Goal: Task Accomplishment & Management: Use online tool/utility

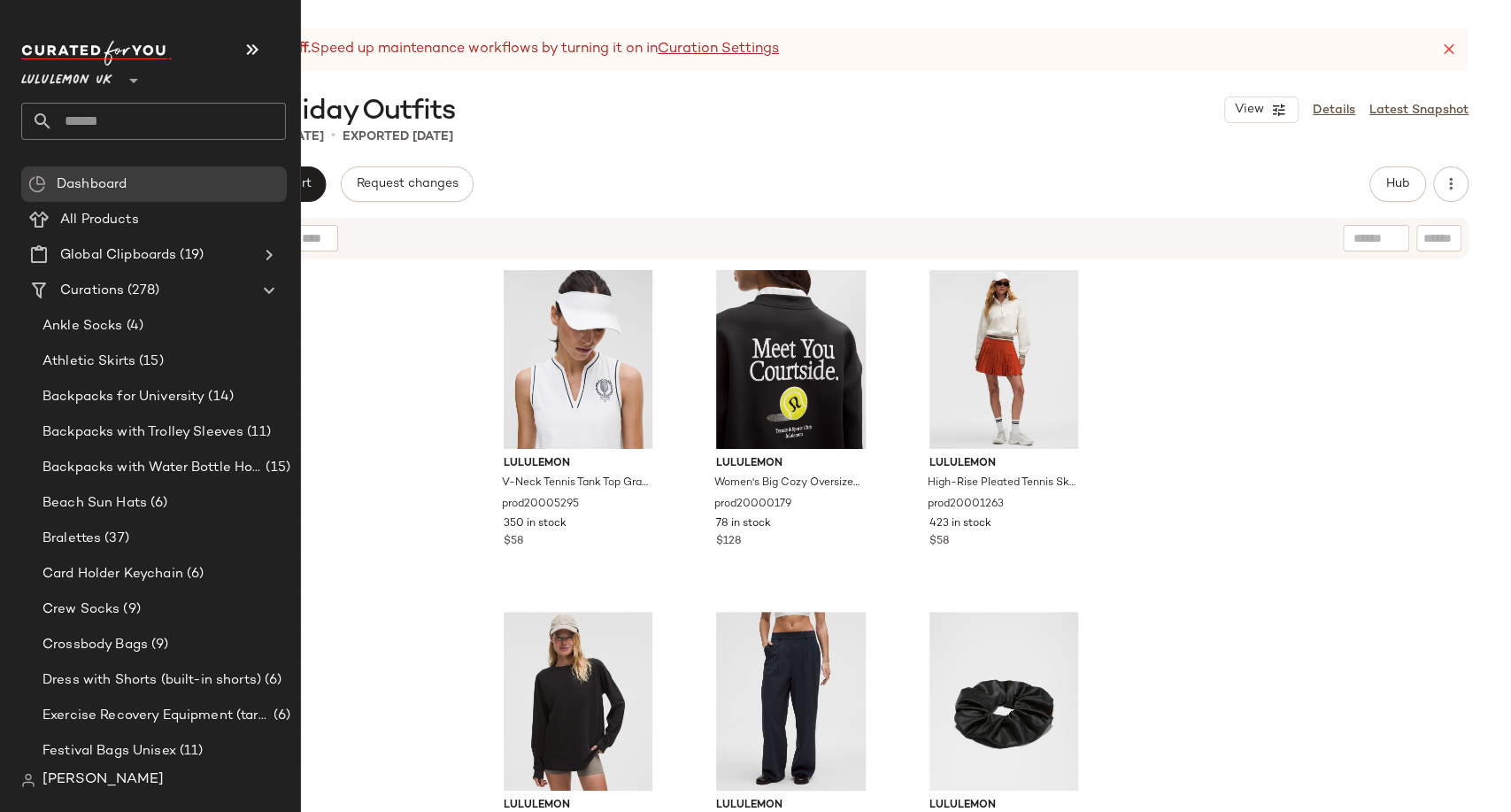
click at [114, 80] on div "Lululemon UK **" at bounding box center [70, 69] width 98 height 44
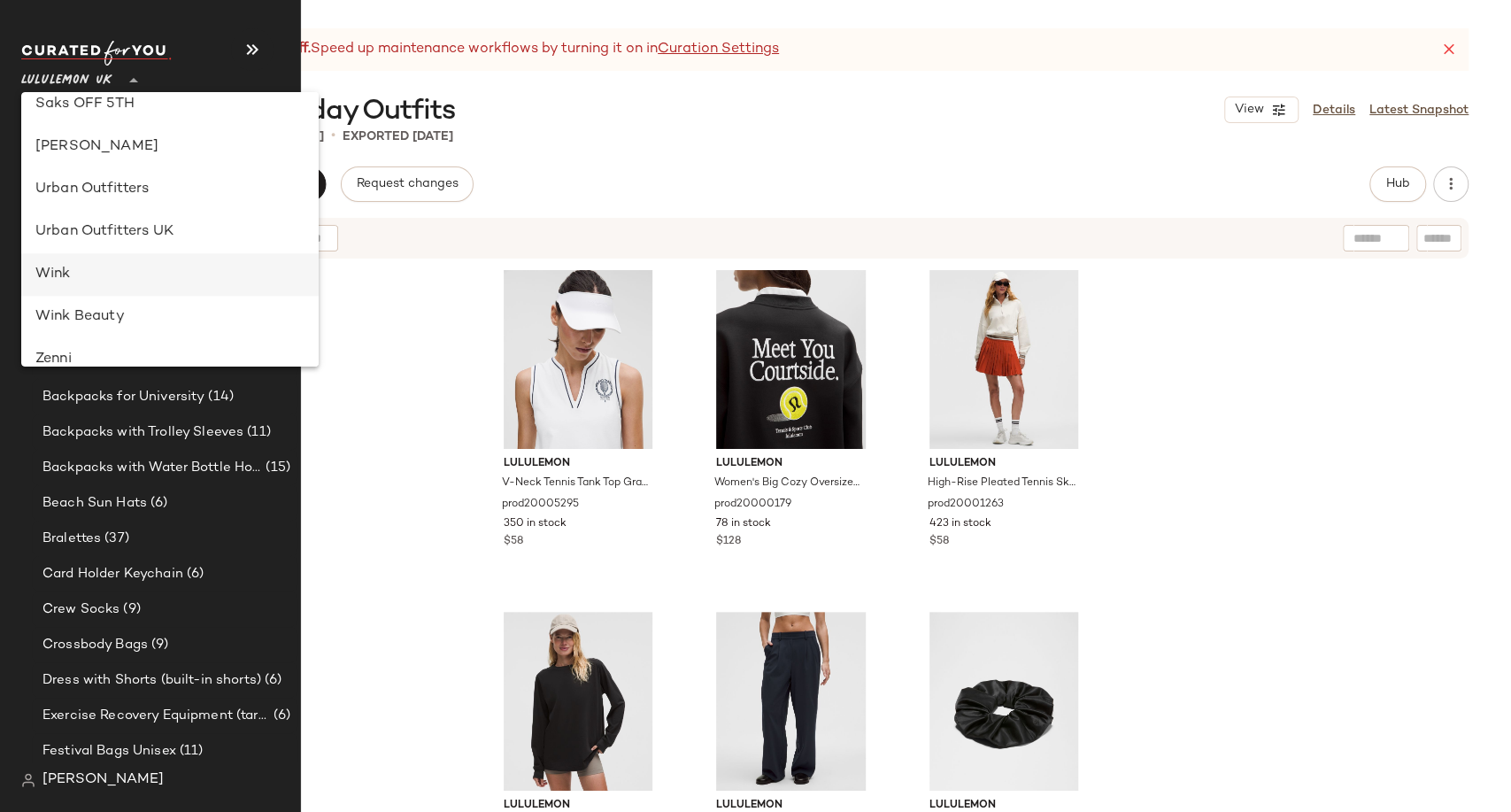
scroll to position [1014, 0]
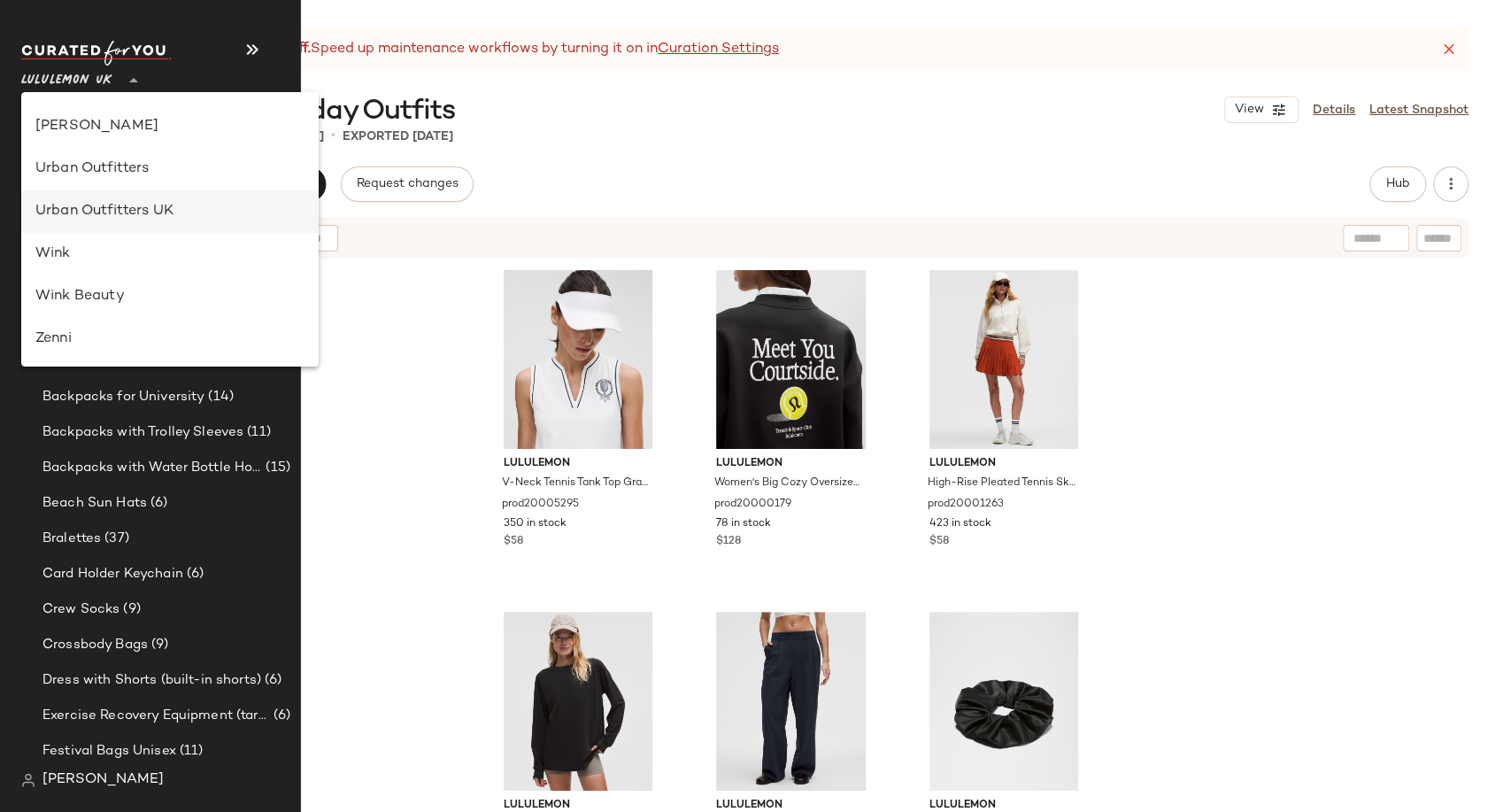
click at [162, 220] on div "Urban Outfitters UK" at bounding box center [169, 211] width 269 height 21
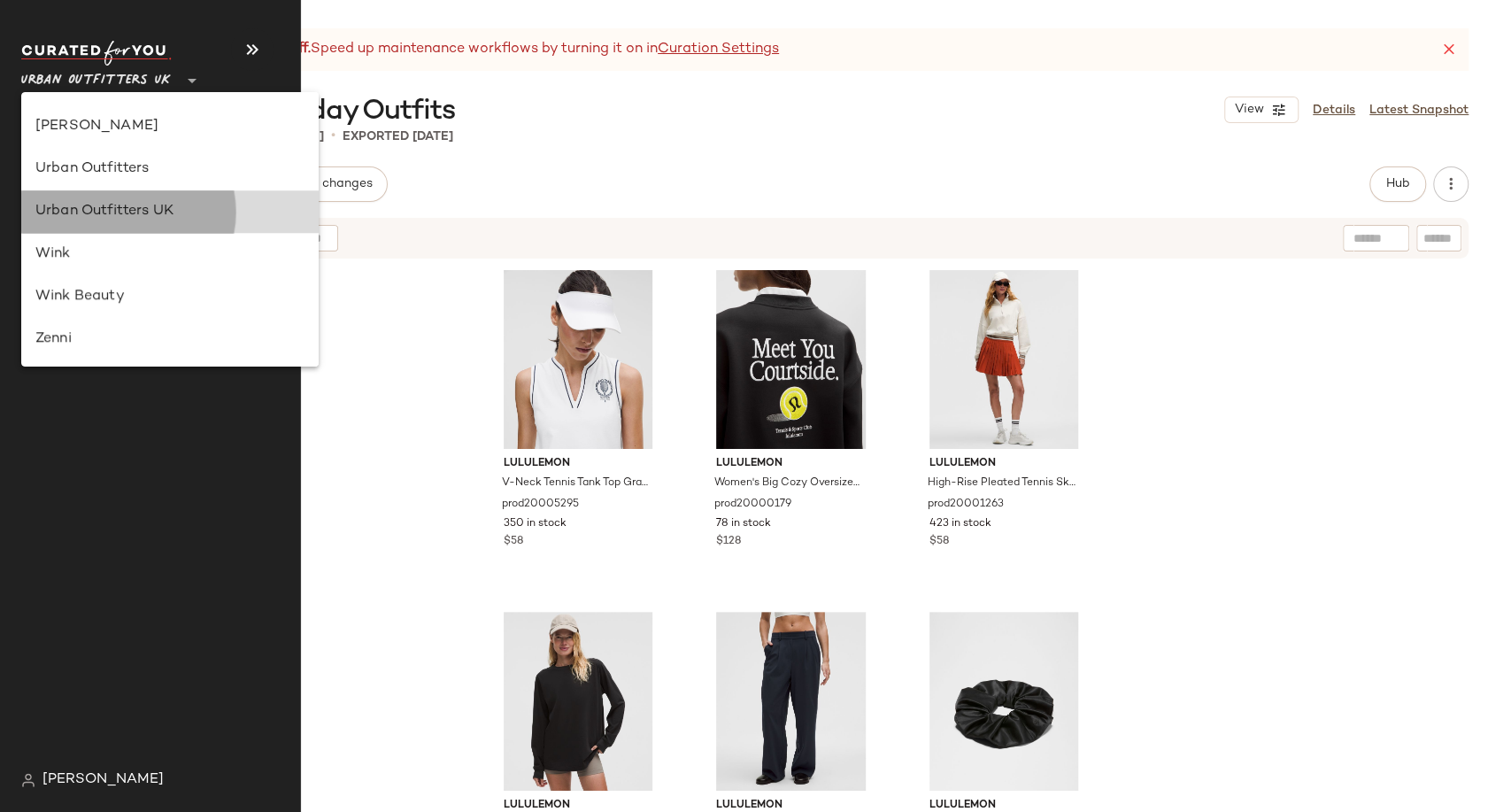
type input "**"
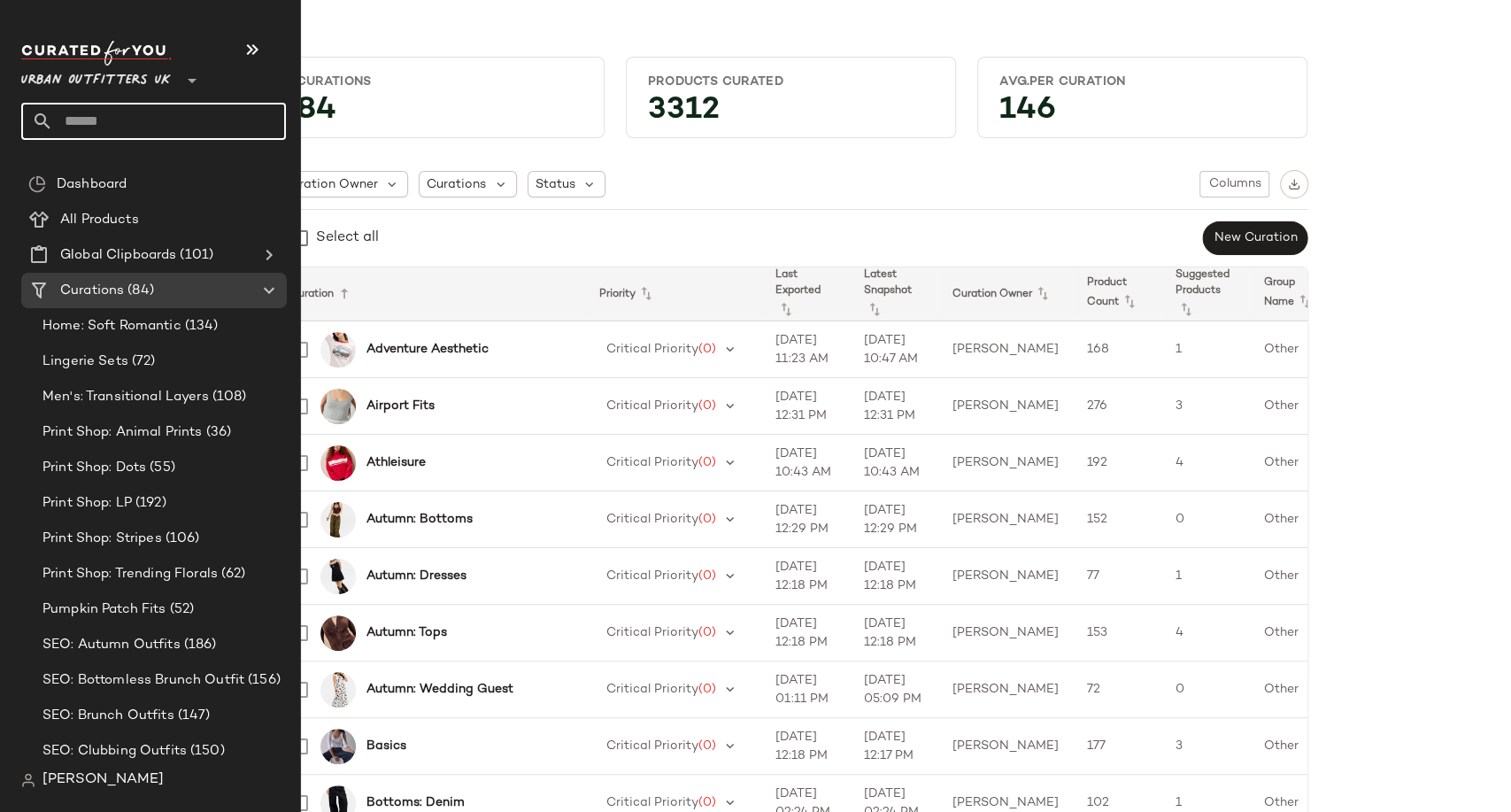
click at [152, 129] on input "text" at bounding box center [169, 121] width 233 height 37
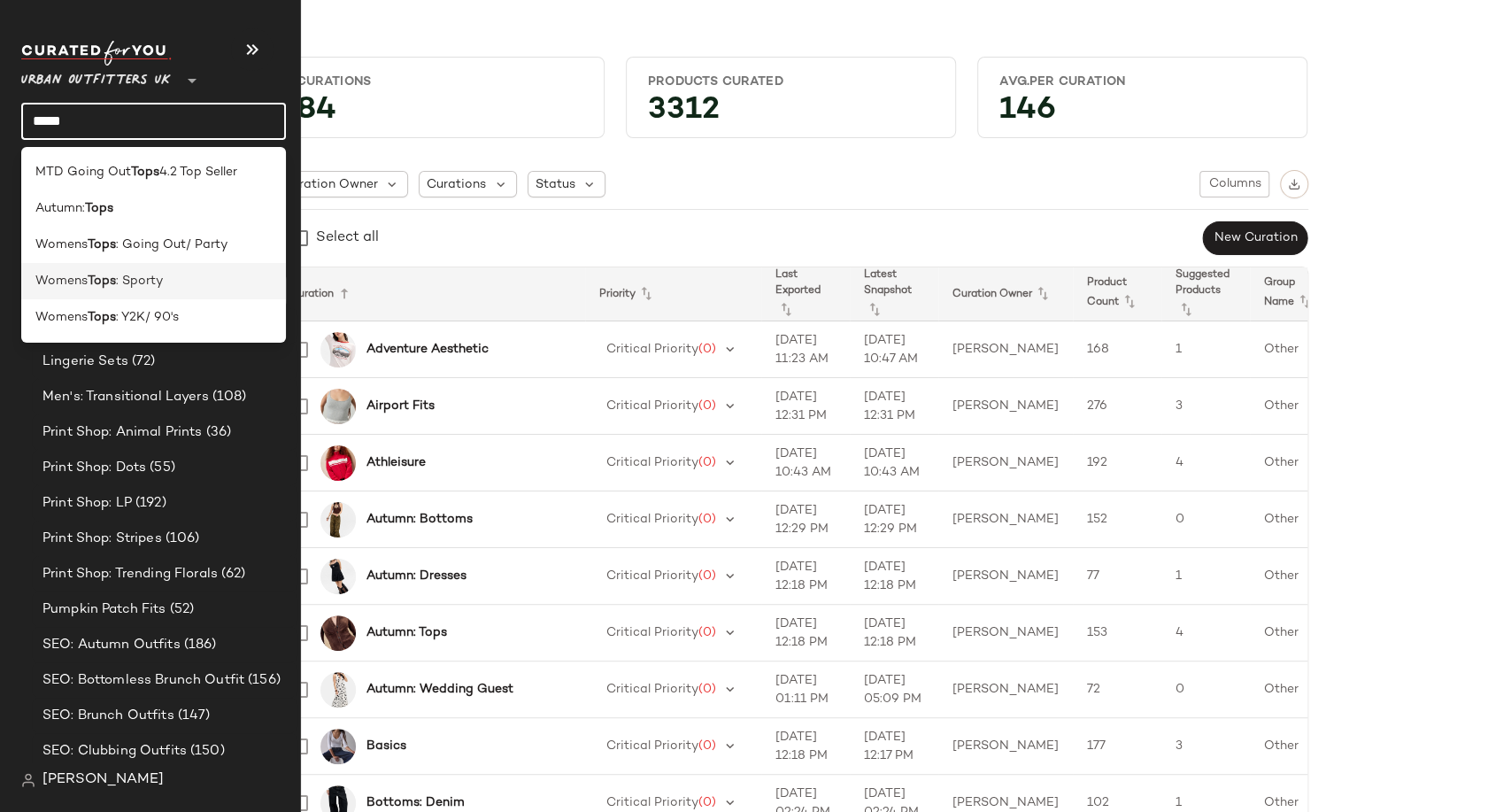
type input "****"
click at [152, 297] on div "Womens Tops : Sporty" at bounding box center [154, 280] width 265 height 36
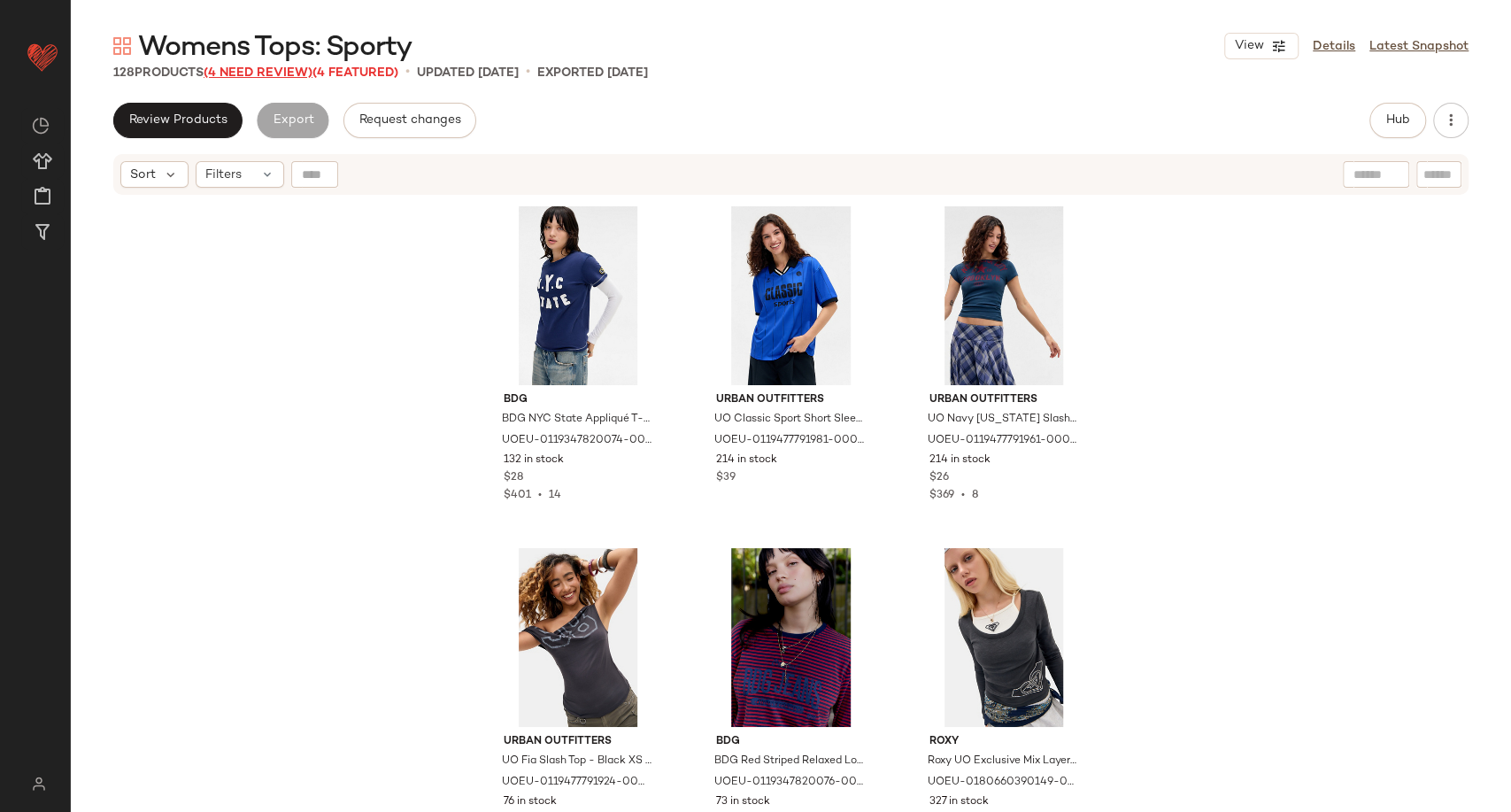
click at [272, 74] on span "(4 Need Review)" at bounding box center [258, 73] width 109 height 14
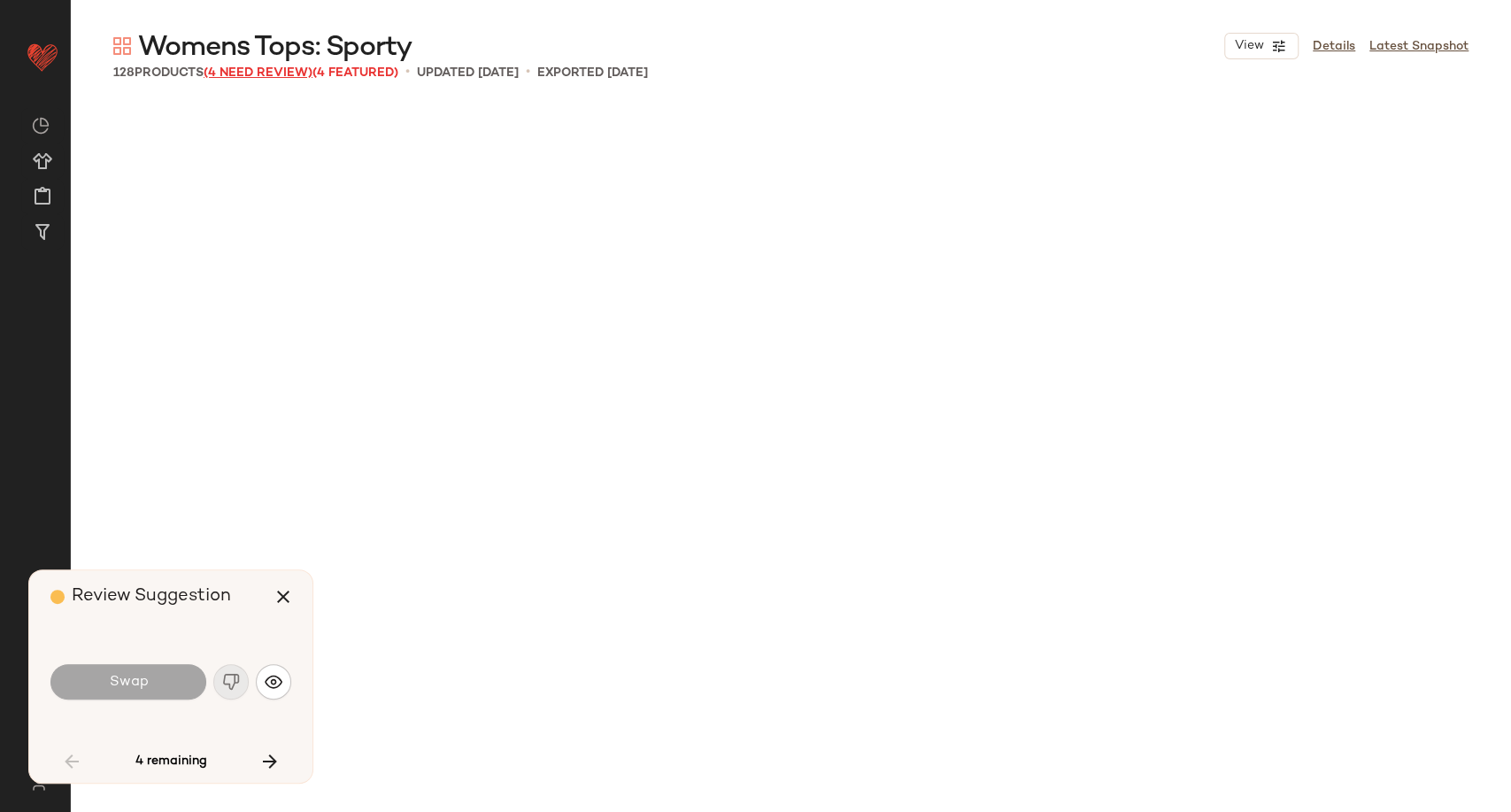
scroll to position [3759, 0]
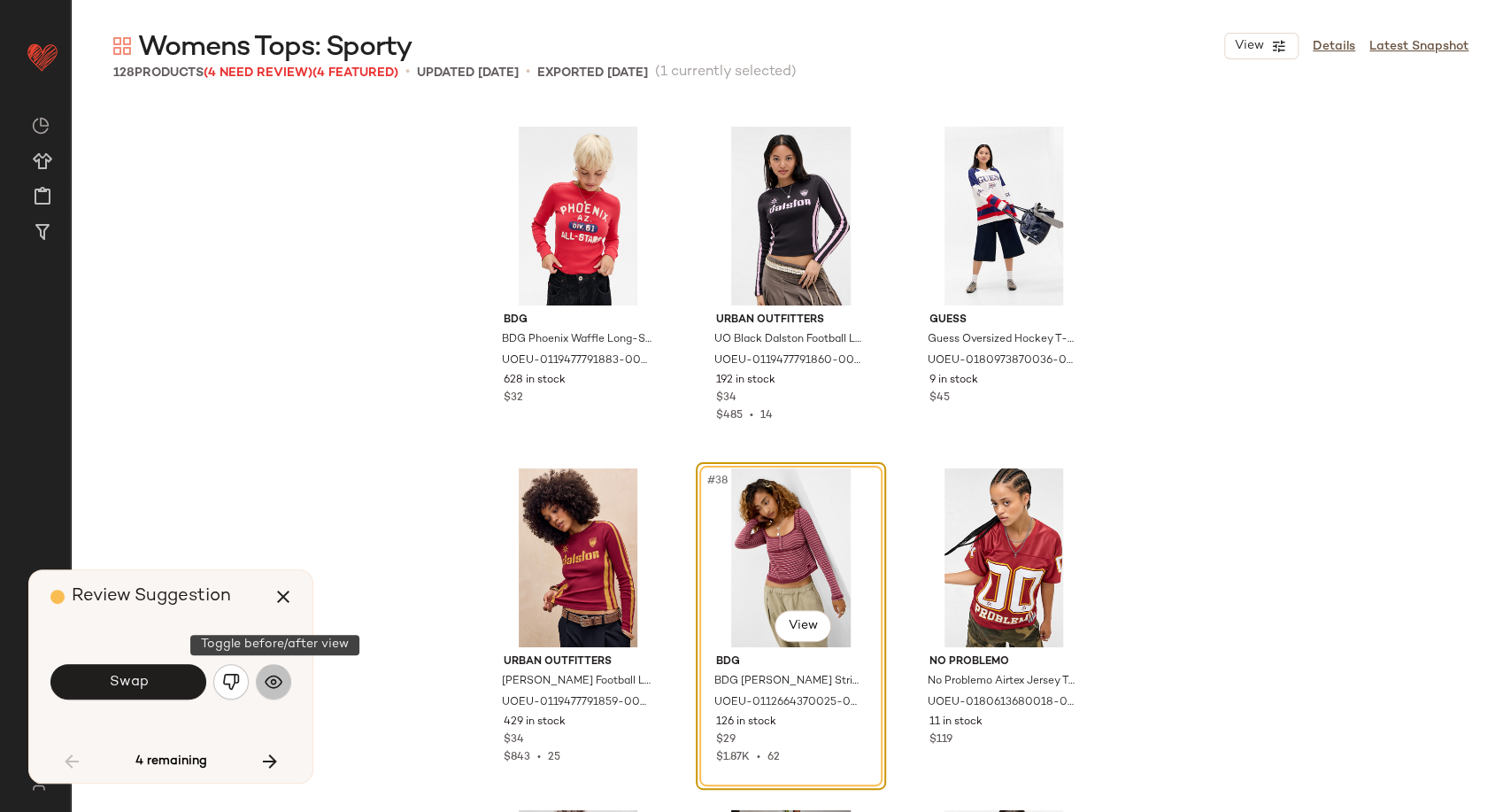
click at [276, 685] on img "button" at bounding box center [274, 682] width 18 height 18
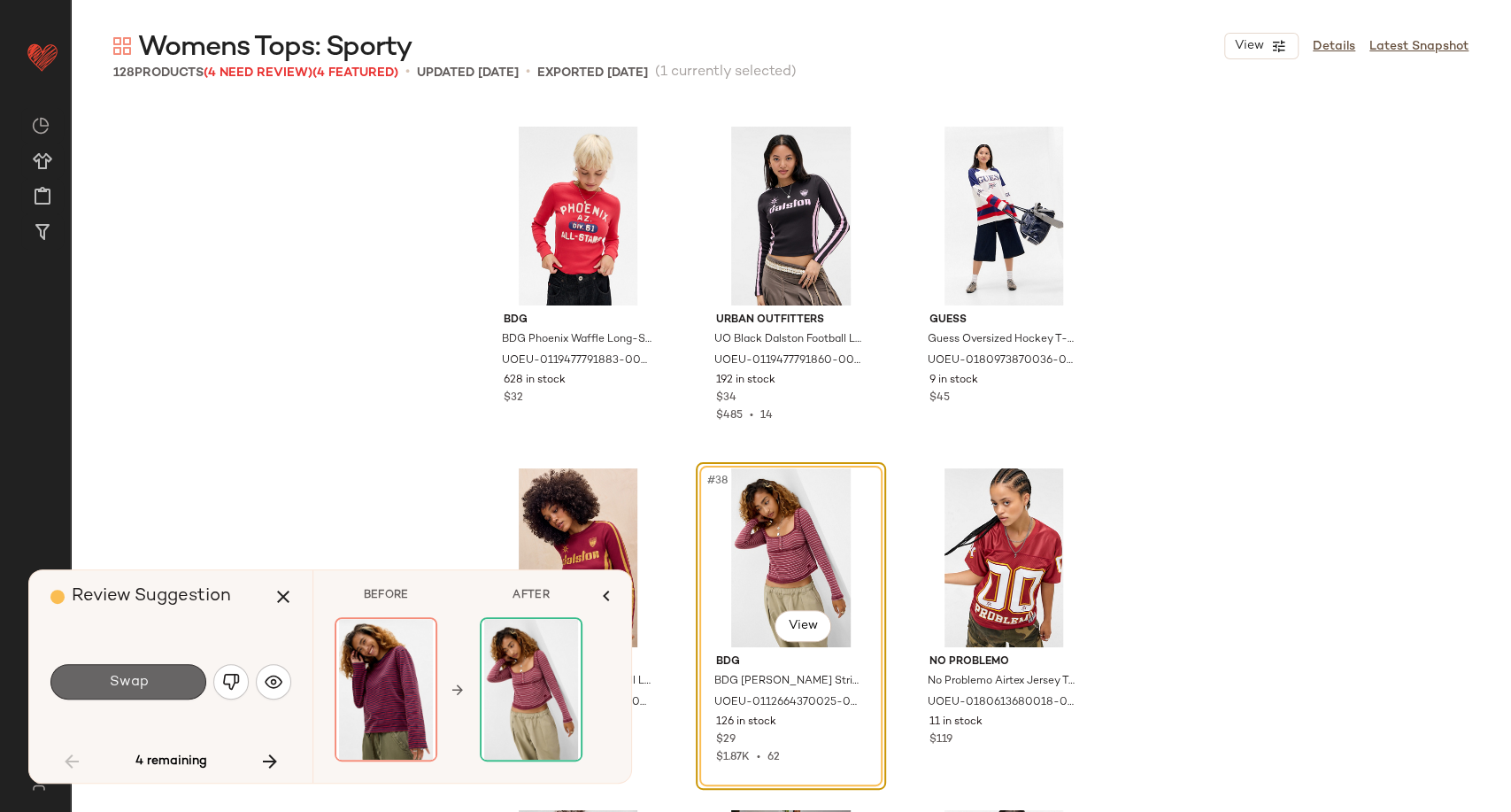
click at [163, 681] on button "Swap" at bounding box center [129, 682] width 156 height 35
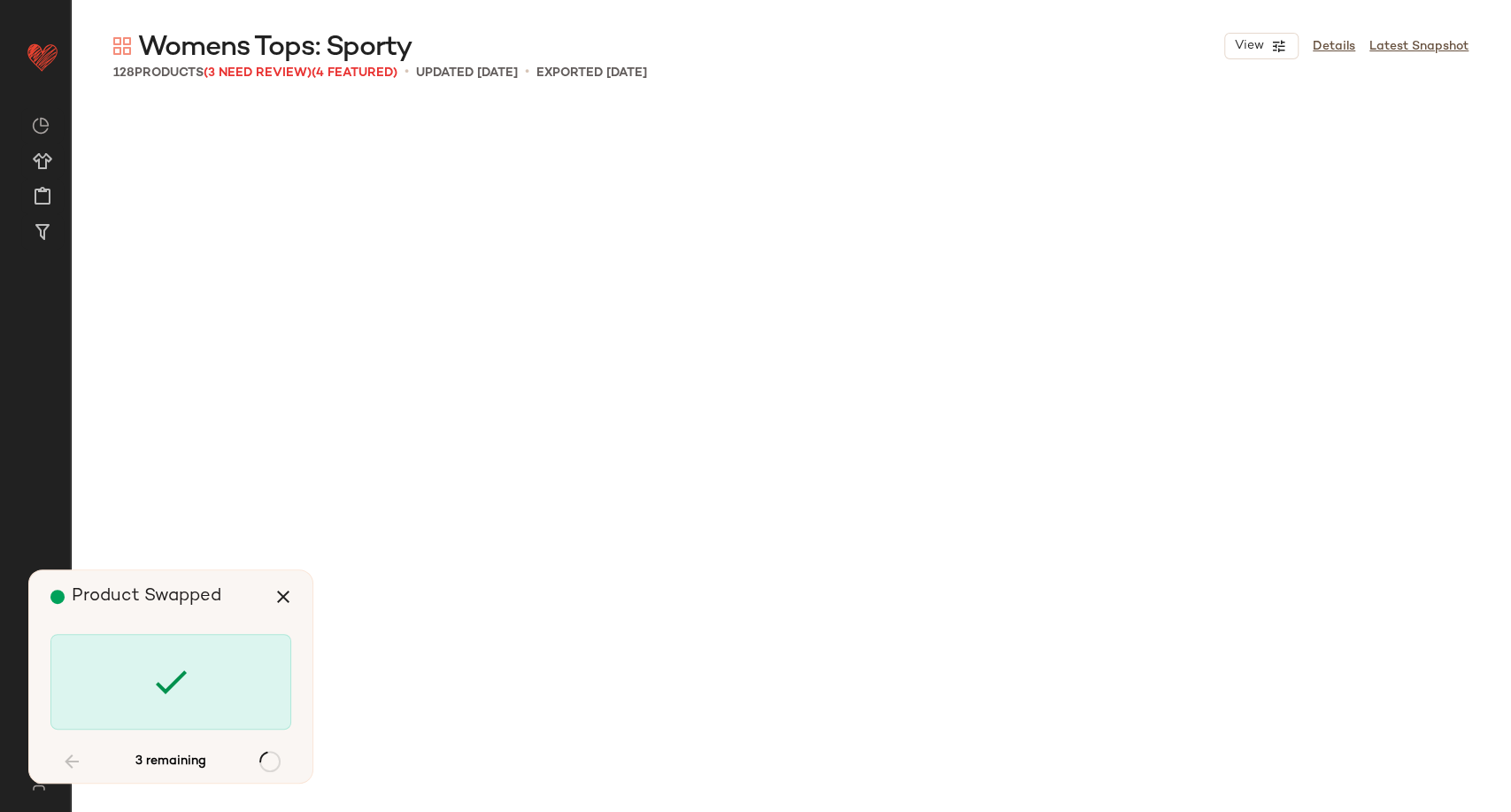
scroll to position [7175, 0]
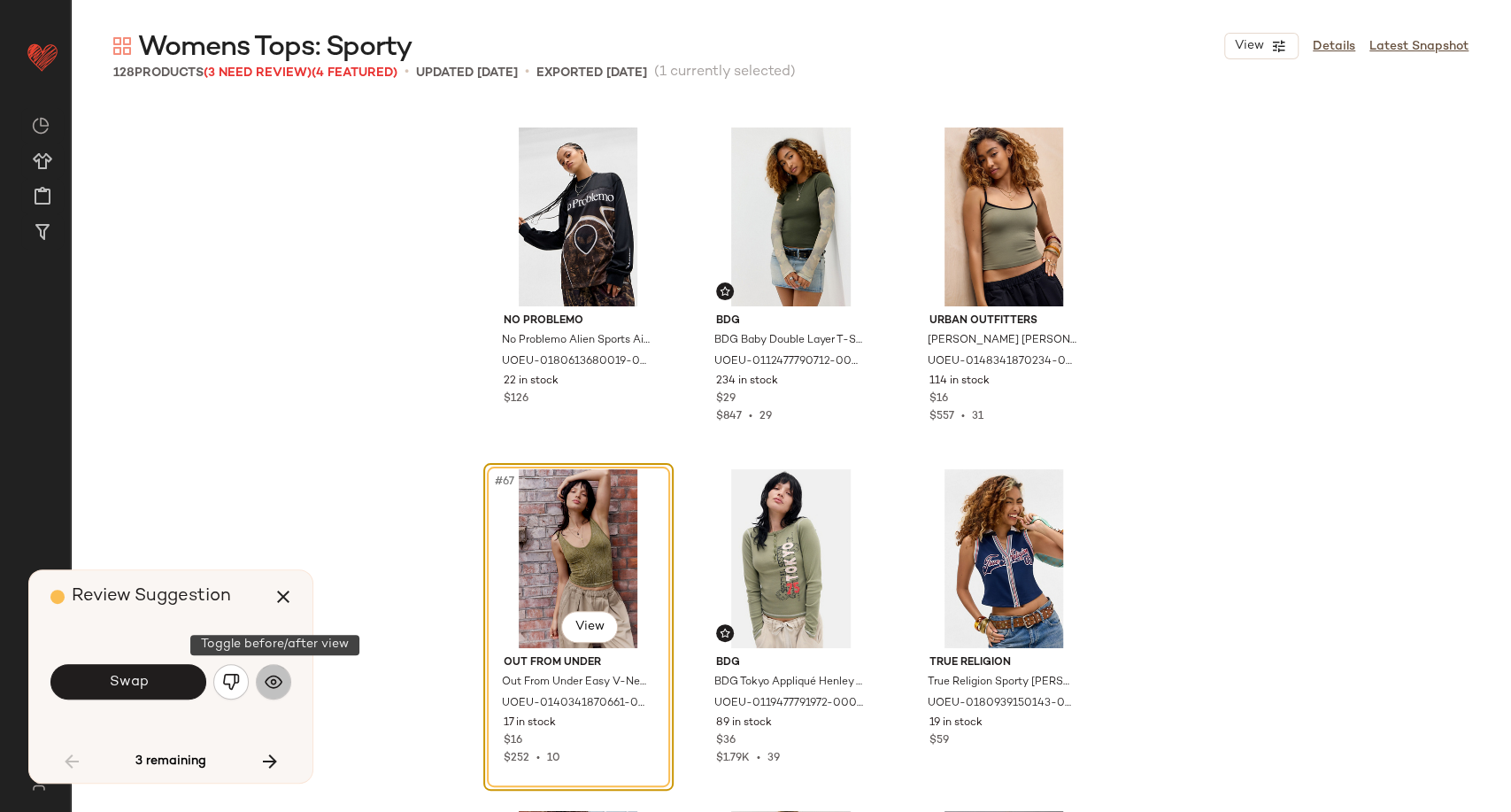
click at [283, 681] on button "button" at bounding box center [274, 682] width 35 height 35
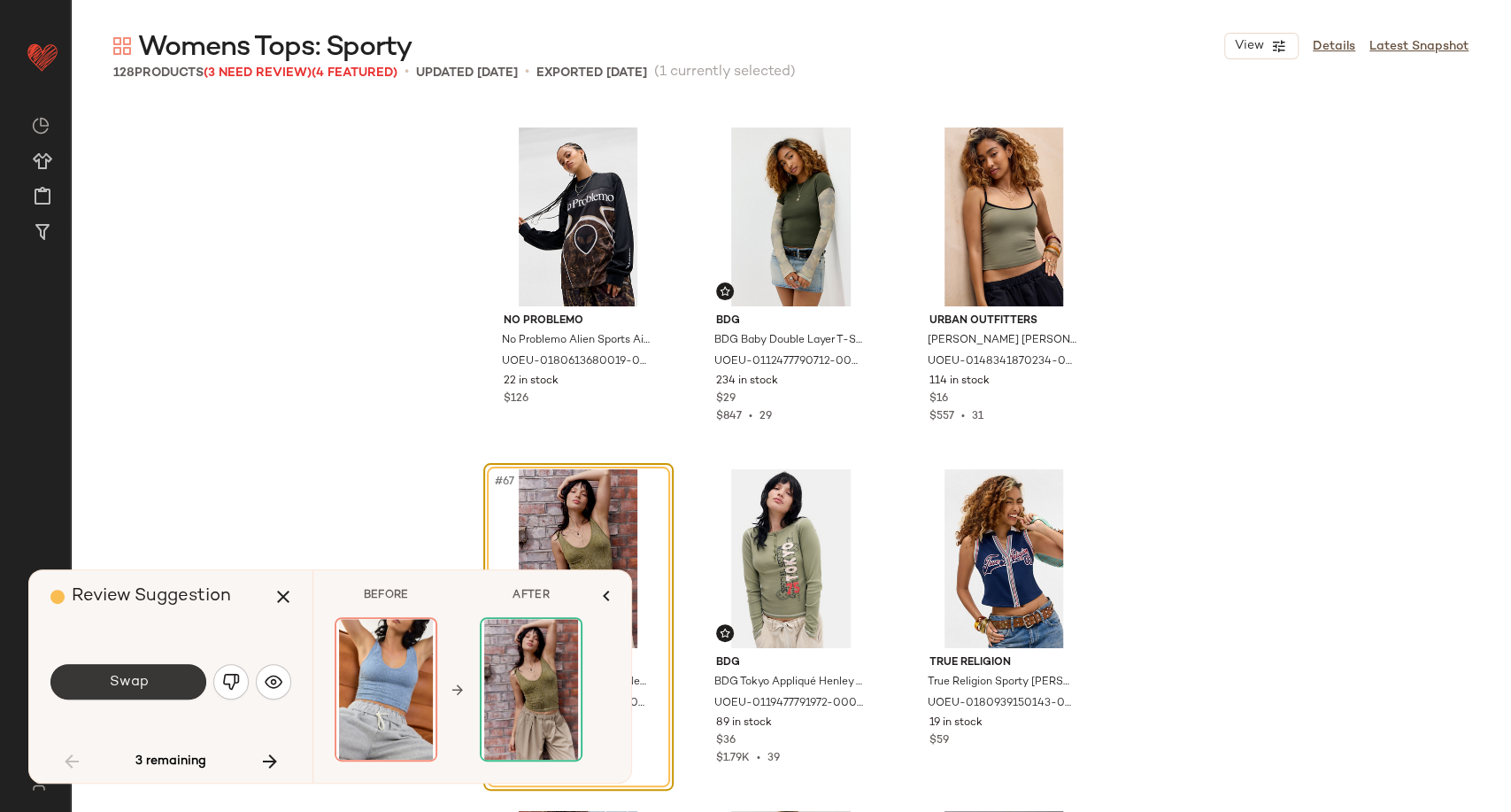
click at [168, 684] on button "Swap" at bounding box center [129, 682] width 156 height 35
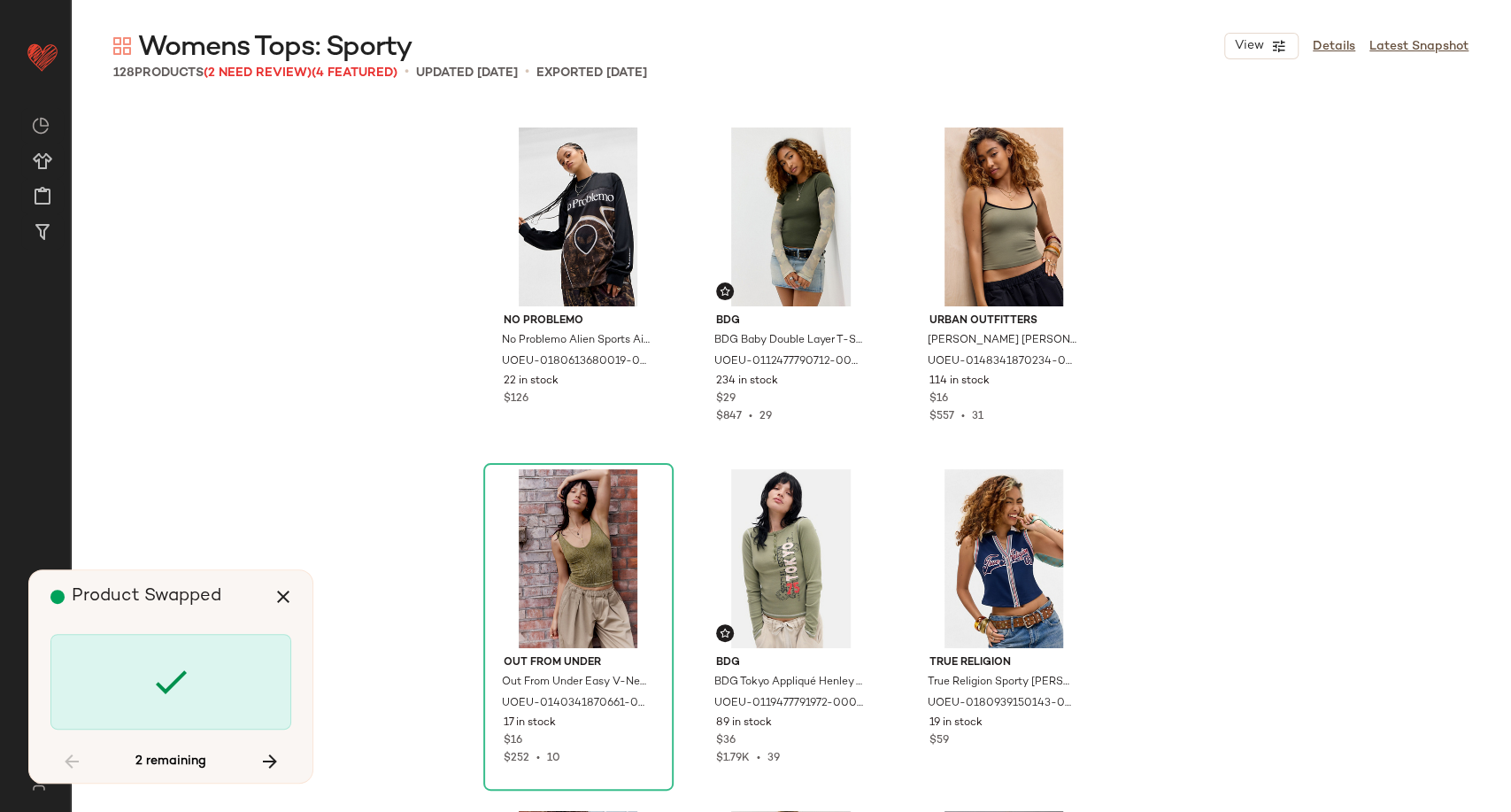
scroll to position [12984, 0]
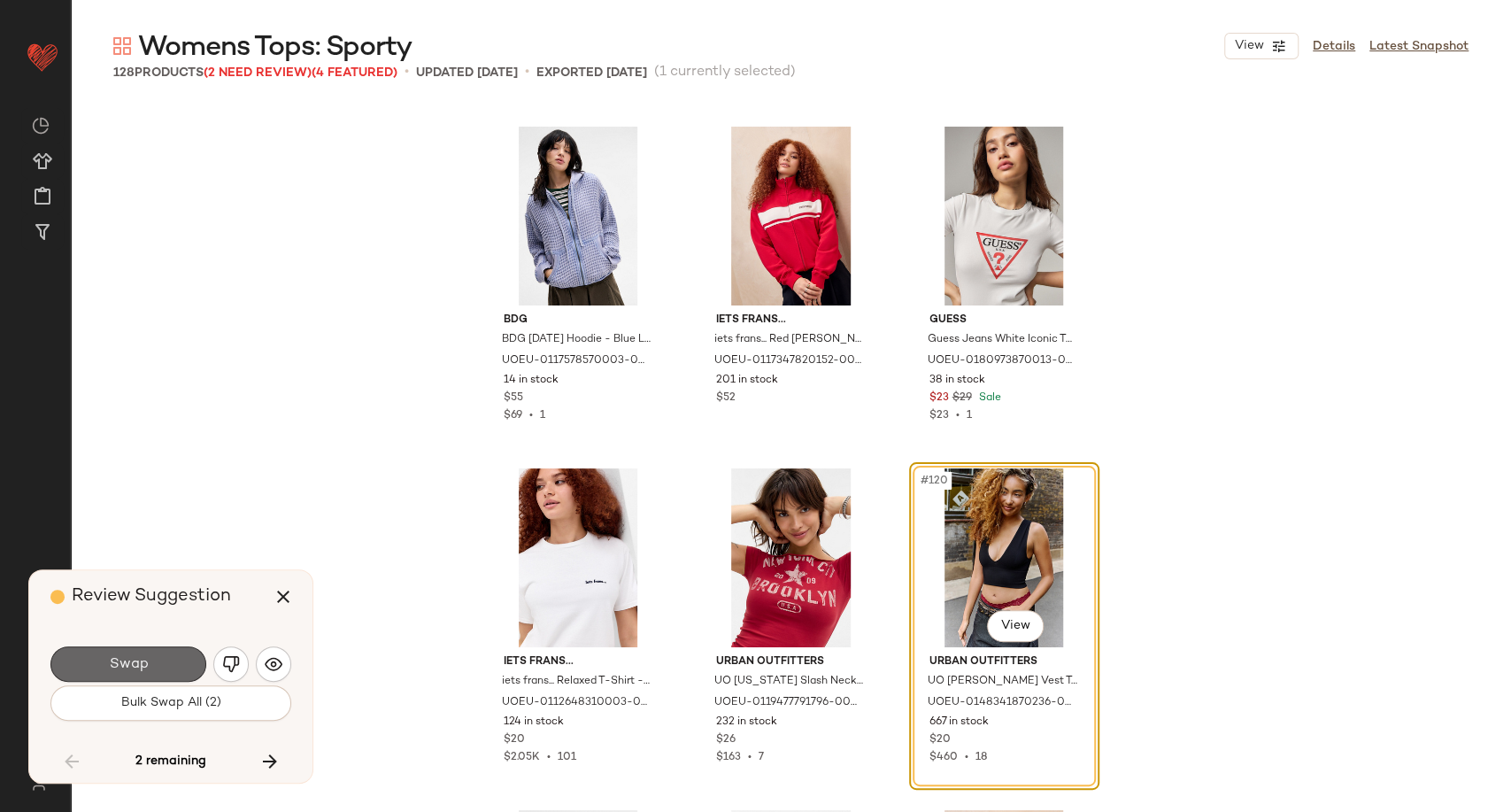
click at [130, 662] on span "Swap" at bounding box center [128, 664] width 40 height 17
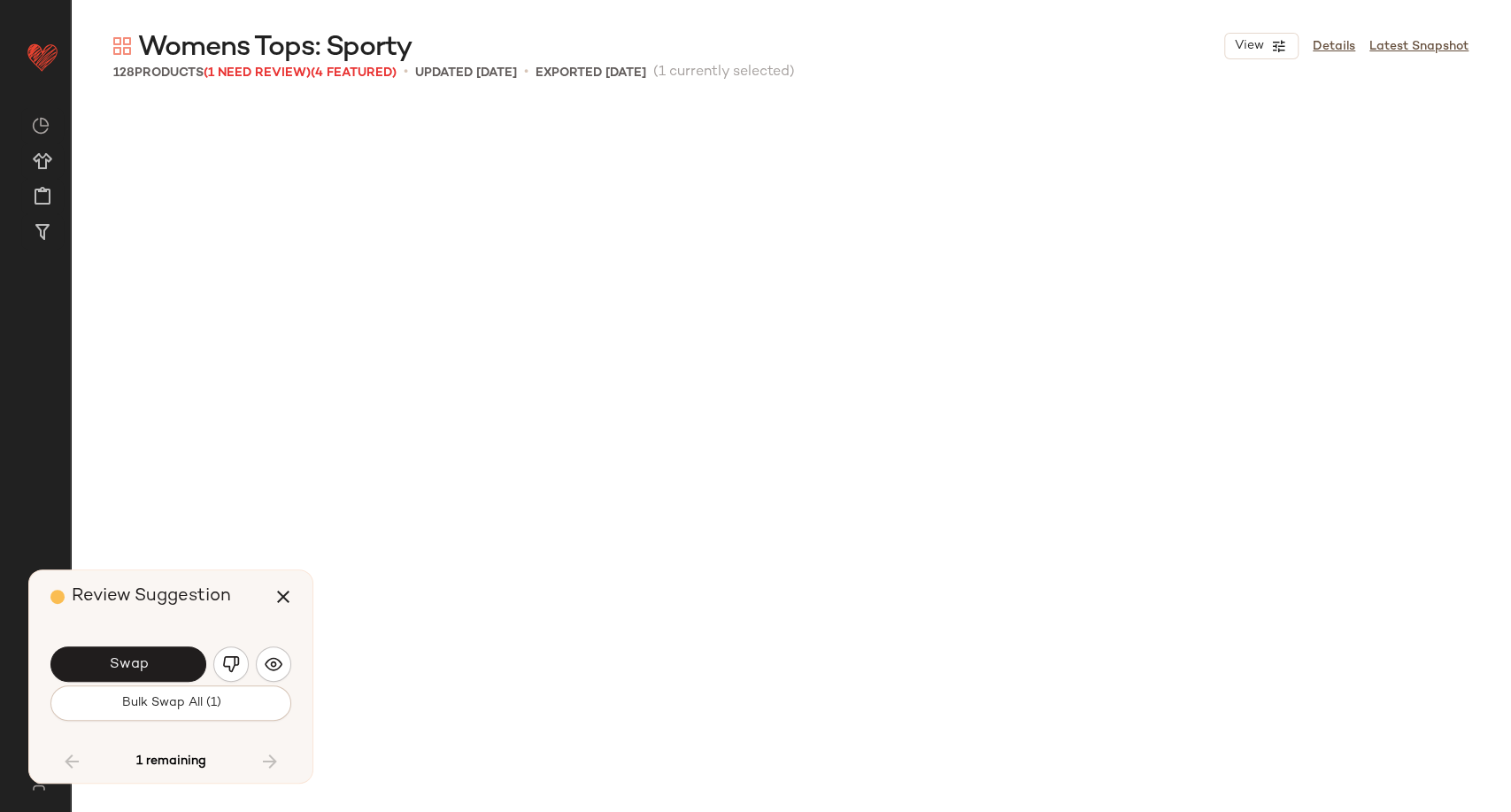
scroll to position [13987, 0]
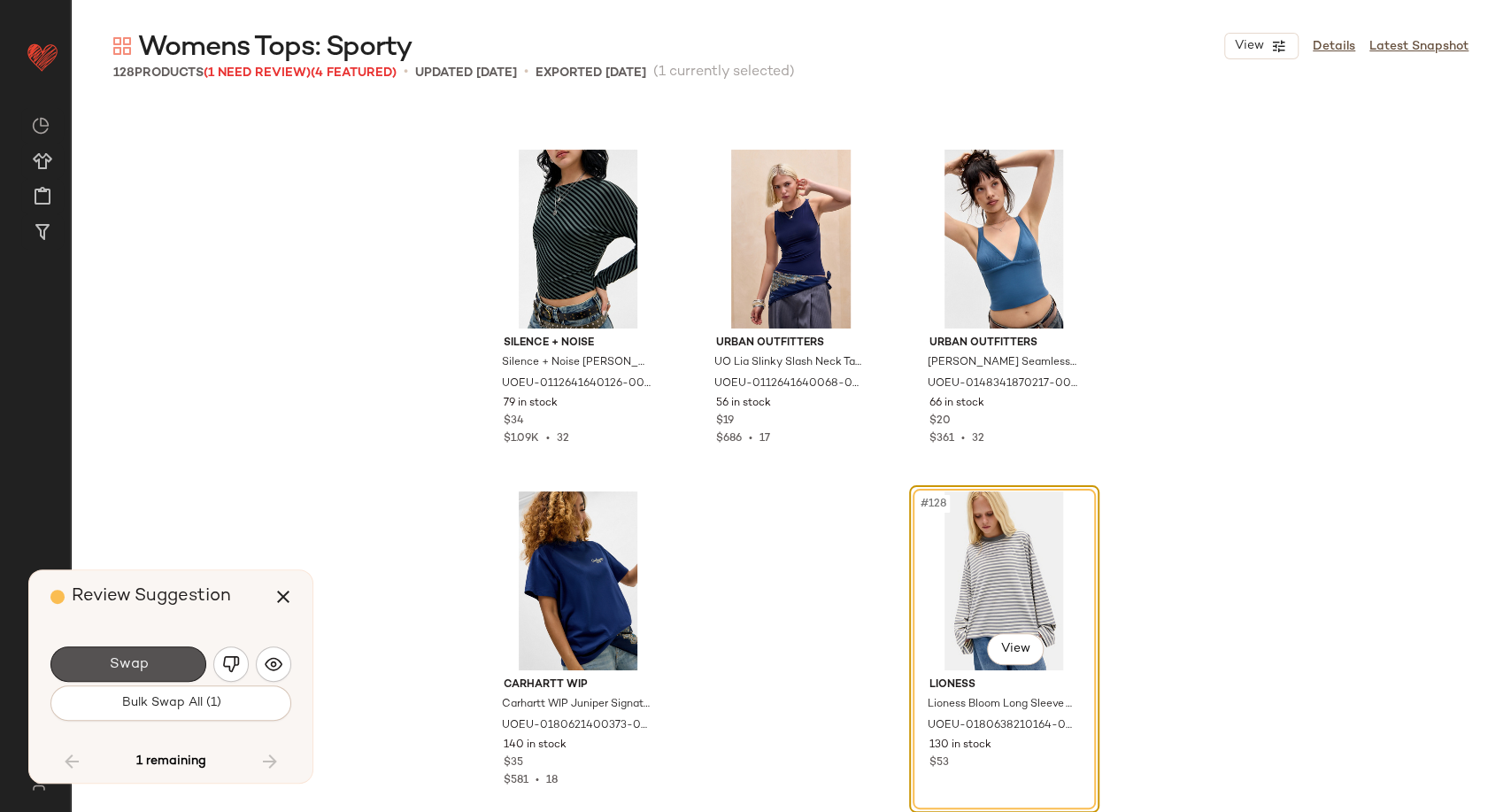
click at [156, 665] on button "Swap" at bounding box center [129, 664] width 156 height 35
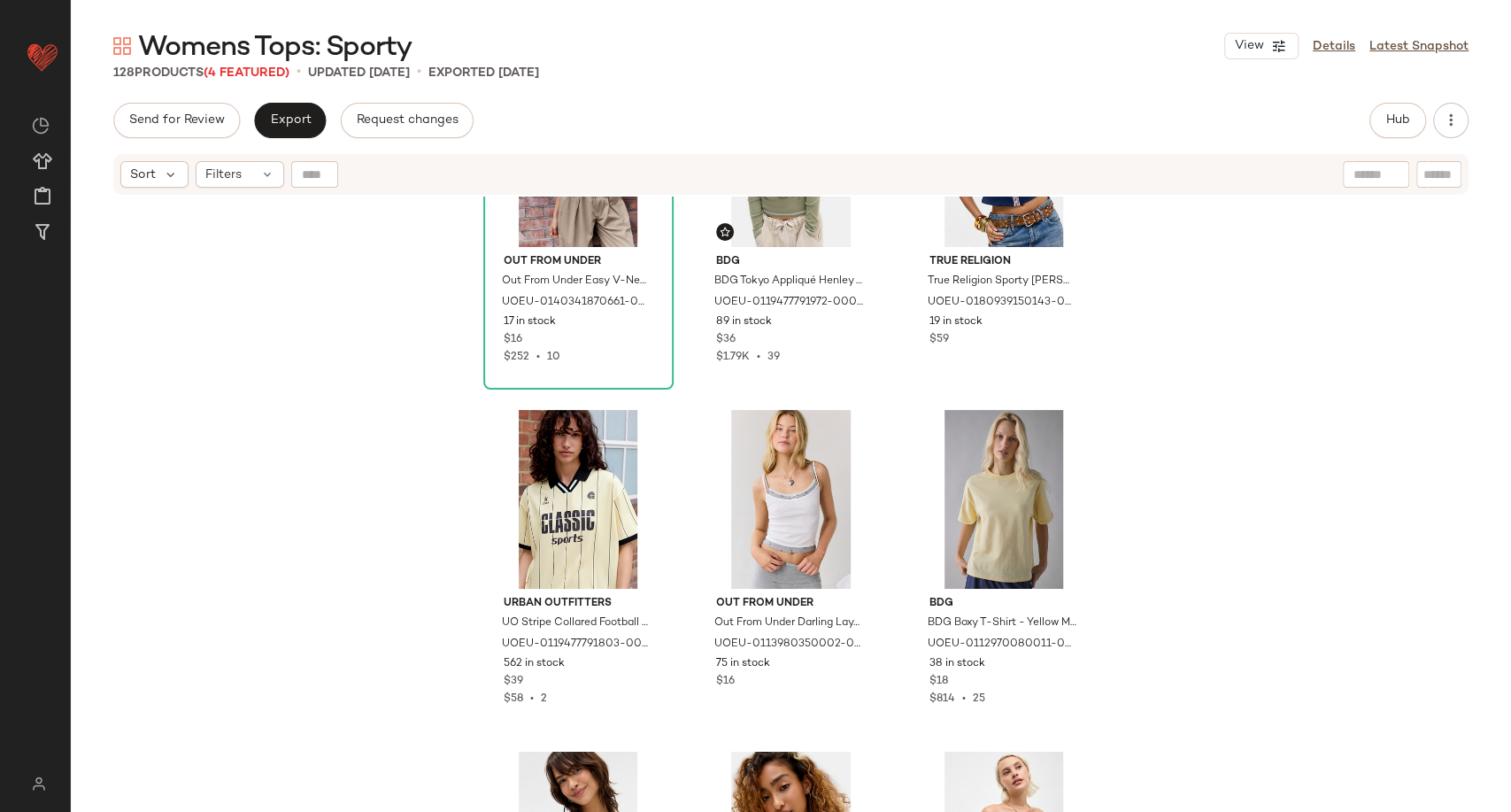
scroll to position [7494, 0]
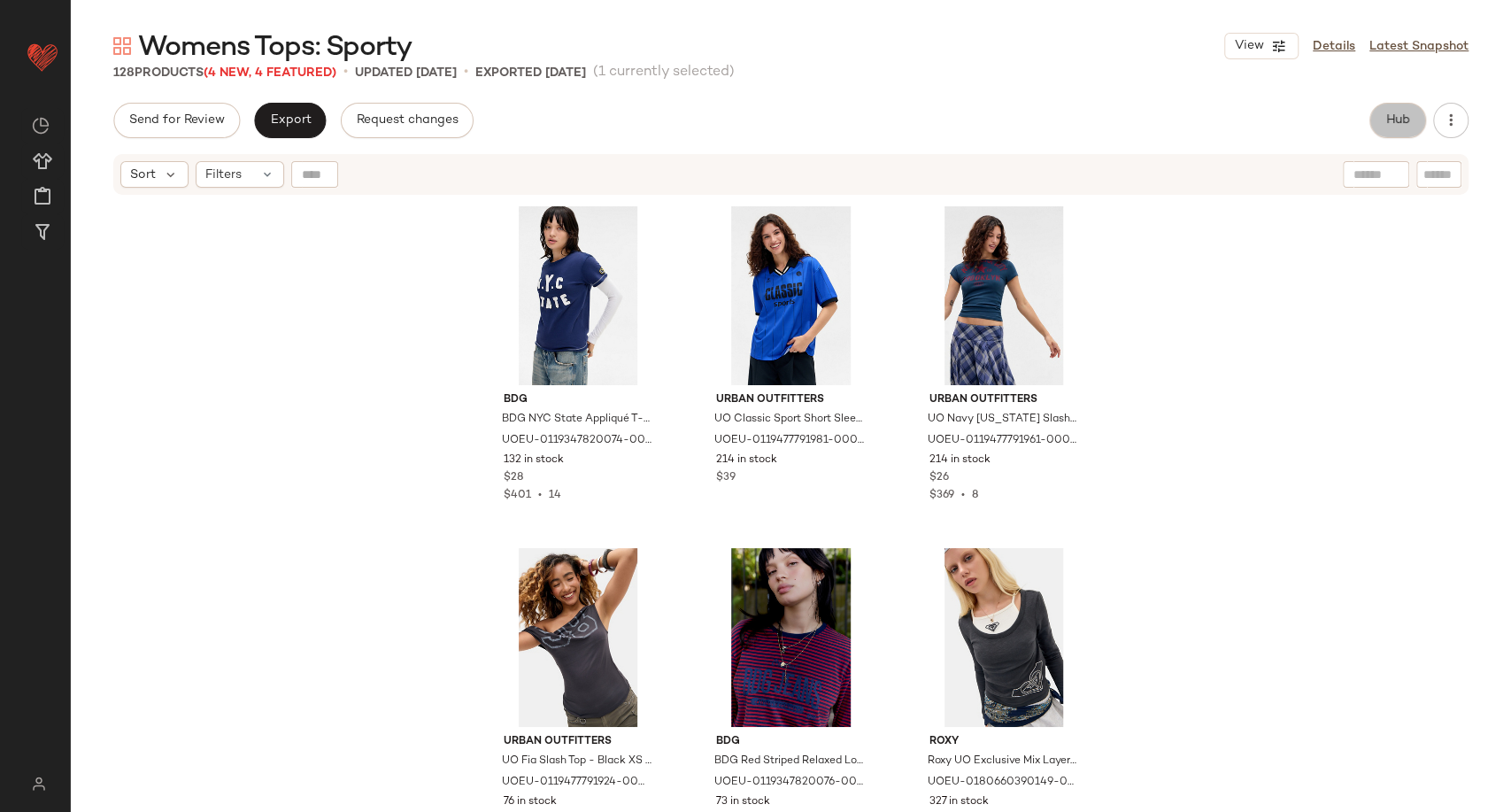
click at [1382, 123] on button "Hub" at bounding box center [1398, 120] width 56 height 35
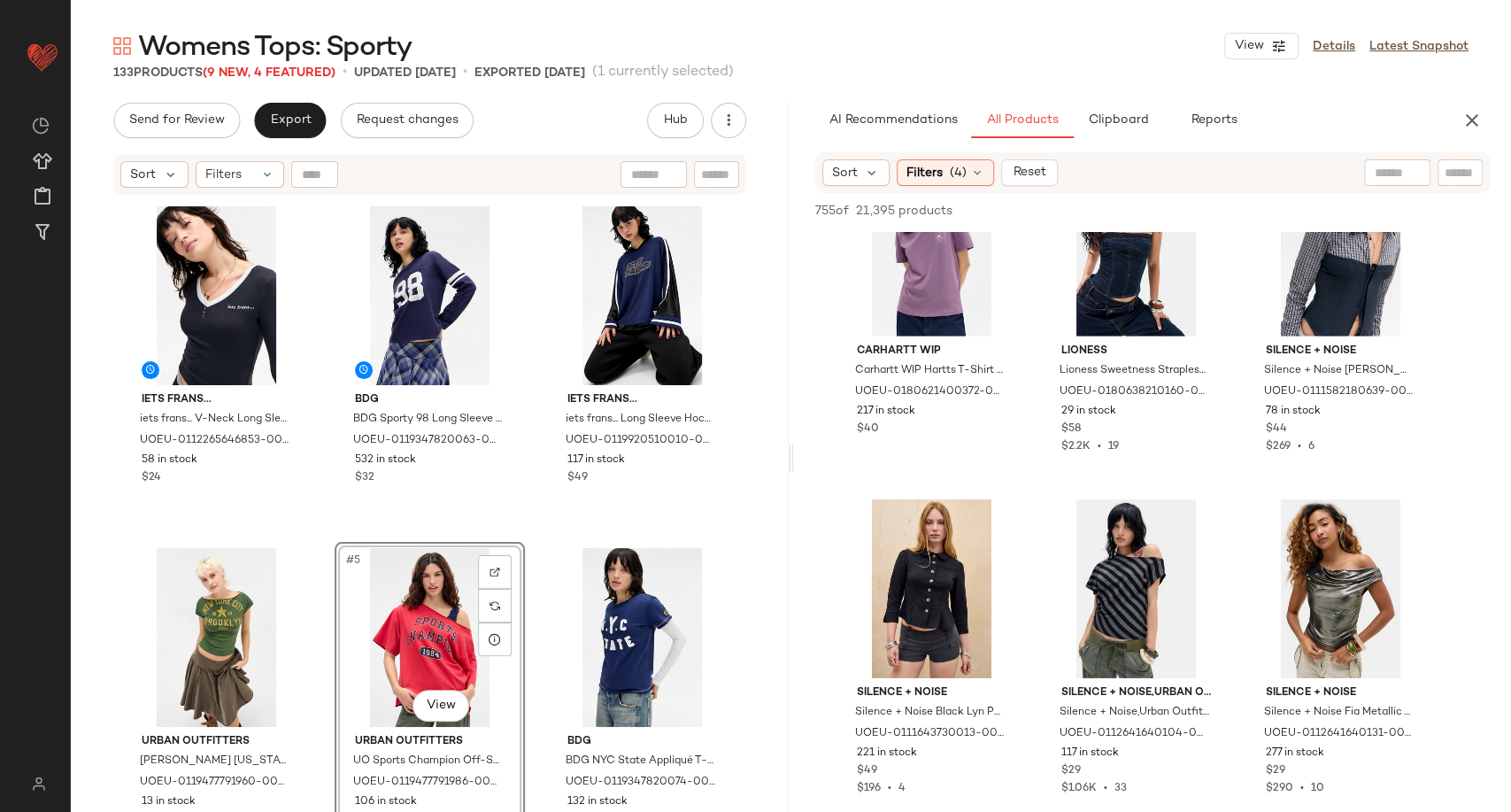
scroll to position [12688, 0]
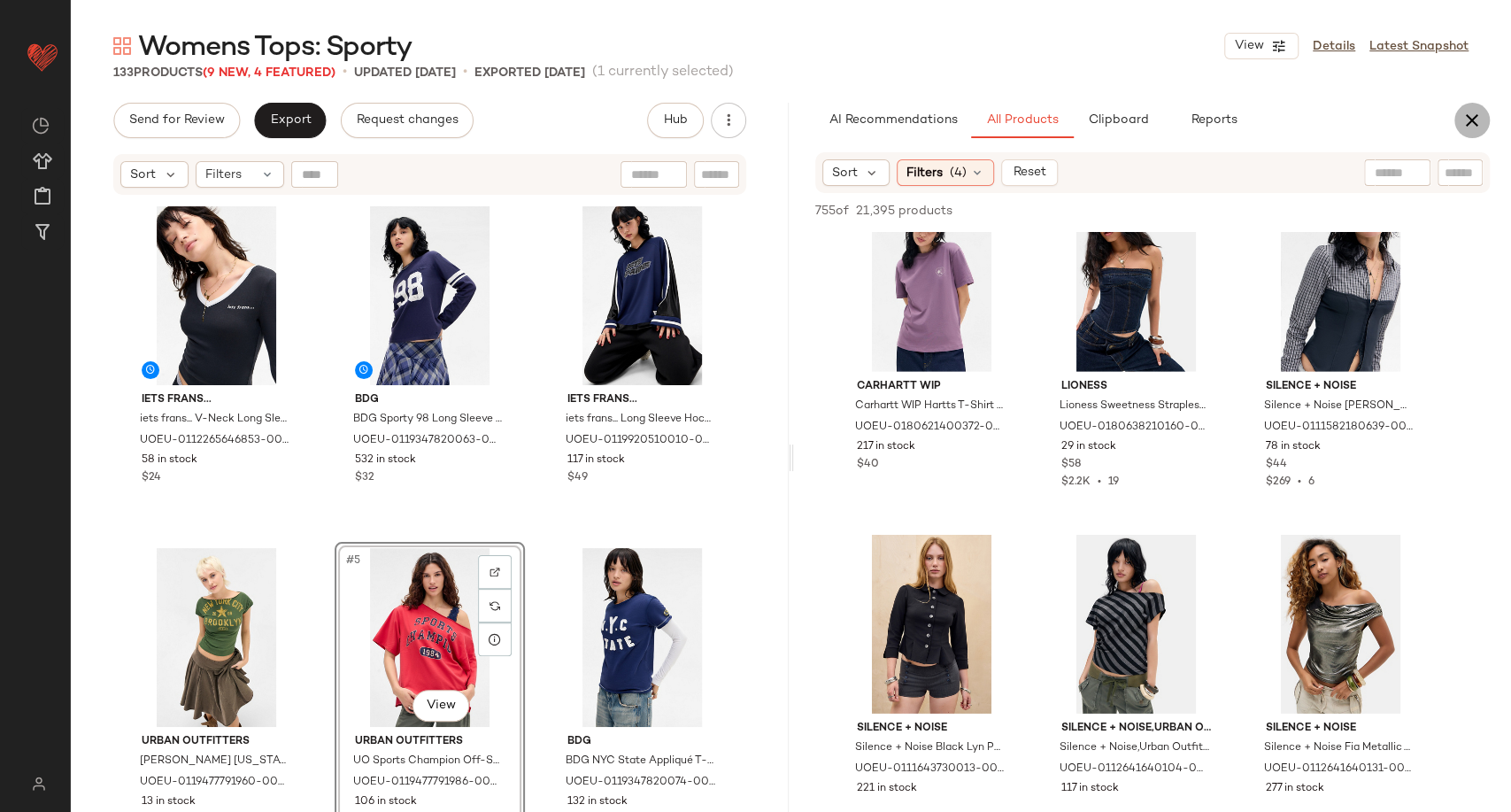
click at [1470, 129] on icon "button" at bounding box center [1472, 121] width 21 height 21
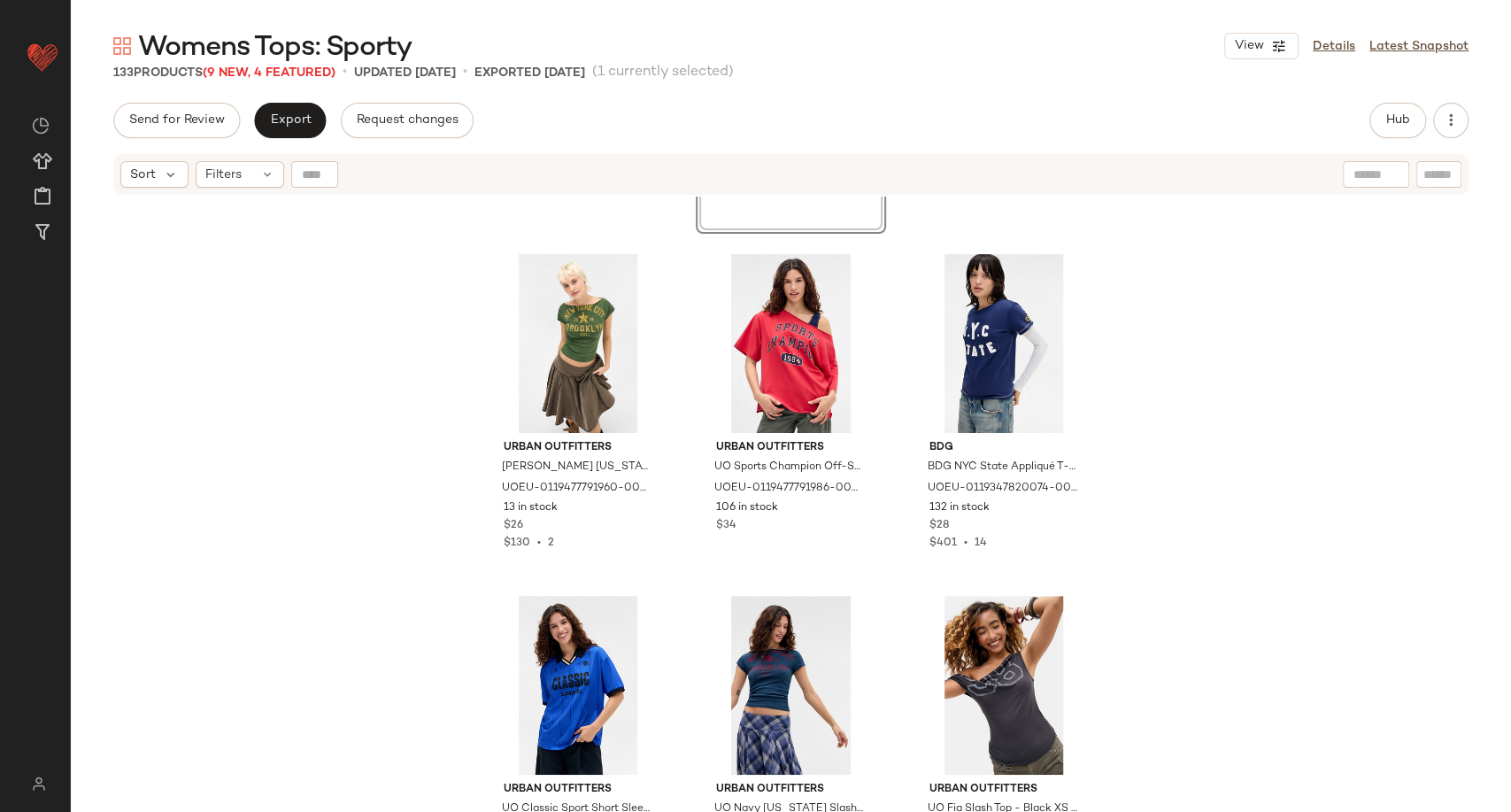
scroll to position [295, 0]
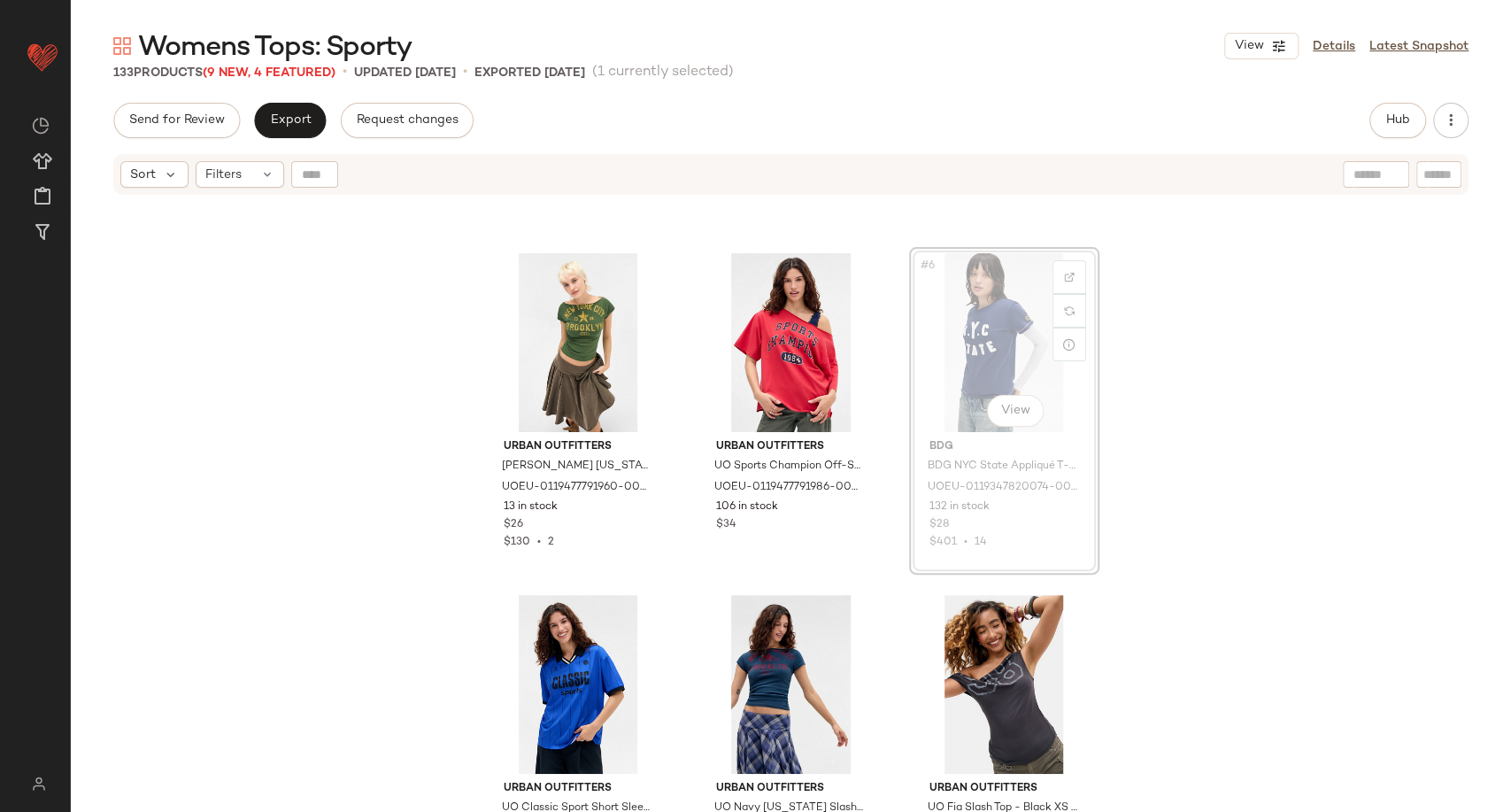
scroll to position [293, 0]
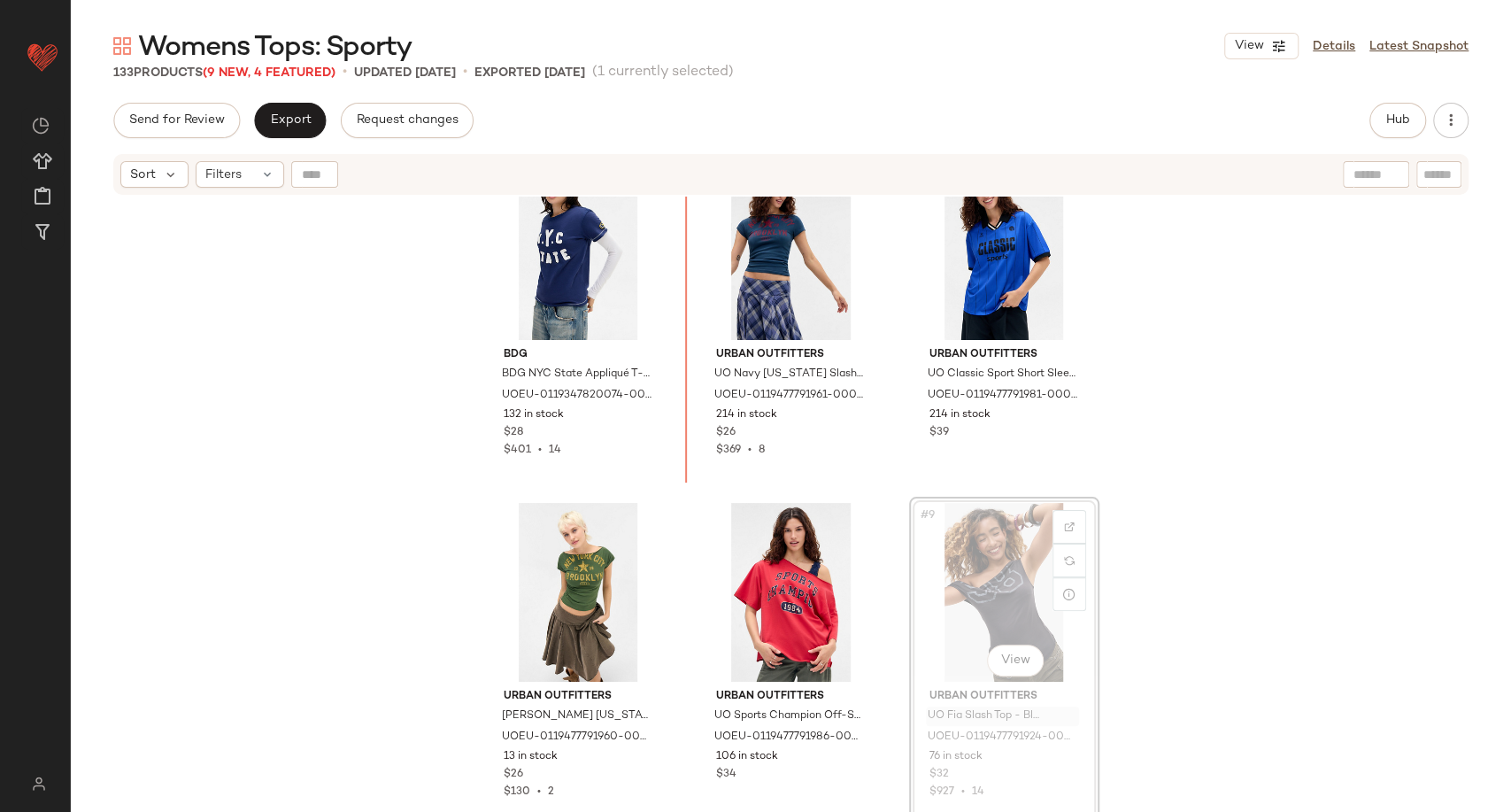
scroll to position [401, 0]
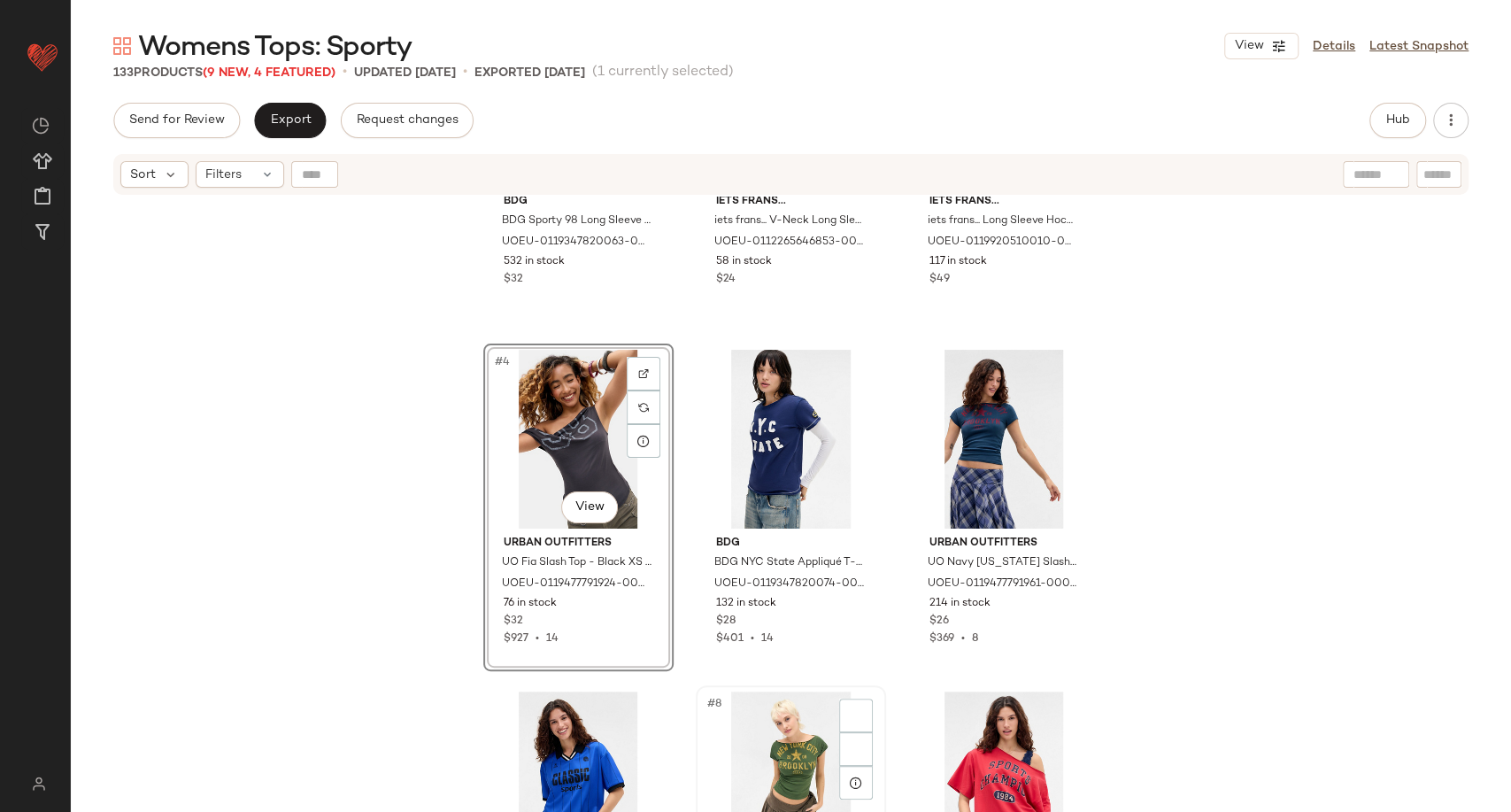
scroll to position [393, 0]
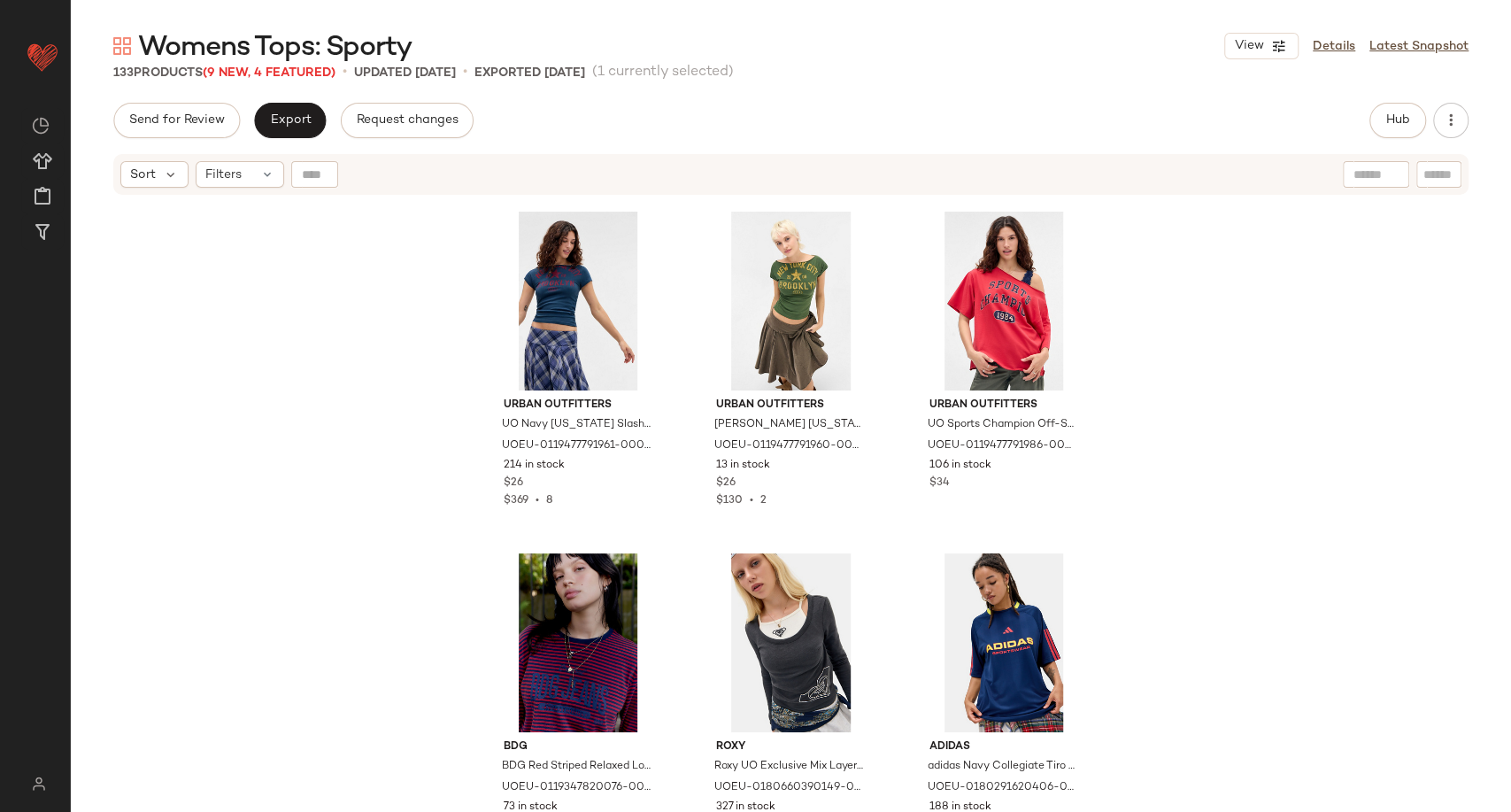
scroll to position [702, 0]
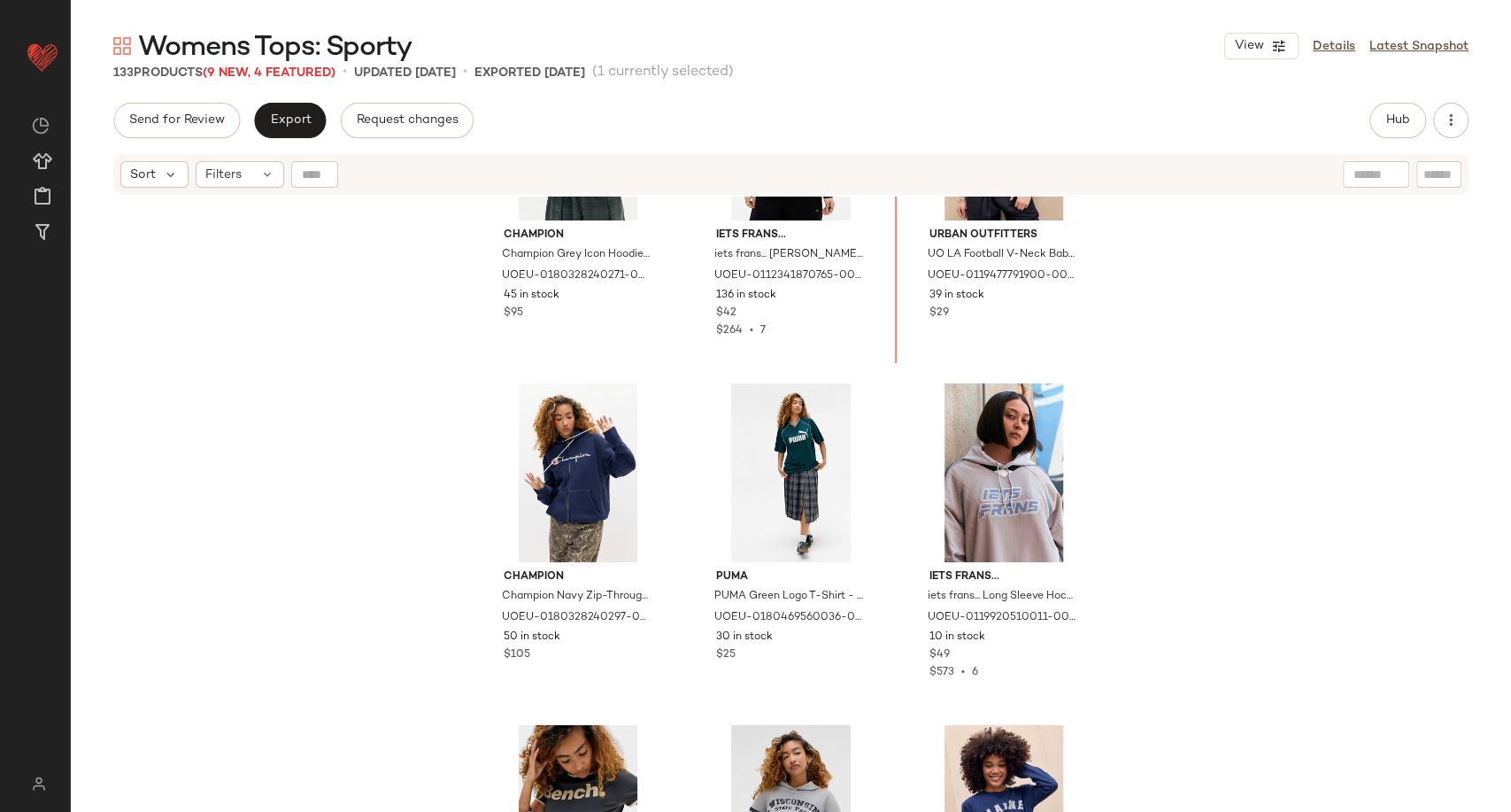
scroll to position [2948, 0]
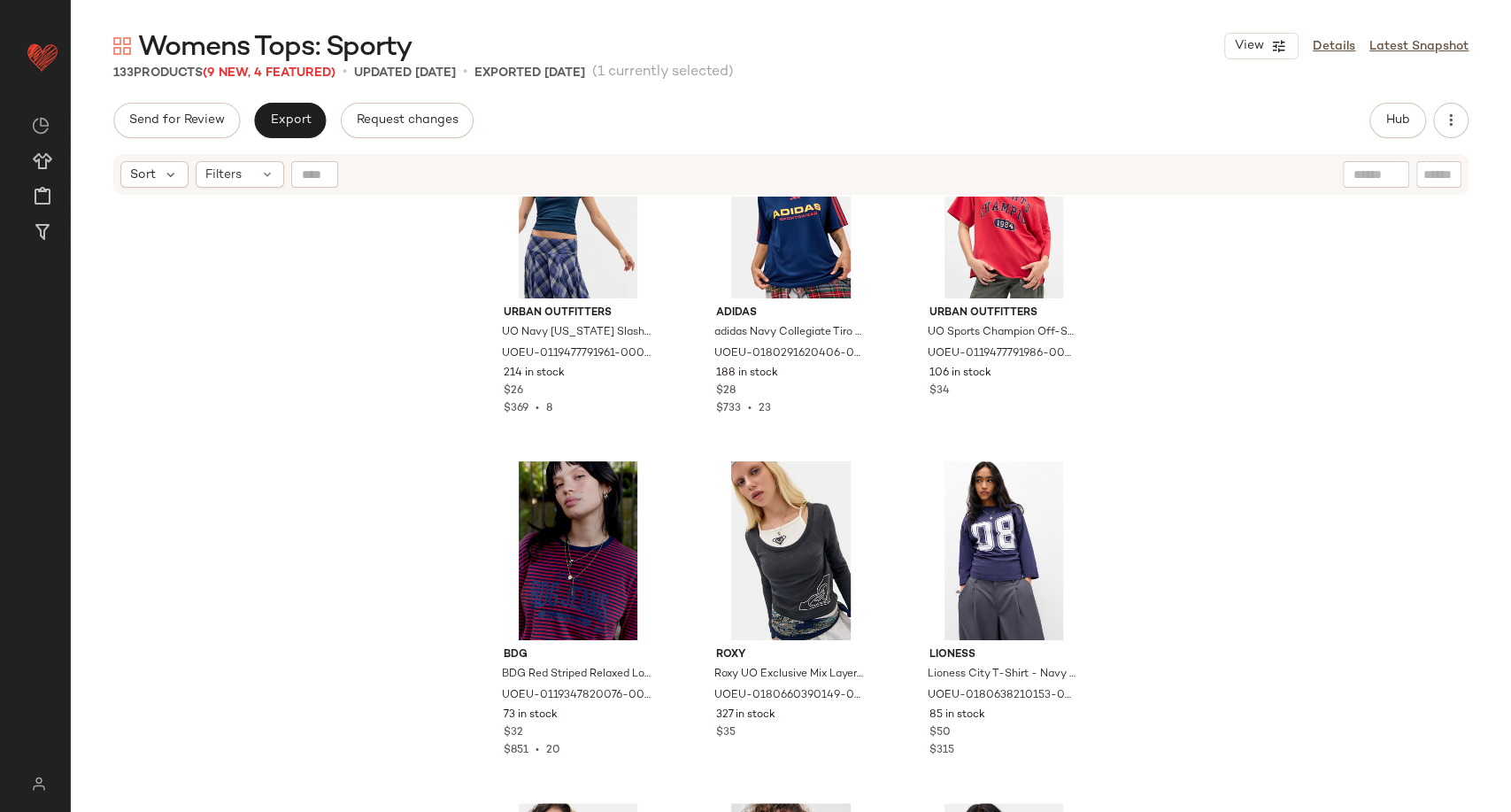
scroll to position [702, 0]
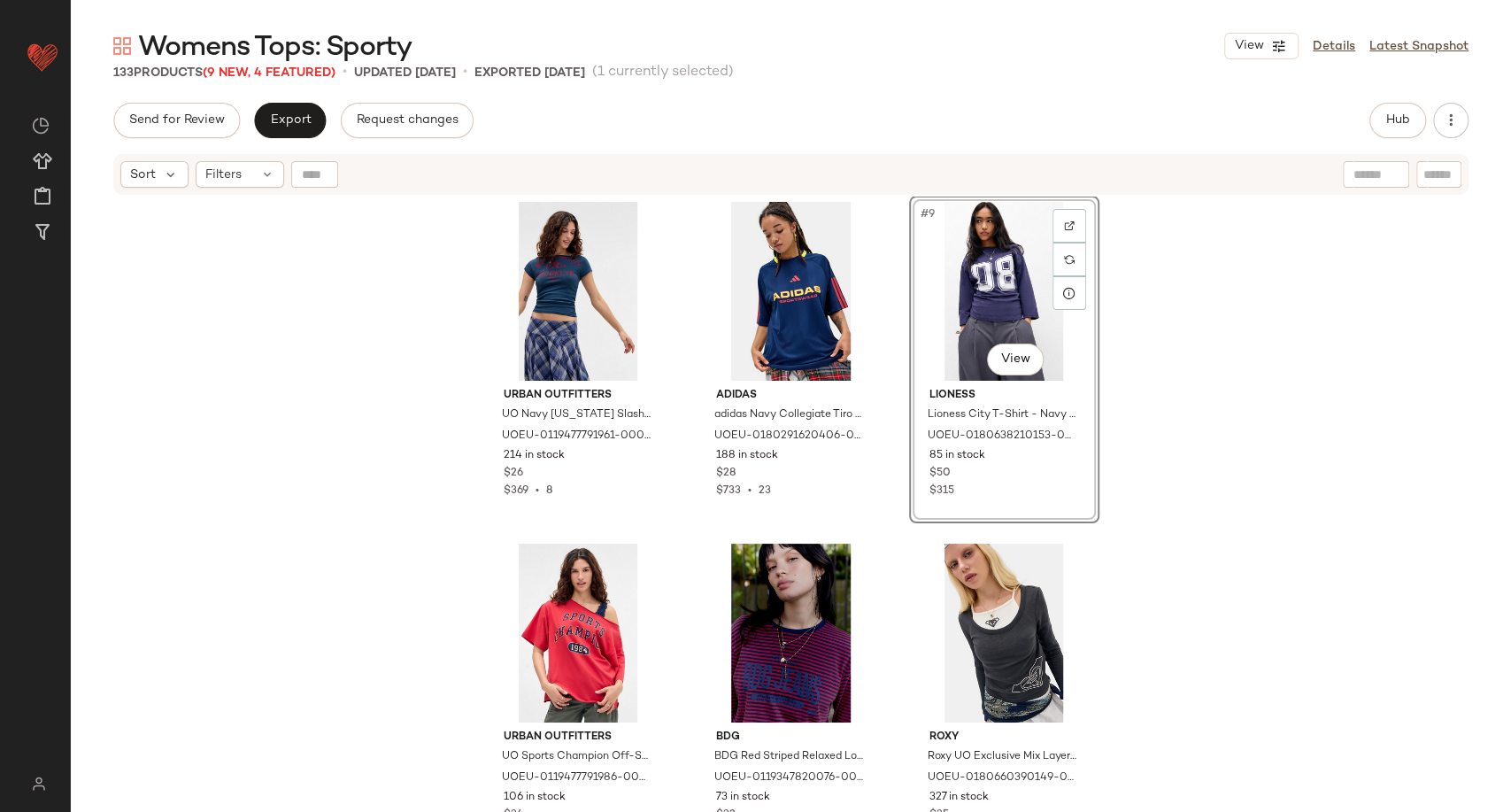
scroll to position [1096, 0]
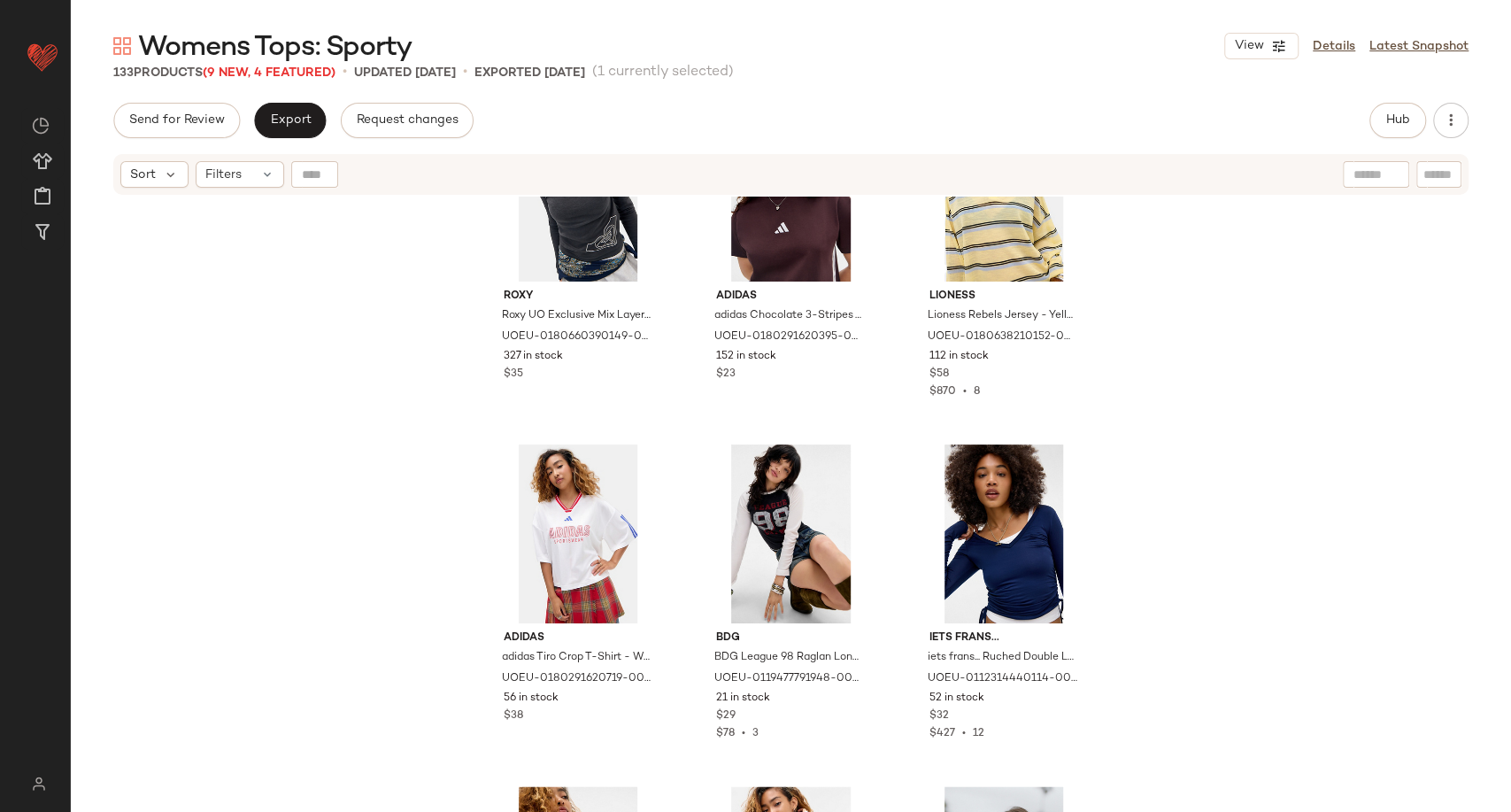
scroll to position [1489, 0]
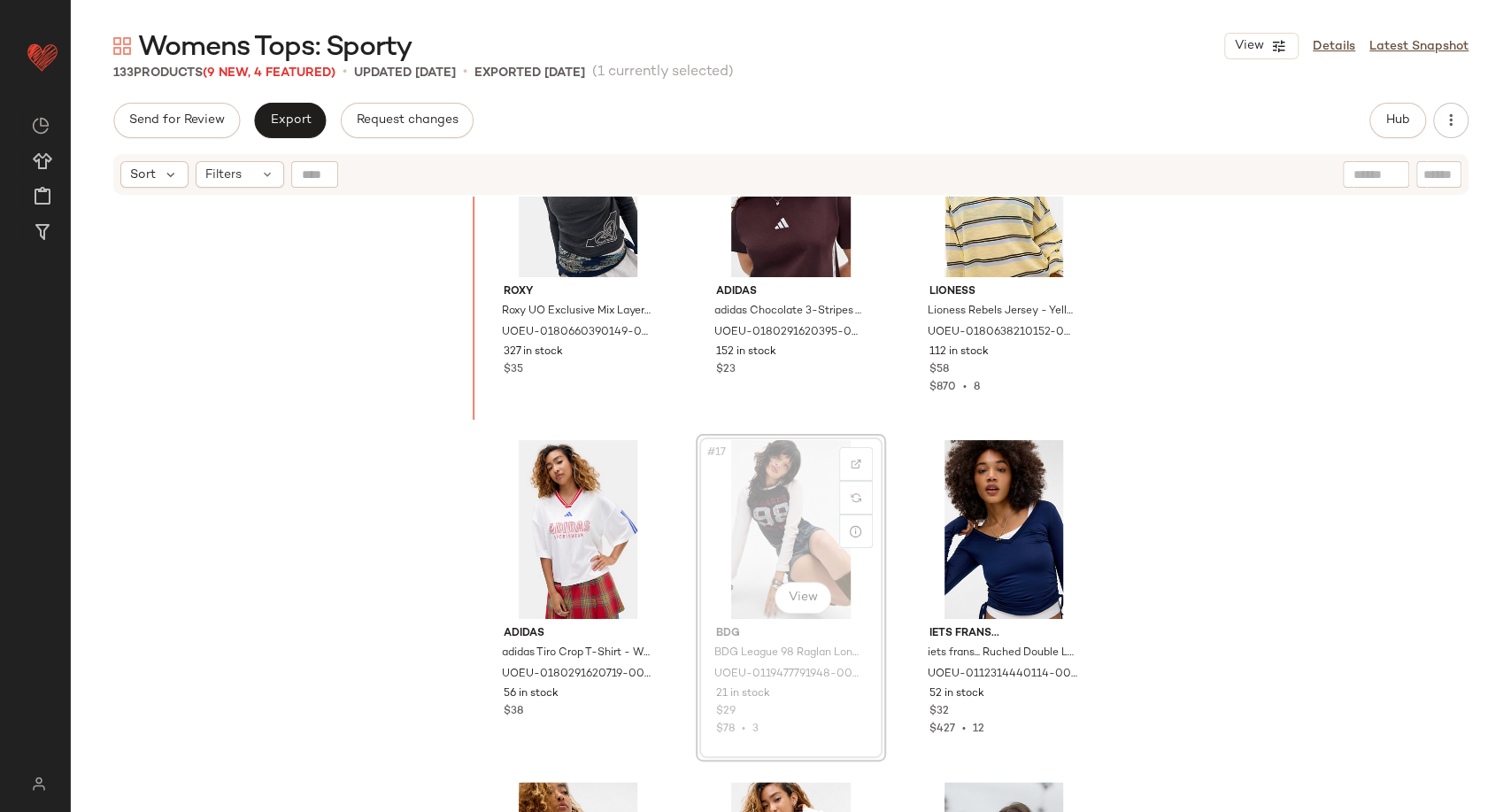
scroll to position [1481, 0]
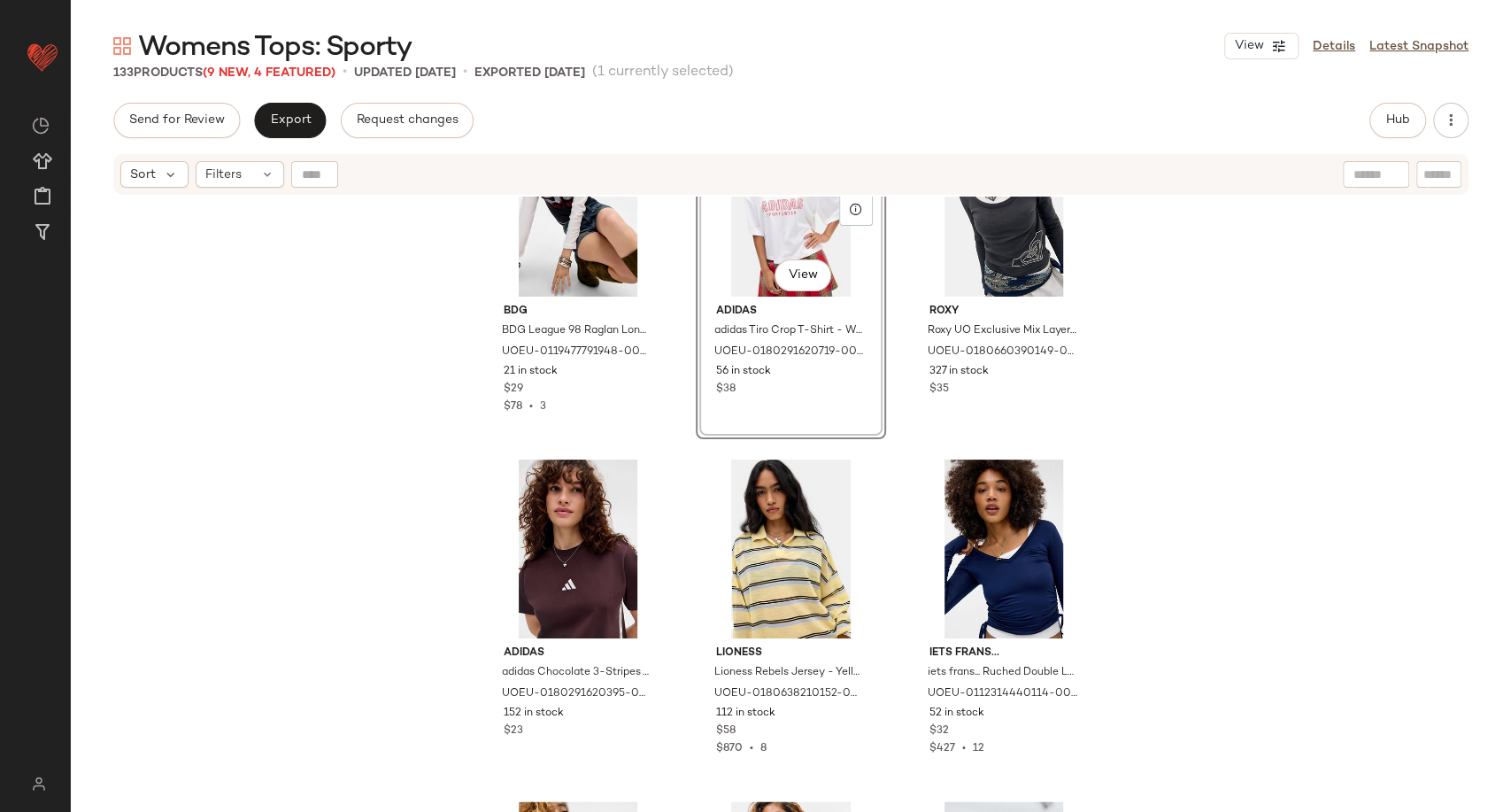
scroll to position [1764, 0]
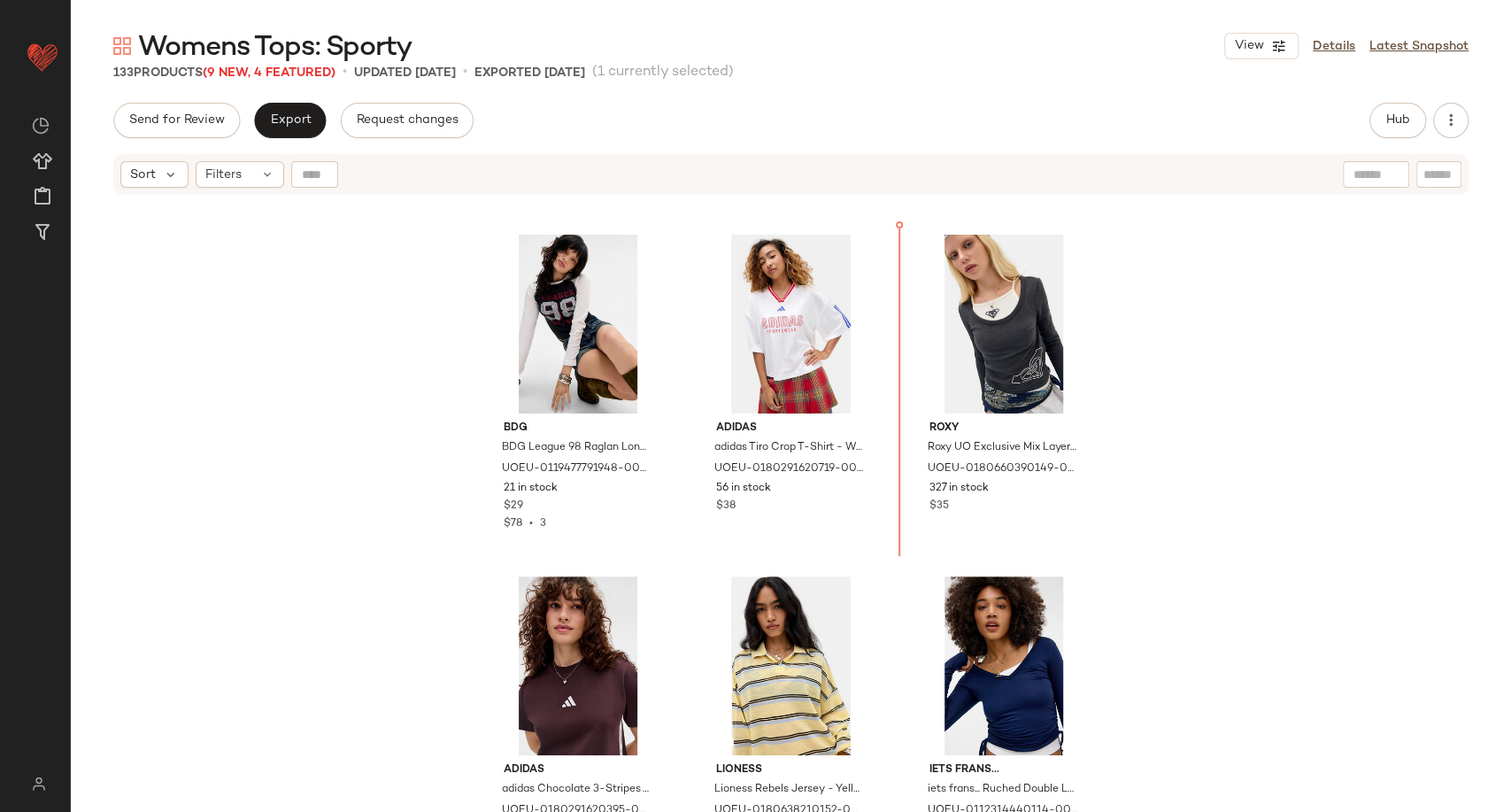
scroll to position [1307, 0]
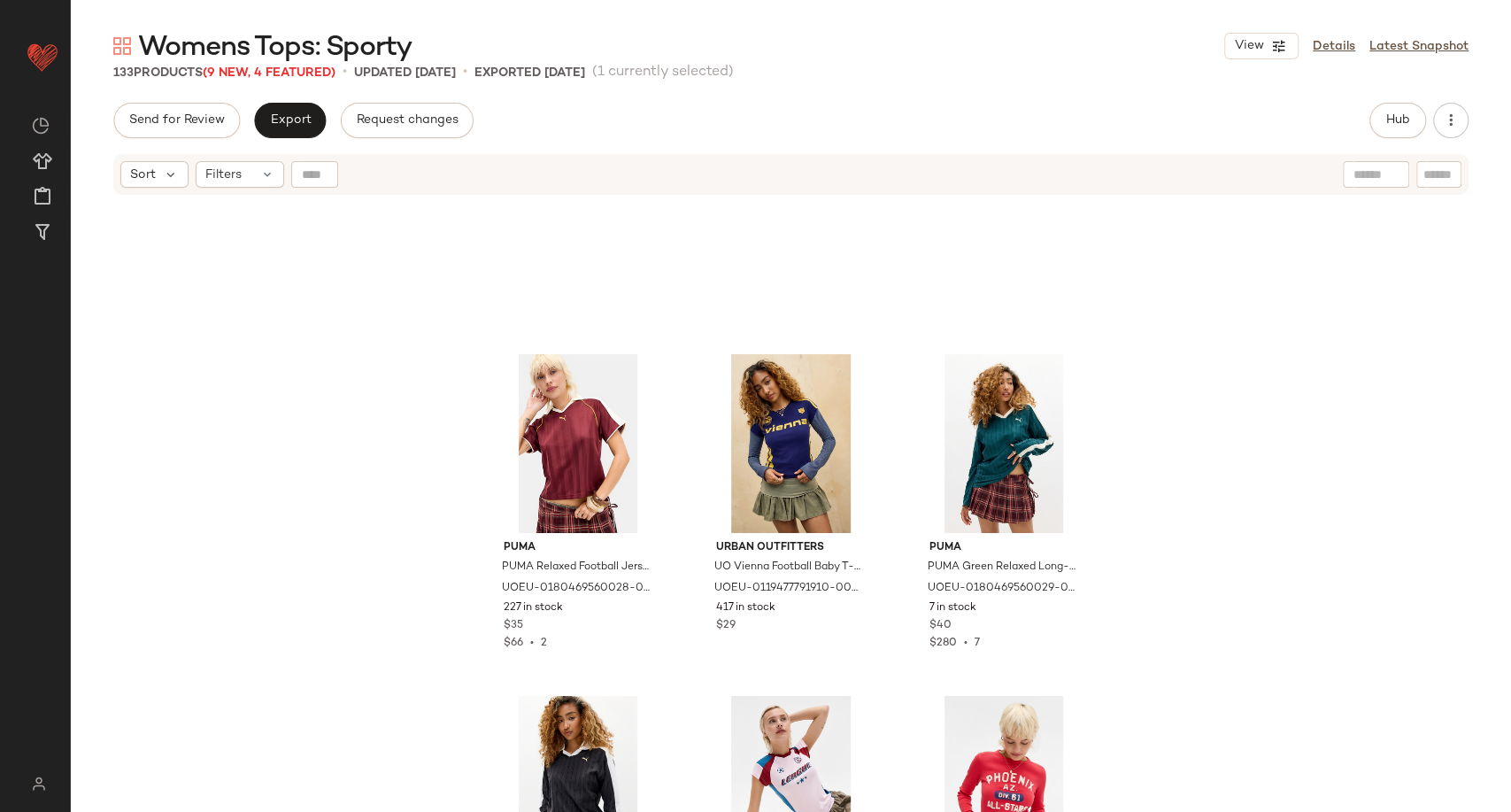
scroll to position [3569, 0]
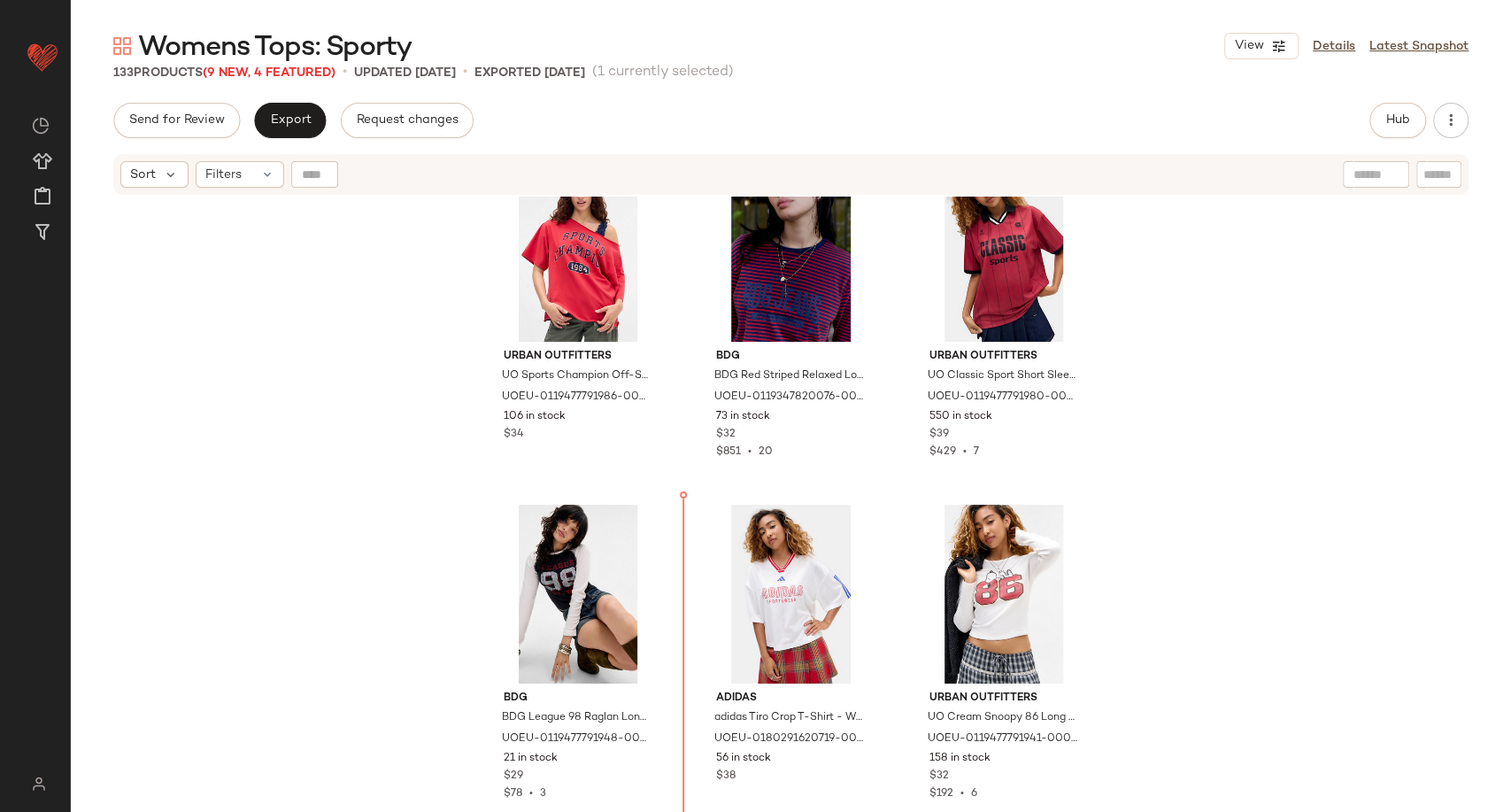
scroll to position [1126, 0]
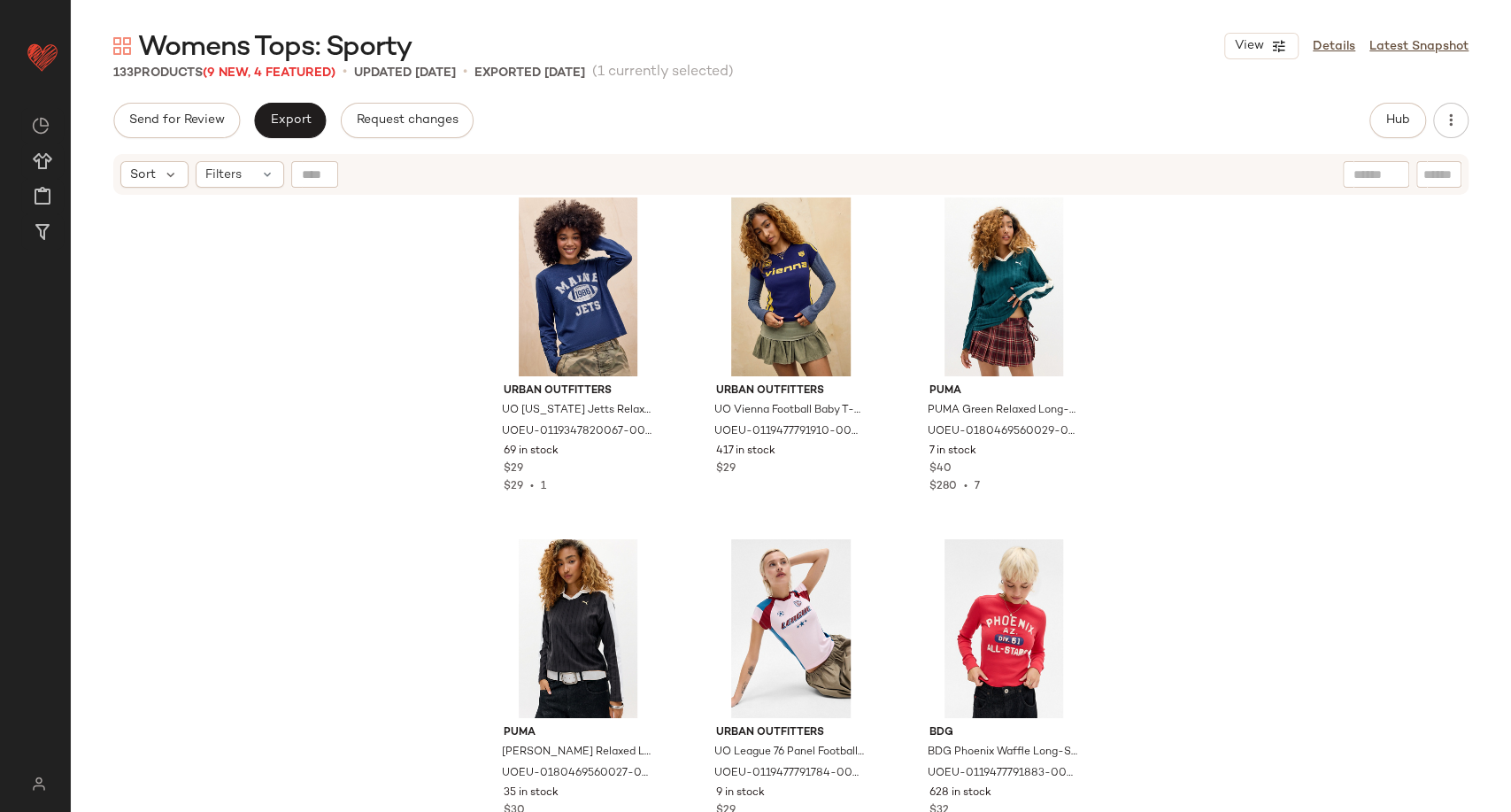
scroll to position [4078, 0]
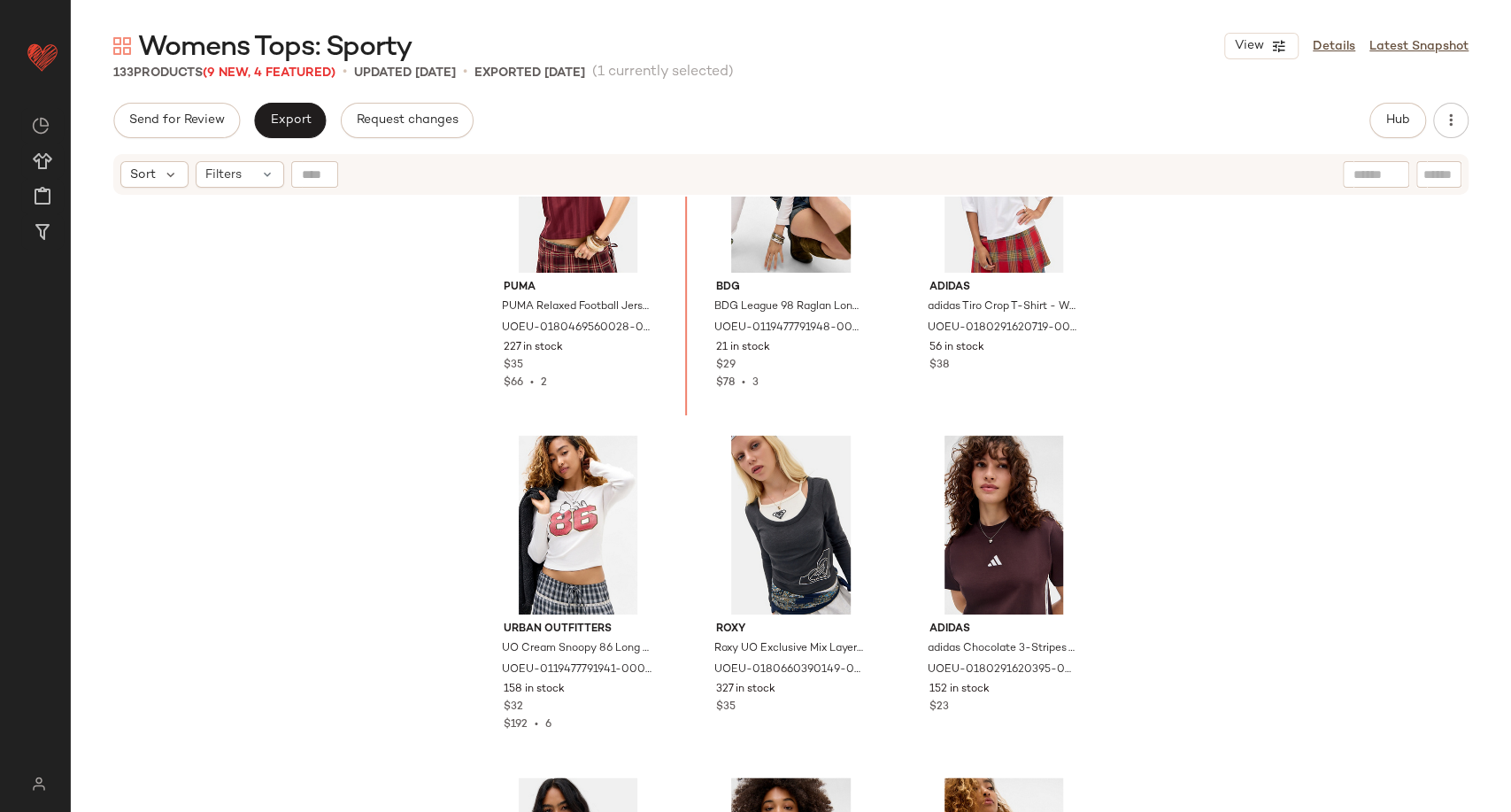
scroll to position [1391, 0]
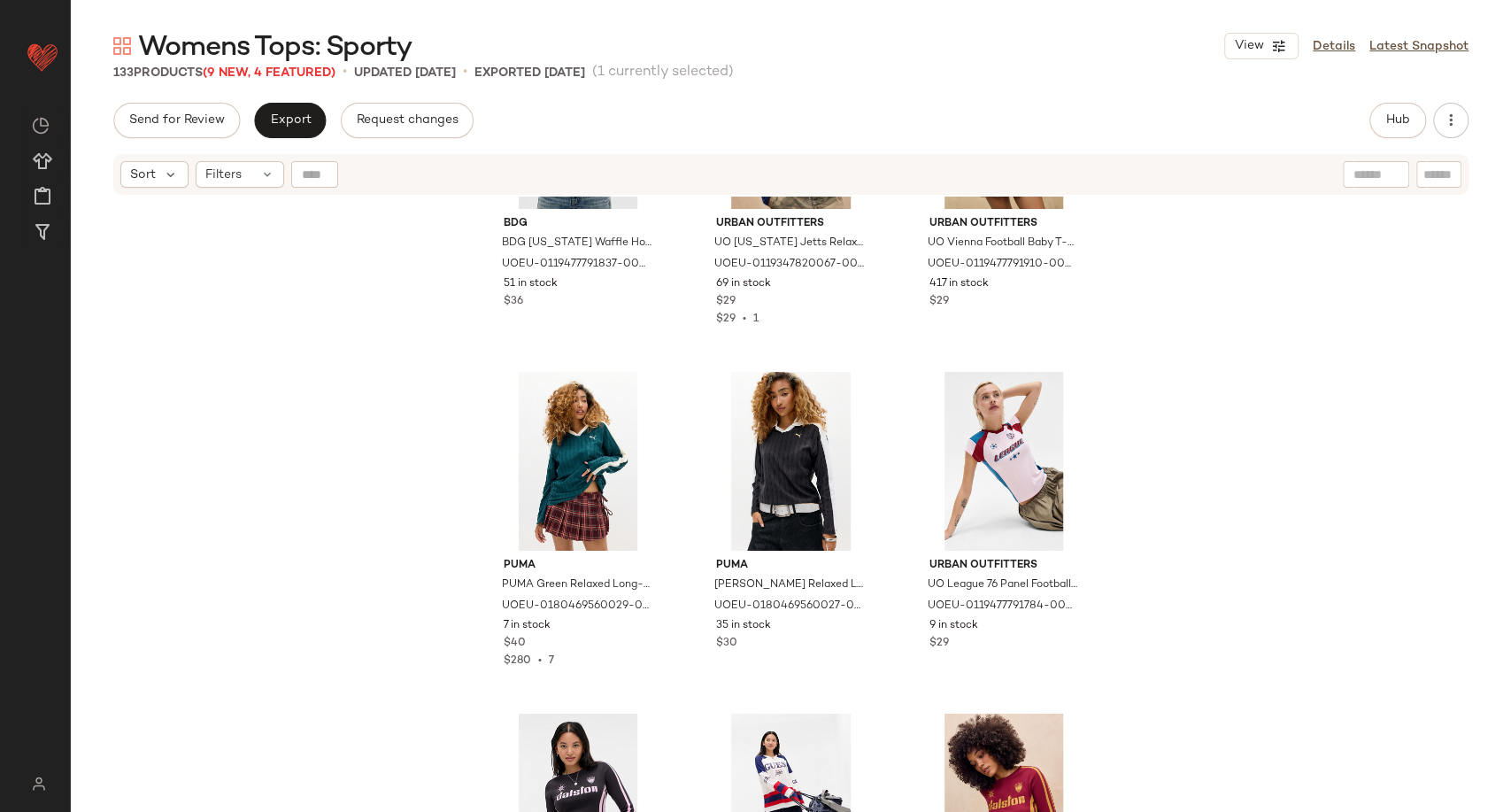
scroll to position [4342, 0]
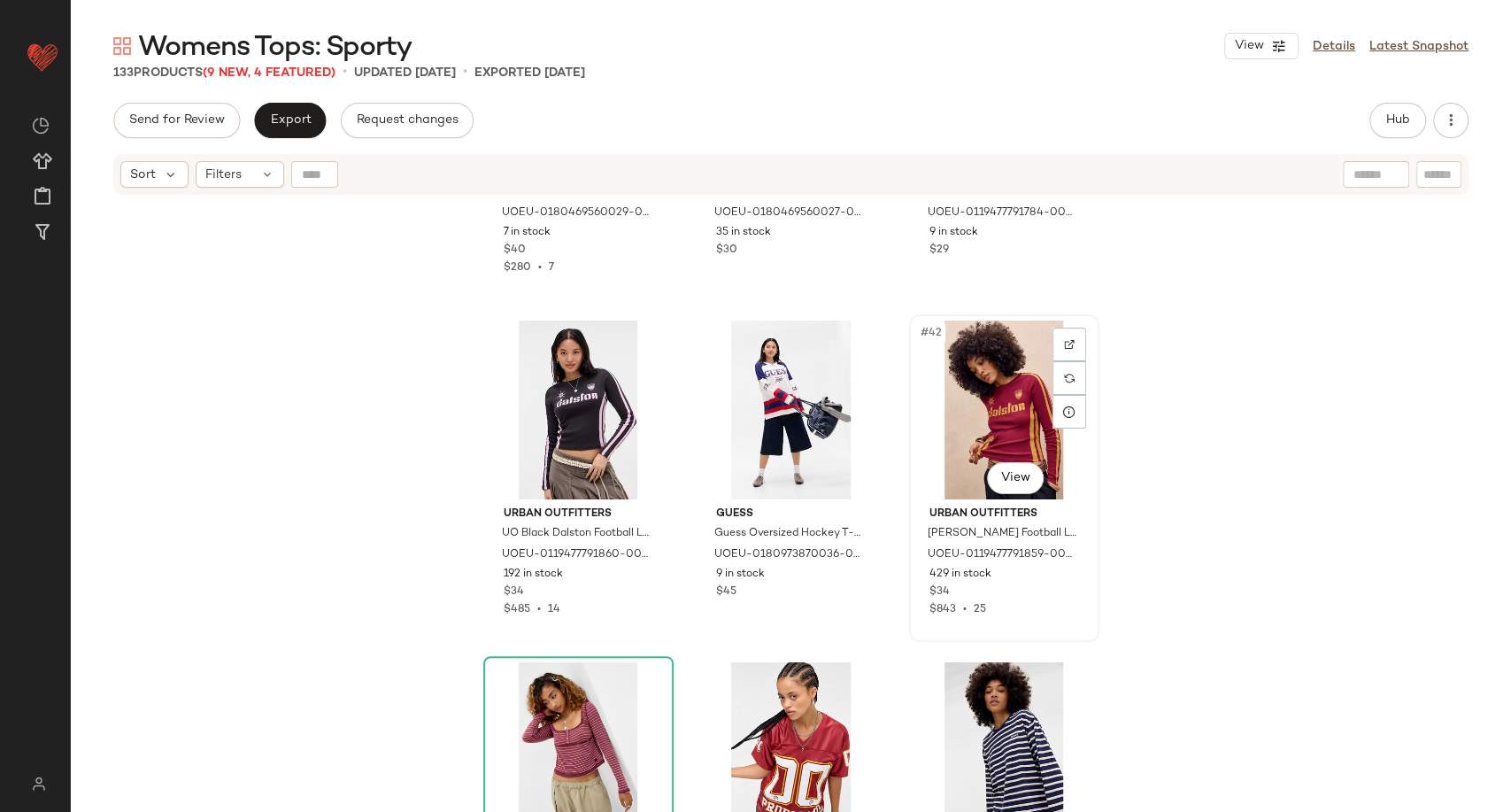
click at [1019, 424] on div "#42 View" at bounding box center [1004, 410] width 178 height 179
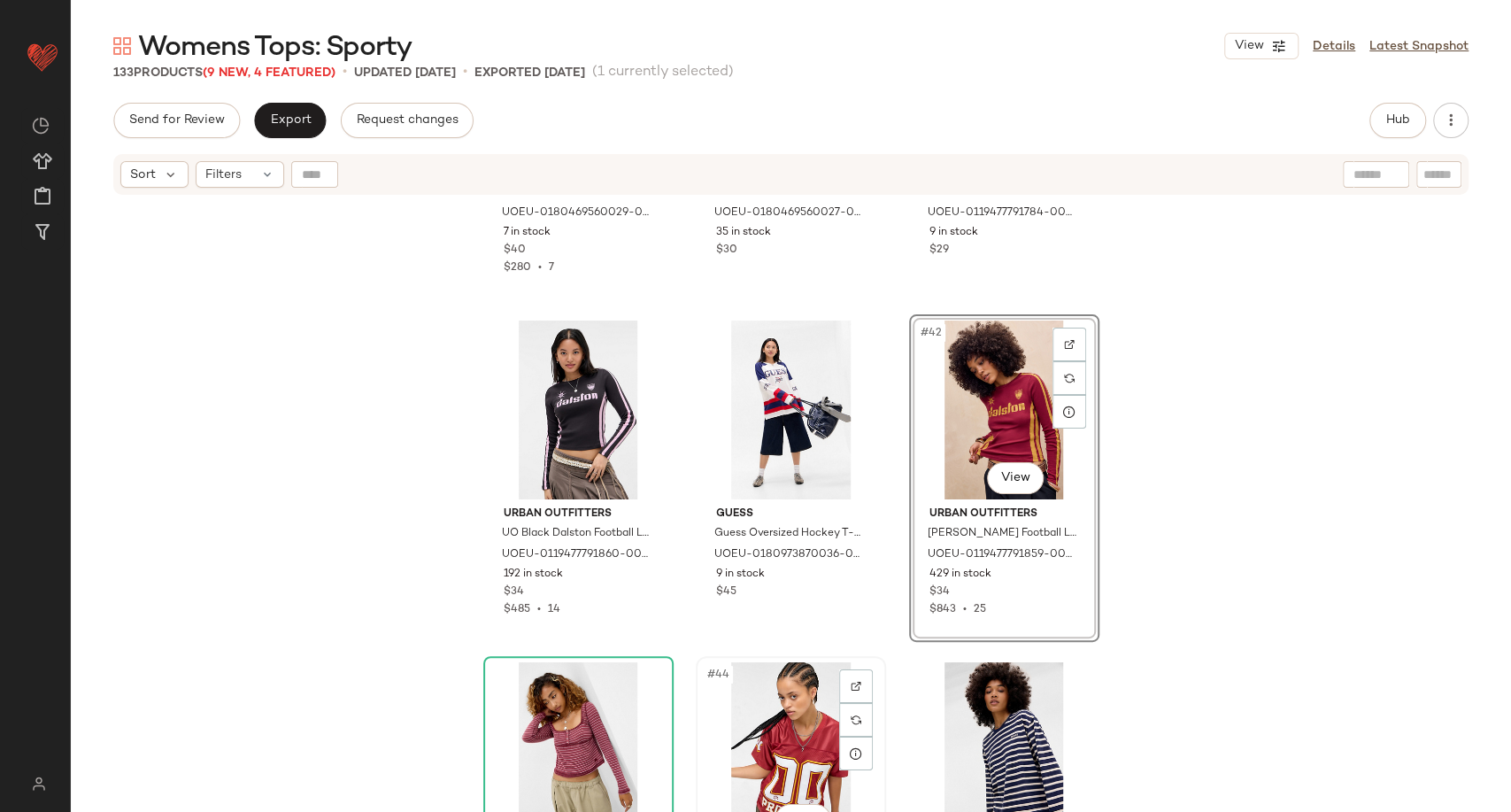
click at [757, 717] on div "#44 View" at bounding box center [791, 752] width 178 height 179
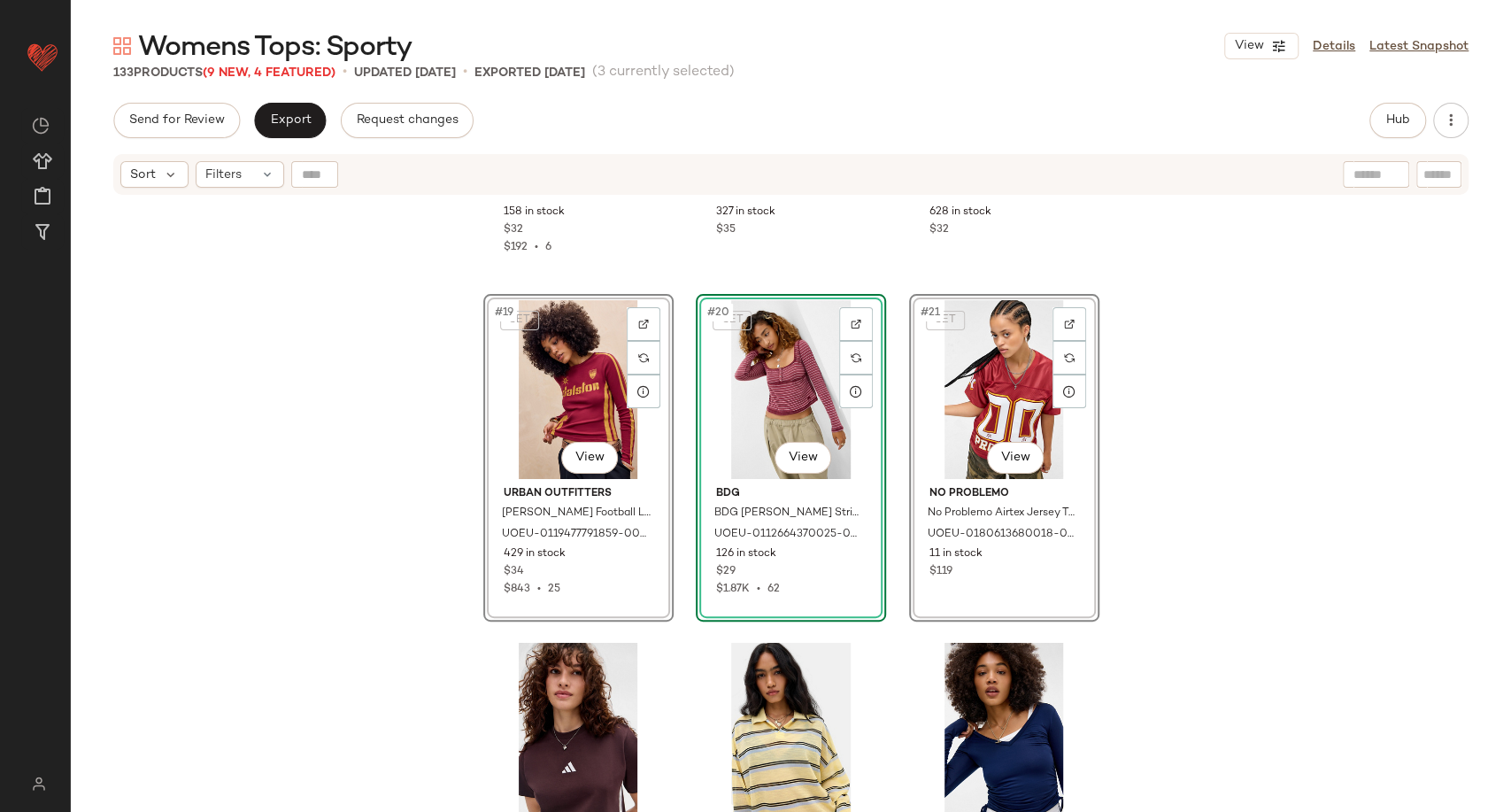
scroll to position [1974, 0]
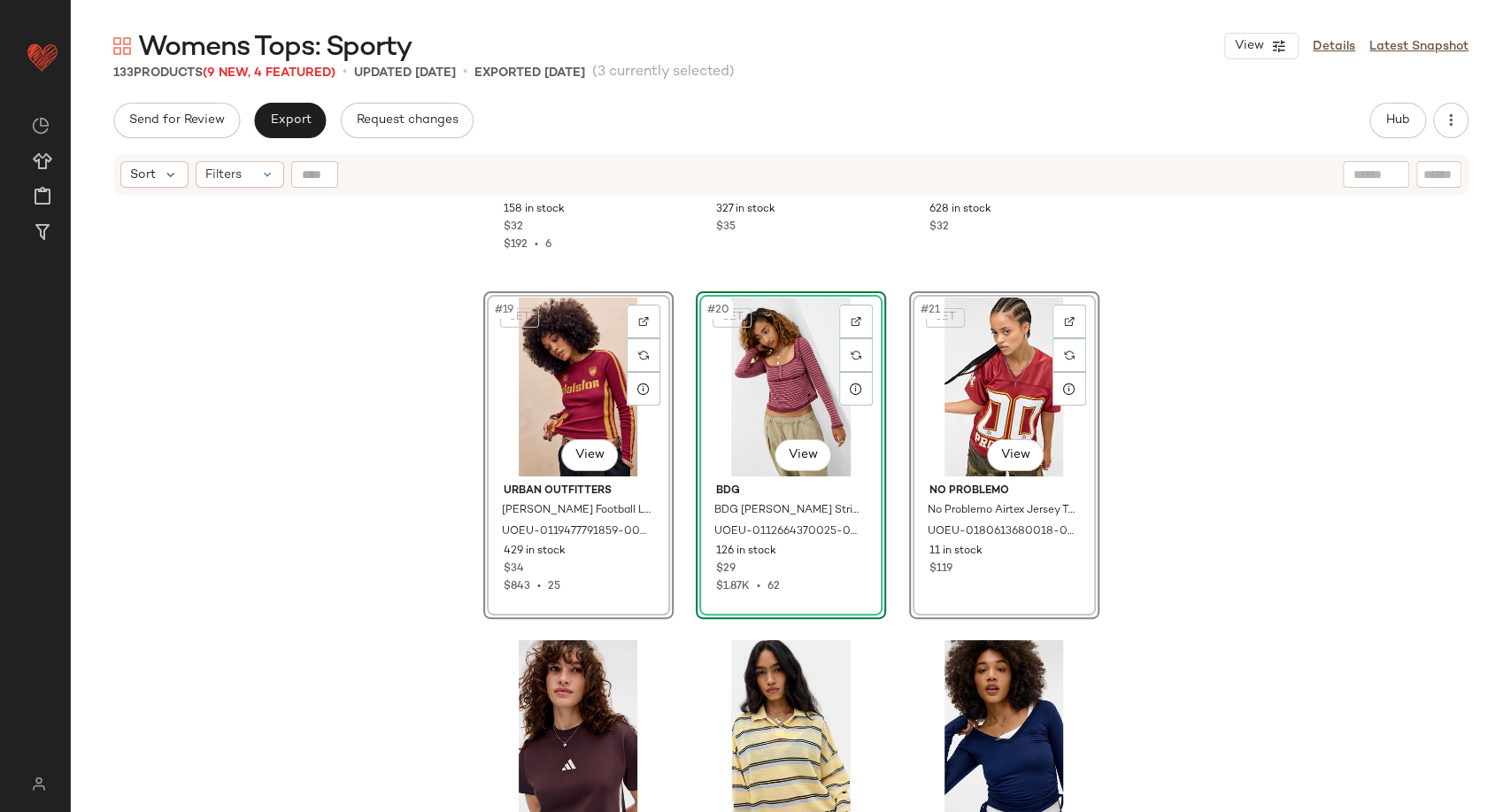
click at [1223, 619] on div "Urban Outfitters UO Cream Snoopy 86 Long Sleeve T-Shirt - White XS at Urban Out…" at bounding box center [791, 526] width 1440 height 659
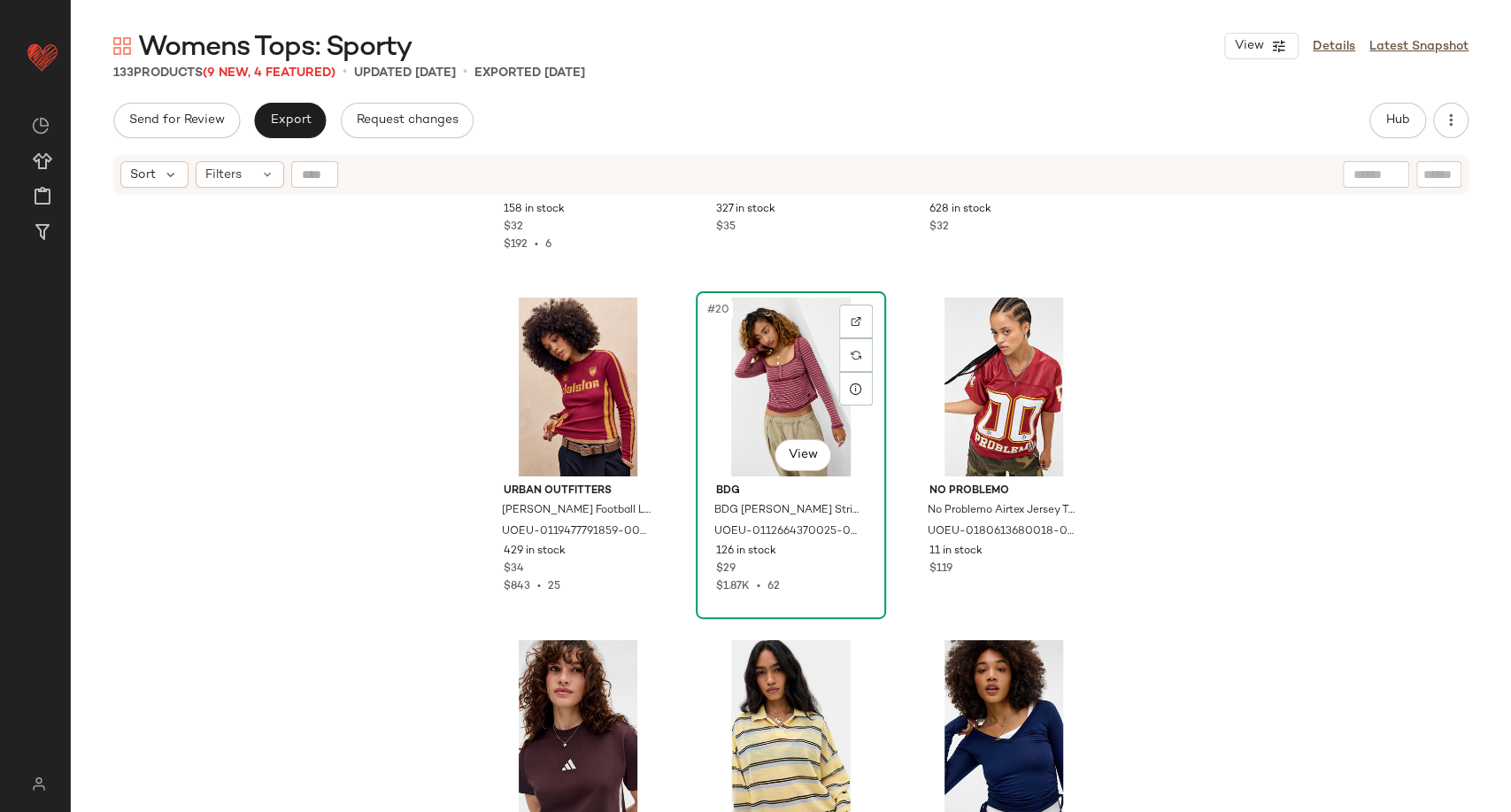
click at [787, 379] on div "#20 View" at bounding box center [791, 387] width 178 height 179
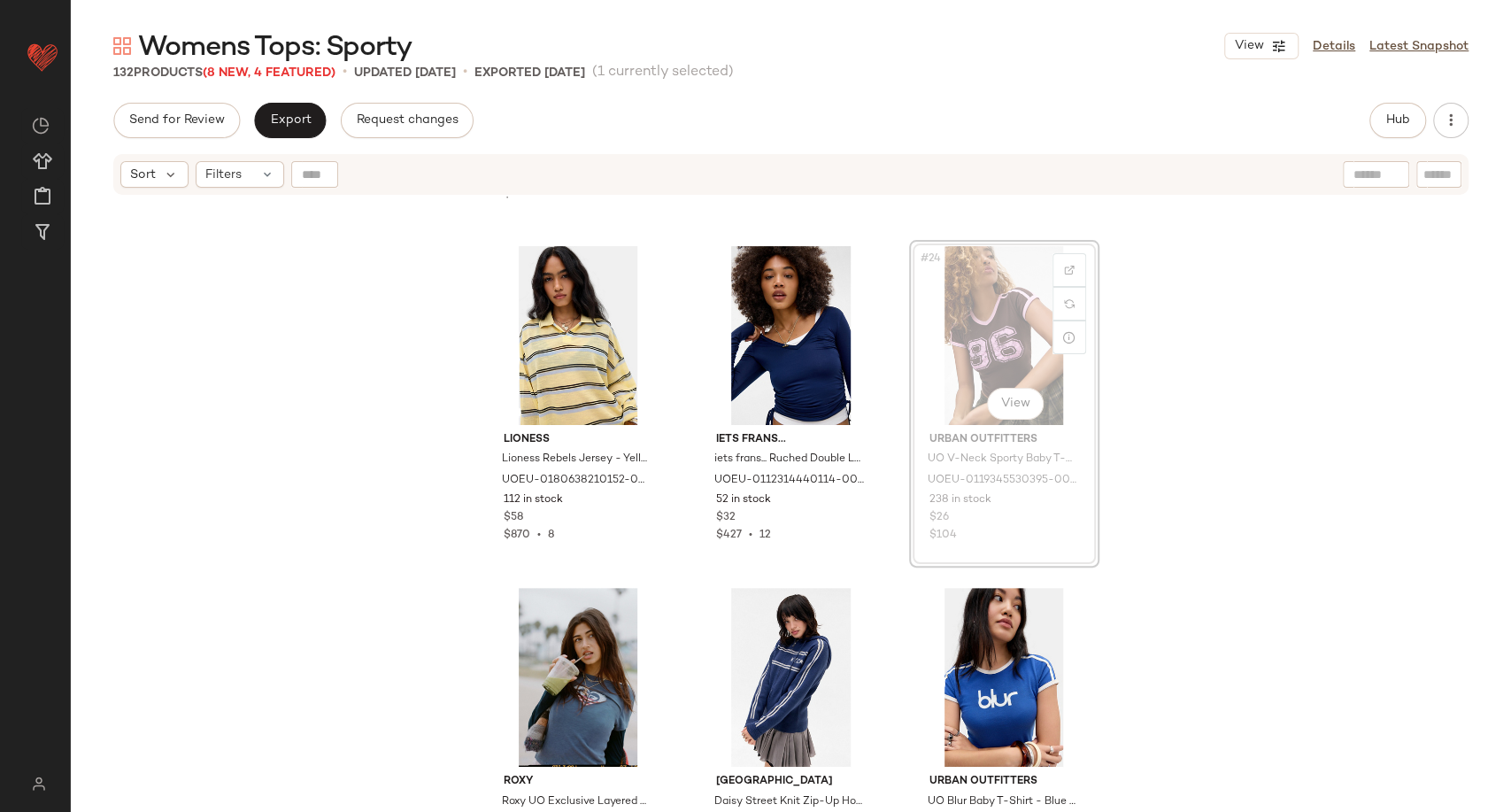
scroll to position [2364, 0]
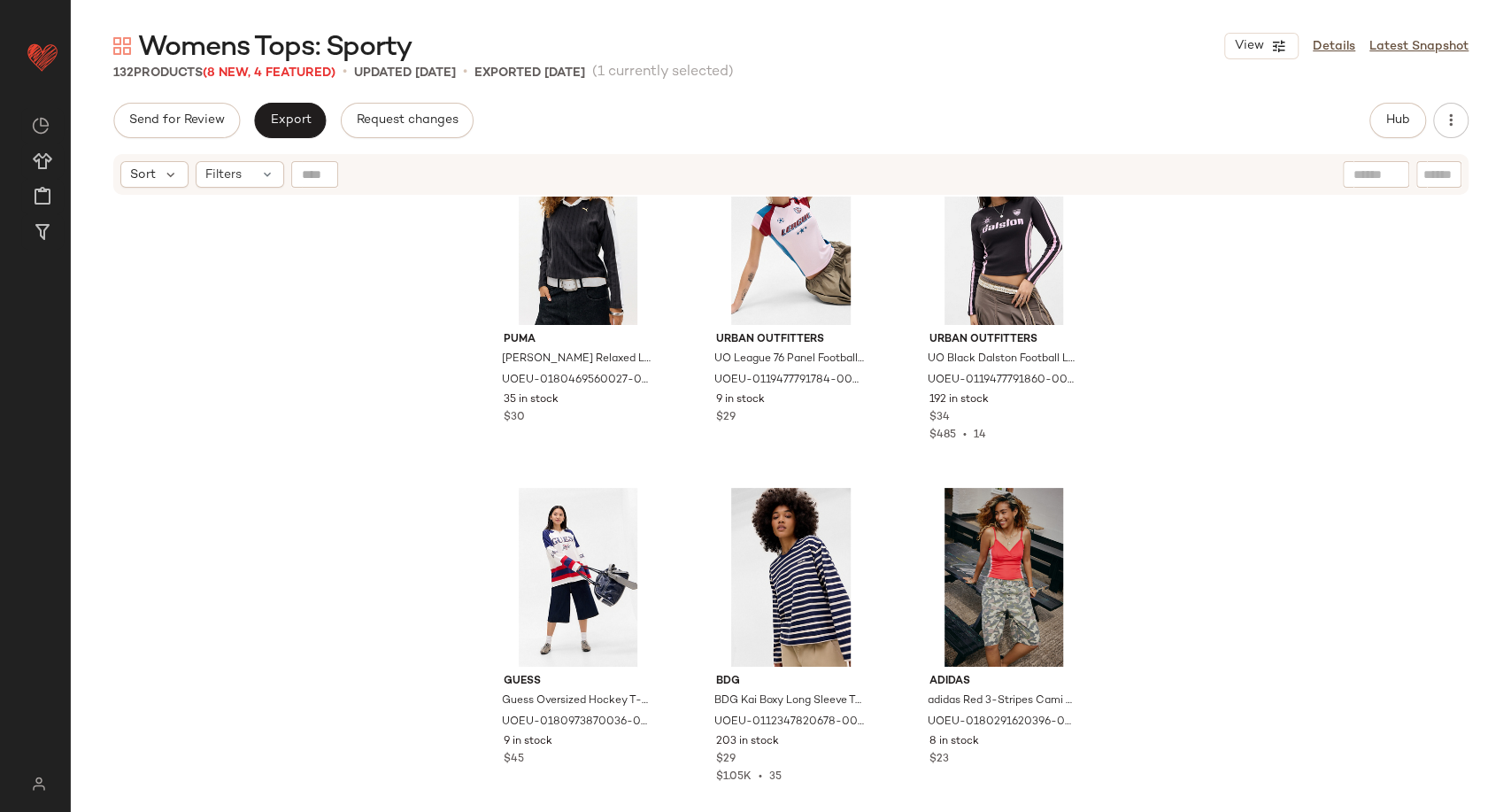
scroll to position [4527, 0]
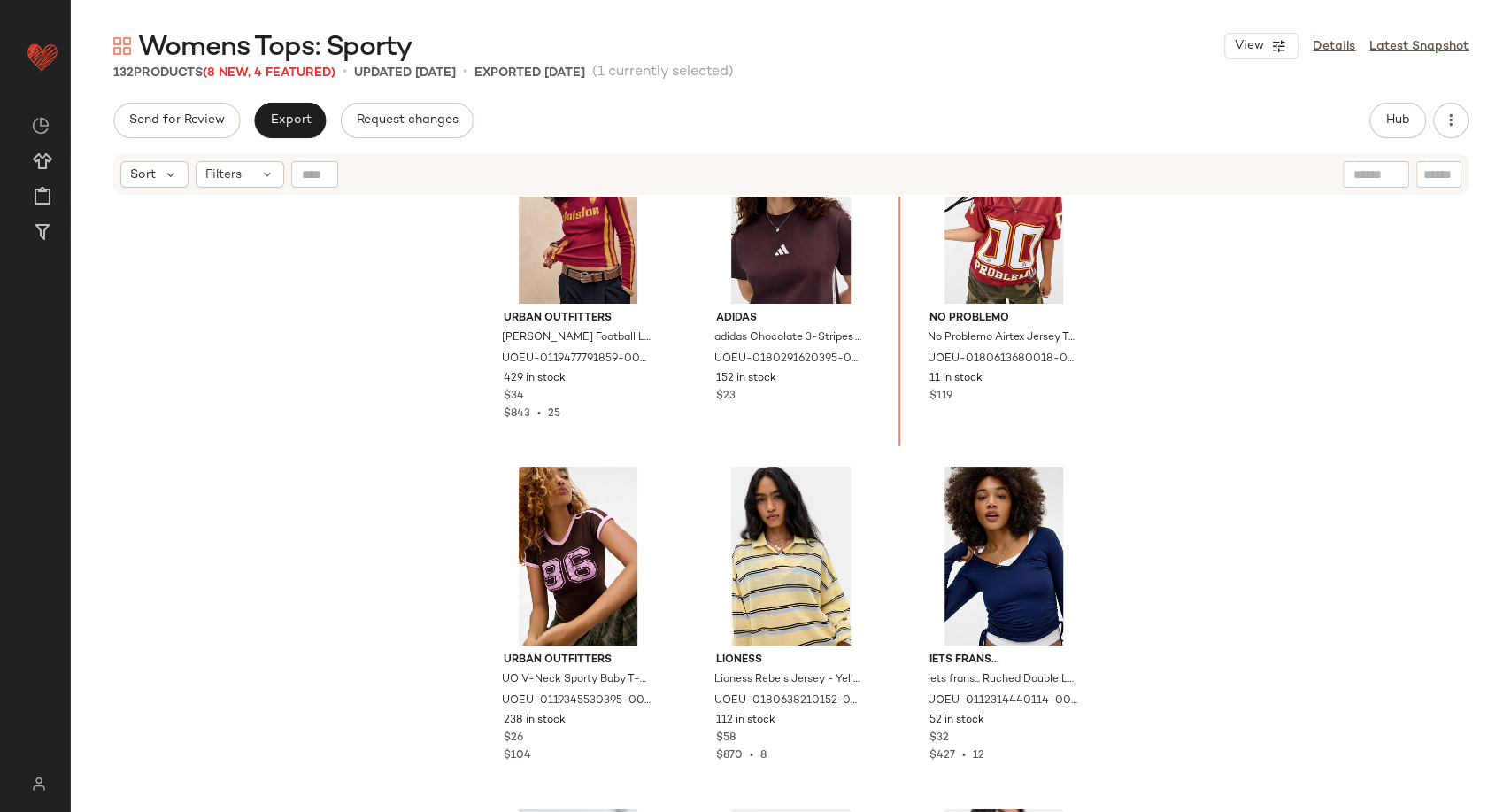
scroll to position [2082, 0]
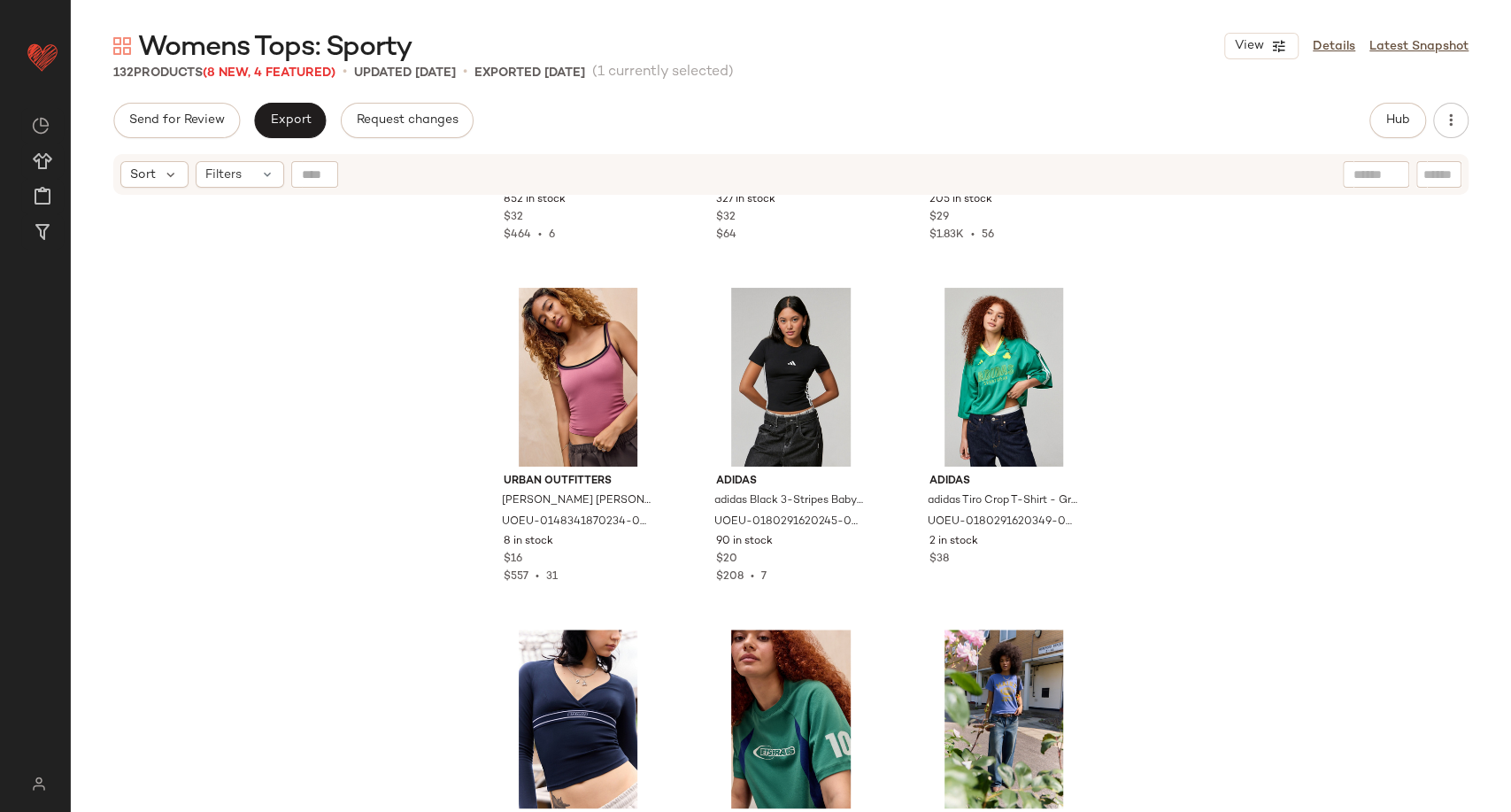
scroll to position [5820, 0]
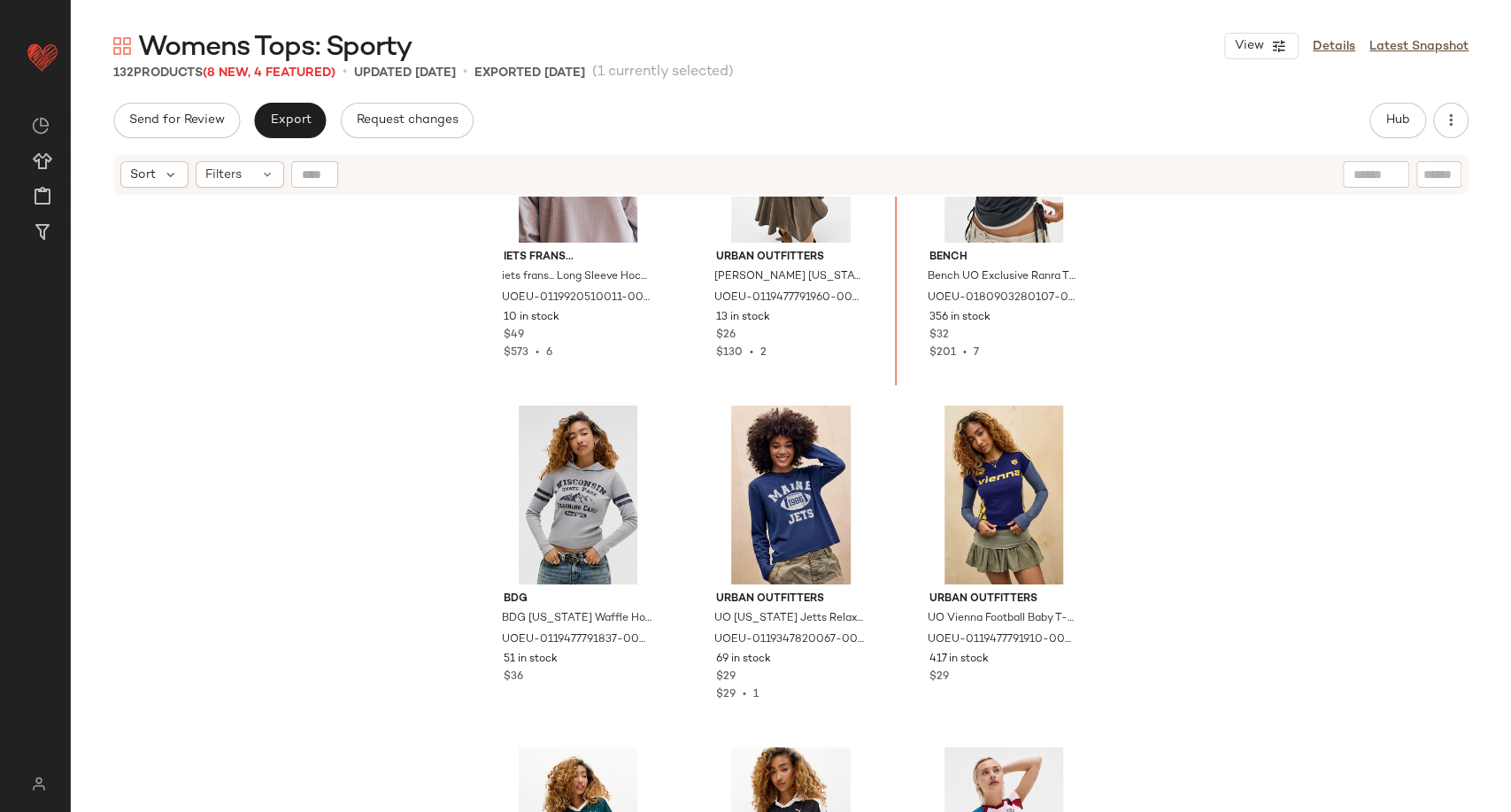
scroll to position [3869, 0]
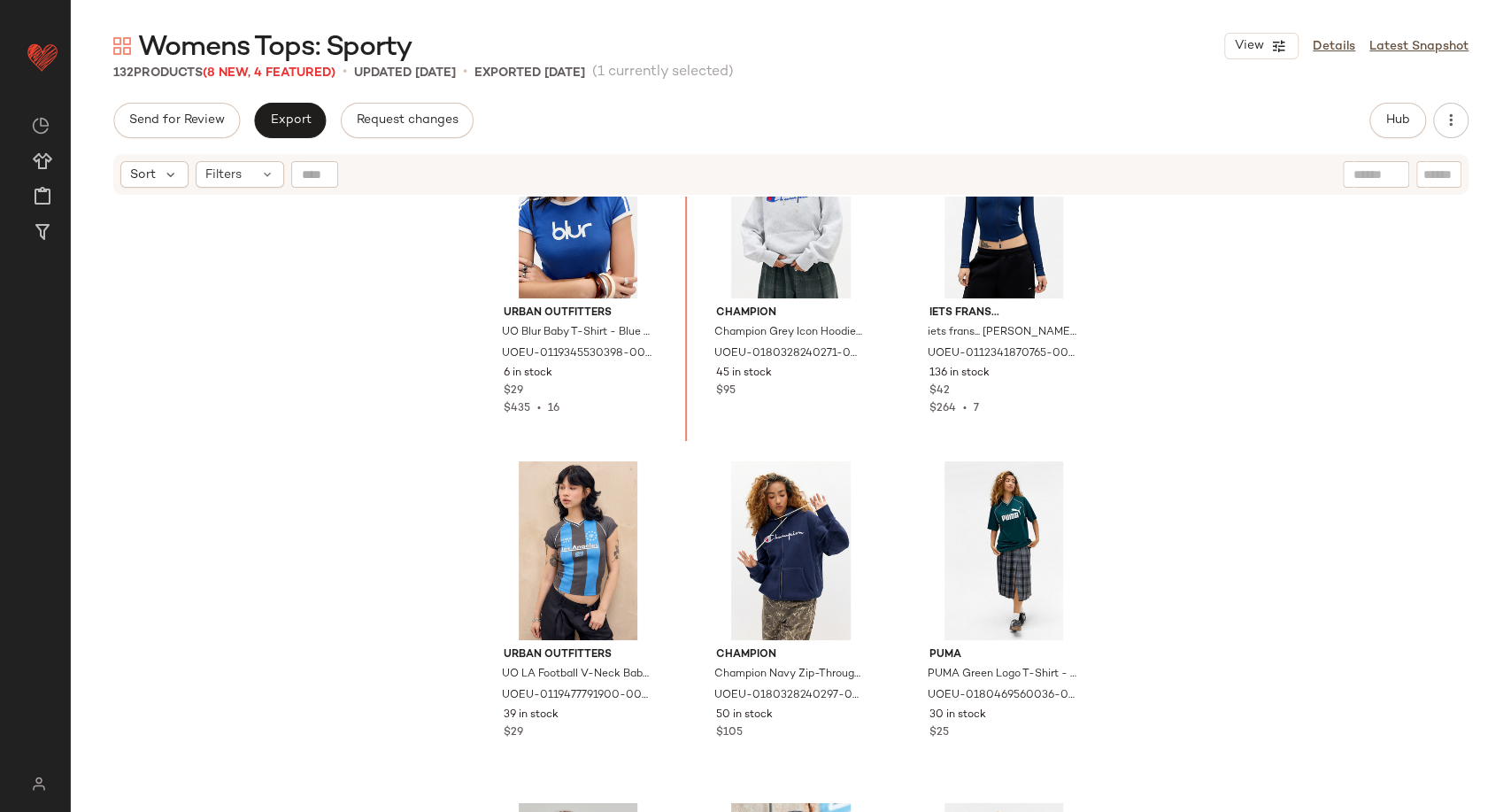
scroll to position [3170, 0]
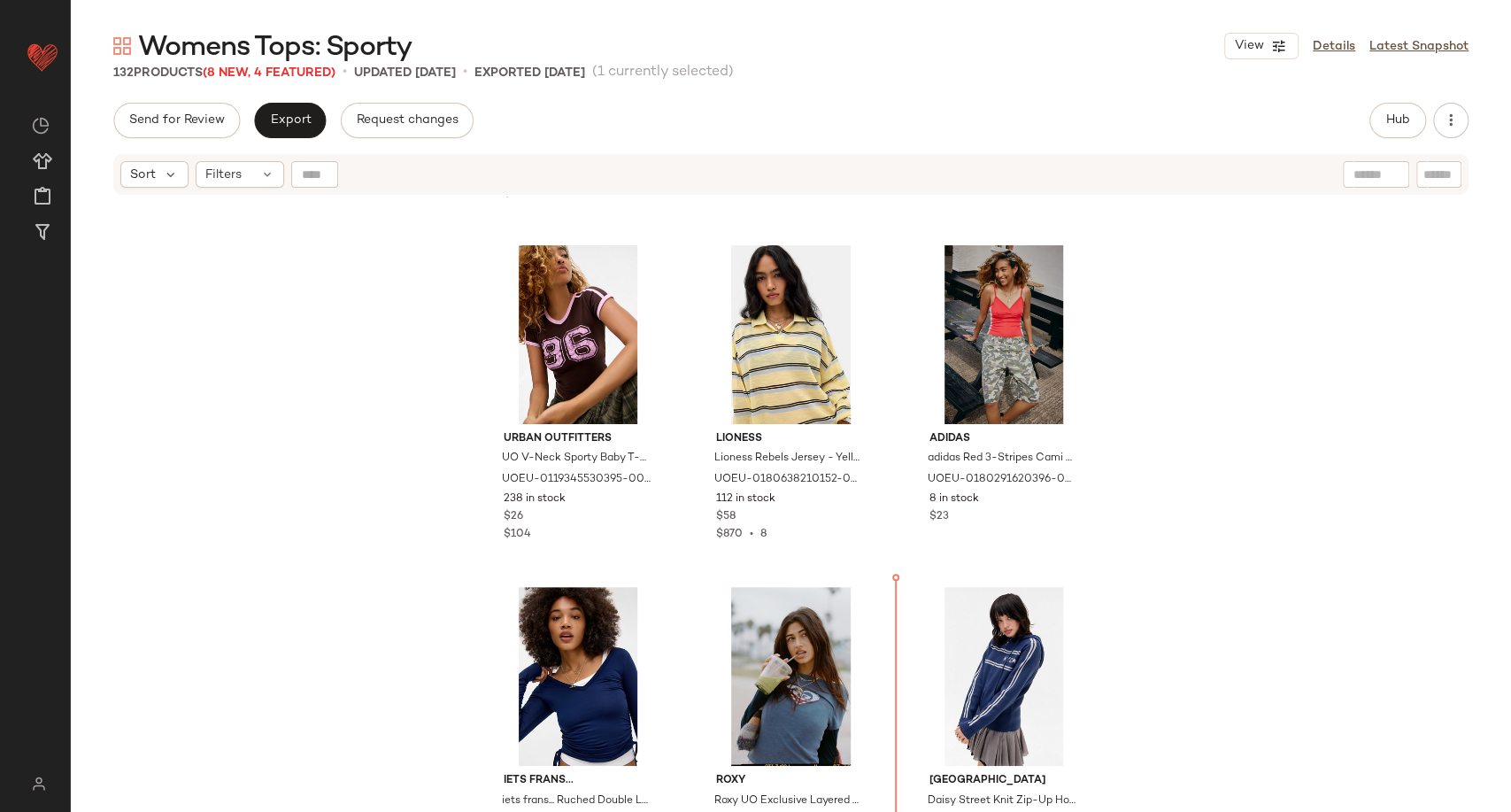
scroll to position [2419, 0]
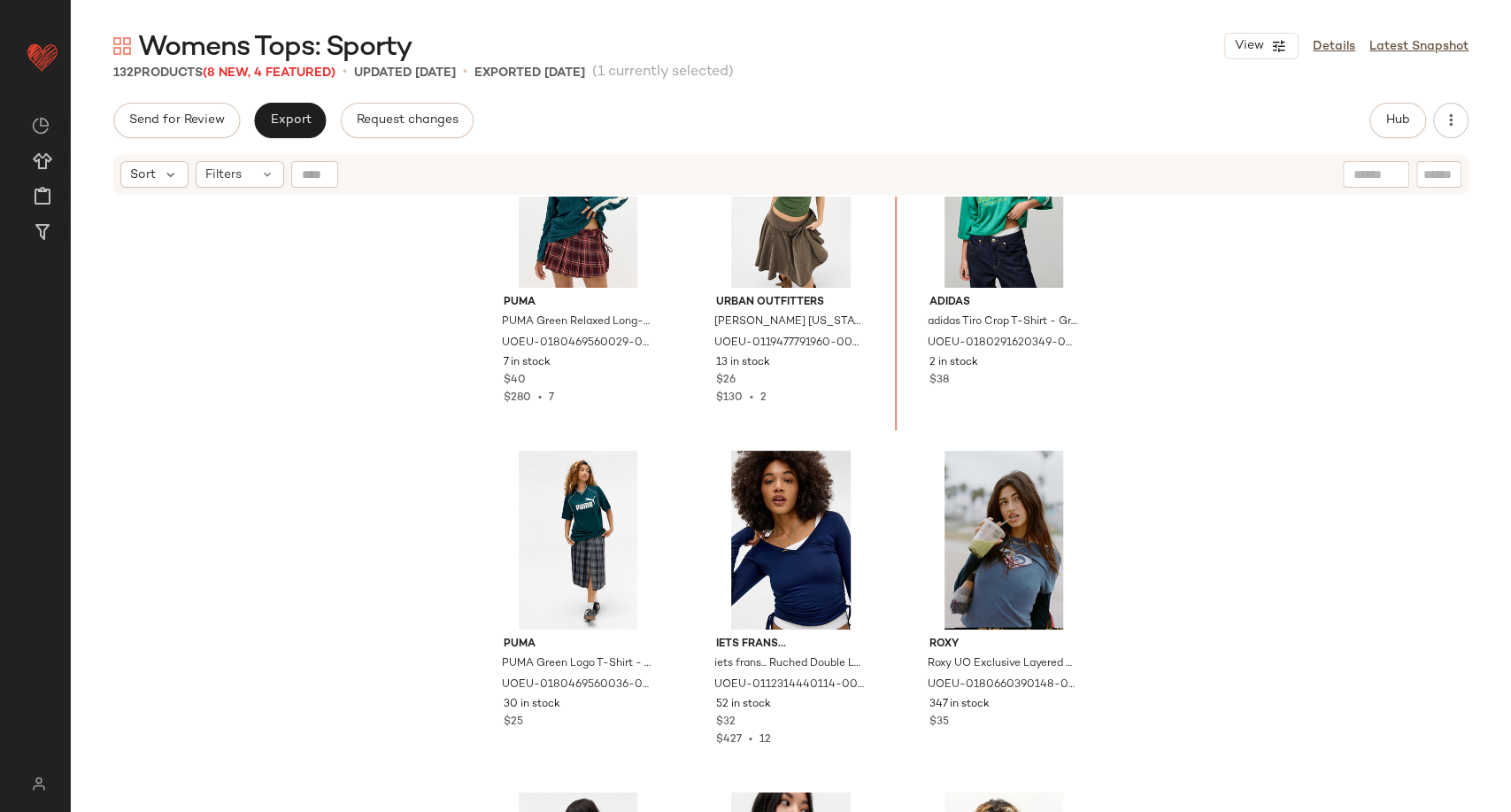
scroll to position [2838, 0]
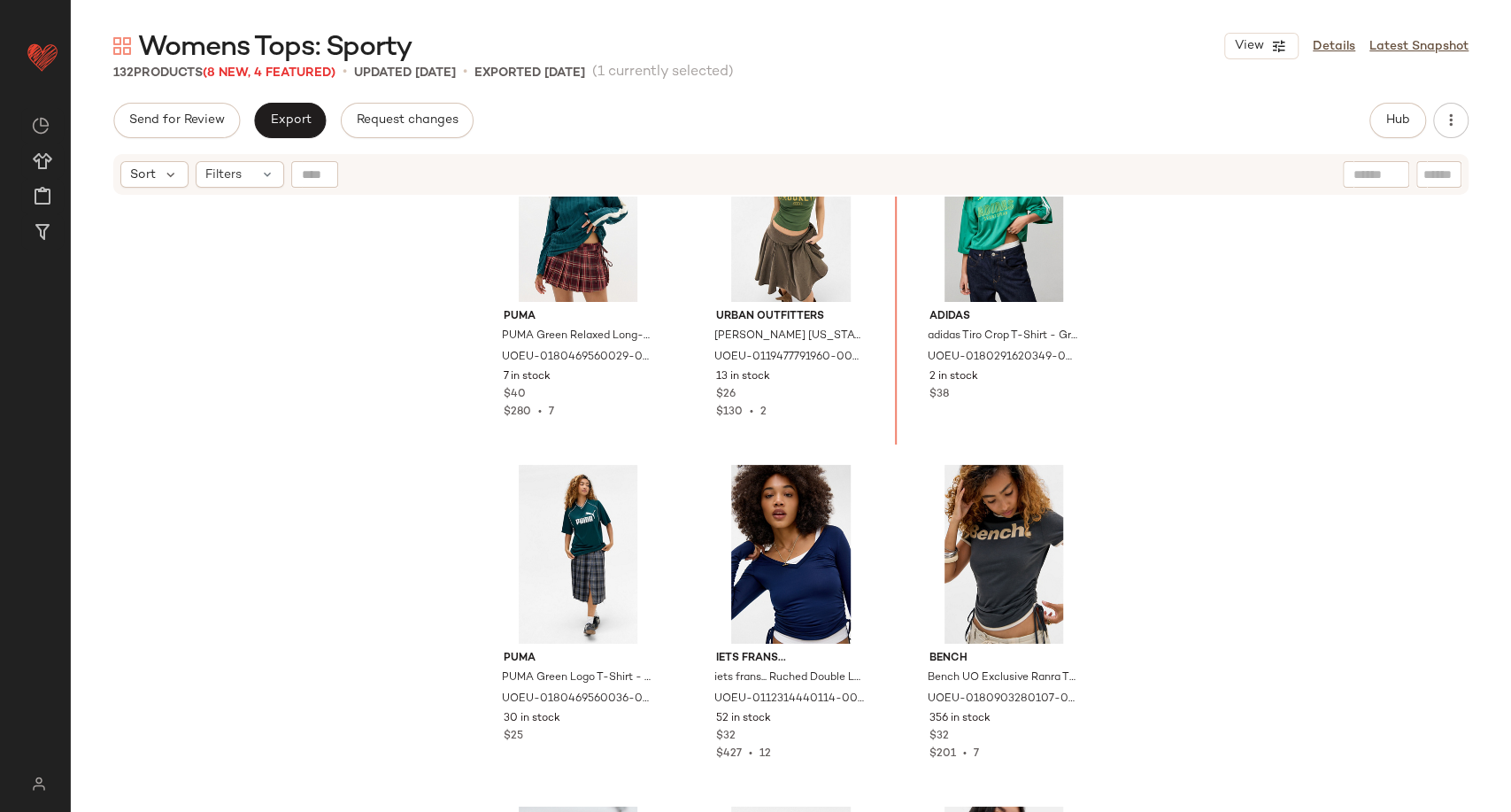
scroll to position [2793, 0]
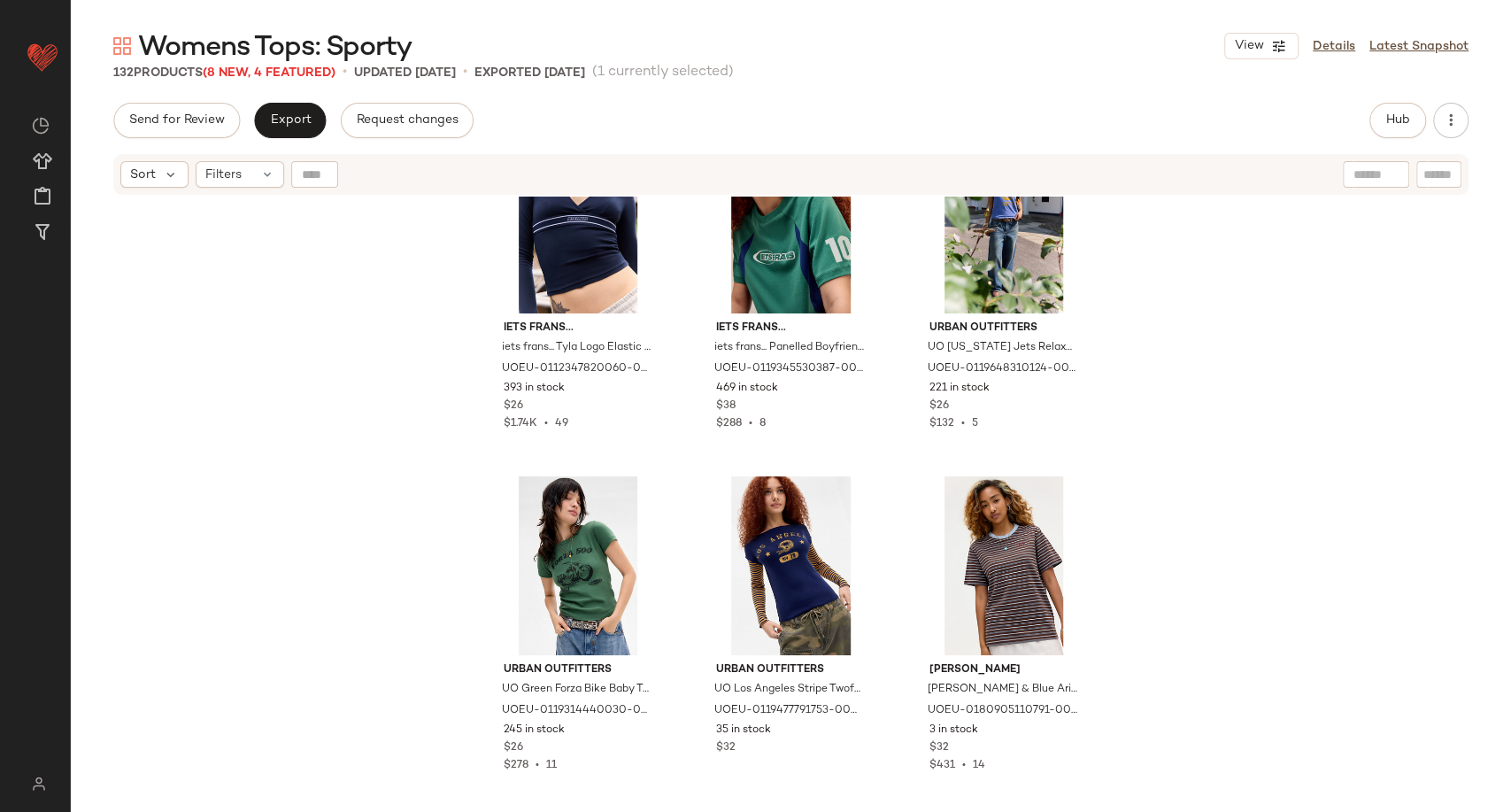
scroll to position [5942, 0]
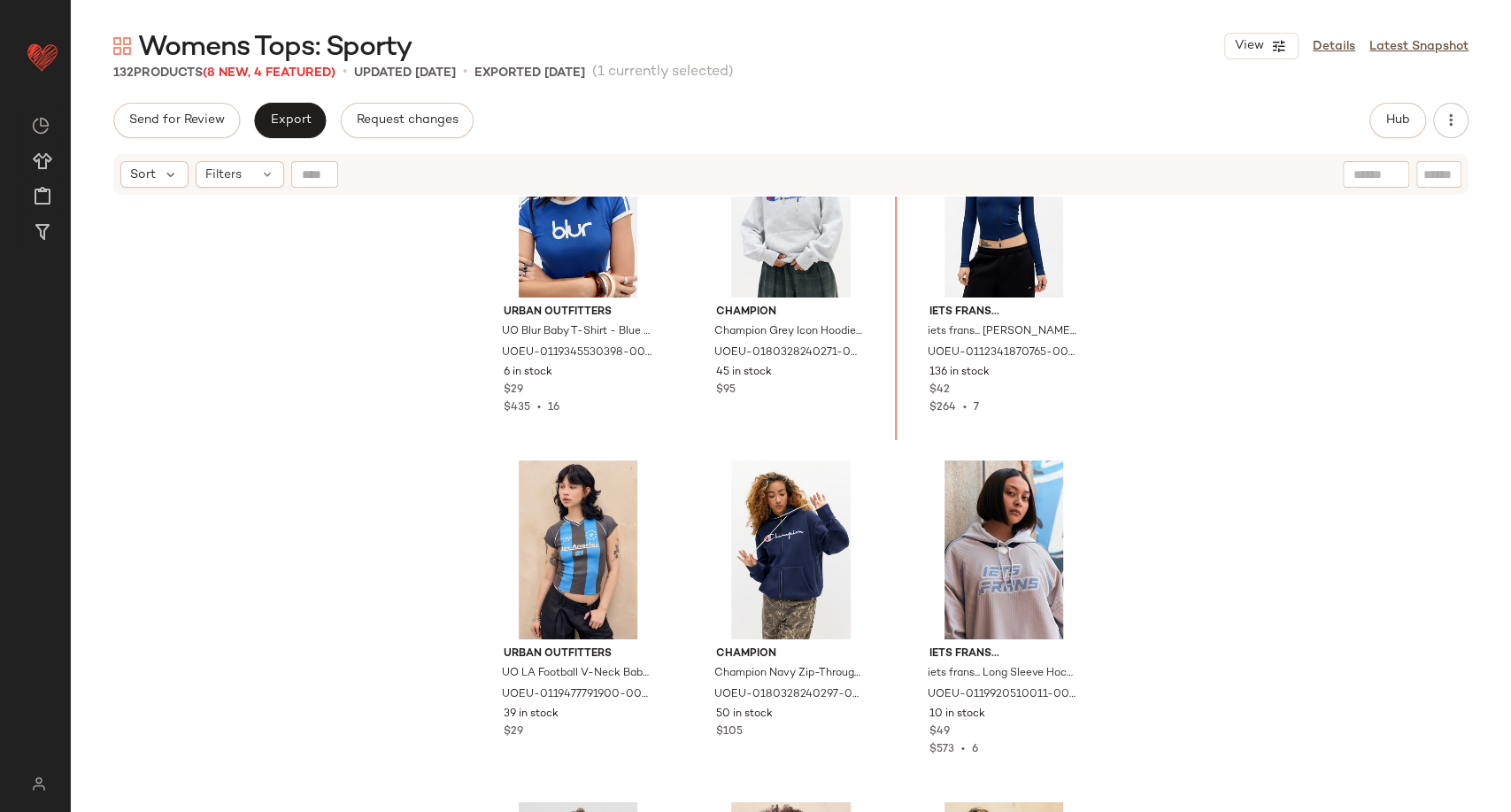
scroll to position [3855, 0]
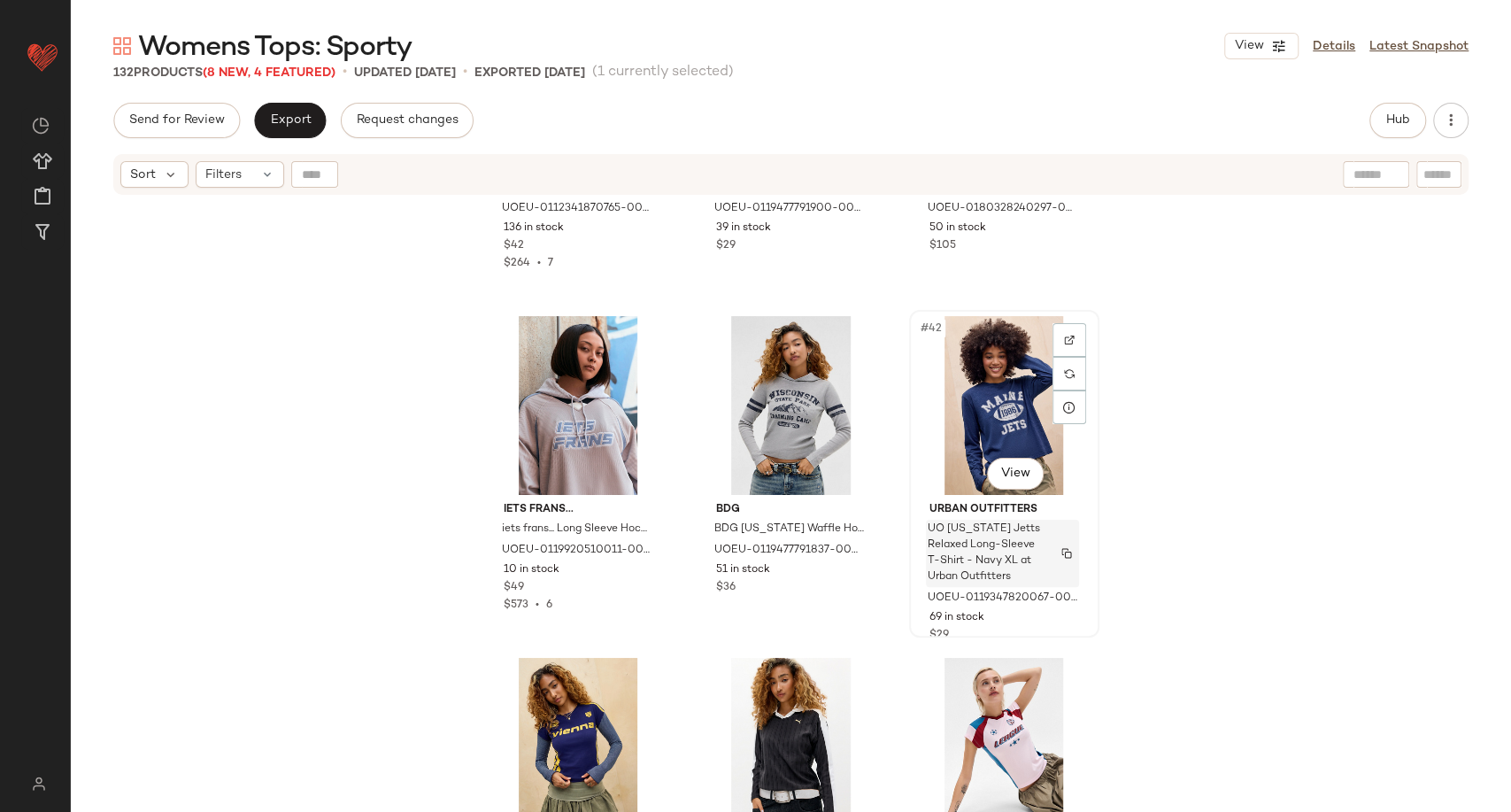
scroll to position [4838, 0]
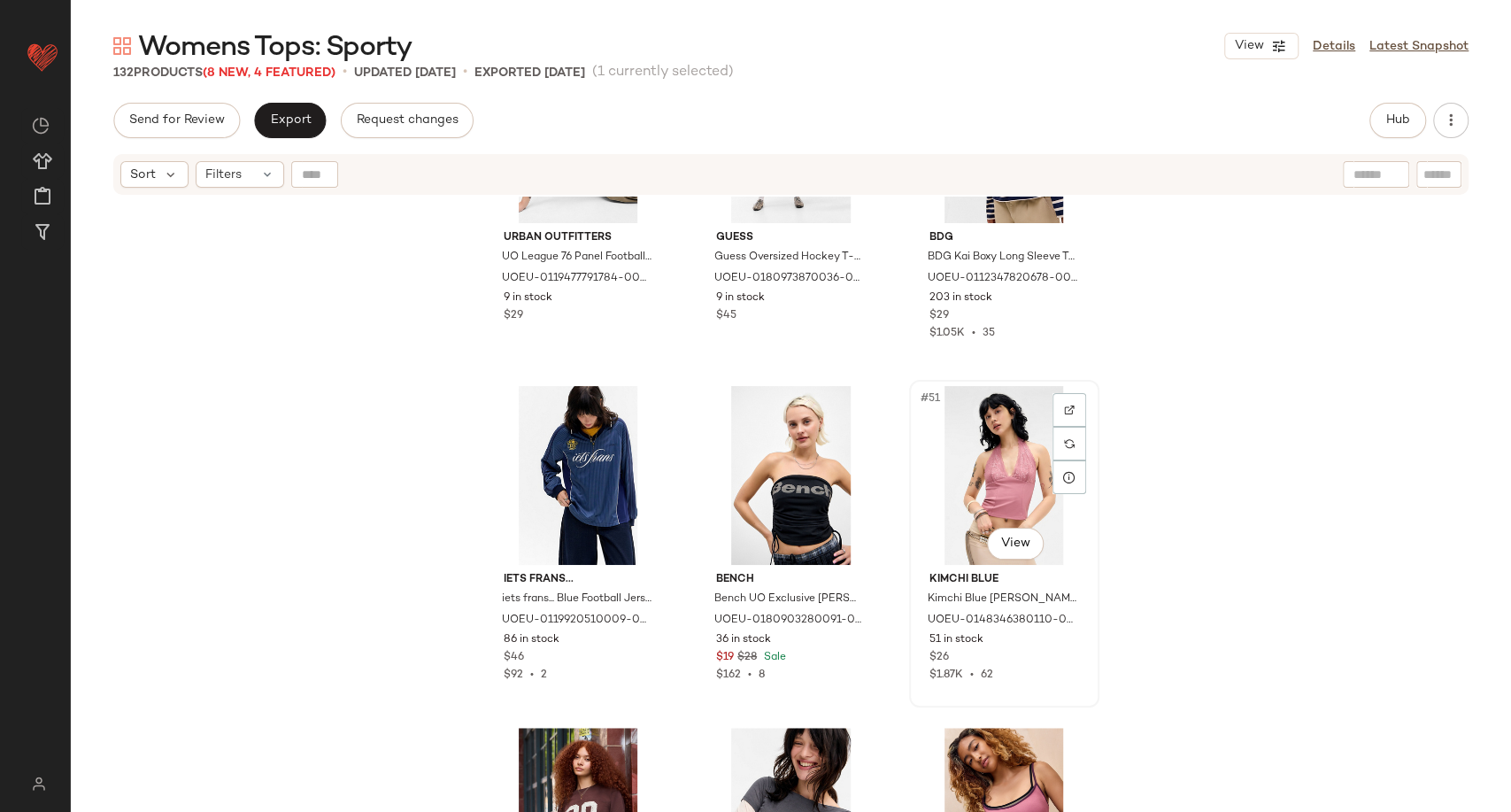
scroll to position [5330, 0]
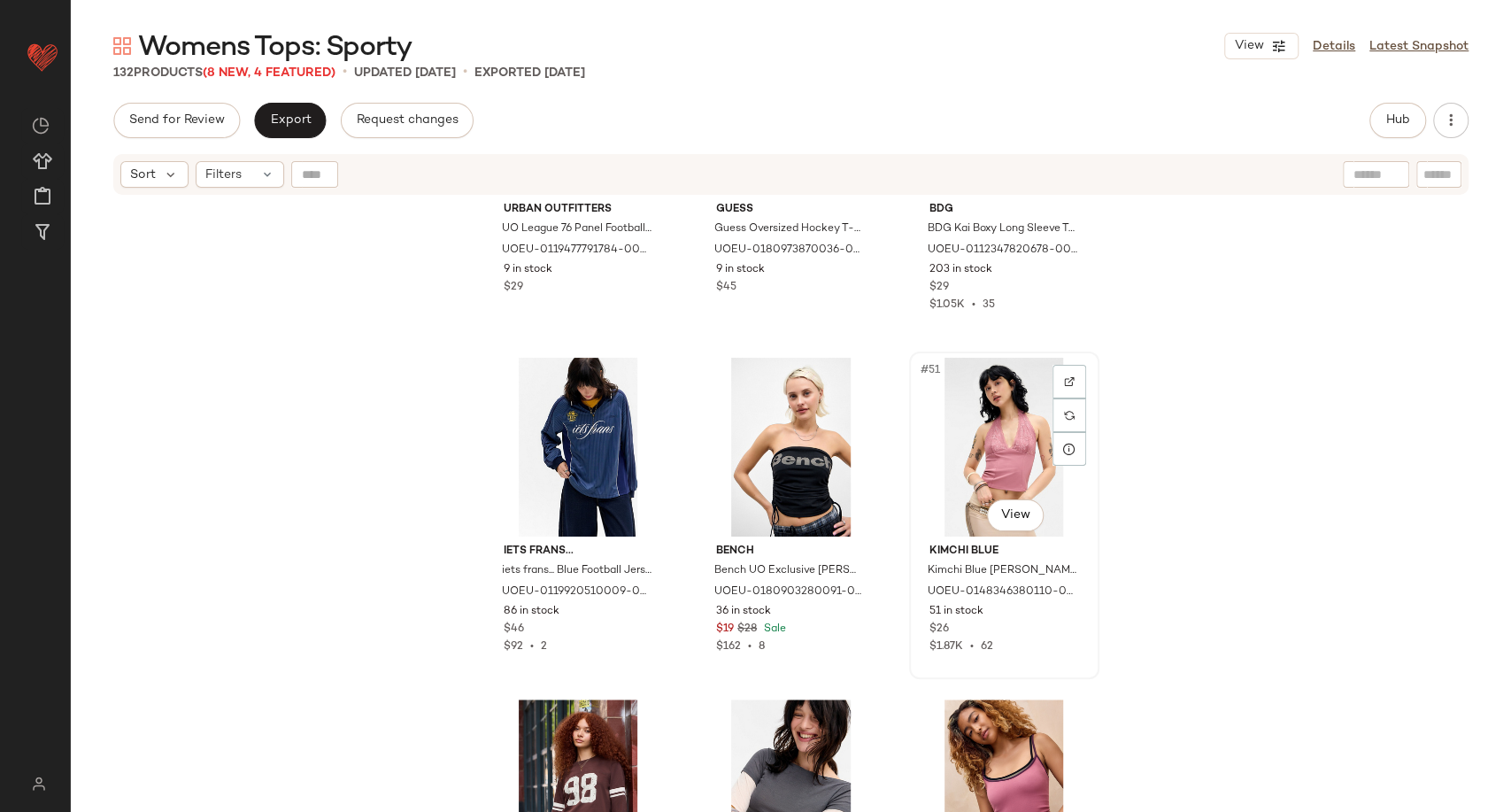
click at [999, 459] on div "#51 View" at bounding box center [1004, 447] width 178 height 179
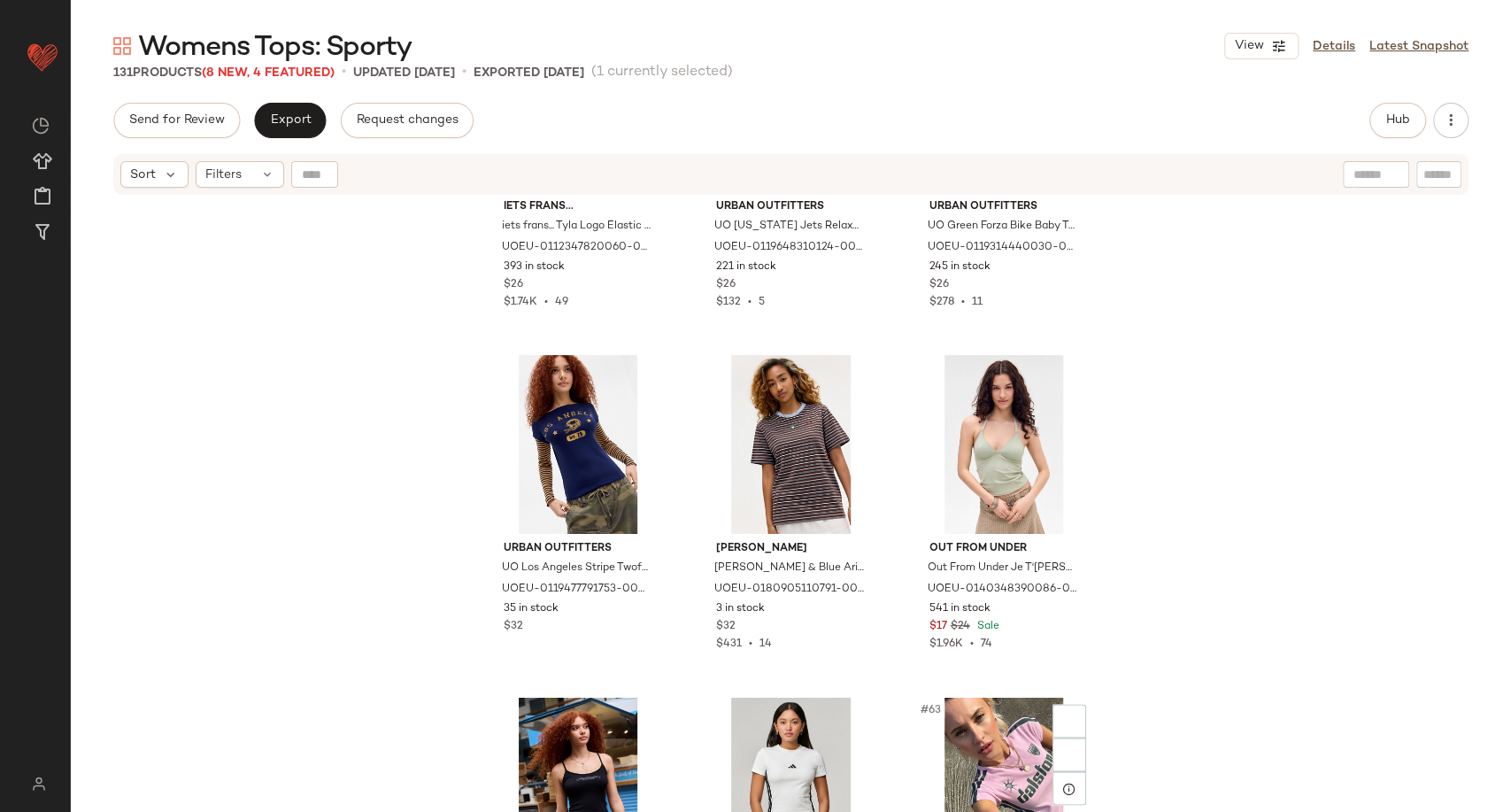
scroll to position [6751, 0]
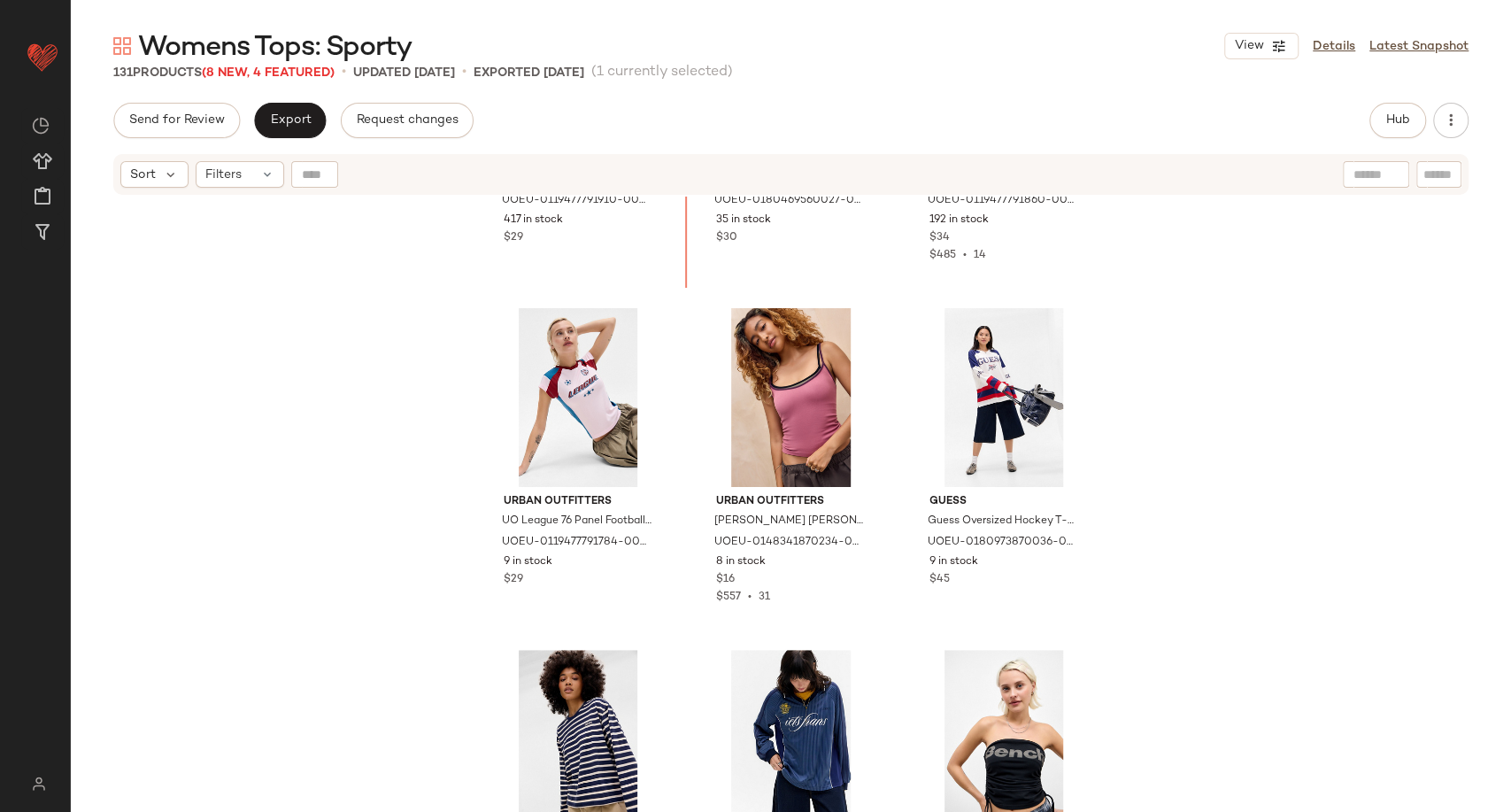
scroll to position [4933, 0]
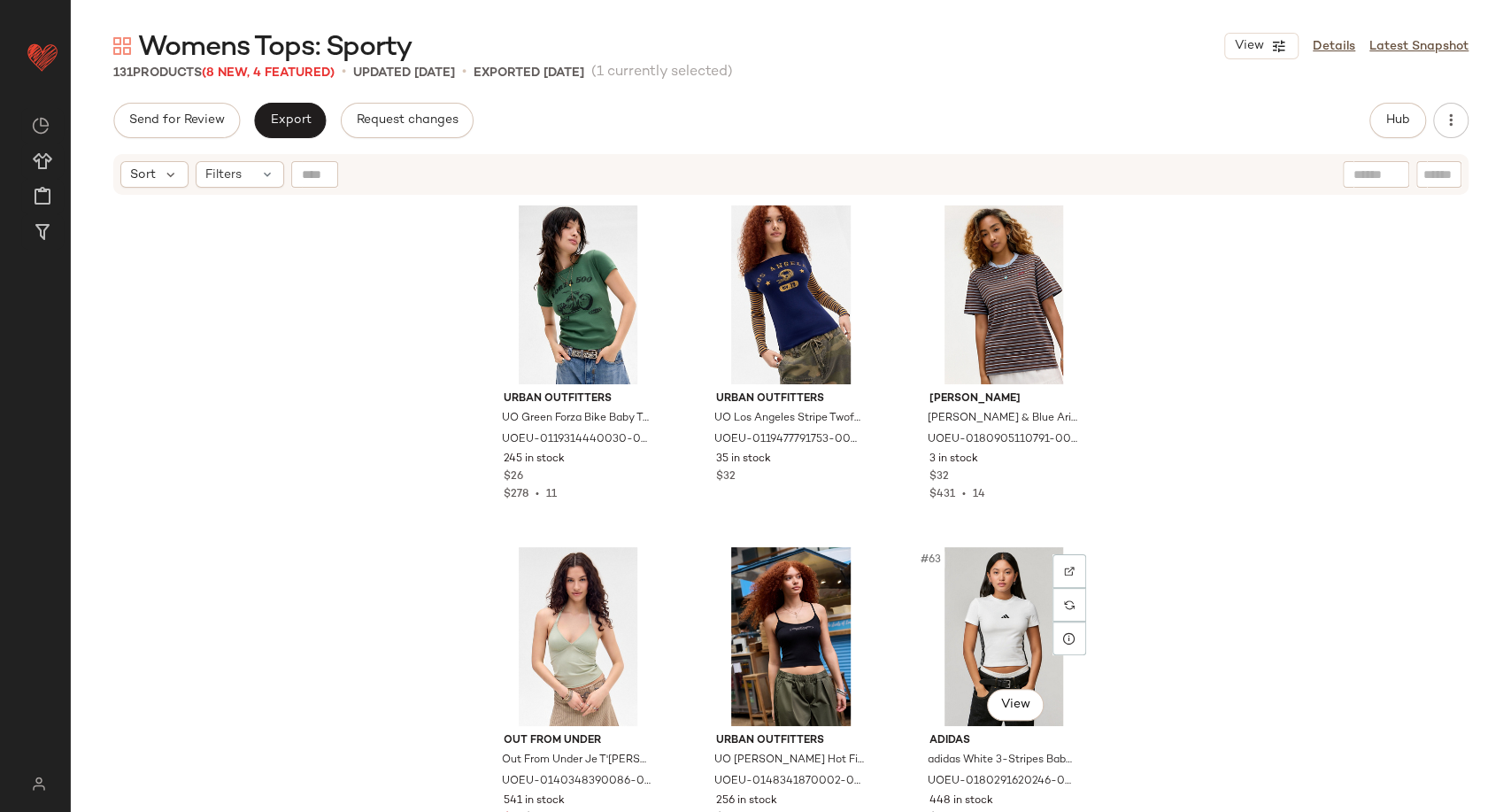
scroll to position [6998, 0]
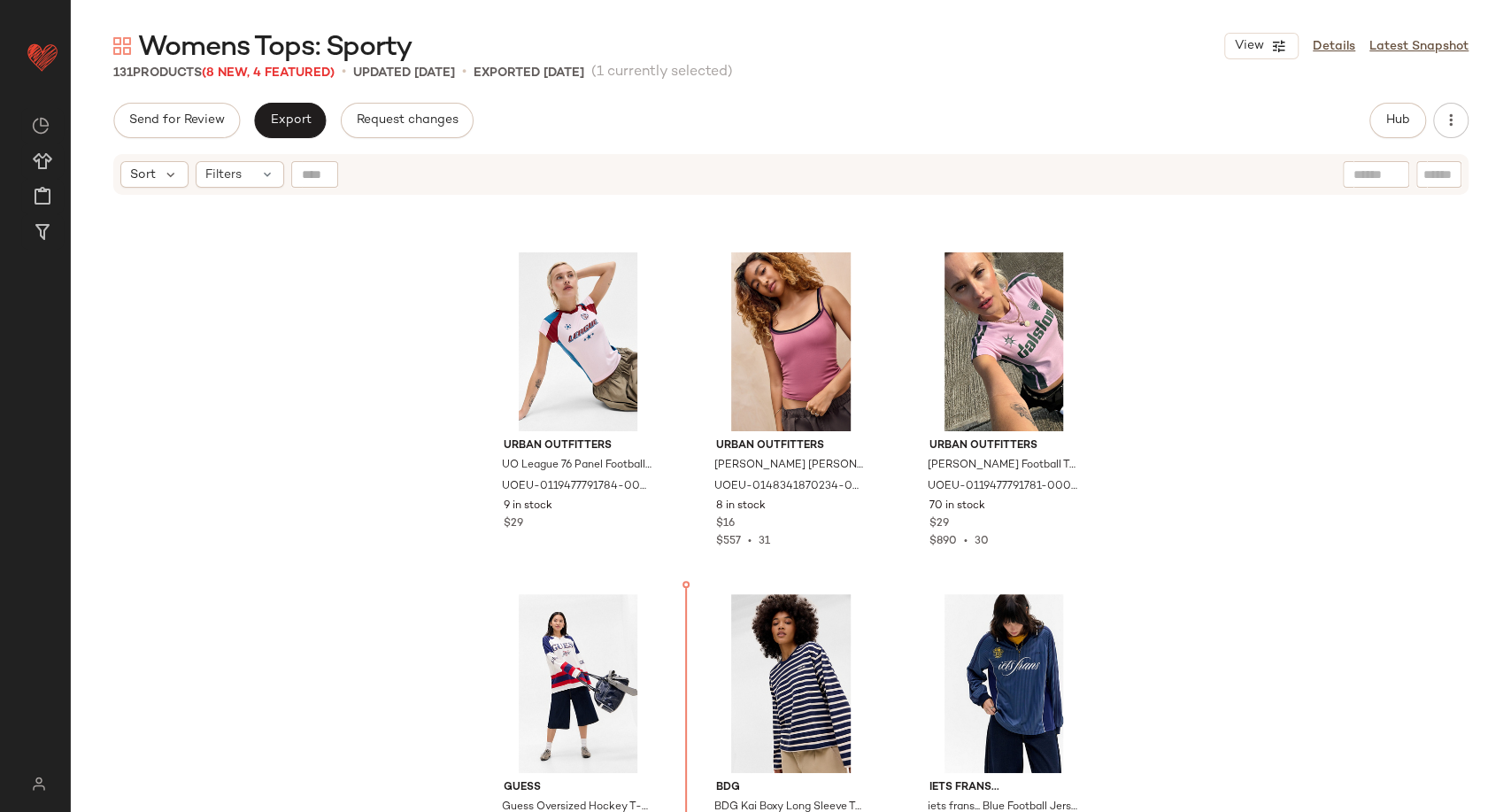
scroll to position [5131, 0]
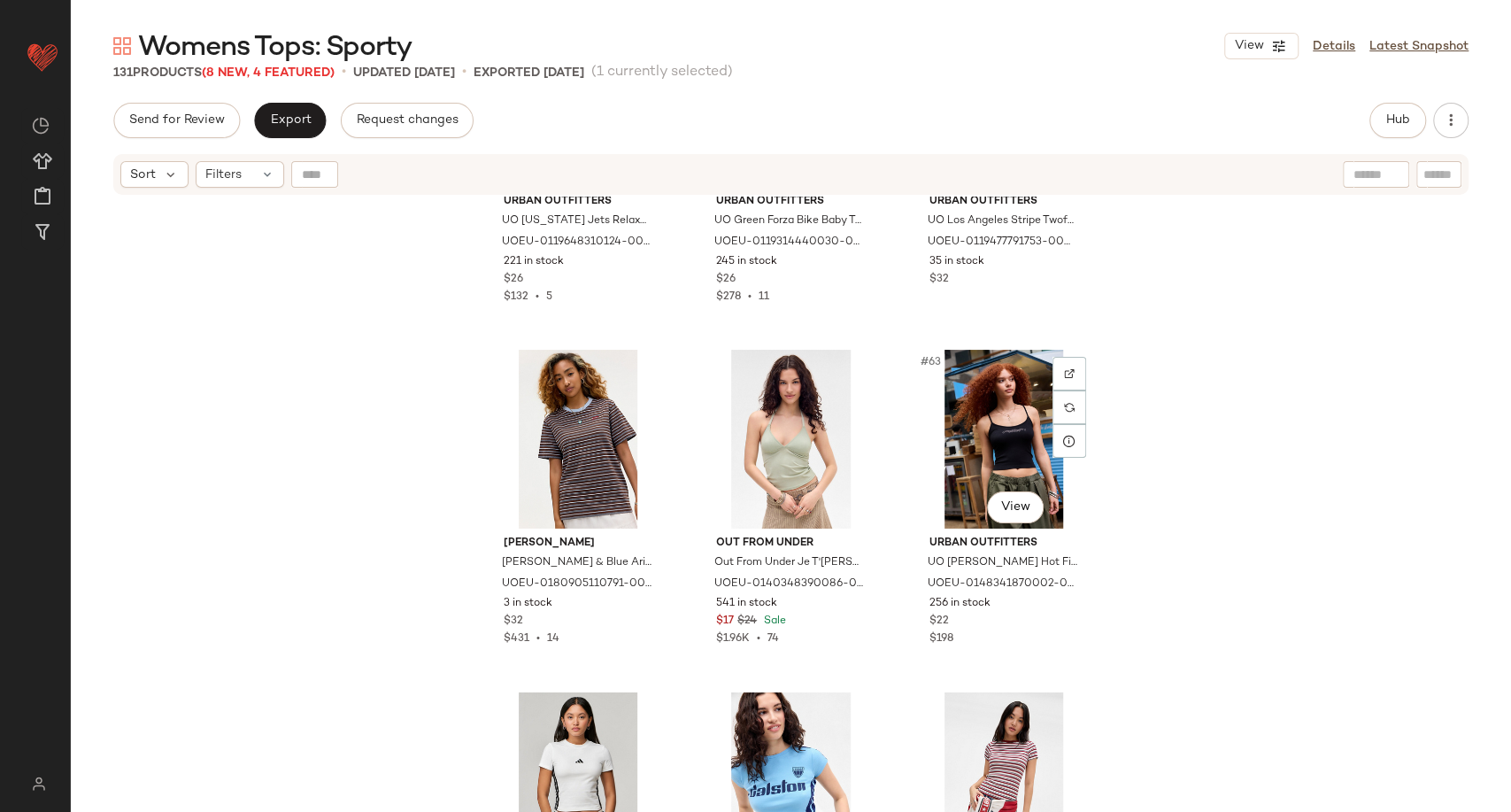
scroll to position [7098, 0]
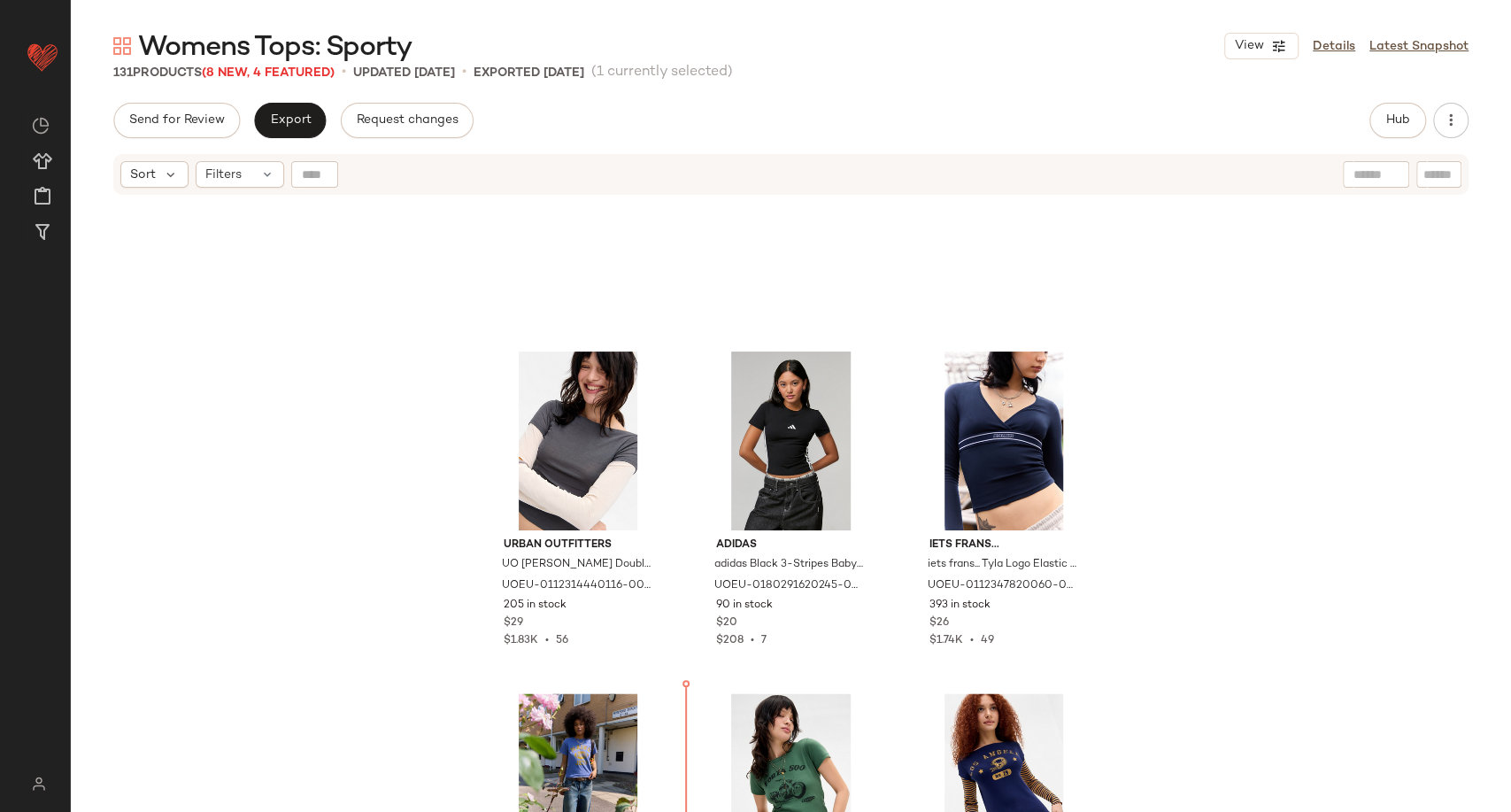
scroll to position [6020, 0]
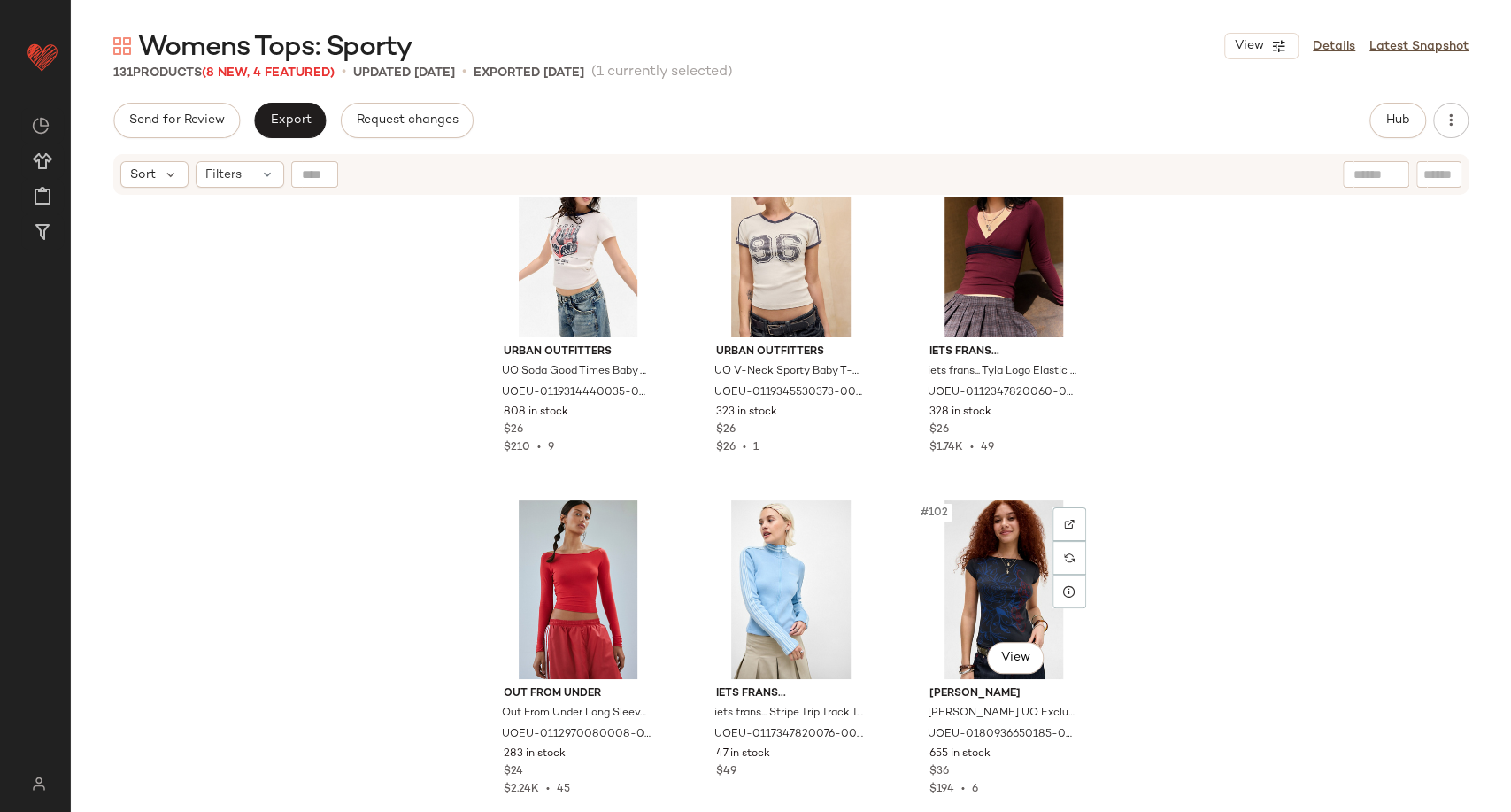
scroll to position [10833, 0]
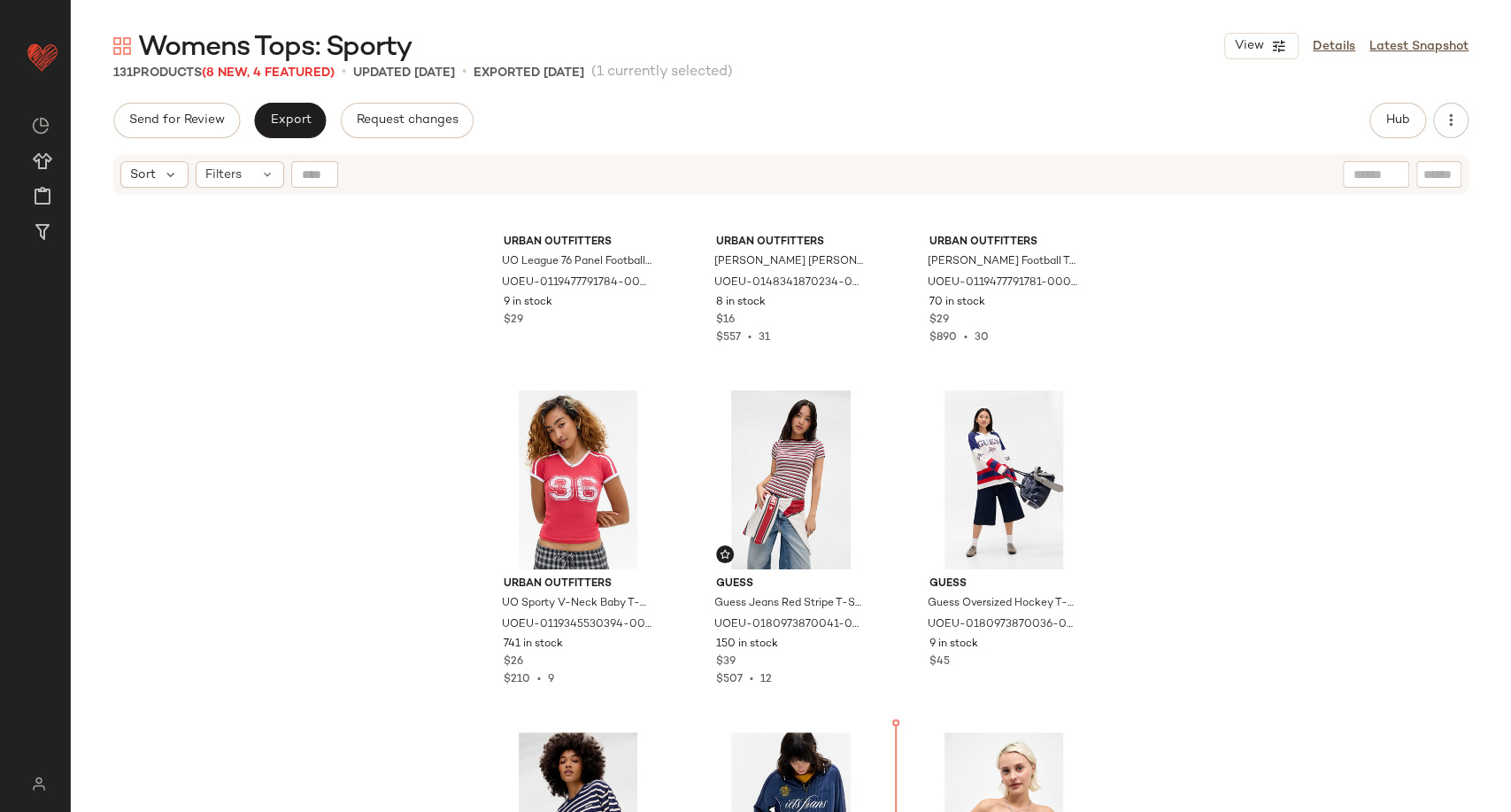
scroll to position [5294, 0]
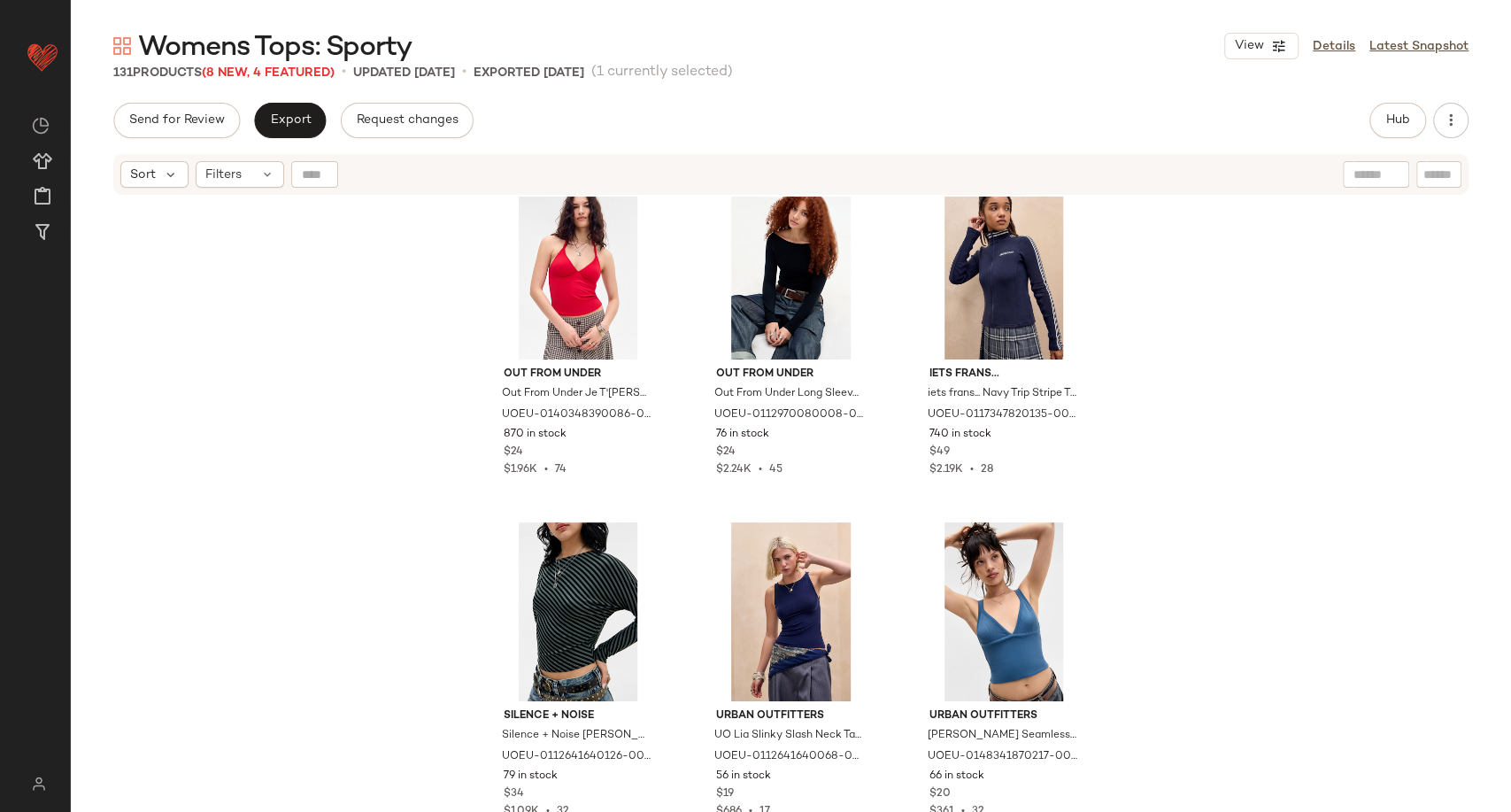
scroll to position [14083, 0]
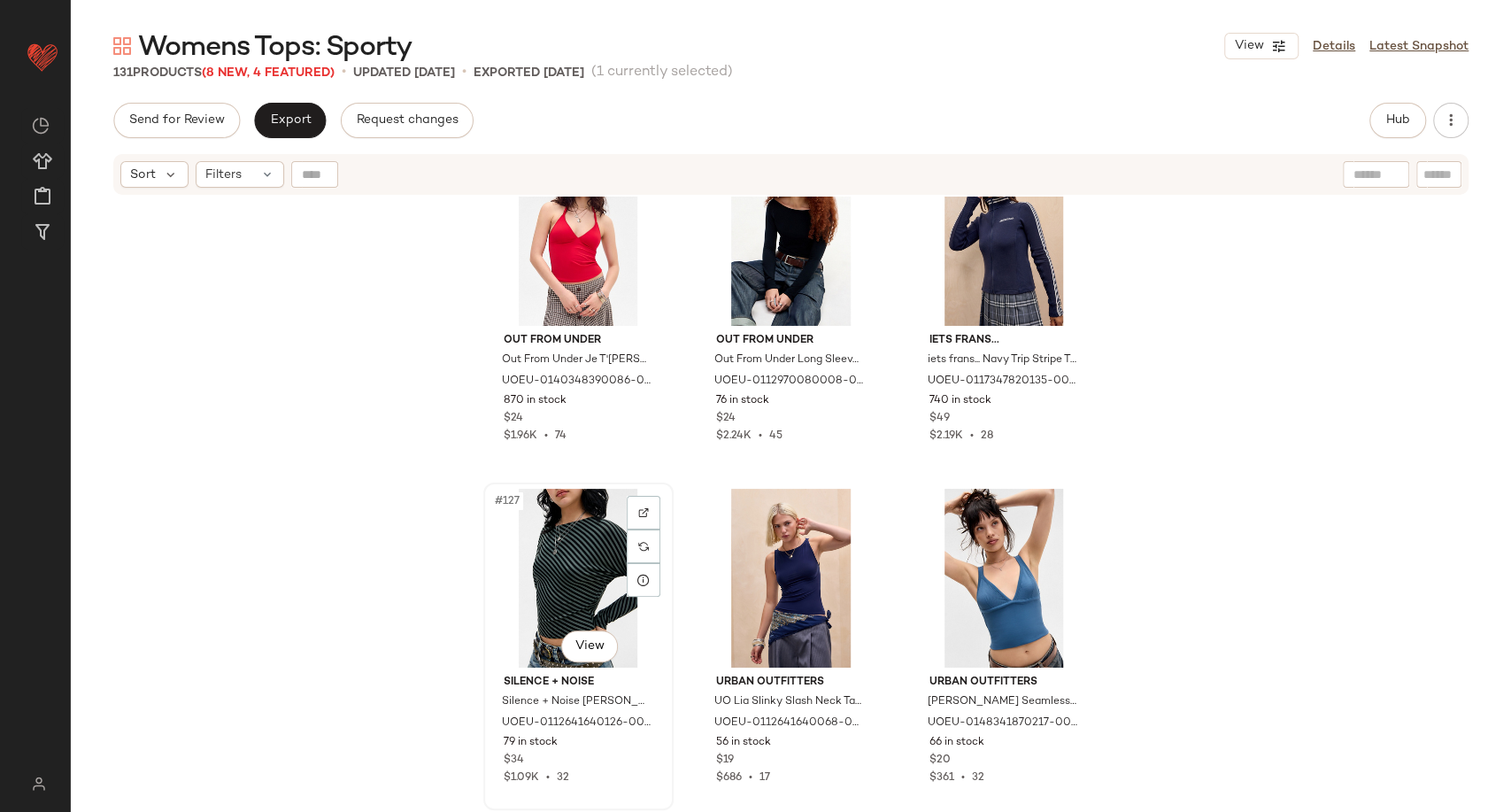
click at [535, 574] on div "#127 View" at bounding box center [578, 578] width 178 height 179
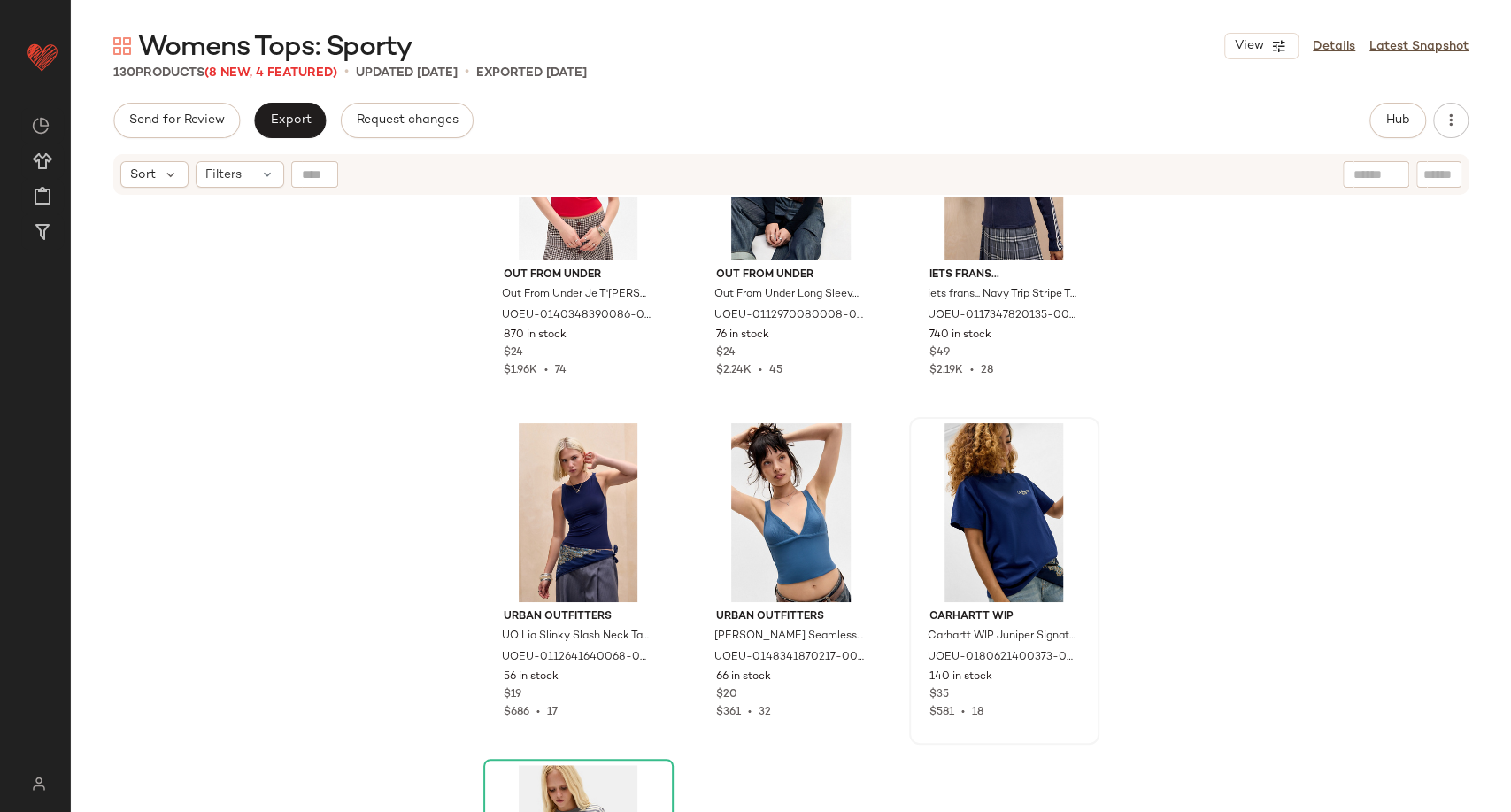
scroll to position [13985, 0]
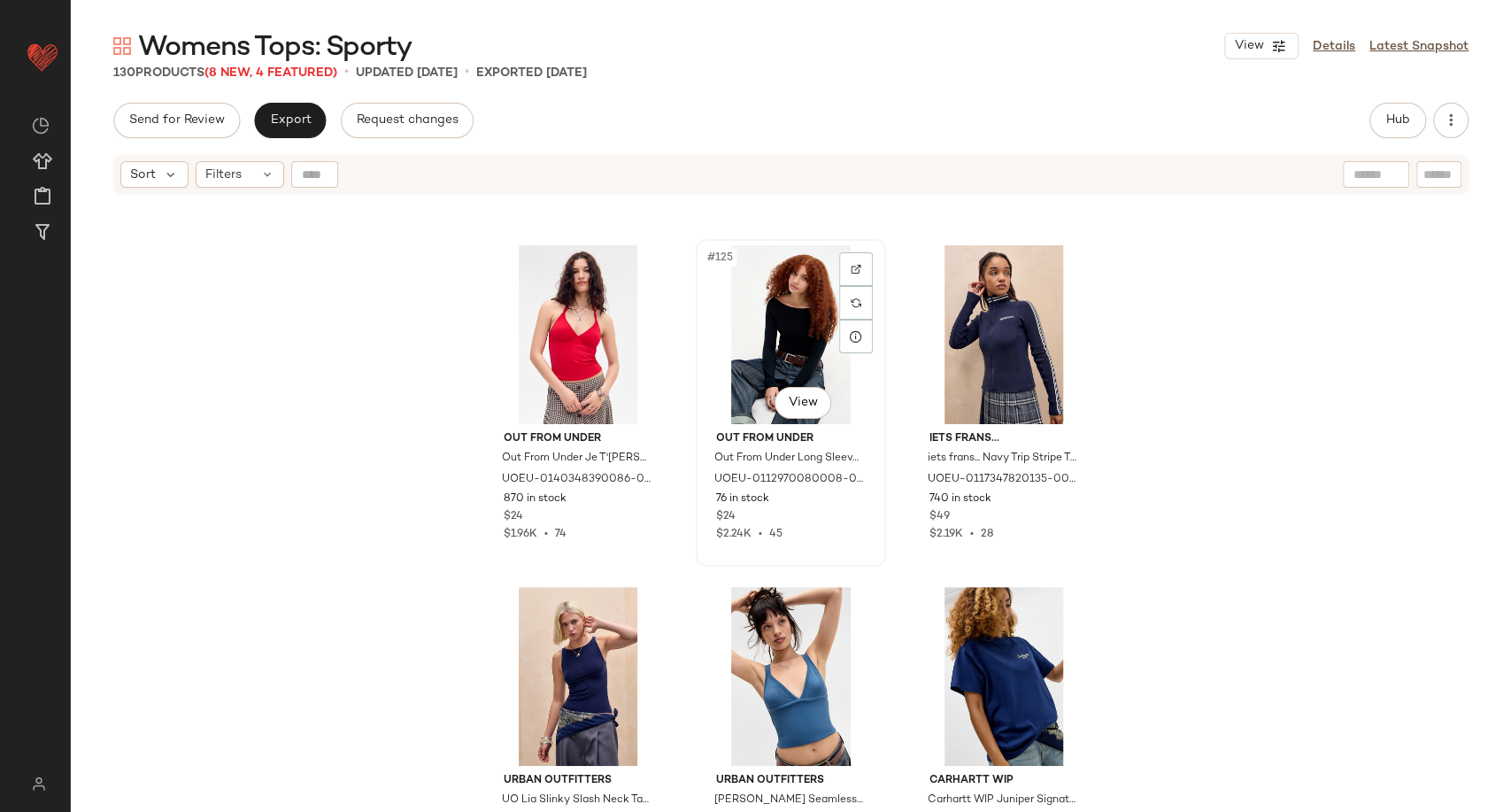
click at [761, 349] on div "#125 View" at bounding box center [791, 335] width 178 height 179
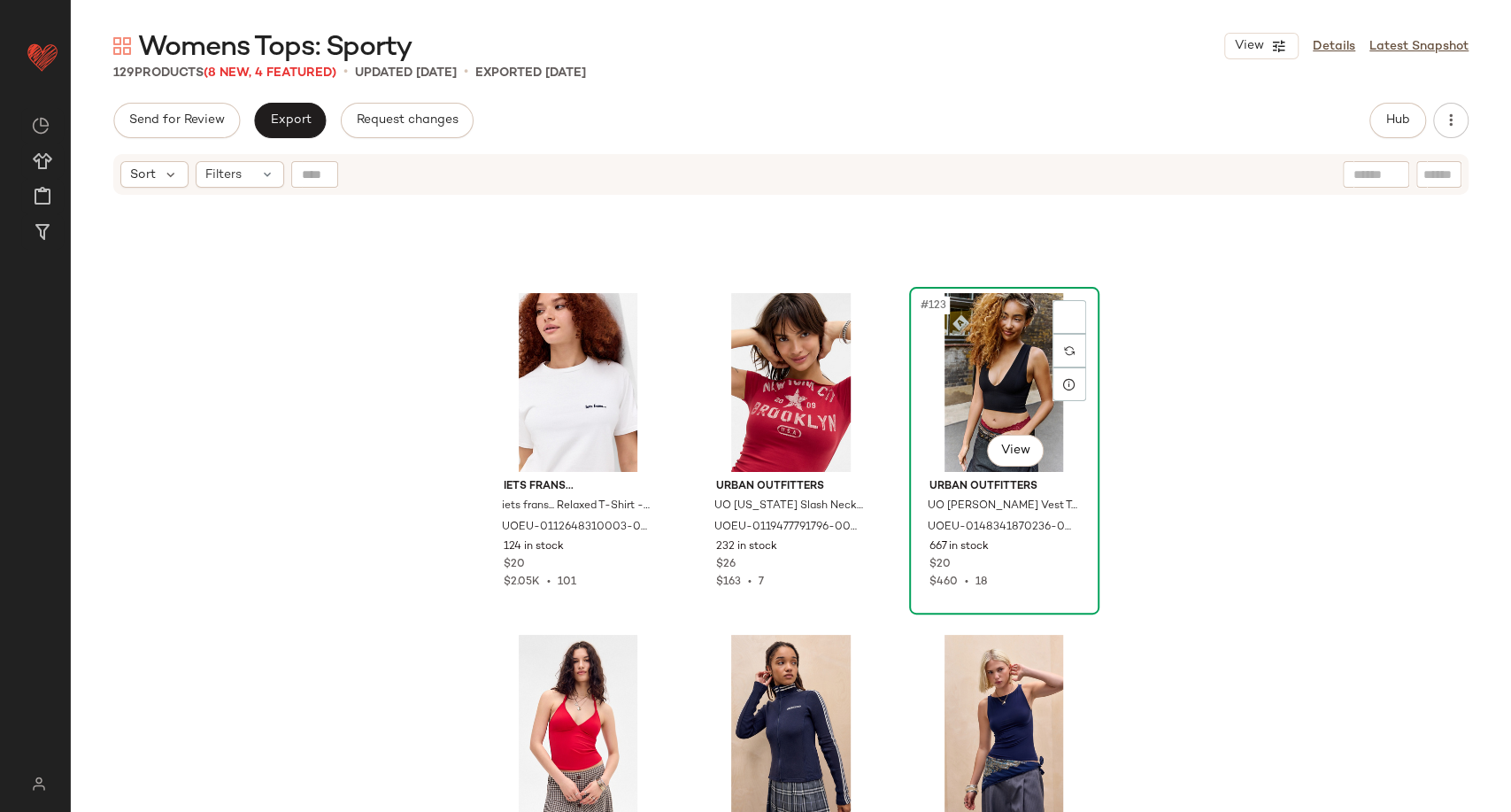
scroll to position [13591, 0]
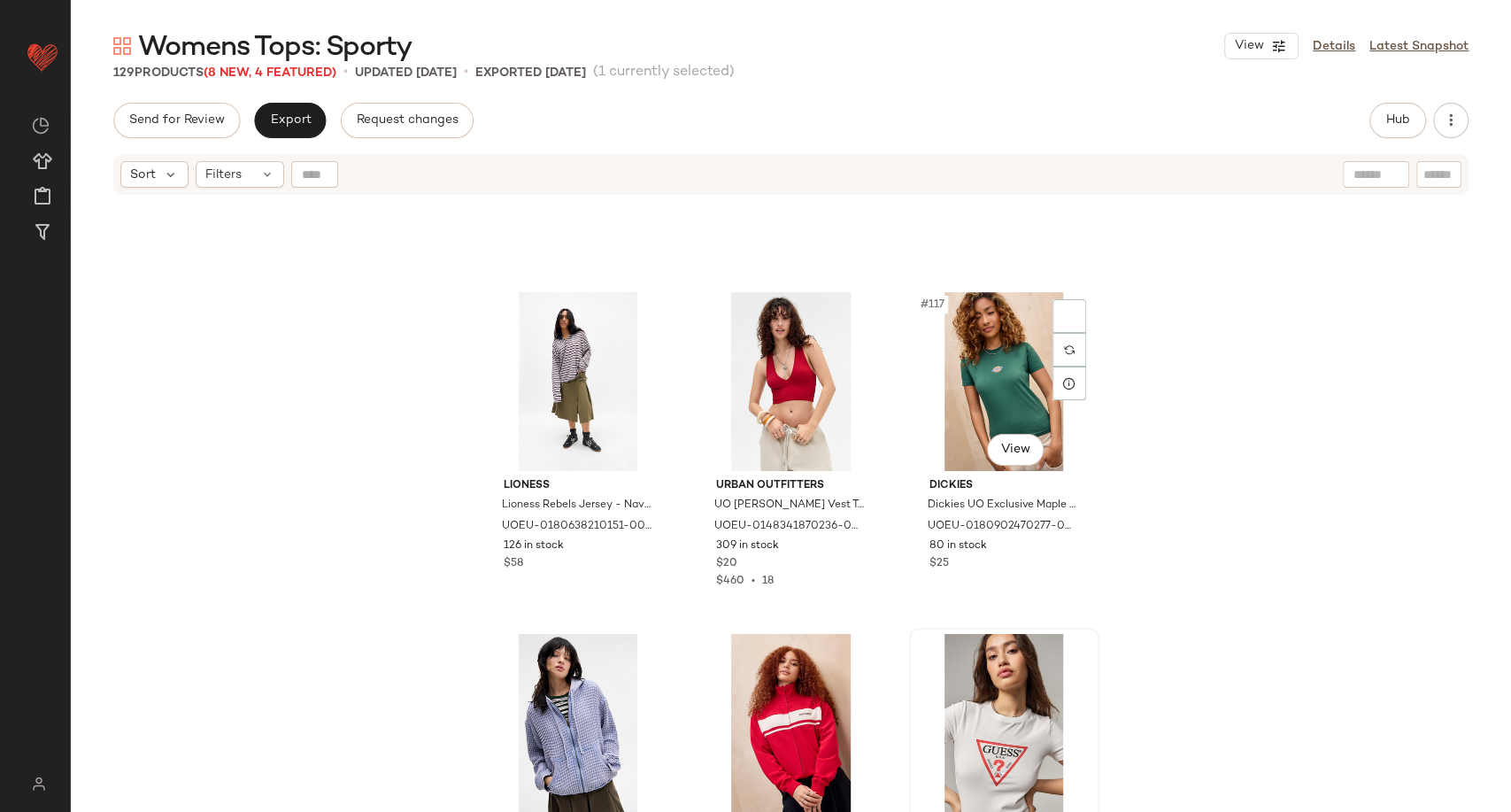
scroll to position [12903, 0]
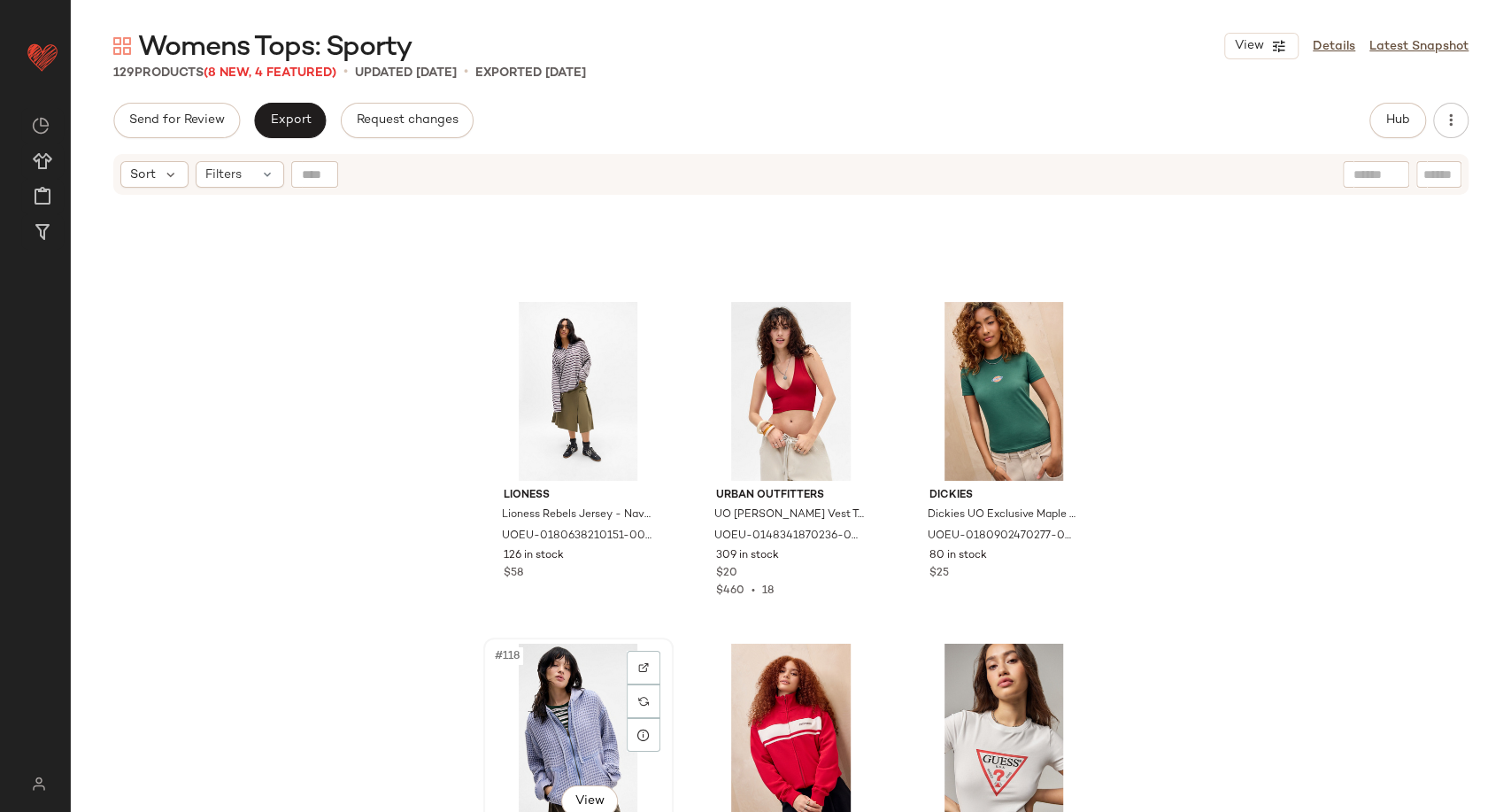
scroll to position [12904, 0]
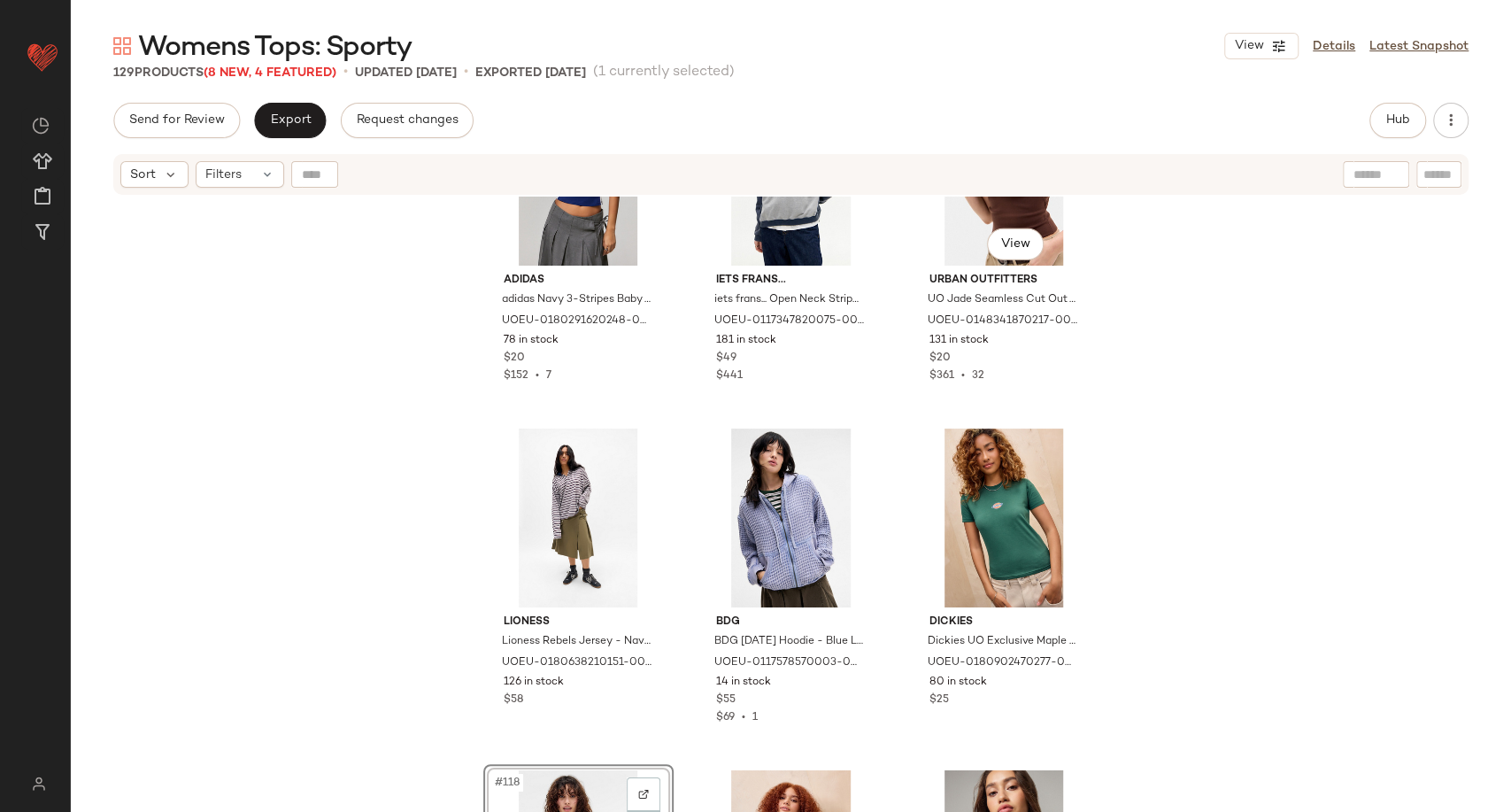
scroll to position [12612, 0]
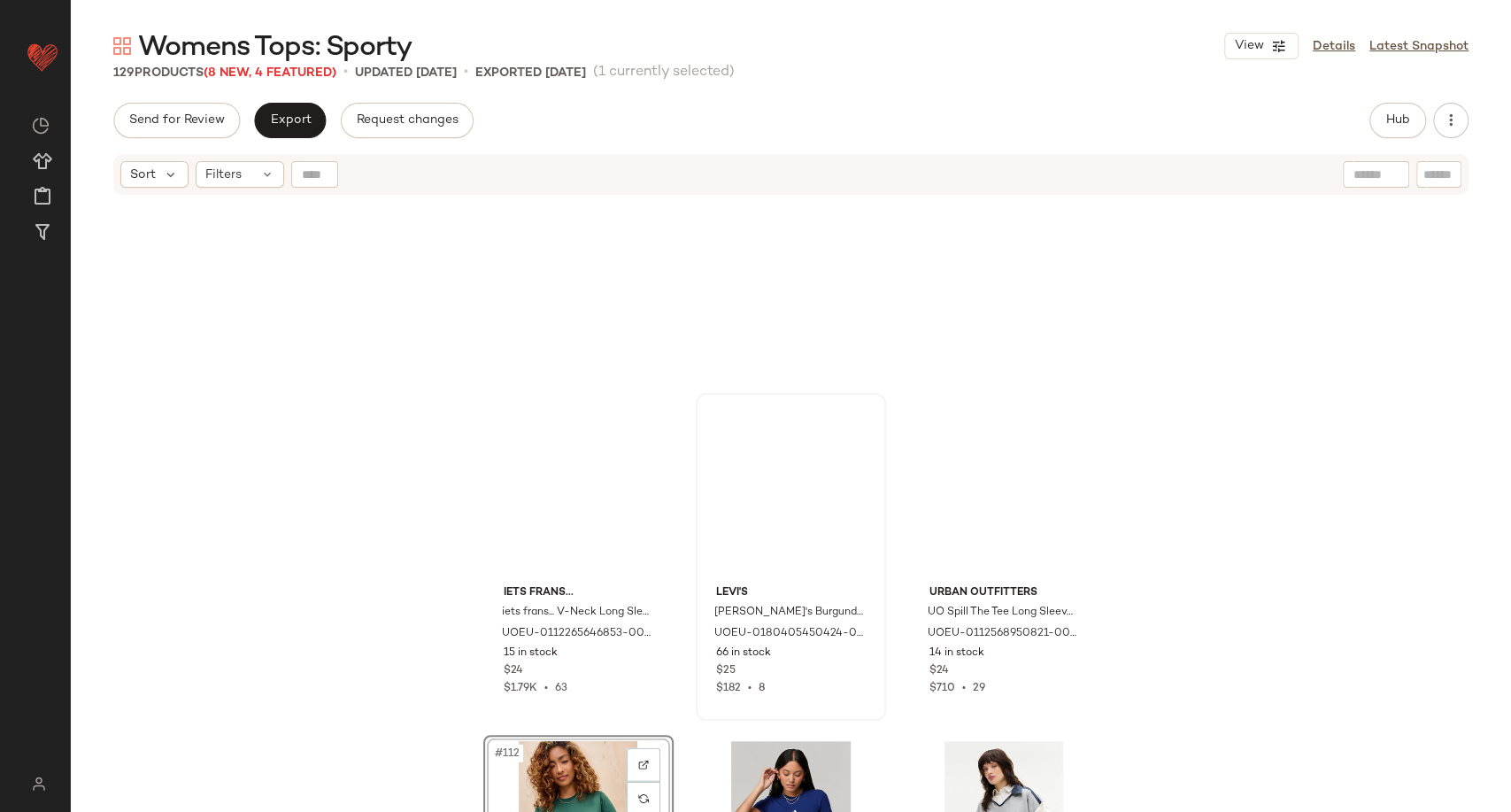
scroll to position [12122, 0]
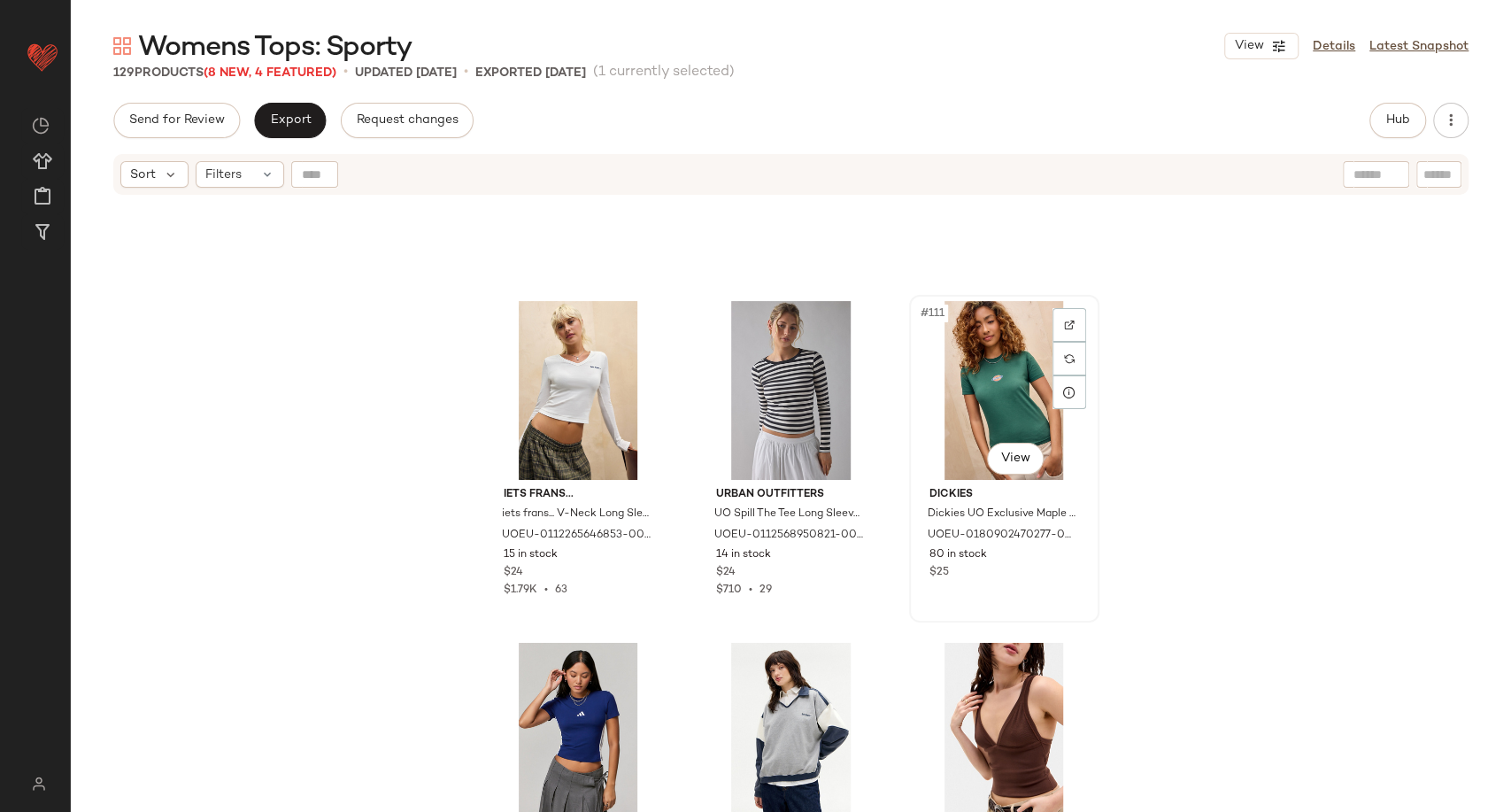
scroll to position [12015, 0]
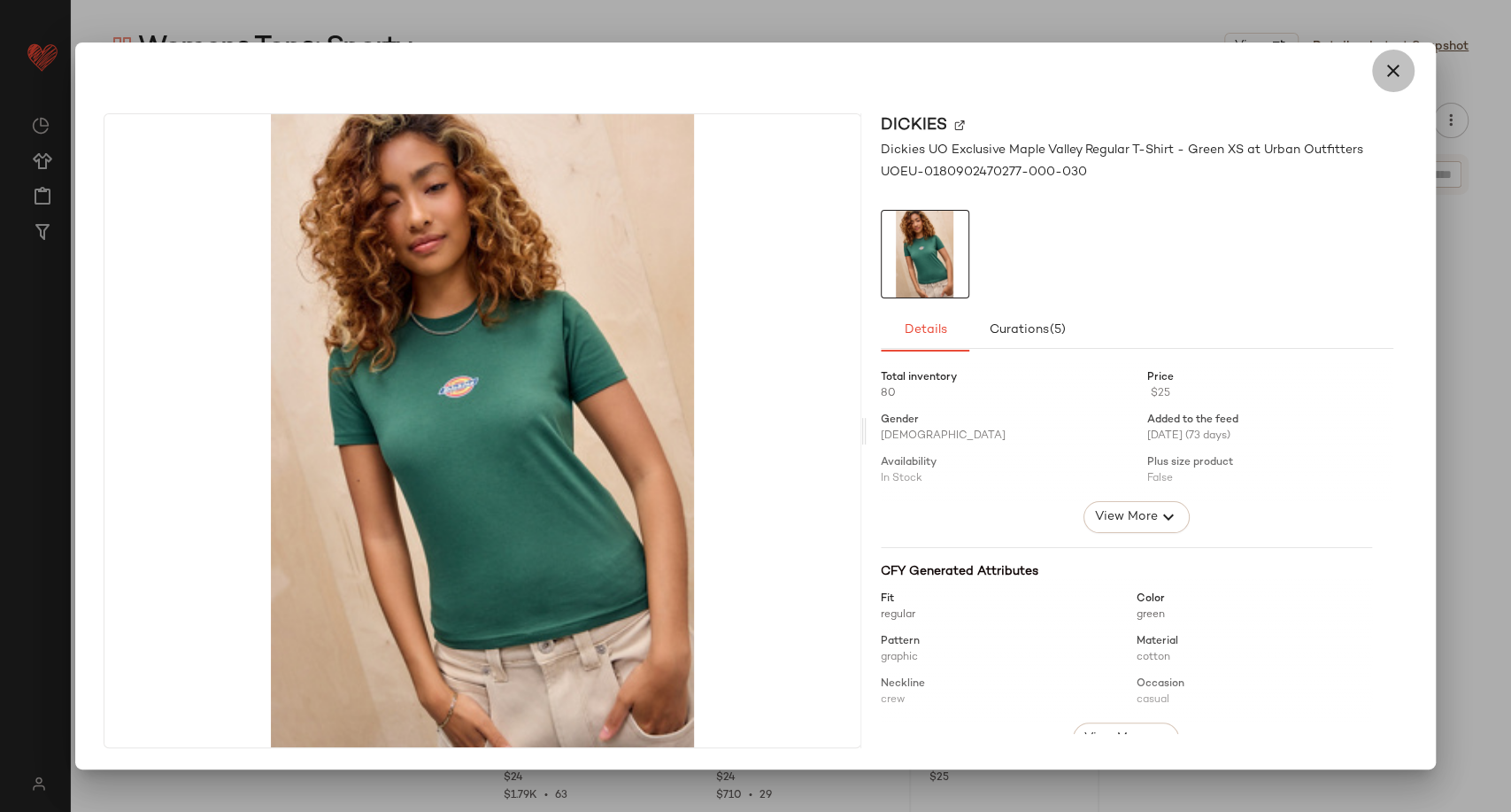
click at [1373, 76] on button "button" at bounding box center [1393, 71] width 43 height 43
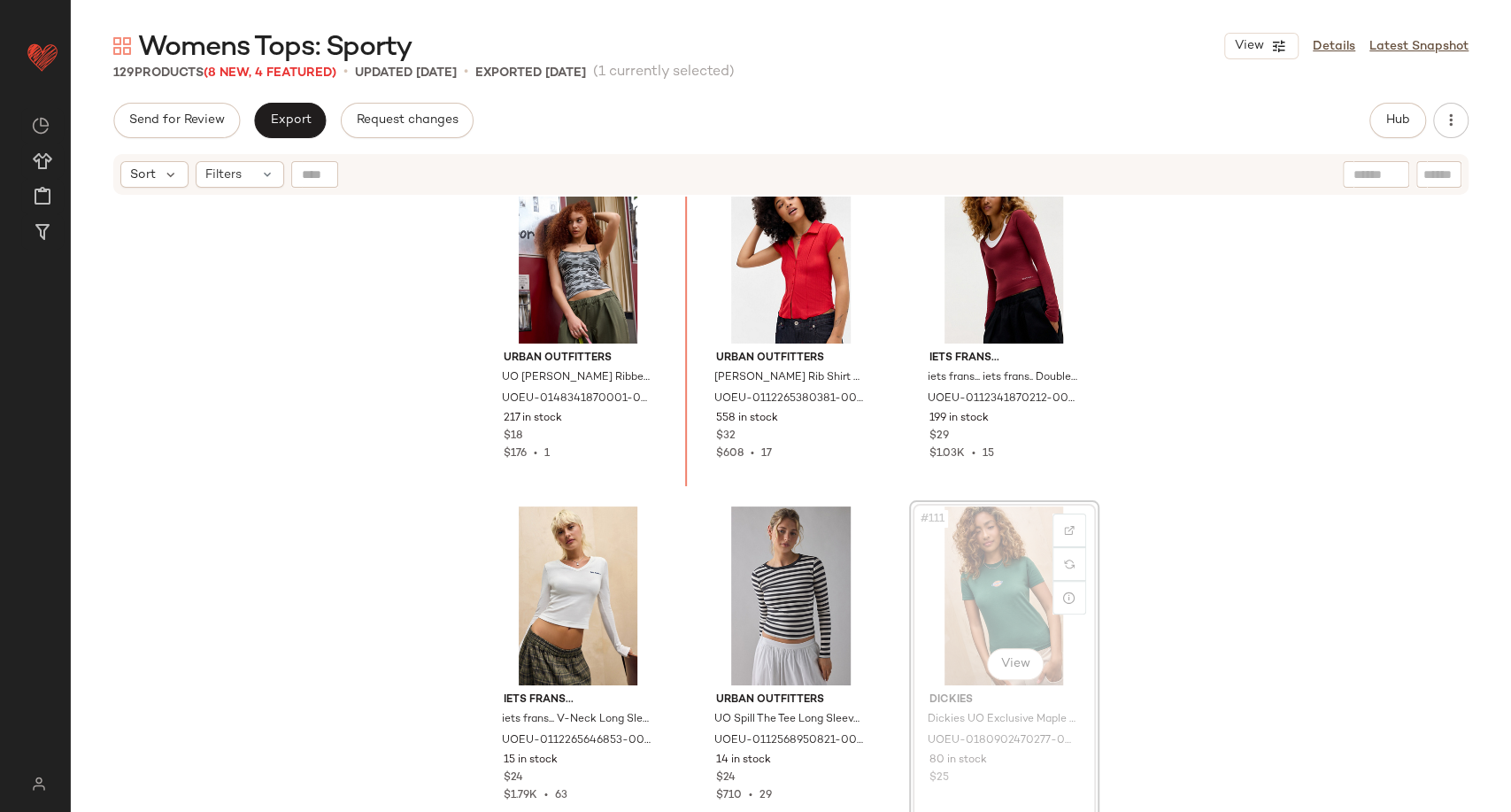
scroll to position [11999, 0]
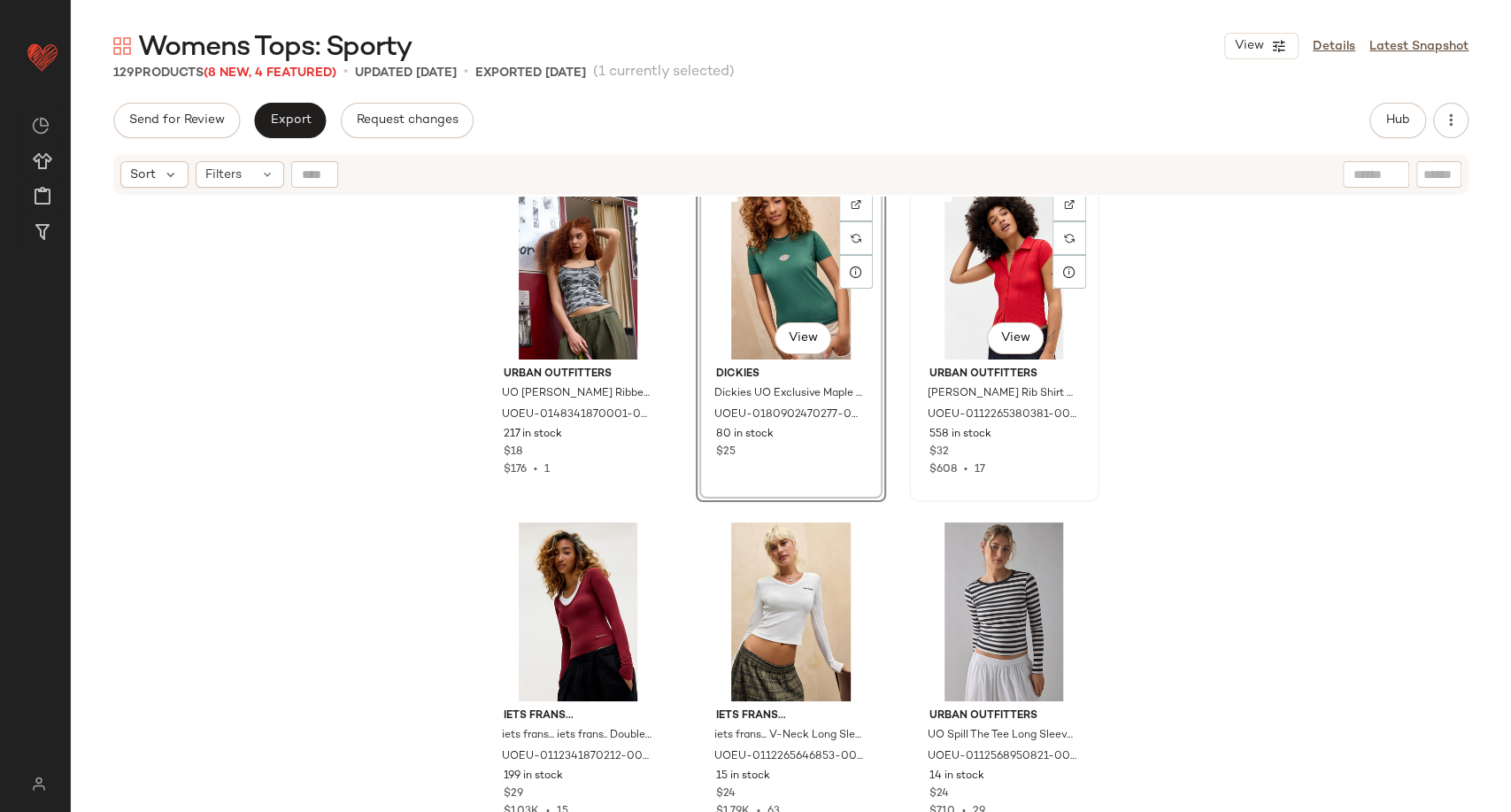
click at [1005, 285] on div "#108 View" at bounding box center [1004, 270] width 178 height 179
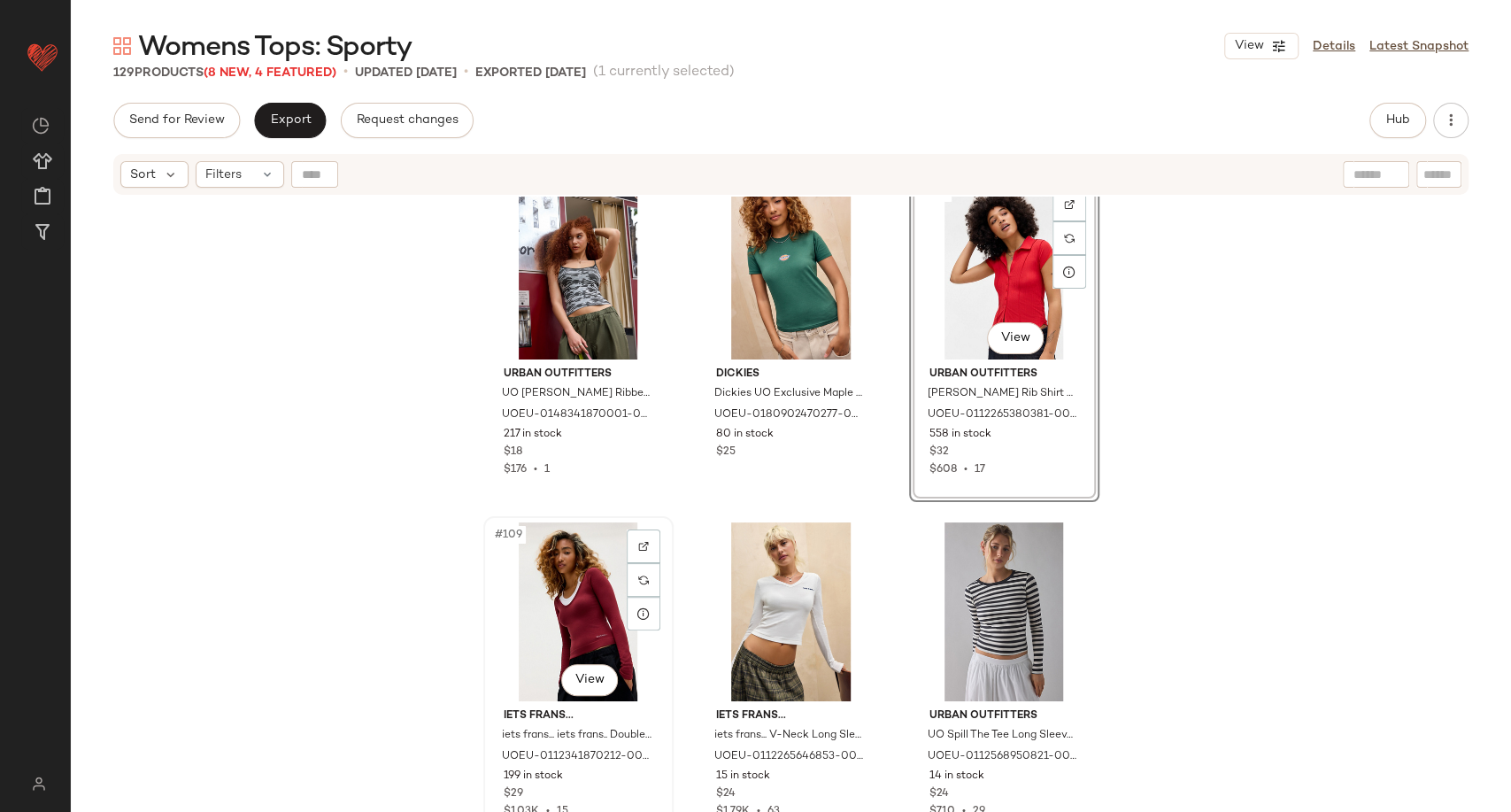
click at [564, 629] on div "#109 View" at bounding box center [578, 611] width 178 height 179
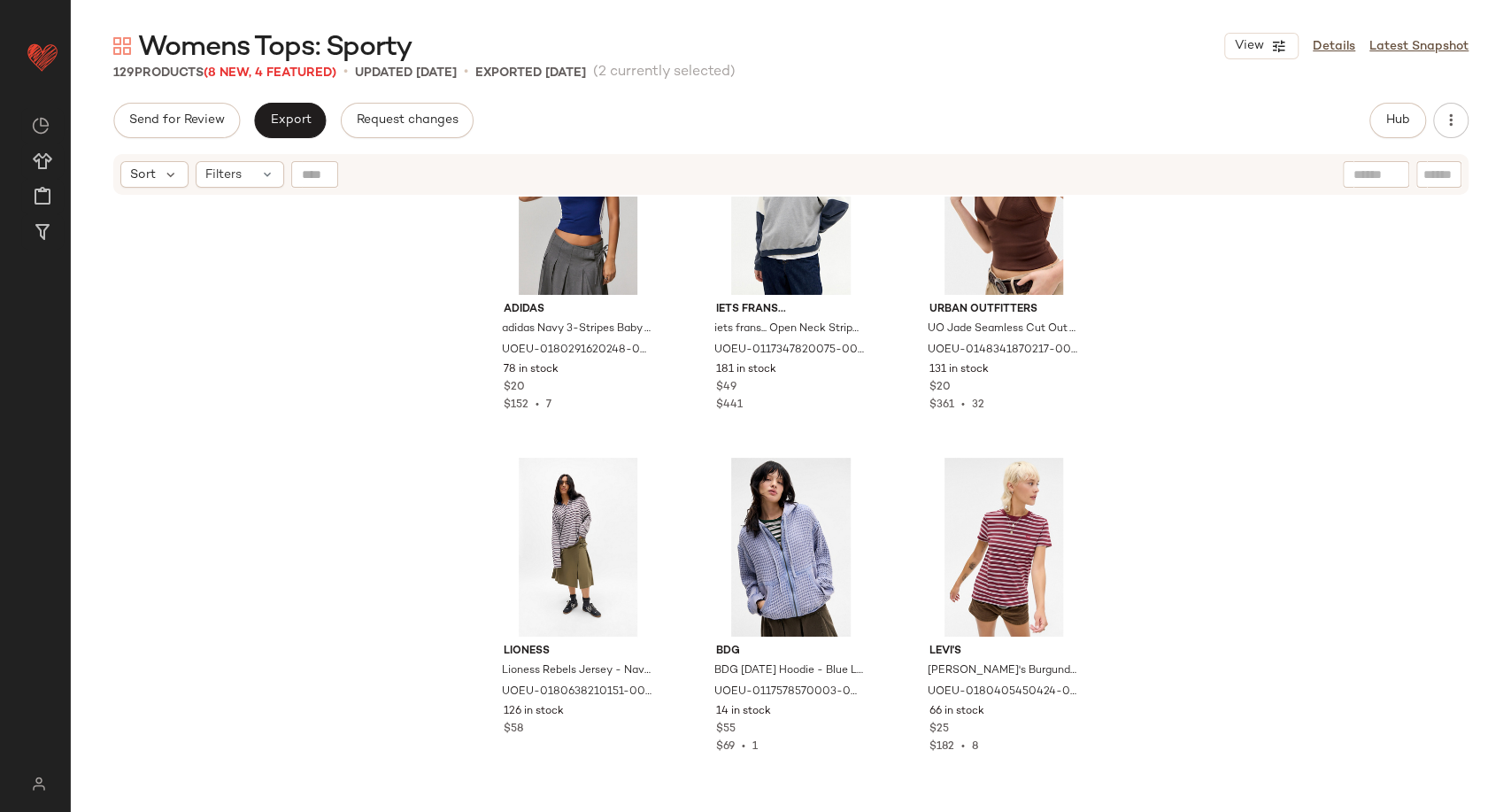
scroll to position [12771, 0]
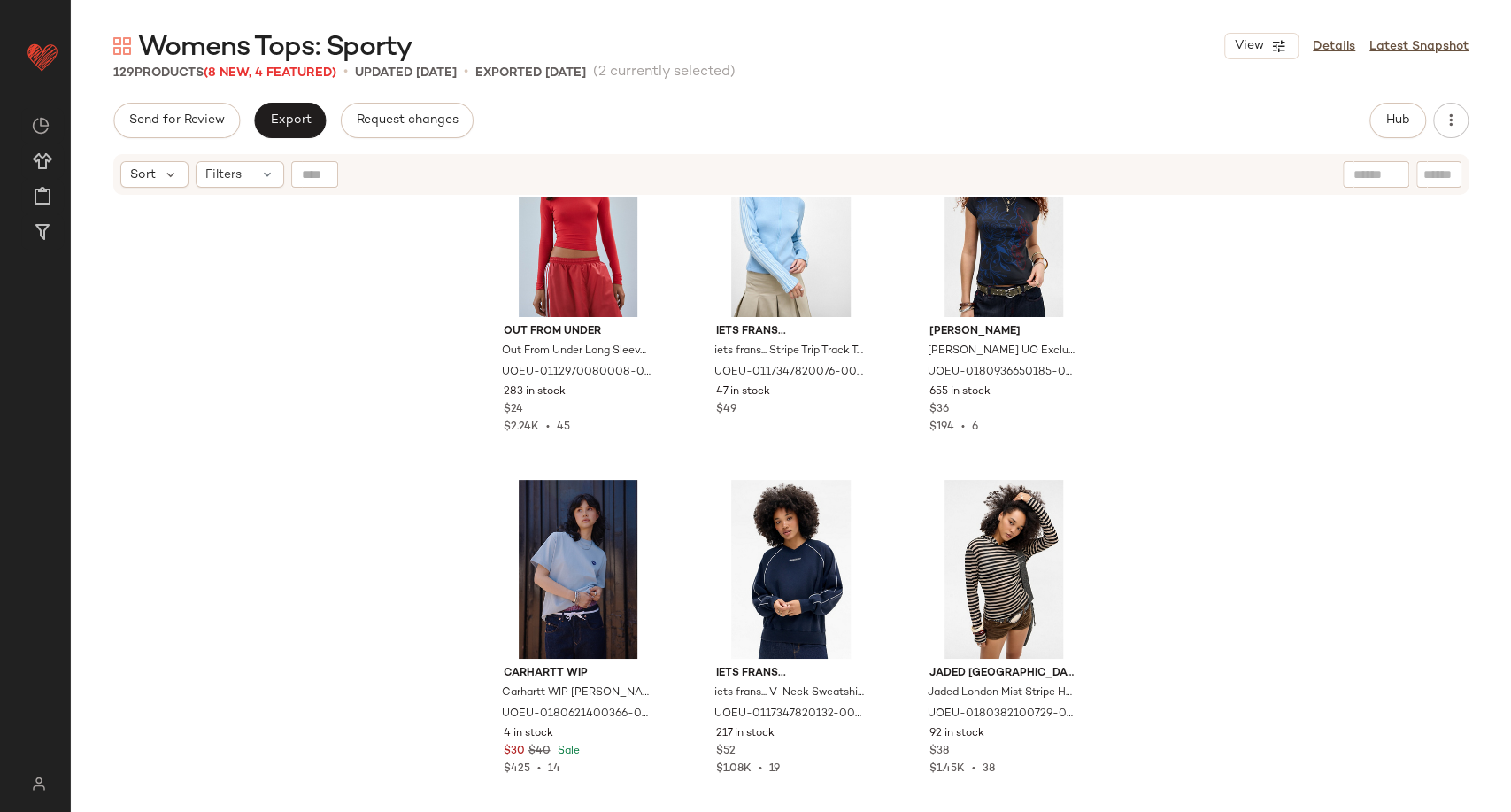
scroll to position [11198, 0]
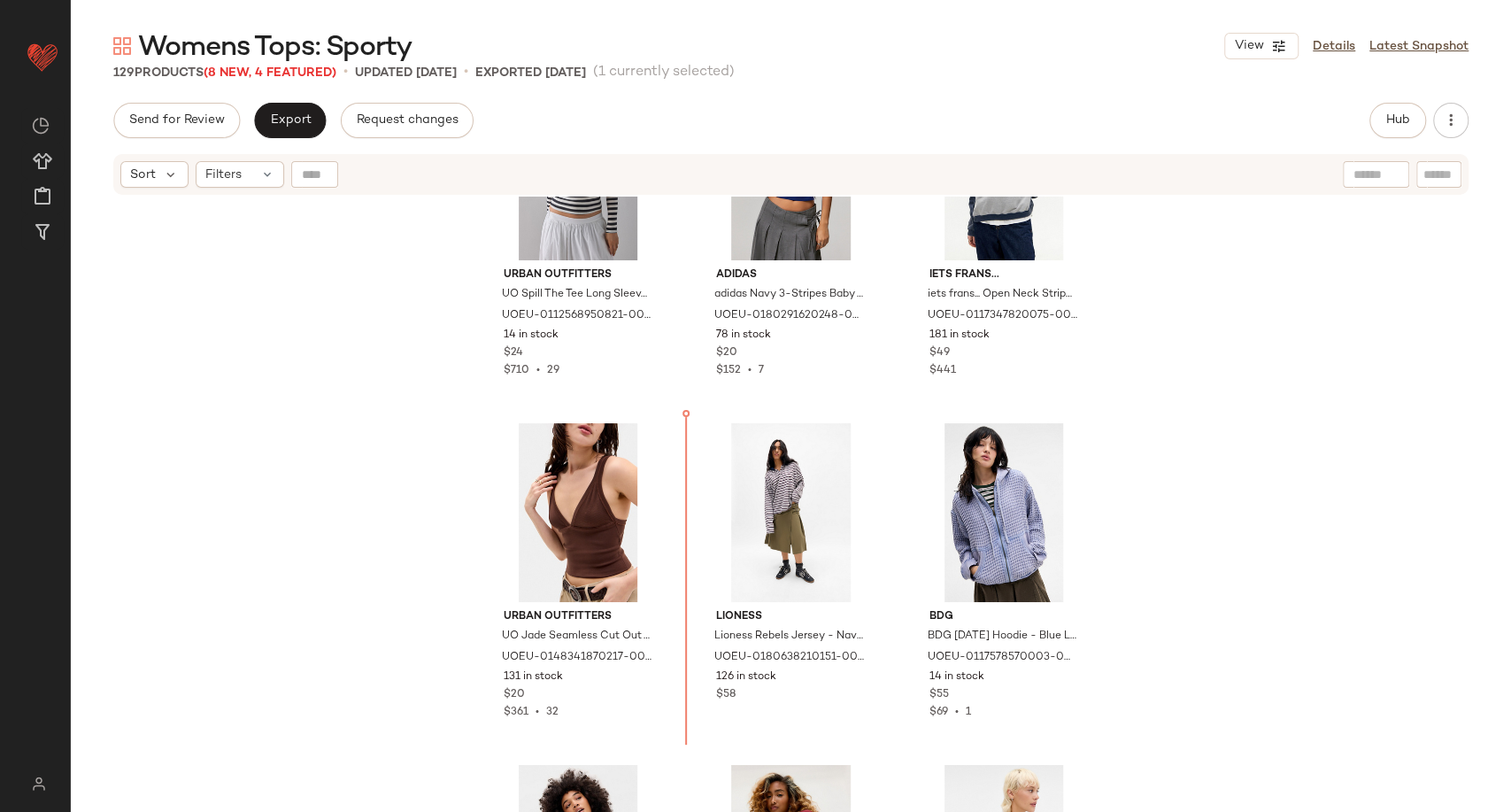
scroll to position [12443, 0]
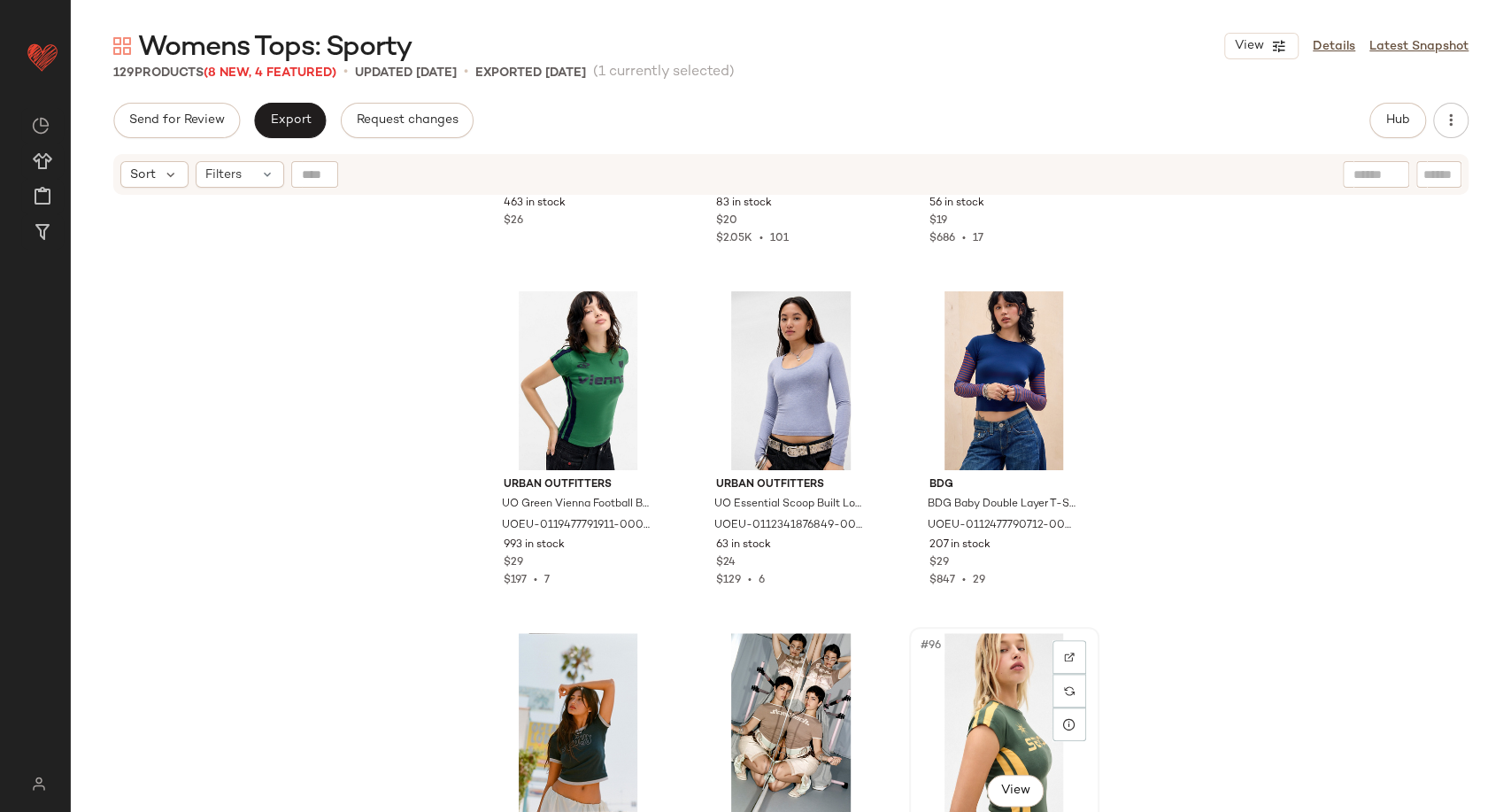
scroll to position [10184, 0]
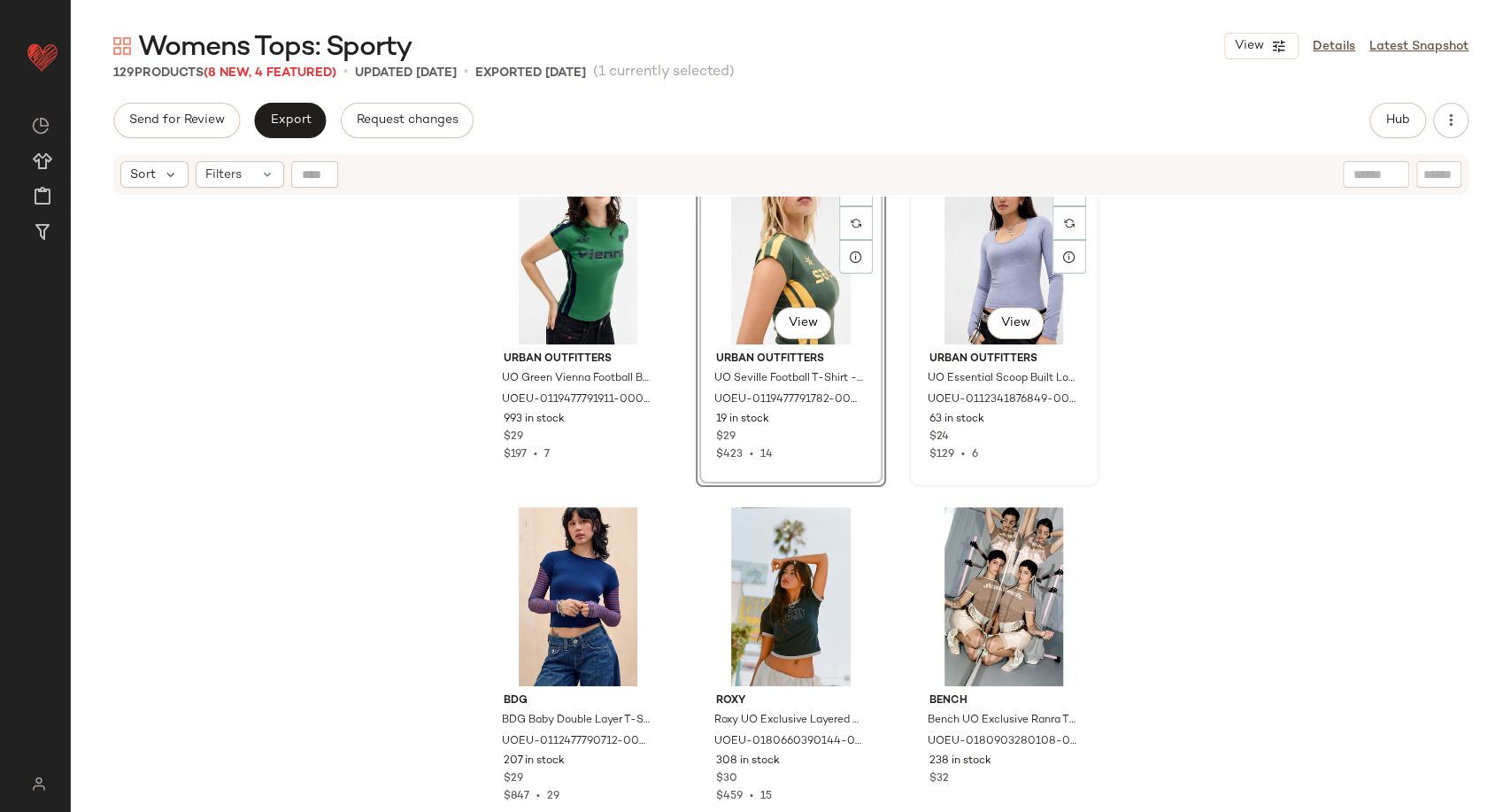
scroll to position [10576, 0]
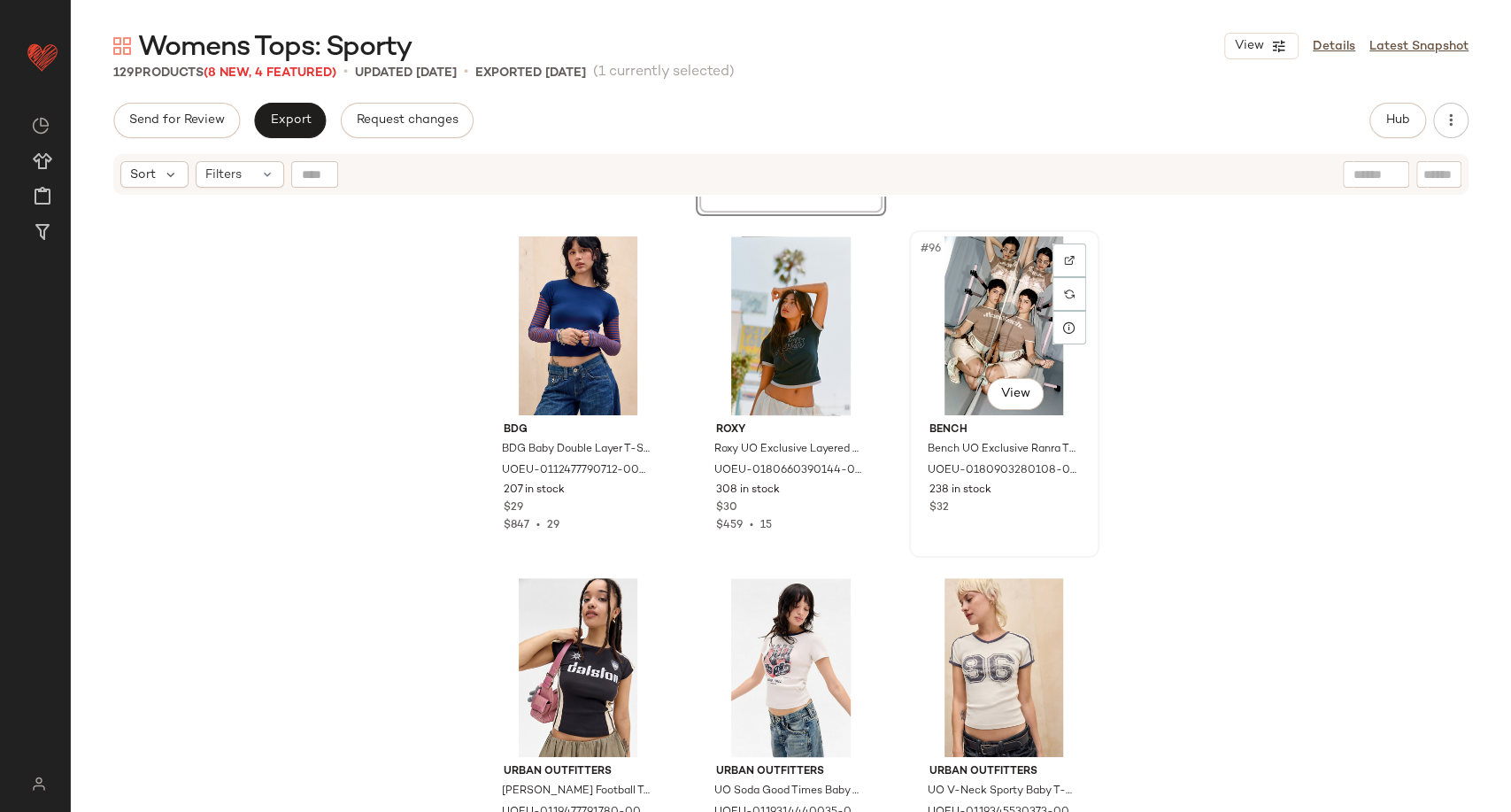
click at [1015, 347] on div "#96 View" at bounding box center [1004, 326] width 178 height 179
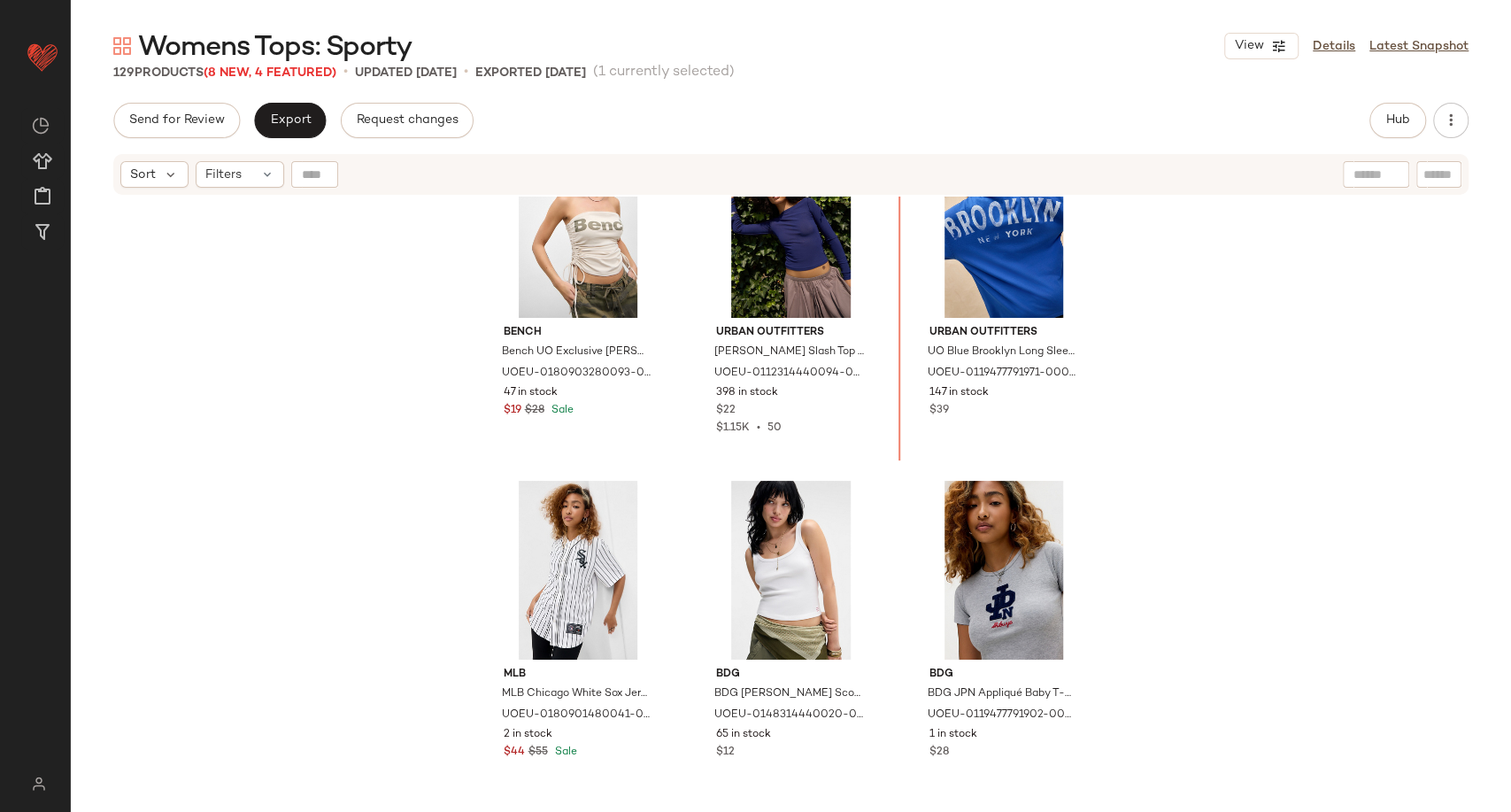
scroll to position [8934, 0]
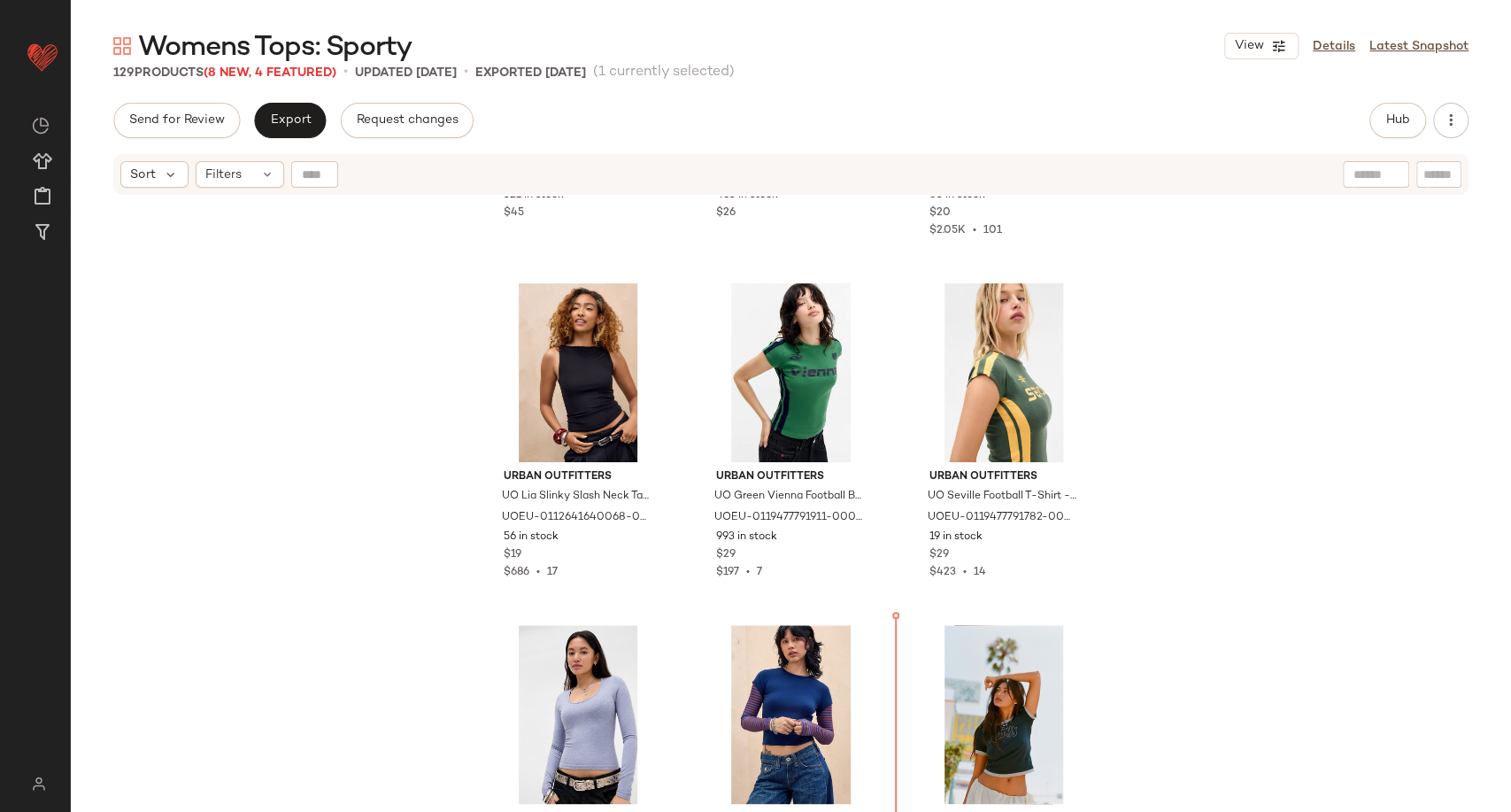
scroll to position [10191, 0]
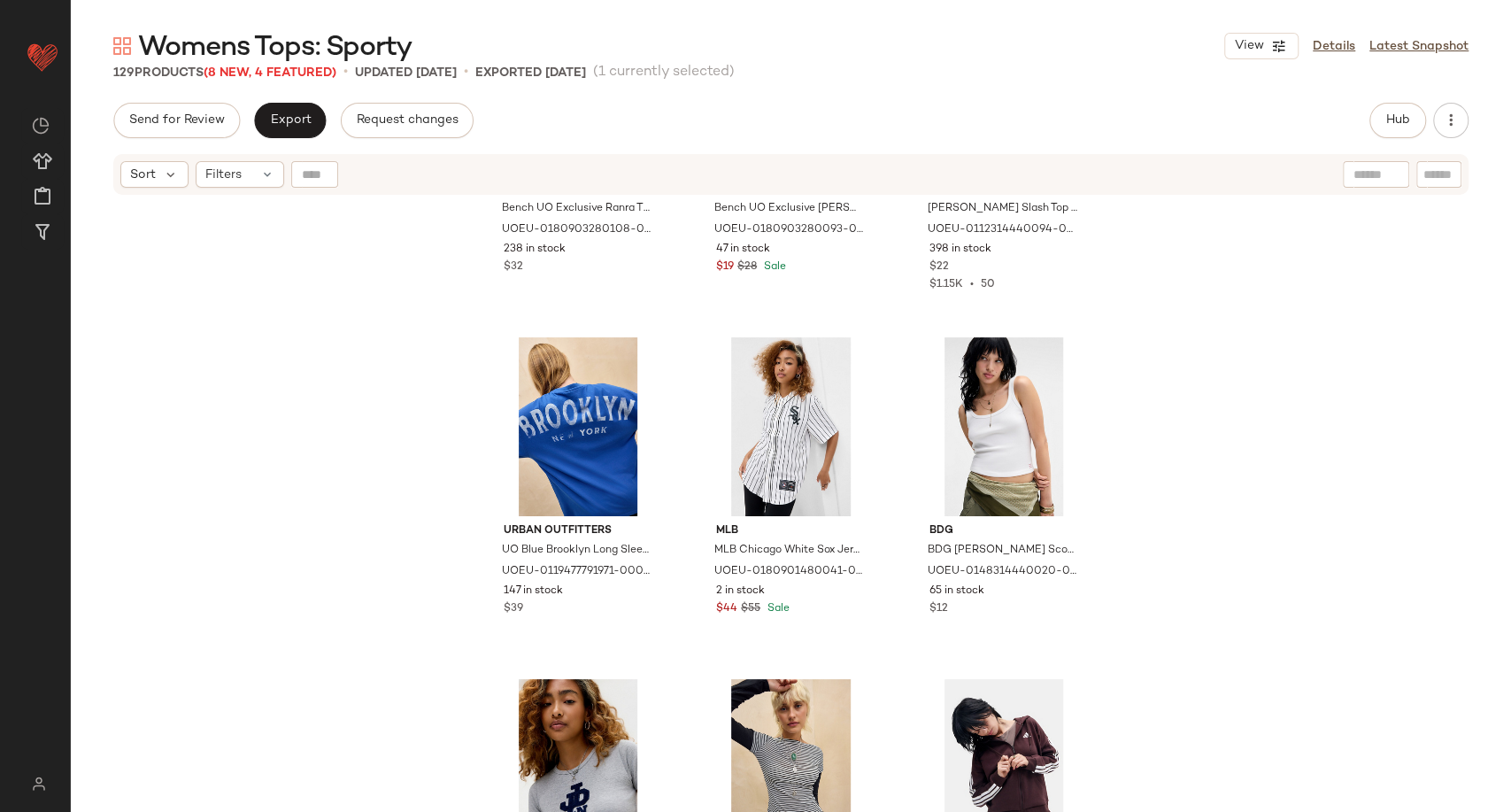
scroll to position [9207, 0]
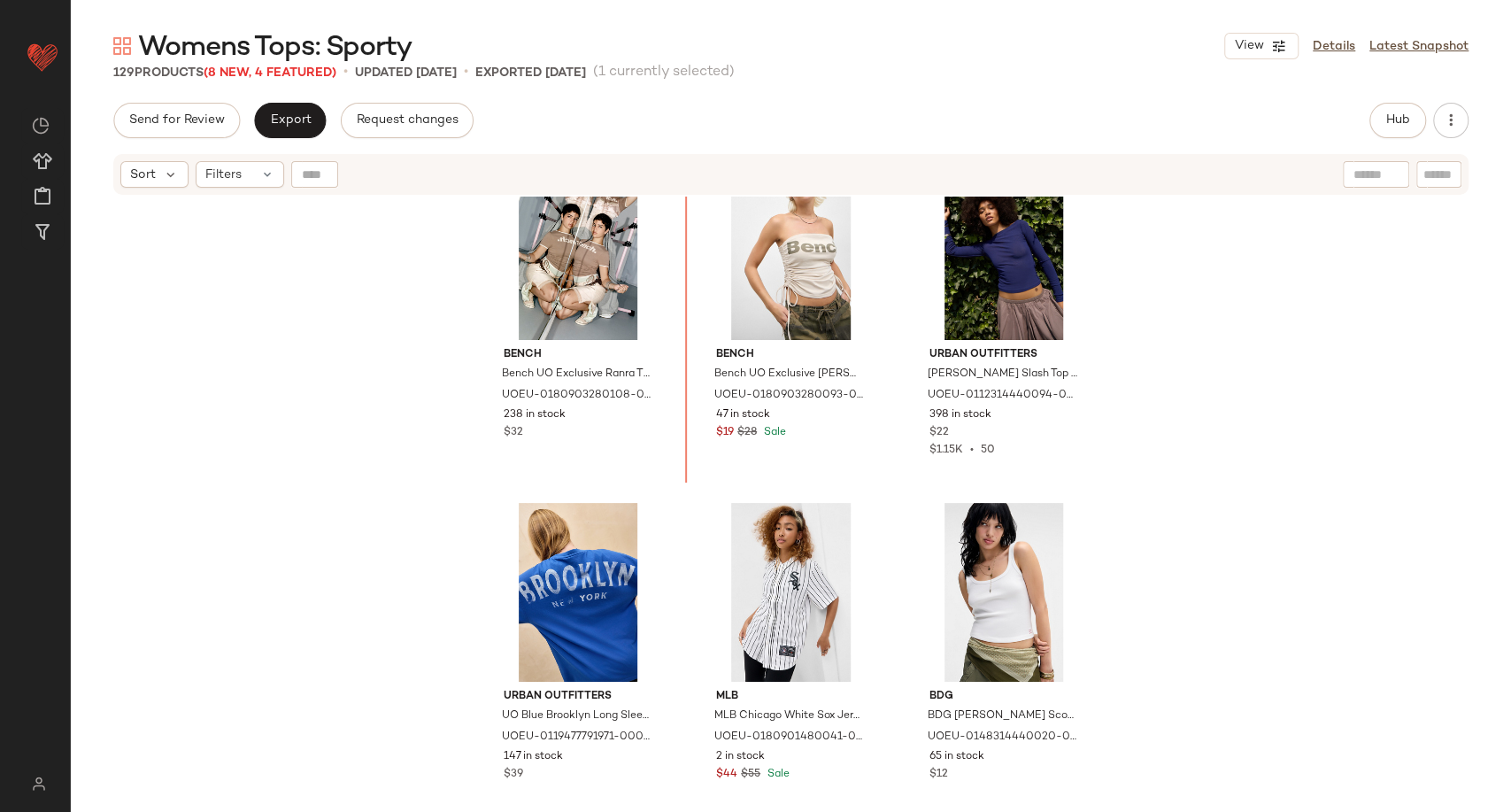
scroll to position [8838, 0]
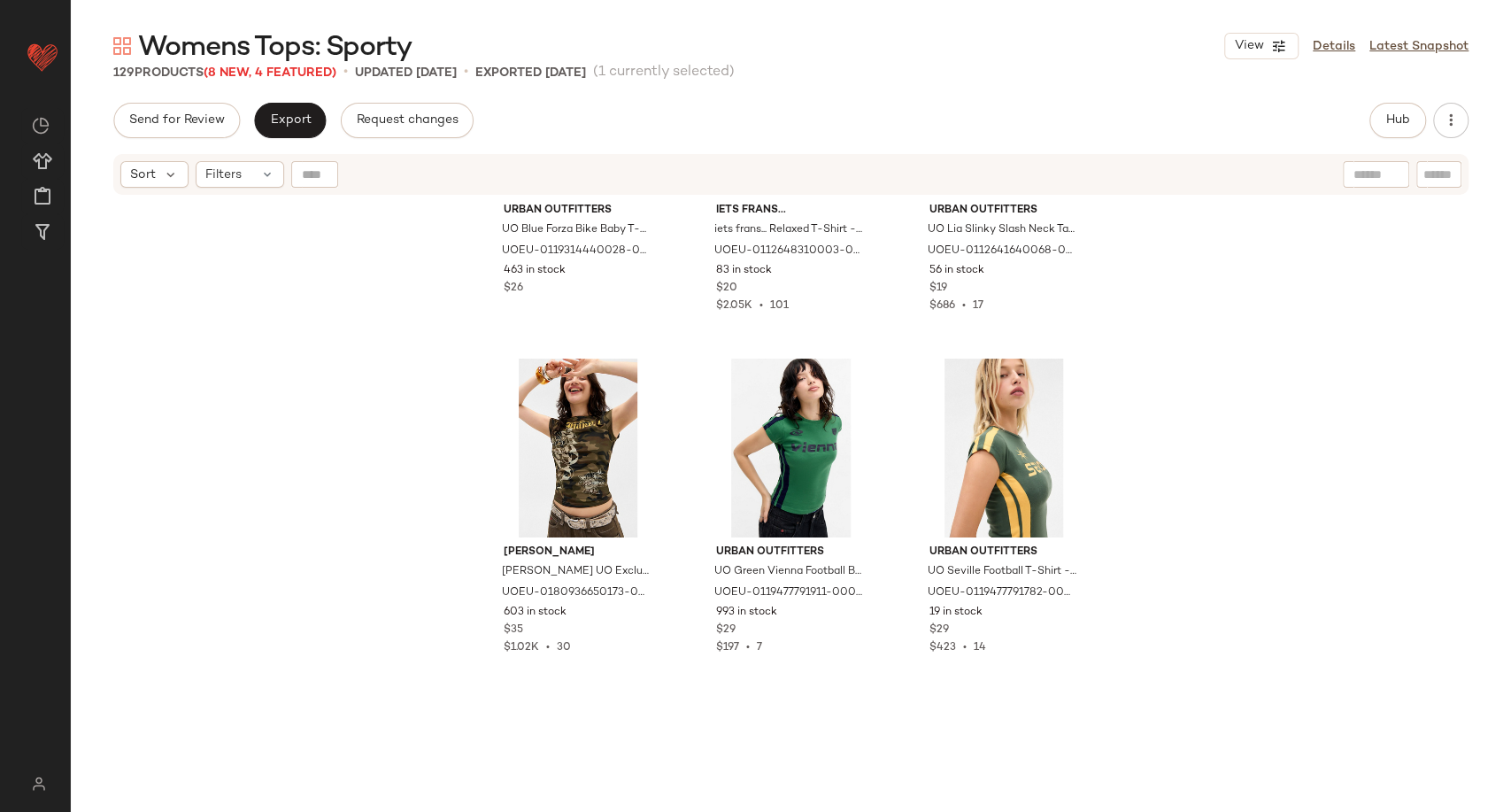
scroll to position [10116, 0]
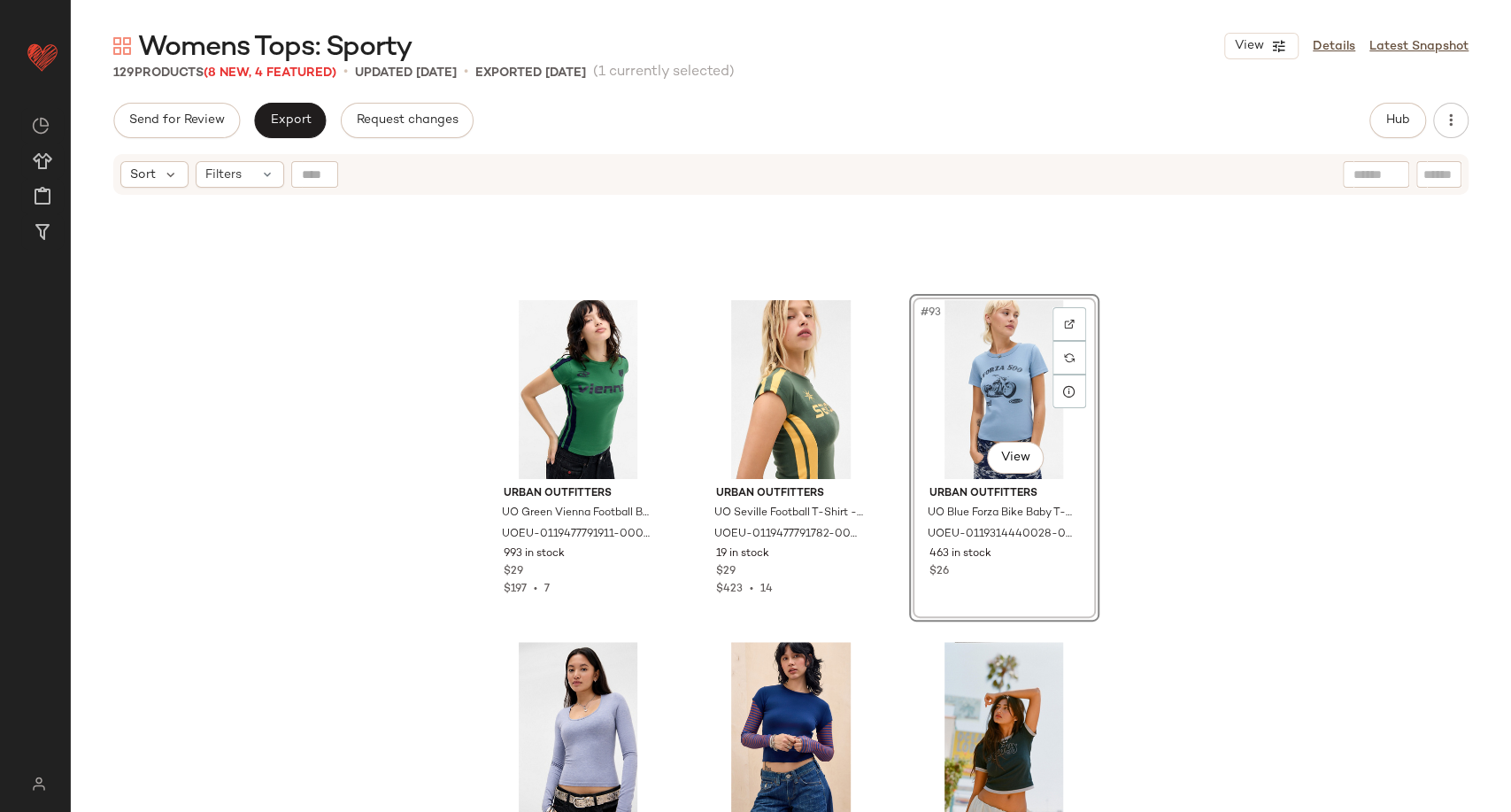
scroll to position [10417, 0]
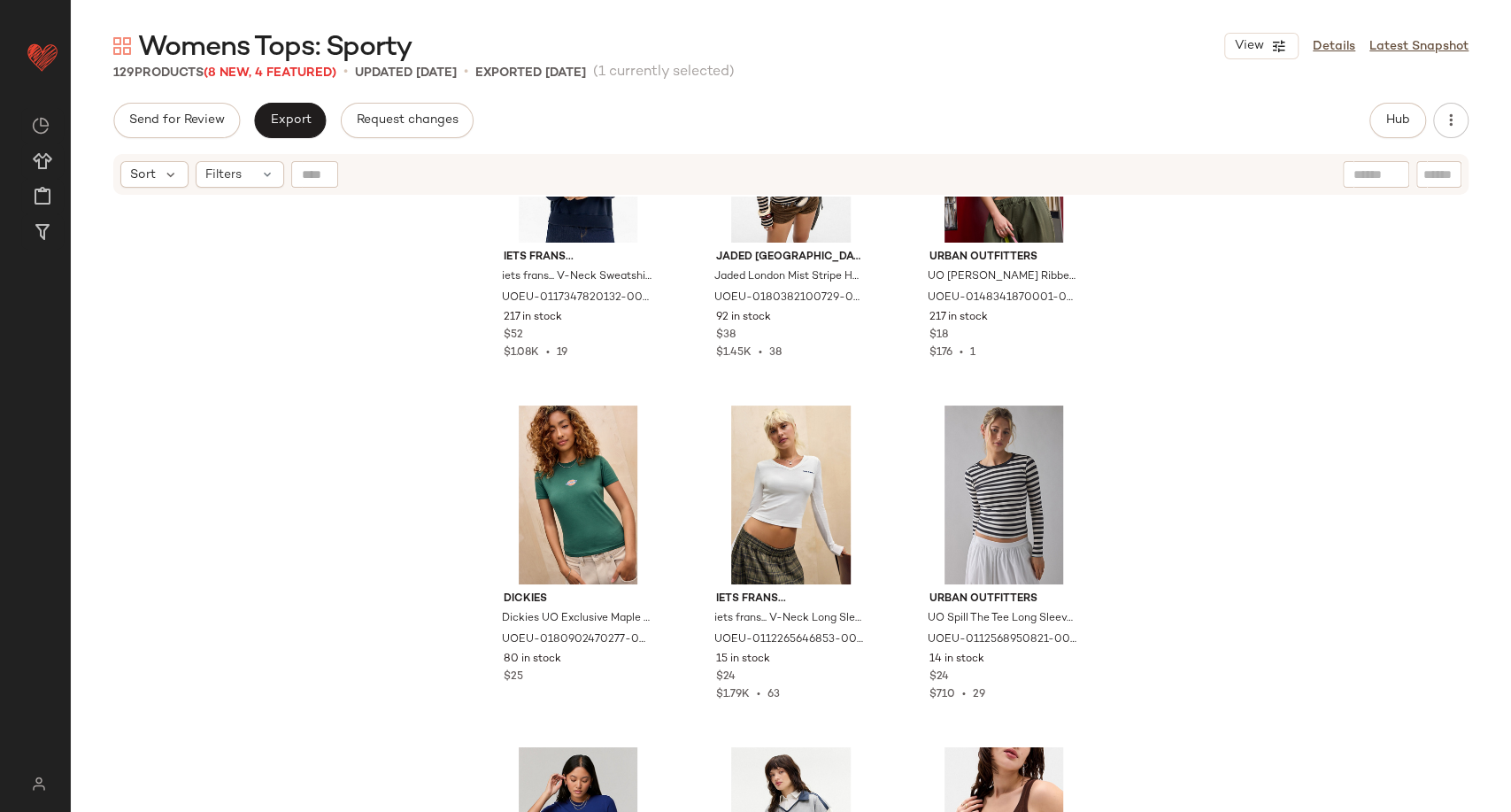
scroll to position [11578, 0]
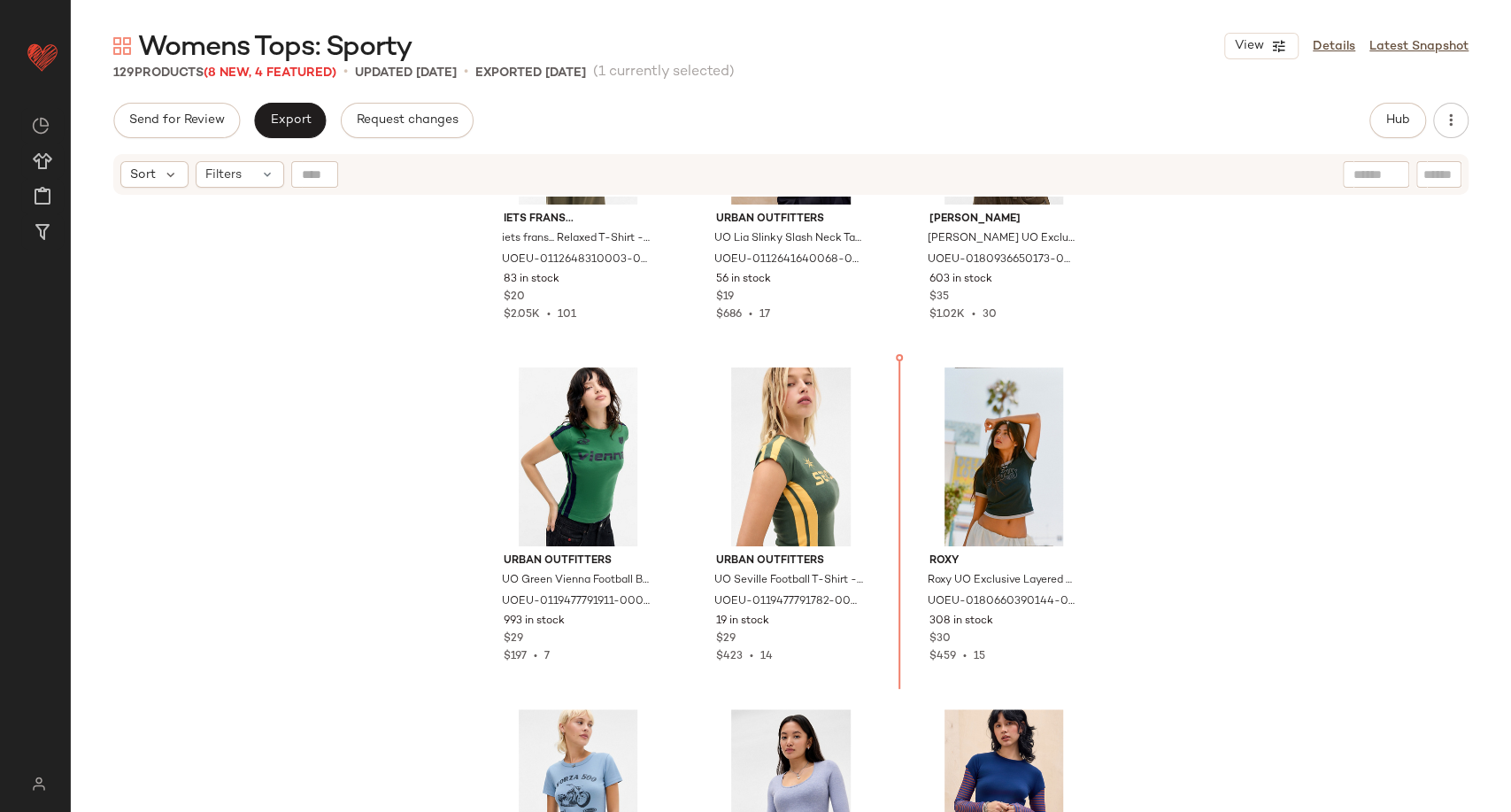
scroll to position [10063, 0]
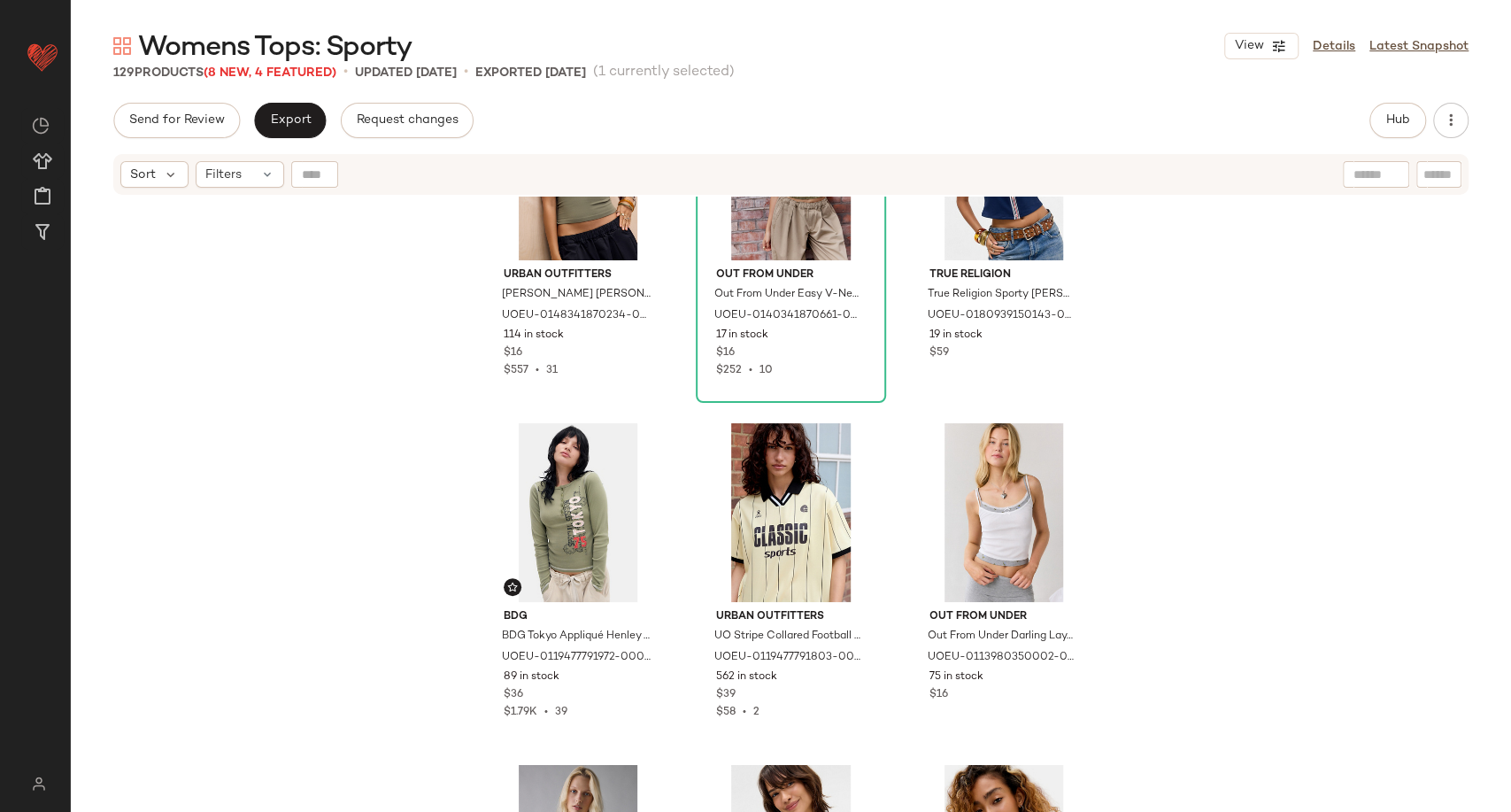
scroll to position [8293, 0]
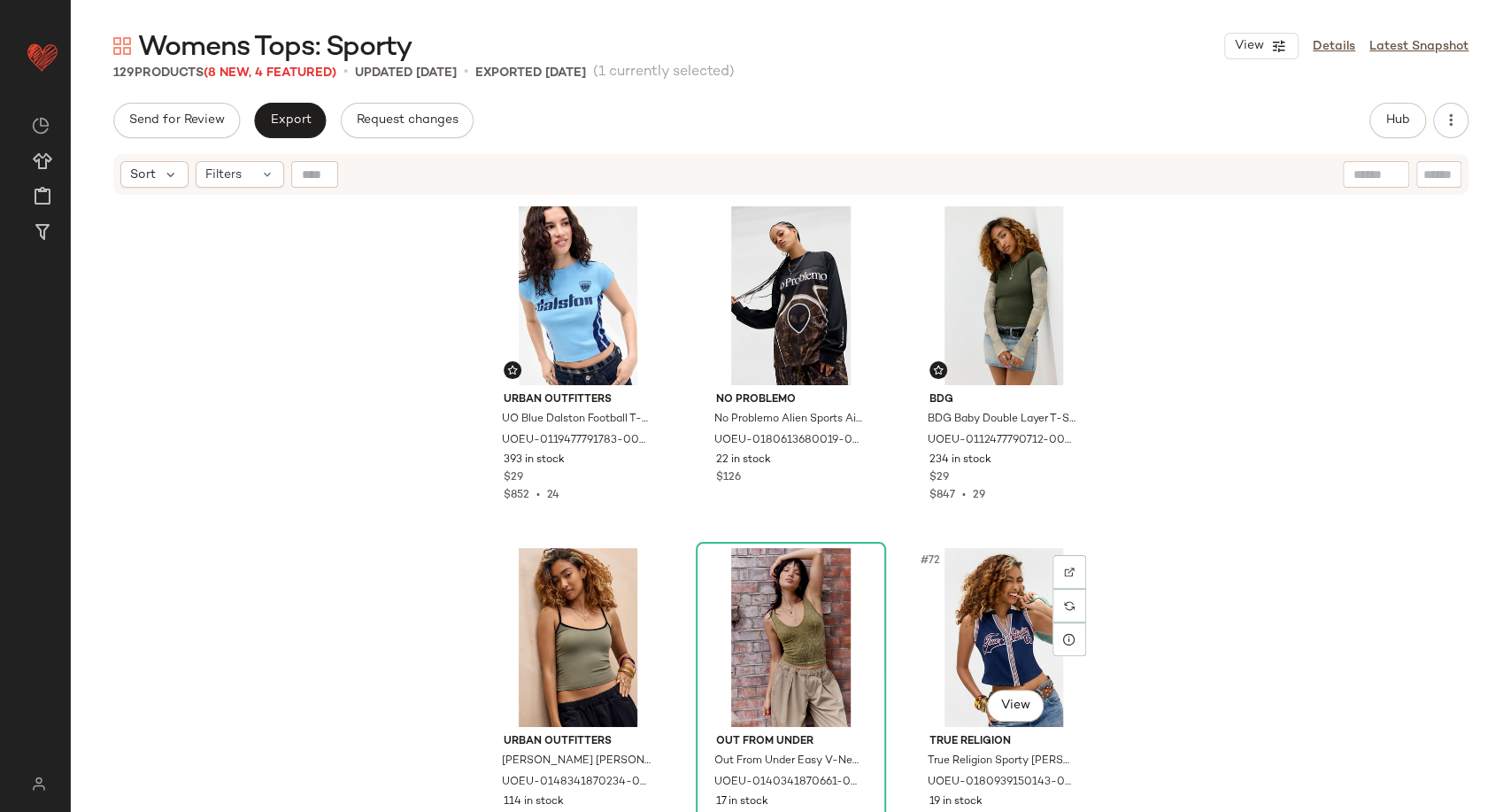
scroll to position [7507, 0]
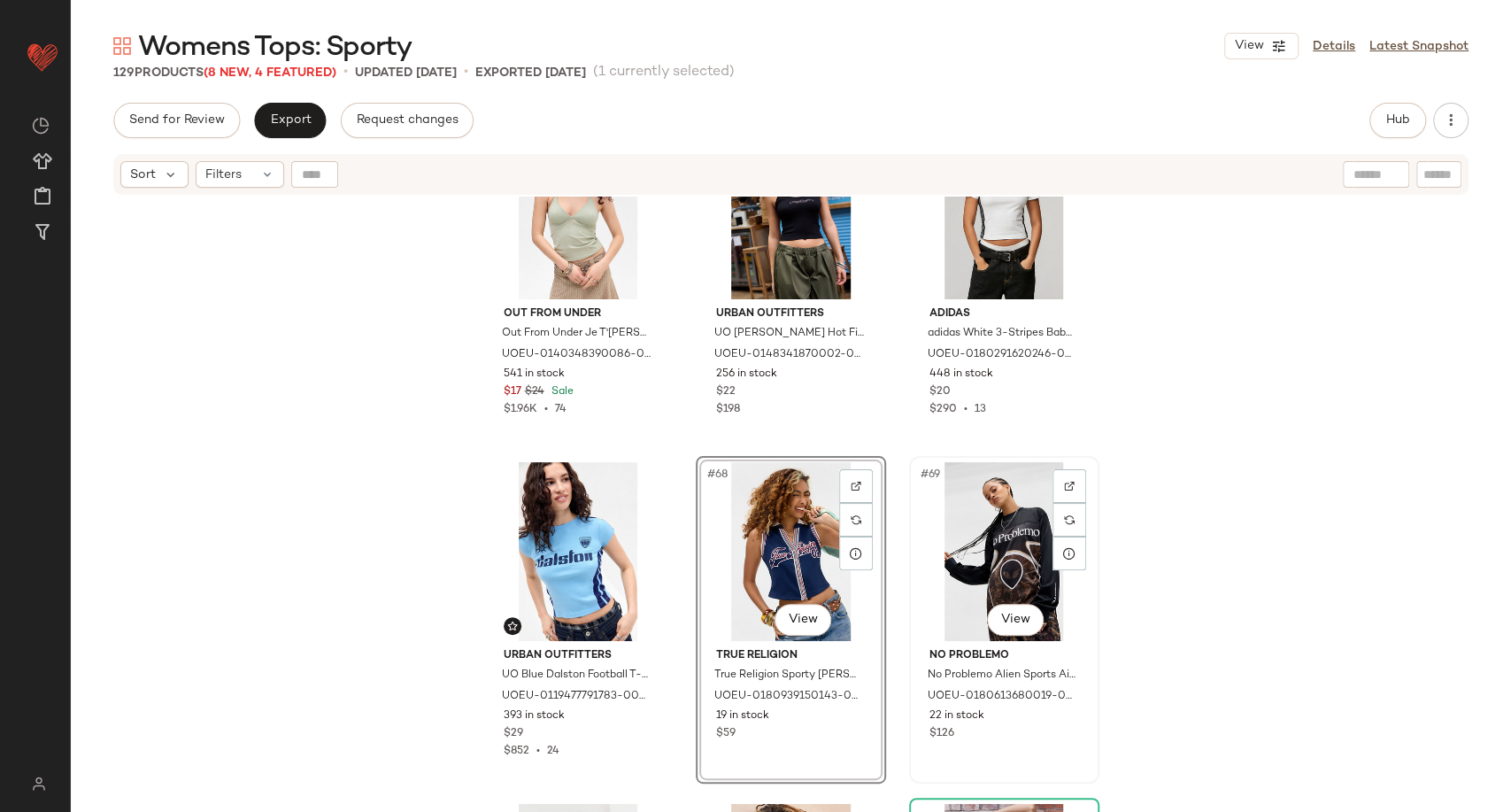
scroll to position [7113, 0]
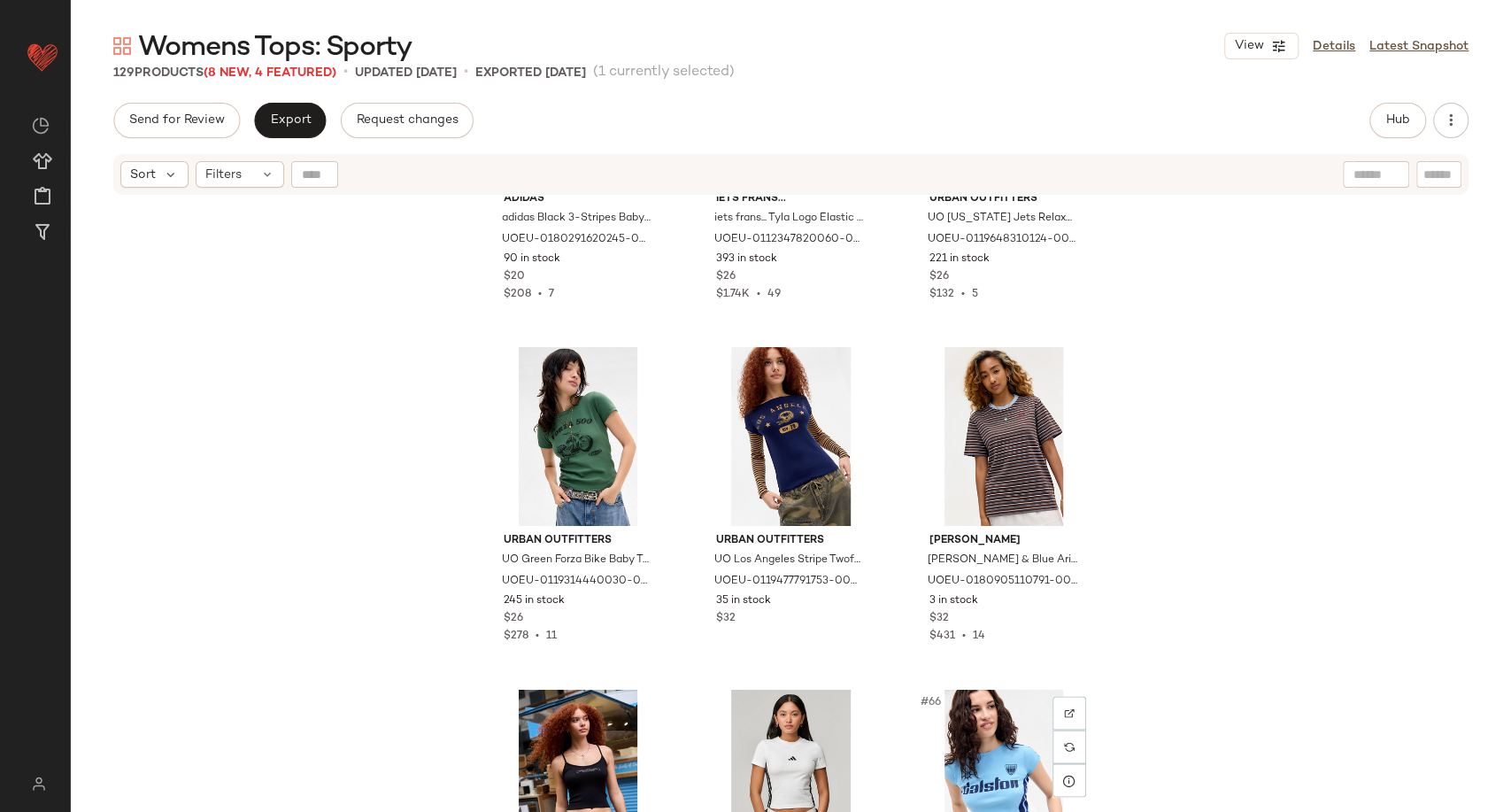
scroll to position [6702, 0]
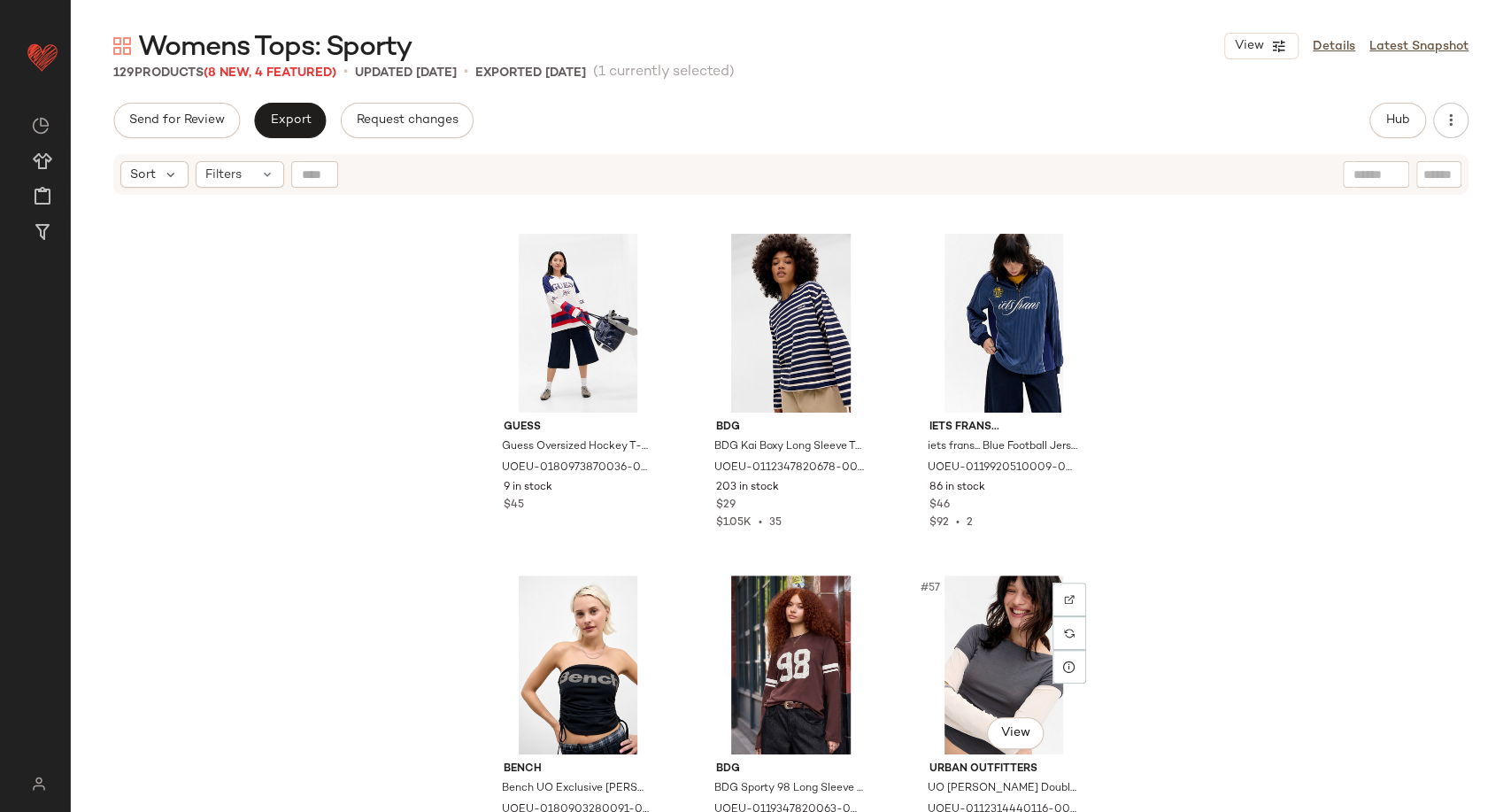
scroll to position [6044, 0]
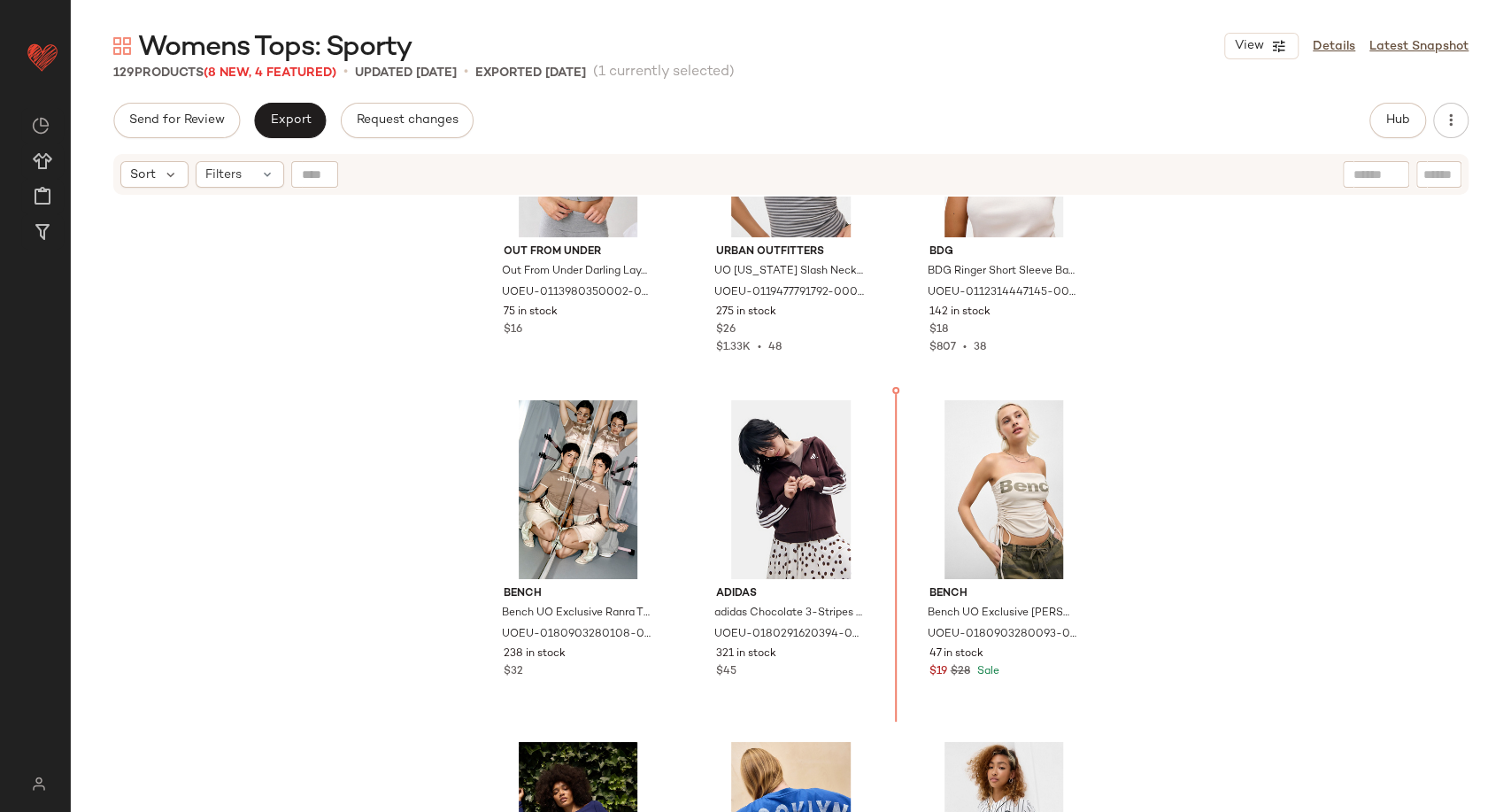
scroll to position [8705, 0]
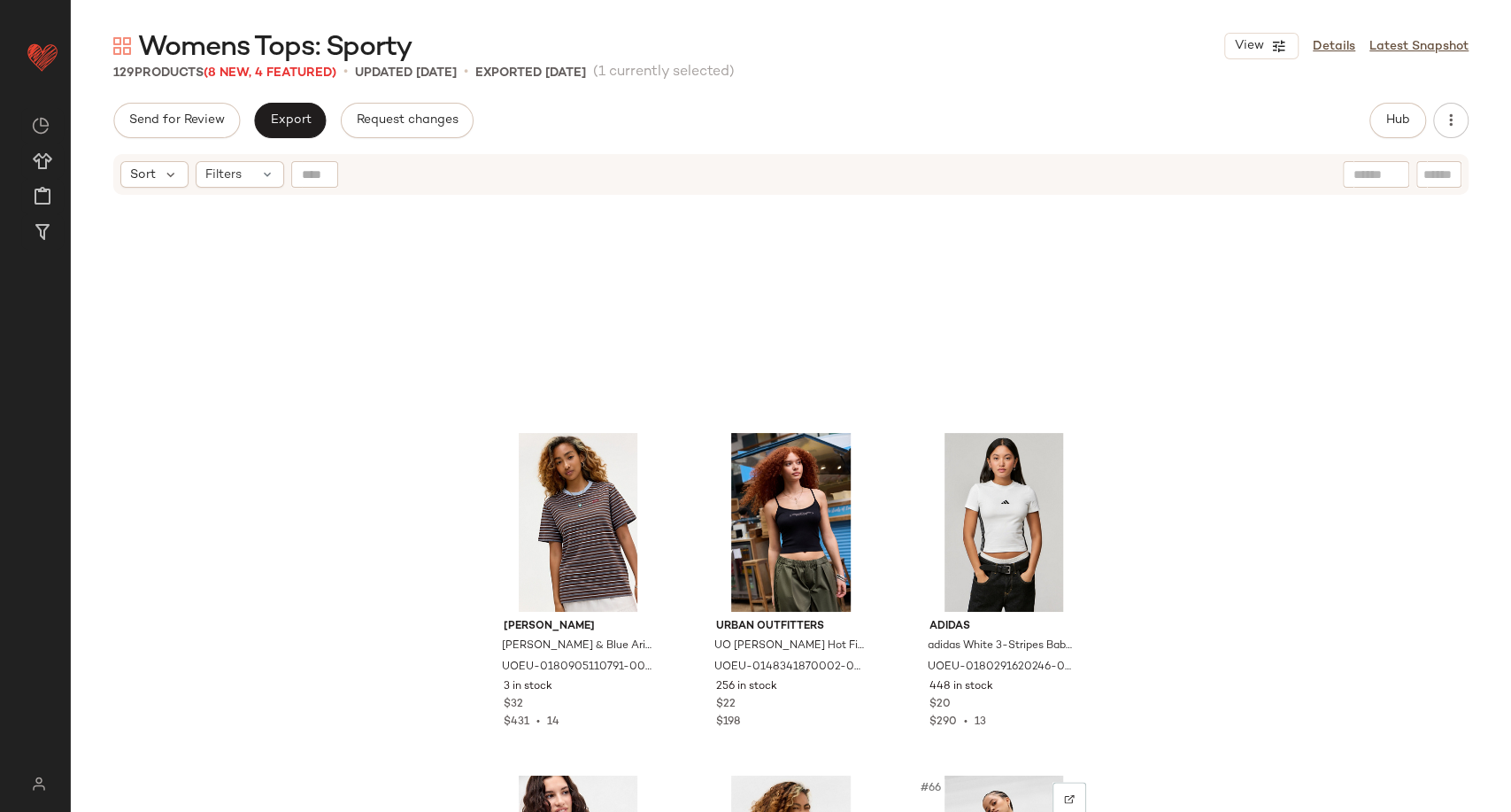
scroll to position [6542, 0]
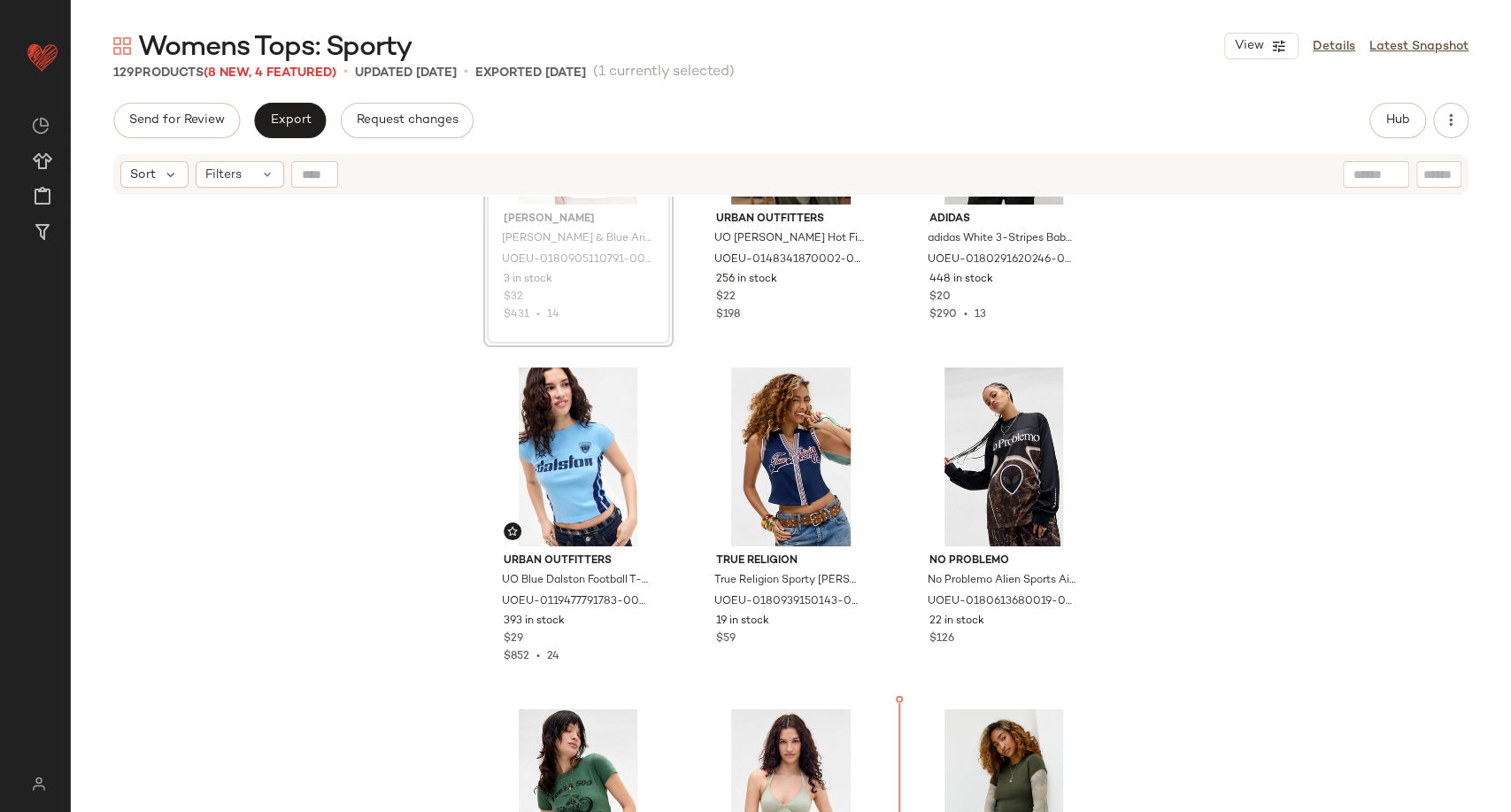
scroll to position [7039, 0]
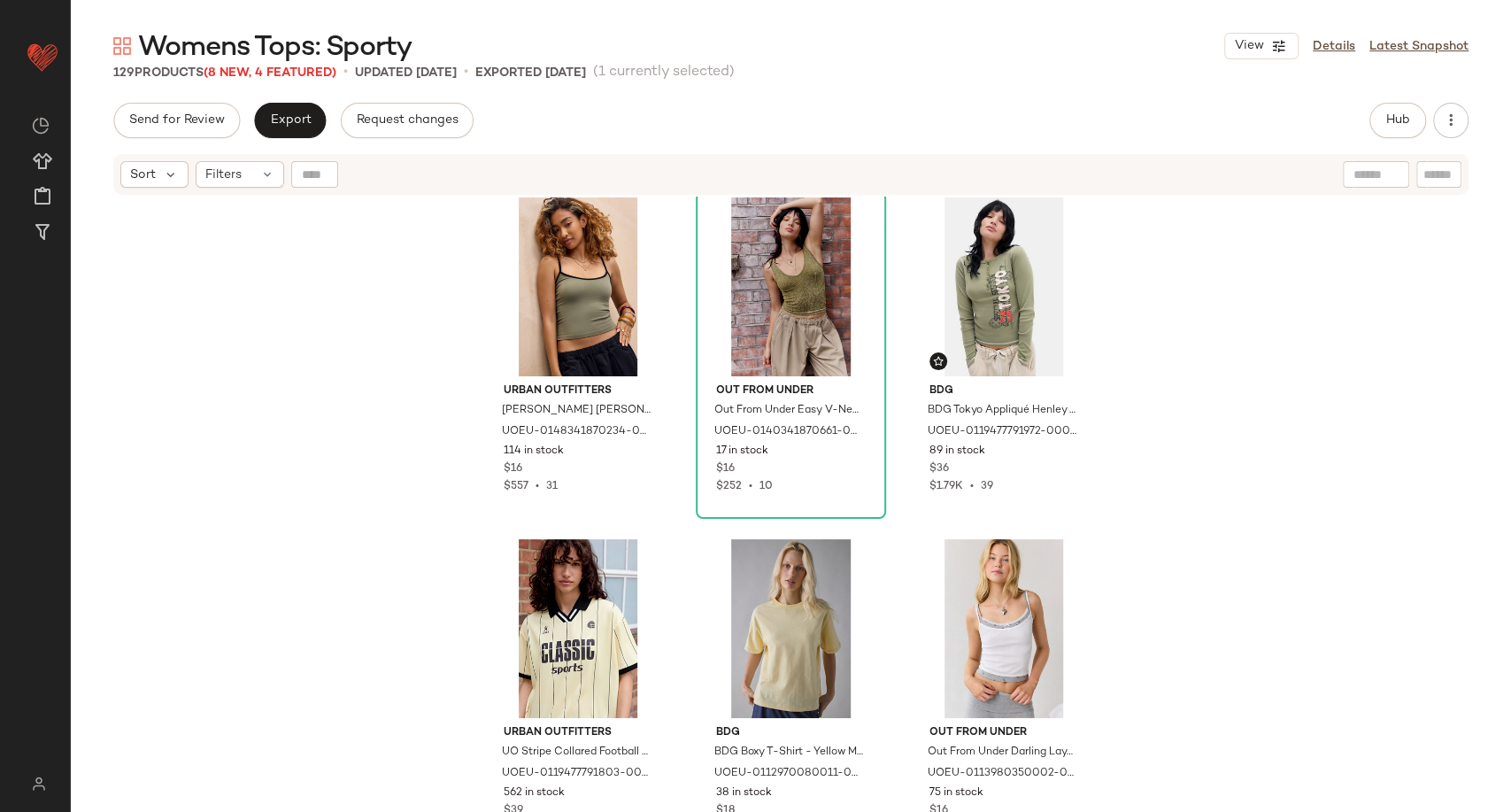
scroll to position [8276, 0]
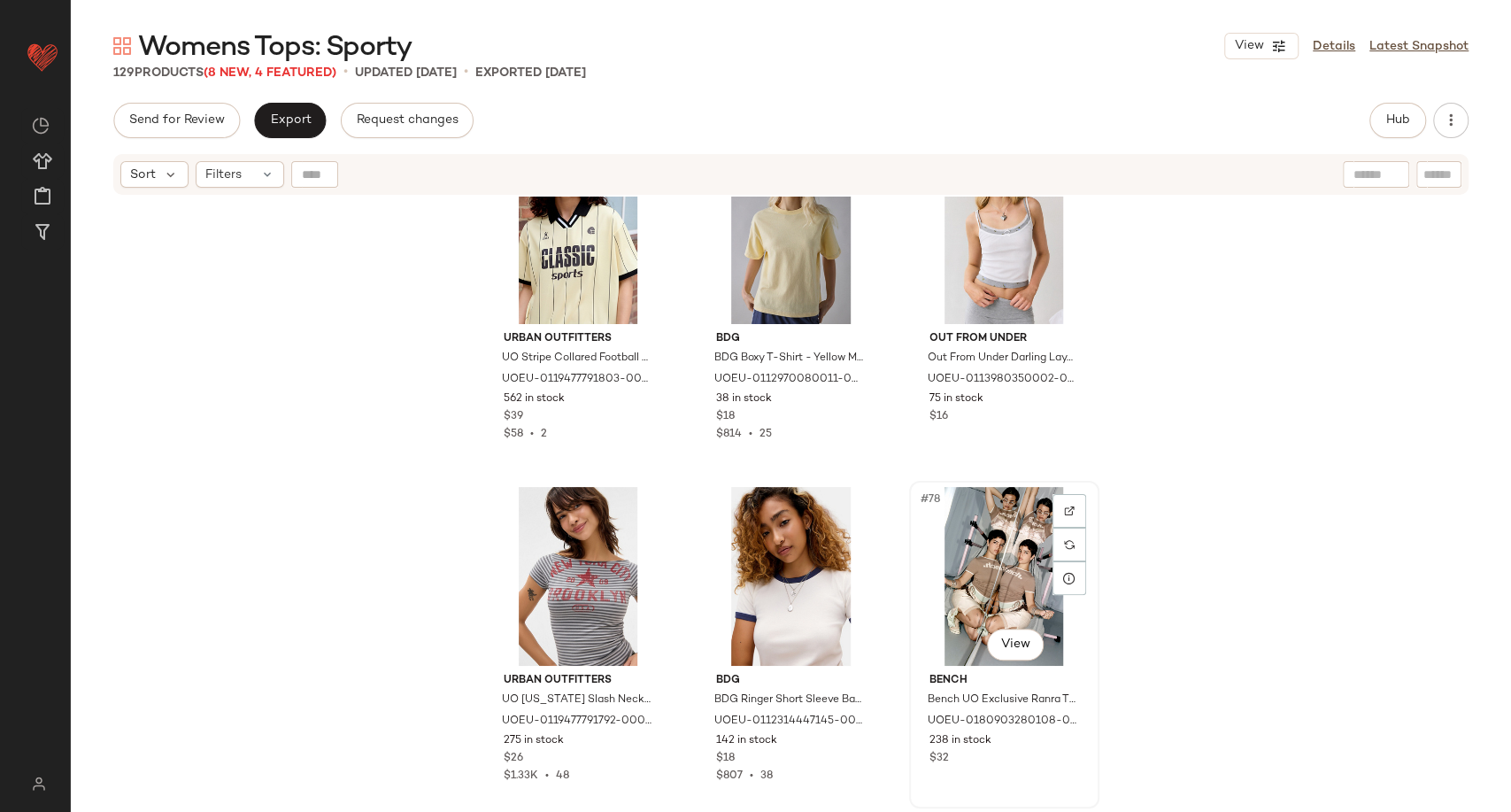
click at [1012, 590] on div "#78 View" at bounding box center [1004, 576] width 178 height 179
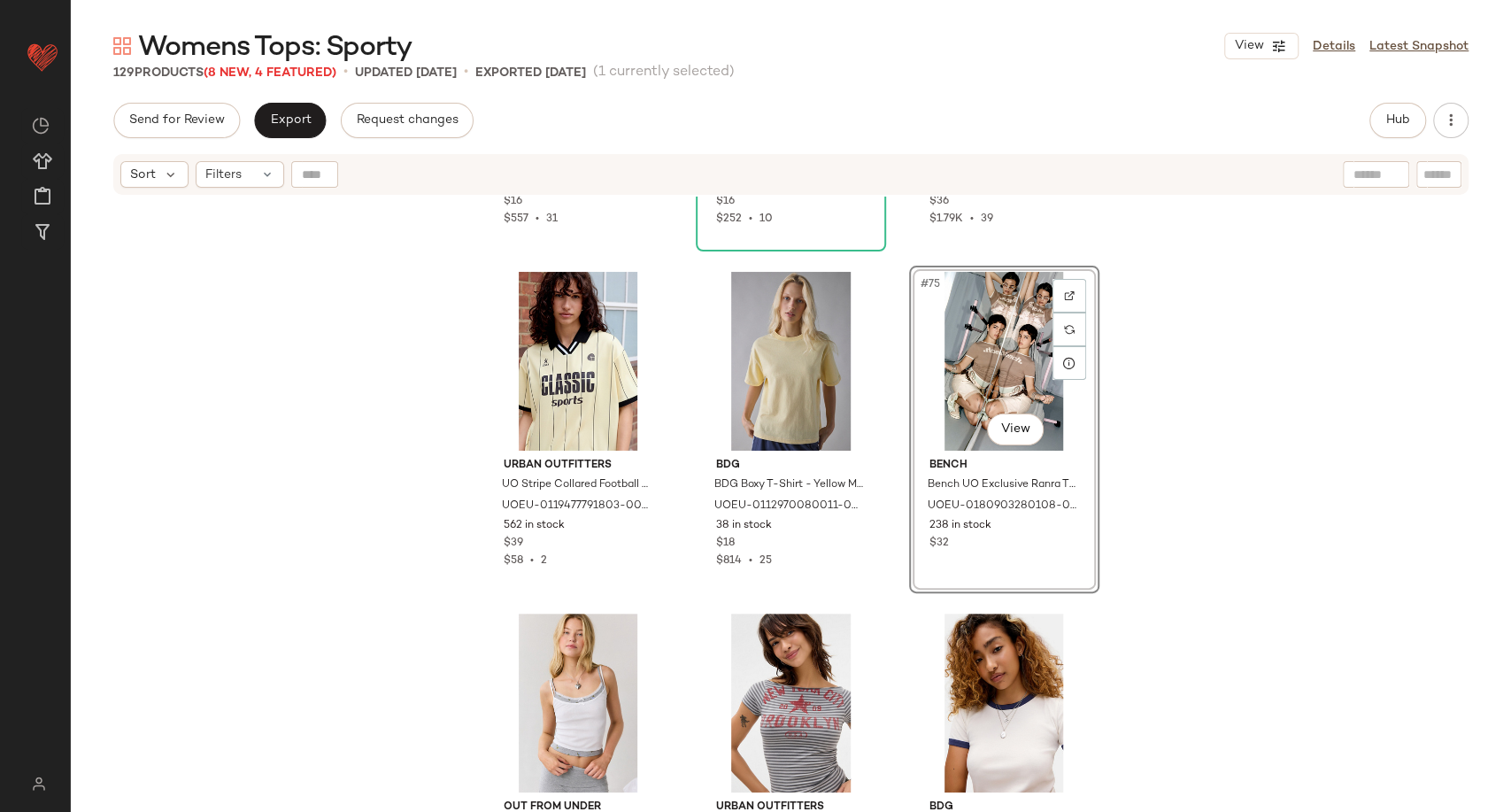
scroll to position [8201, 0]
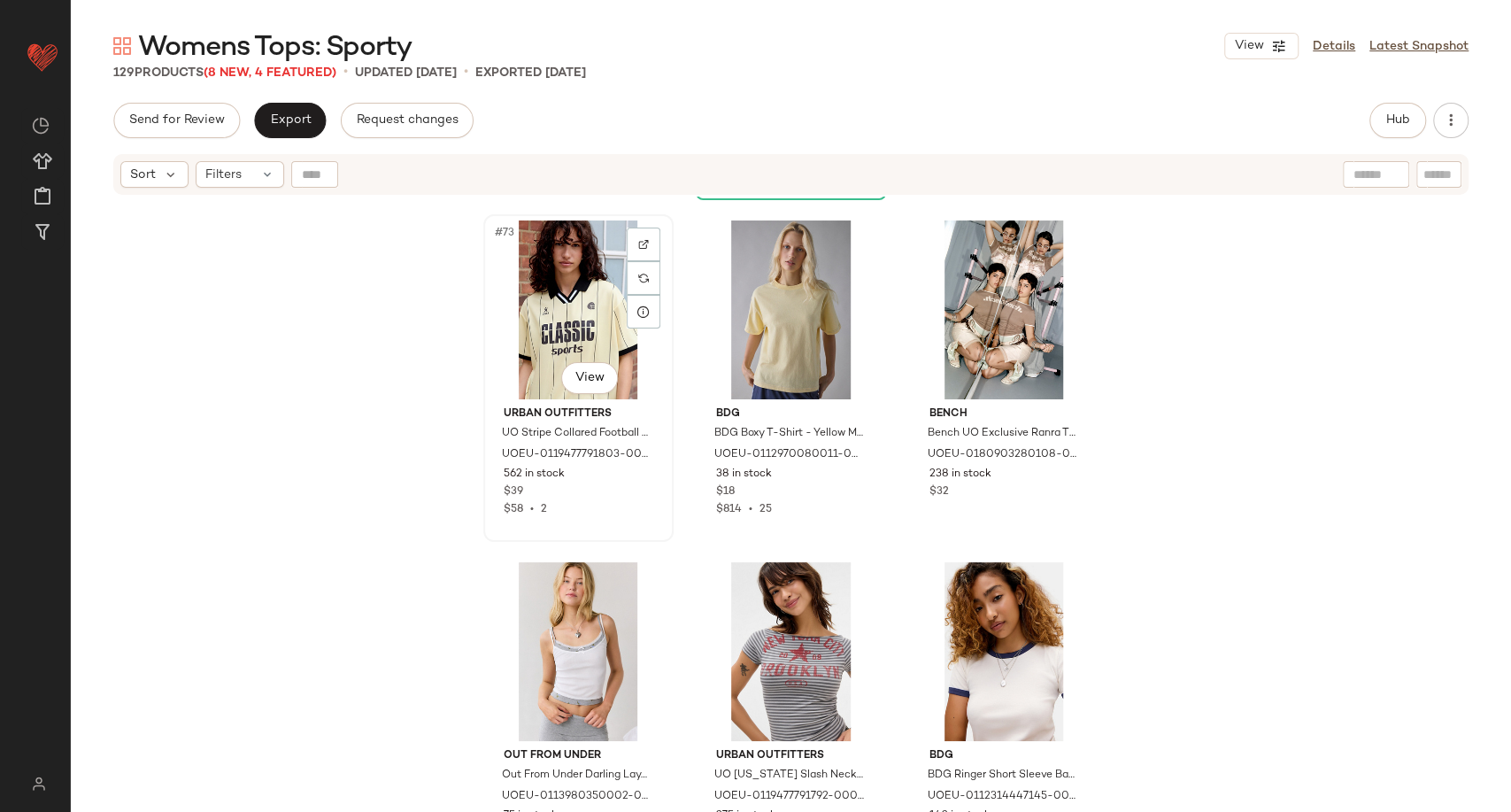
click at [551, 305] on div "#73 View" at bounding box center [578, 310] width 178 height 179
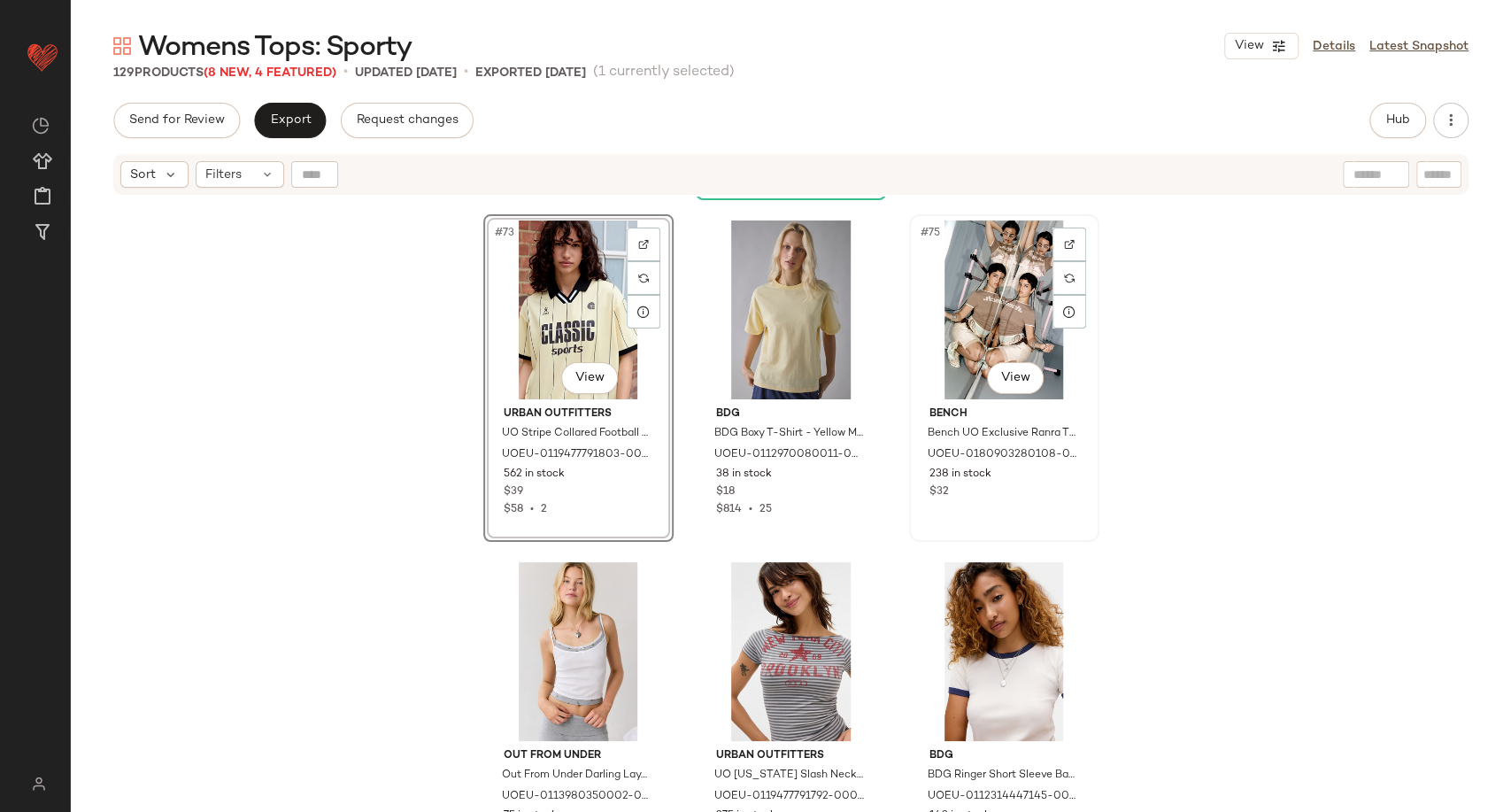
click at [977, 321] on div "#75 View" at bounding box center [1004, 310] width 178 height 179
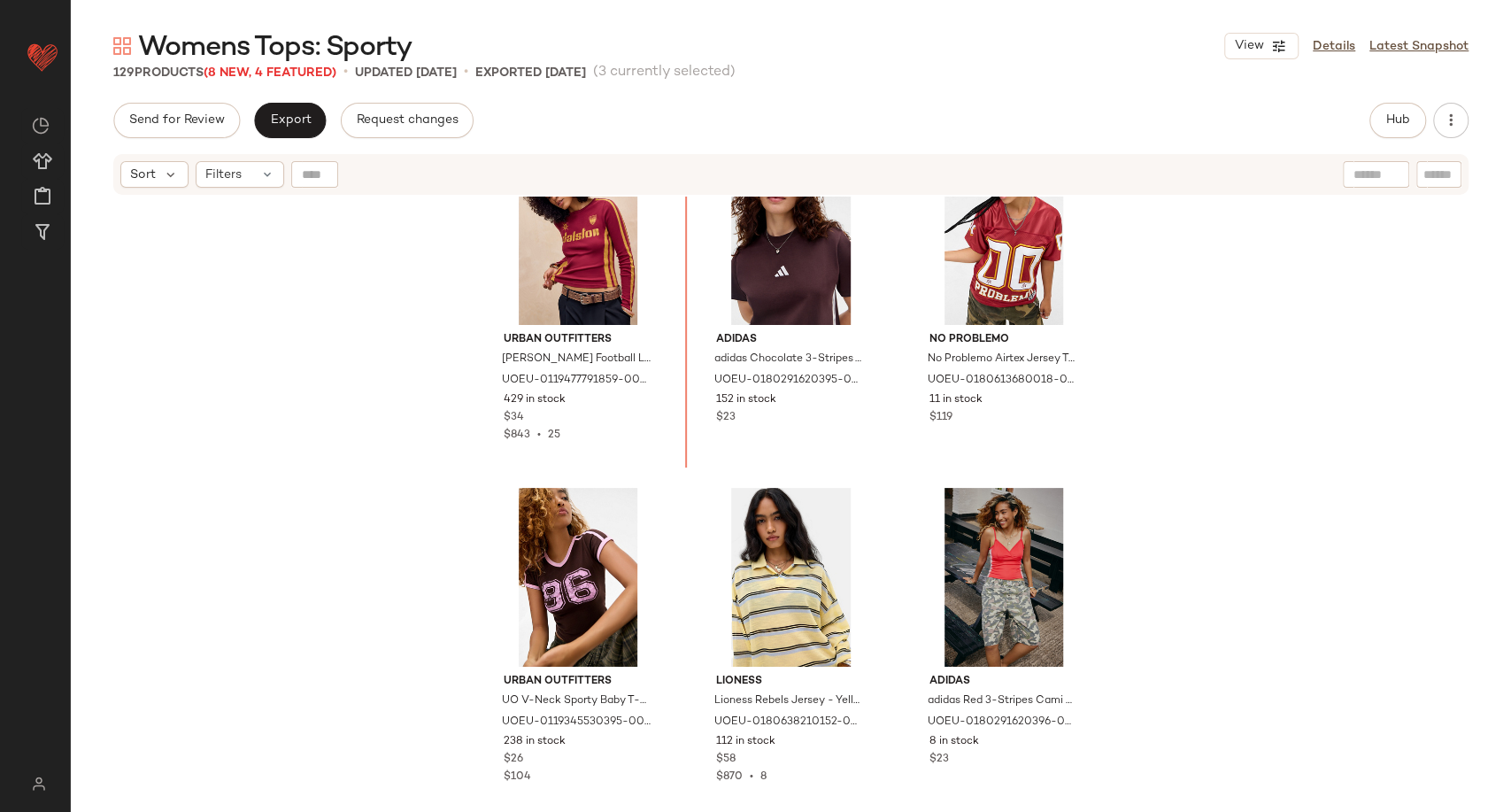
scroll to position [2013, 0]
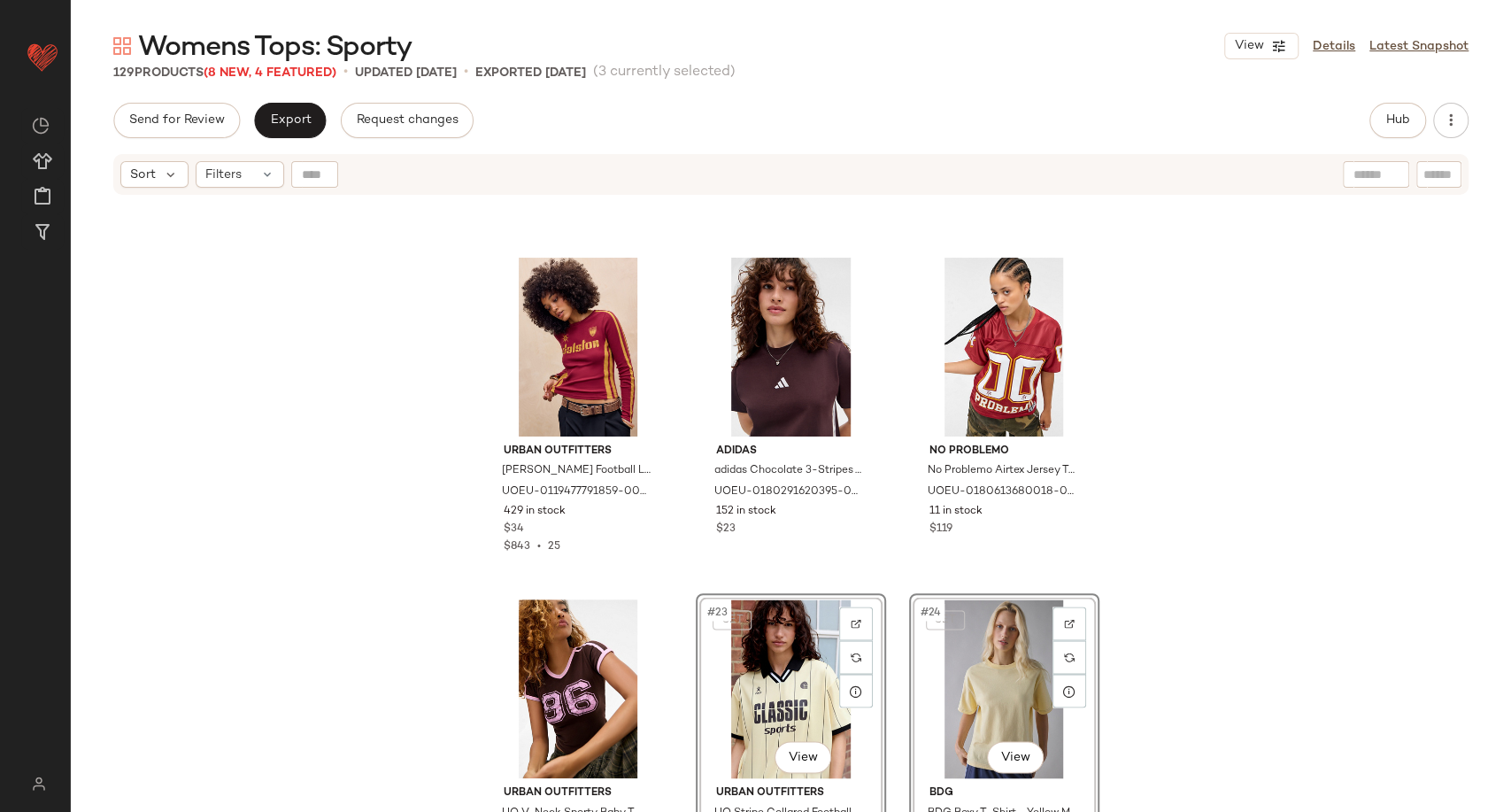
click at [1211, 619] on div "Urban Outfitters UO Dalston Football Long Sleeve T-Shirt - Dark Red M at Urban …" at bounding box center [791, 526] width 1440 height 659
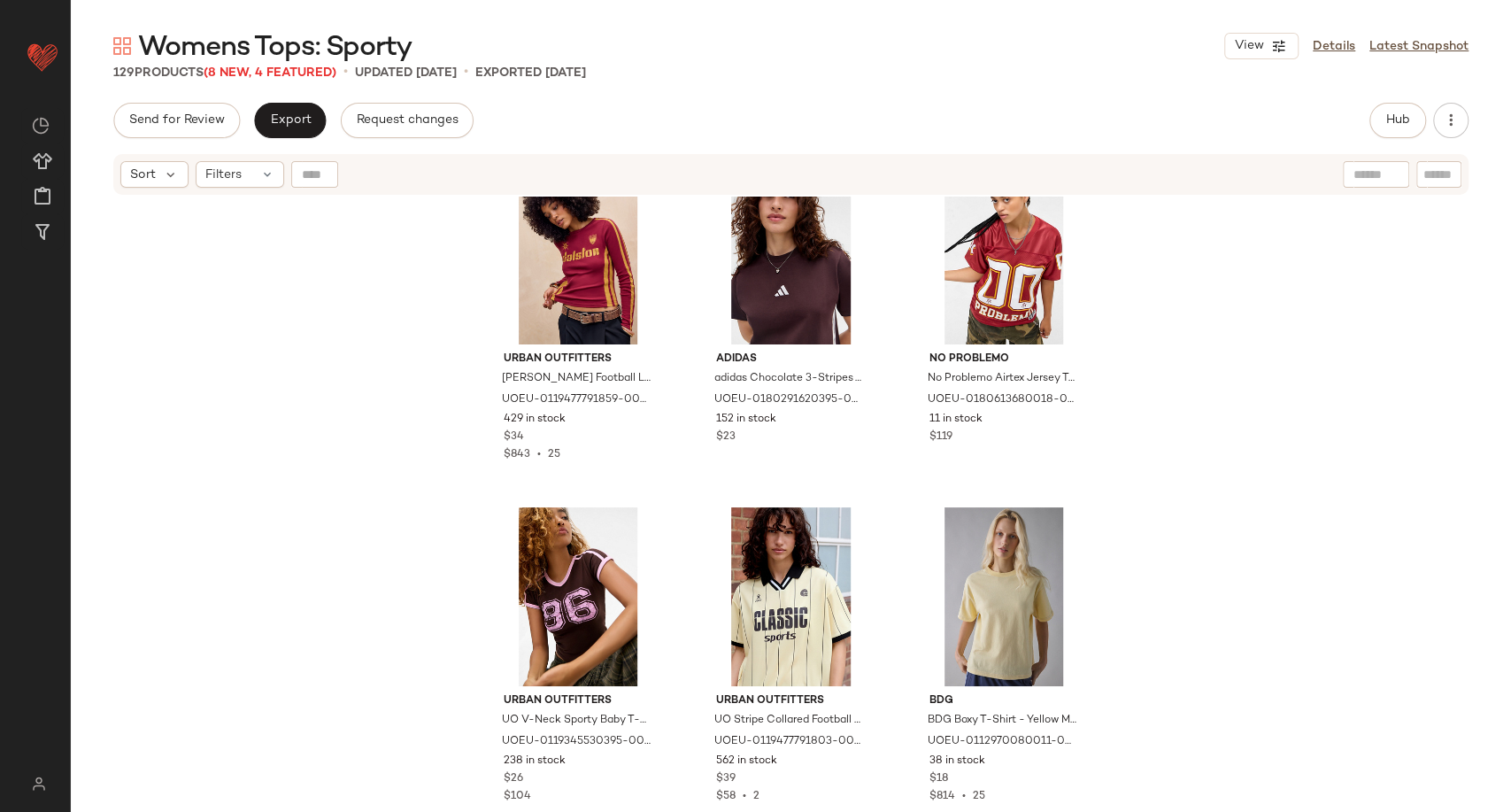
scroll to position [2209, 0]
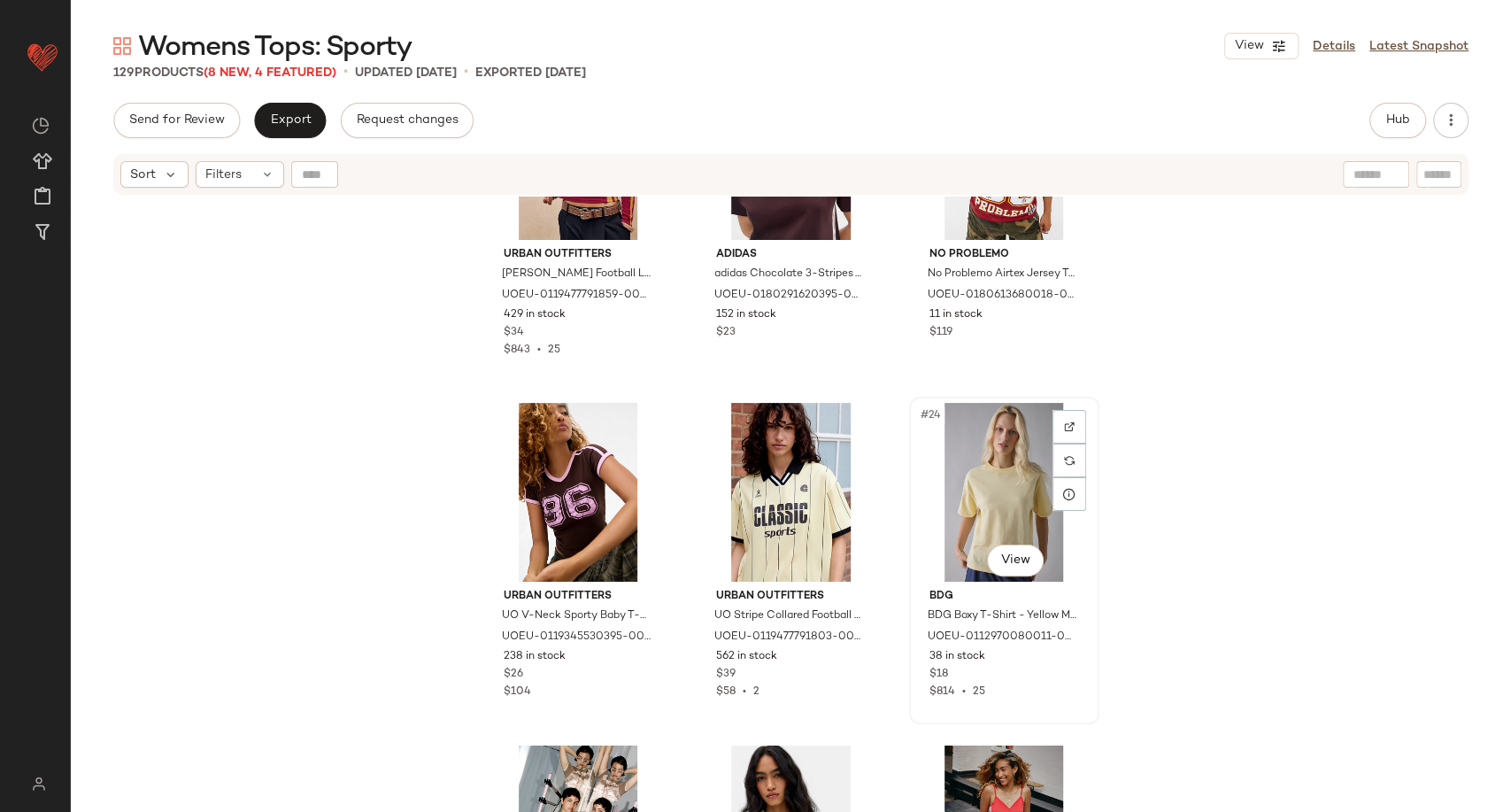
click at [1004, 491] on div "#24 View" at bounding box center [1004, 493] width 178 height 179
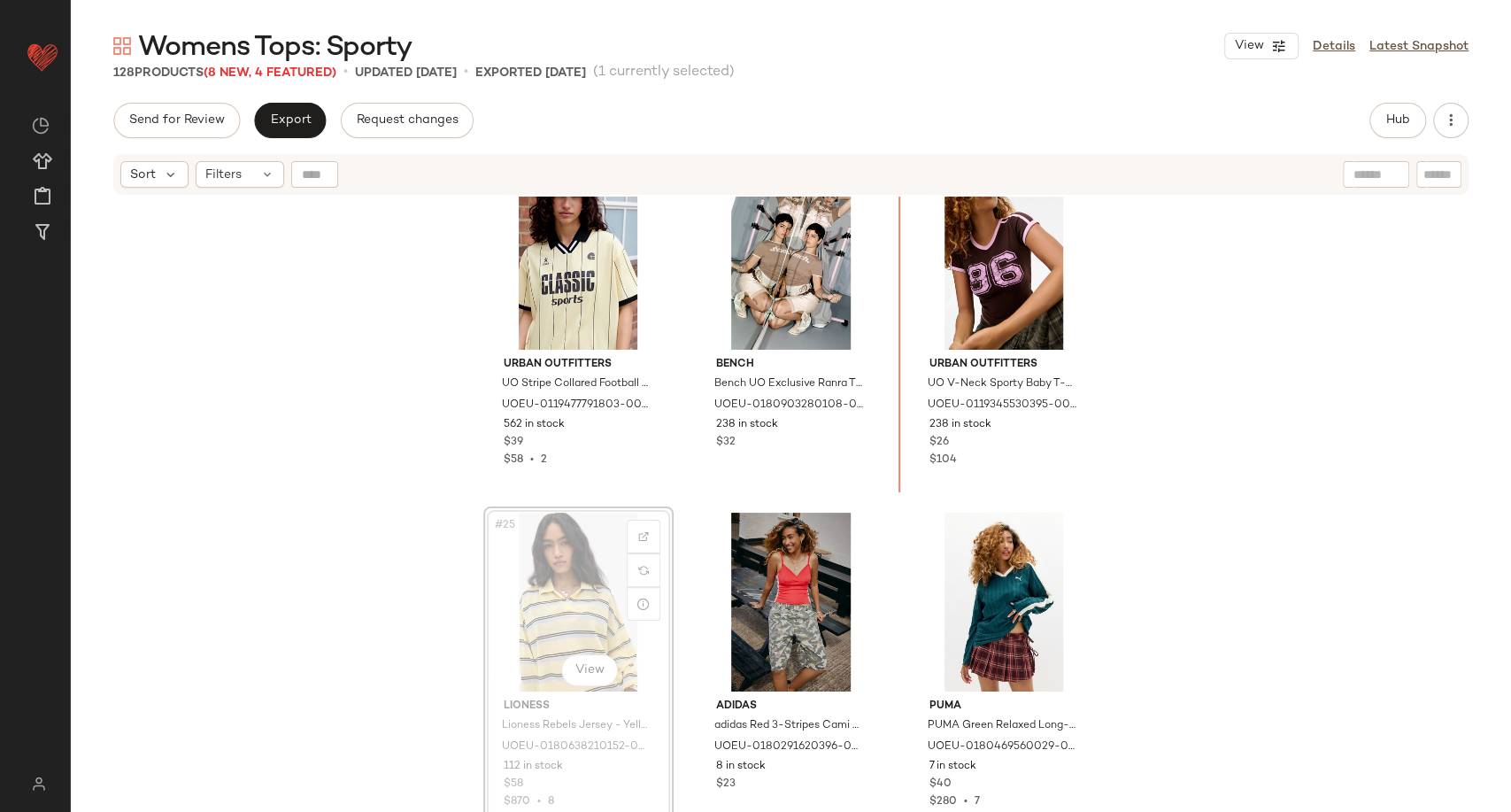
scroll to position [2408, 0]
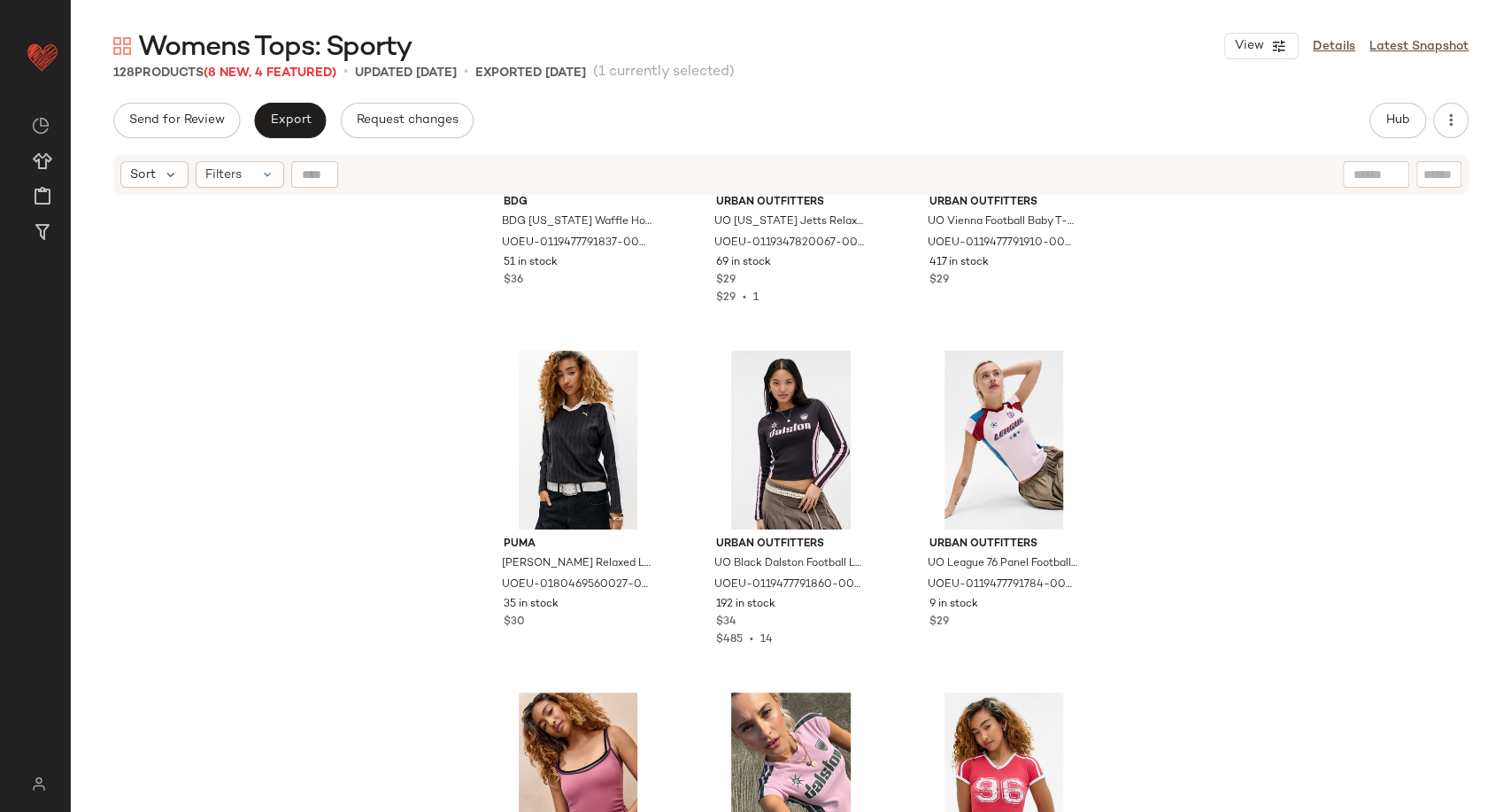
scroll to position [4964, 0]
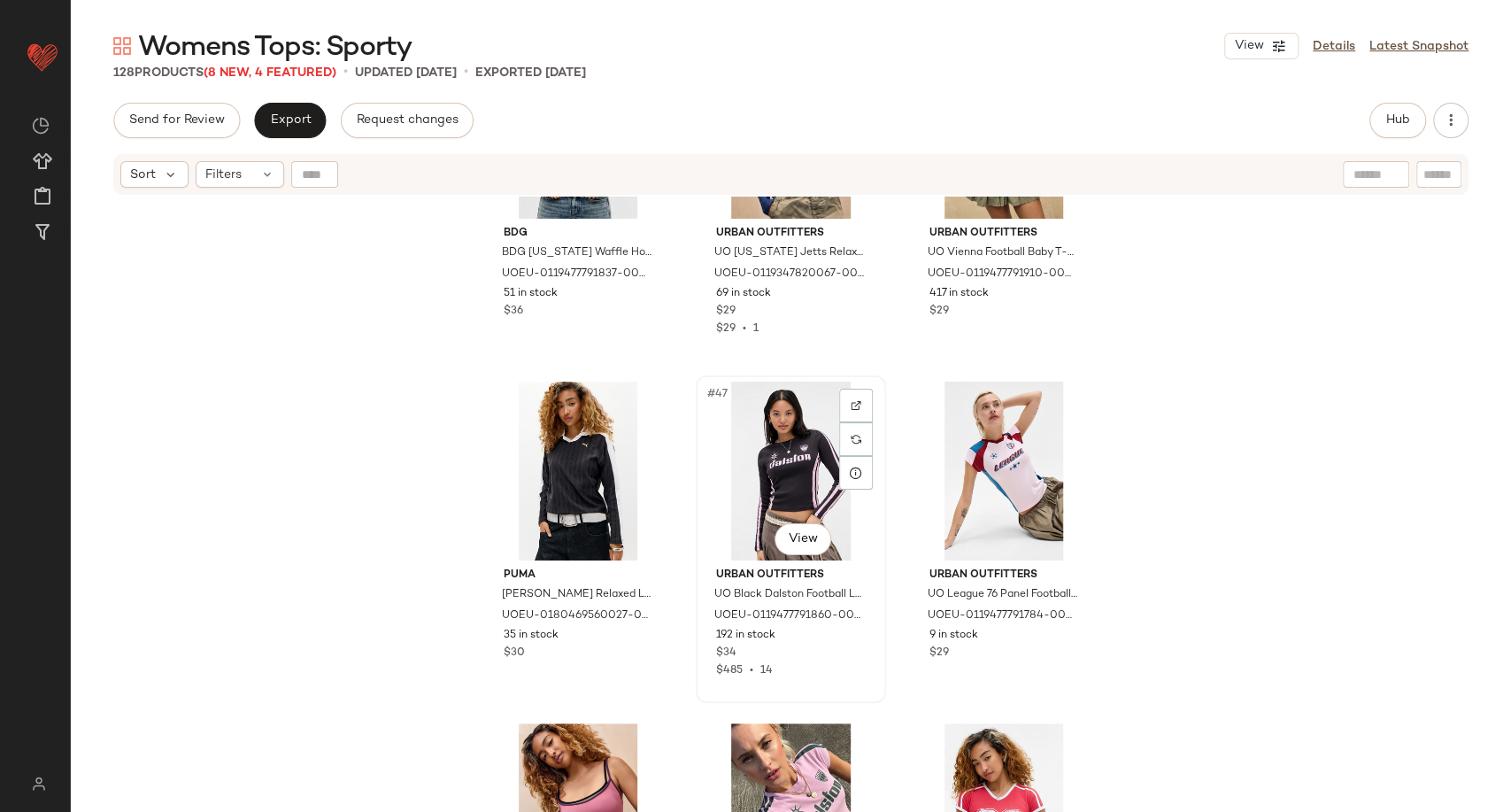
click at [768, 453] on div "#47 View" at bounding box center [791, 471] width 178 height 179
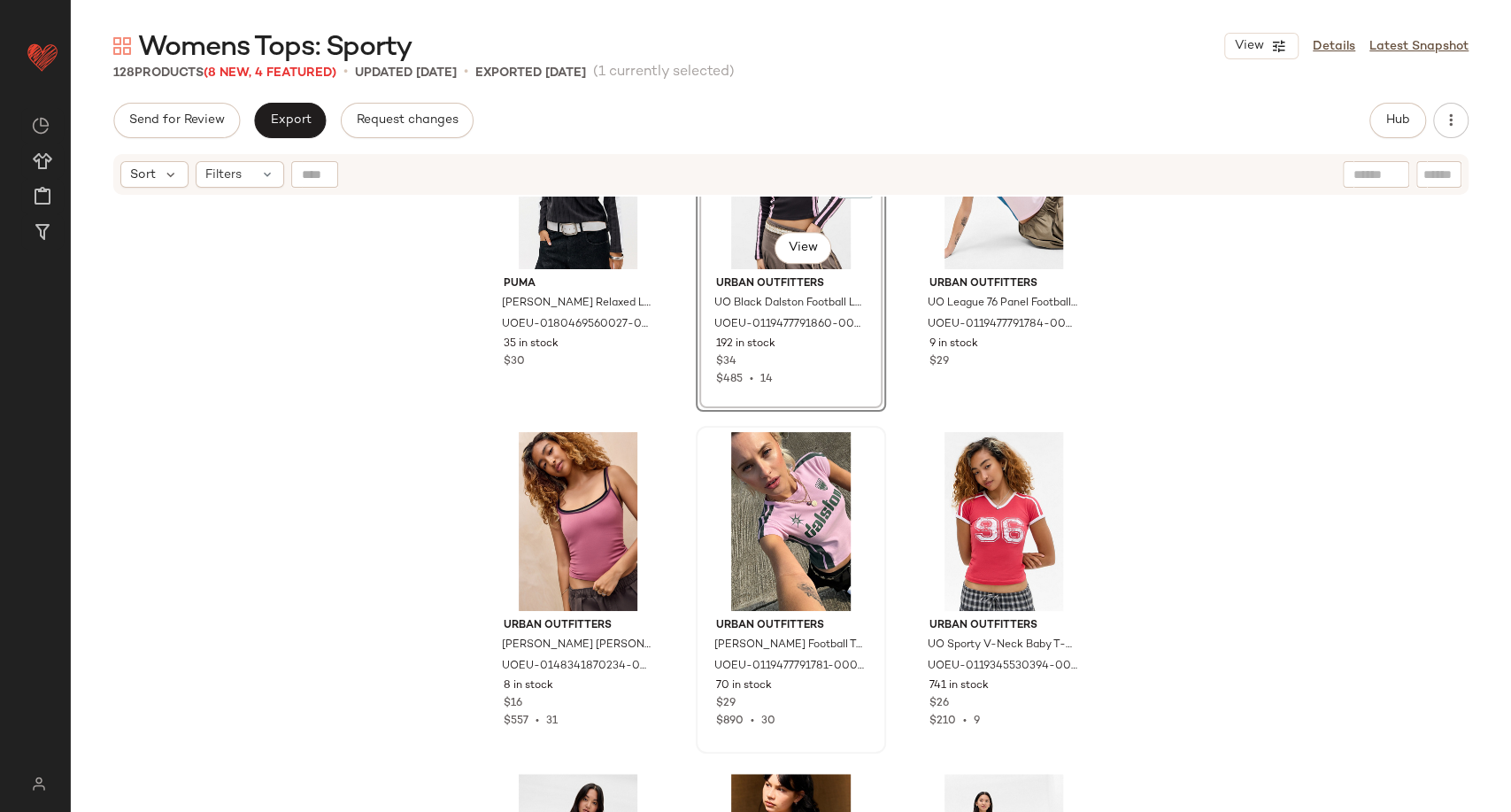
scroll to position [5260, 0]
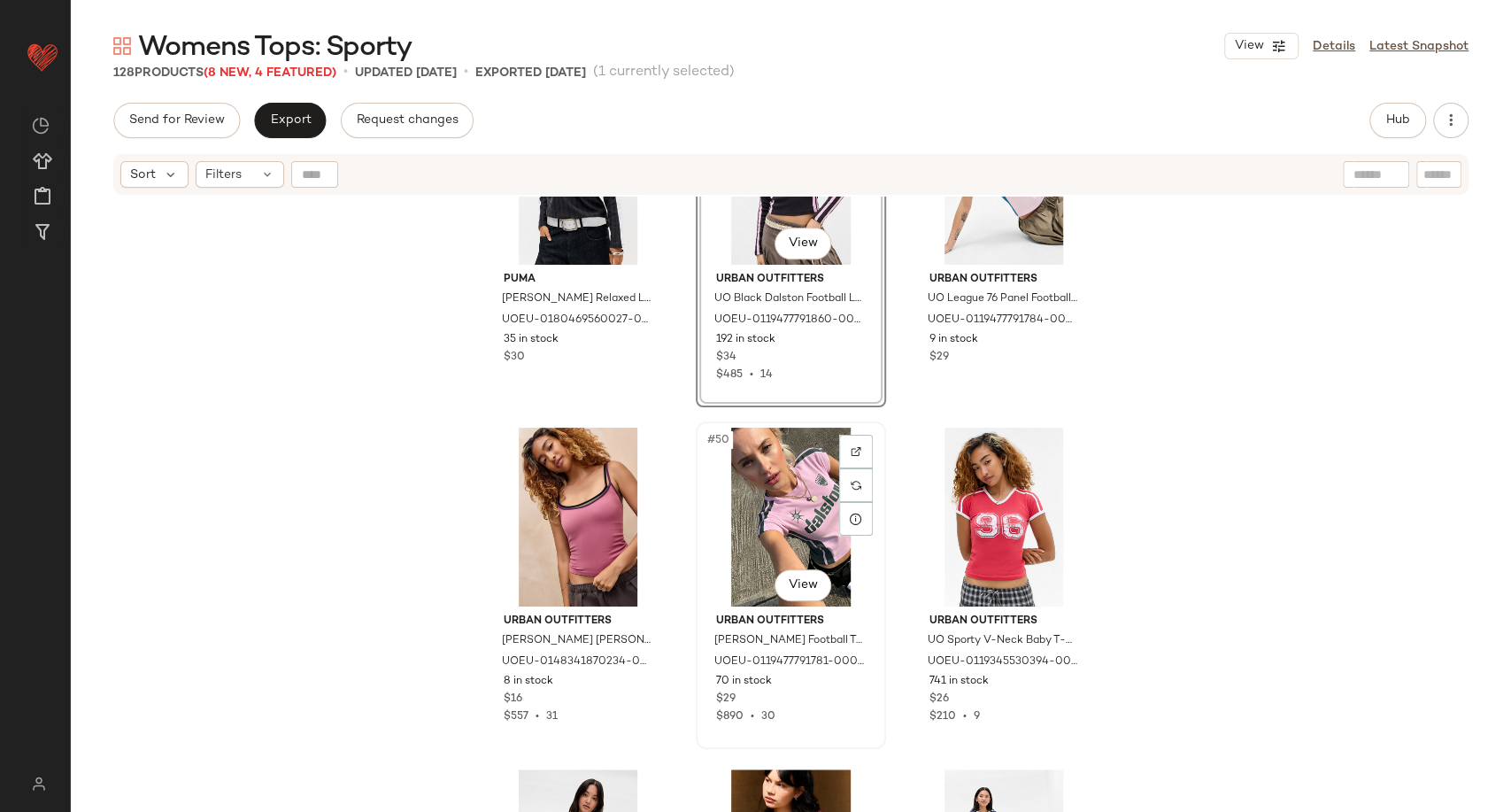
click at [798, 493] on div "#50 View" at bounding box center [791, 517] width 178 height 179
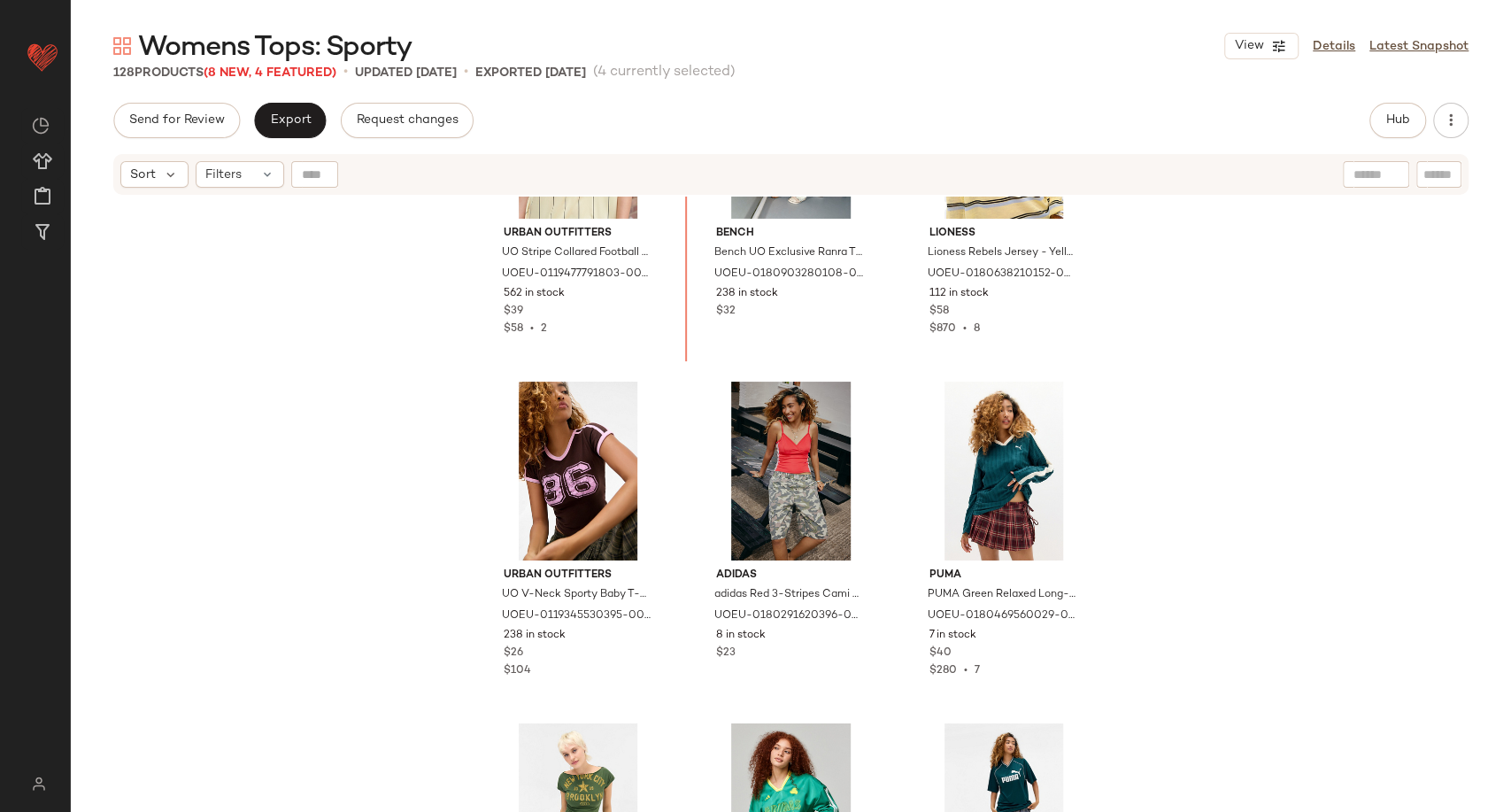
scroll to position [2465, 0]
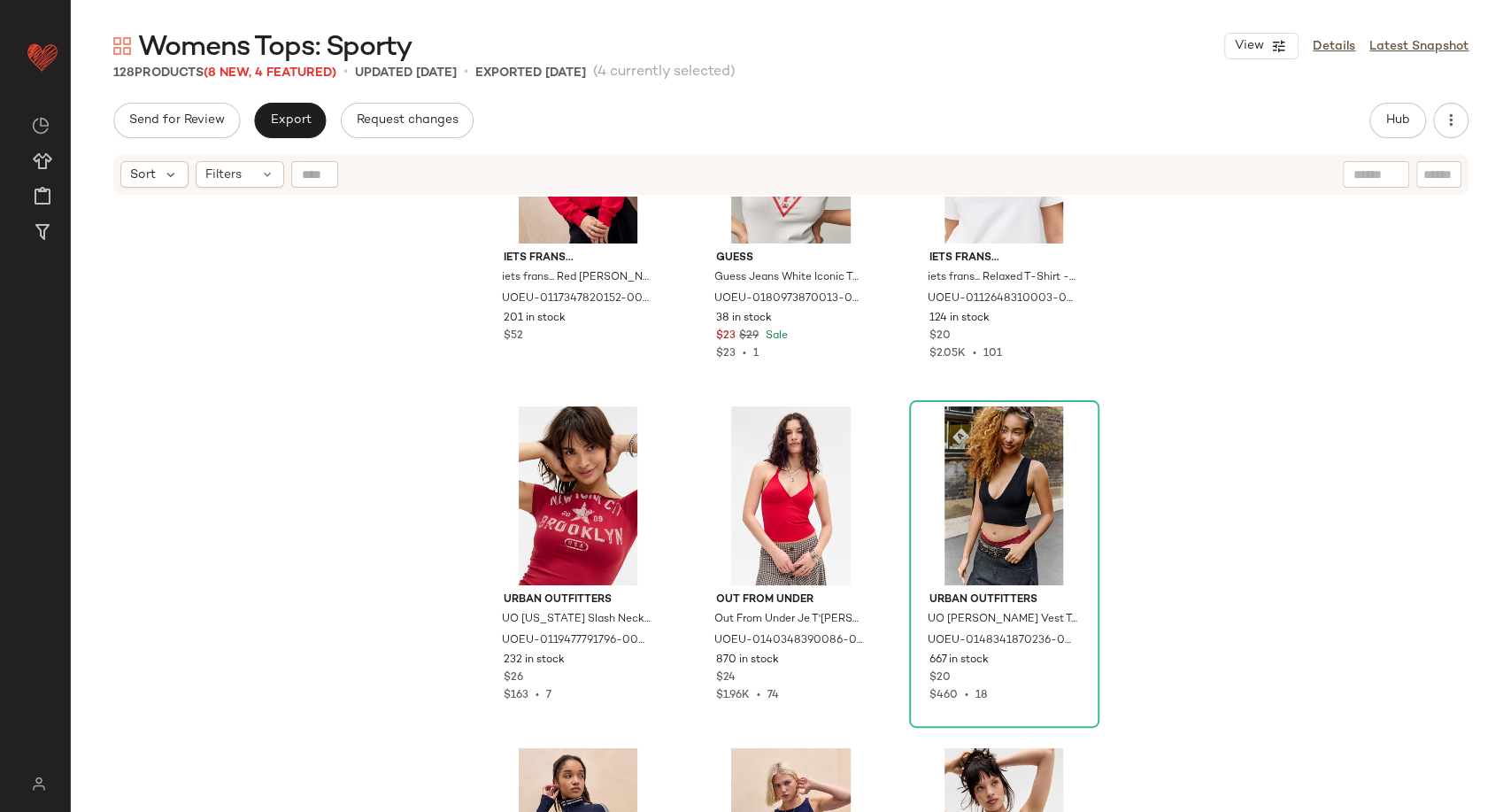
scroll to position [14036, 0]
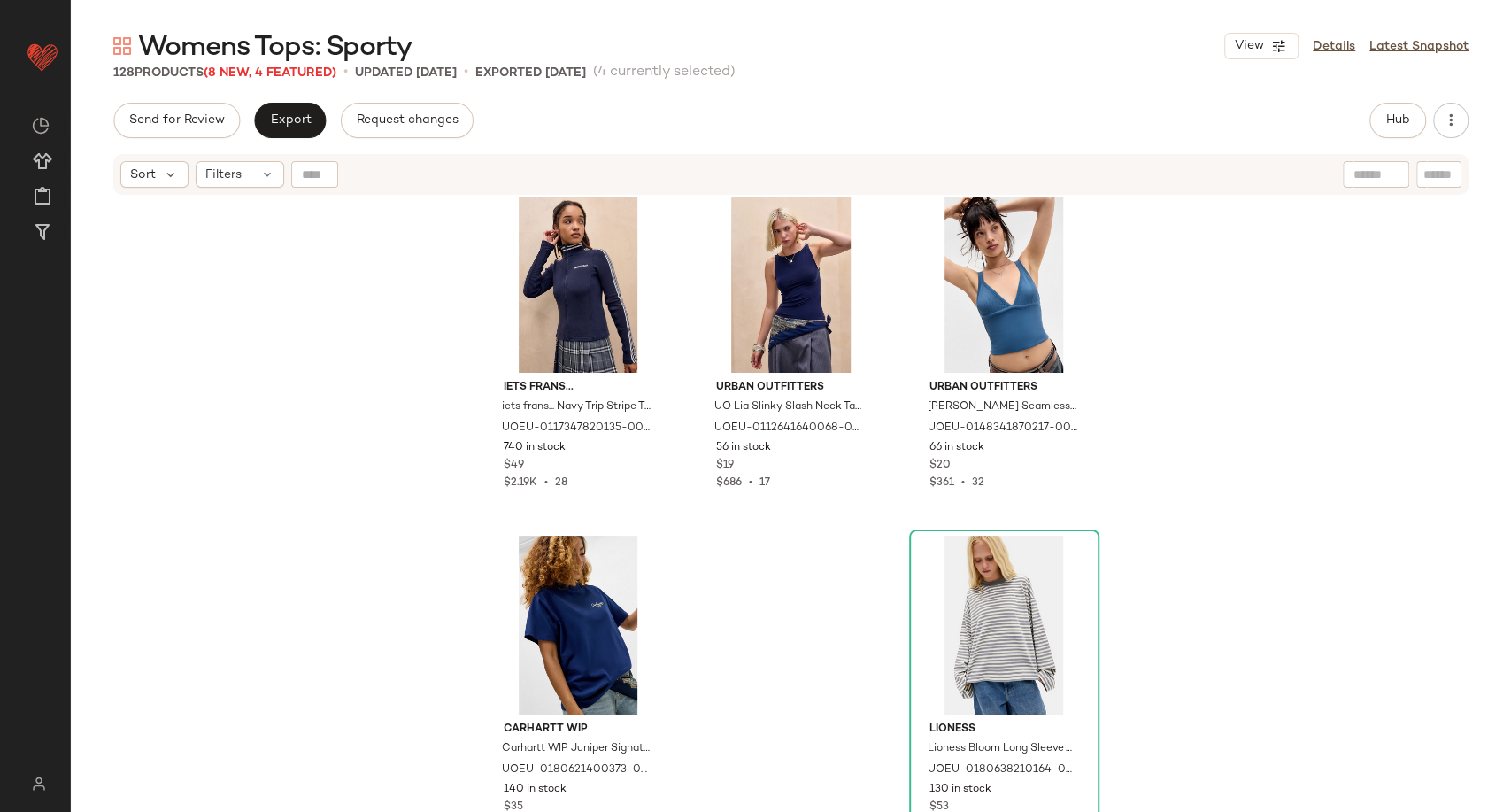
click at [1193, 569] on div "iets frans... iets frans... Navy Trip Stripe Track Top - Navy L at Urban Outfit…" at bounding box center [791, 526] width 1440 height 659
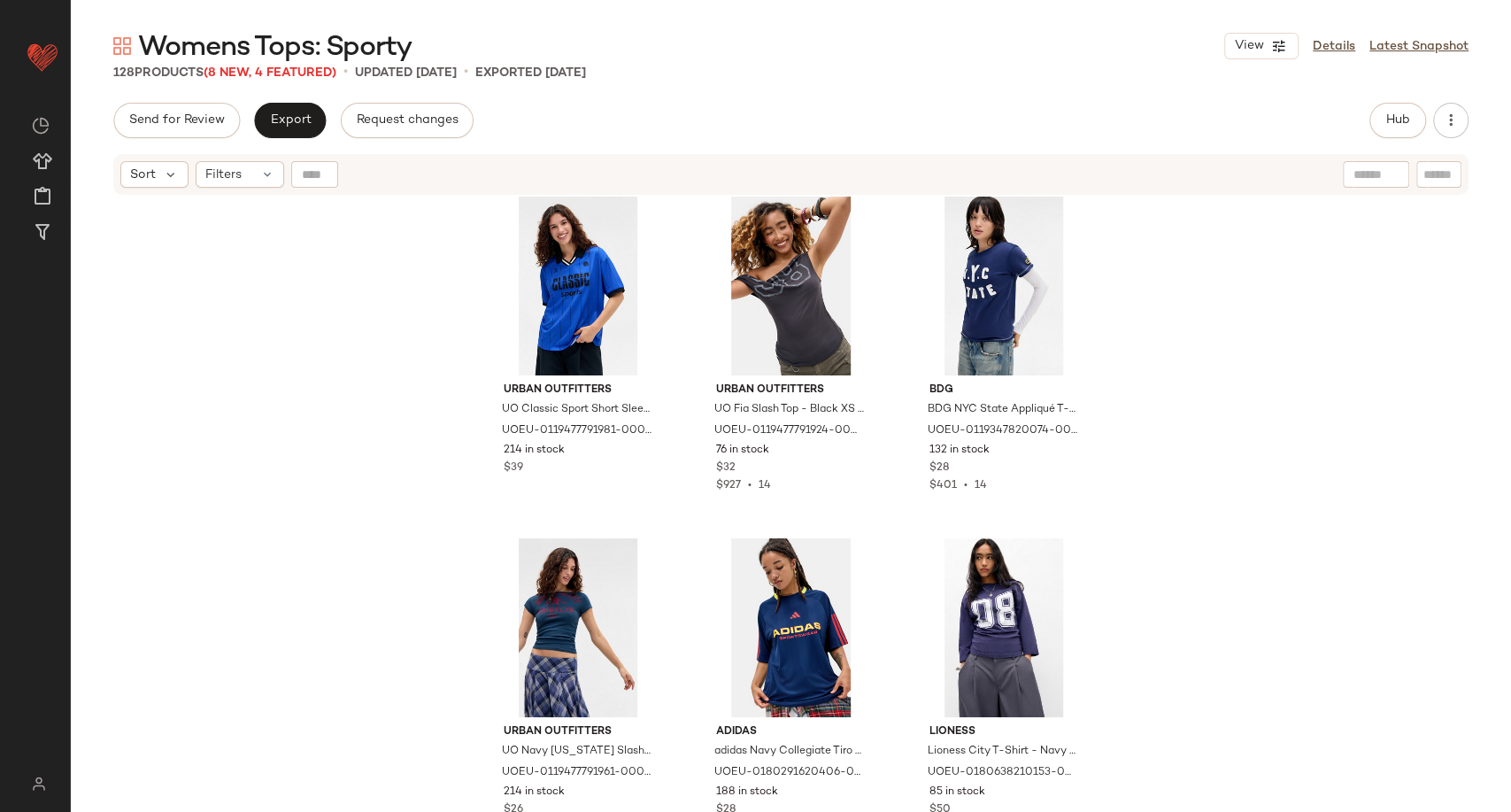
scroll to position [393, 0]
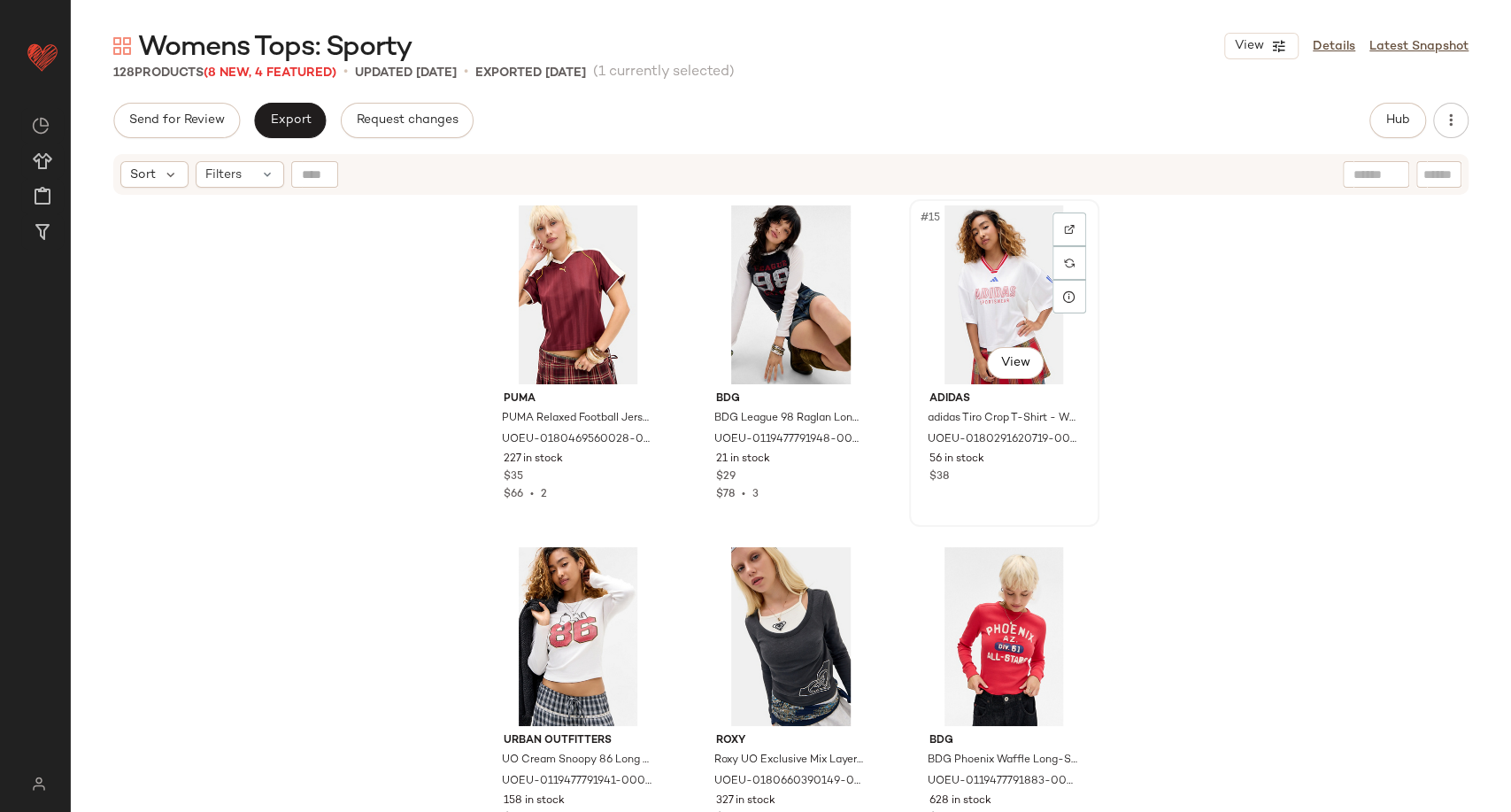
scroll to position [1390, 0]
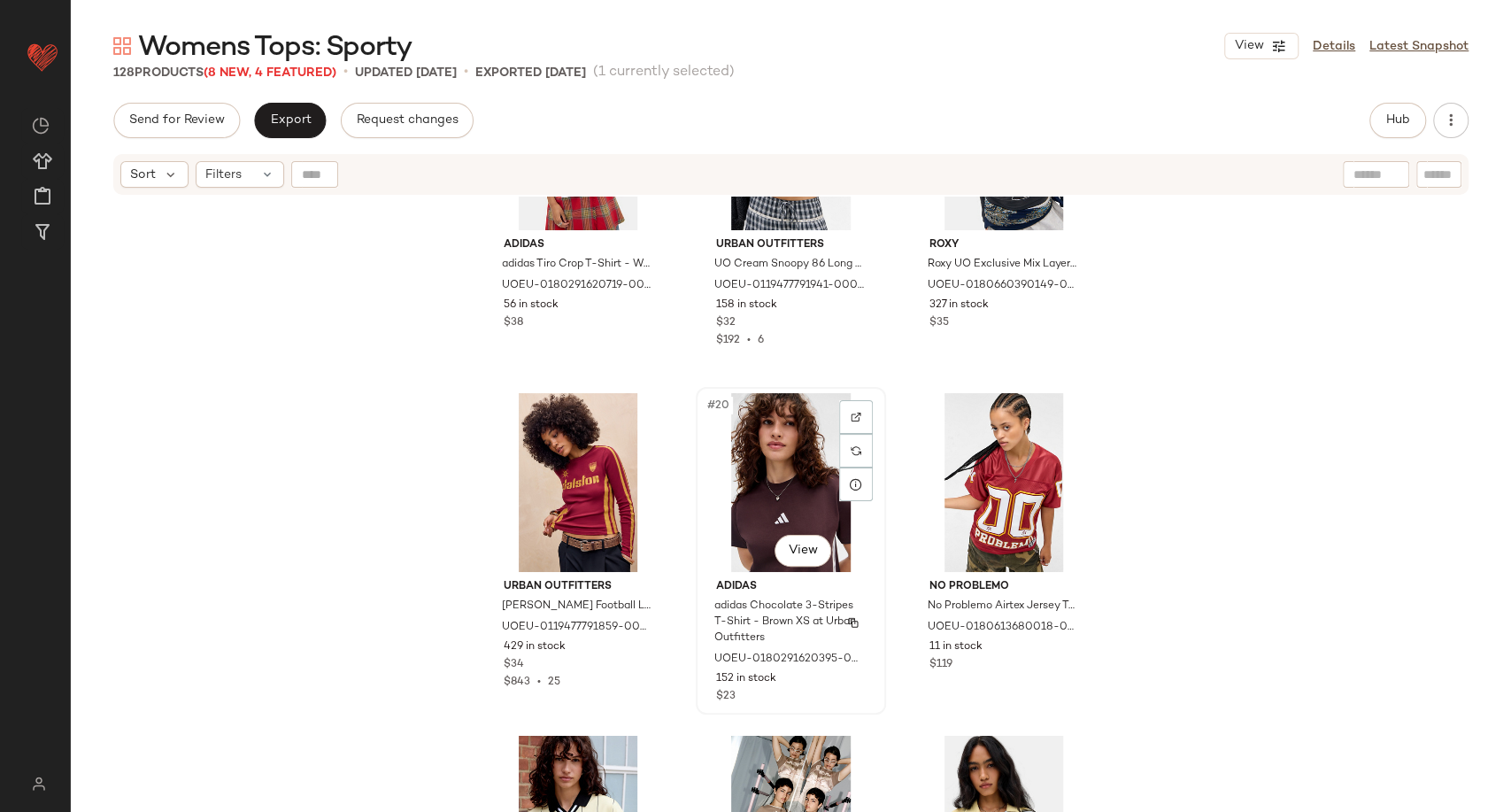
scroll to position [1883, 0]
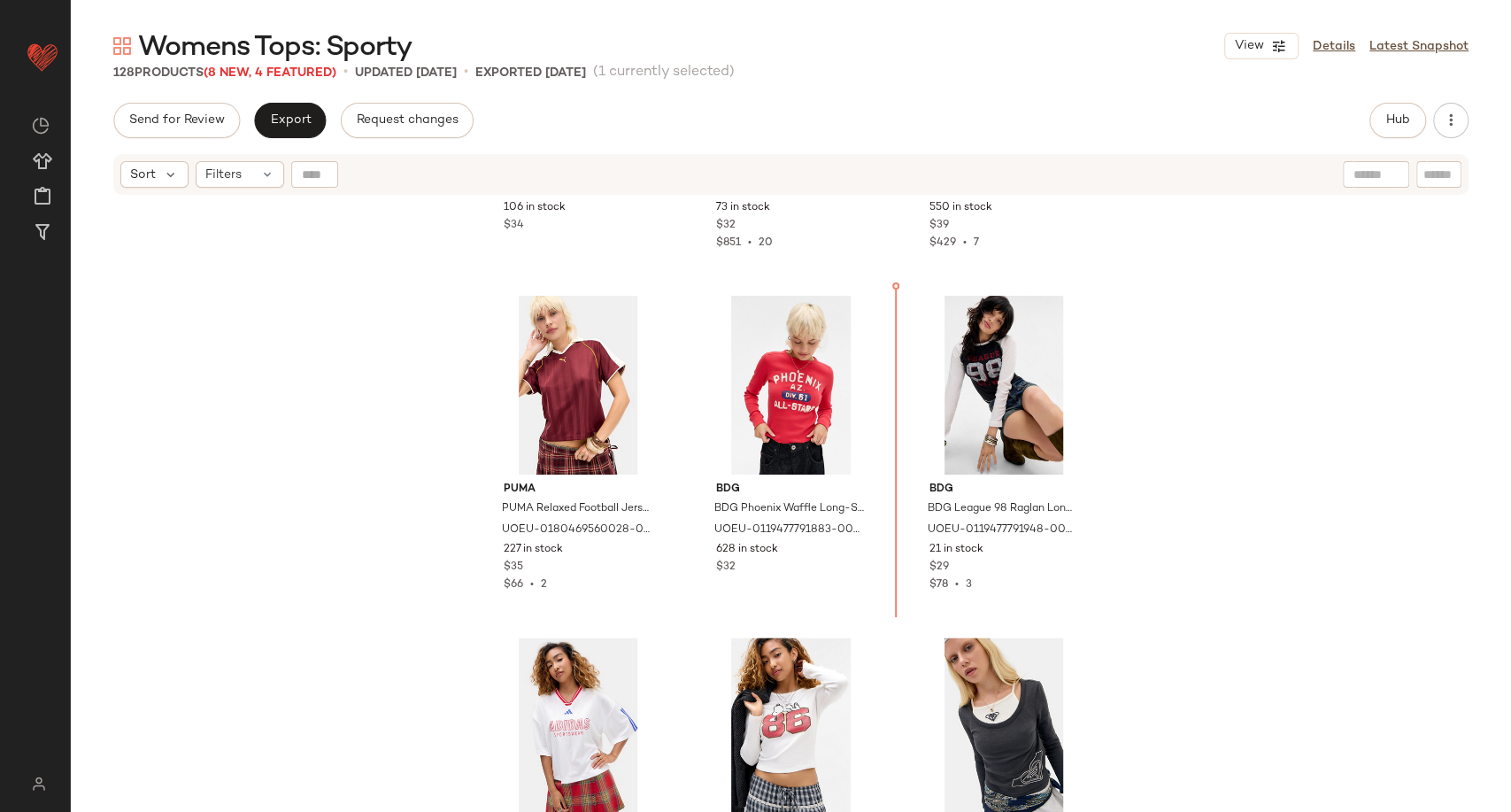
scroll to position [1261, 0]
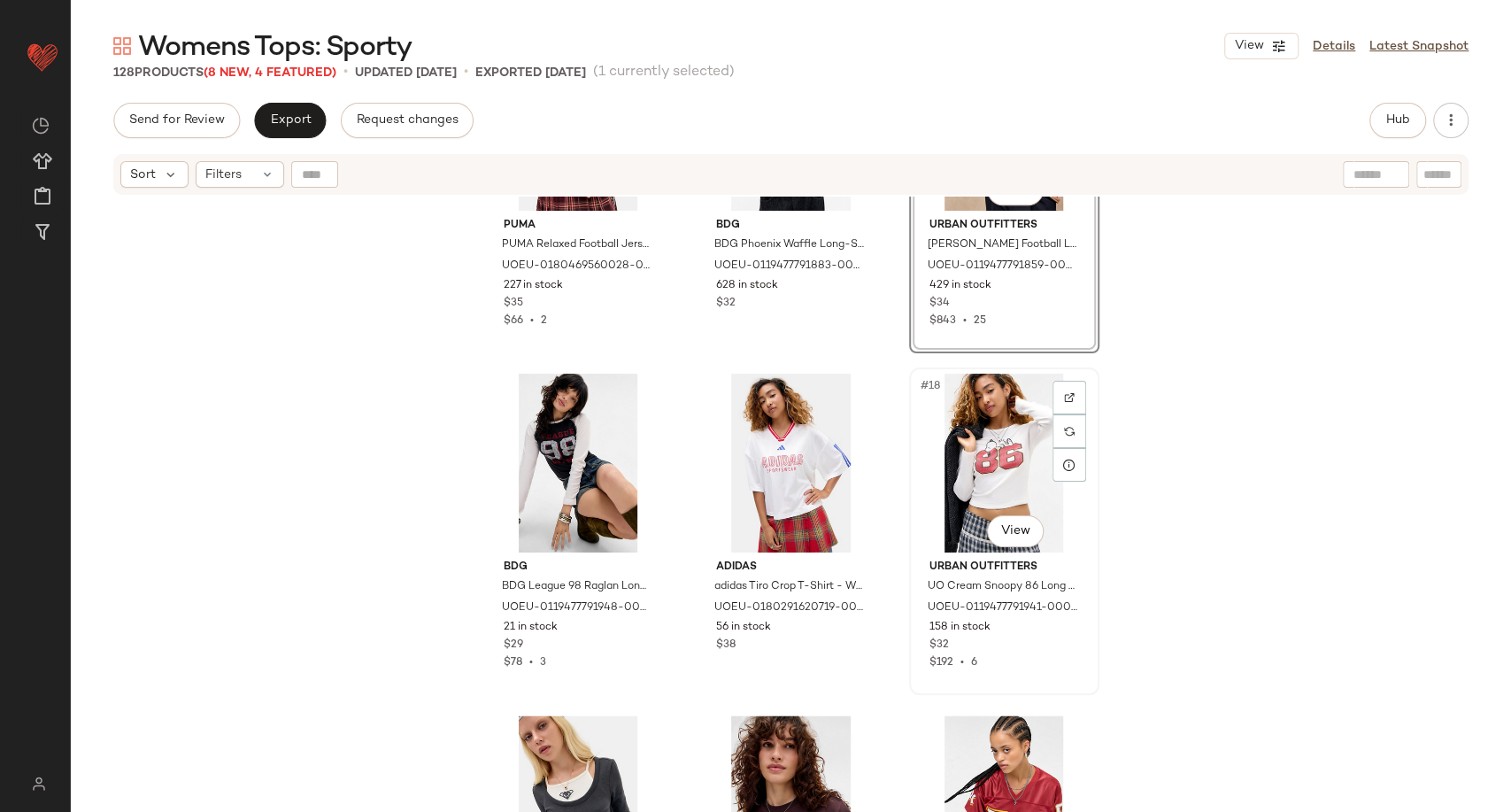
scroll to position [1752, 0]
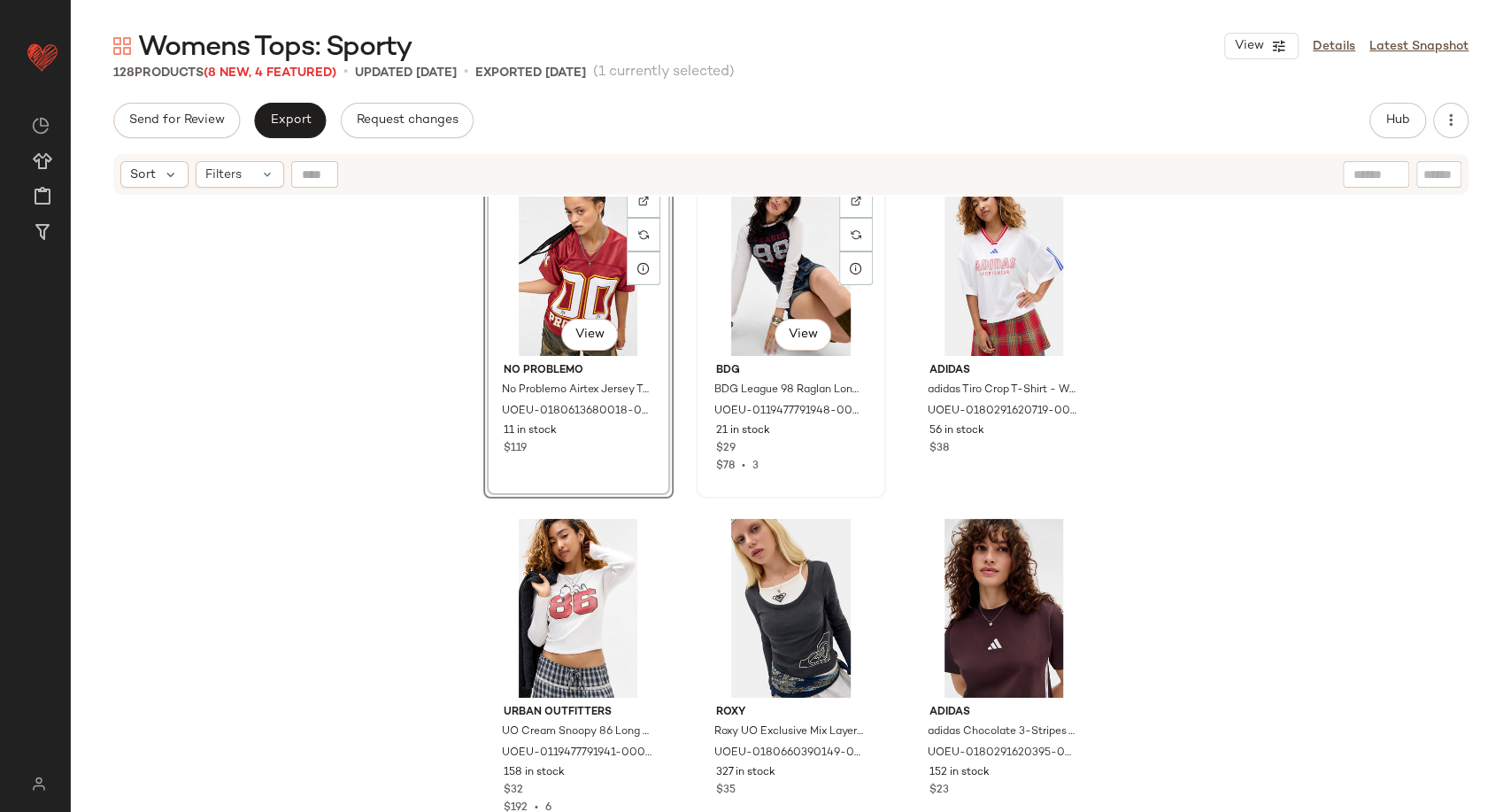
click at [805, 270] on div "#17 View" at bounding box center [791, 267] width 178 height 179
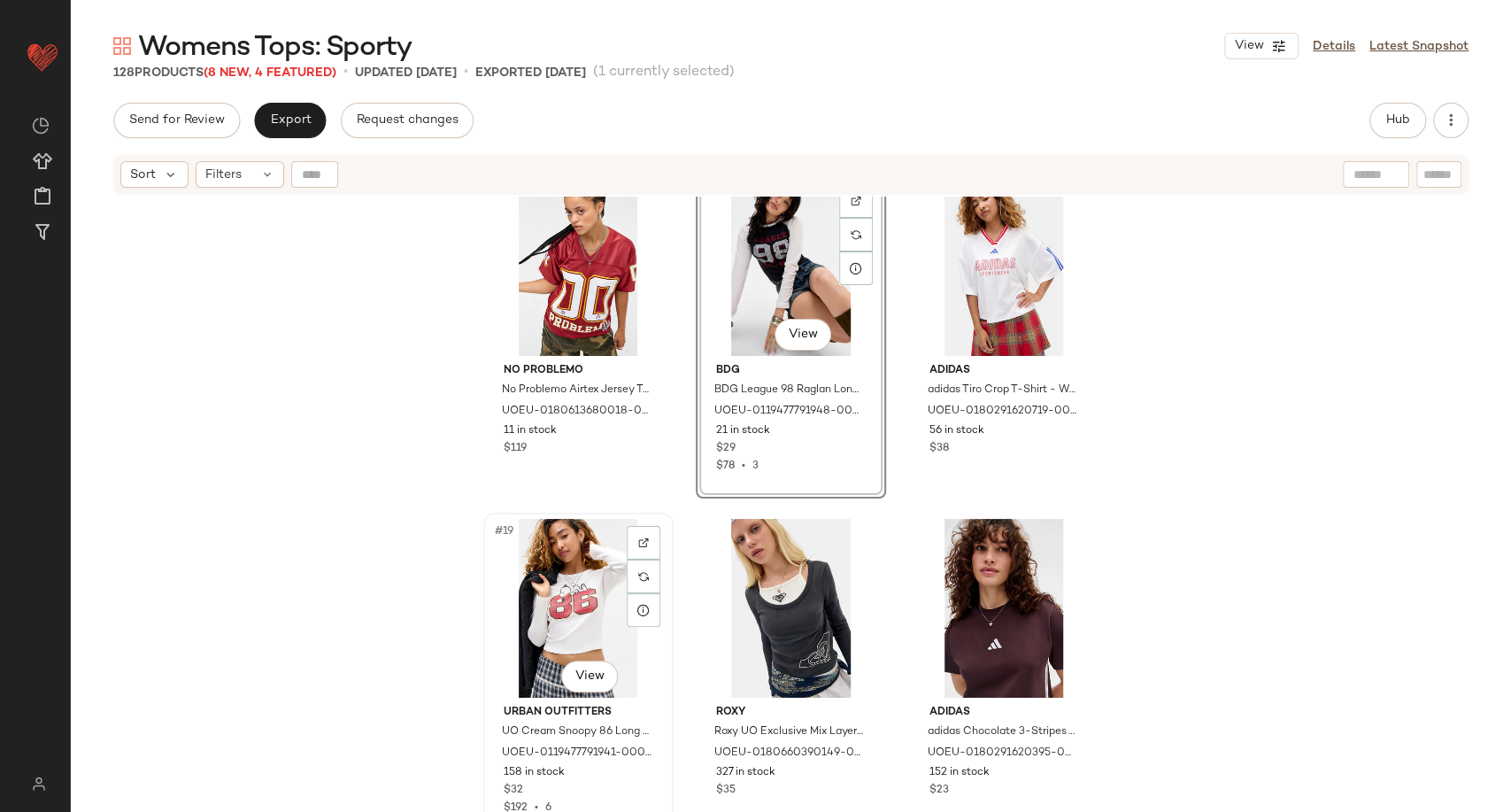
click at [569, 595] on div "#19 View" at bounding box center [578, 609] width 178 height 179
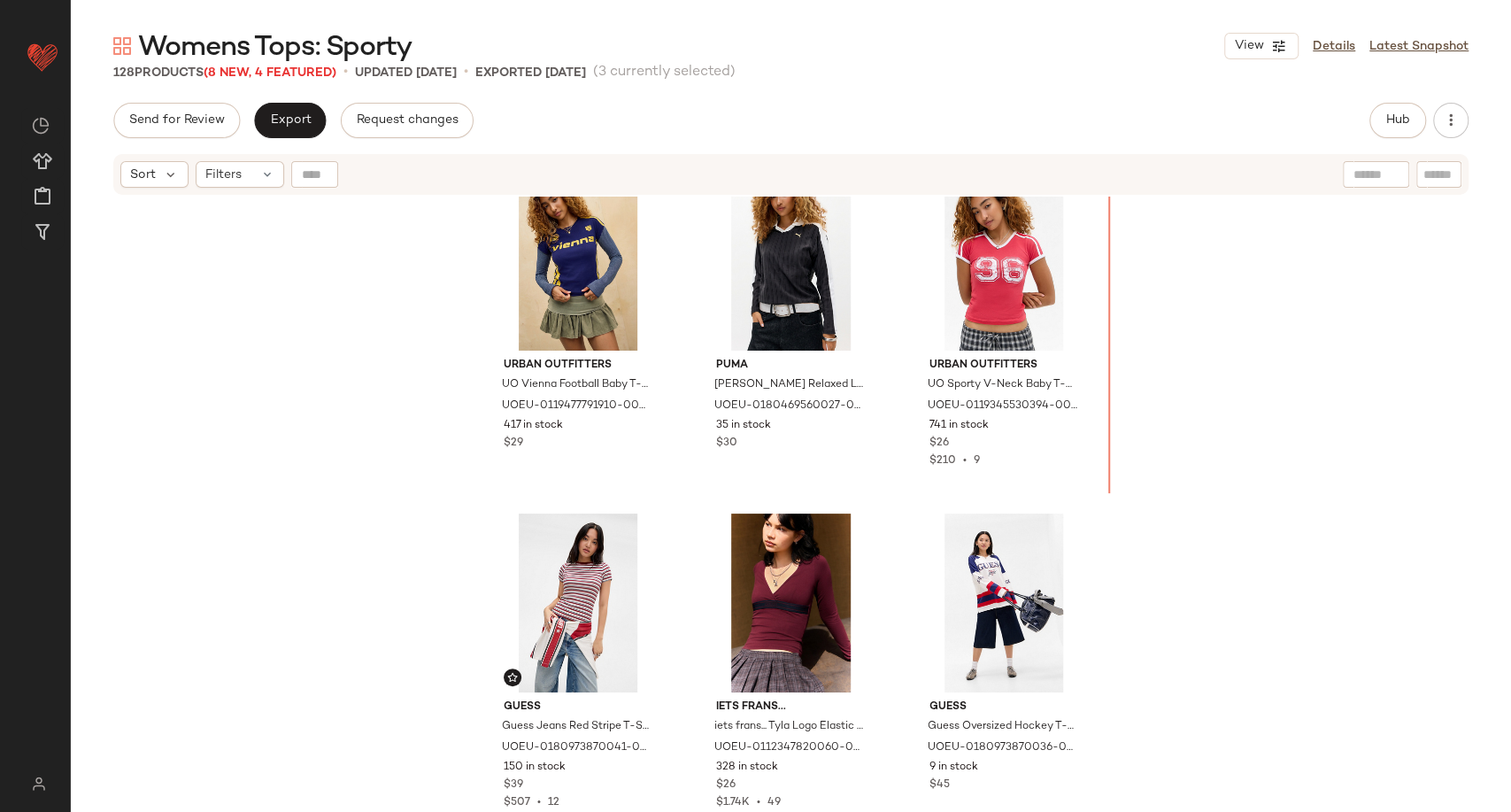
scroll to position [5478, 0]
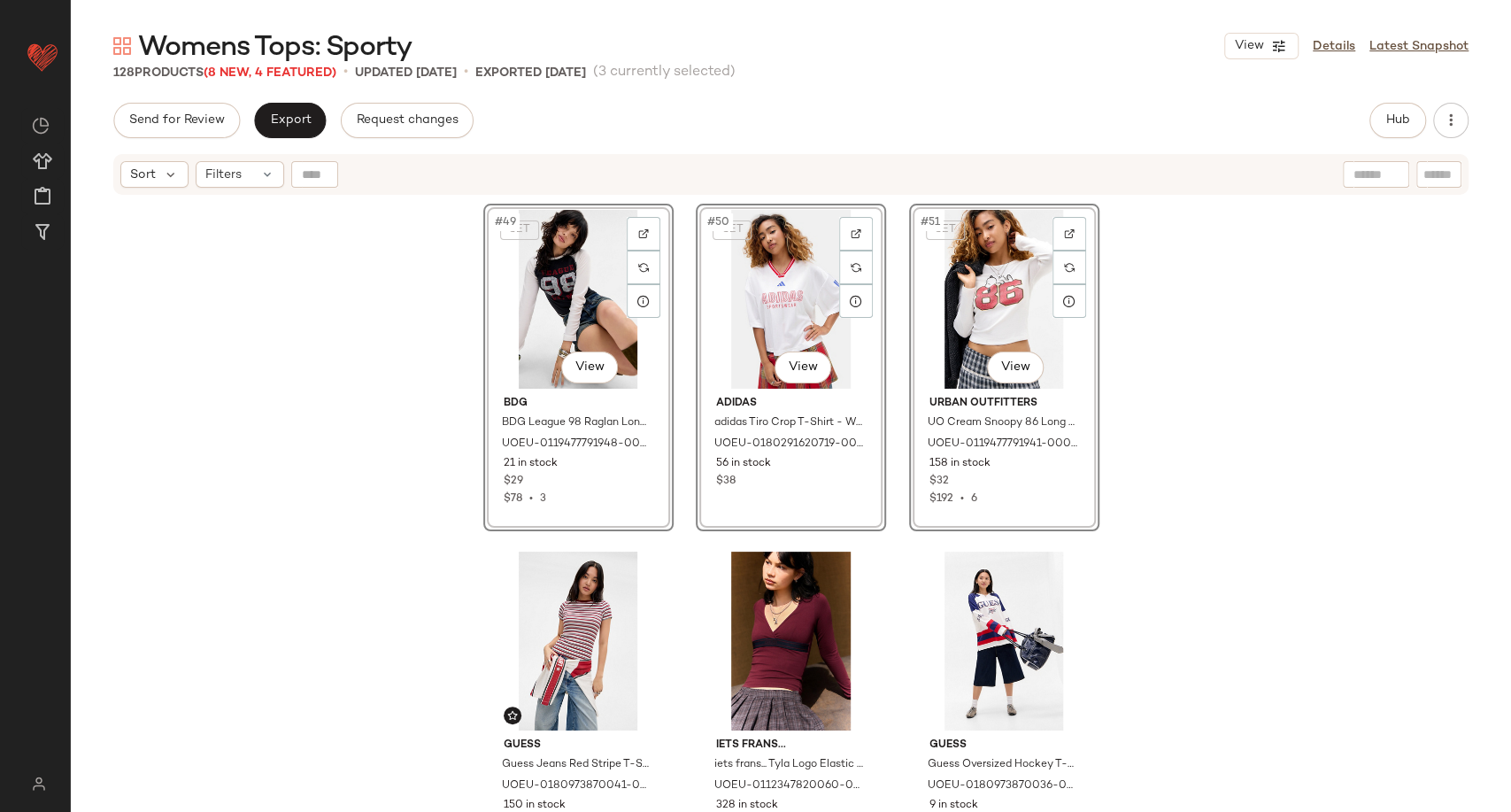
click at [1158, 447] on div "SET #49 View BDG BDG League 98 Raglan Long Sleeve T-Shirt - Black XS at Urban O…" at bounding box center [791, 526] width 1440 height 659
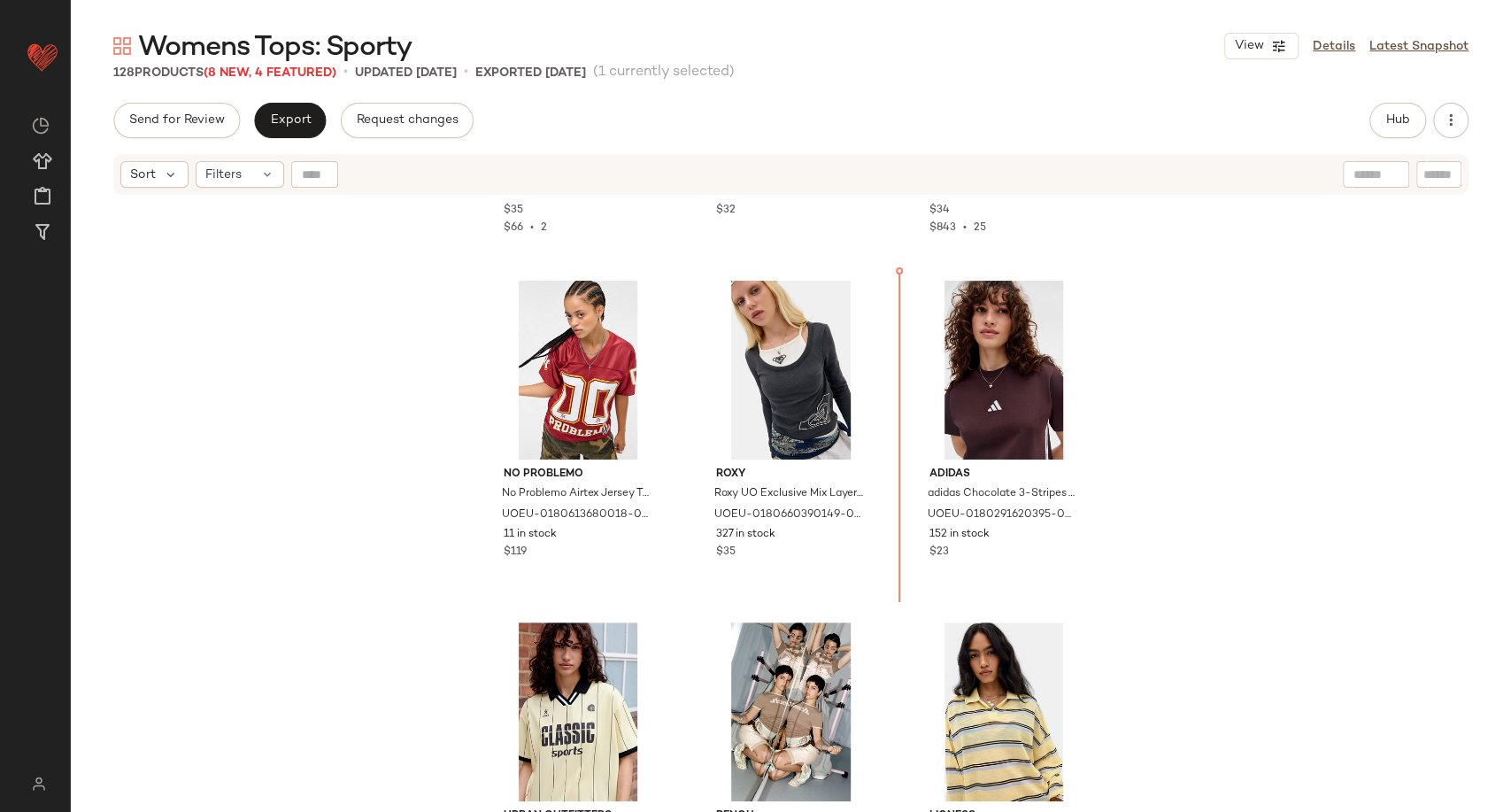
scroll to position [1642, 0]
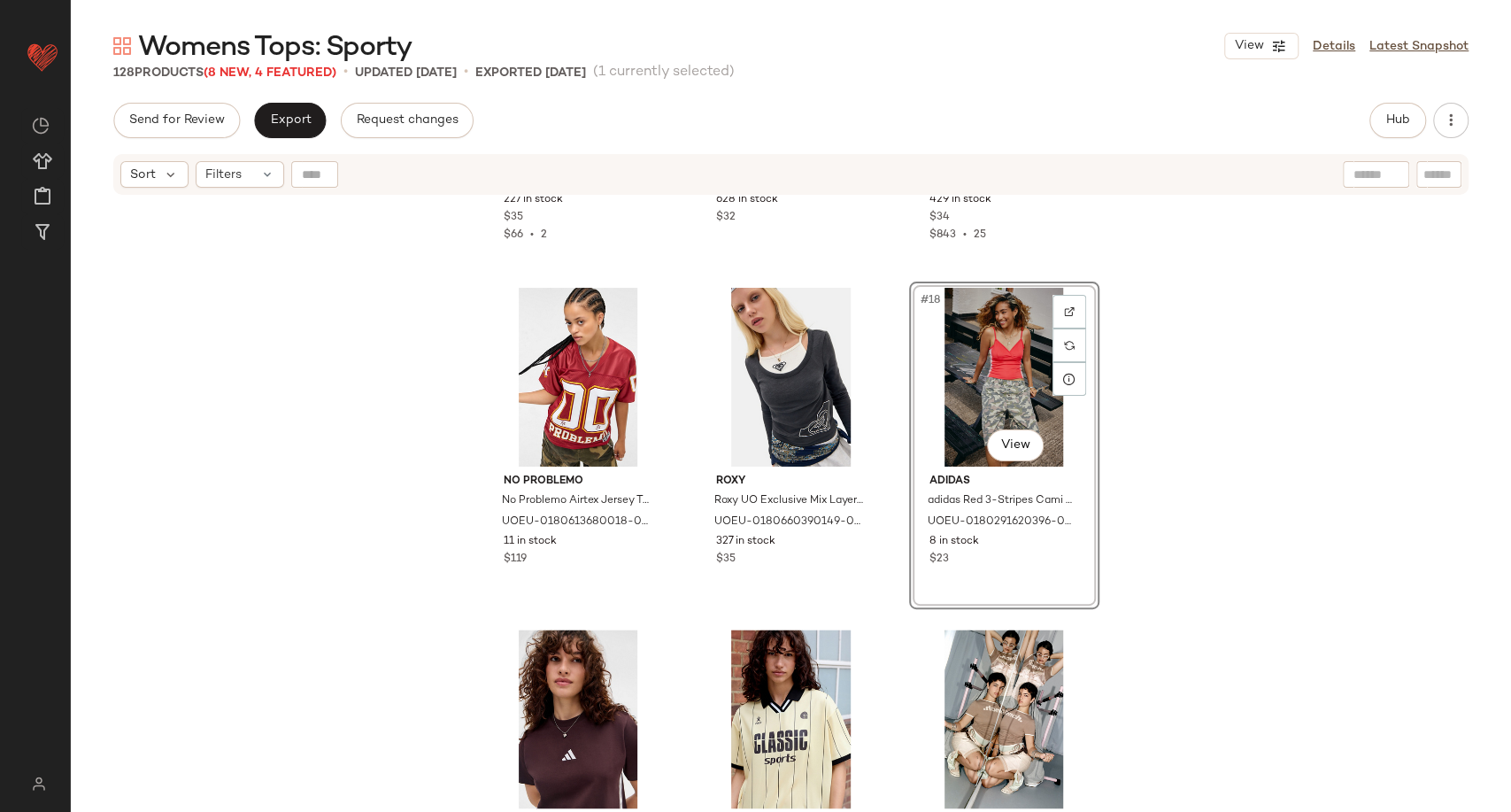
scroll to position [2034, 0]
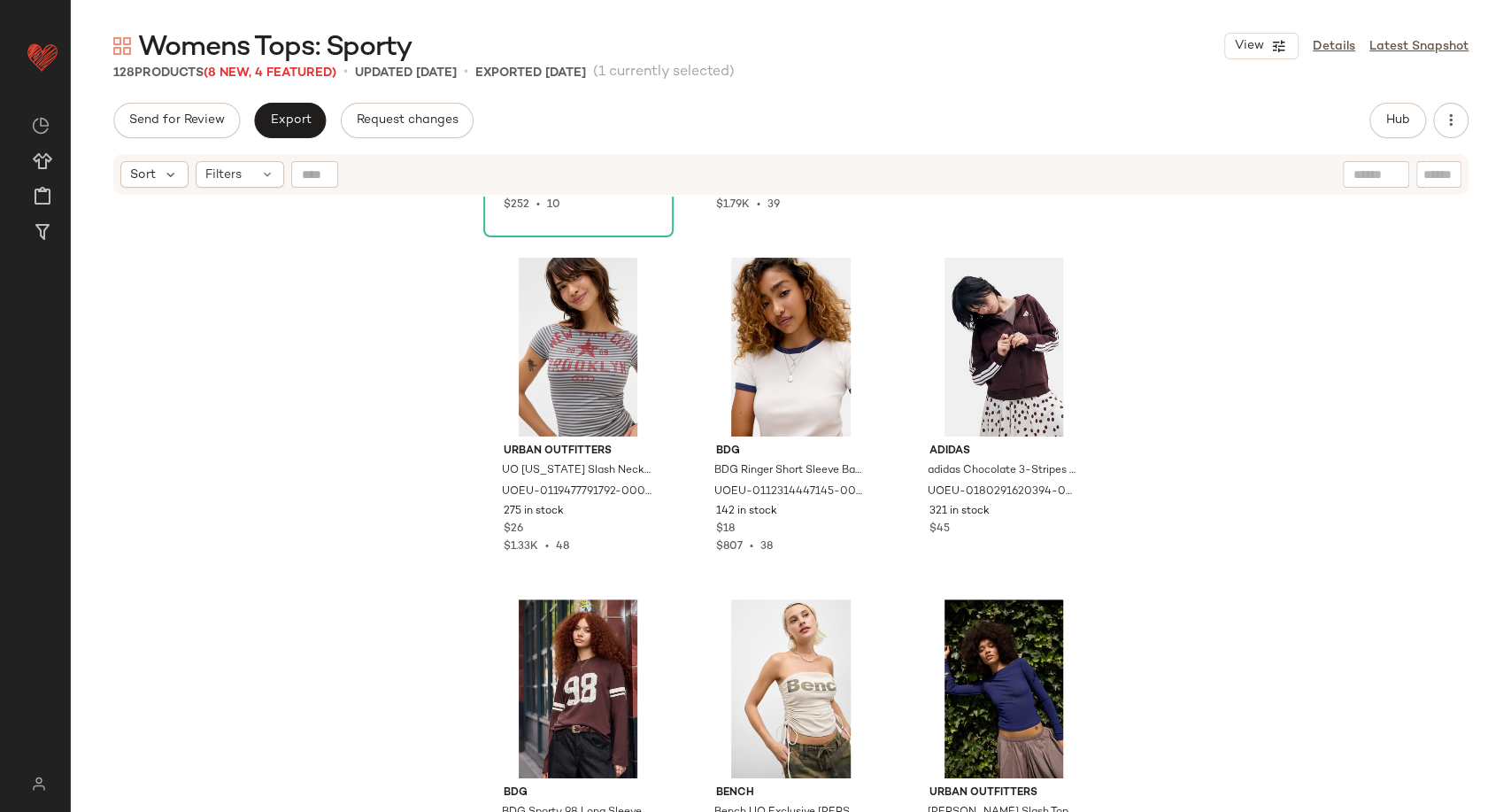
scroll to position [8527, 0]
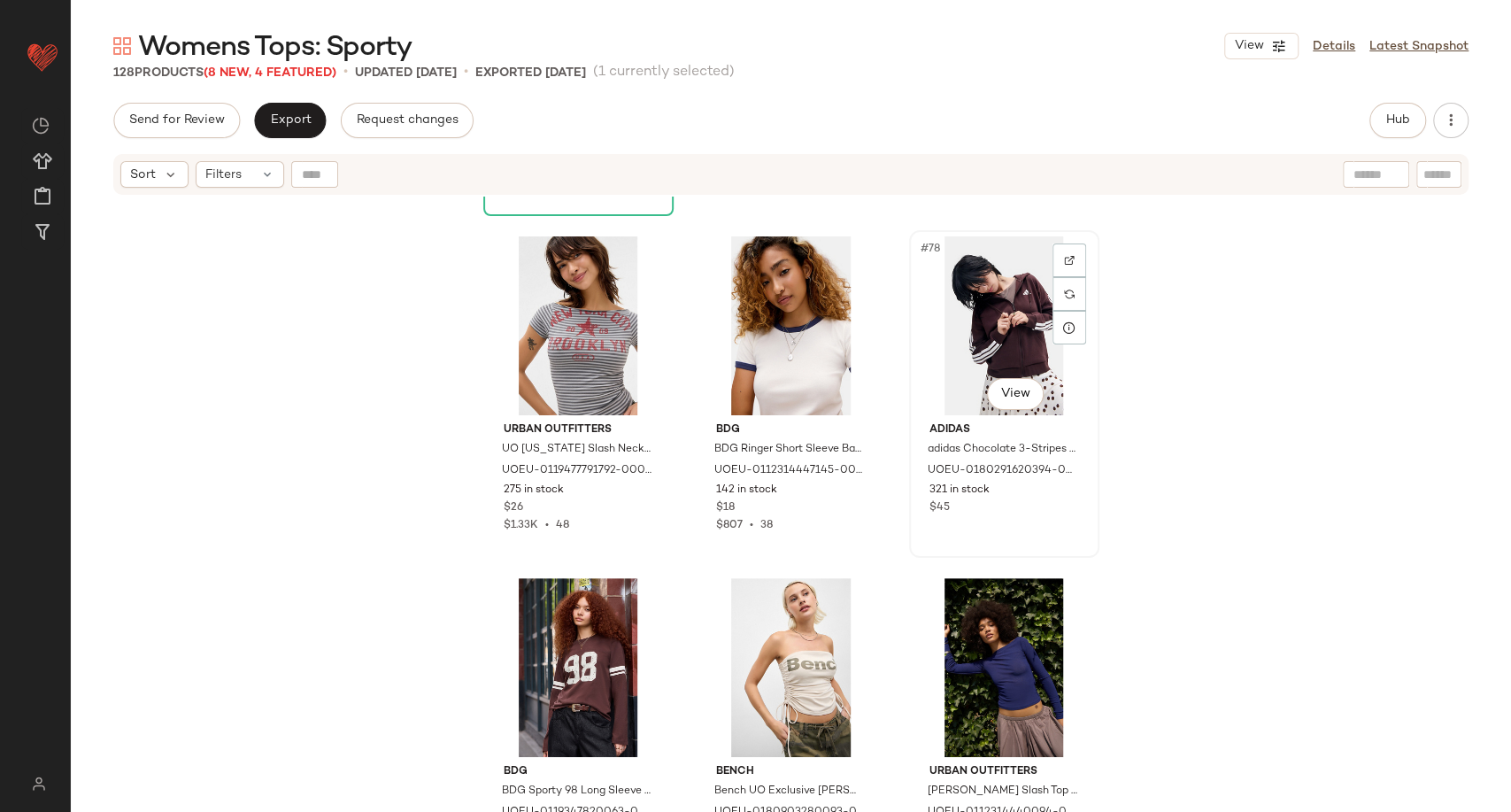
click at [1005, 327] on div "#78 View" at bounding box center [1004, 326] width 178 height 179
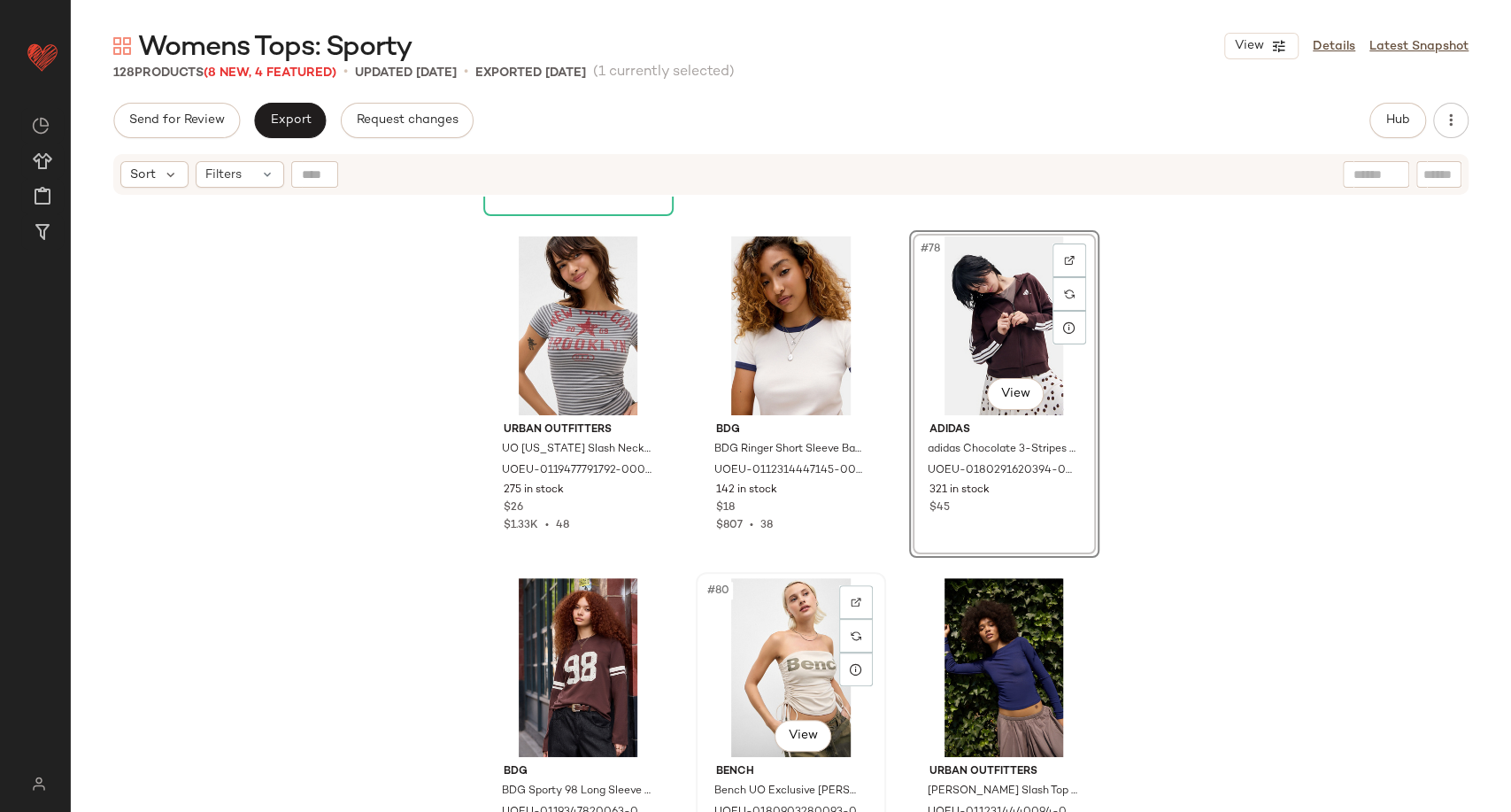
click at [786, 658] on div "#80 View" at bounding box center [791, 668] width 178 height 179
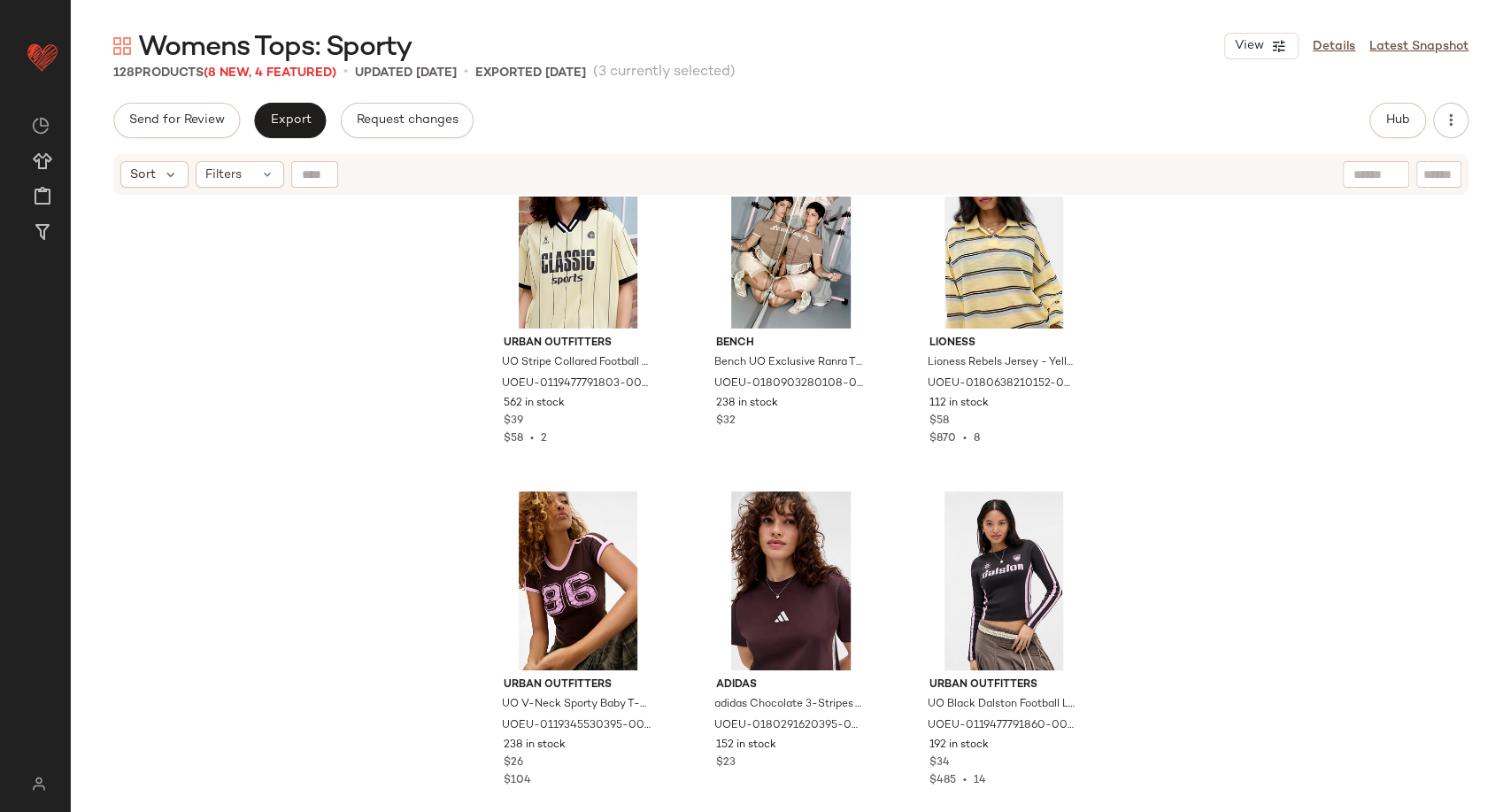
scroll to position [2078, 0]
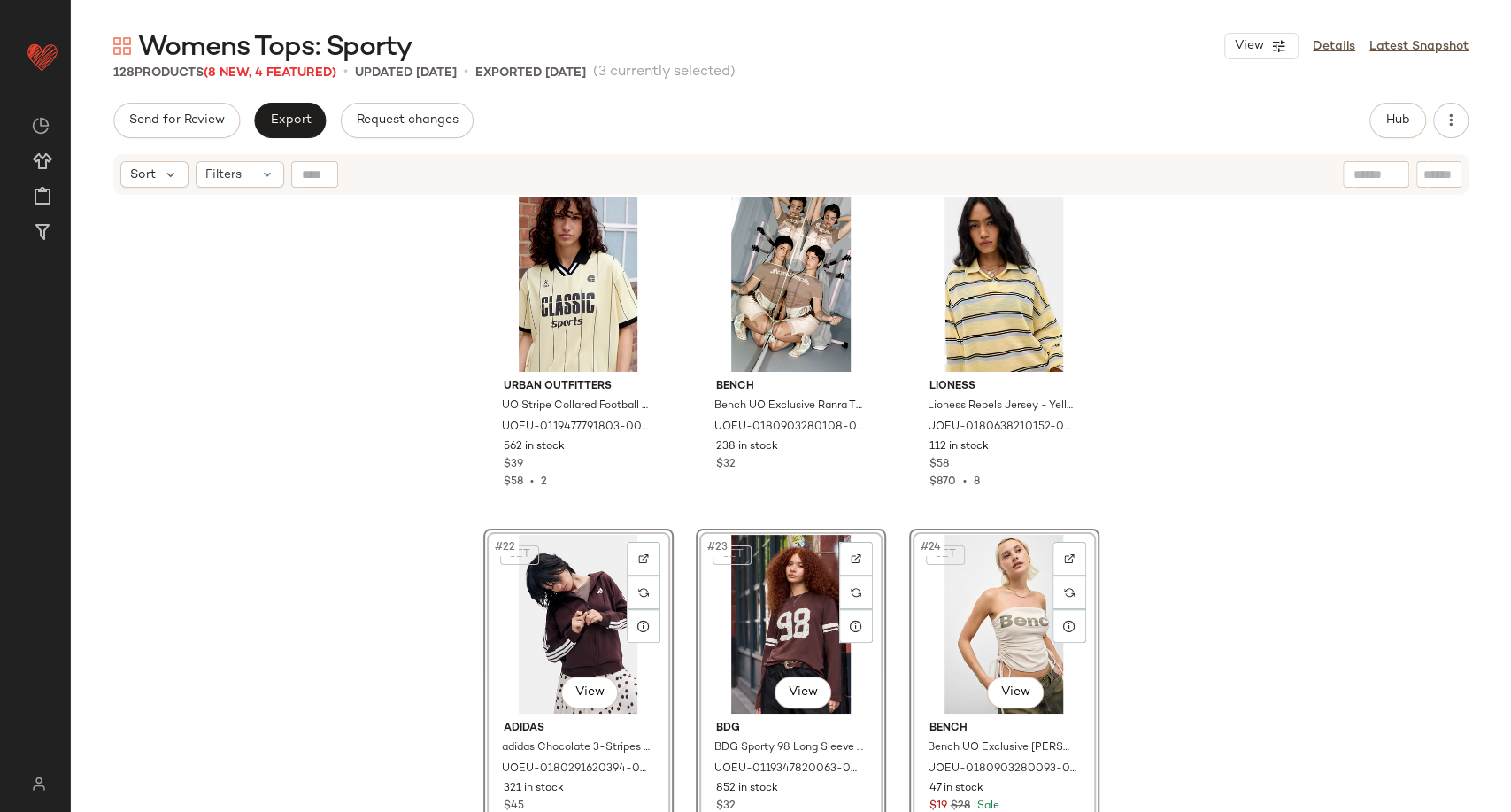
click at [1232, 615] on div "Urban Outfitters UO Stripe Collared Football Shirt - Yellow XS at Urban Outfitt…" at bounding box center [791, 526] width 1440 height 659
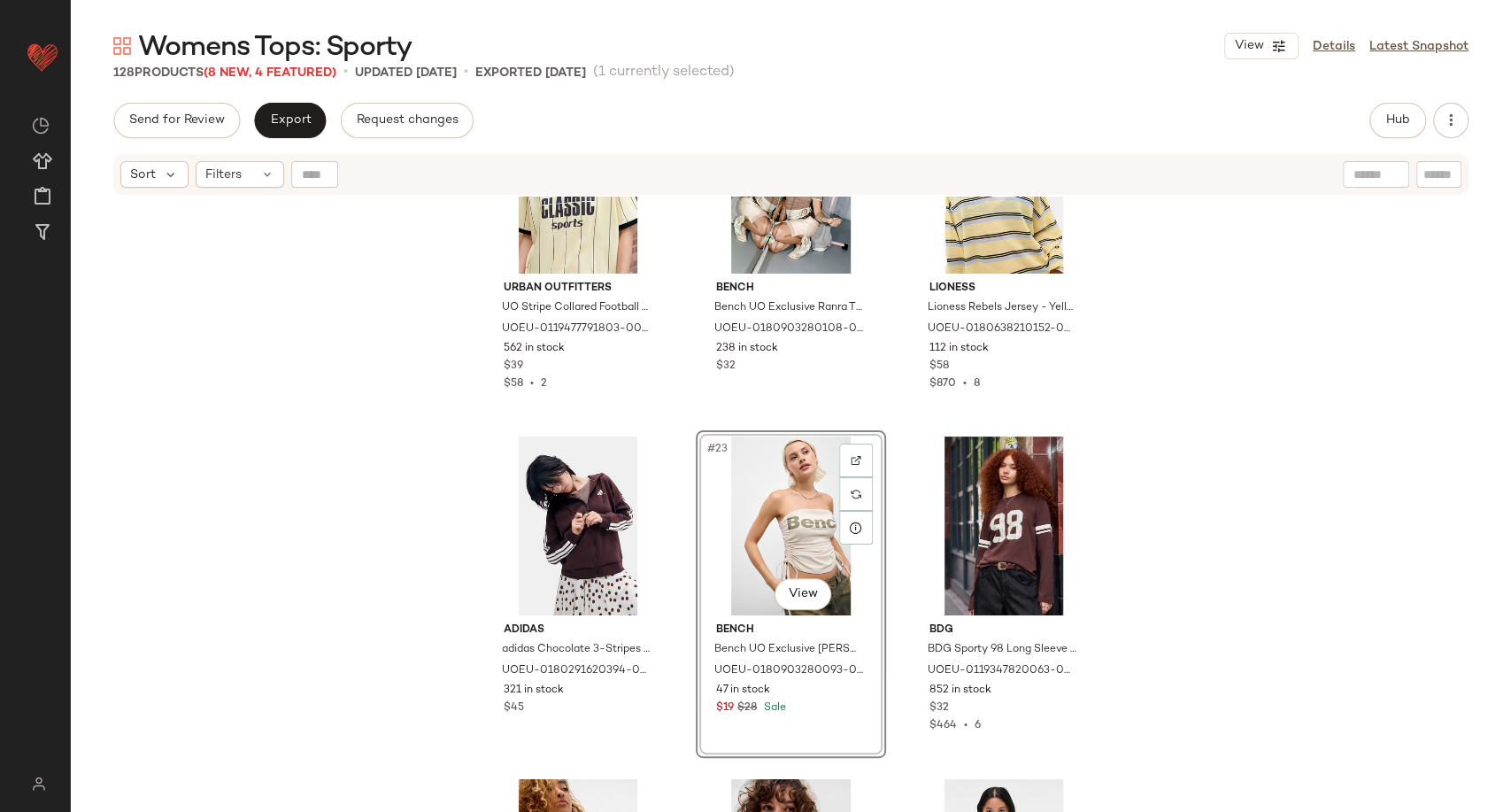
scroll to position [2569, 0]
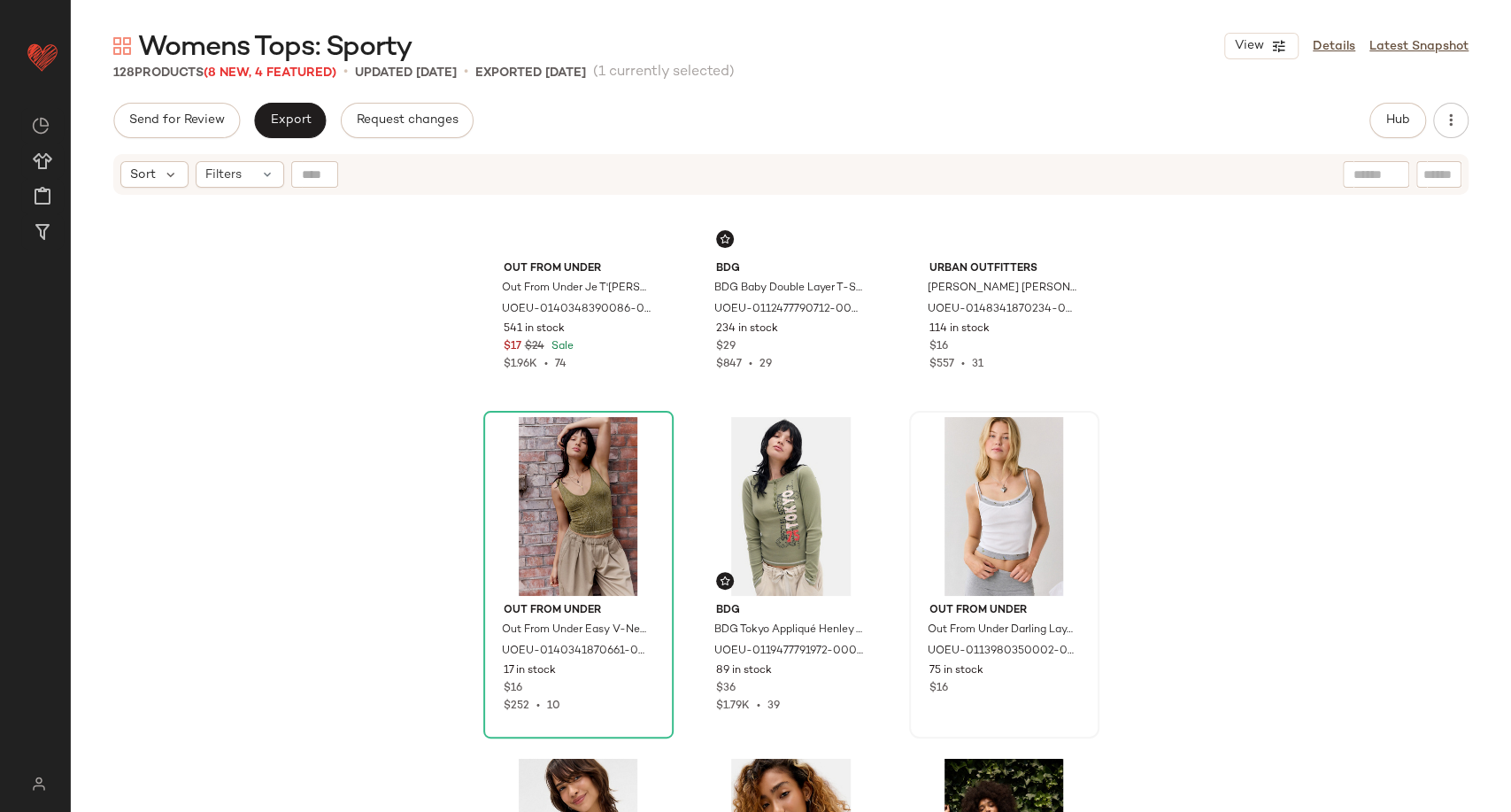
scroll to position [8274, 0]
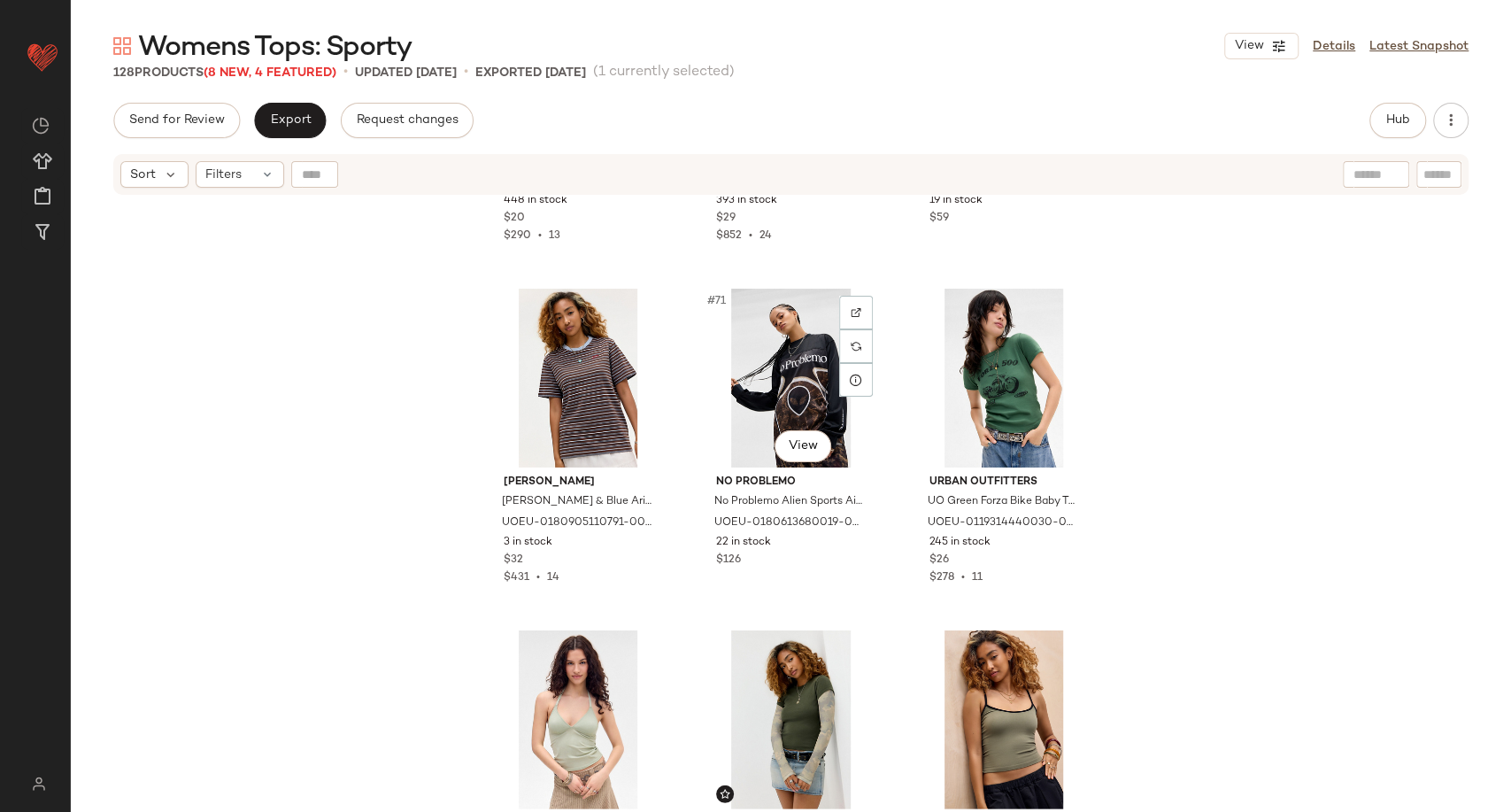
scroll to position [7783, 0]
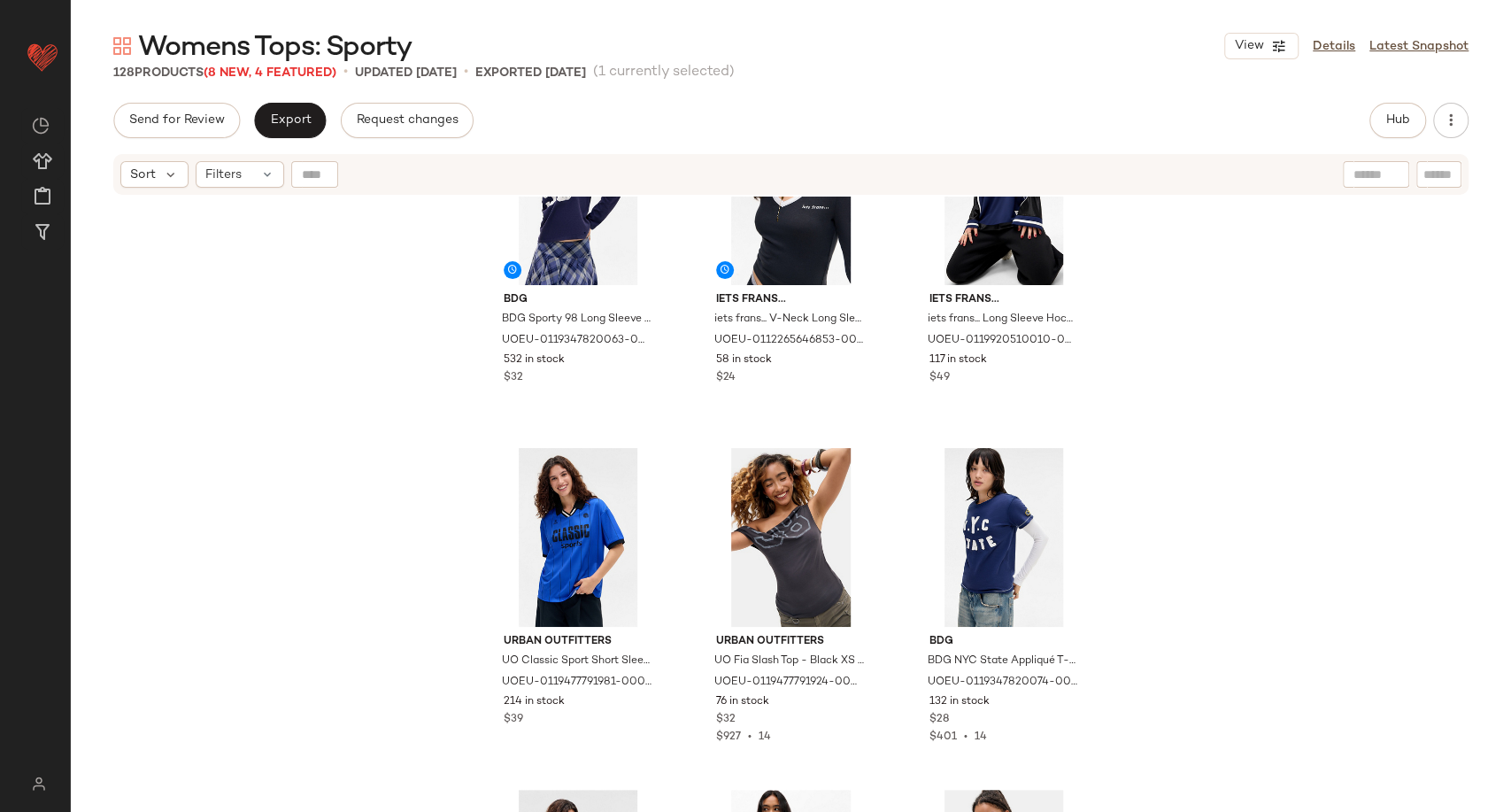
scroll to position [295, 0]
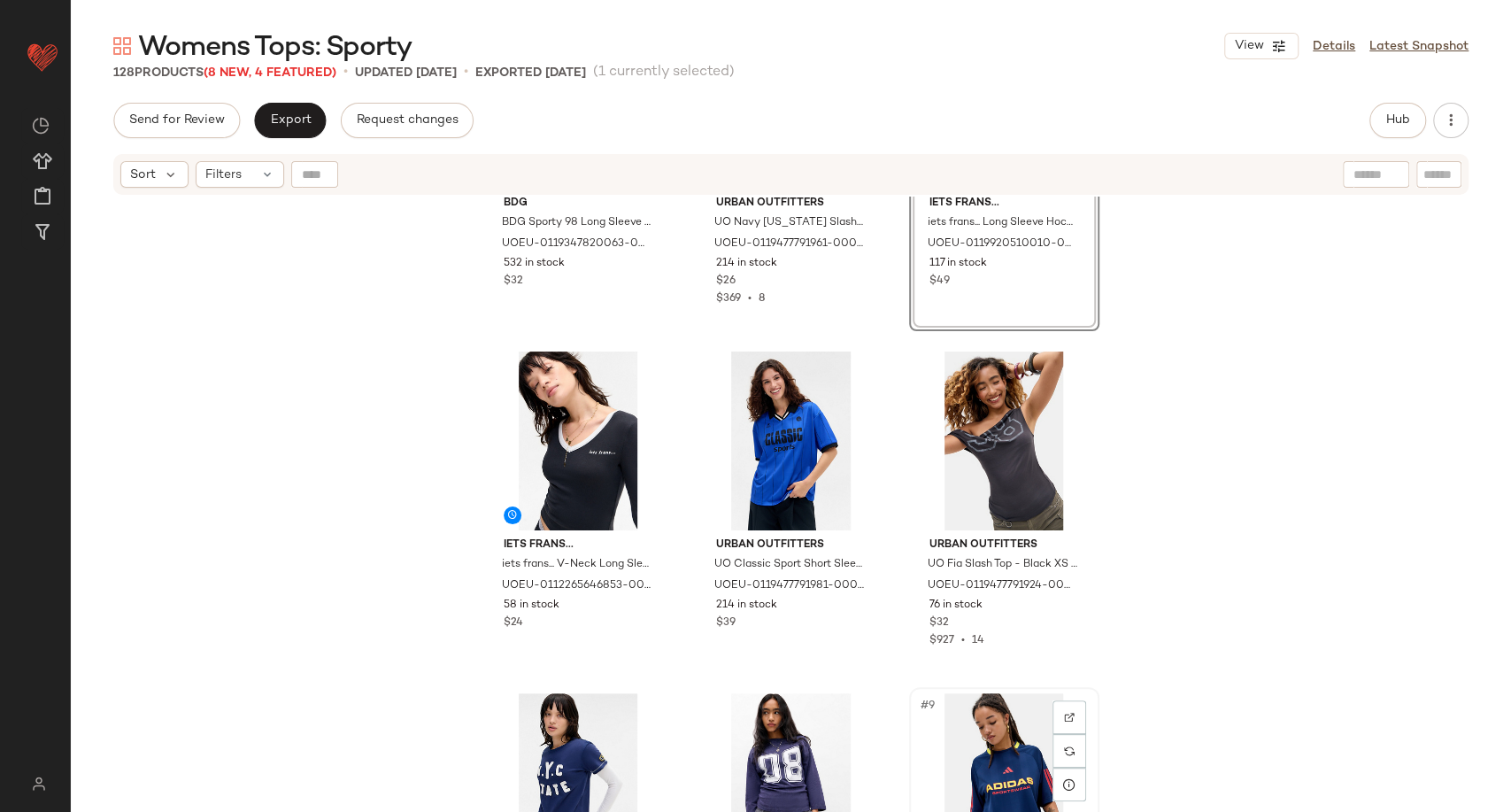
scroll to position [201, 0]
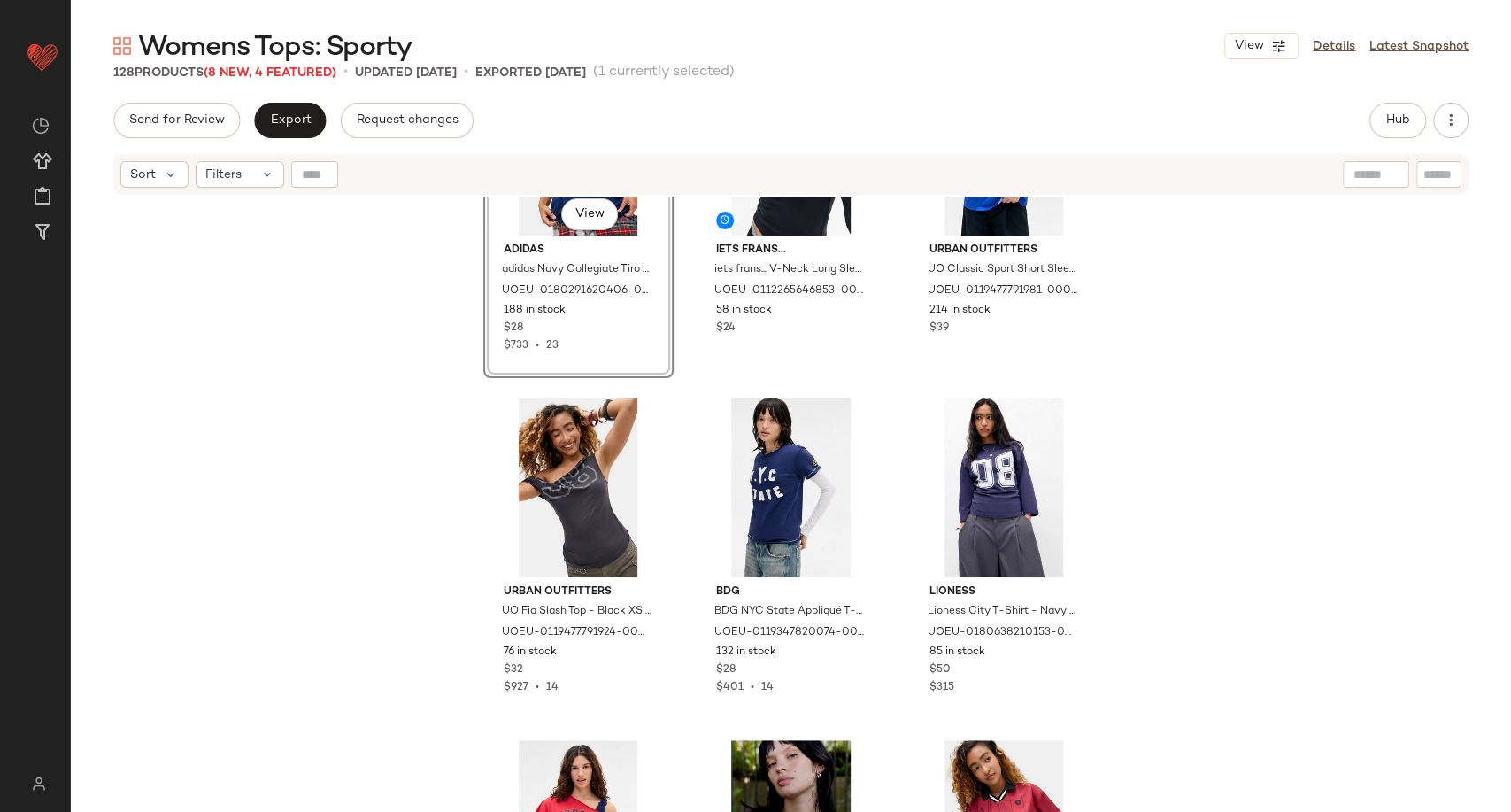
scroll to position [702, 0]
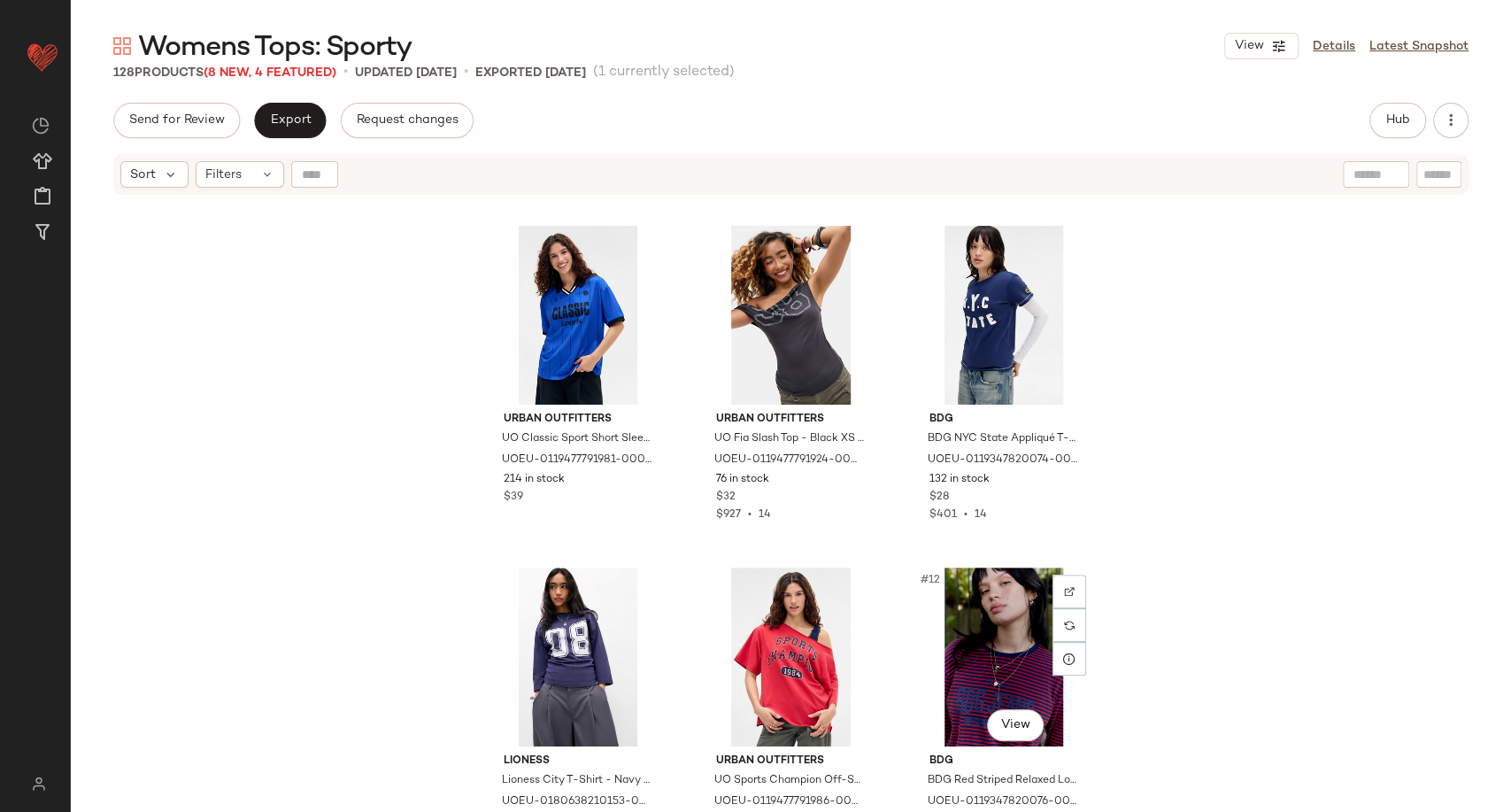
scroll to position [604, 0]
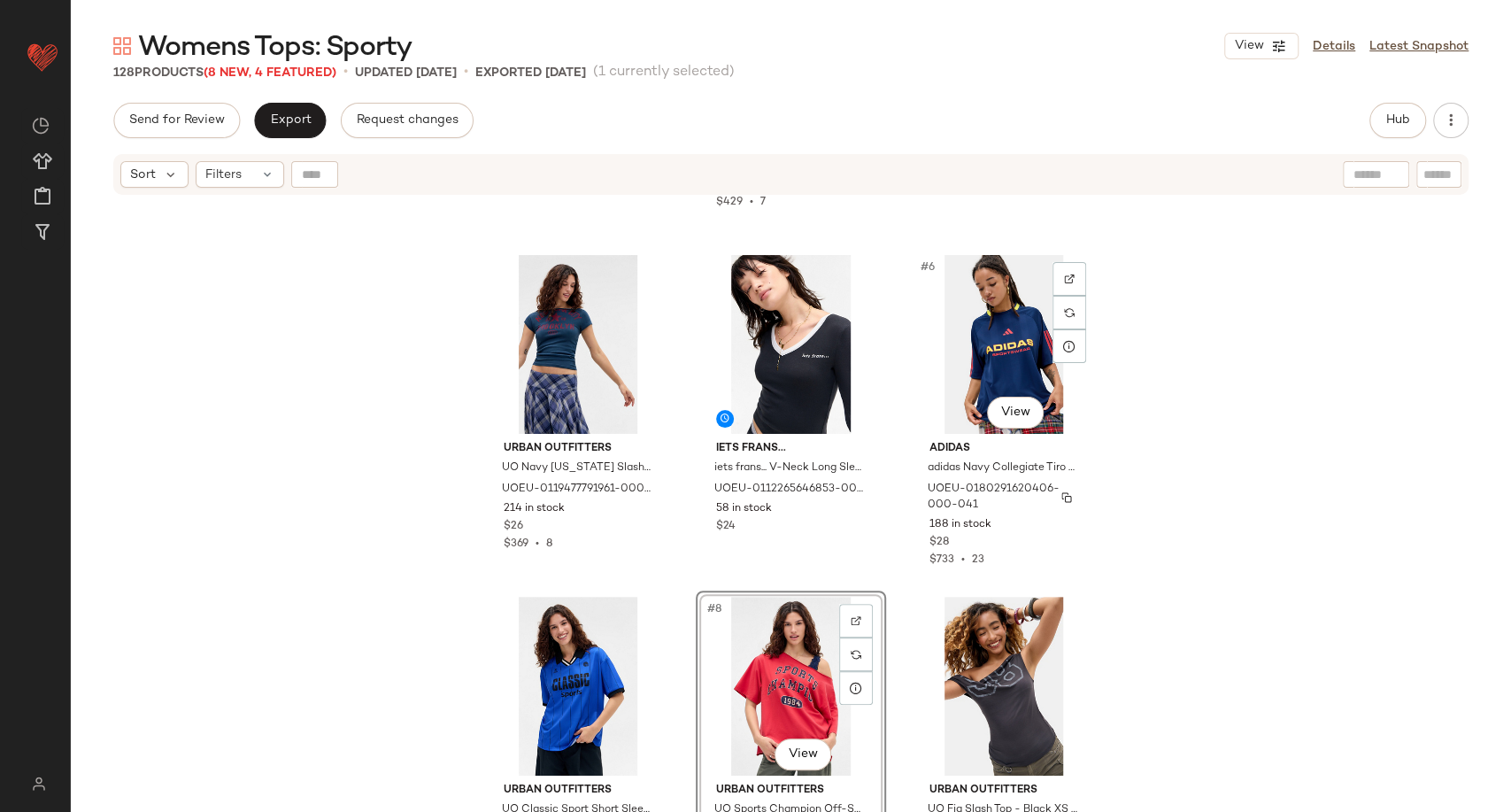
scroll to position [295, 0]
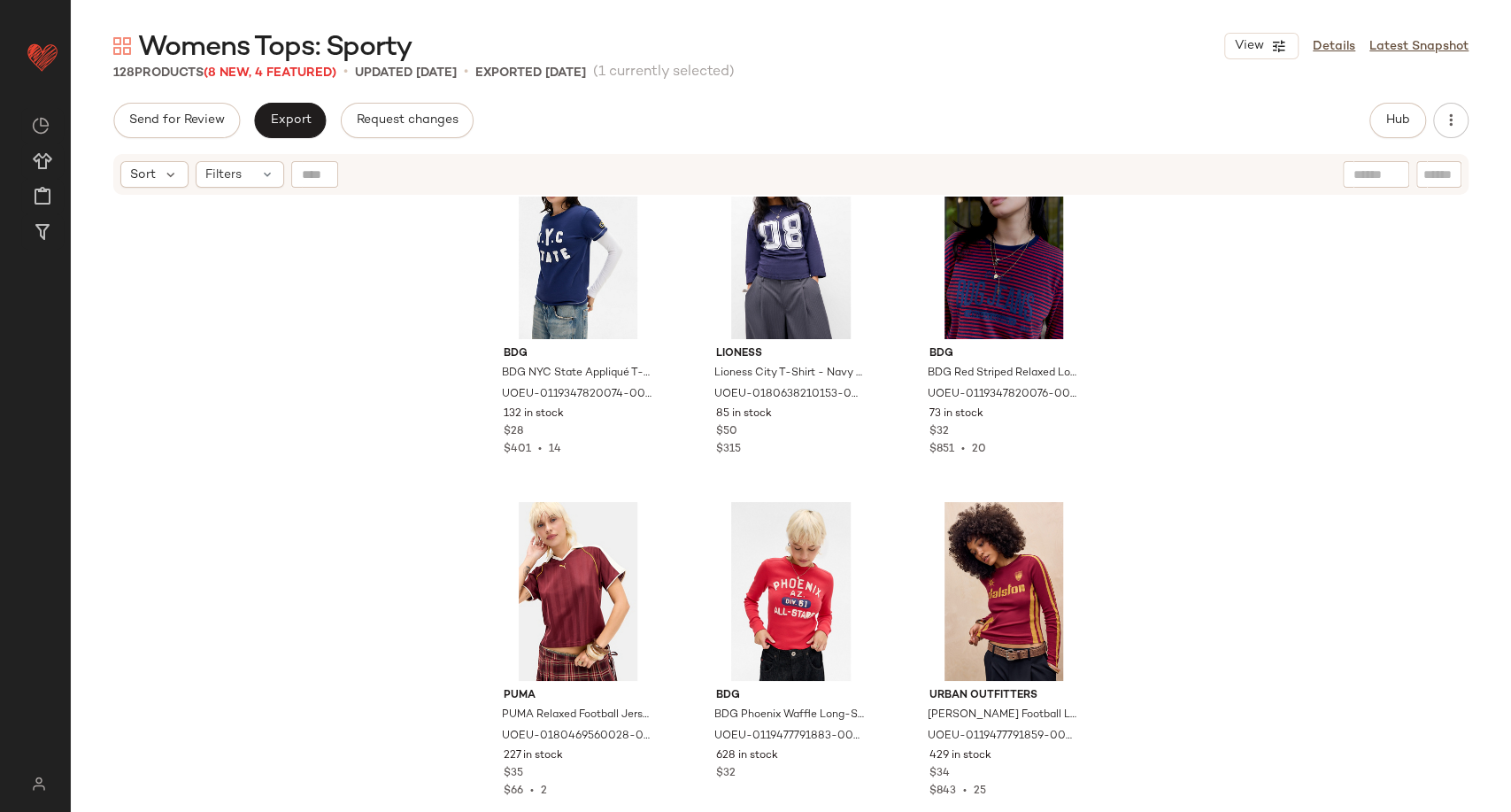
scroll to position [1096, 0]
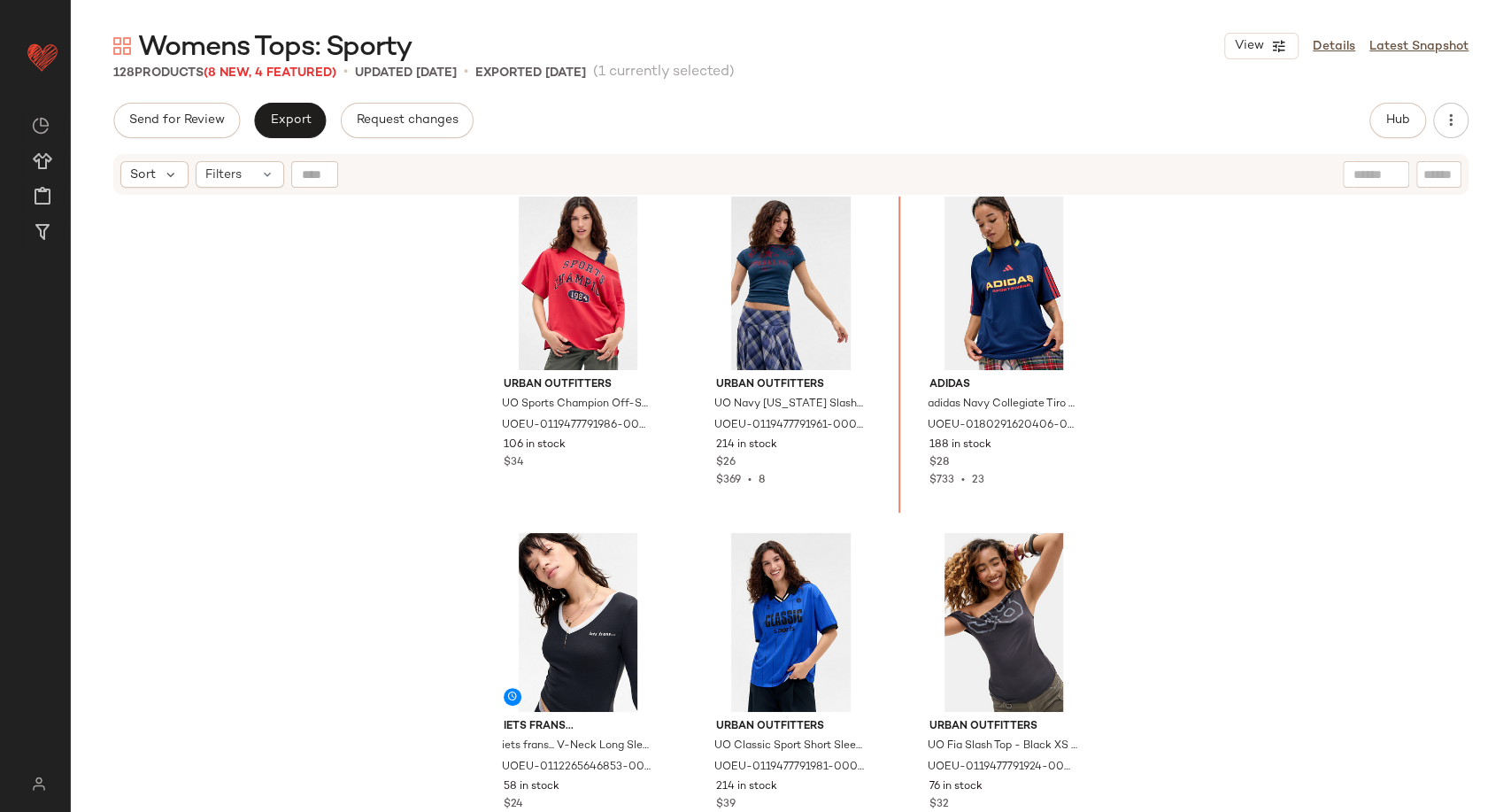
scroll to position [334, 0]
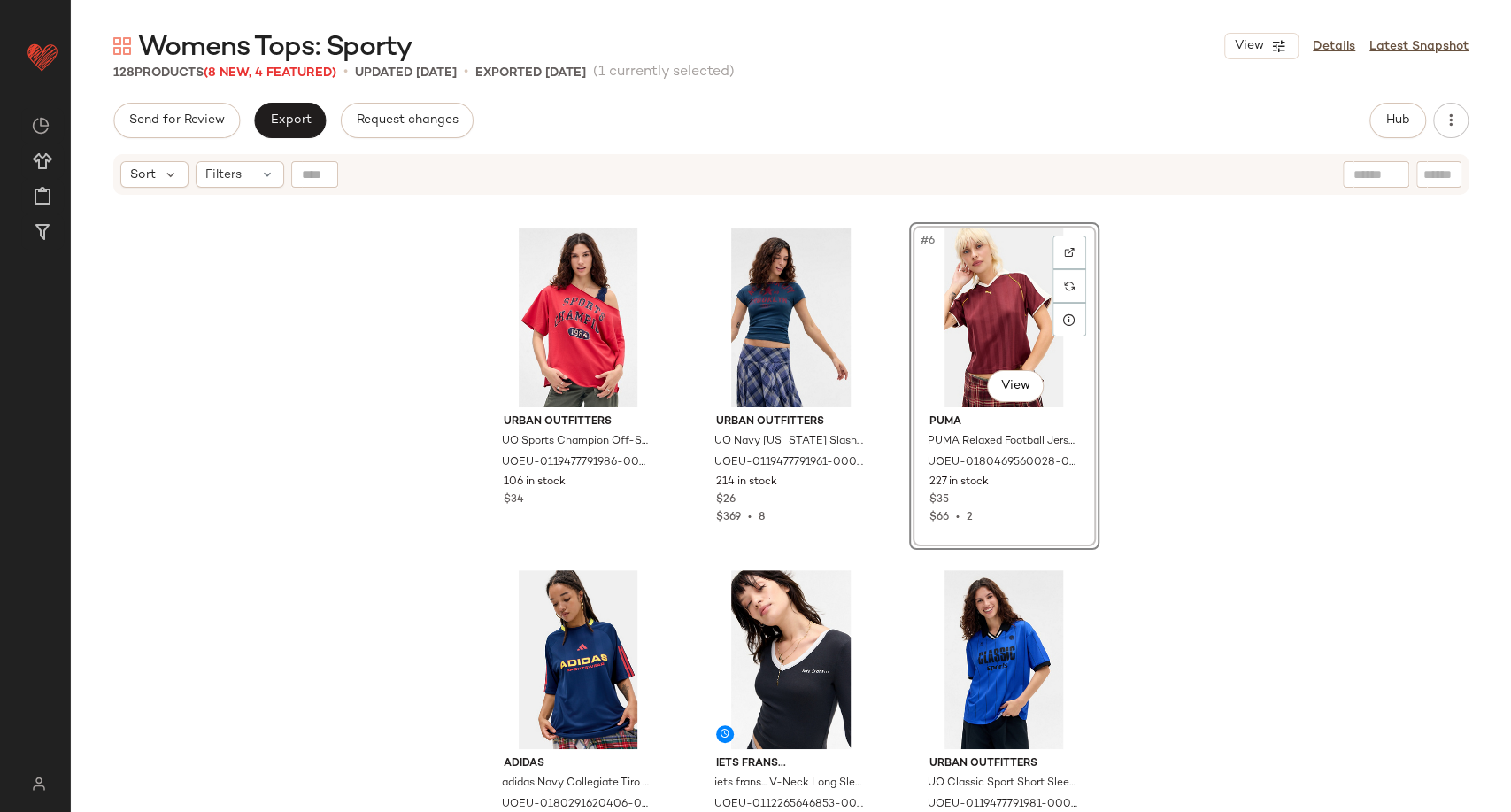
scroll to position [432, 0]
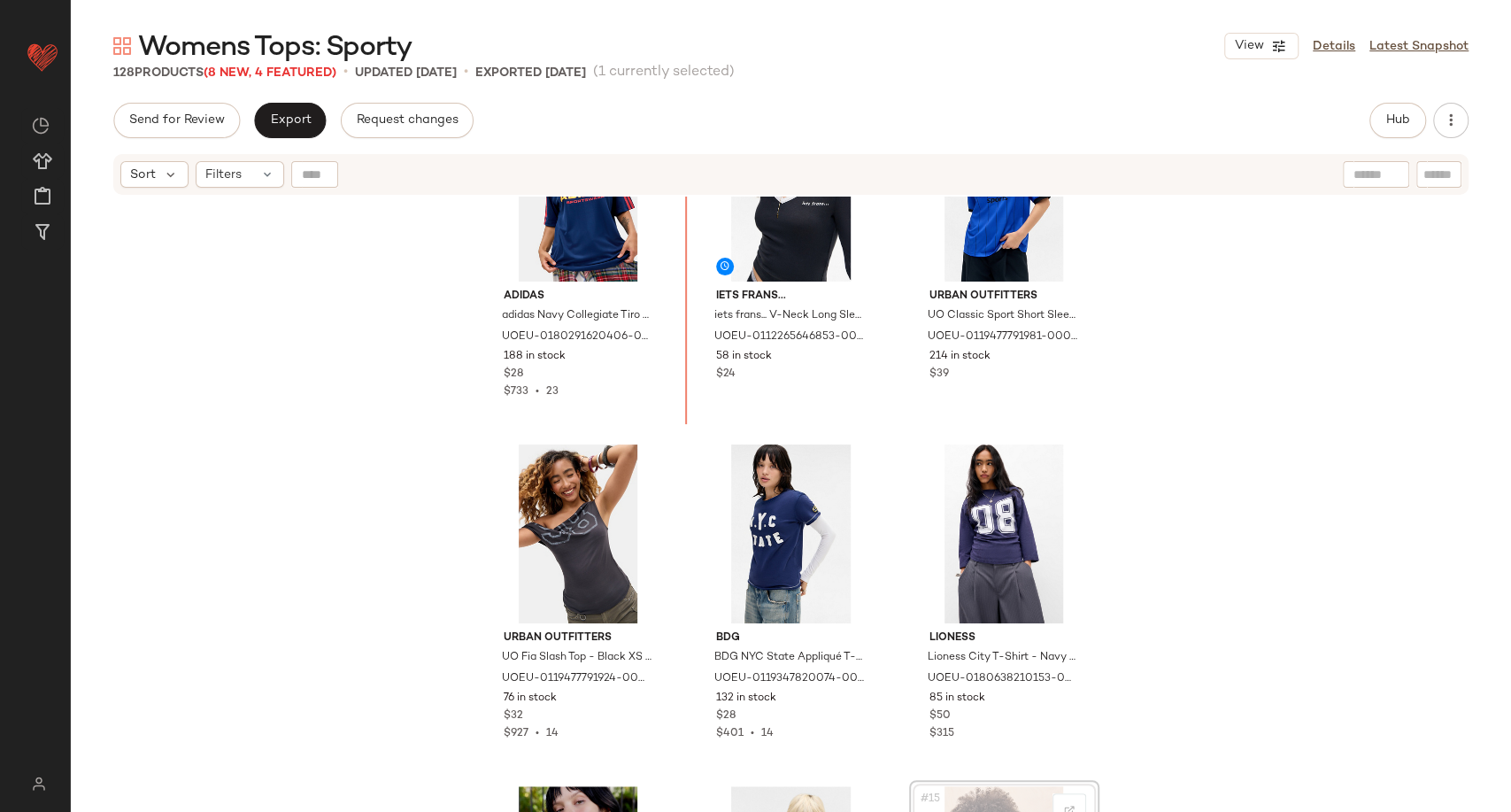
scroll to position [734, 0]
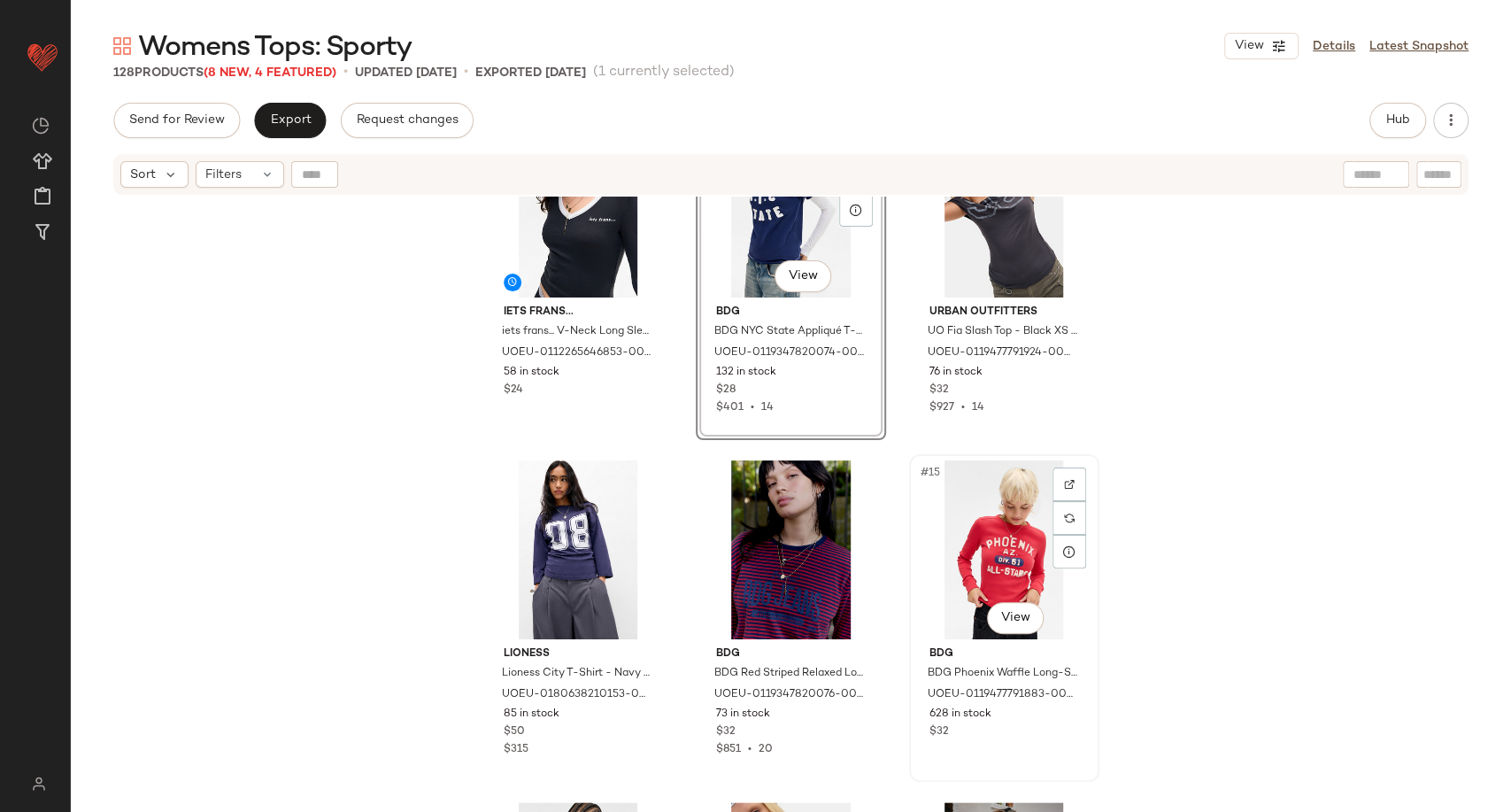
scroll to position [1029, 0]
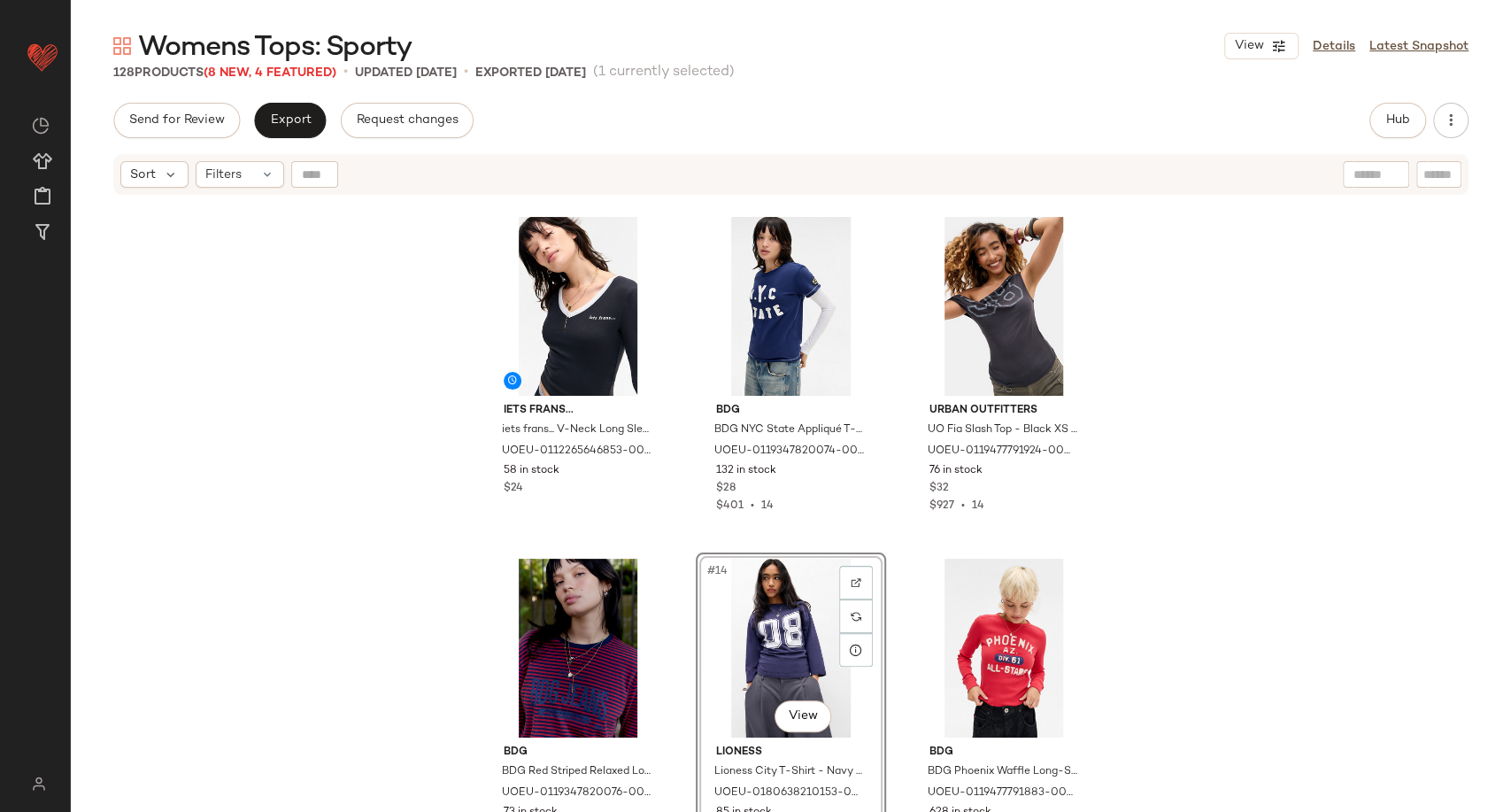
click at [1156, 605] on div "adidas adidas Navy Collegiate Tiro Jersey T-Shirt - Navy XL at Urban Outfitters…" at bounding box center [791, 526] width 1440 height 659
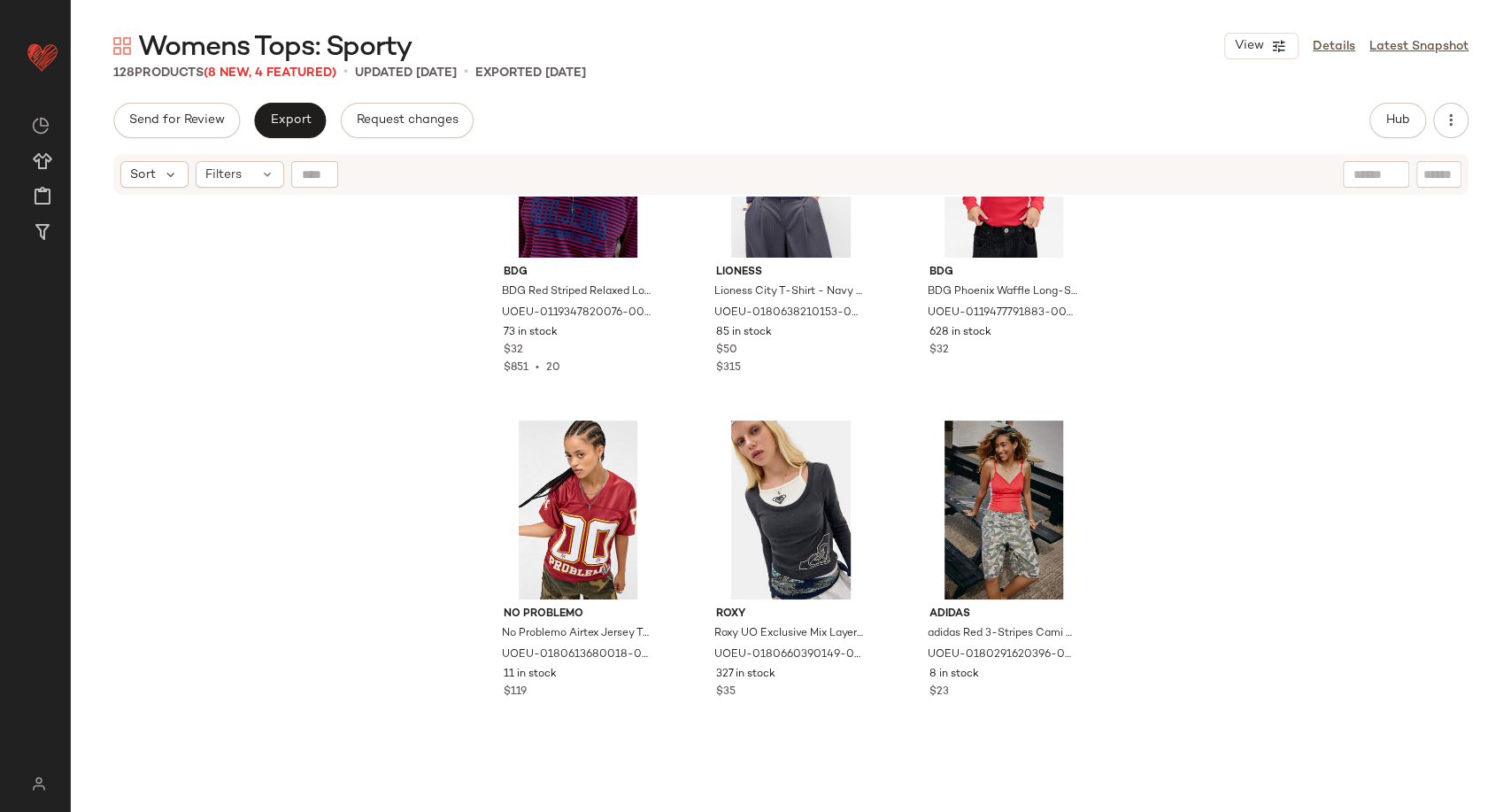
scroll to position [1521, 0]
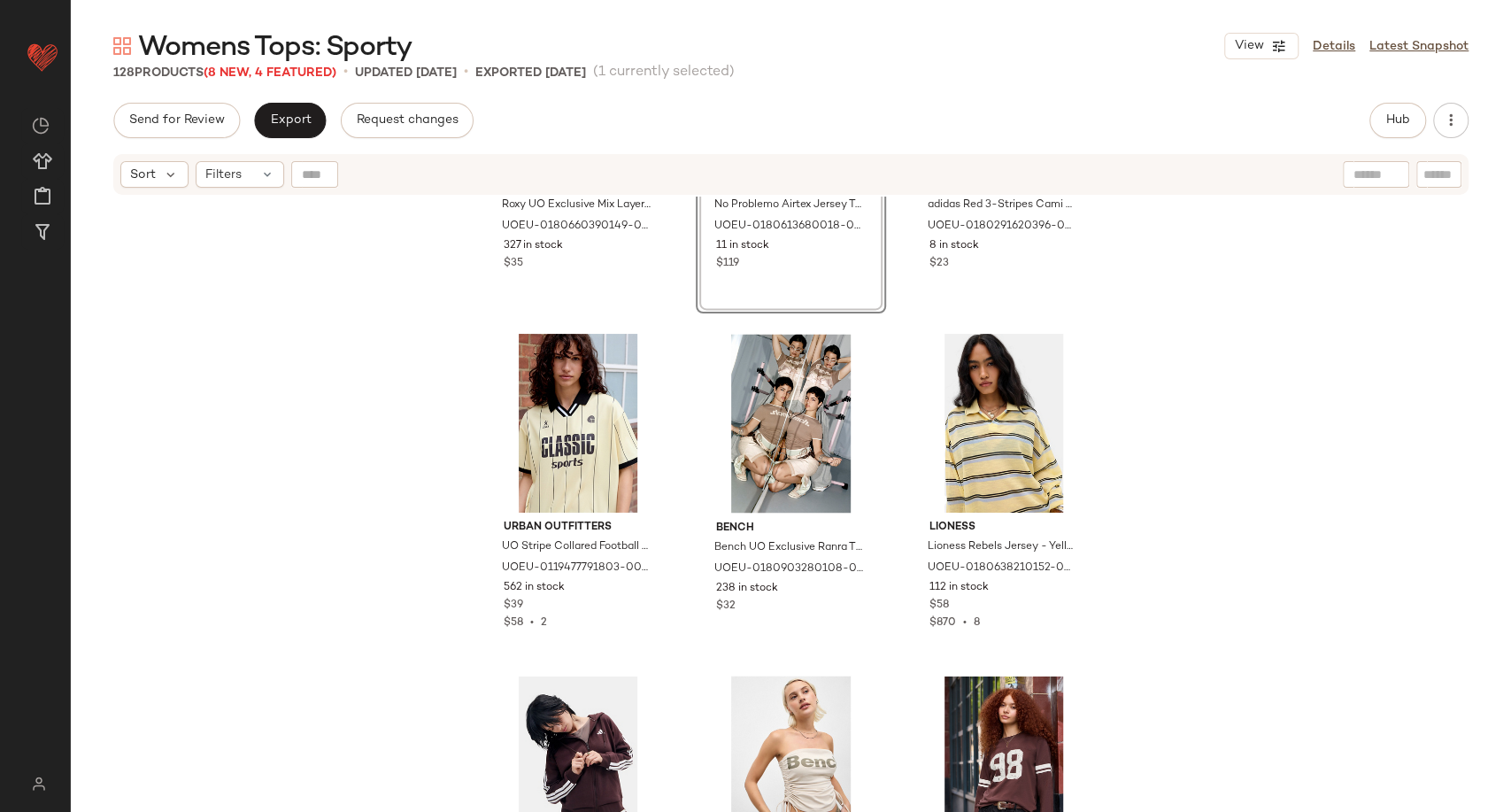
scroll to position [2012, 0]
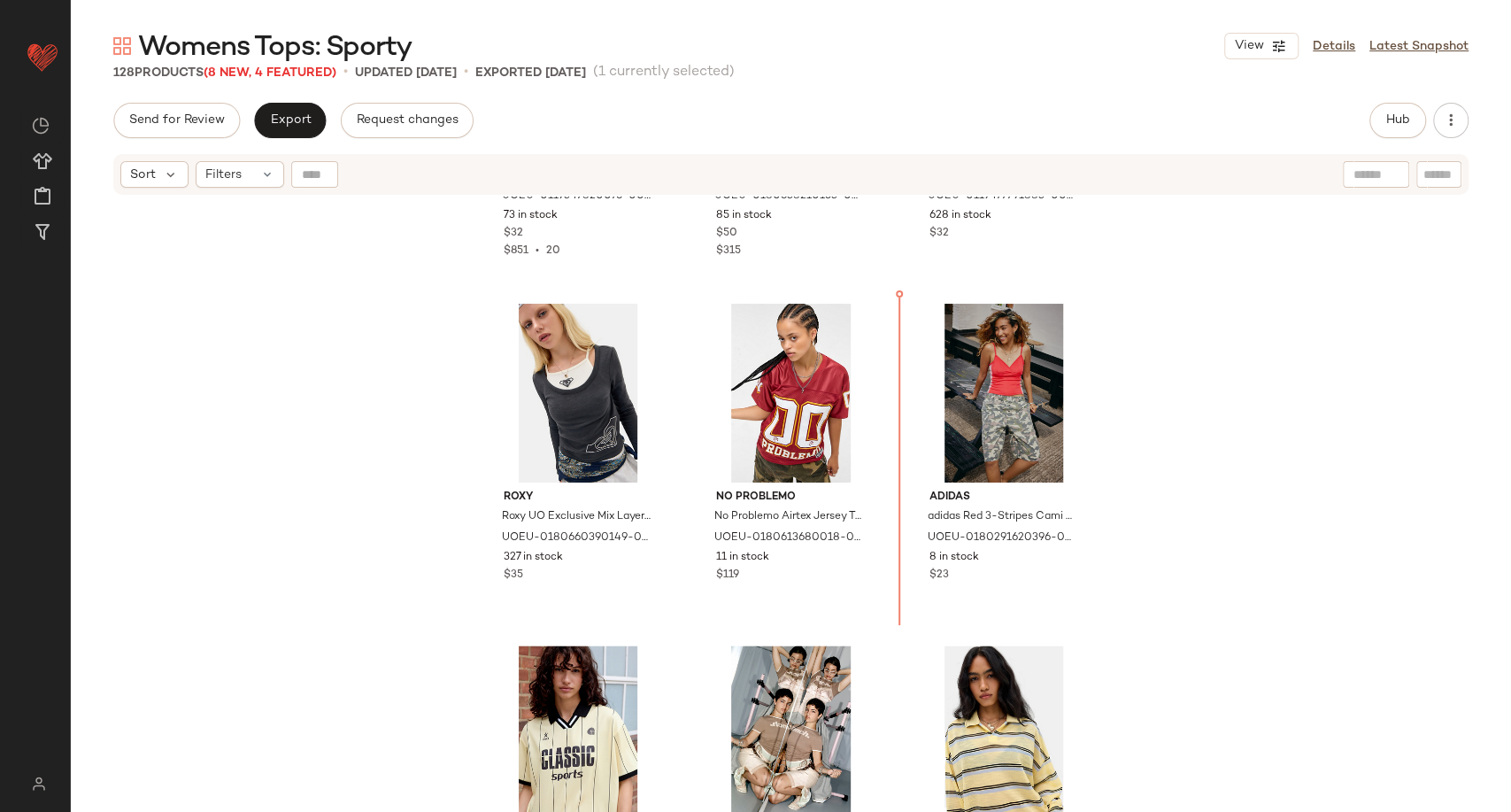
scroll to position [1572, 0]
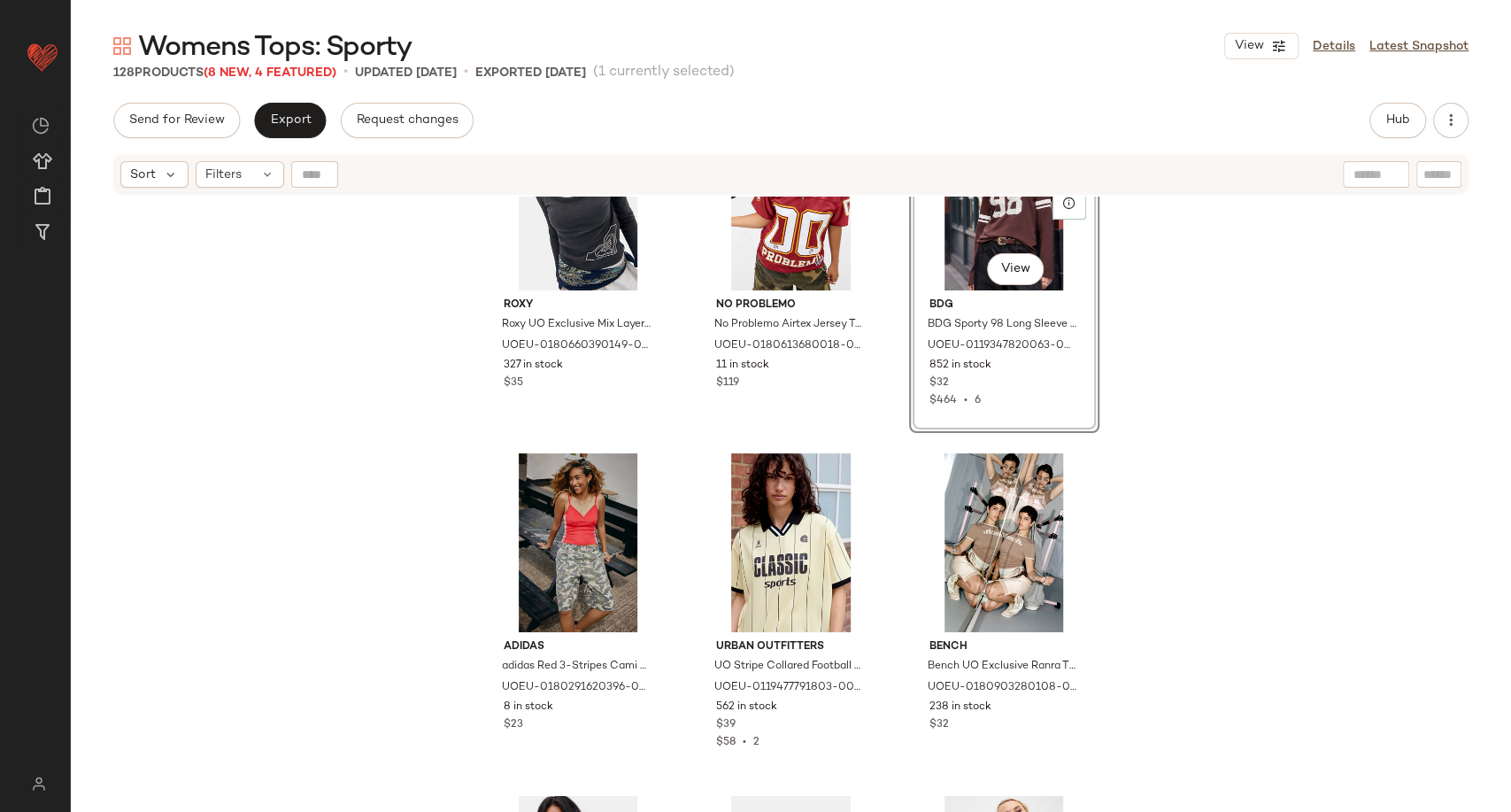
scroll to position [1965, 0]
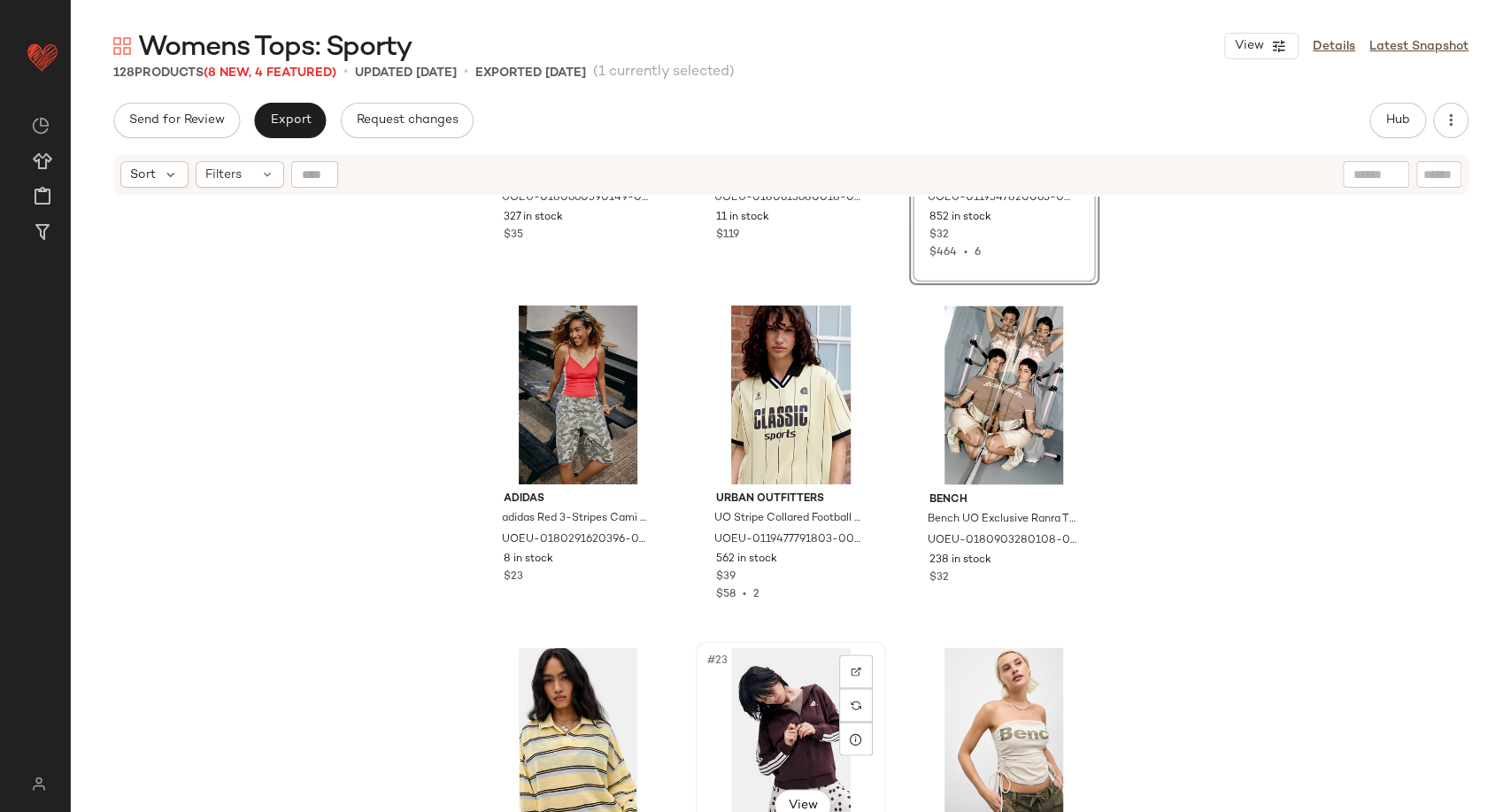
scroll to position [1967, 0]
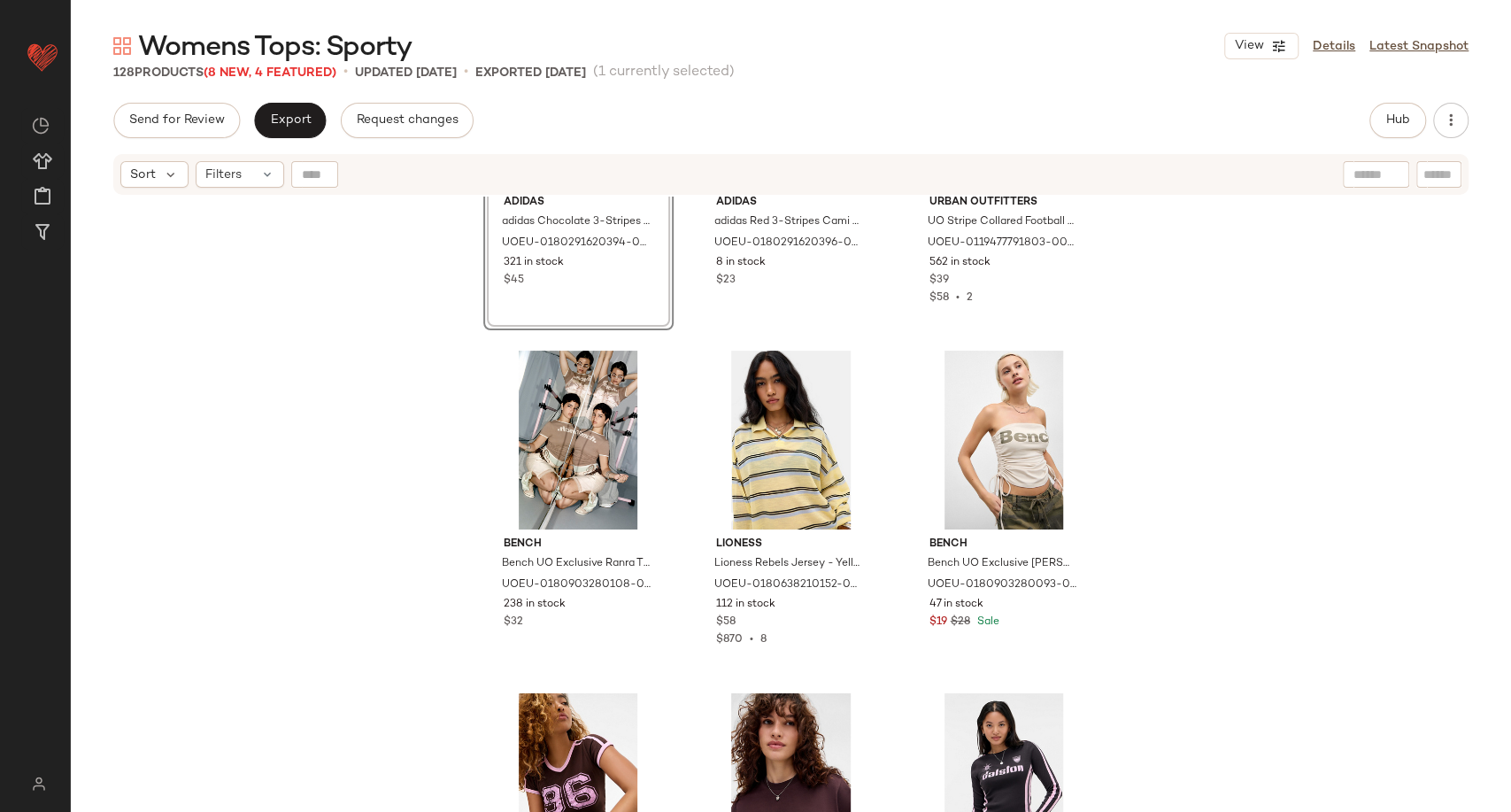
scroll to position [2065, 0]
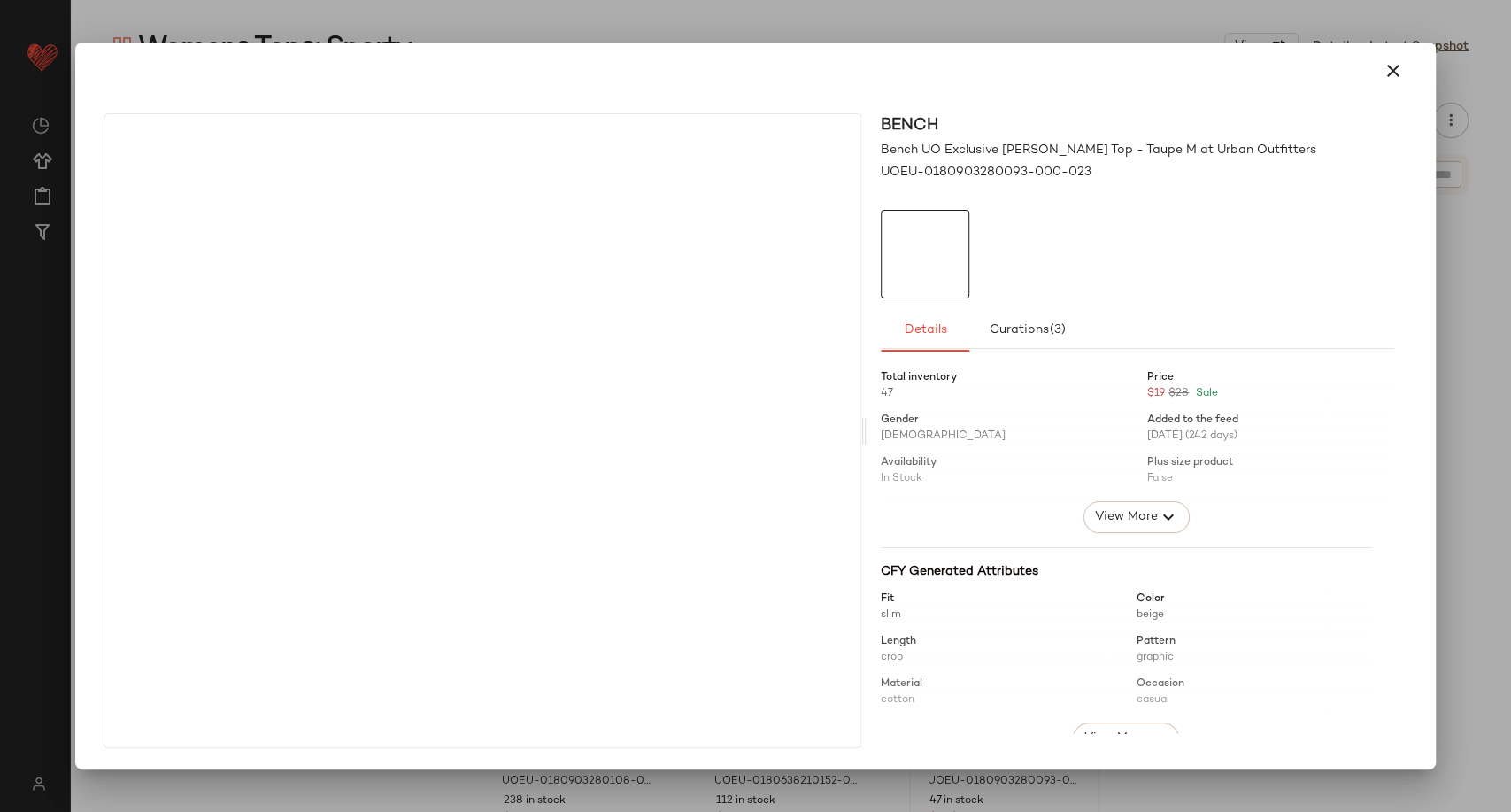
drag, startPoint x: 1013, startPoint y: 681, endPoint x: 822, endPoint y: 466, distance: 287.6
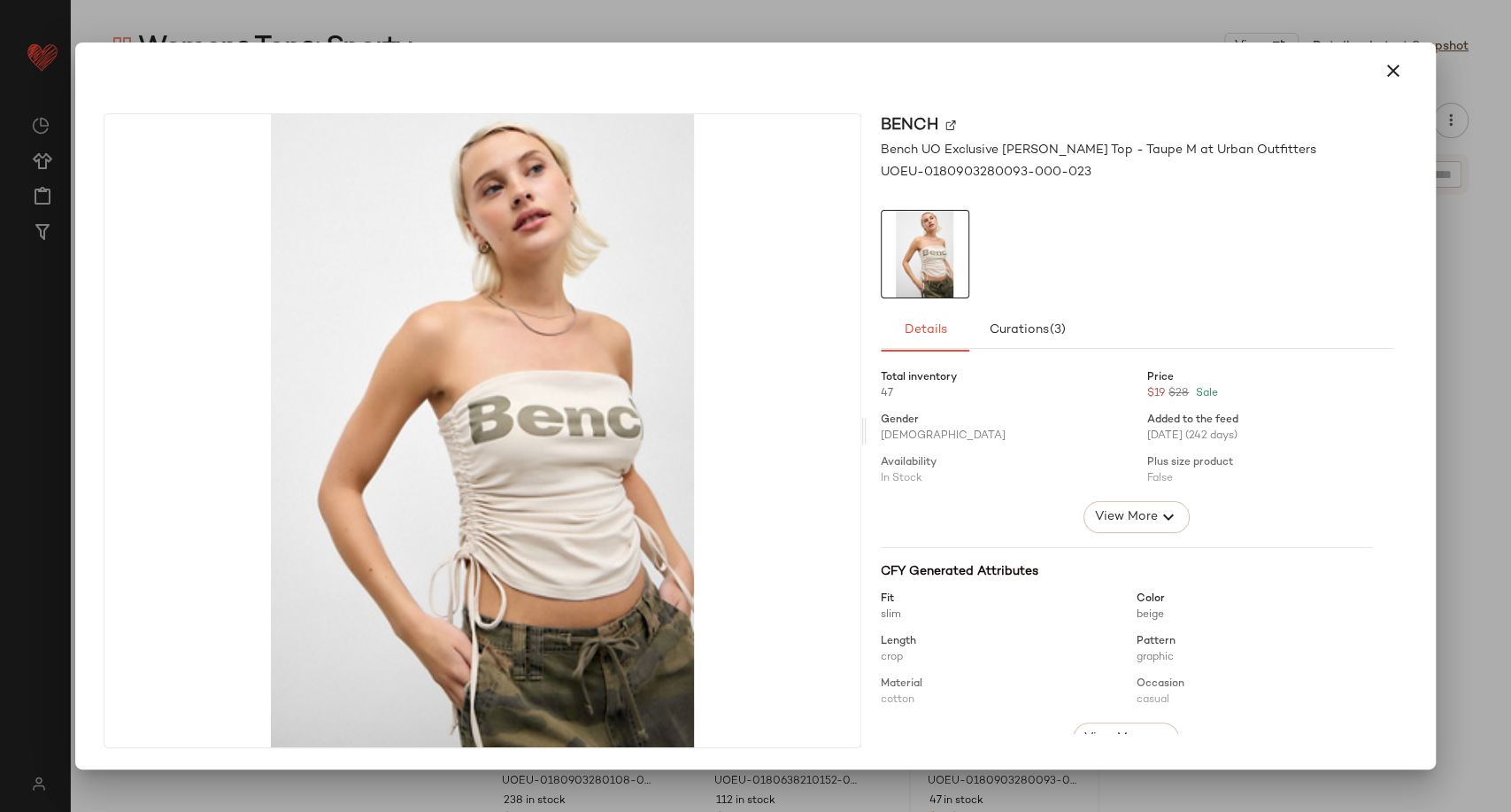
click at [1387, 80] on icon "button" at bounding box center [1393, 71] width 21 height 21
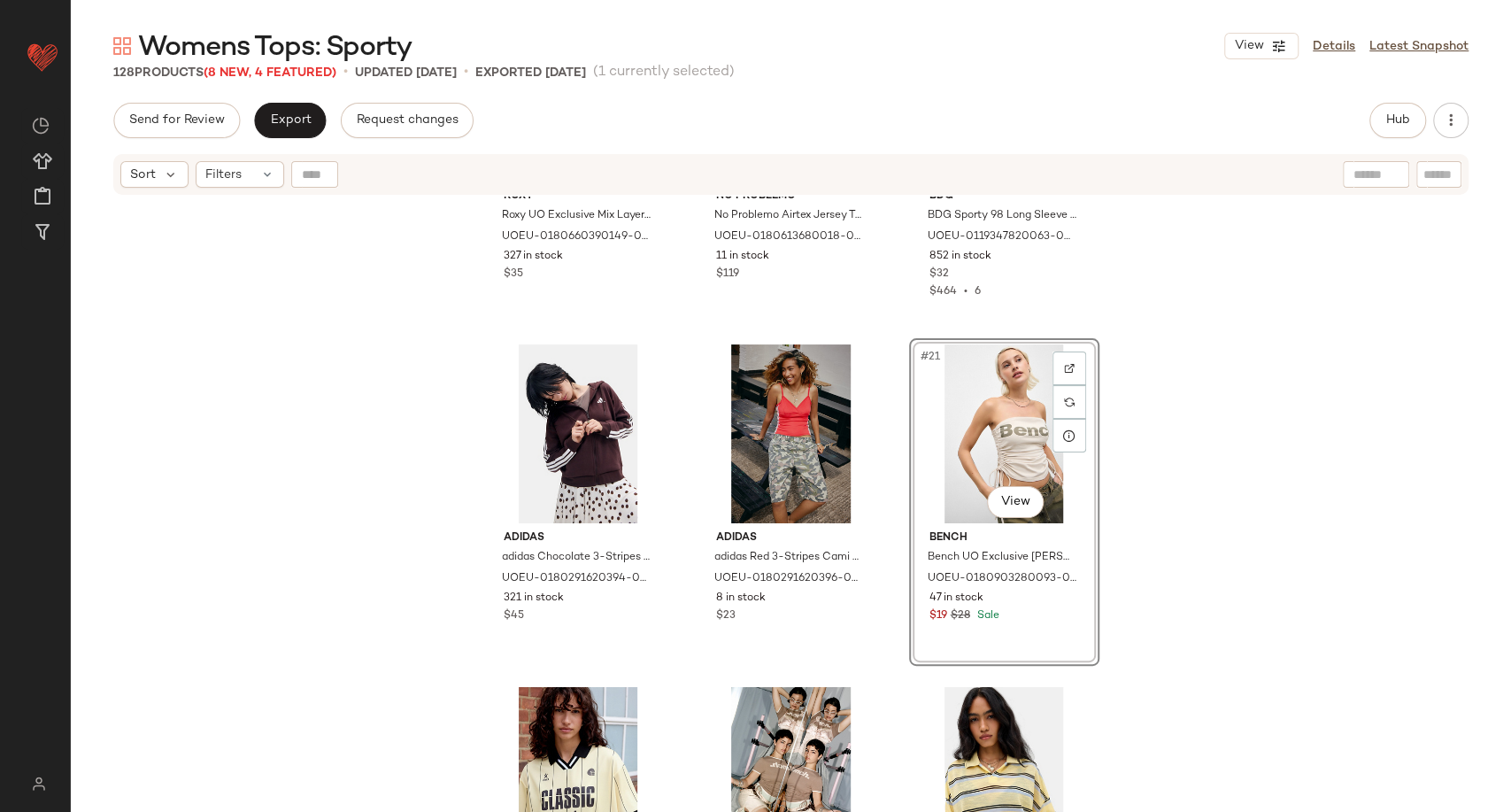
scroll to position [1672, 0]
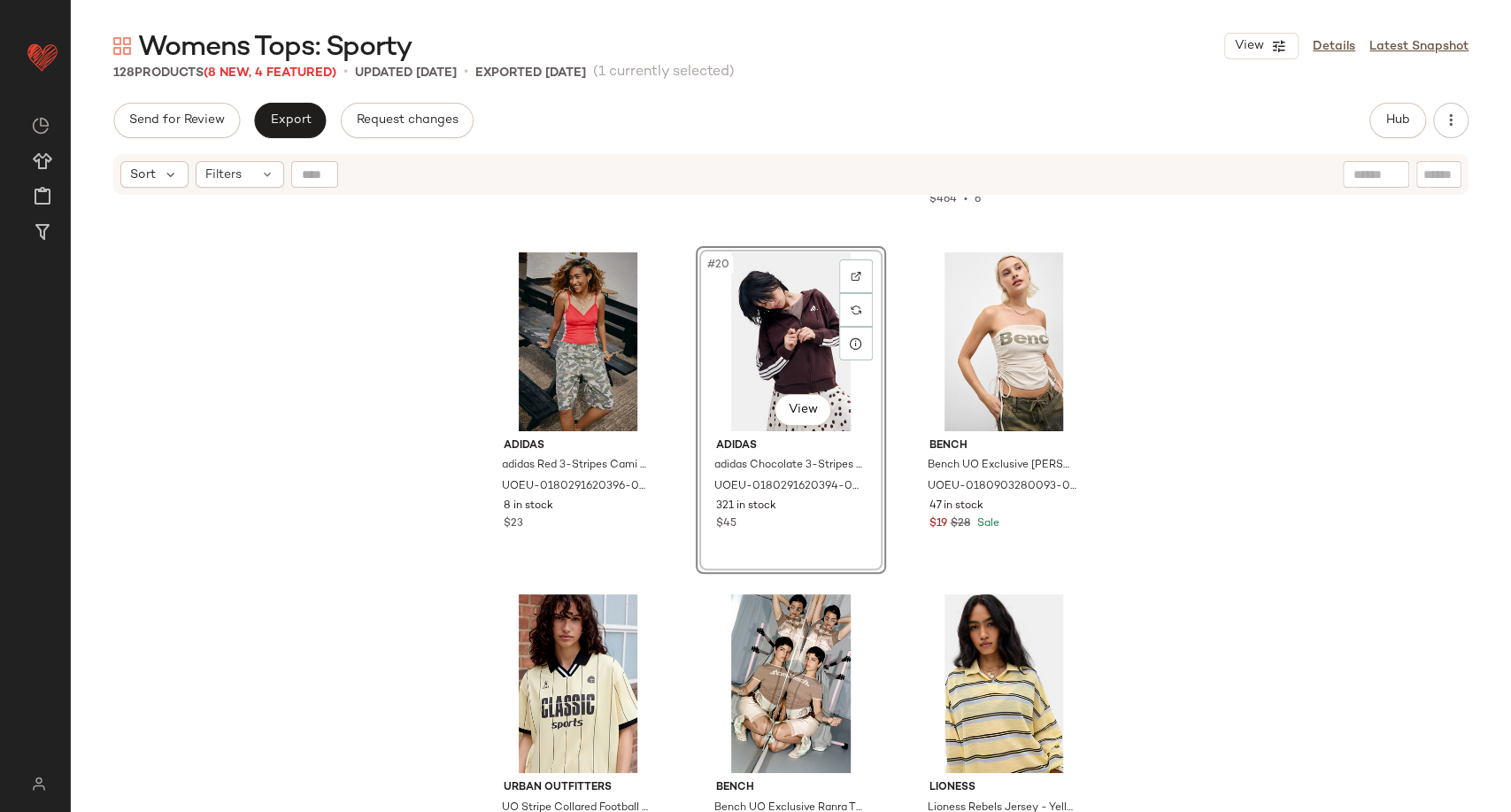
scroll to position [2065, 0]
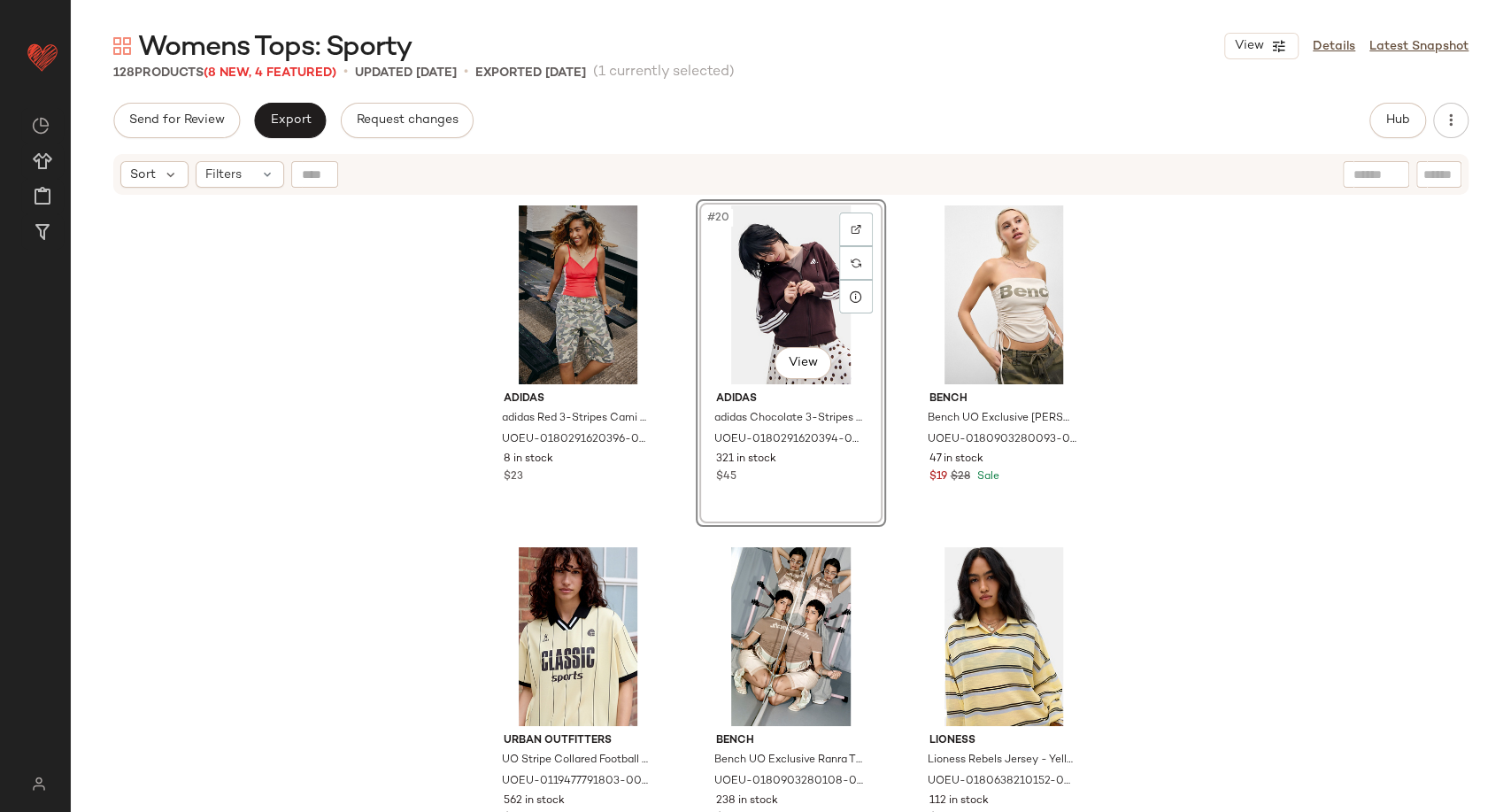
click at [1147, 618] on div "Roxy Roxy UO Exclusive Mix Layer Long Sleeve Top - Cream M at Urban Outfitters …" at bounding box center [791, 526] width 1440 height 659
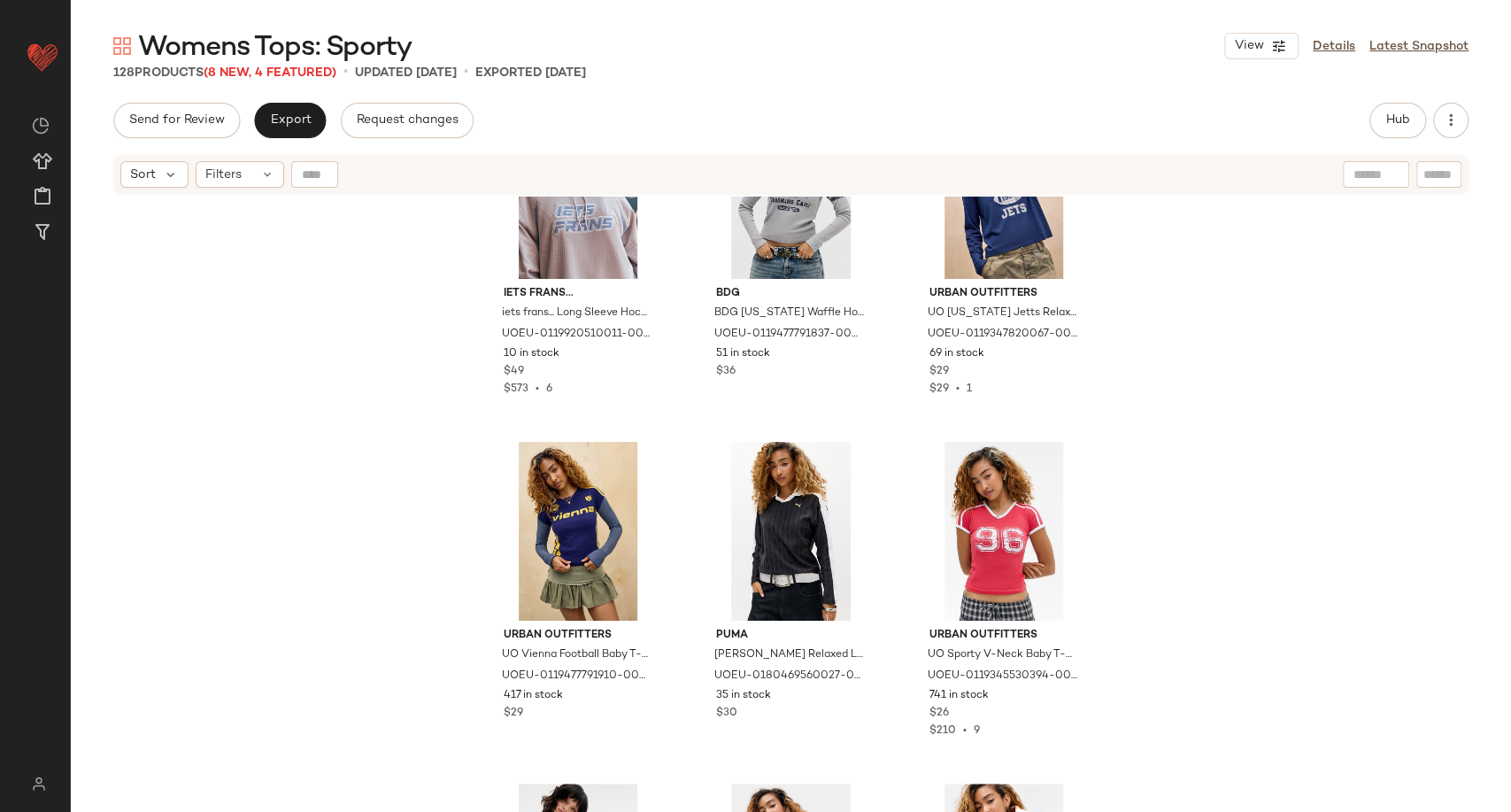
scroll to position [5326, 0]
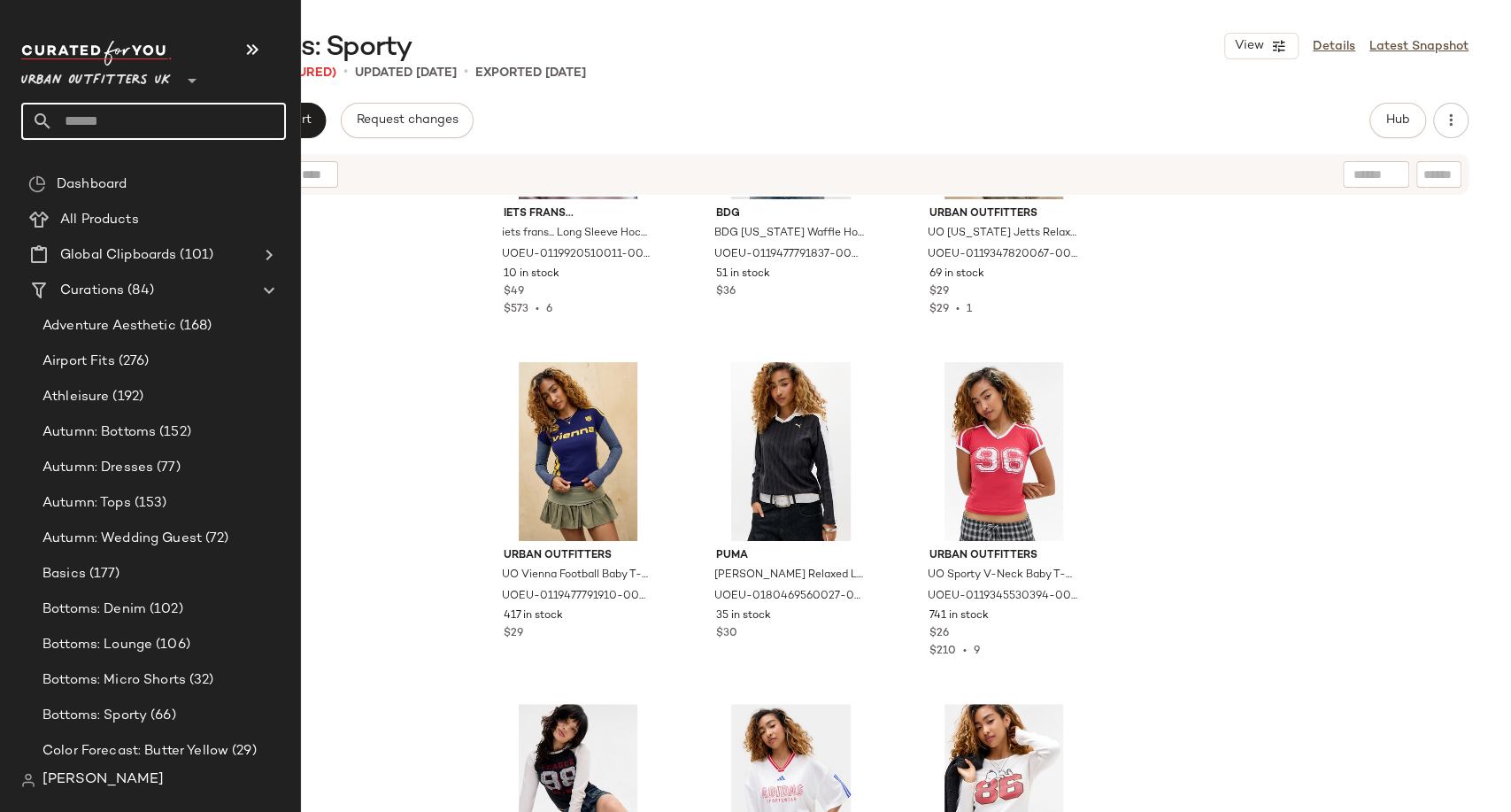
click at [78, 132] on input "text" at bounding box center [169, 121] width 233 height 37
click at [85, 117] on input "text" at bounding box center [169, 121] width 233 height 37
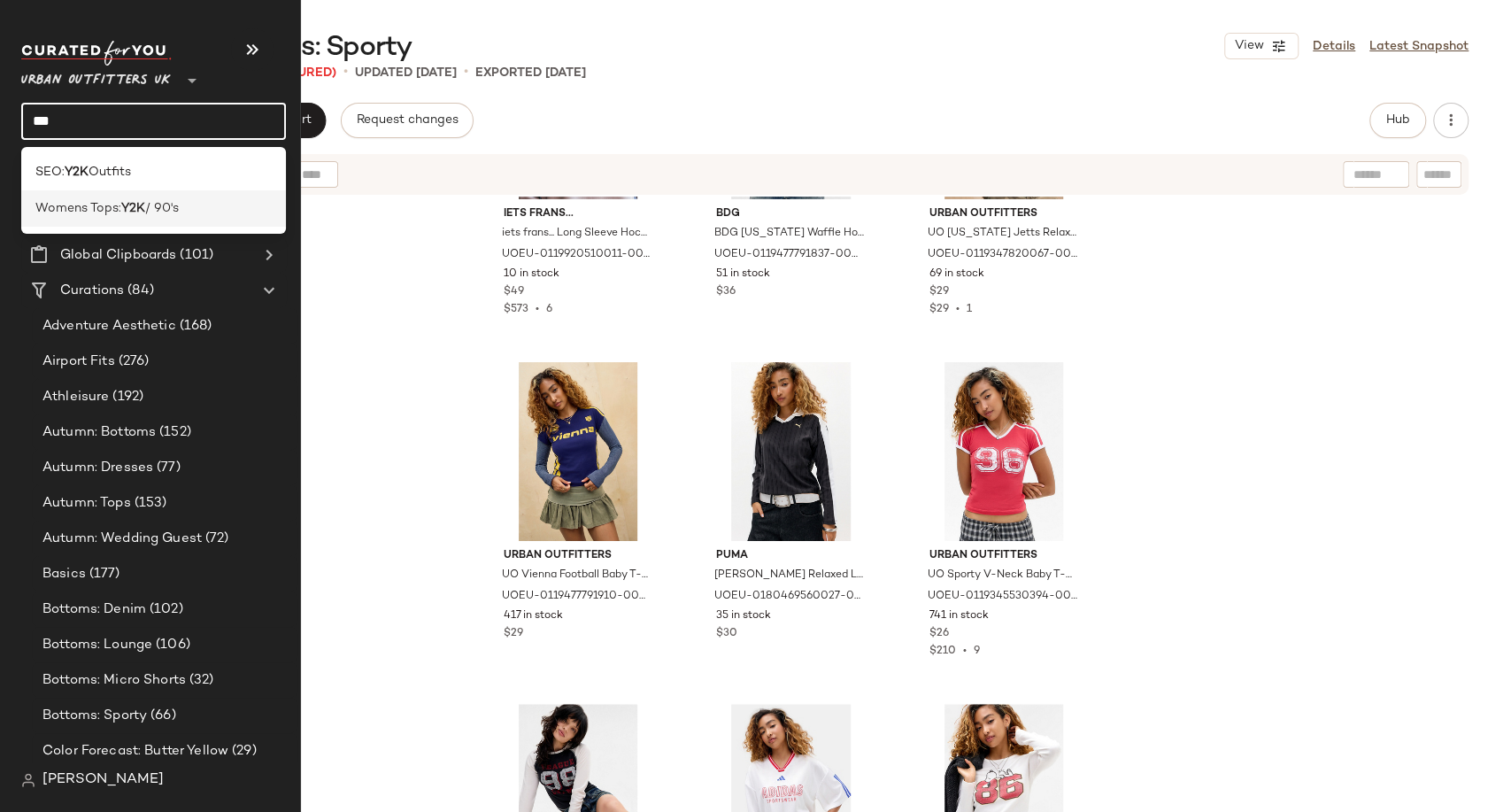
type input "***"
click at [115, 204] on span "Womens Tops:" at bounding box center [78, 208] width 86 height 18
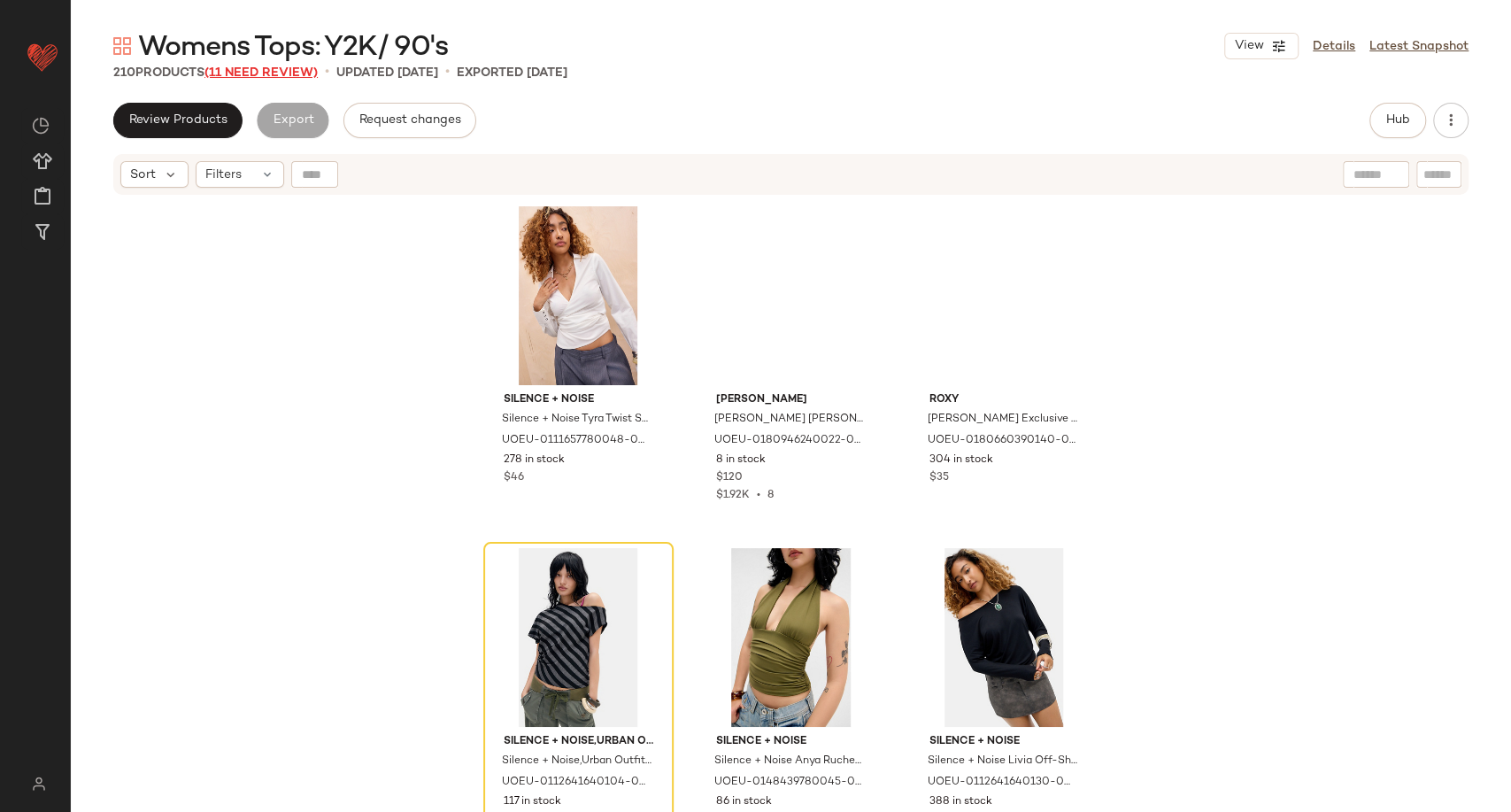
click at [281, 66] on span "(11 Need Review)" at bounding box center [261, 73] width 113 height 14
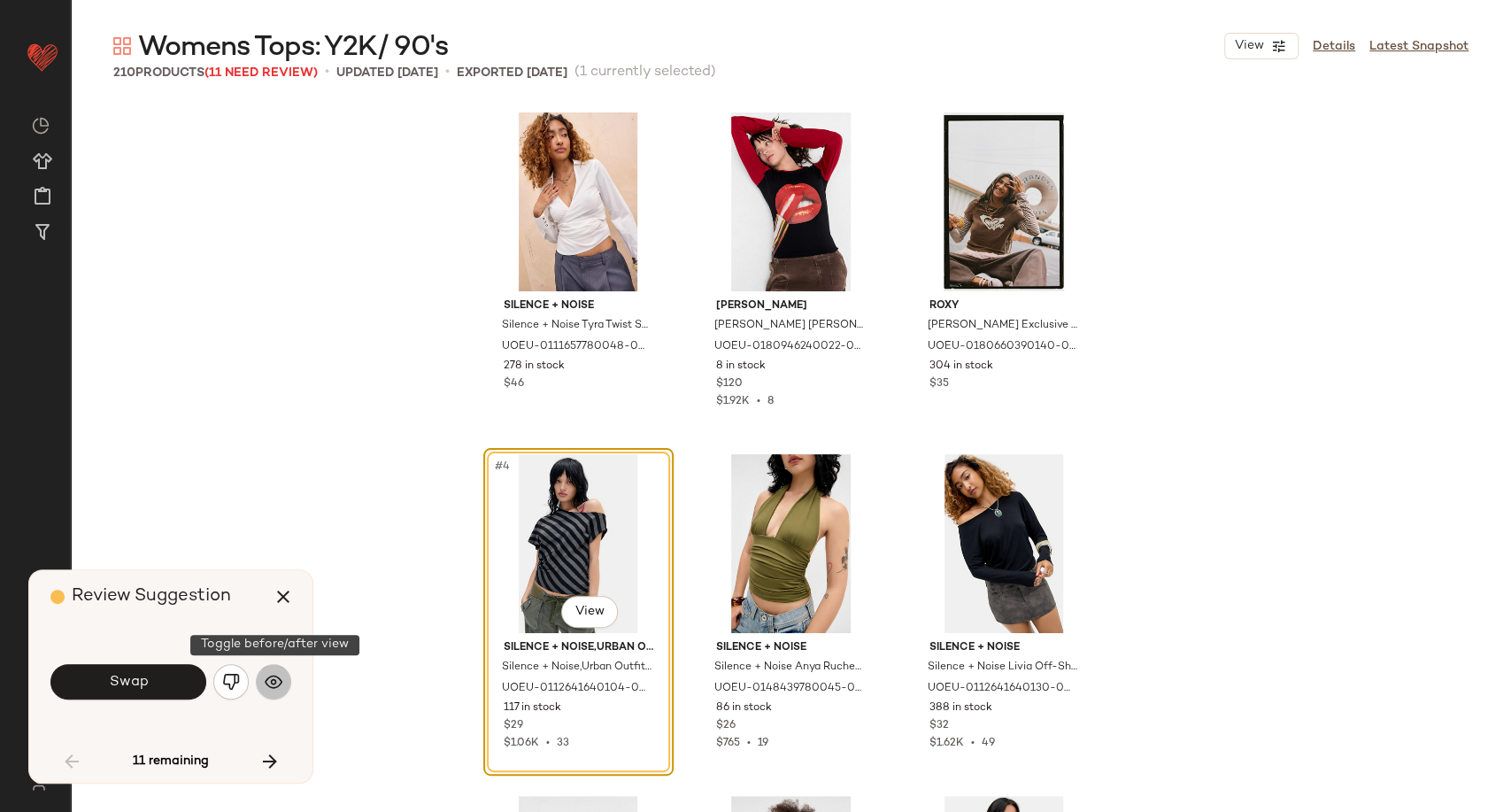
click at [281, 691] on button "button" at bounding box center [274, 682] width 35 height 35
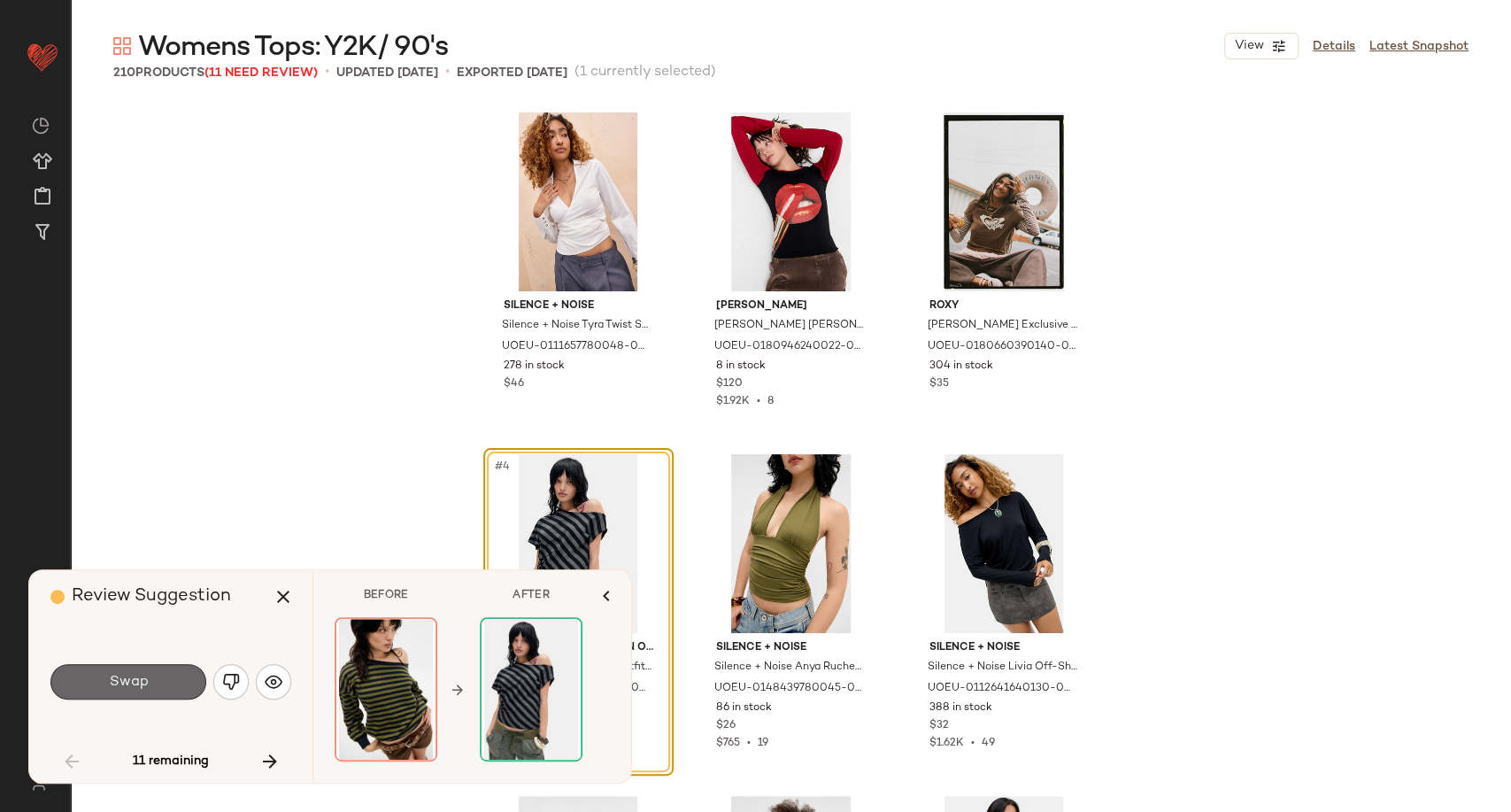
click at [153, 693] on button "Swap" at bounding box center [129, 682] width 156 height 35
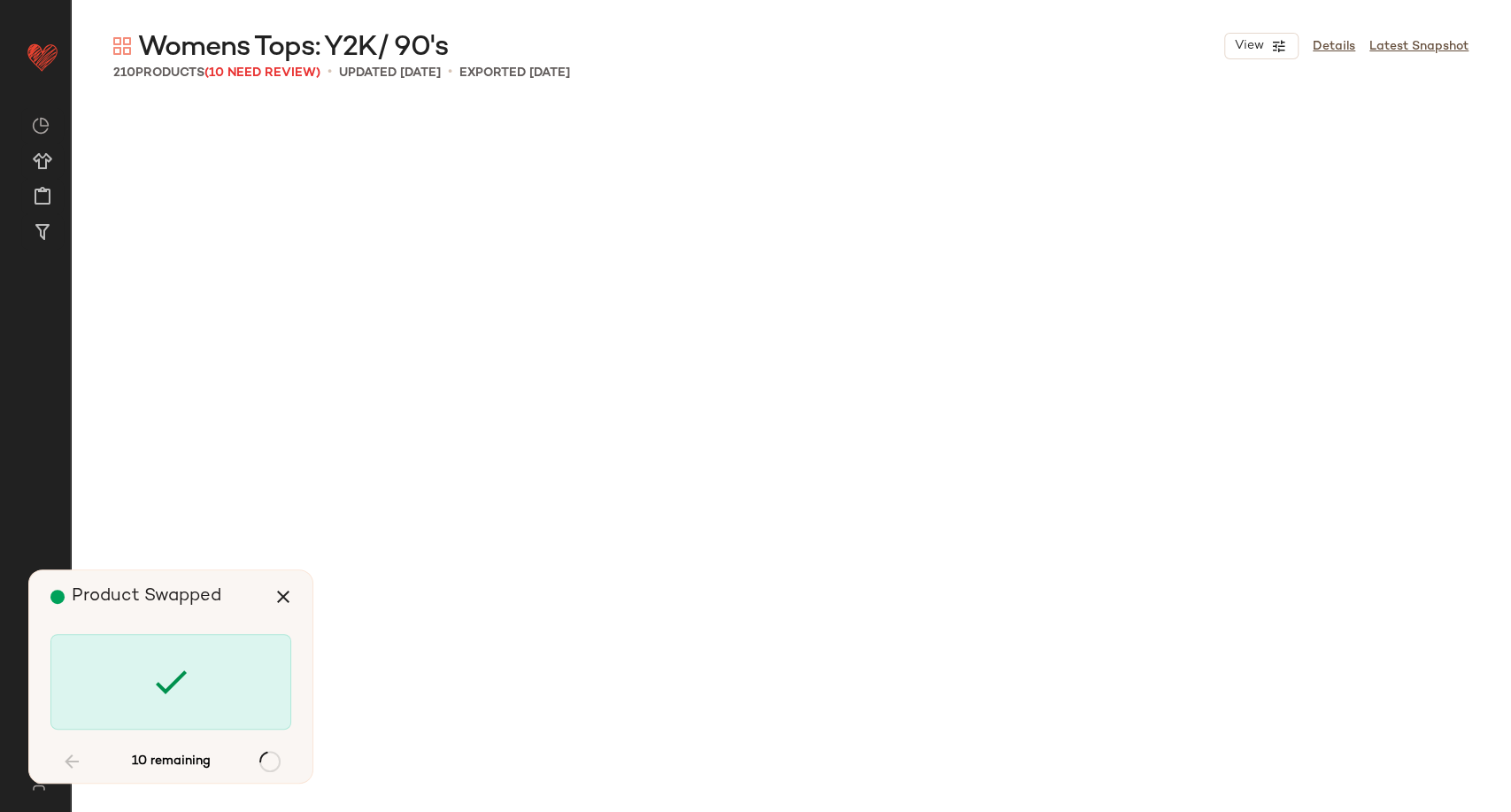
scroll to position [2050, 0]
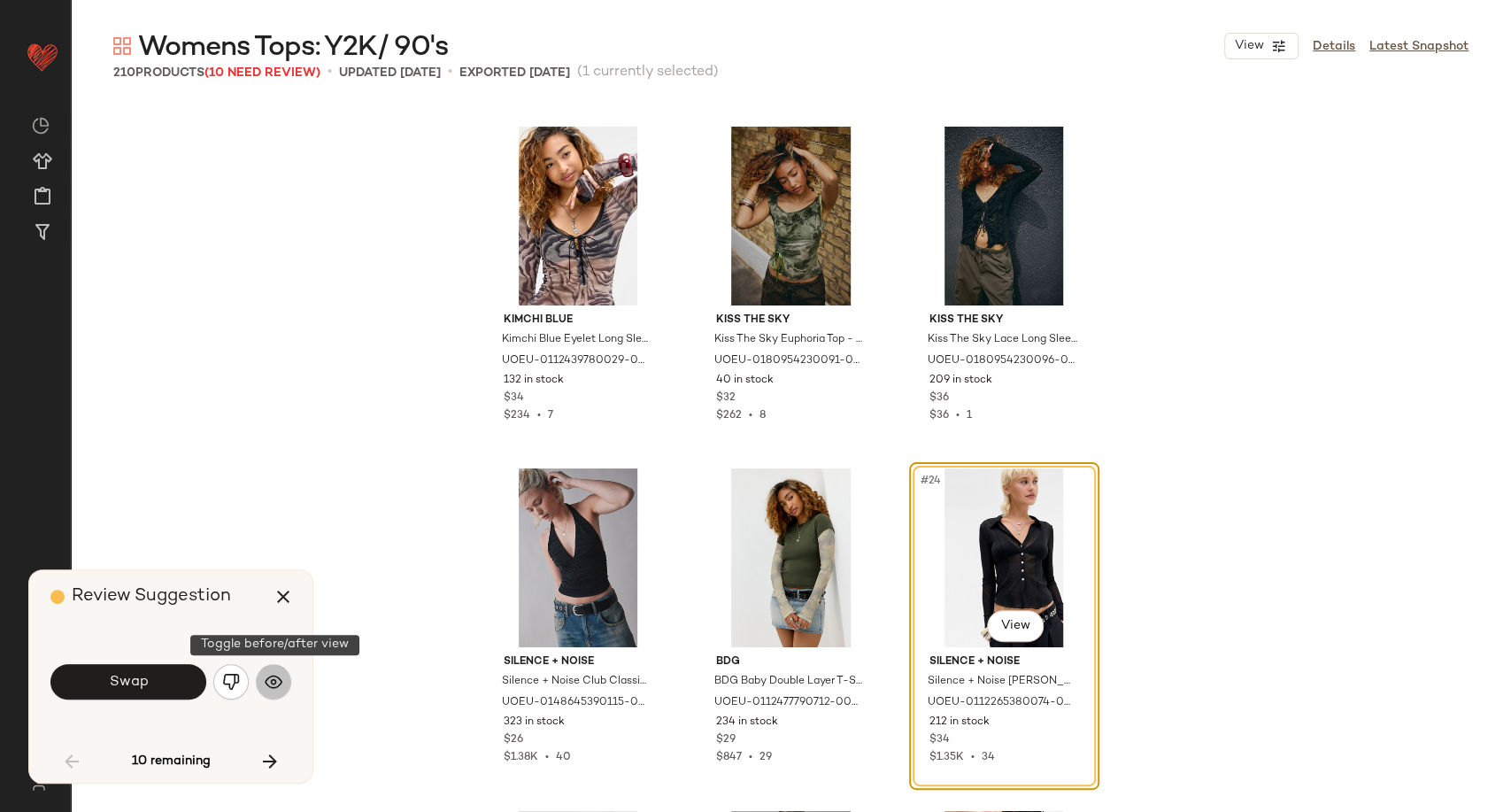
click at [279, 685] on img "button" at bounding box center [274, 682] width 18 height 18
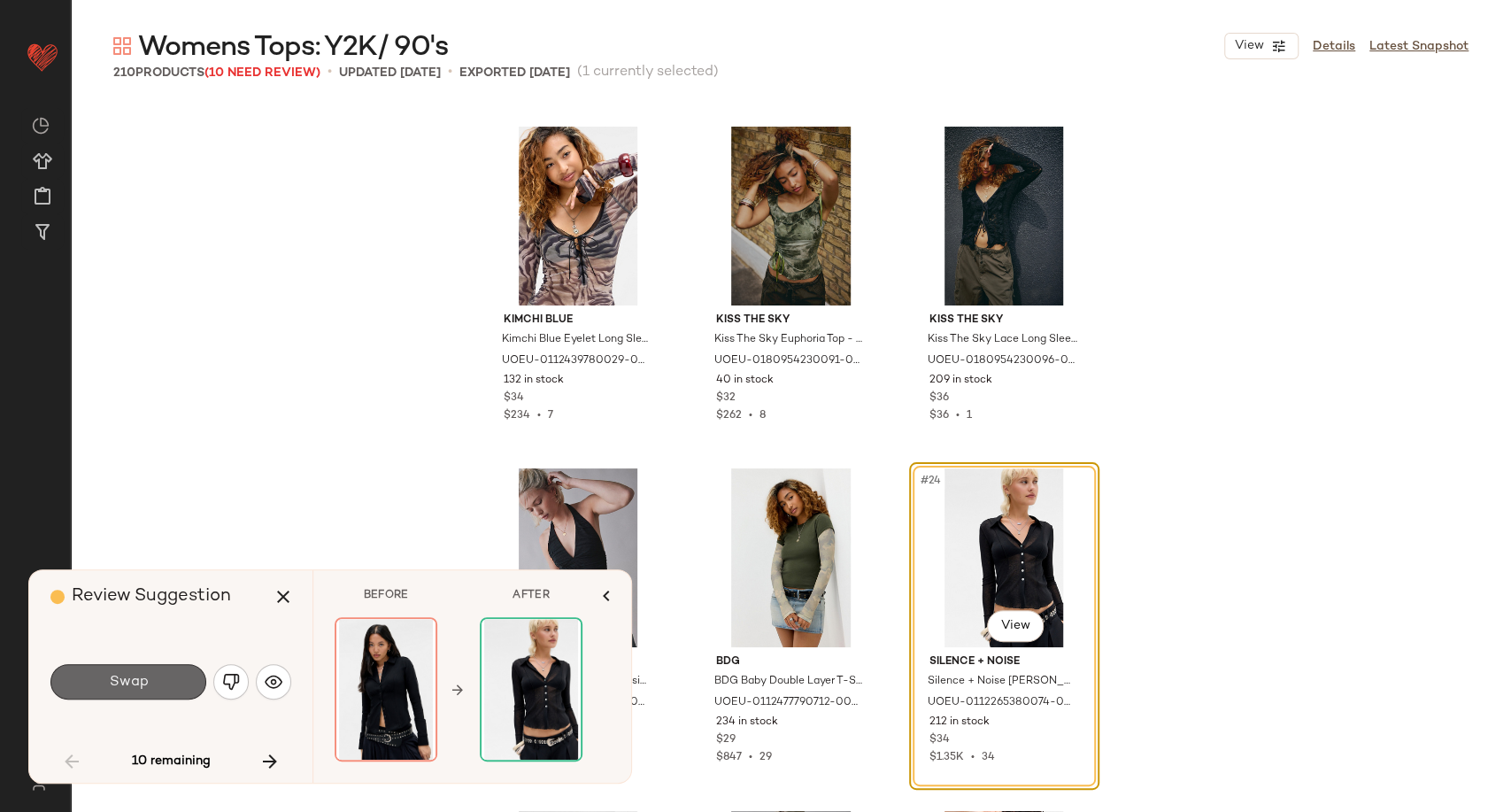
click at [192, 684] on button "Swap" at bounding box center [129, 682] width 156 height 35
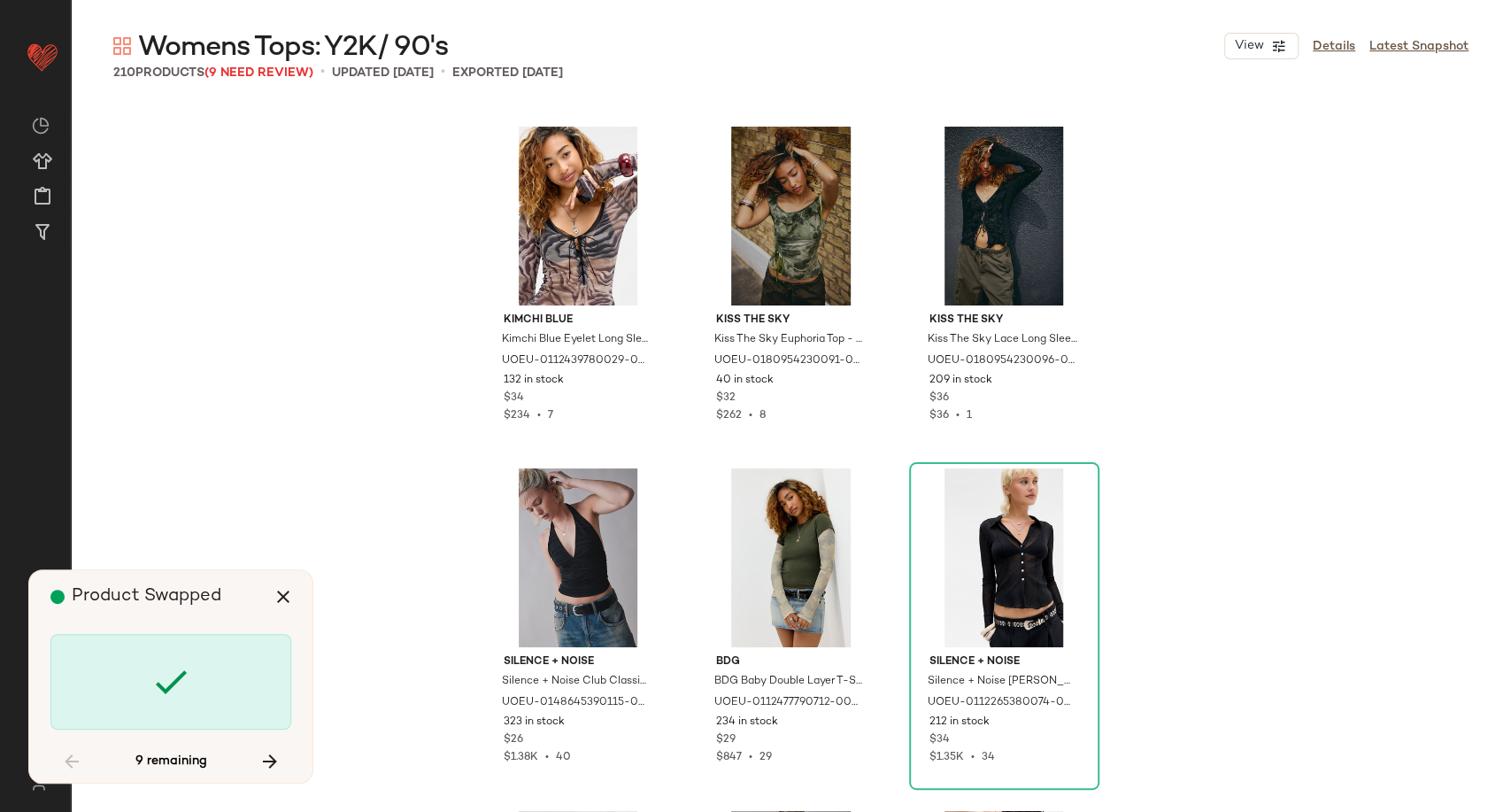
scroll to position [2734, 0]
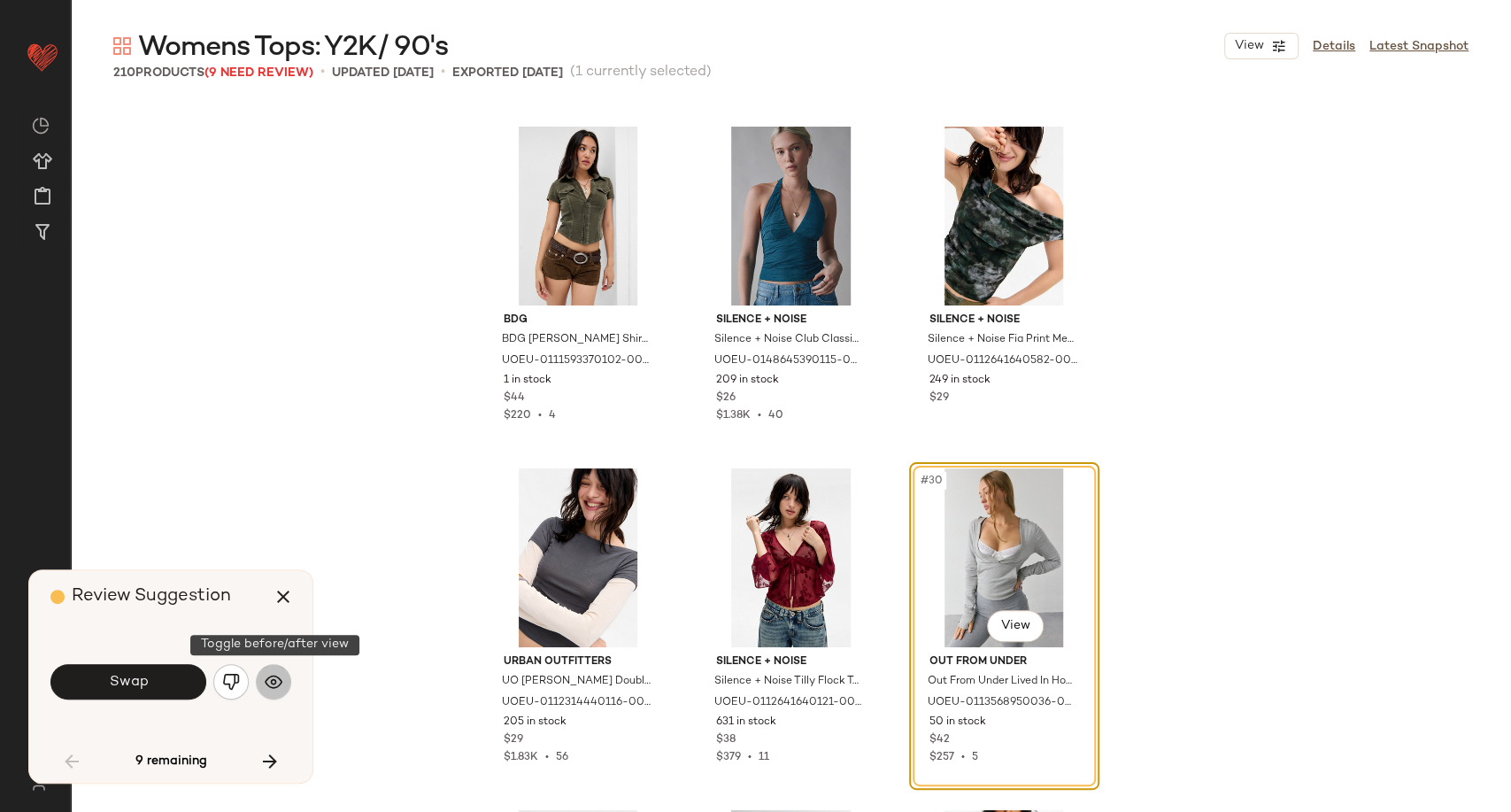
click at [276, 687] on img "button" at bounding box center [274, 682] width 18 height 18
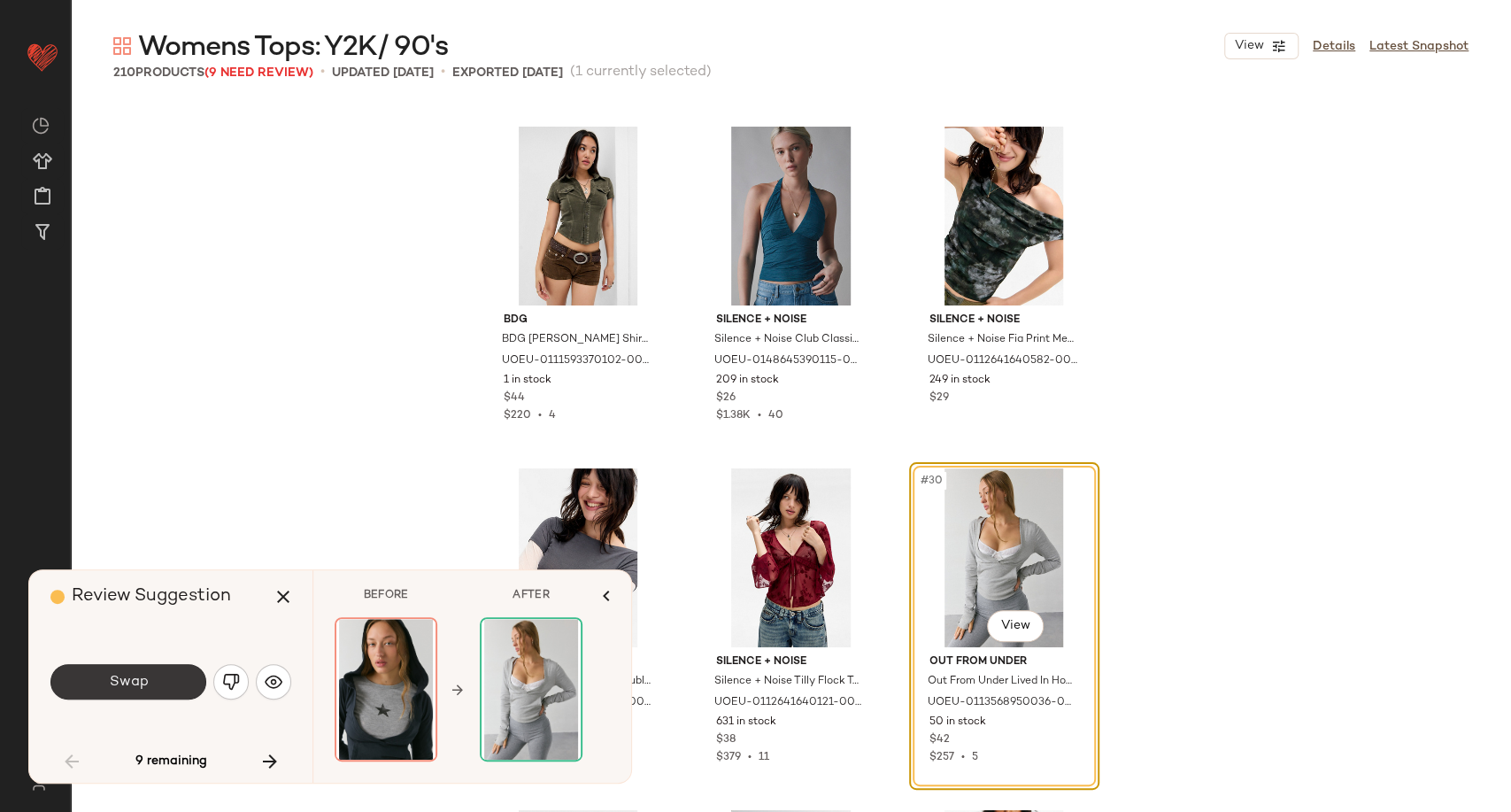
click at [141, 687] on span "Swap" at bounding box center [128, 682] width 40 height 17
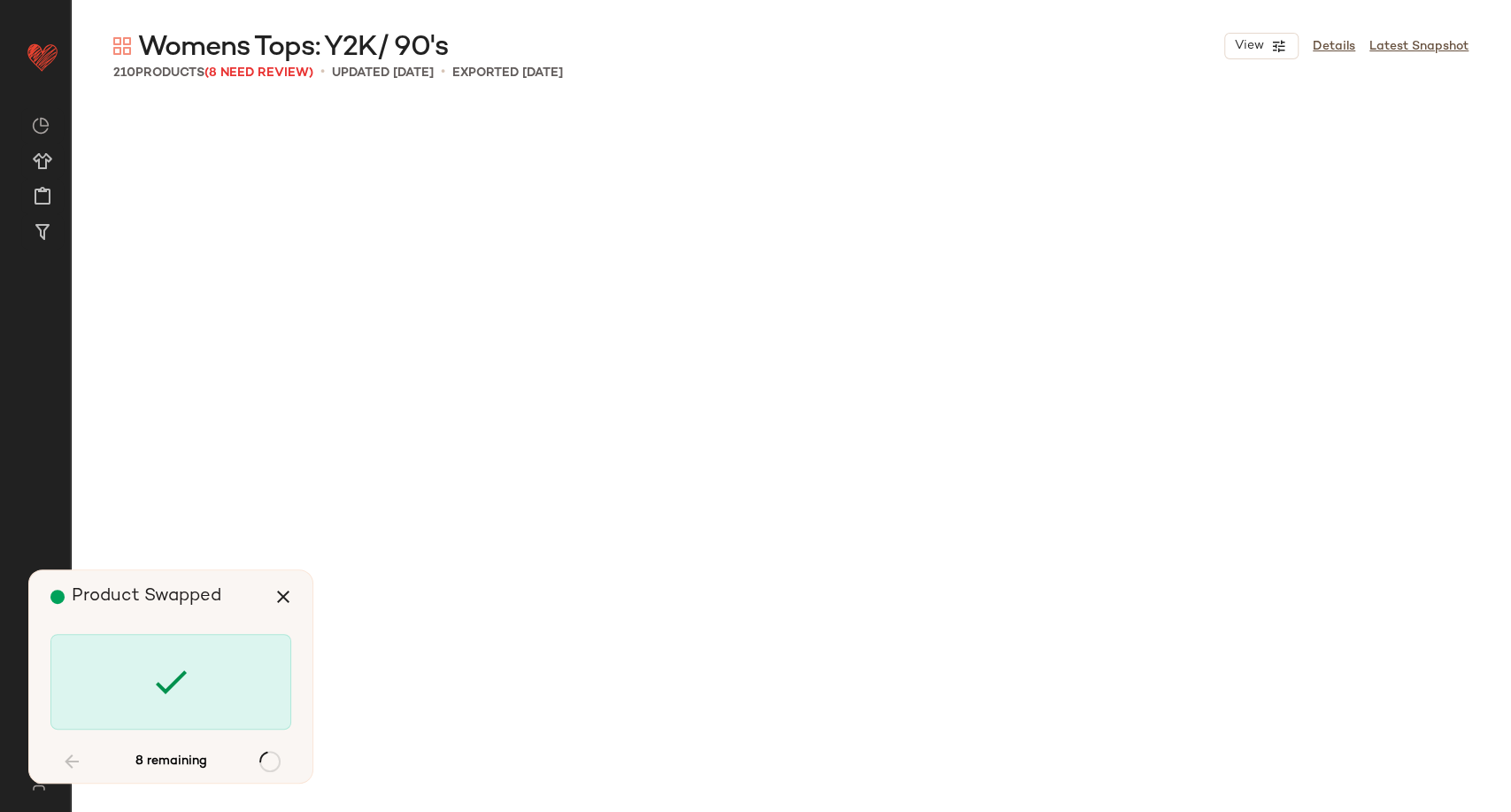
scroll to position [8201, 0]
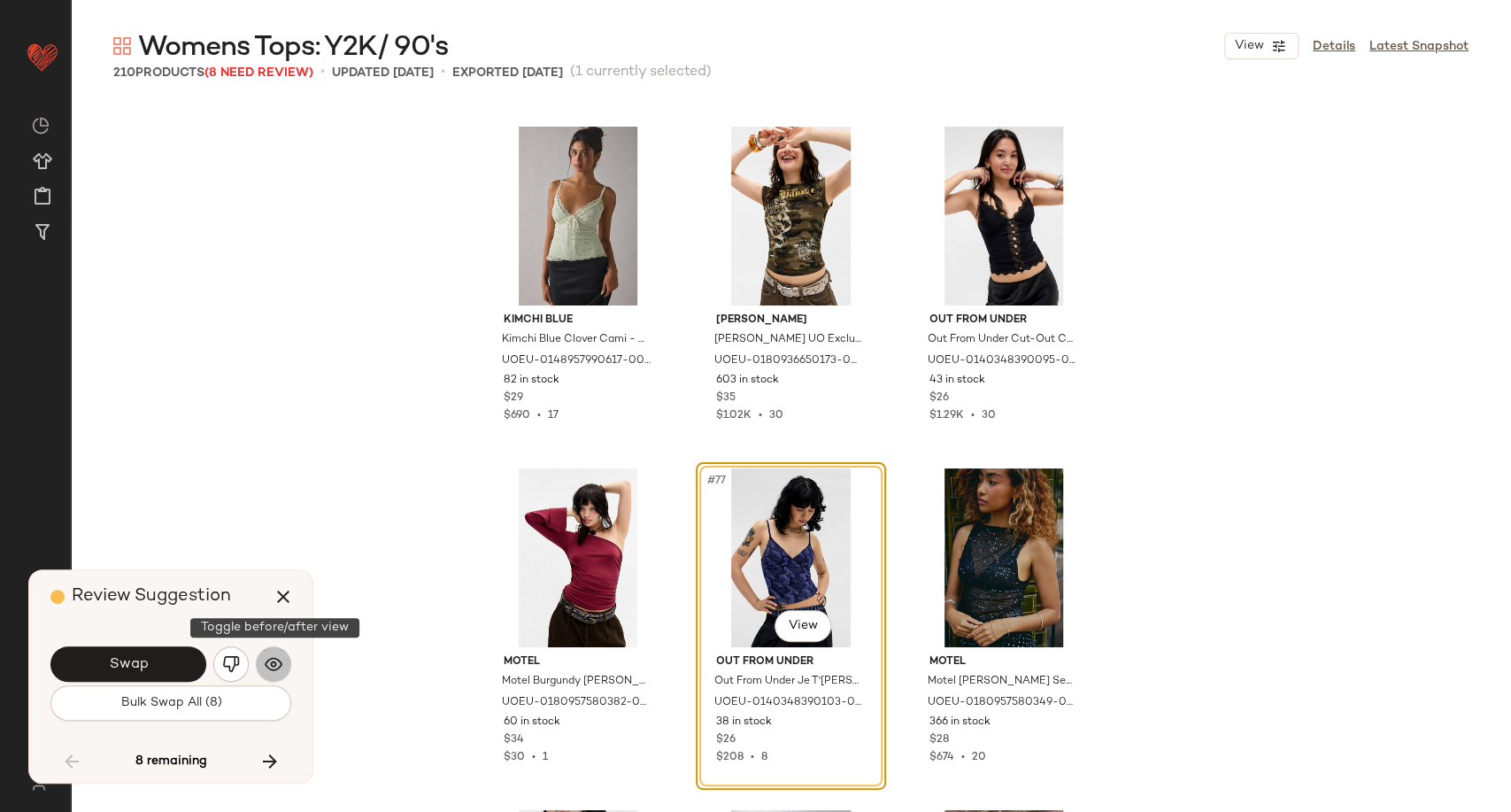
click at [262, 672] on button "button" at bounding box center [274, 664] width 35 height 35
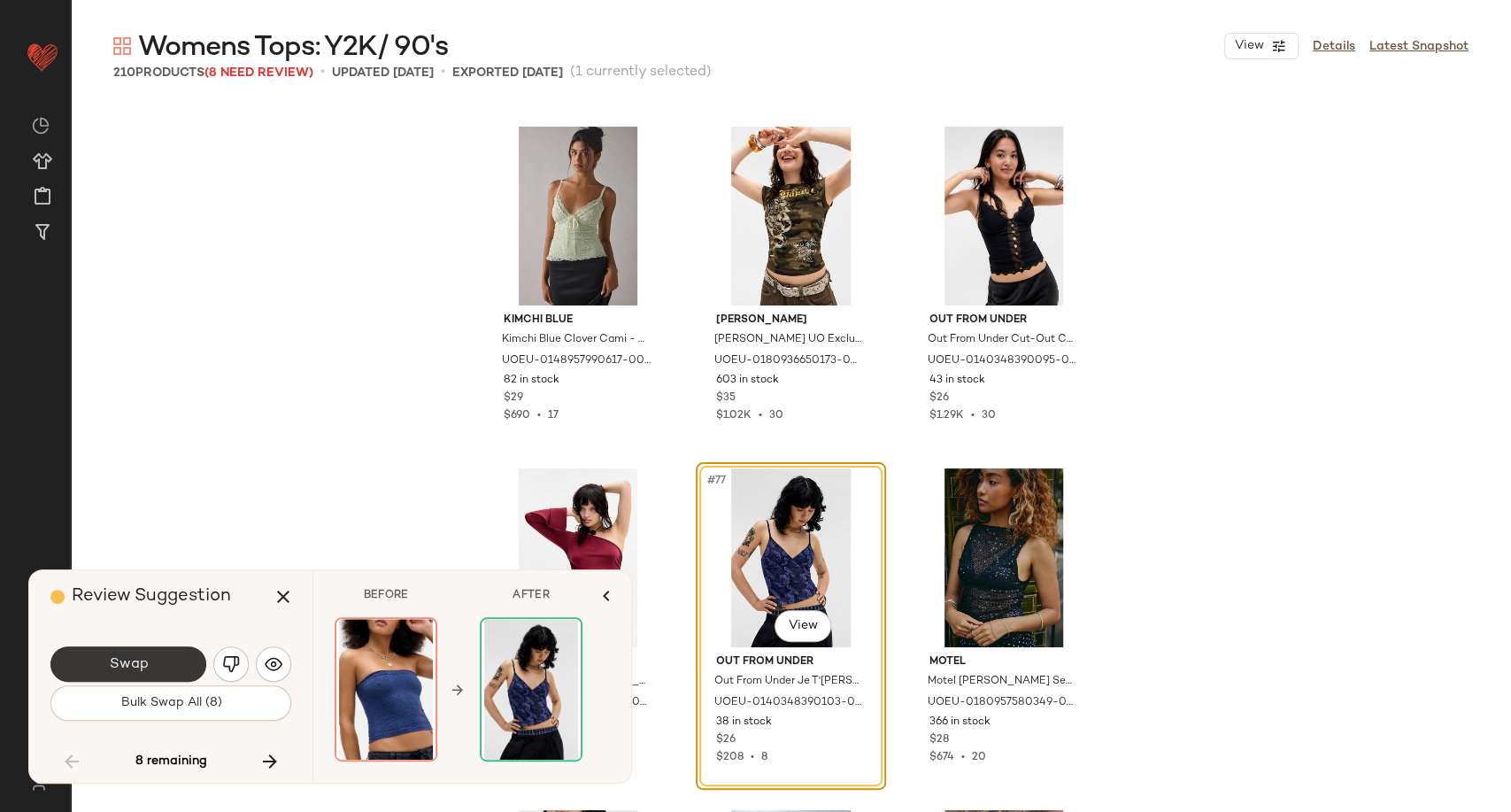
click at [175, 677] on button "Swap" at bounding box center [129, 664] width 156 height 35
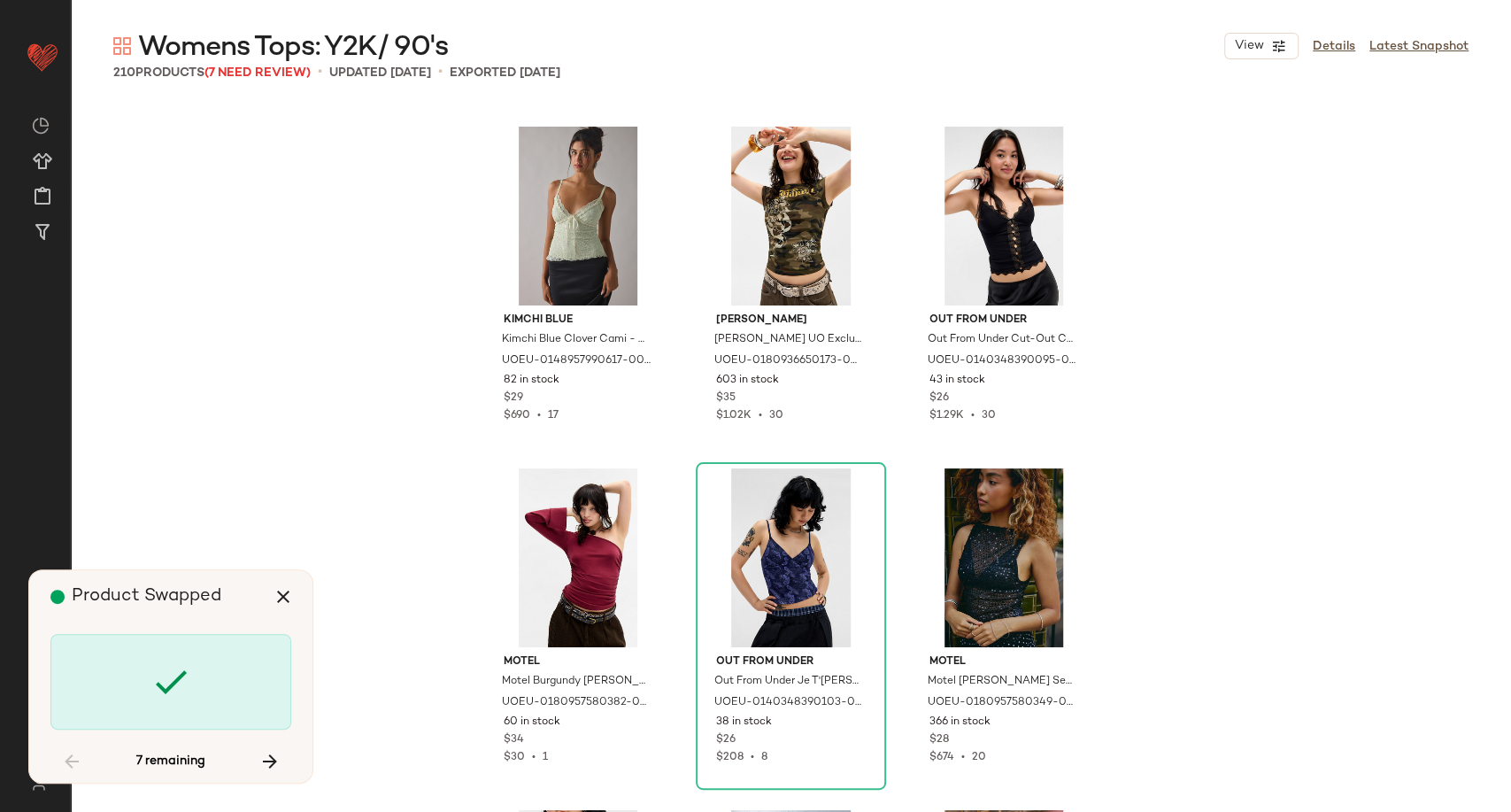
scroll to position [13668, 0]
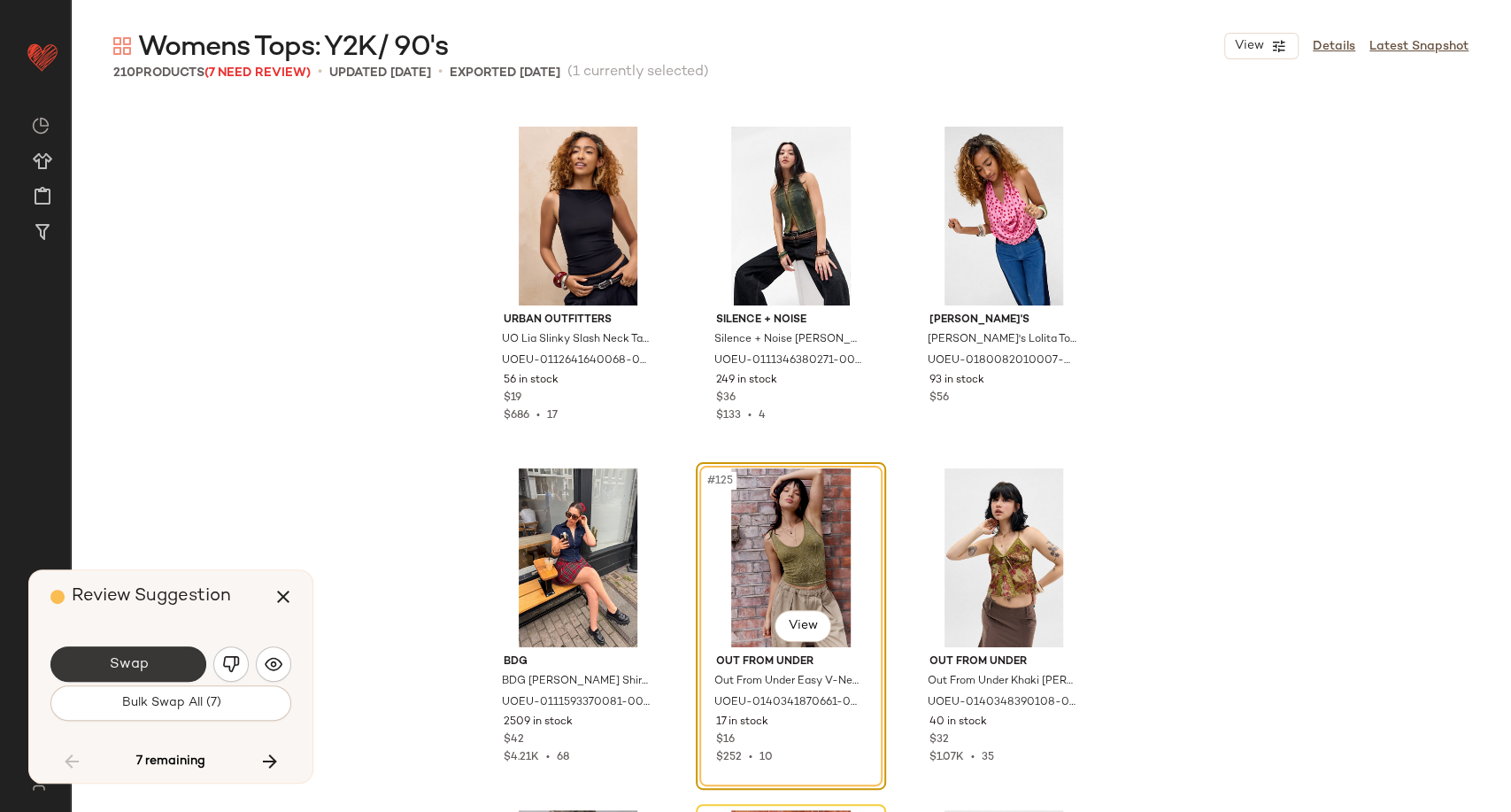
click at [190, 679] on button "Swap" at bounding box center [129, 664] width 156 height 35
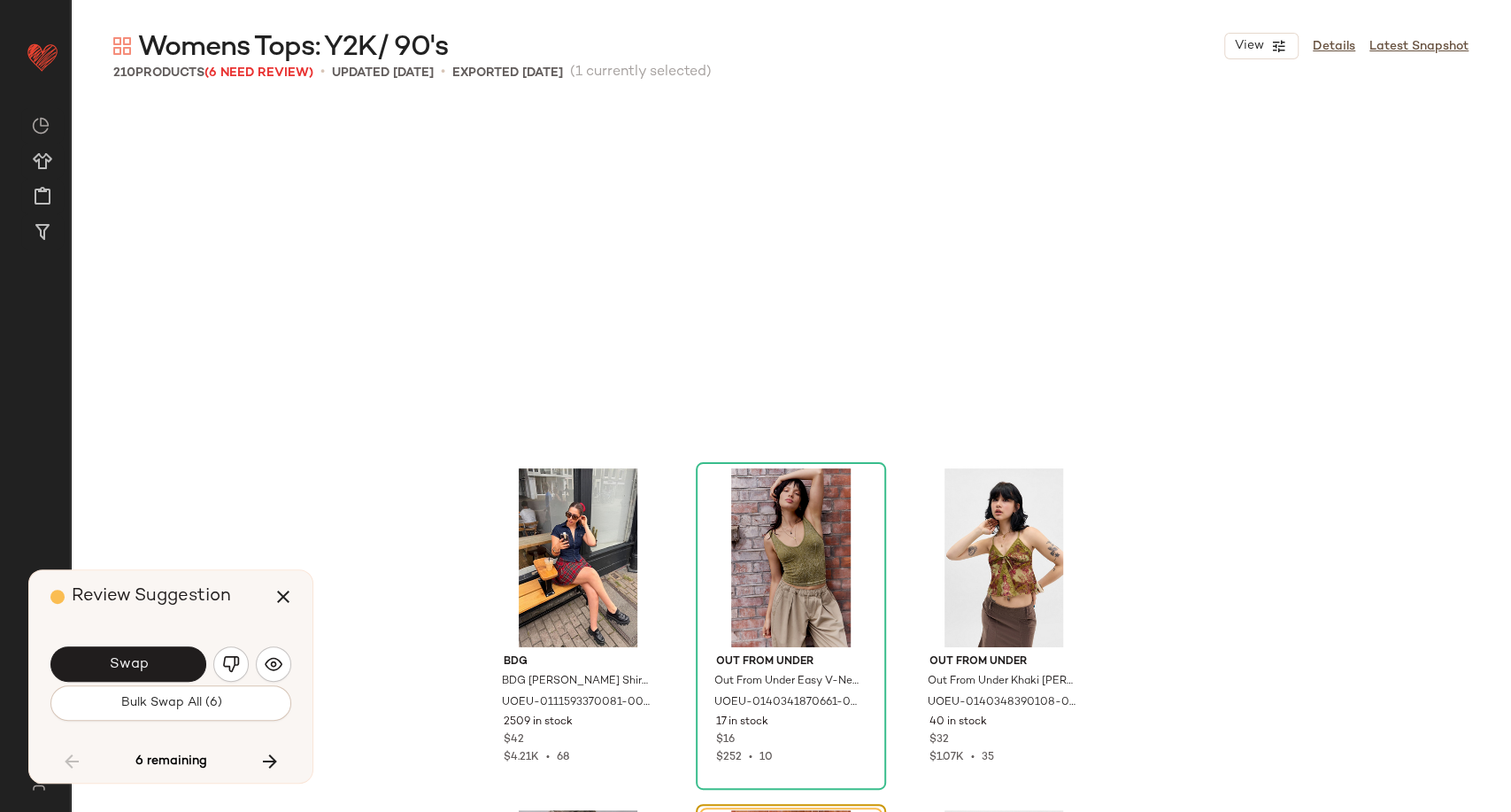
scroll to position [14008, 0]
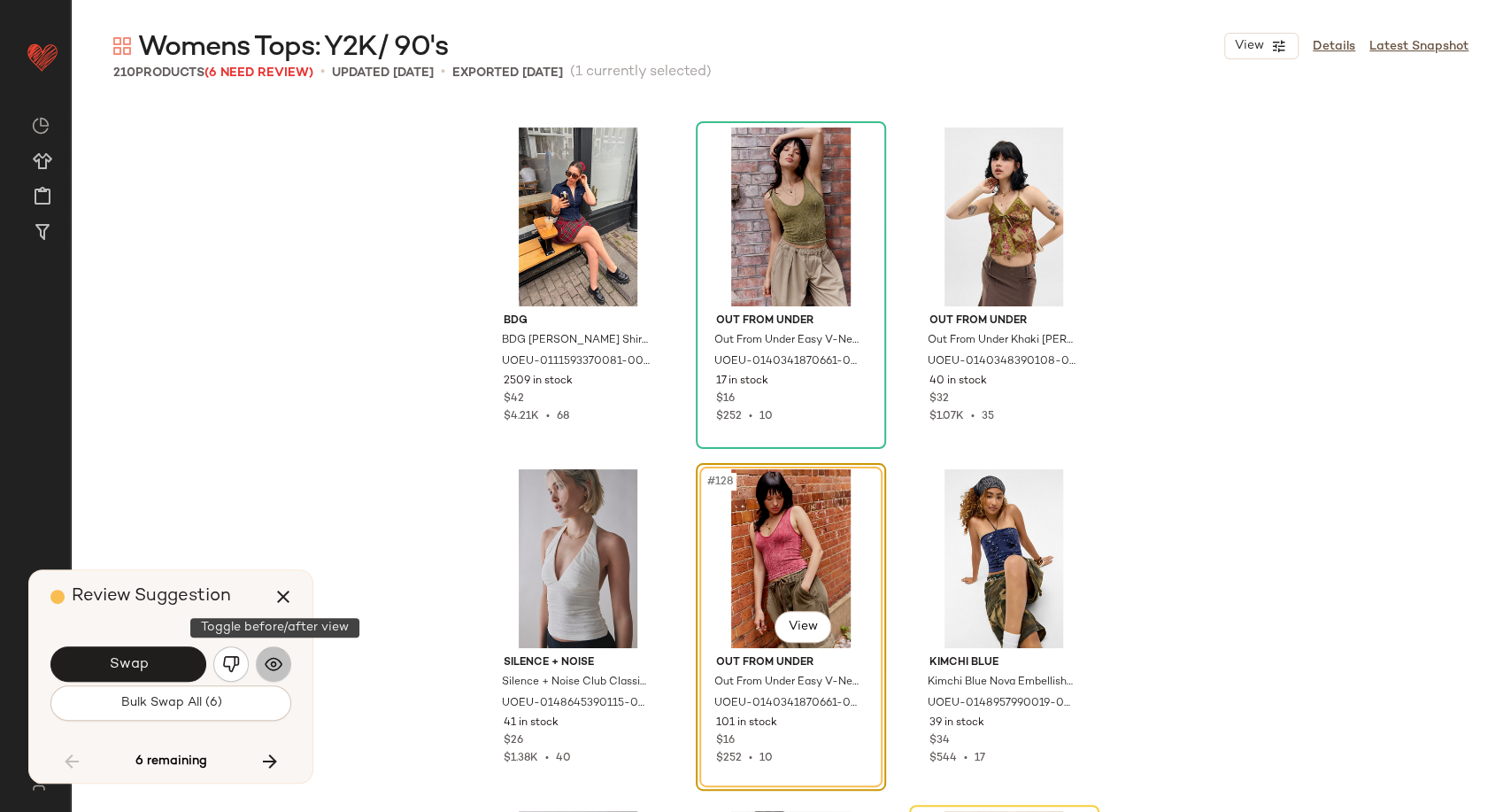
click at [274, 664] on img "button" at bounding box center [274, 664] width 18 height 18
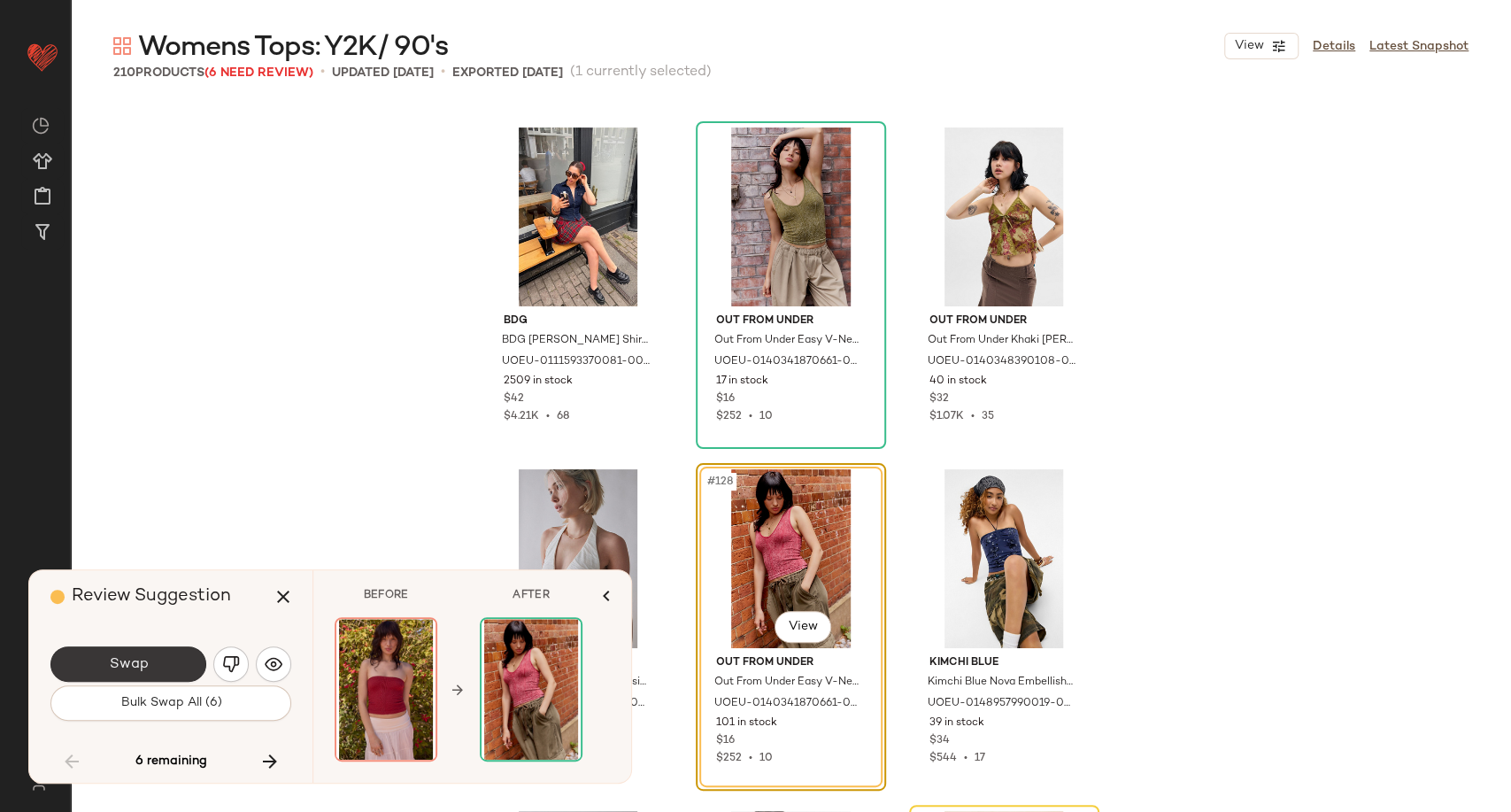
click at [171, 669] on button "Swap" at bounding box center [129, 664] width 156 height 35
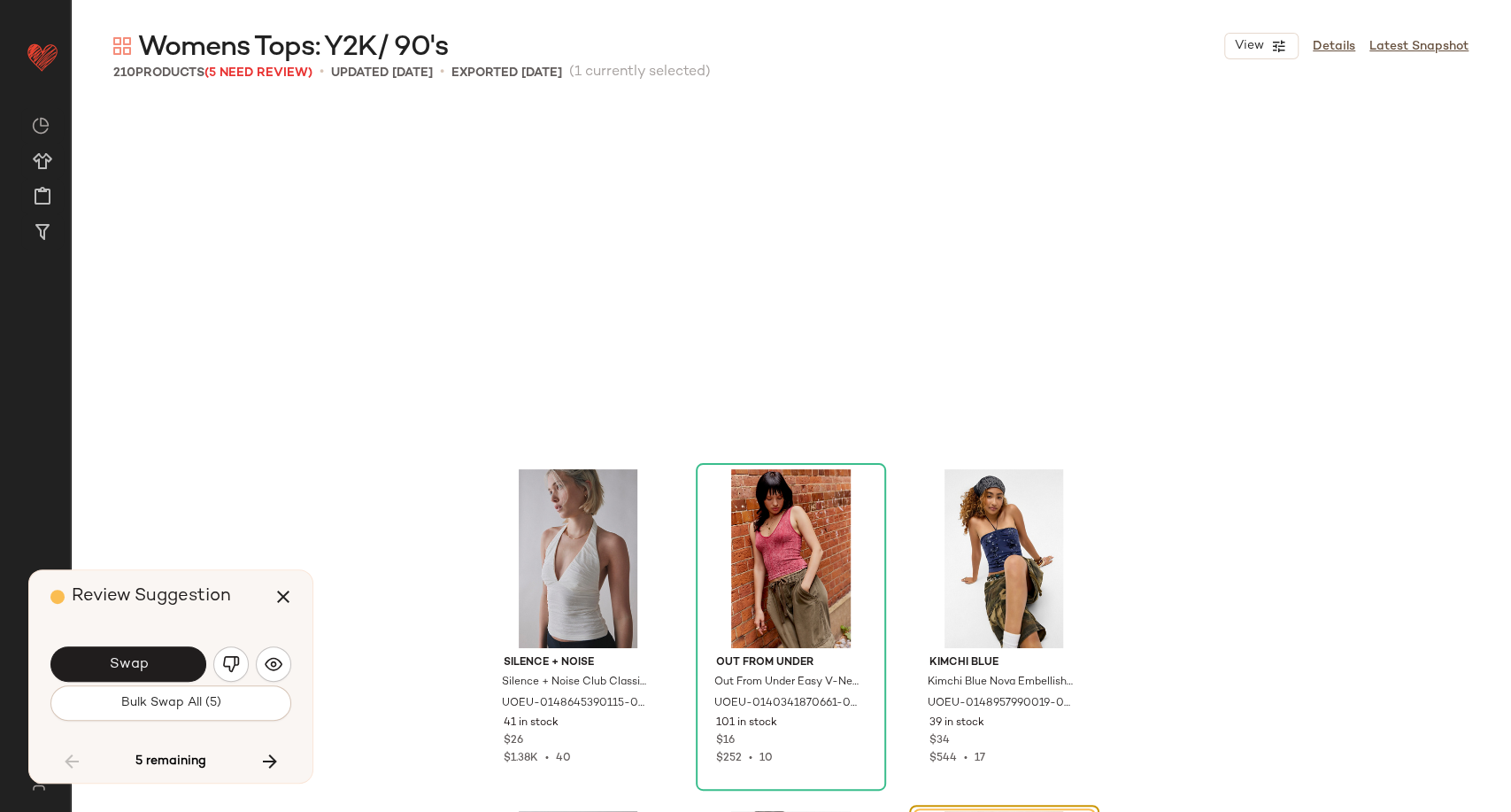
scroll to position [14351, 0]
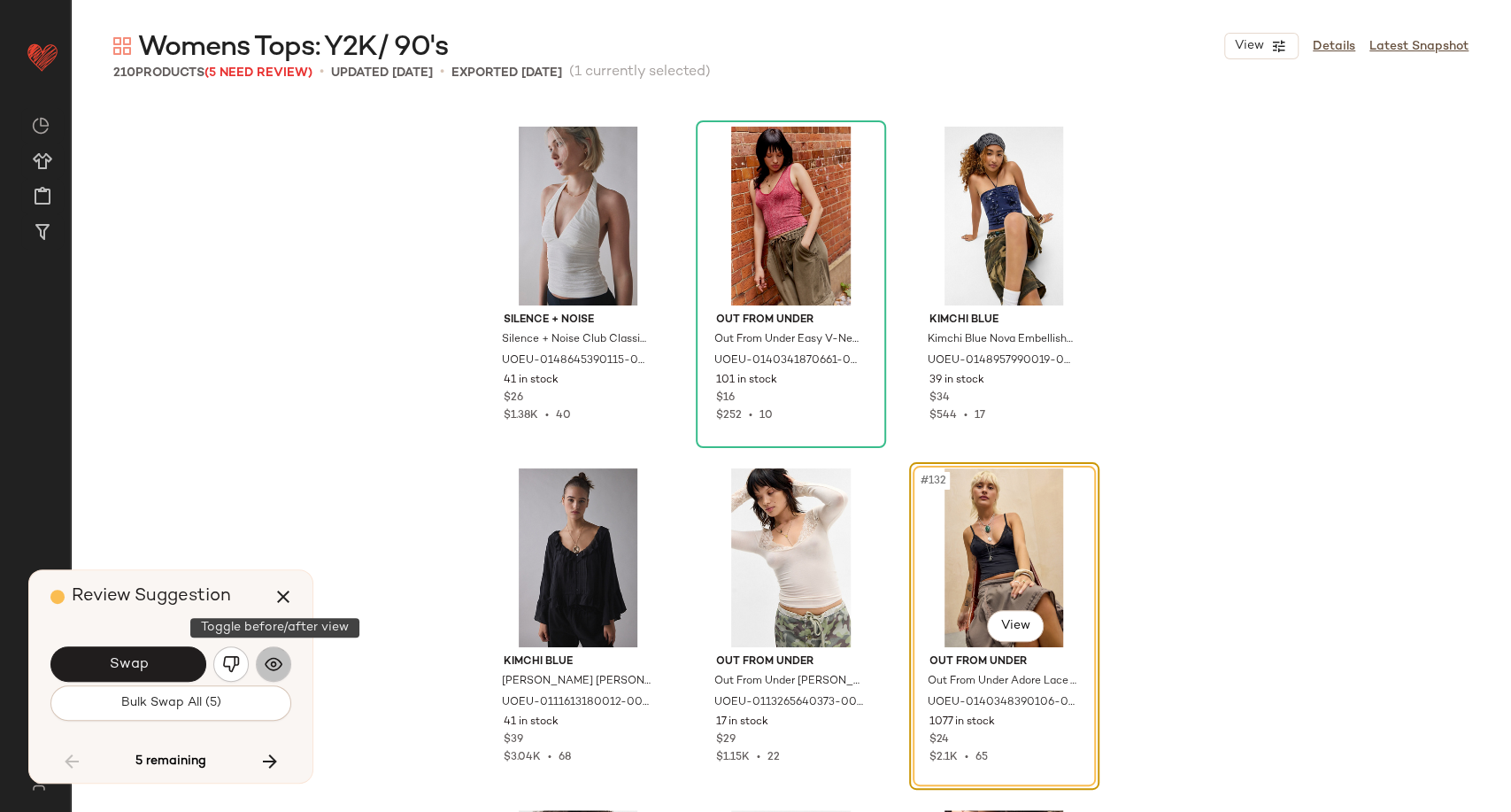
click at [263, 672] on button "button" at bounding box center [274, 664] width 35 height 35
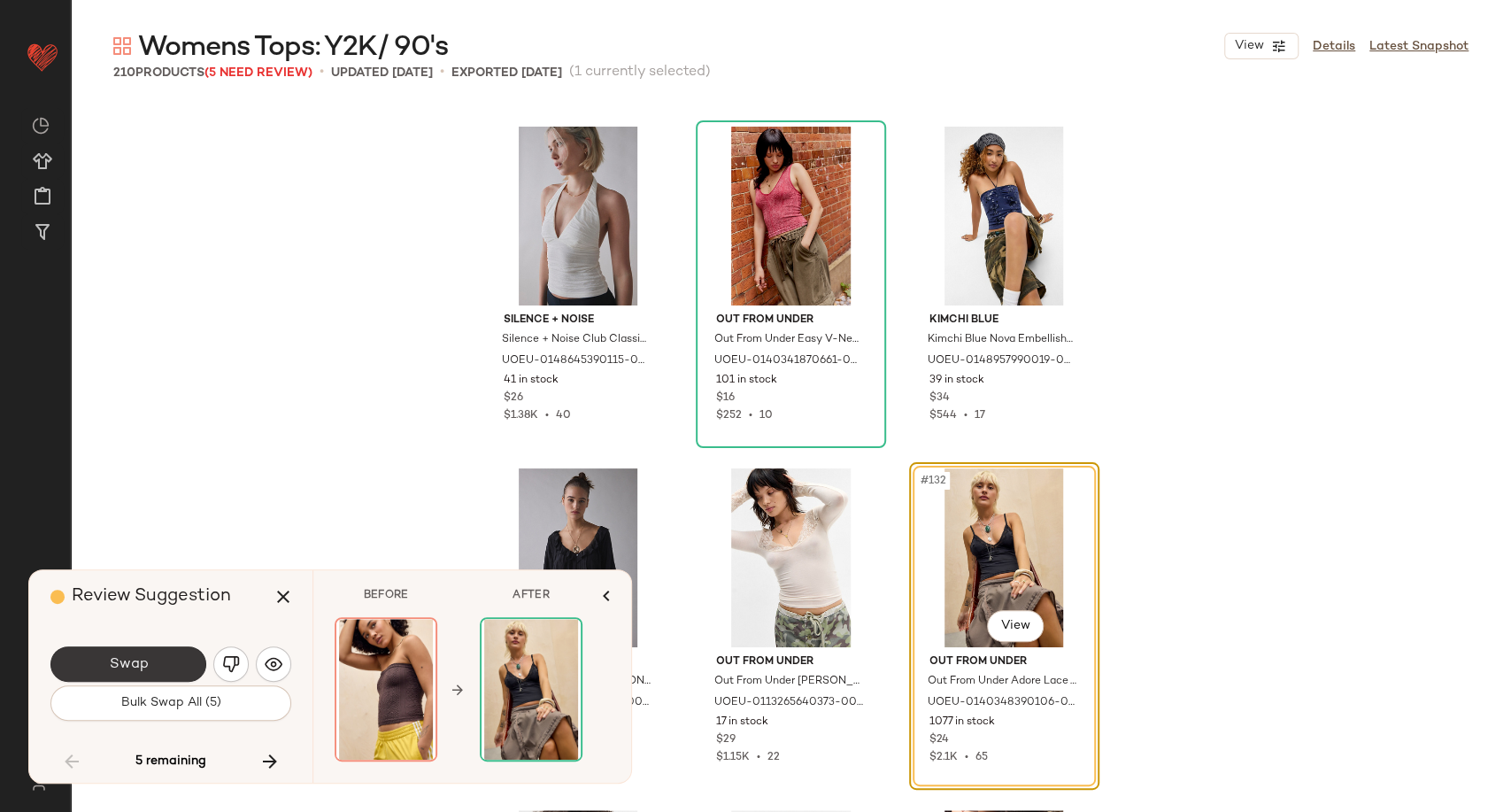
click at [150, 663] on button "Swap" at bounding box center [129, 664] width 156 height 35
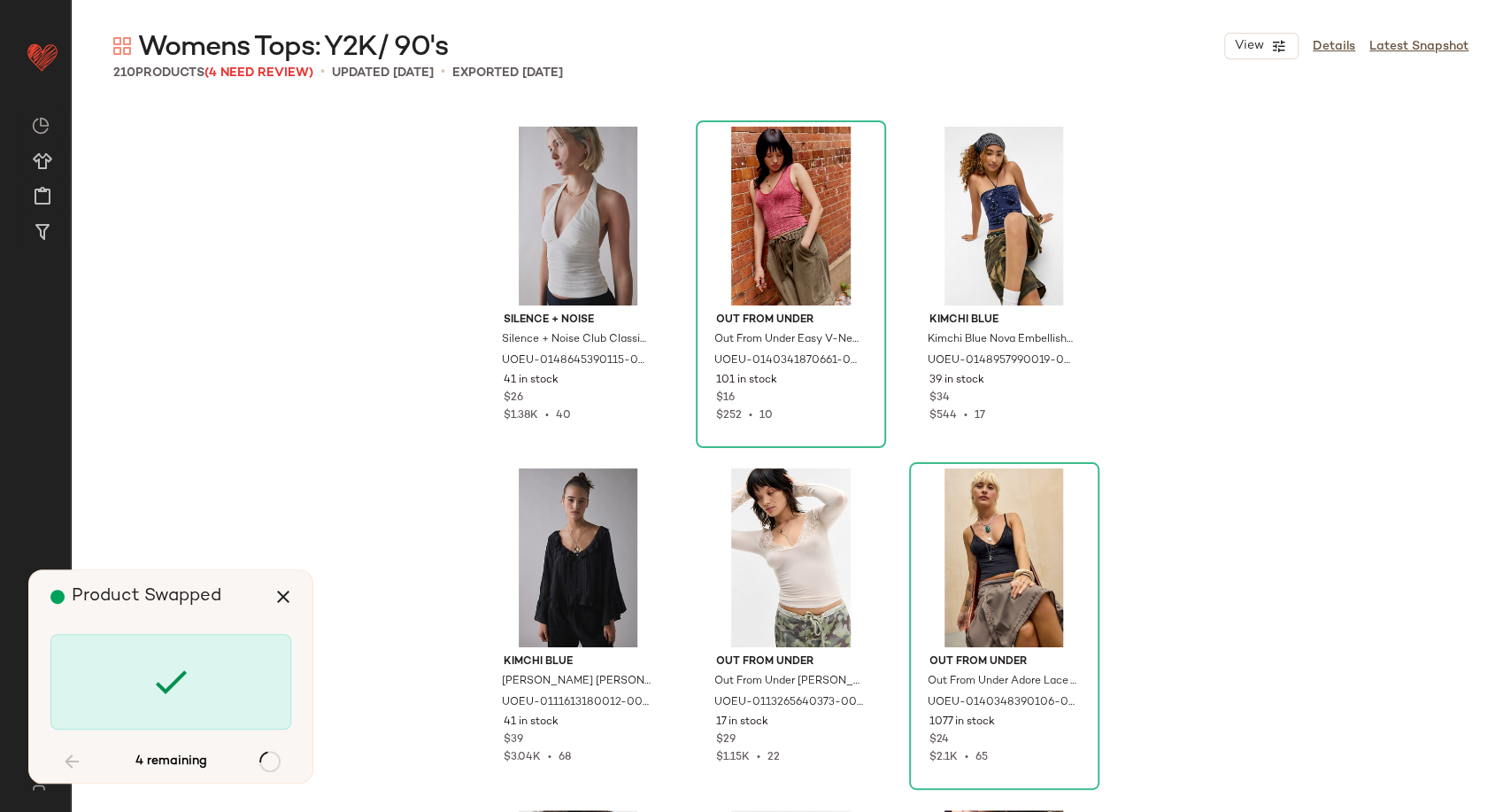
scroll to position [18452, 0]
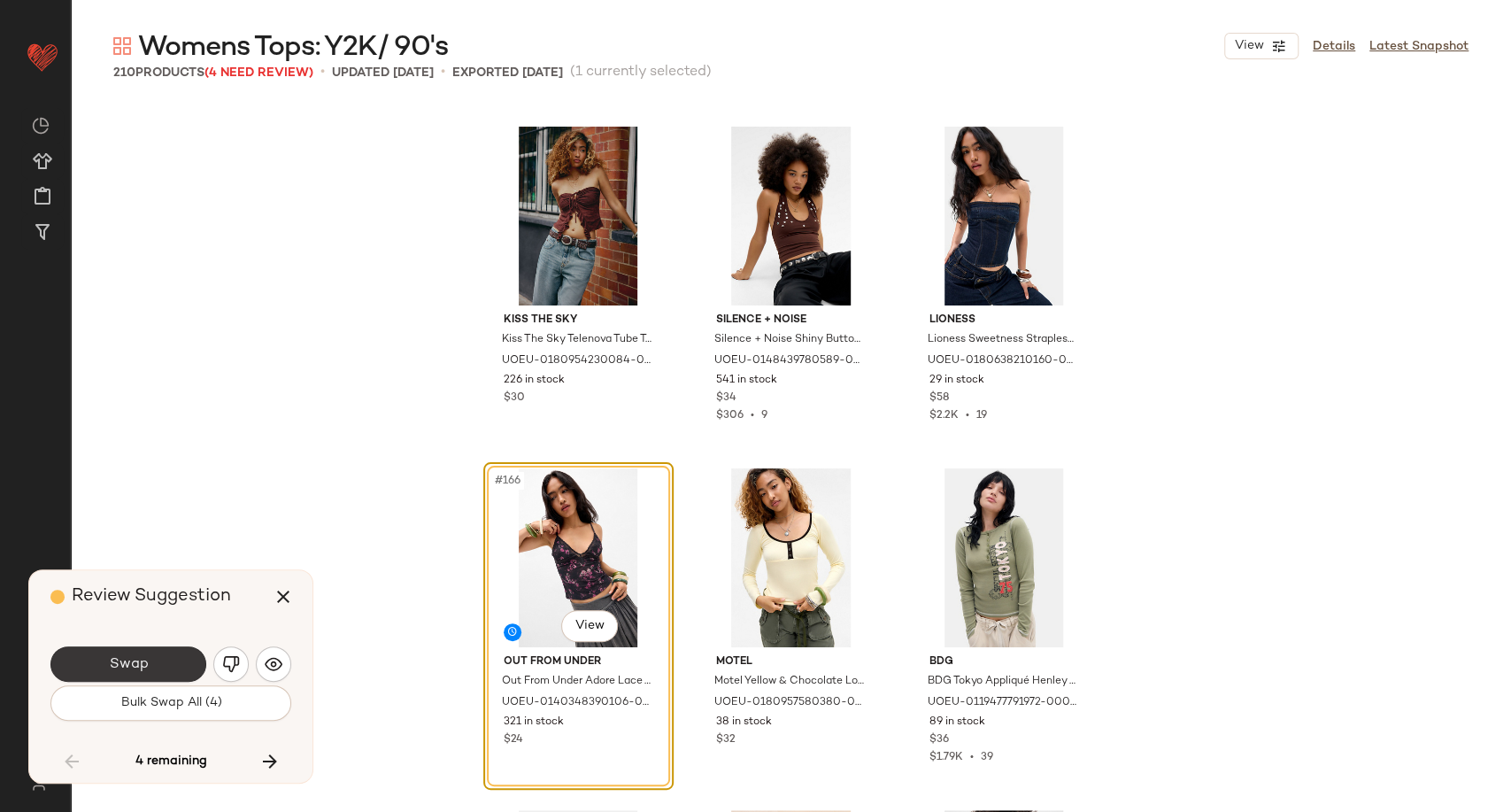
click at [155, 667] on button "Swap" at bounding box center [129, 664] width 156 height 35
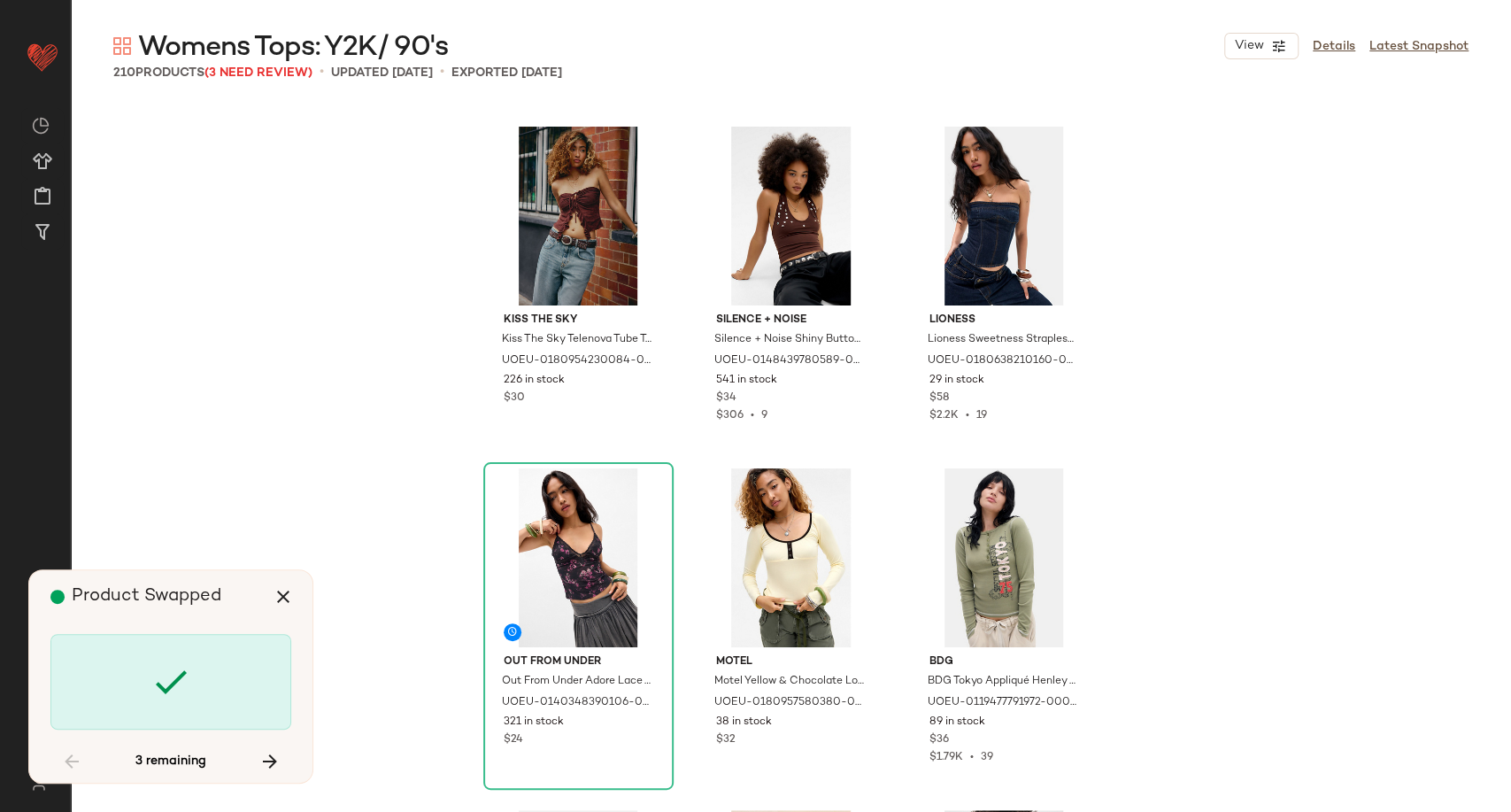
scroll to position [19136, 0]
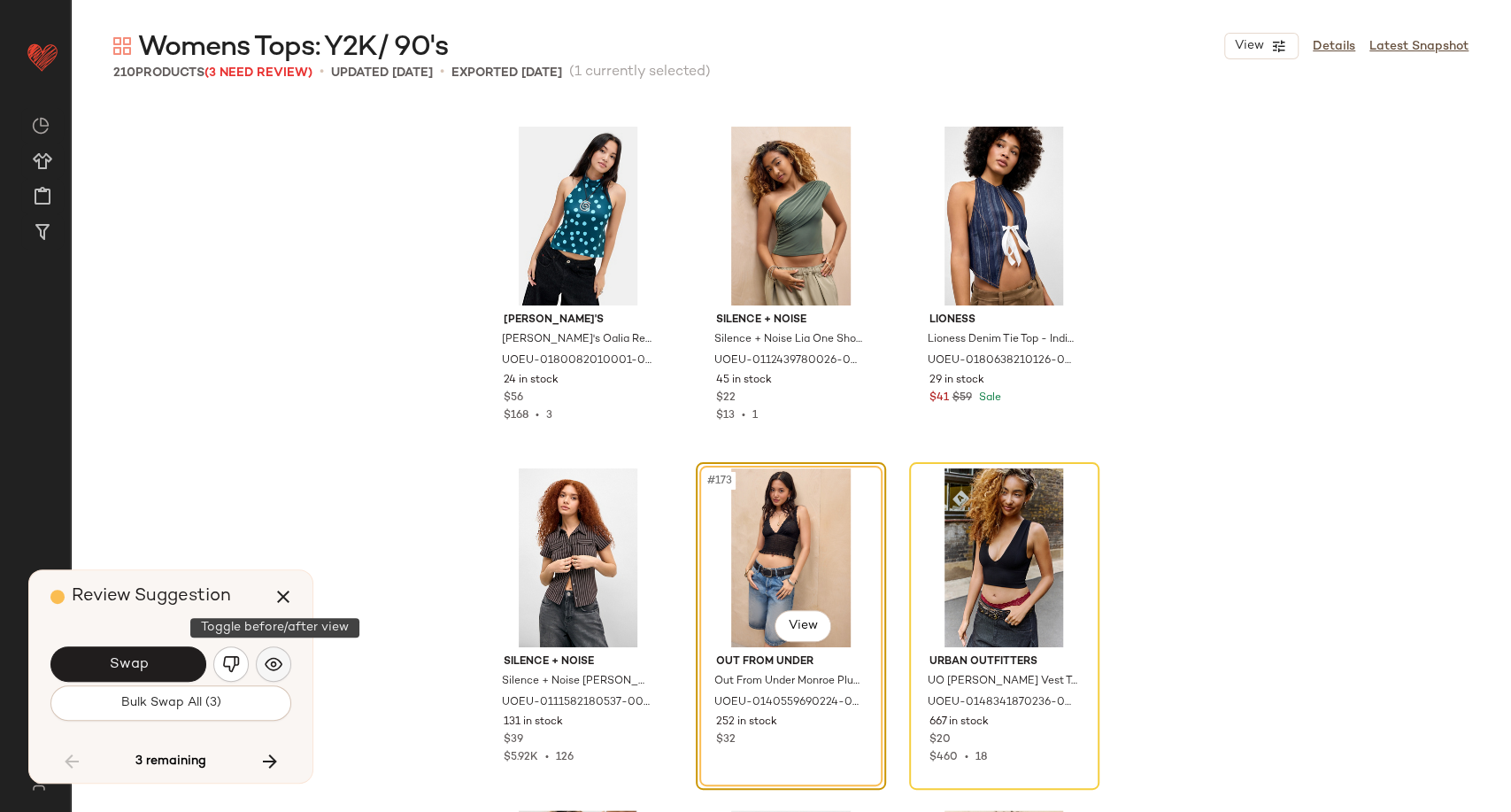
click at [288, 666] on button "button" at bounding box center [274, 664] width 35 height 35
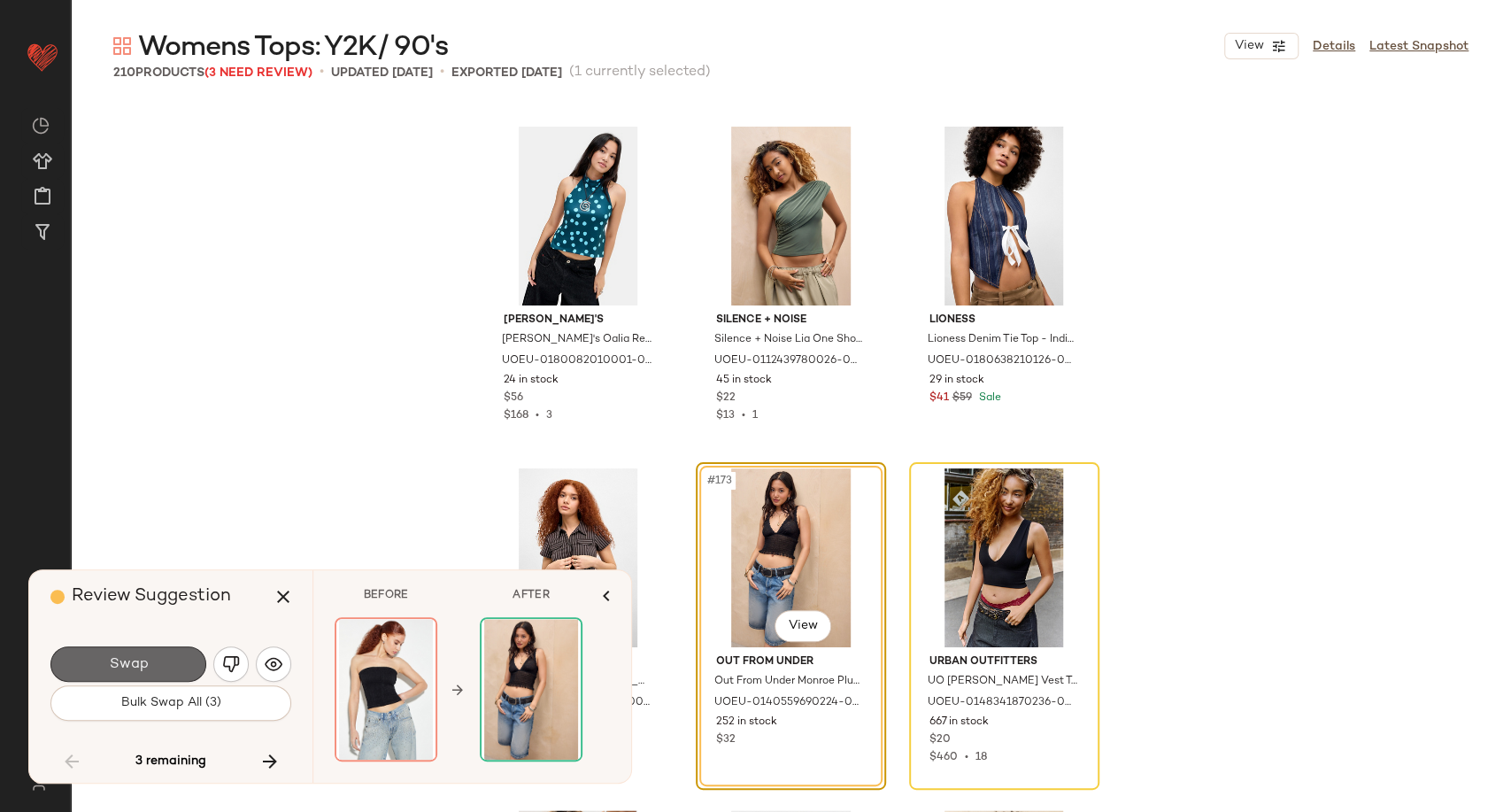
click at [149, 673] on button "Swap" at bounding box center [129, 664] width 156 height 35
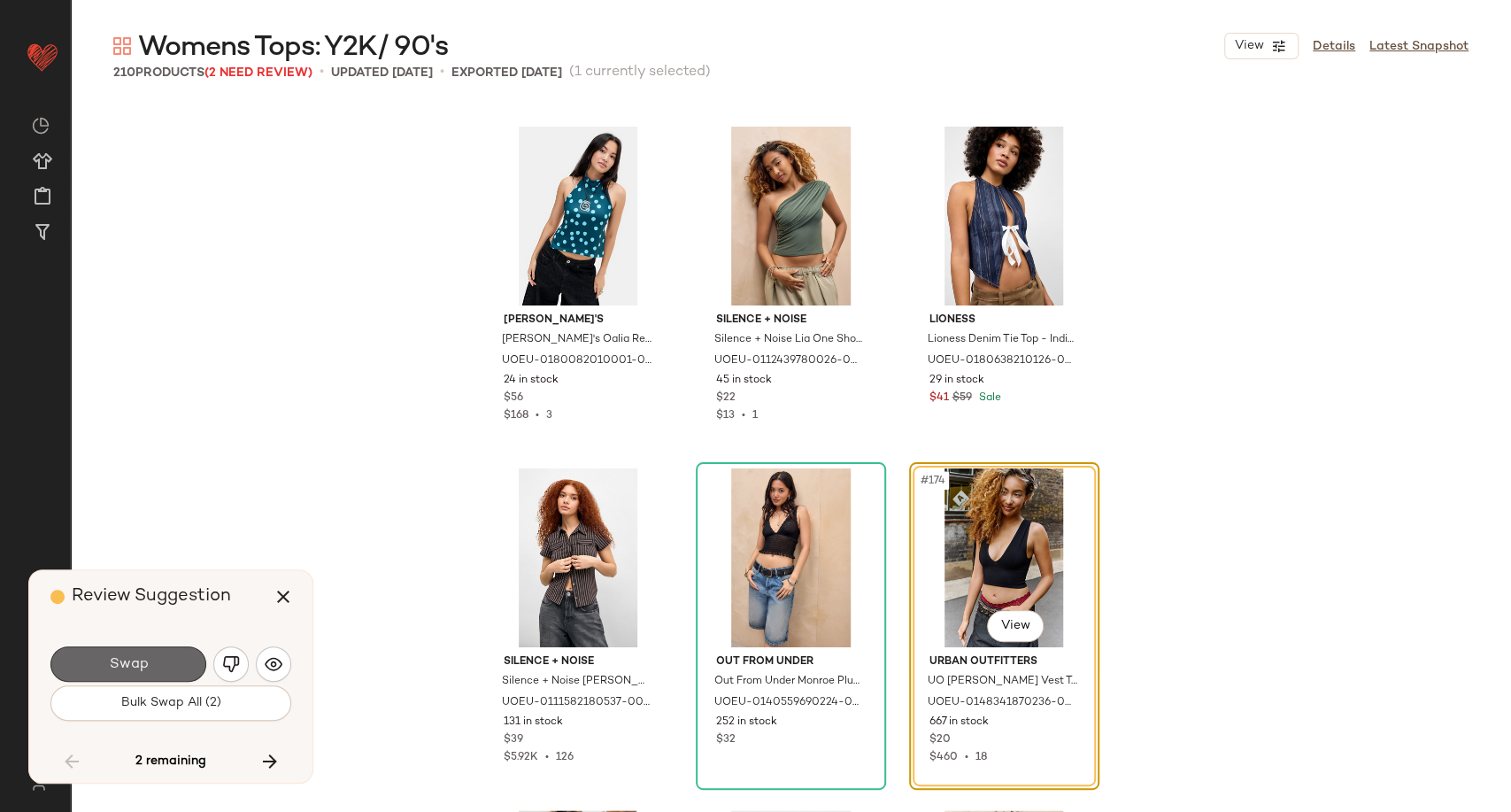
click at [161, 666] on button "Swap" at bounding box center [129, 664] width 156 height 35
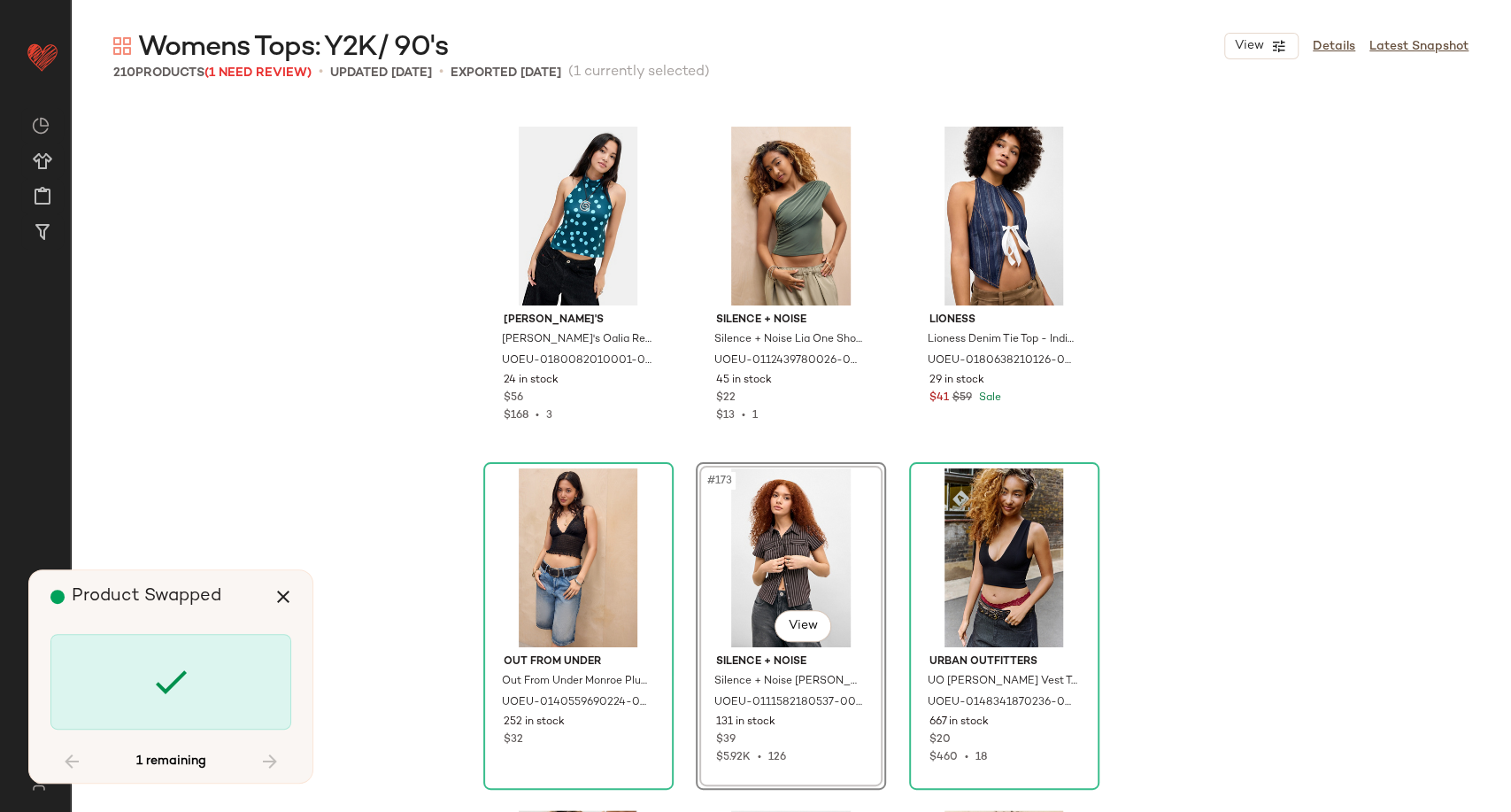
scroll to position [22209, 0]
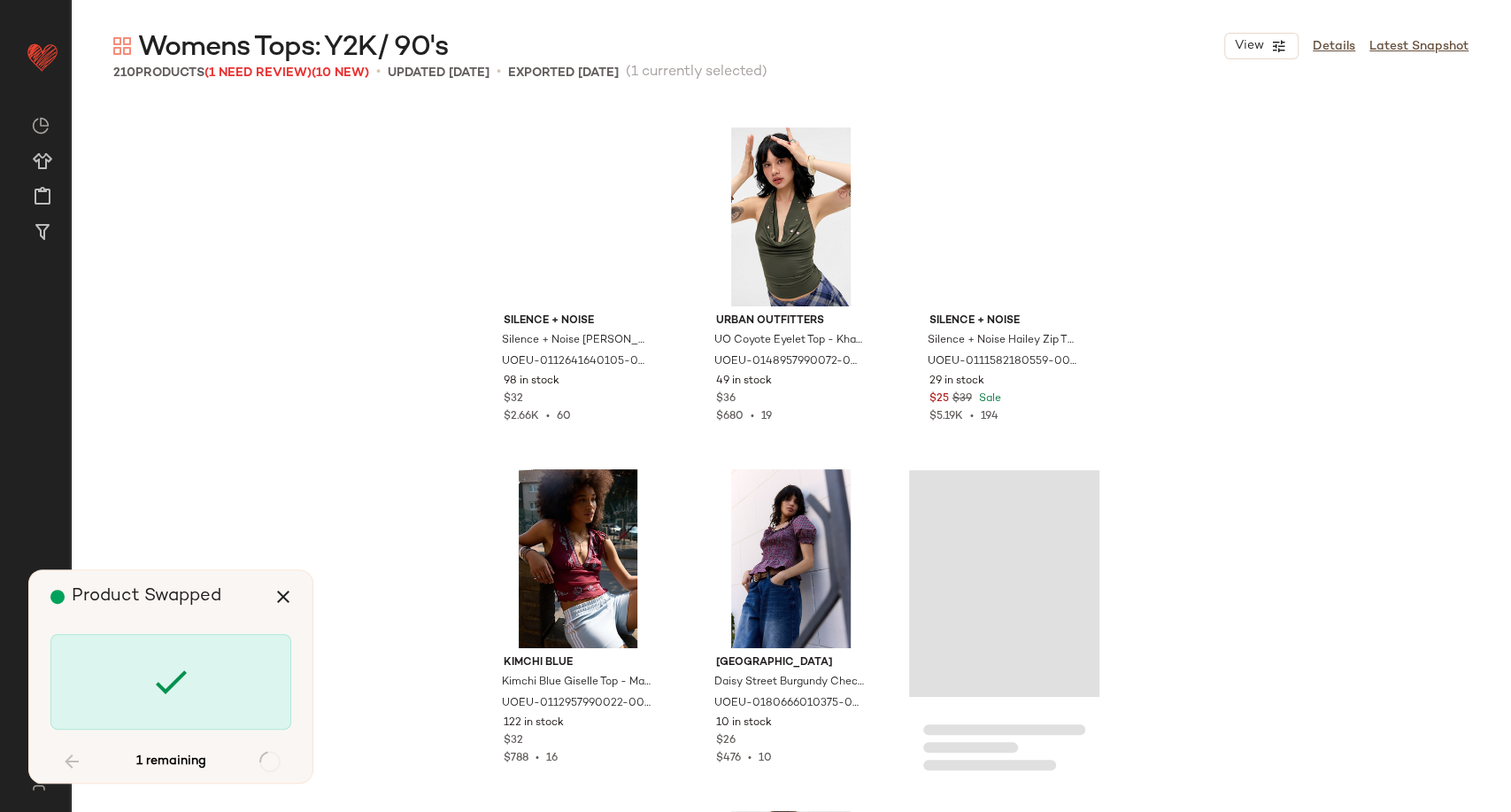
click at [1238, 532] on div "Silence + Noise Silence + Noise Penny Ruched Spot Shirt - Maroon S at Urban Out…" at bounding box center [791, 457] width 1440 height 709
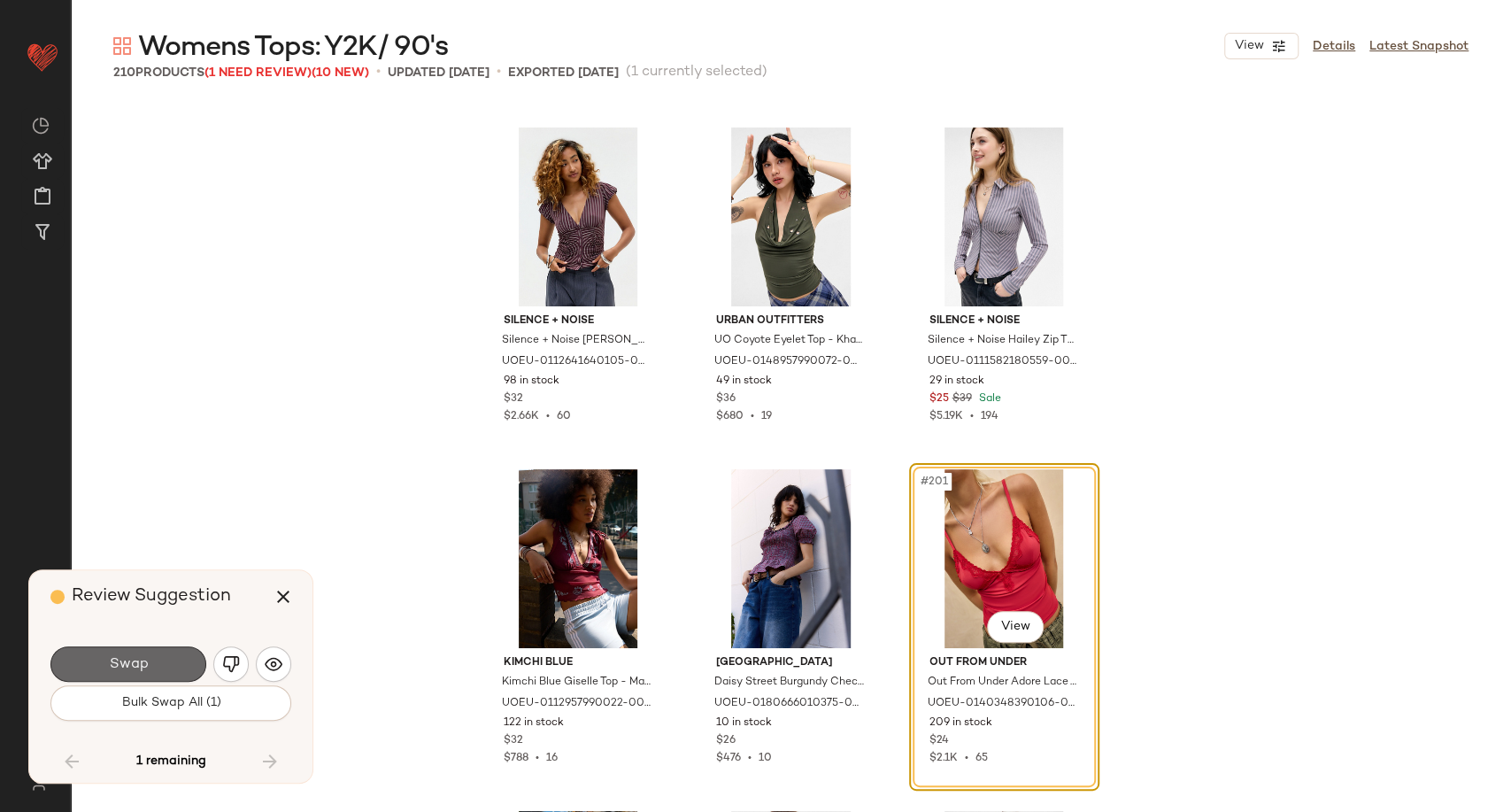
click at [131, 668] on span "Swap" at bounding box center [128, 664] width 40 height 17
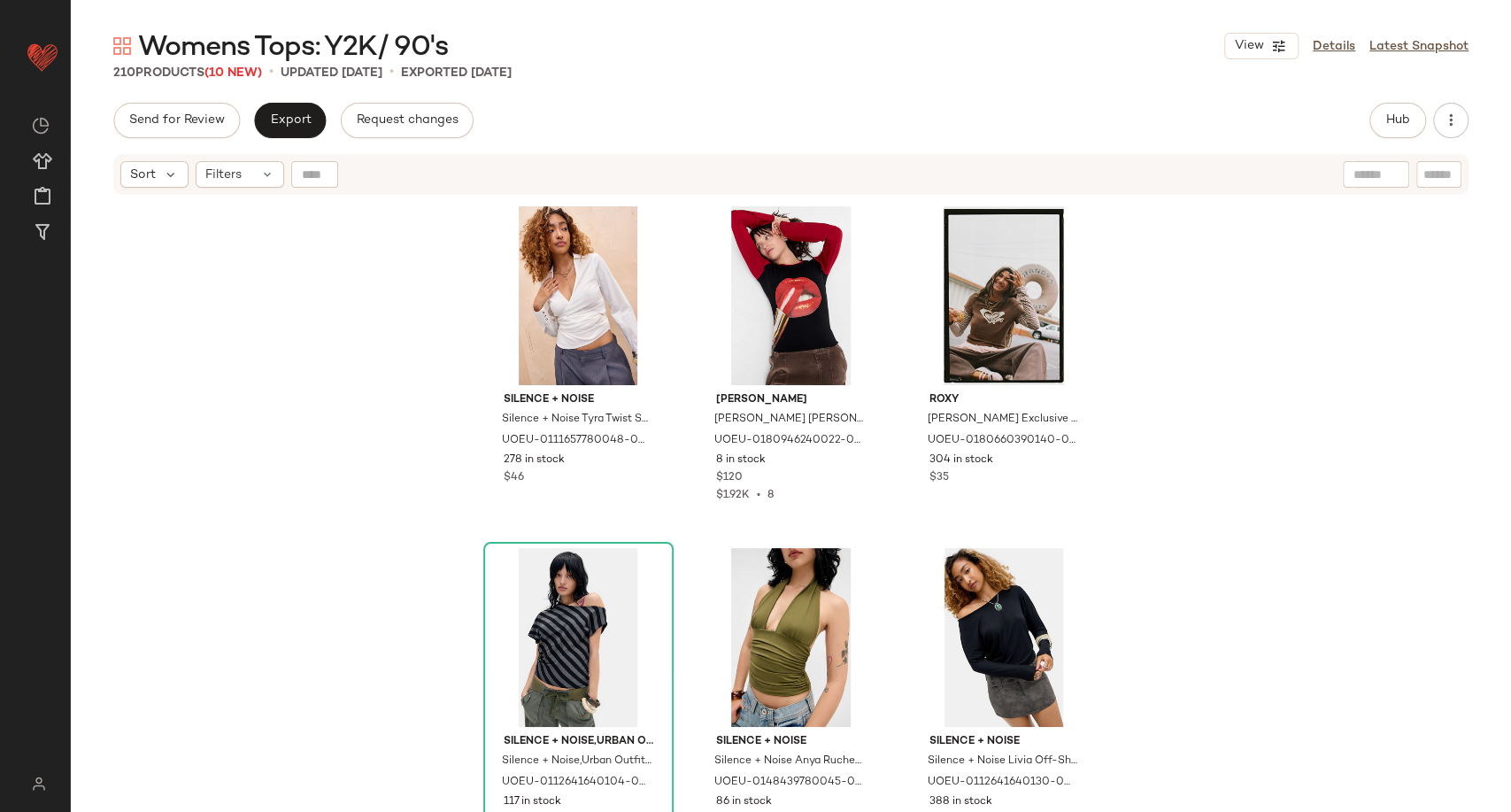
click at [840, 115] on div "Send for Review Export Request changes Hub Send for Review External Review Inte…" at bounding box center [791, 120] width 1355 height 35
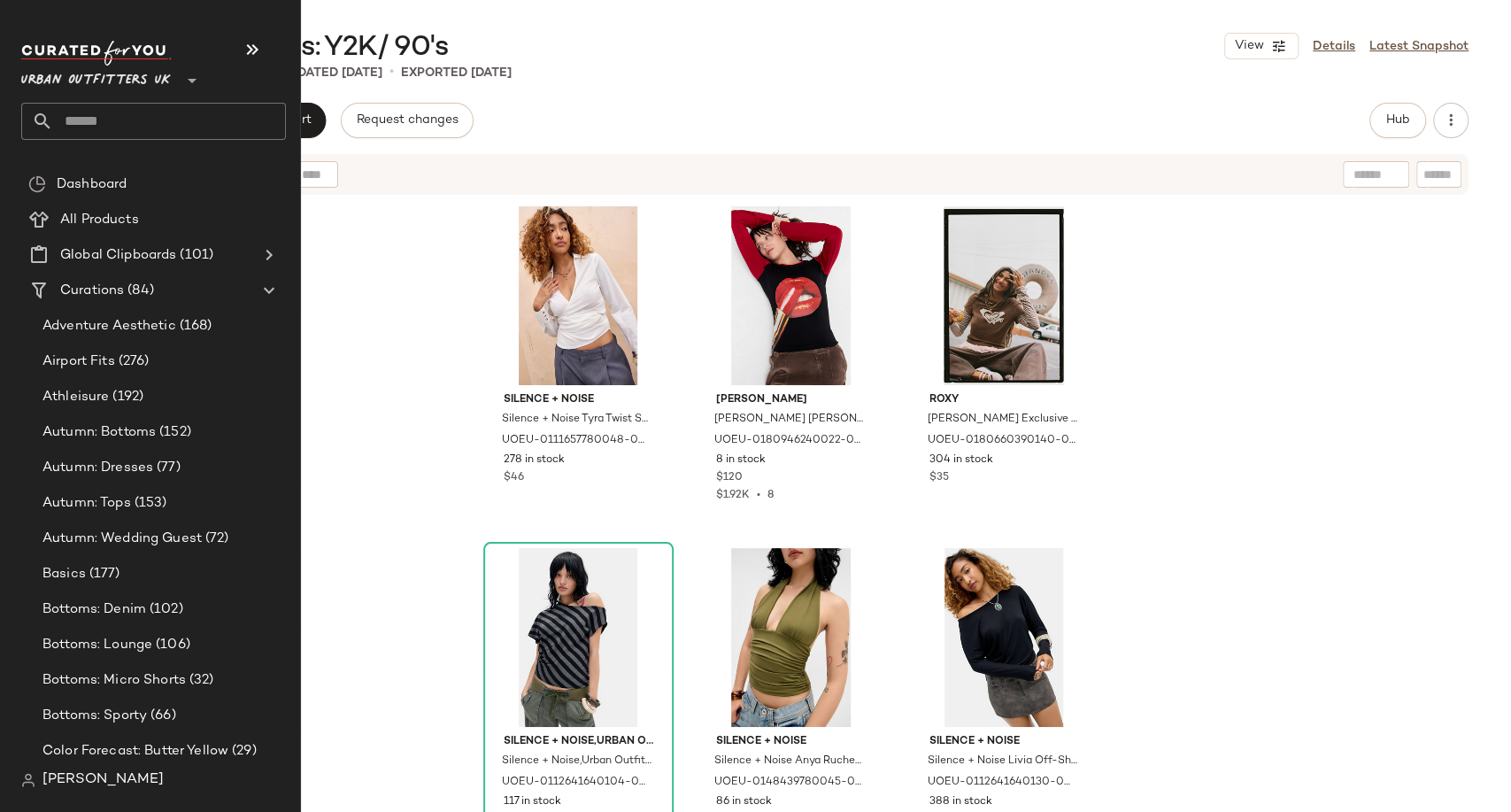
click at [86, 110] on input "text" at bounding box center [169, 121] width 233 height 37
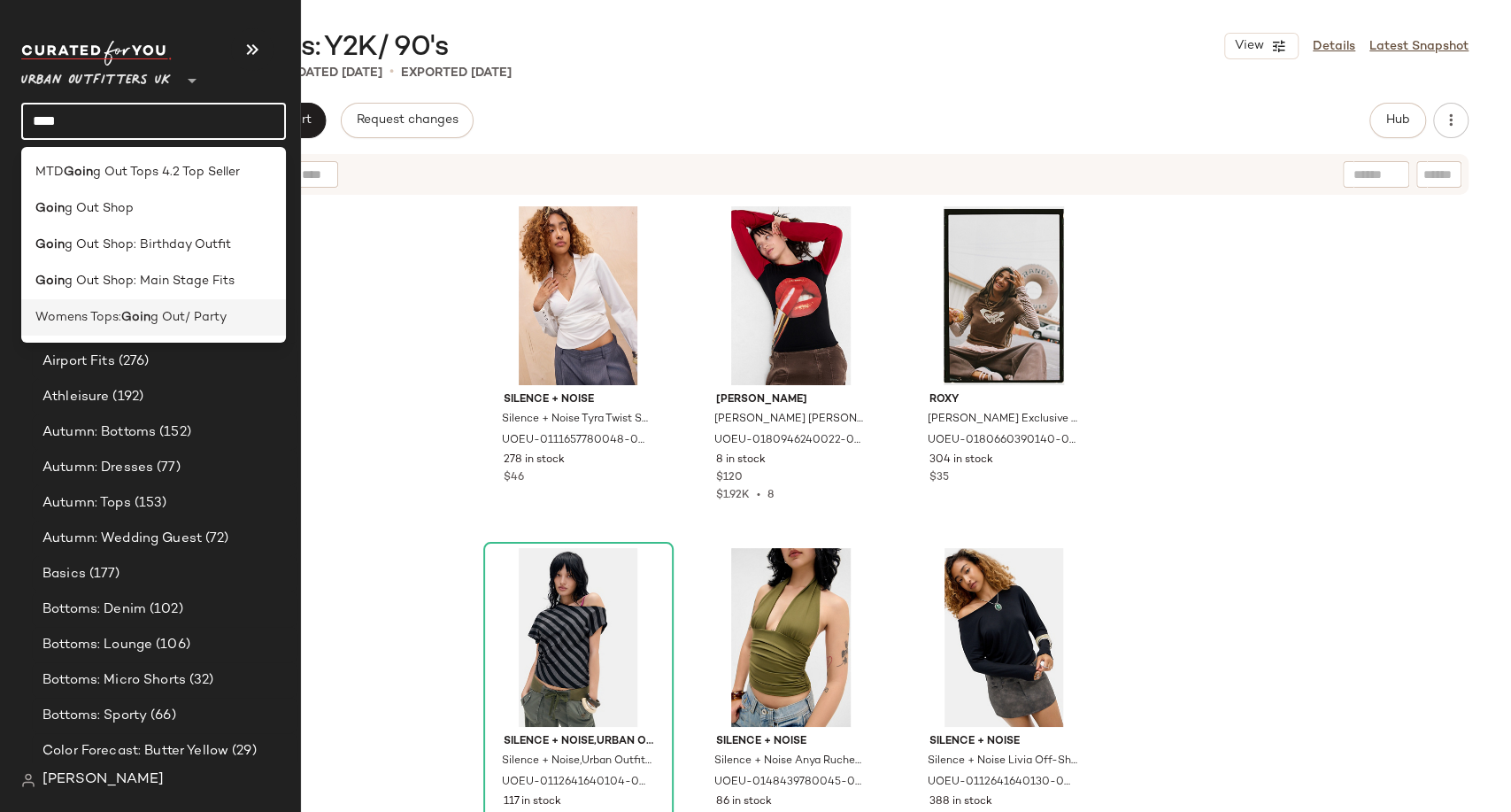
type input "****"
click at [174, 322] on span "g Out/ Party" at bounding box center [189, 316] width 76 height 18
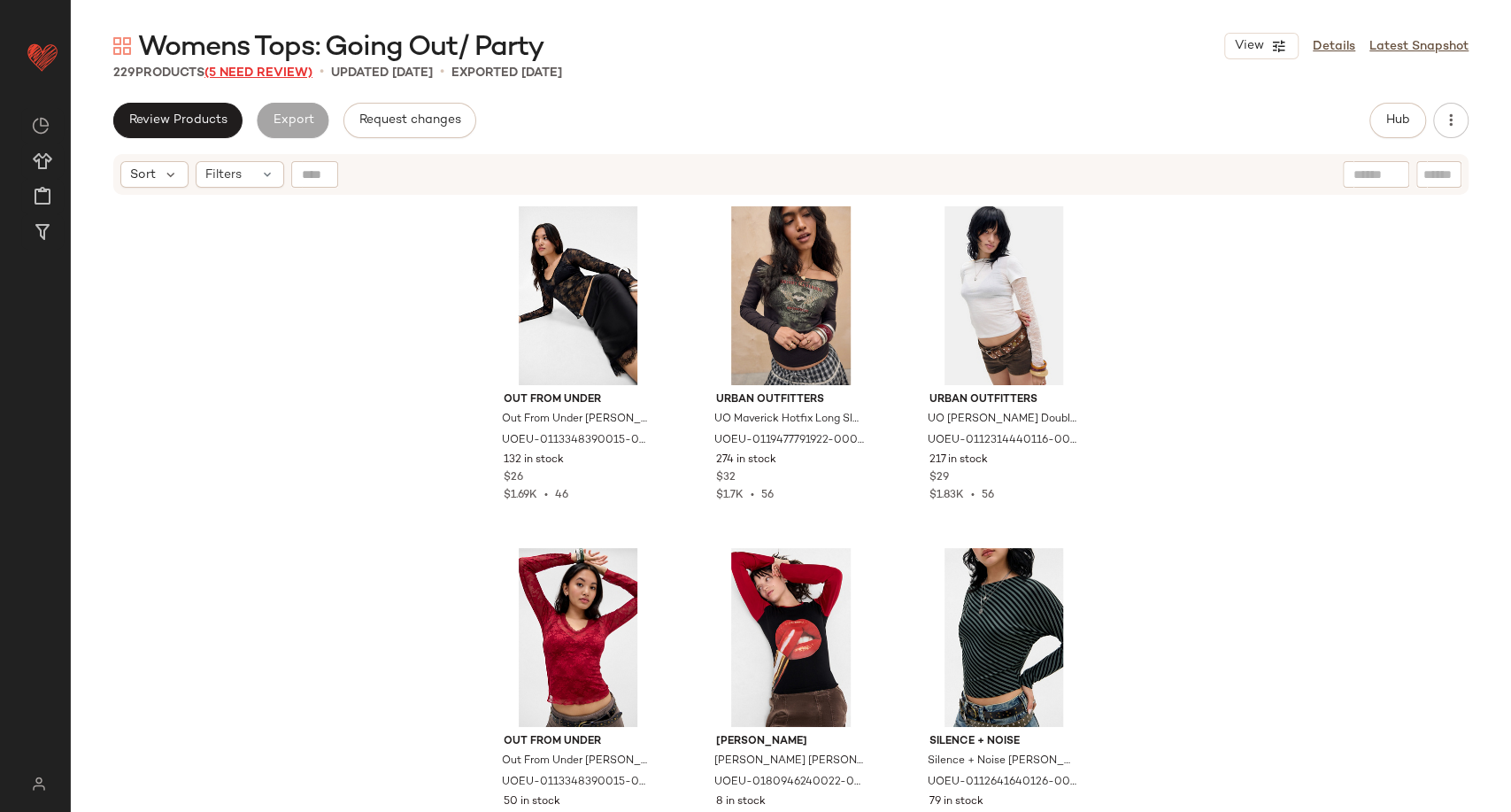
click at [260, 71] on span "(5 Need Review)" at bounding box center [258, 73] width 108 height 14
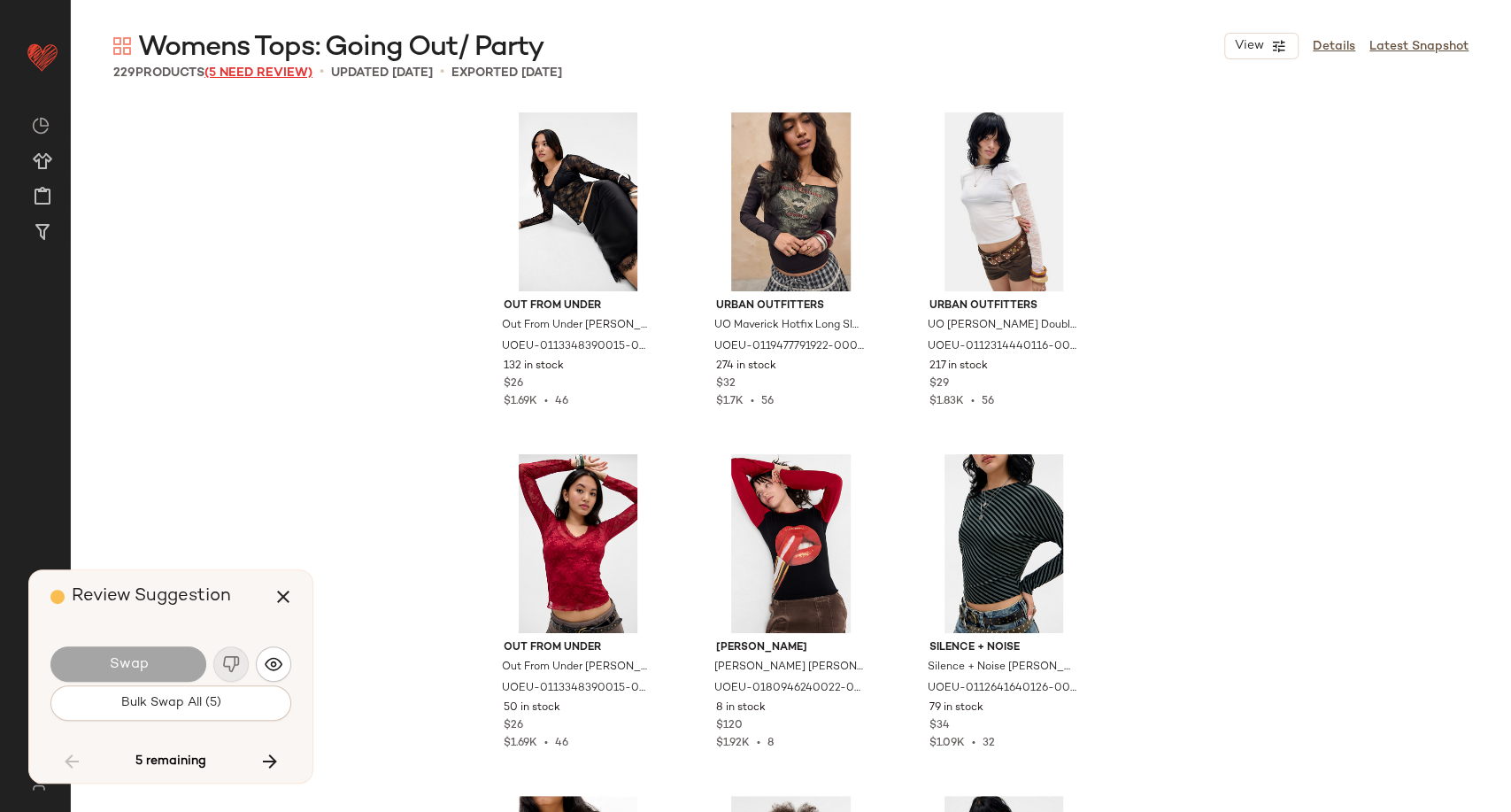
scroll to position [8884, 0]
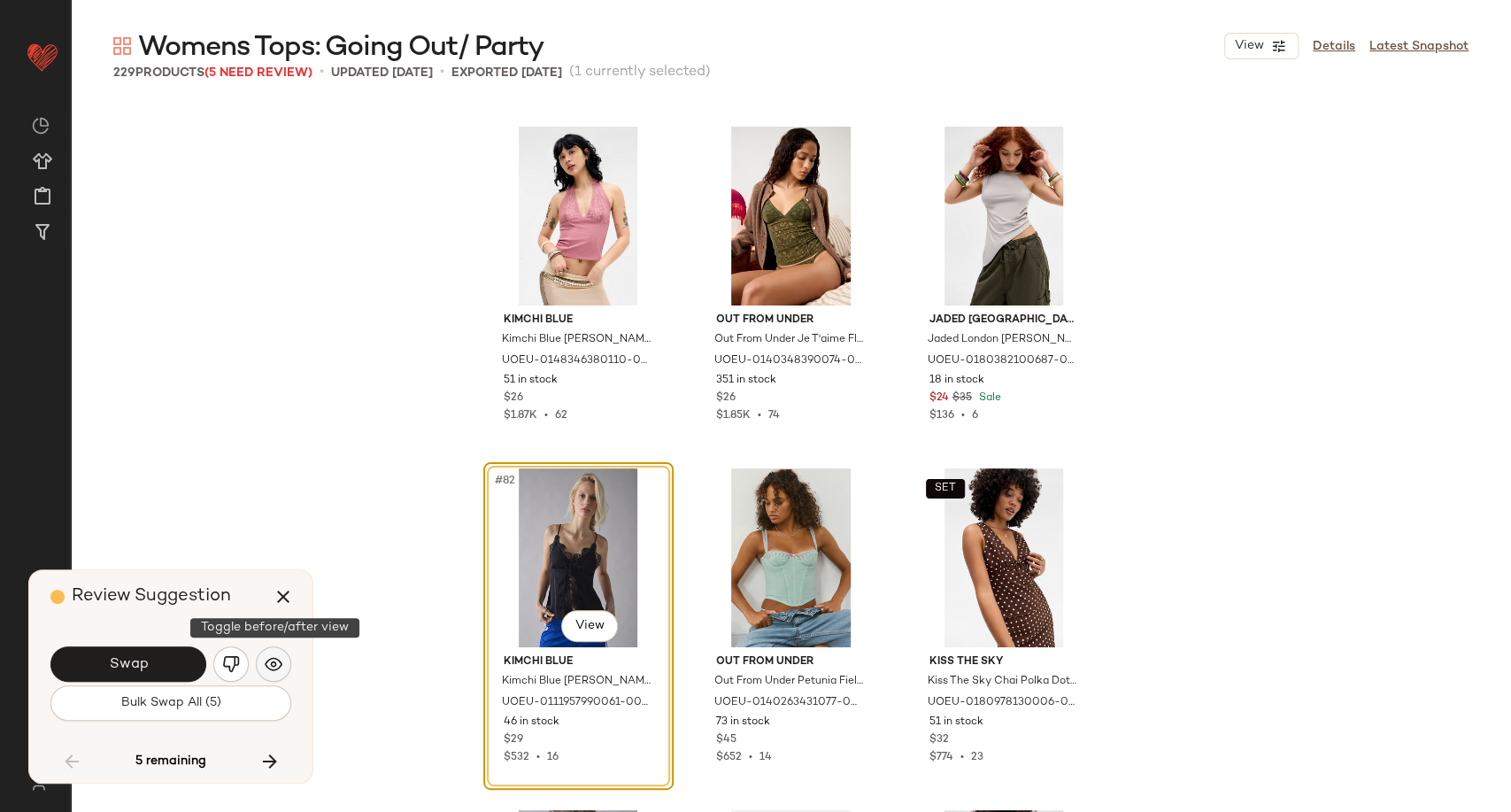
click at [276, 651] on button "button" at bounding box center [274, 664] width 35 height 35
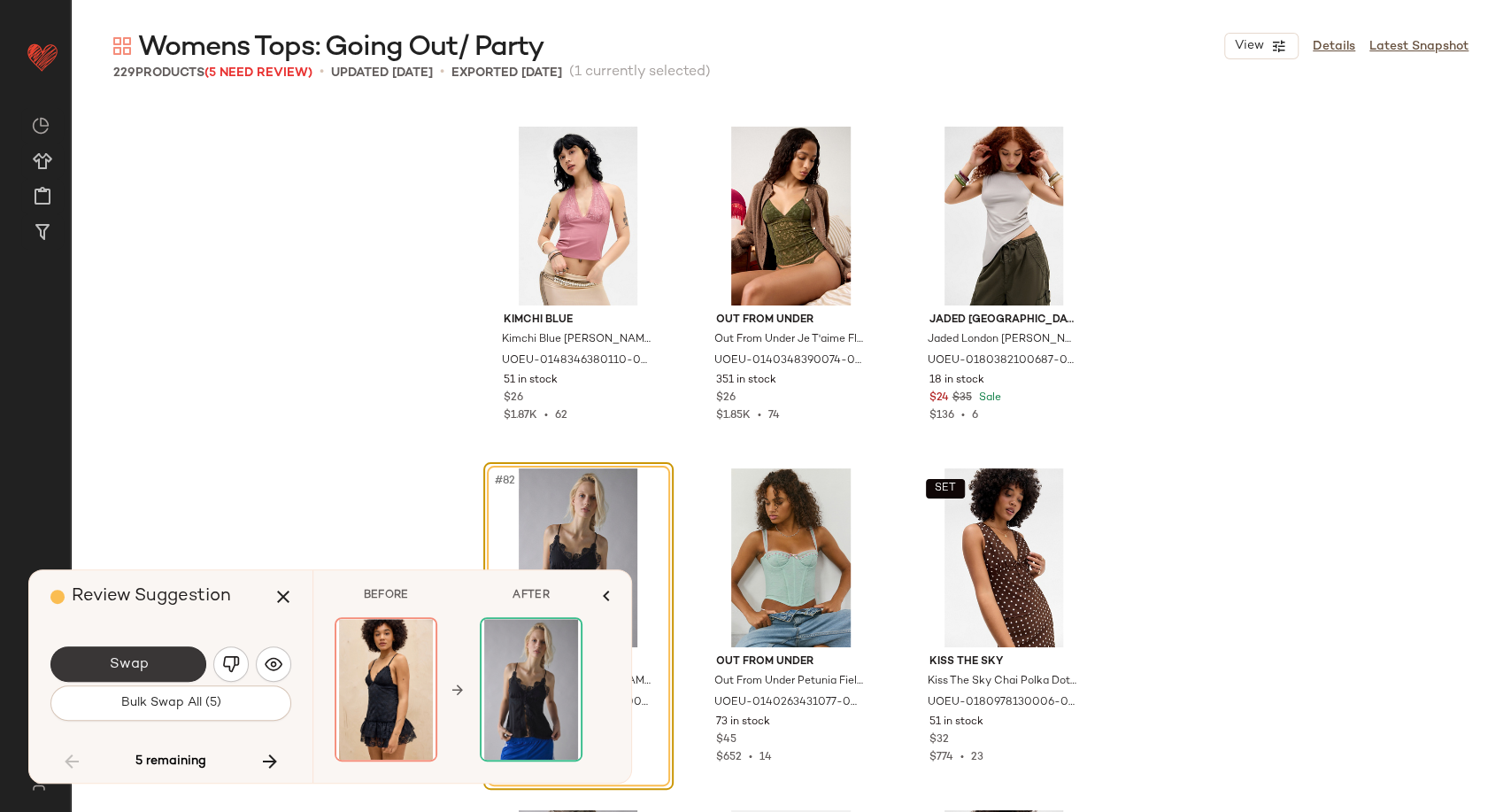
click at [160, 660] on button "Swap" at bounding box center [129, 664] width 156 height 35
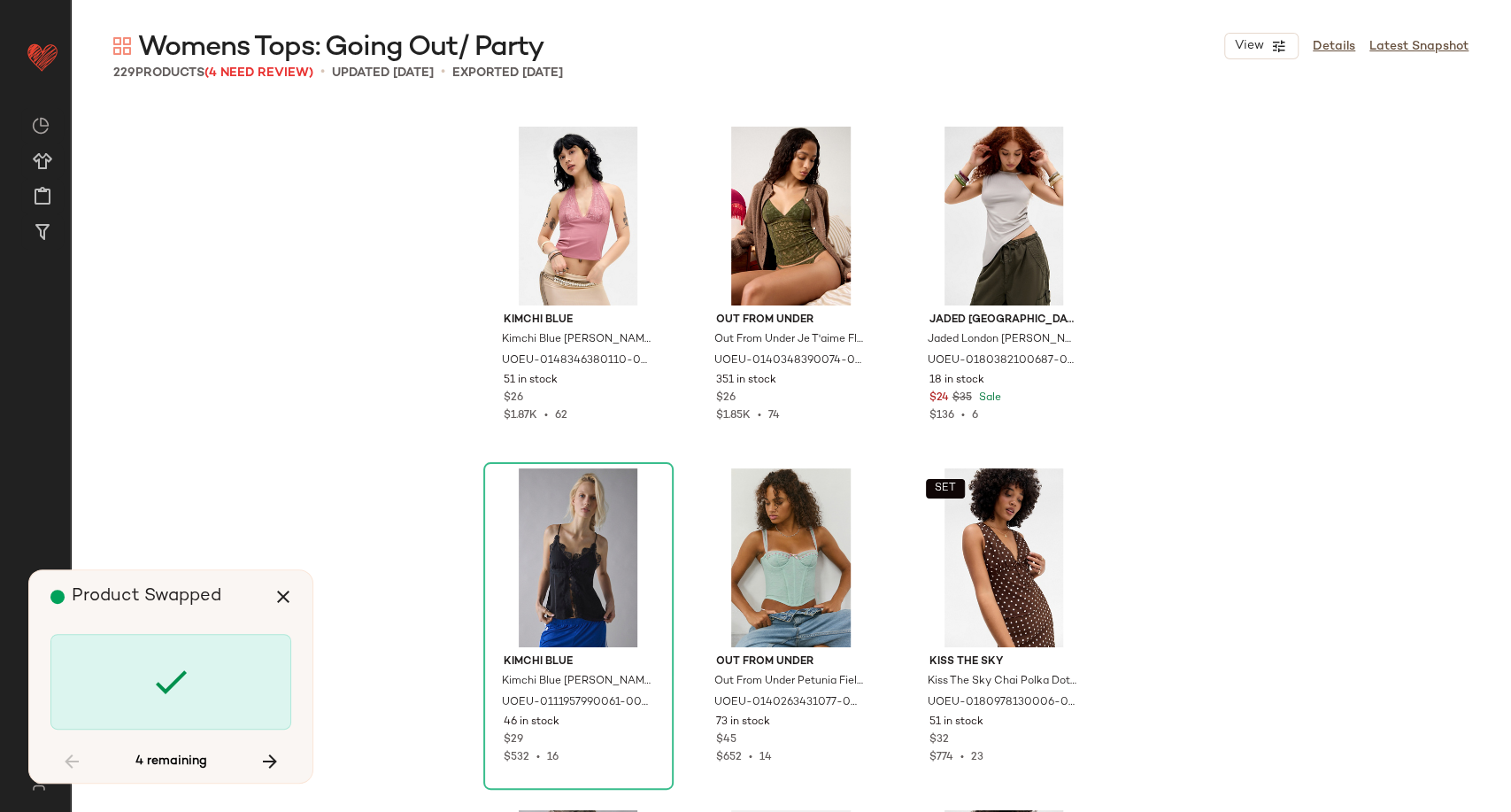
scroll to position [12984, 0]
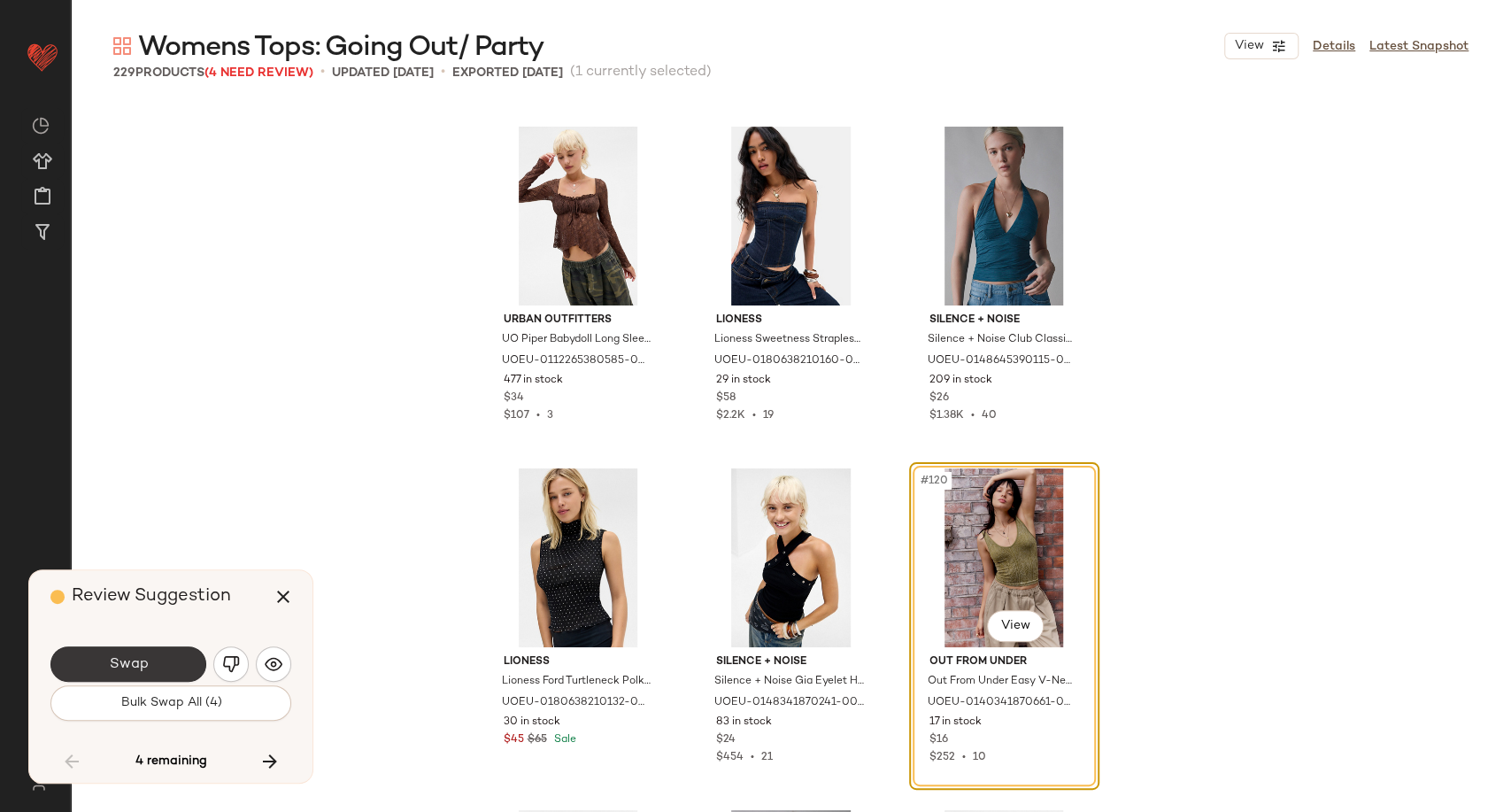
click at [158, 653] on button "Swap" at bounding box center [129, 664] width 156 height 35
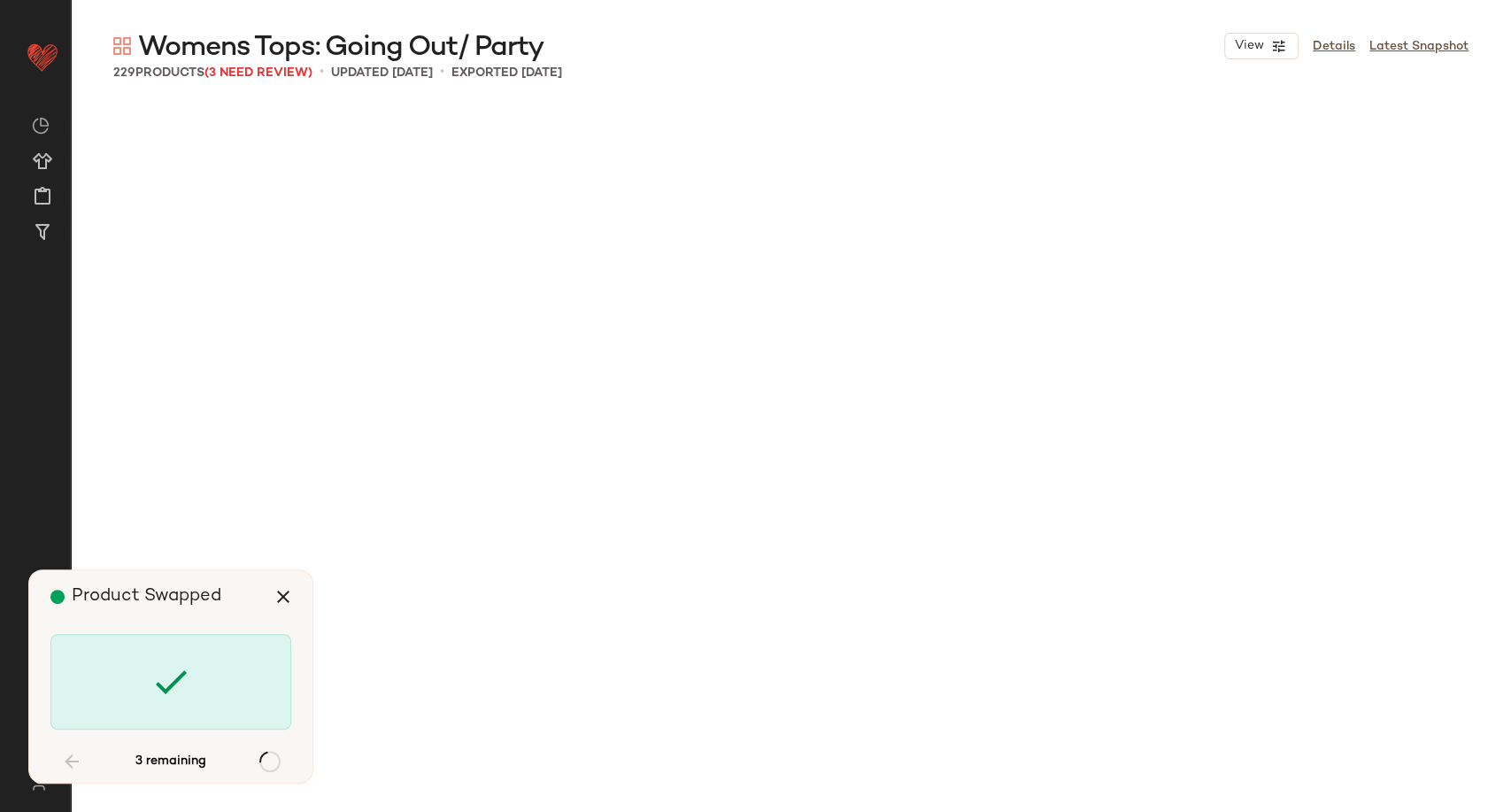
scroll to position [16402, 0]
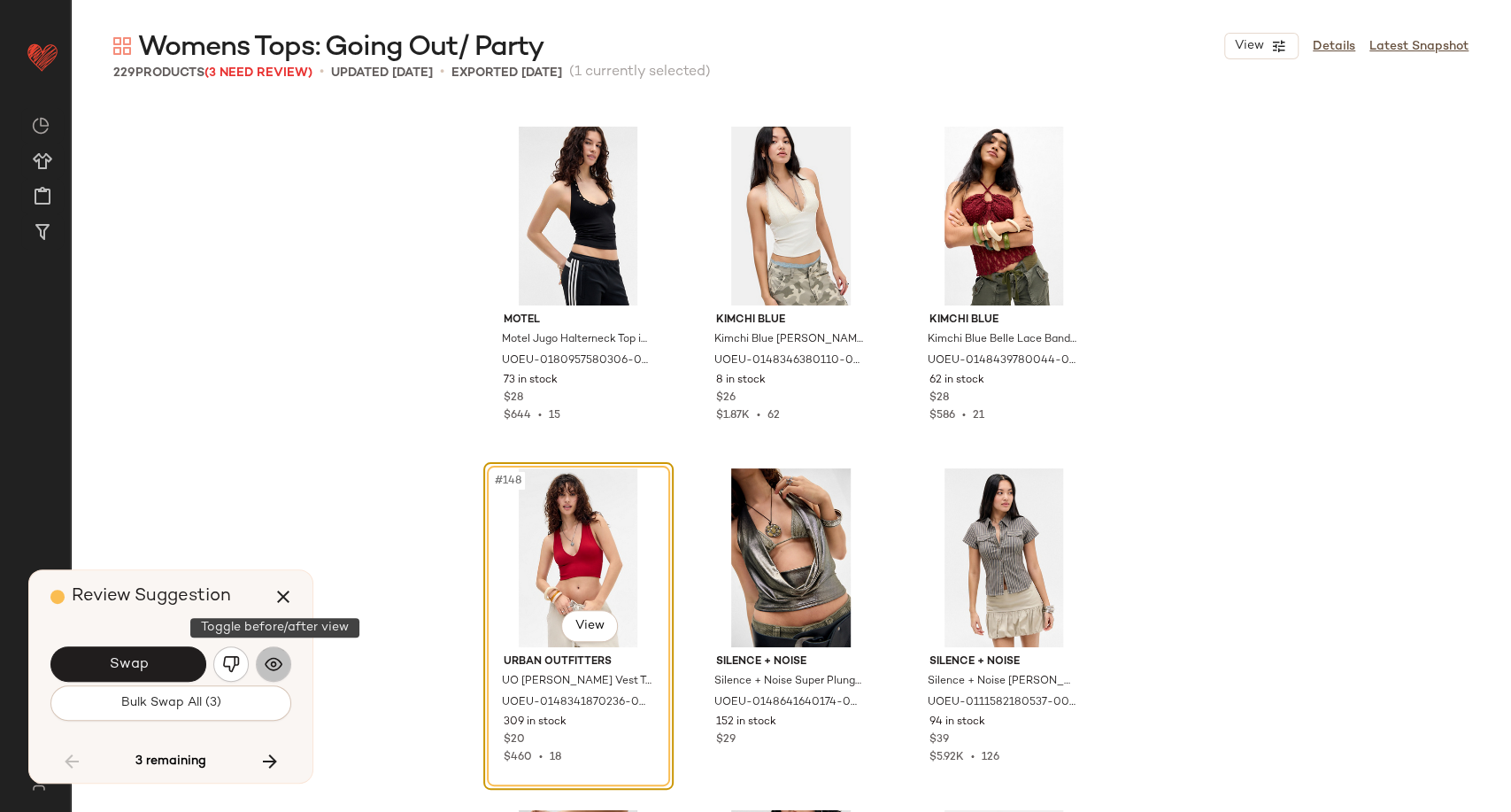
click at [277, 668] on img "button" at bounding box center [274, 664] width 18 height 18
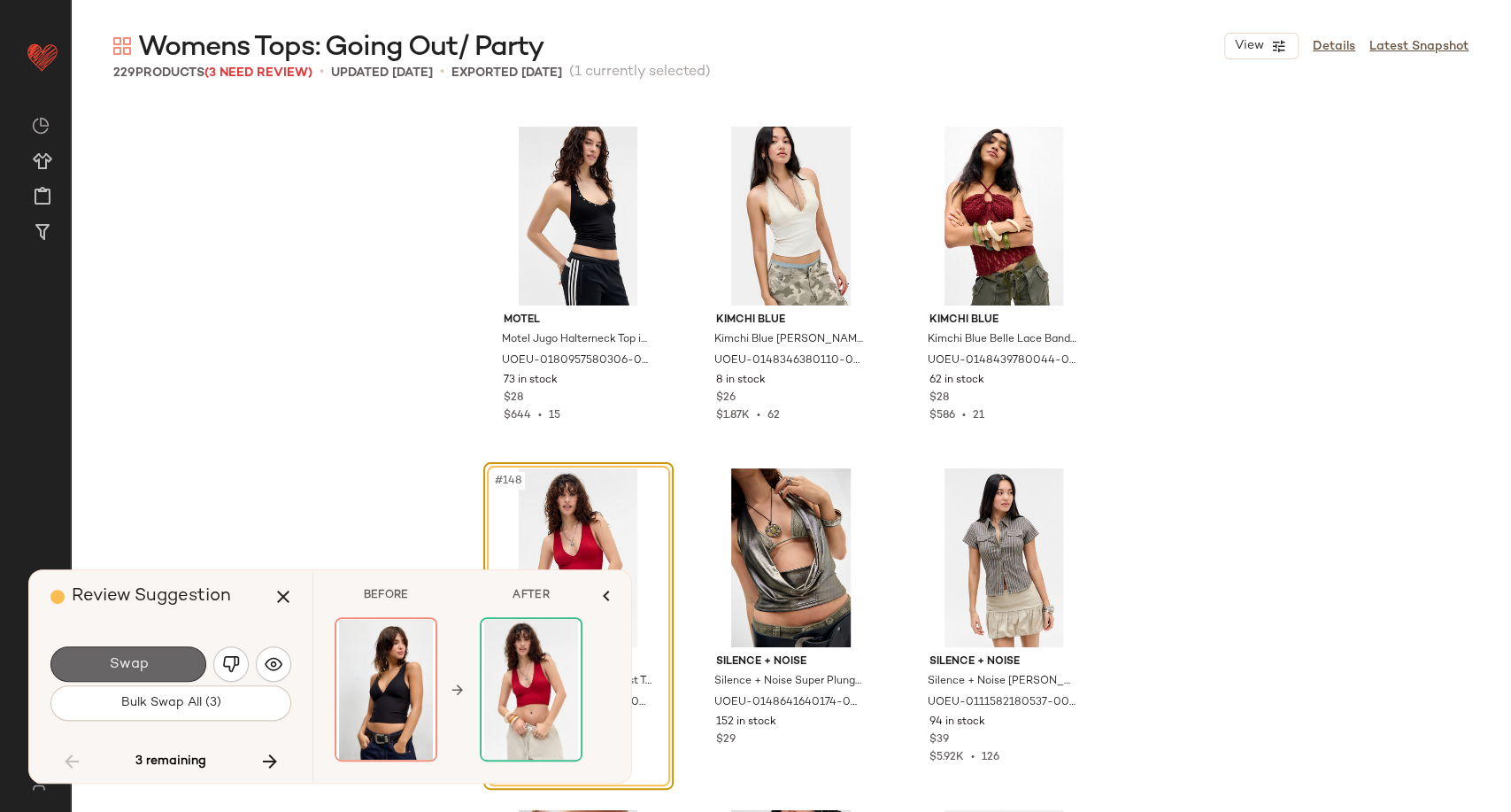
click at [173, 665] on button "Swap" at bounding box center [129, 664] width 156 height 35
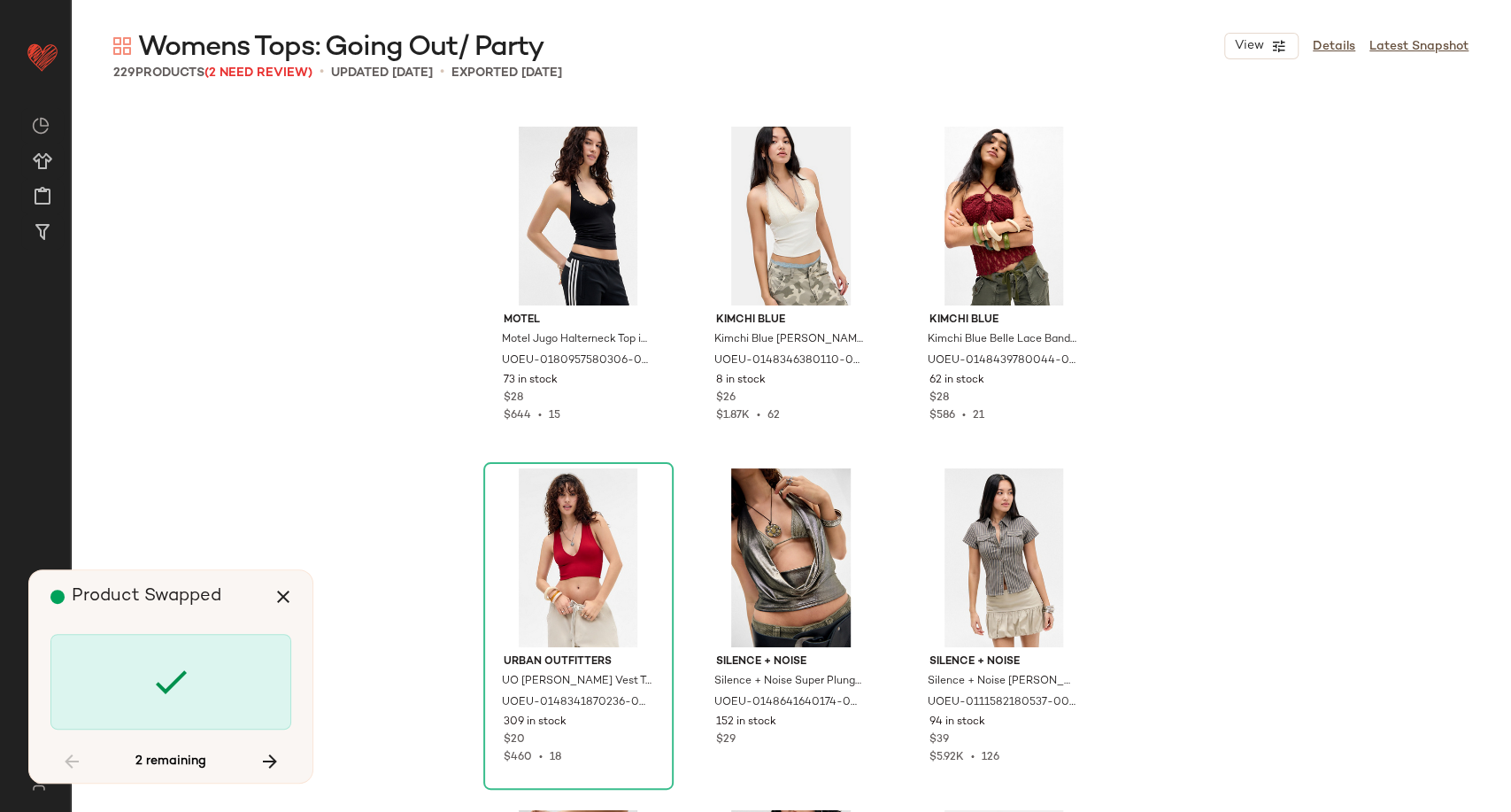
scroll to position [17769, 0]
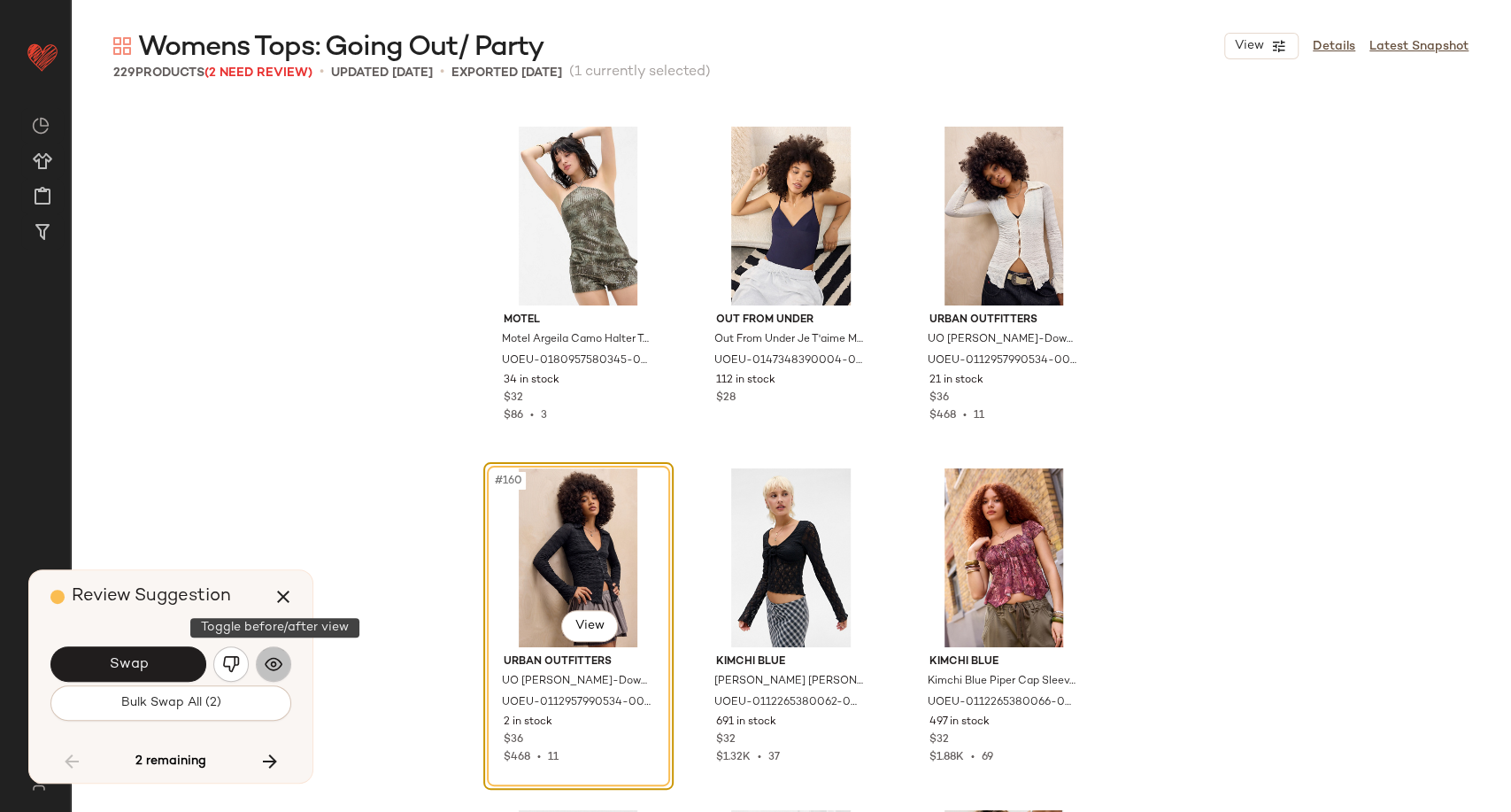
click at [267, 661] on img "button" at bounding box center [274, 664] width 18 height 18
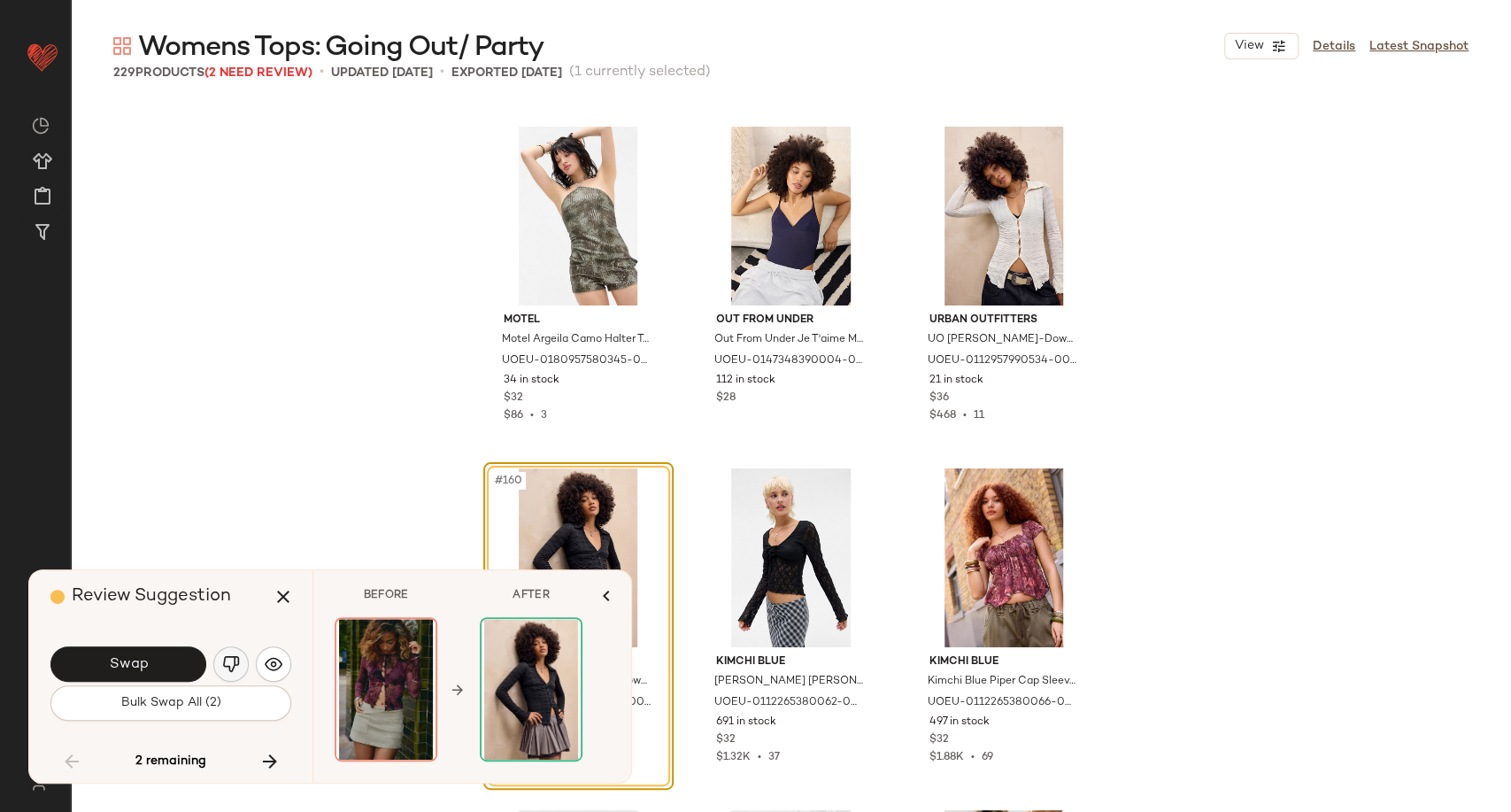
click at [240, 657] on button "button" at bounding box center [231, 664] width 35 height 35
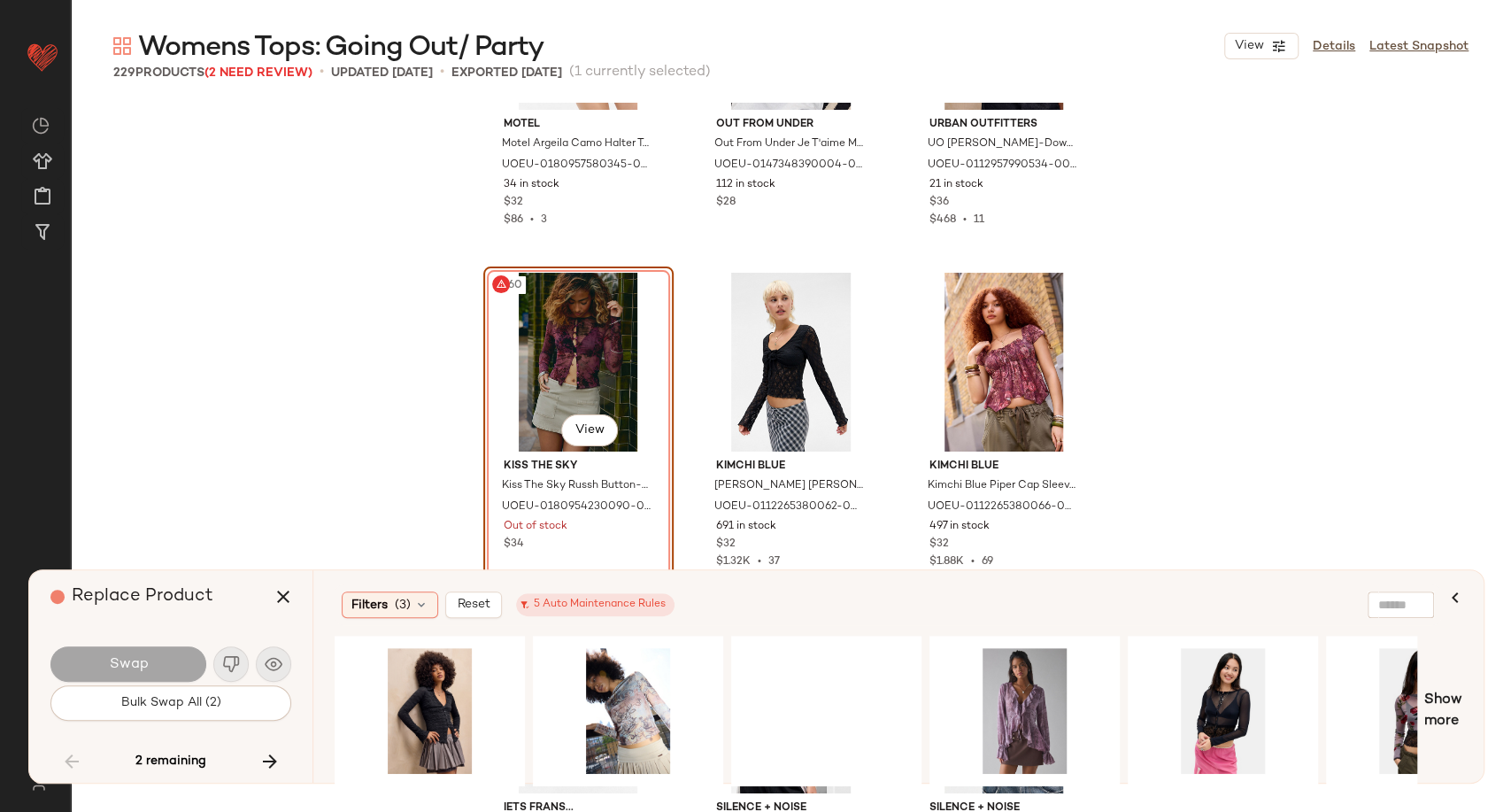
scroll to position [17965, 0]
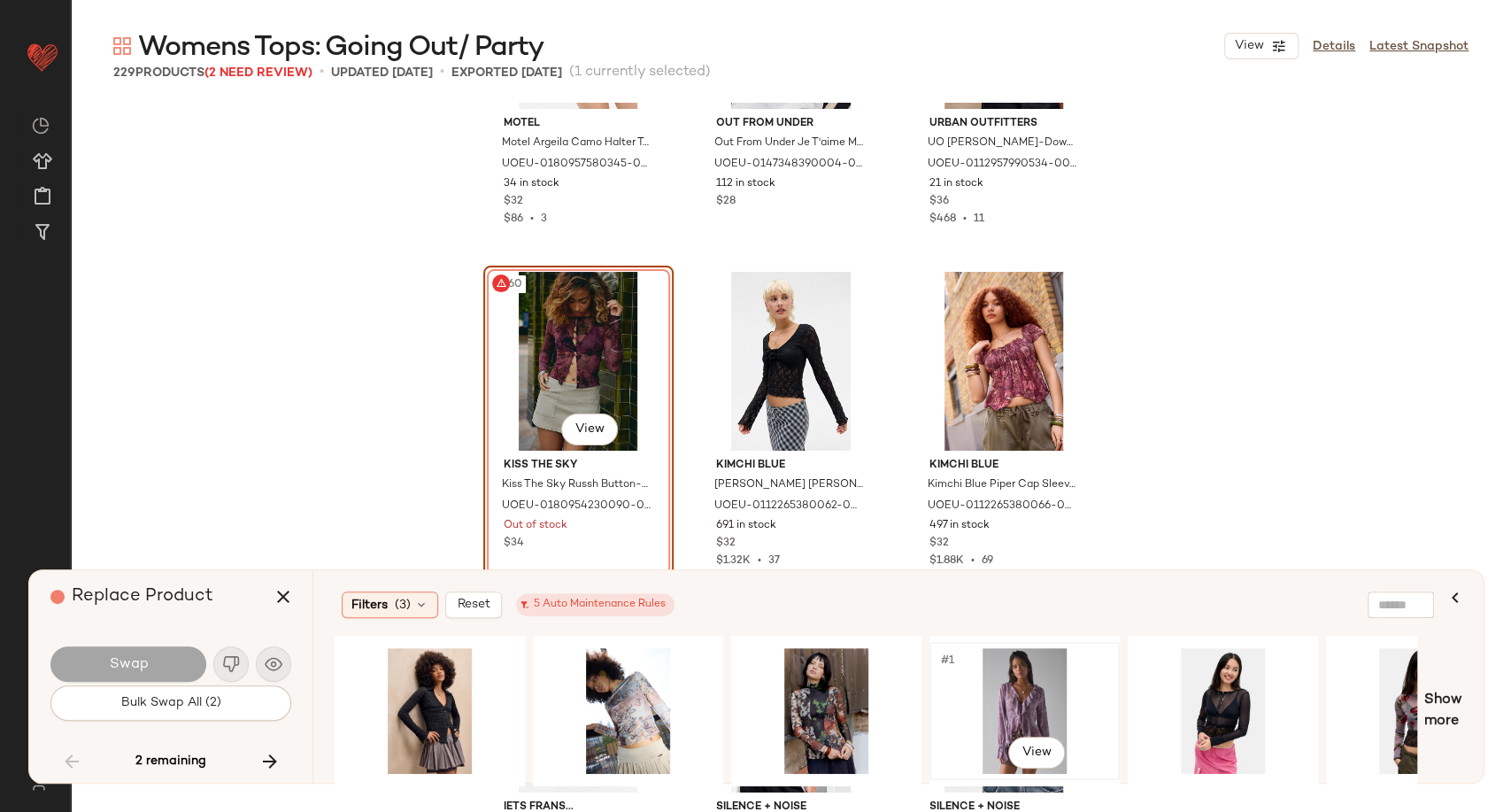
click at [1019, 682] on div "#1 View" at bounding box center [1024, 711] width 178 height 126
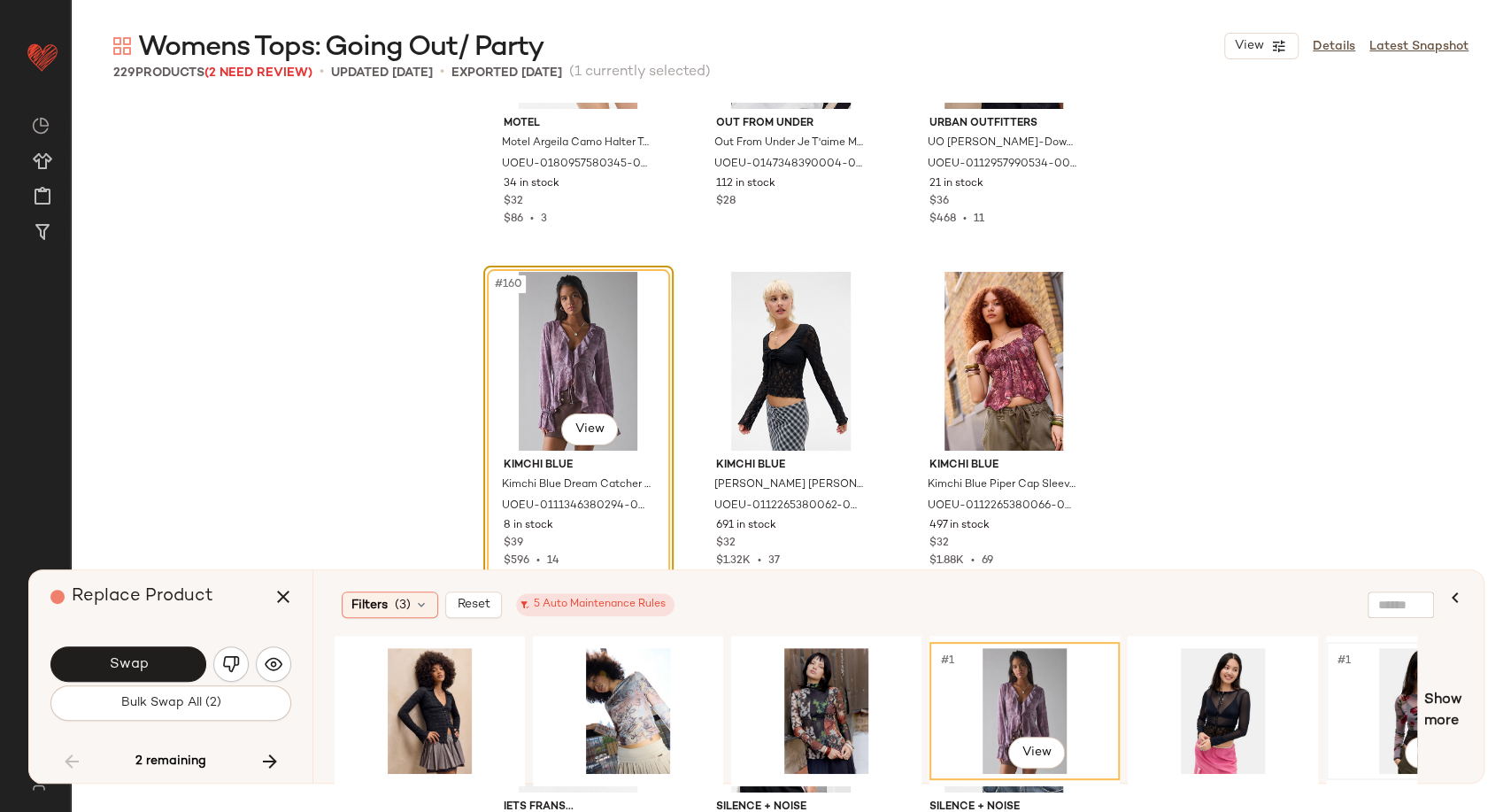
click at [1398, 698] on div "#1 View" at bounding box center [1420, 711] width 178 height 126
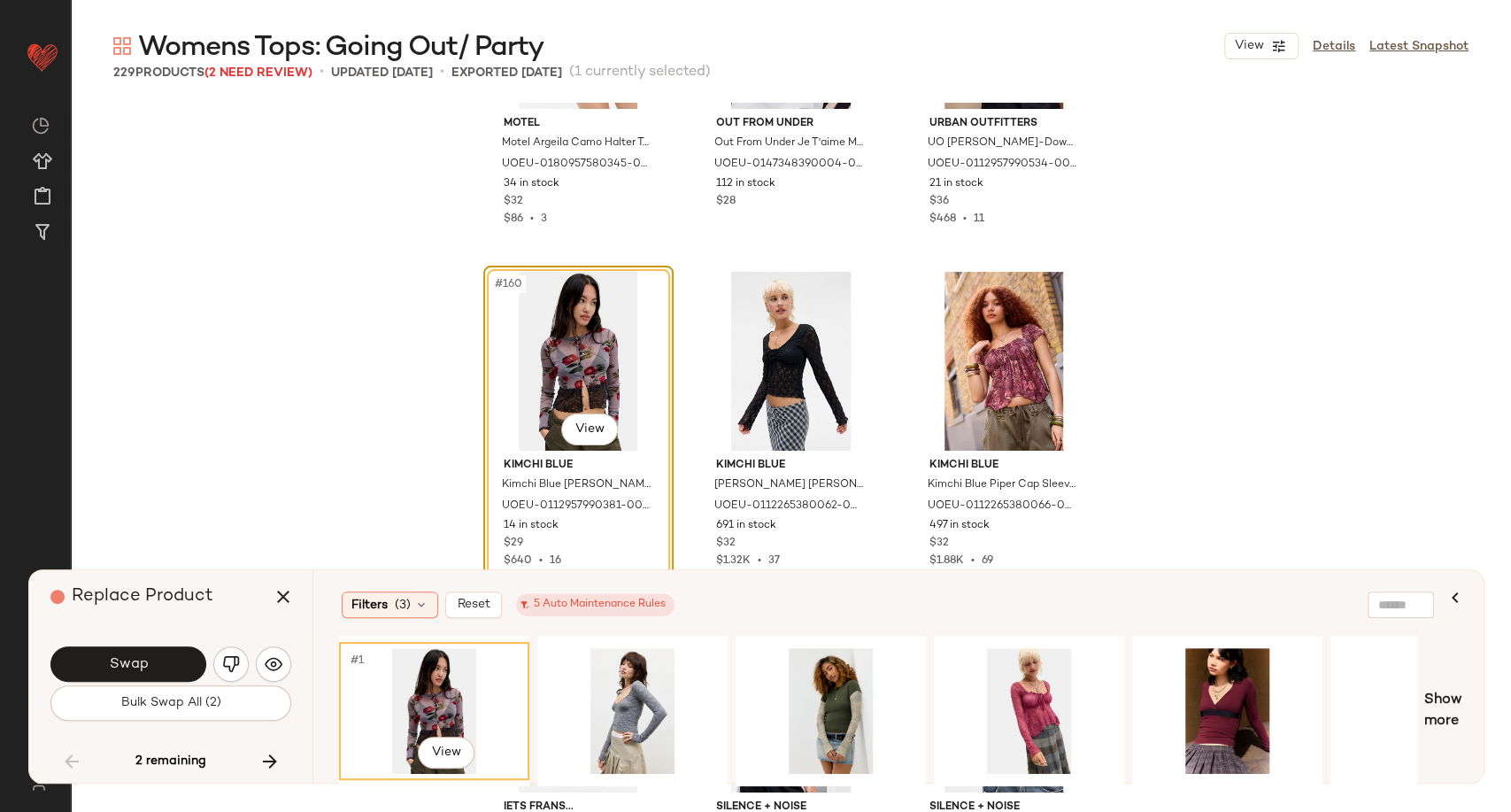
scroll to position [0, 1051]
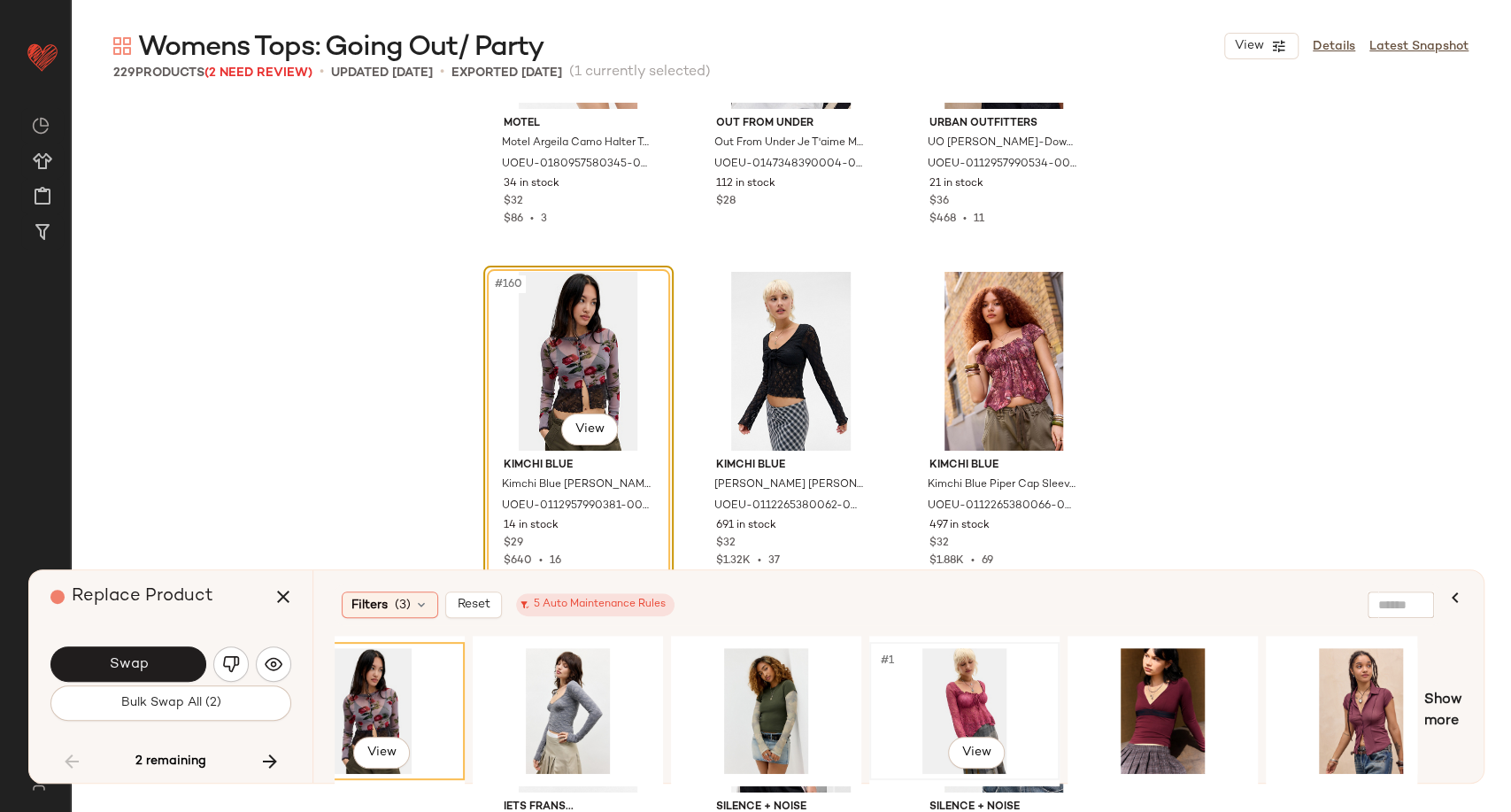
click at [954, 709] on div "#1 View" at bounding box center [964, 711] width 178 height 126
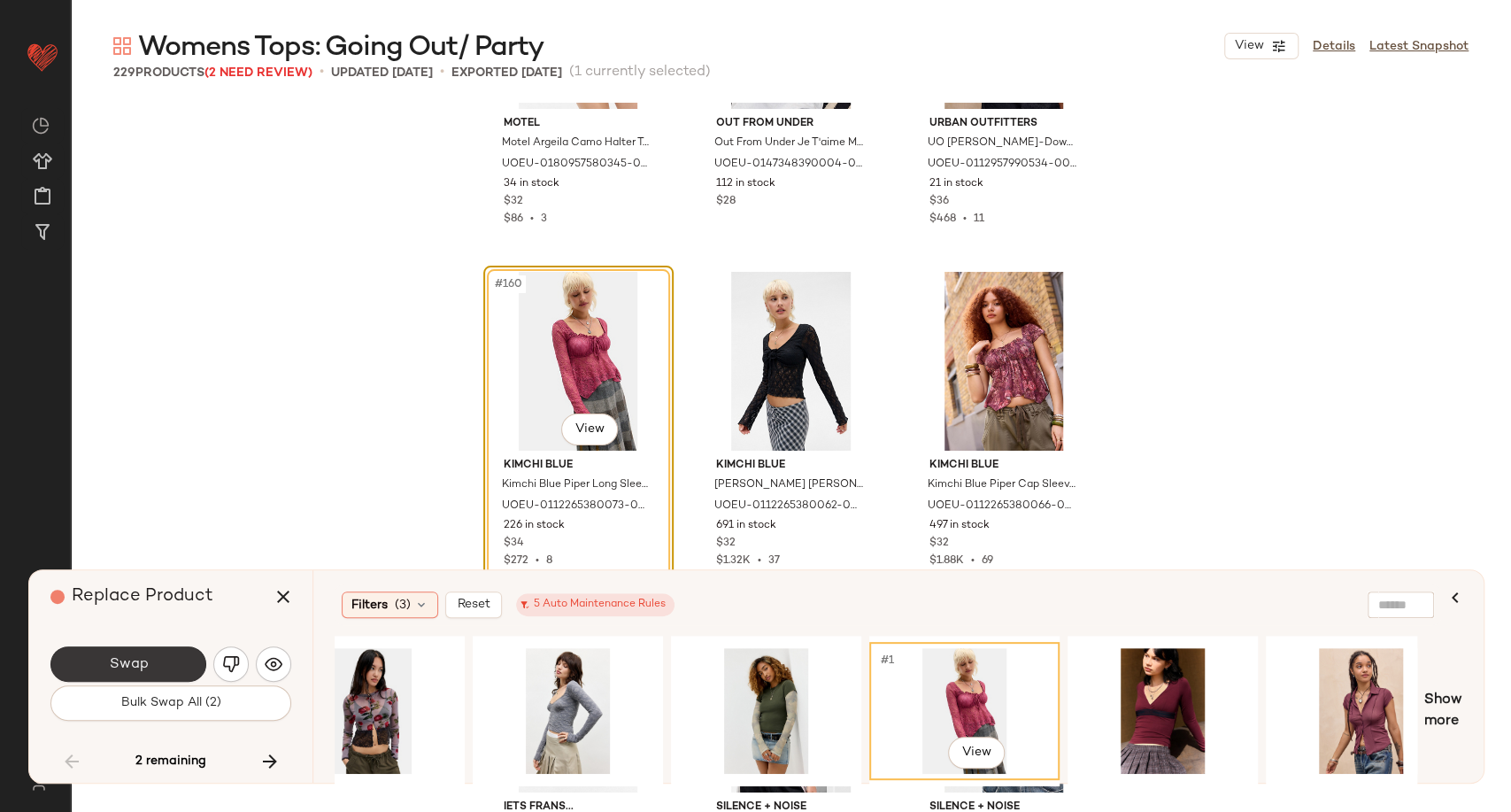
click at [149, 673] on button "Swap" at bounding box center [129, 664] width 156 height 35
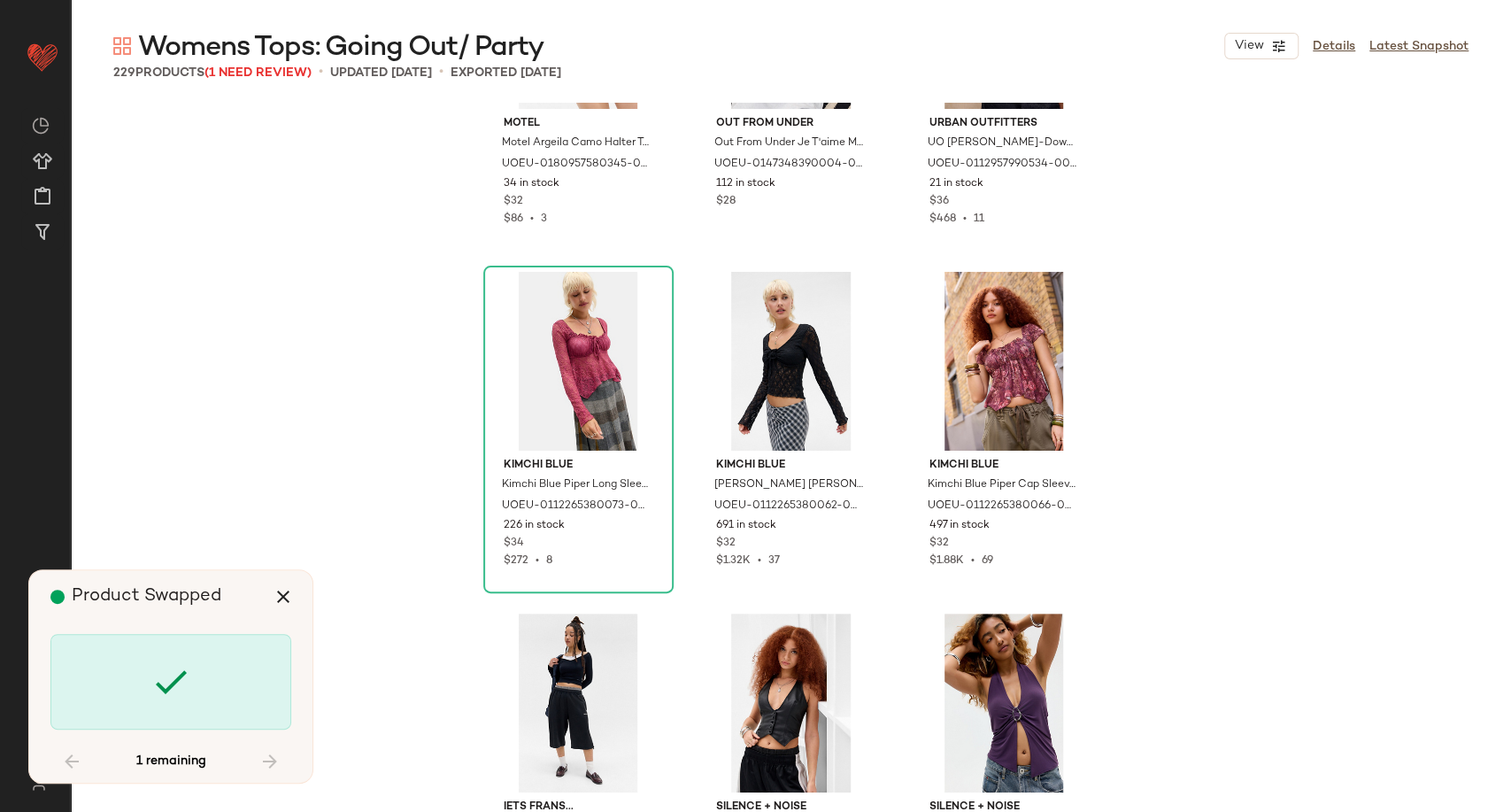
scroll to position [22894, 0]
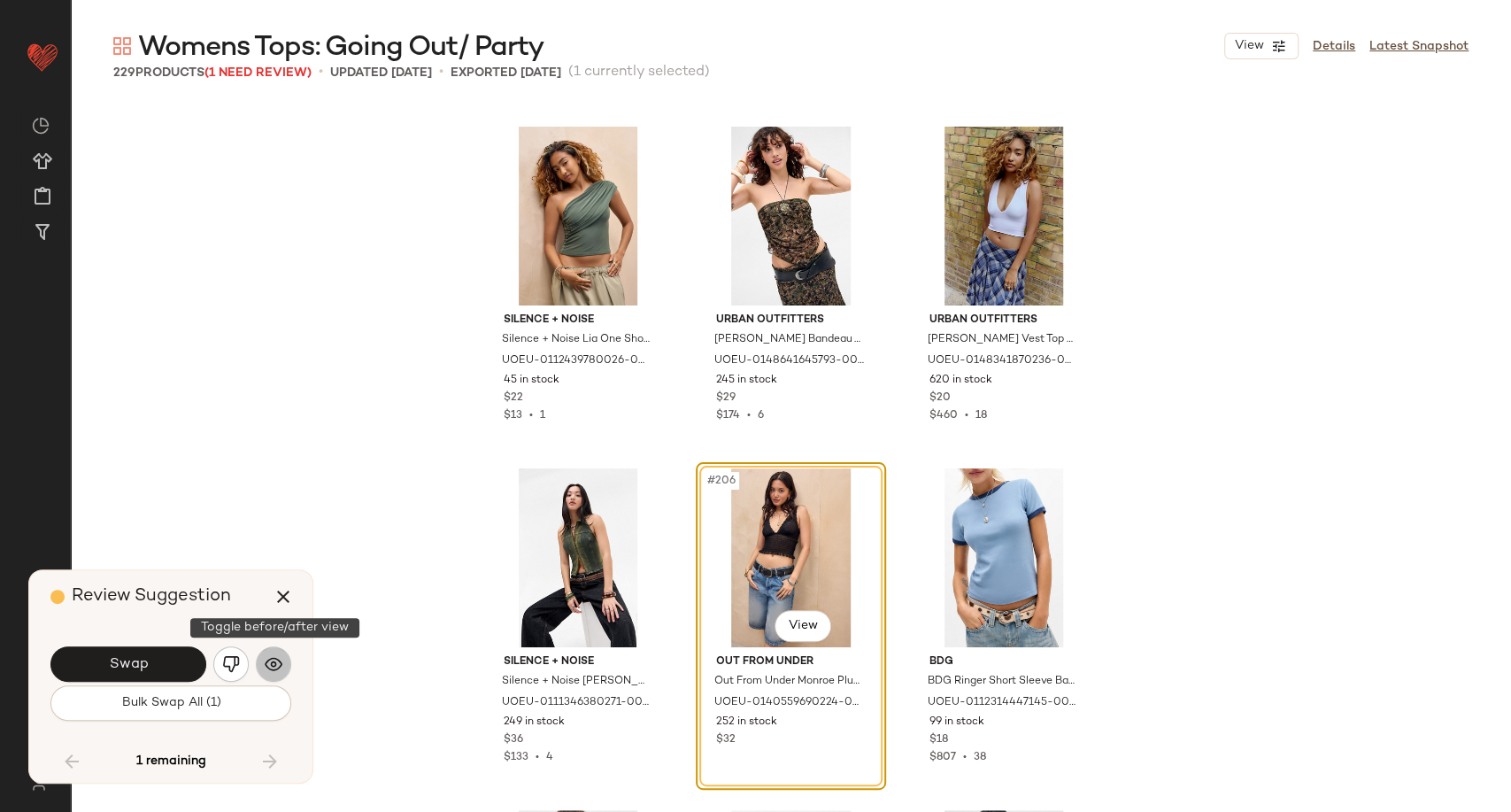
click at [283, 671] on button "button" at bounding box center [274, 664] width 35 height 35
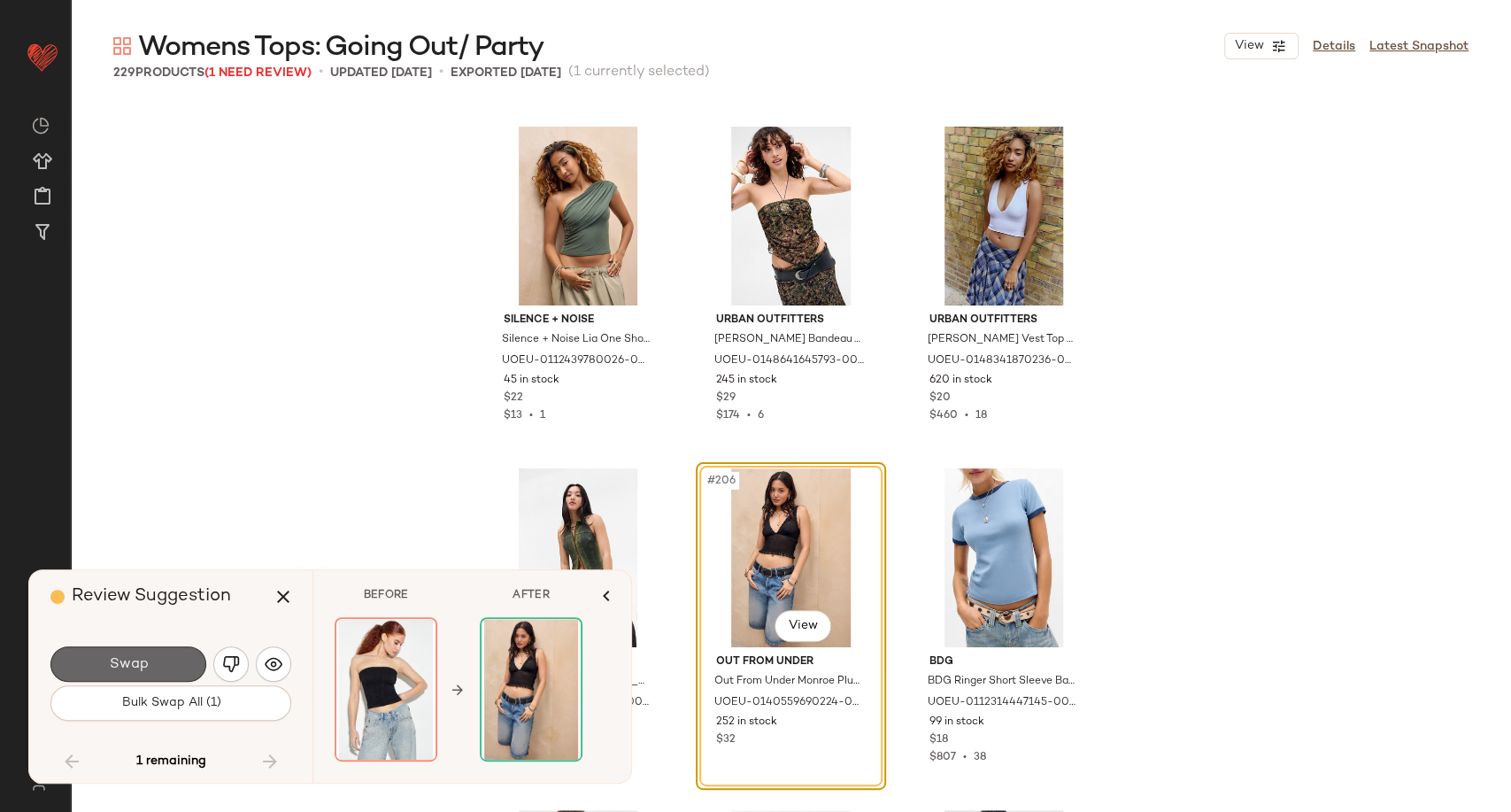
click at [177, 668] on button "Swap" at bounding box center [129, 664] width 156 height 35
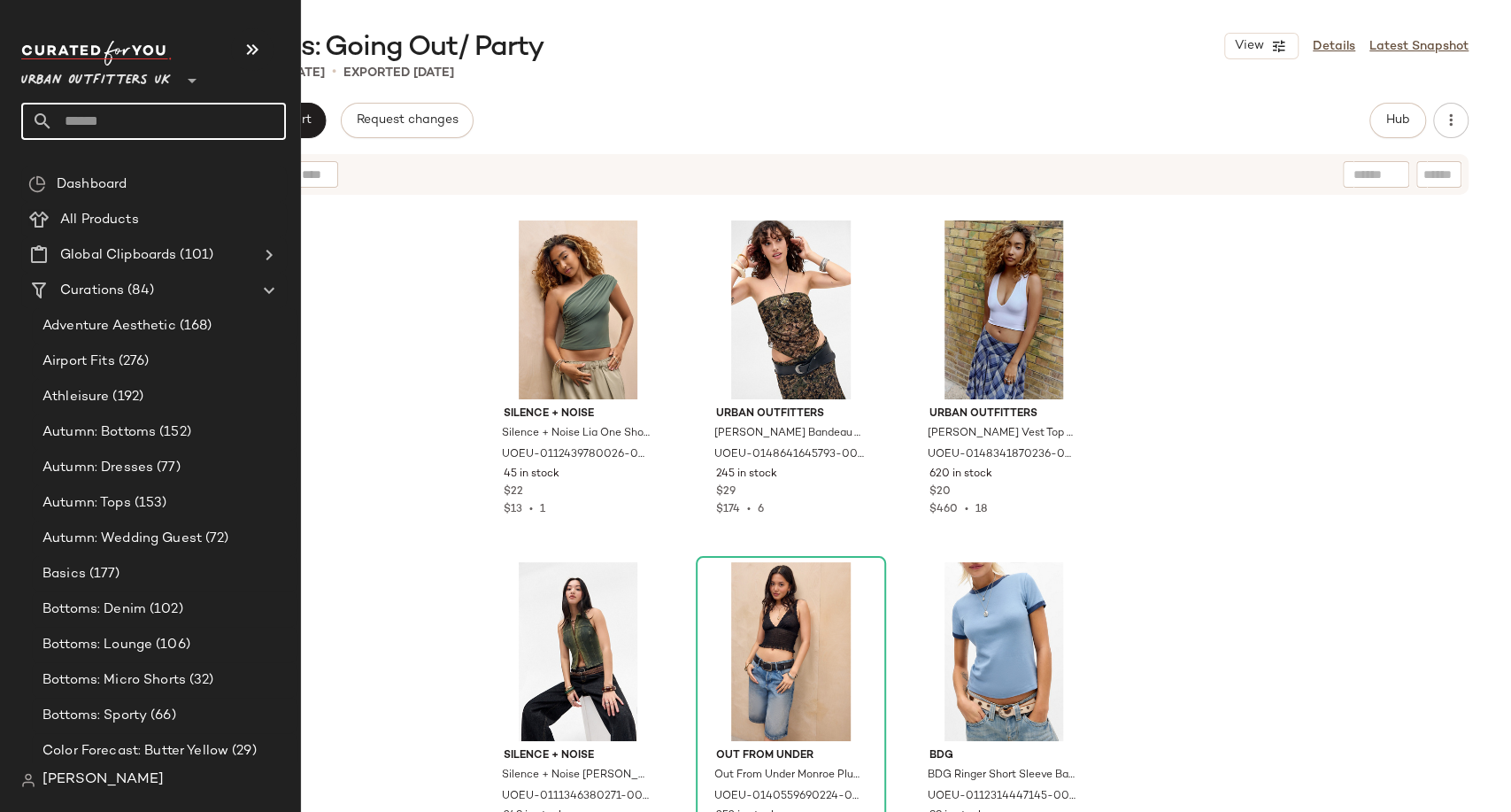
click at [114, 129] on input "text" at bounding box center [169, 121] width 233 height 37
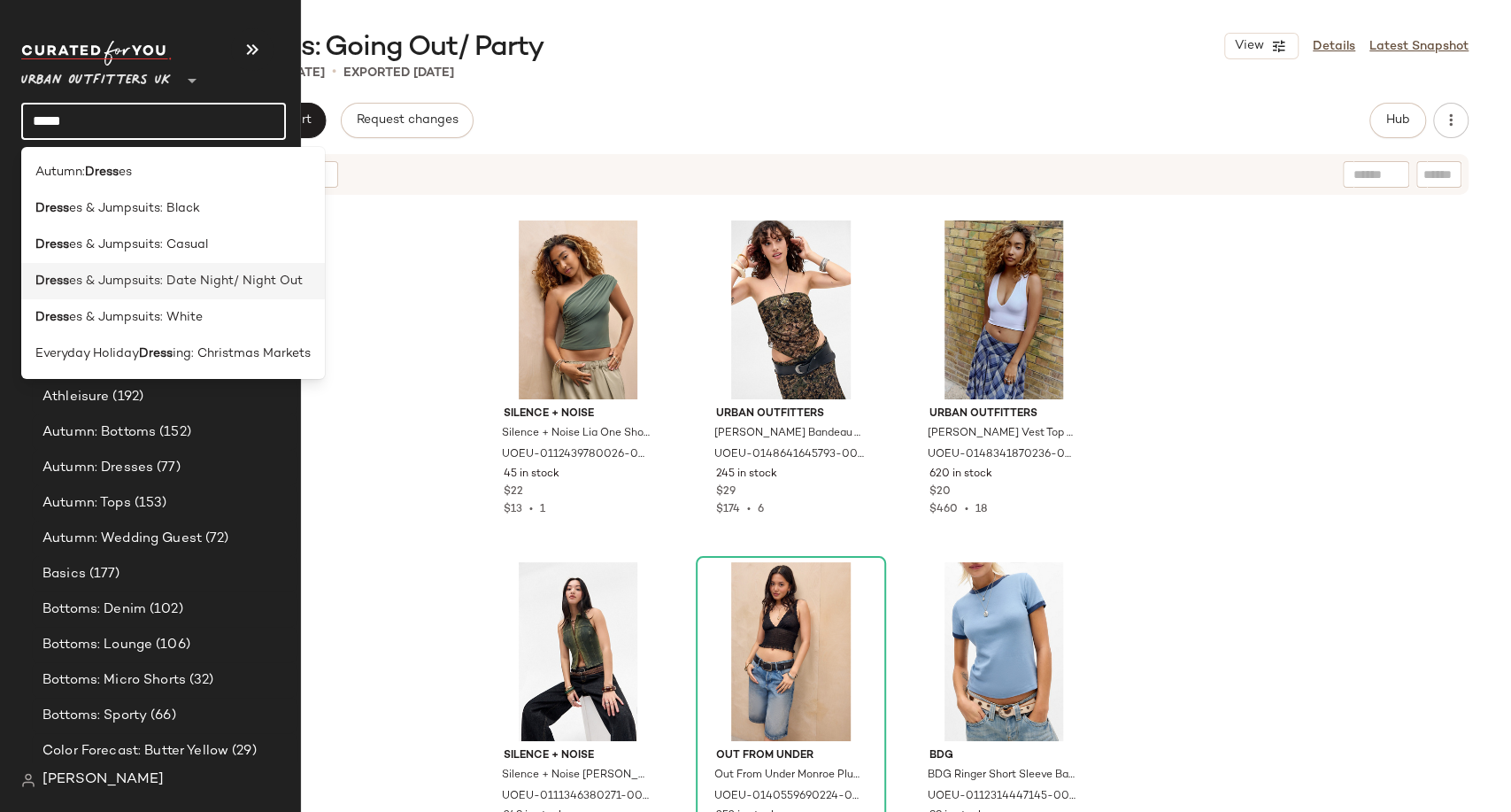
type input "*****"
click at [159, 284] on span "es & Jumpsuits: Date Night/ Night Out" at bounding box center [186, 280] width 234 height 18
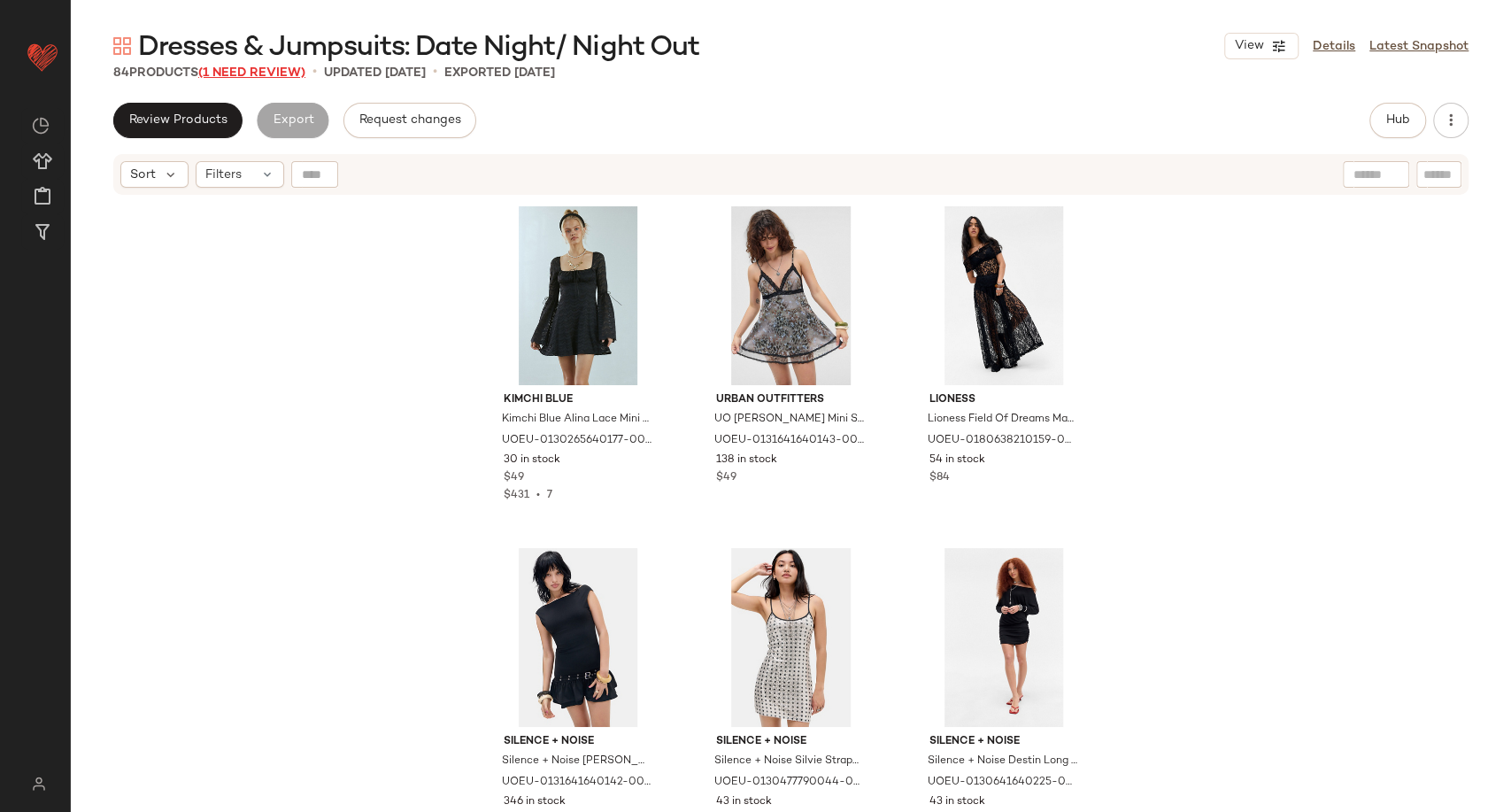
click at [271, 73] on span "(1 Need Review)" at bounding box center [252, 73] width 107 height 14
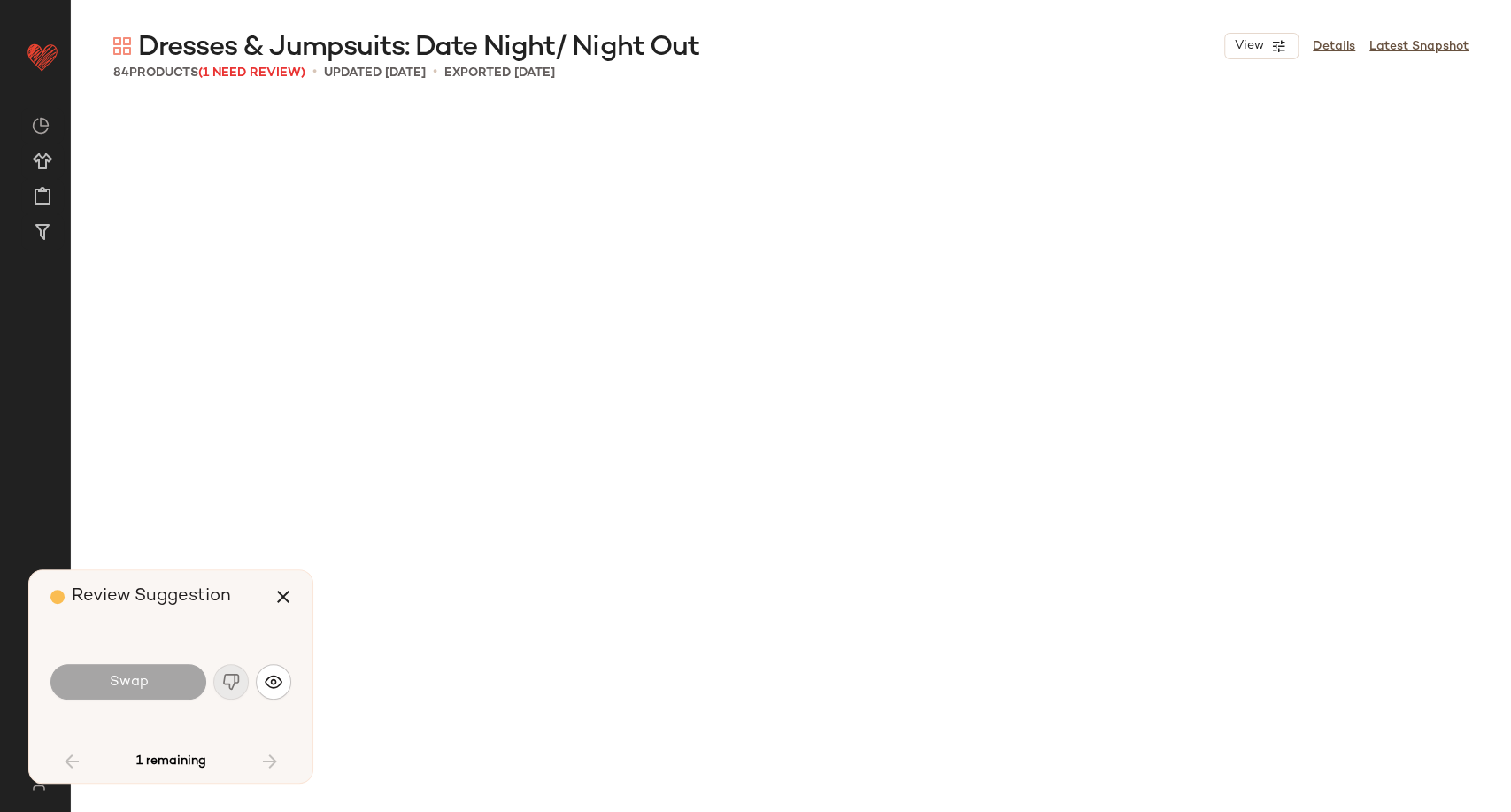
scroll to position [1381, 0]
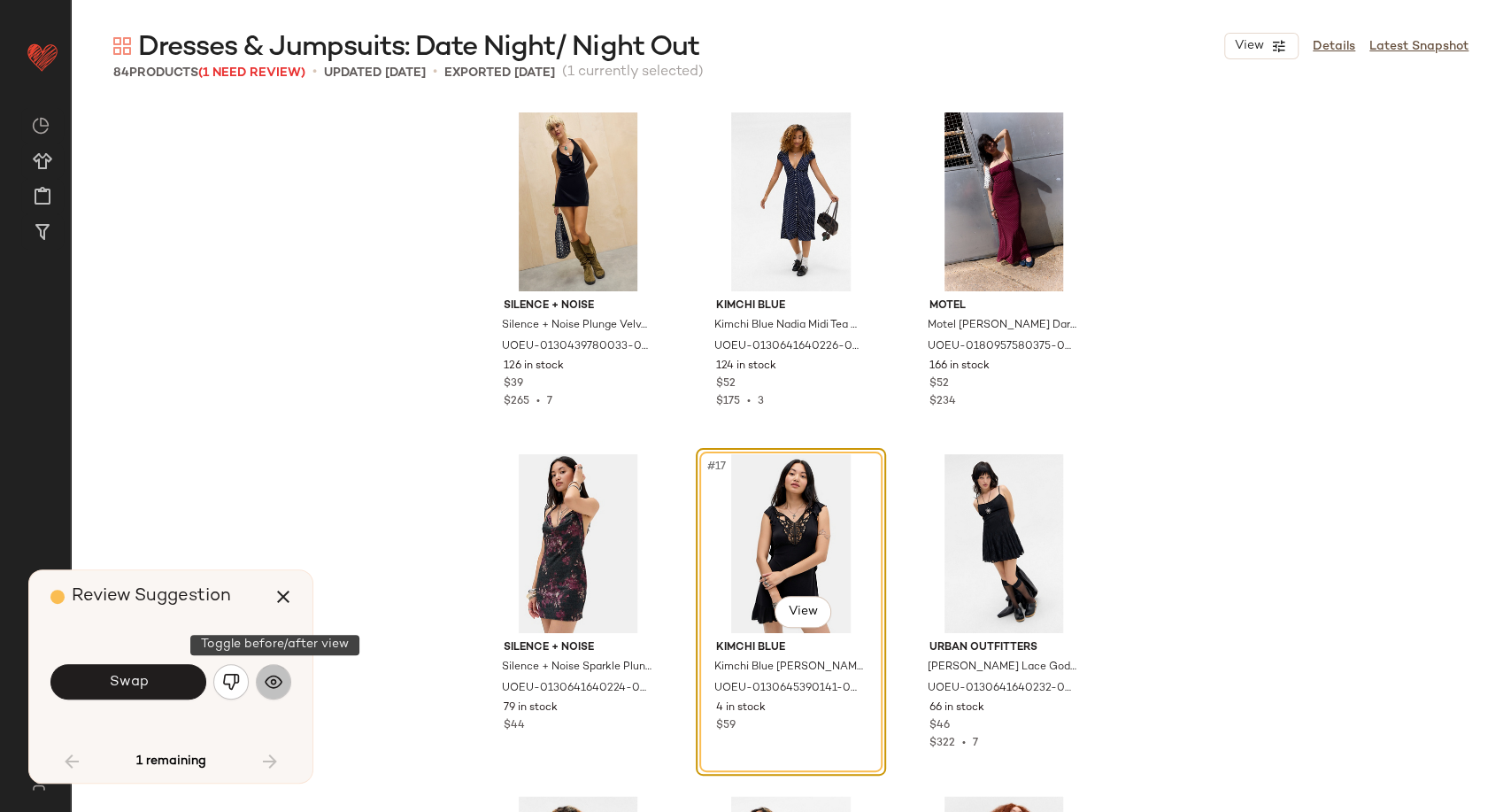
click at [277, 684] on img "button" at bounding box center [274, 682] width 18 height 18
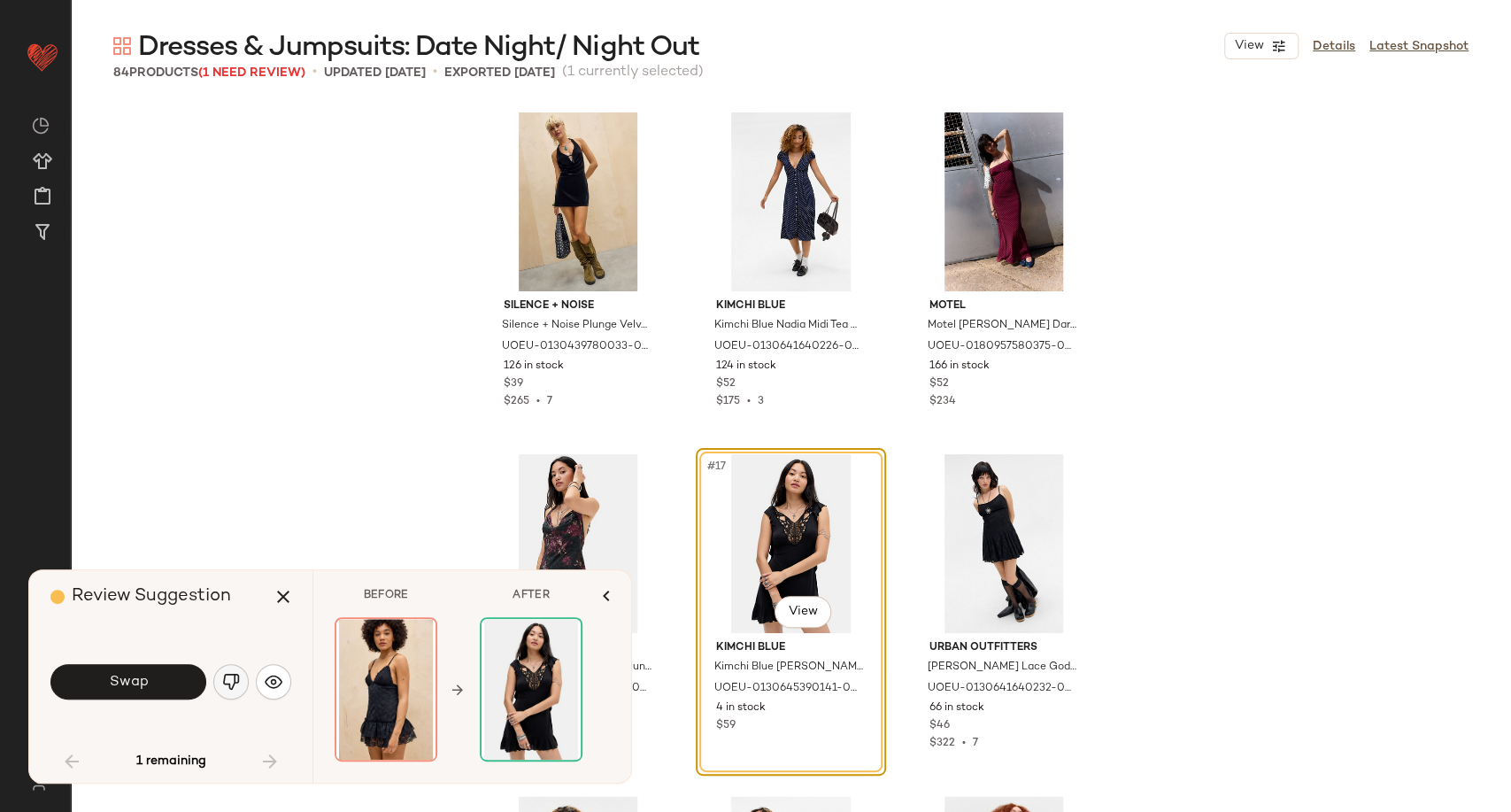
click at [235, 678] on img "button" at bounding box center [231, 682] width 18 height 18
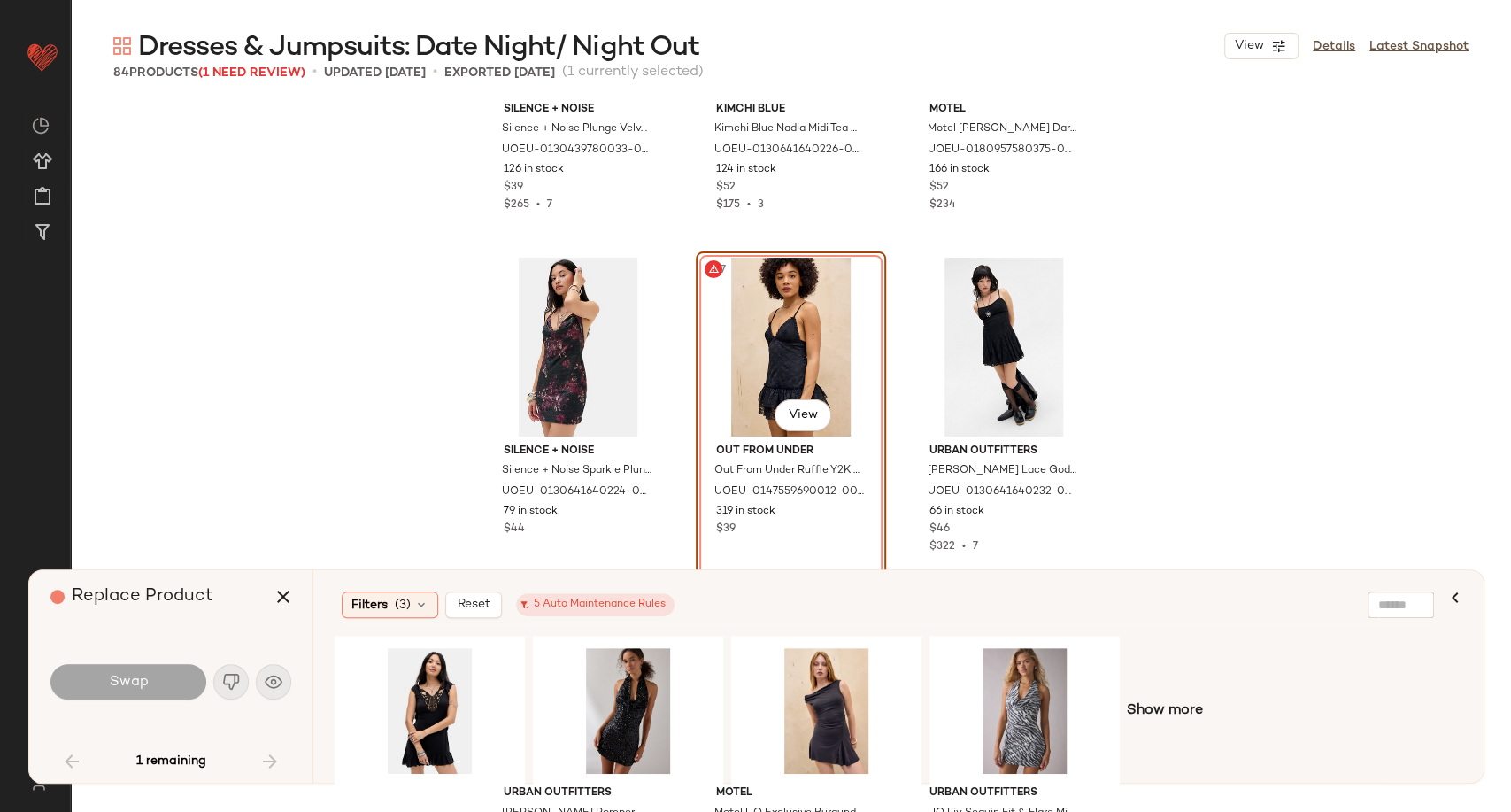
scroll to position [1676, 0]
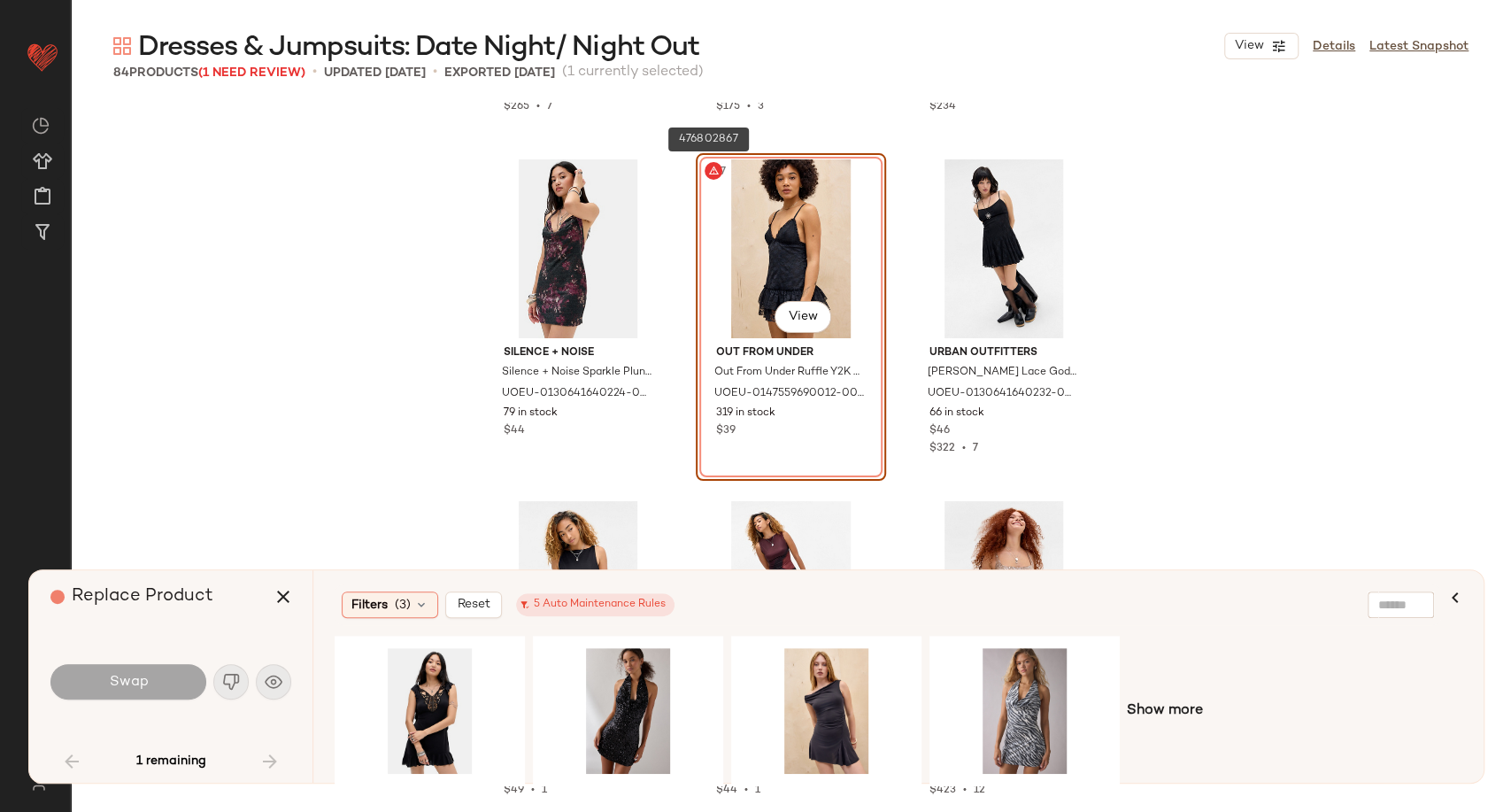
click at [708, 168] on icon at bounding box center [713, 170] width 11 height 11
click at [826, 191] on div "#17 View" at bounding box center [791, 249] width 178 height 179
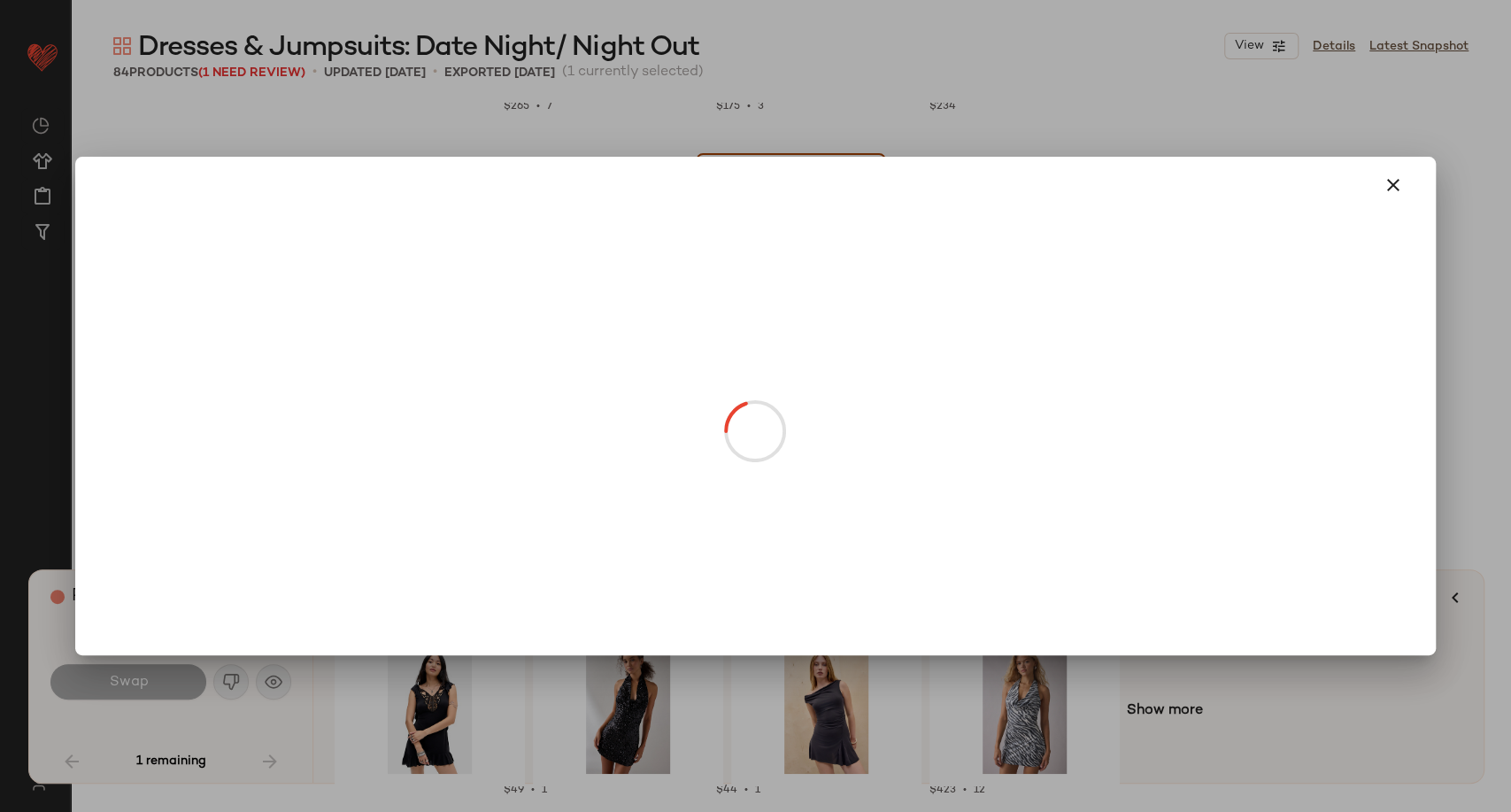
click at [808, 314] on body "Urban Outfitters UK ** Dashboard All Products Global Clipboards (101) Curations…" at bounding box center [756, 406] width 1511 height 812
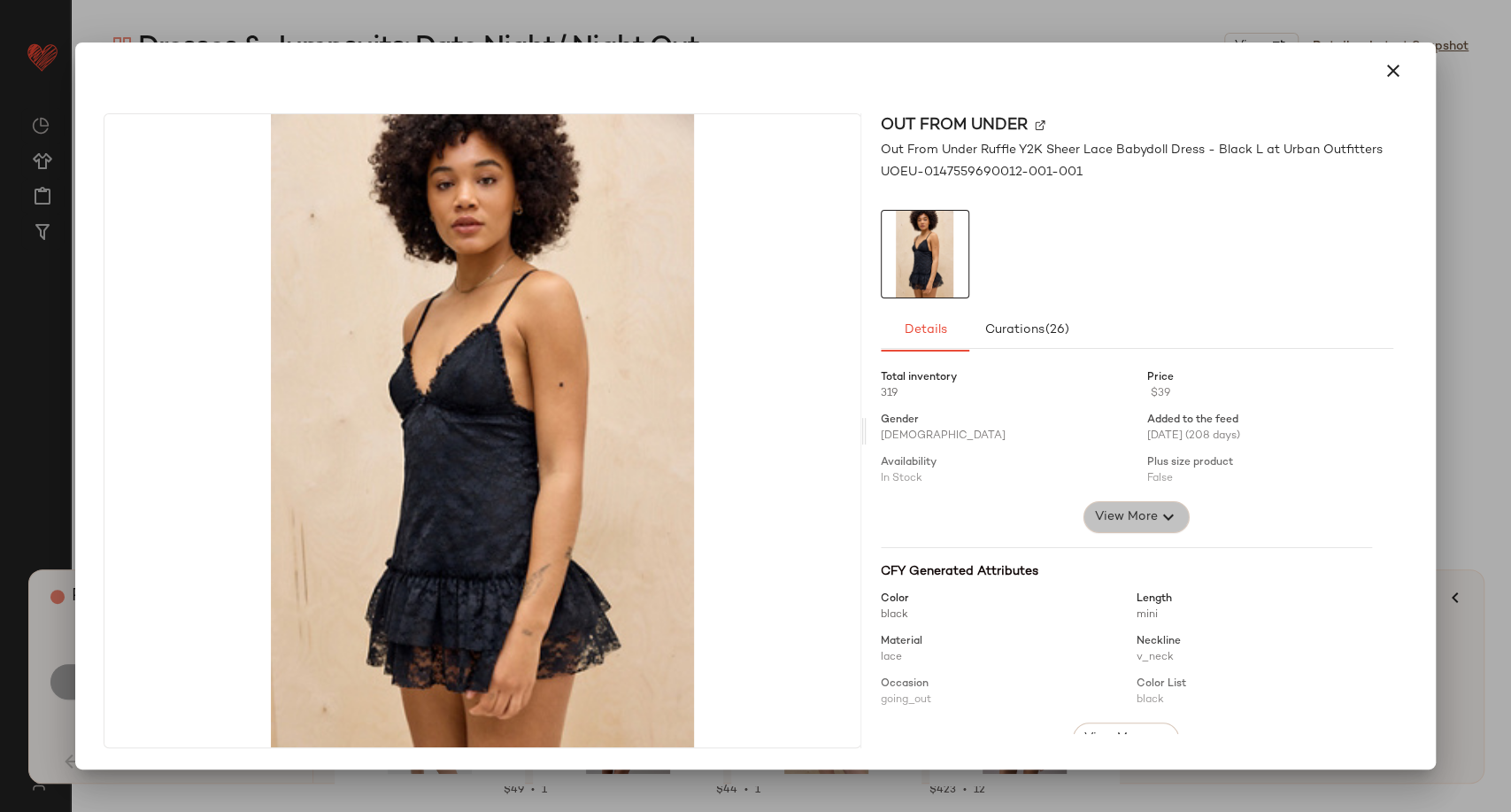
click at [1133, 521] on span "View More" at bounding box center [1125, 517] width 63 height 21
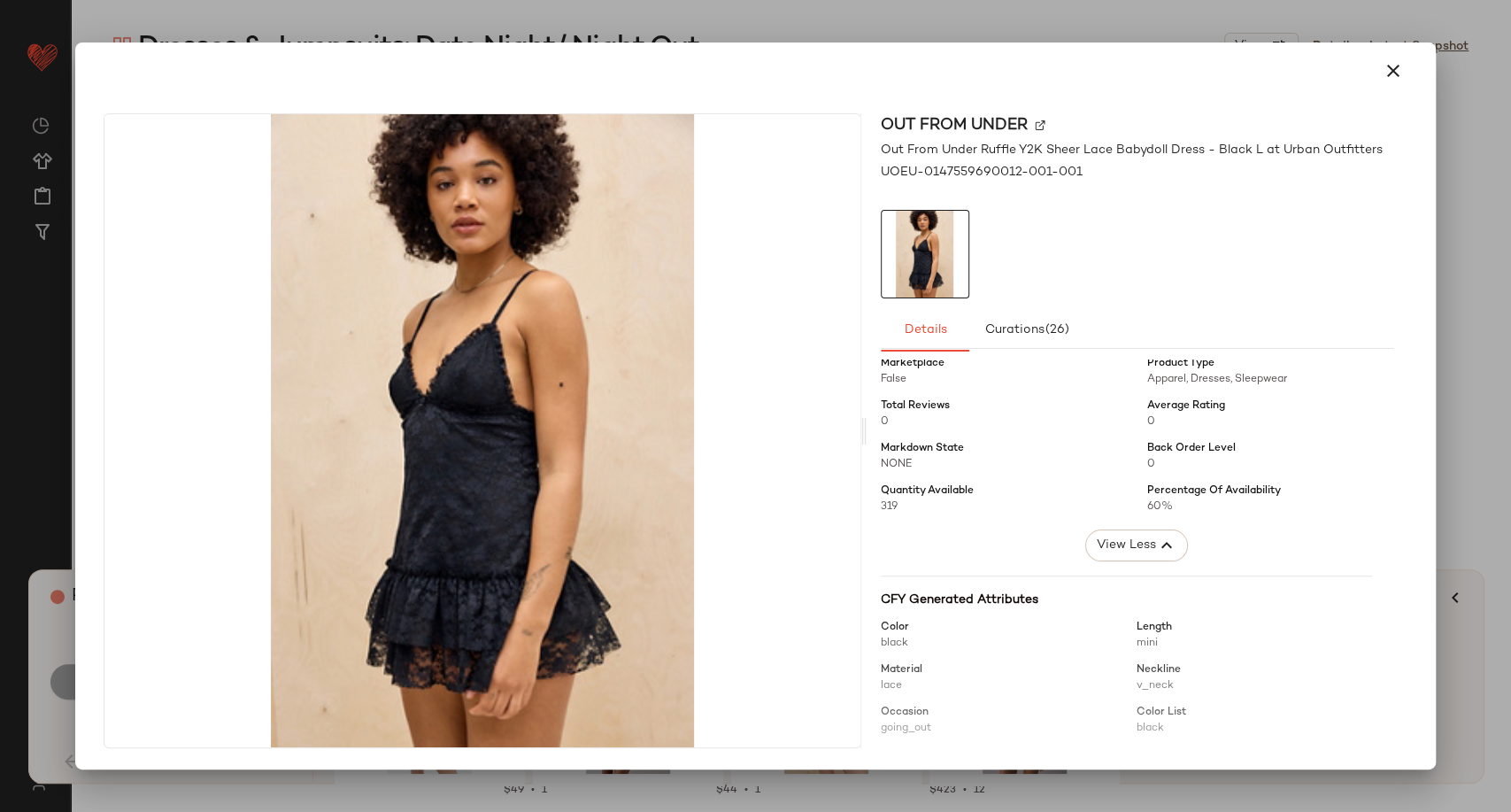
scroll to position [295, 0]
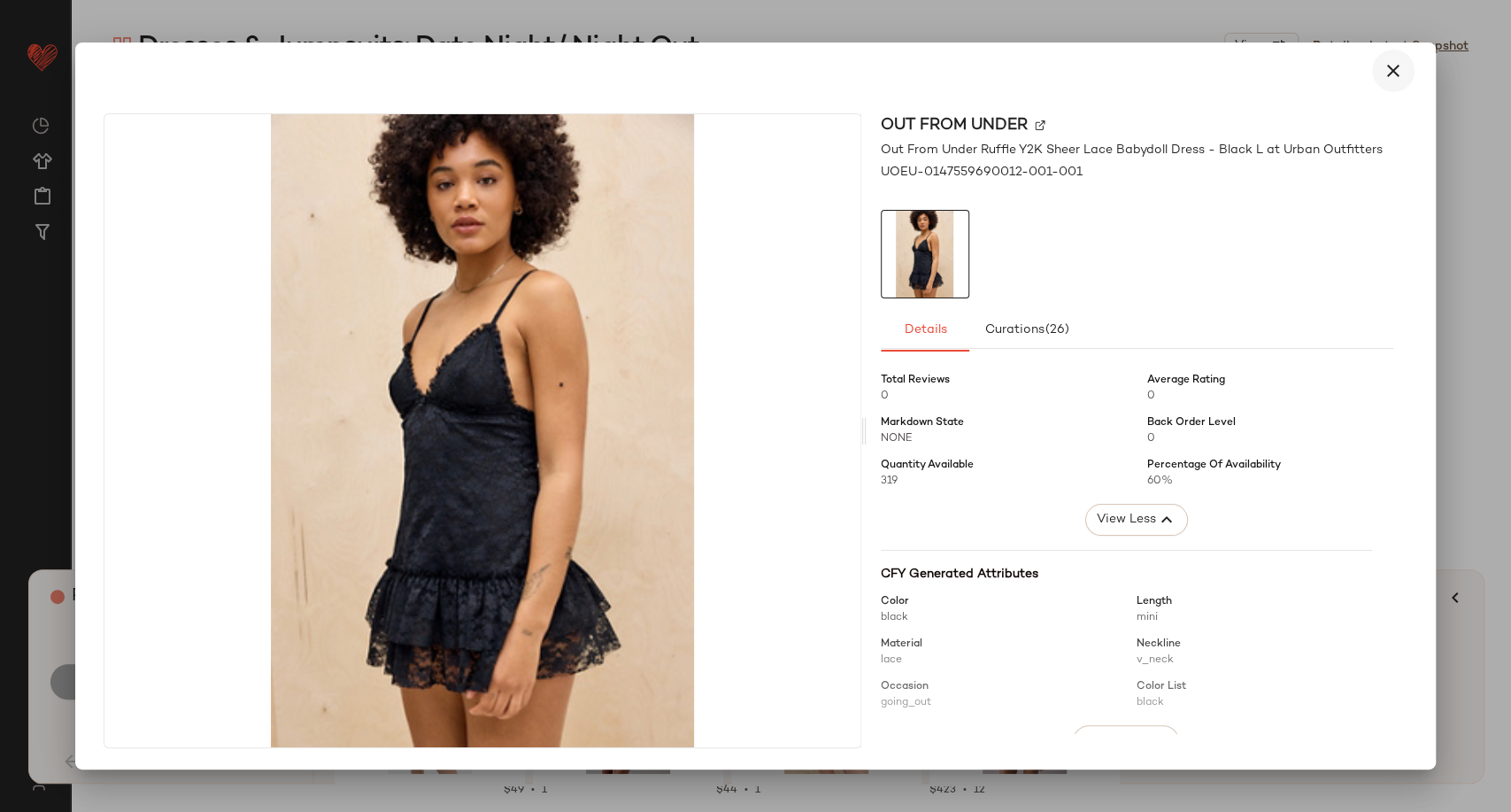
click at [1383, 73] on icon "button" at bounding box center [1393, 71] width 21 height 21
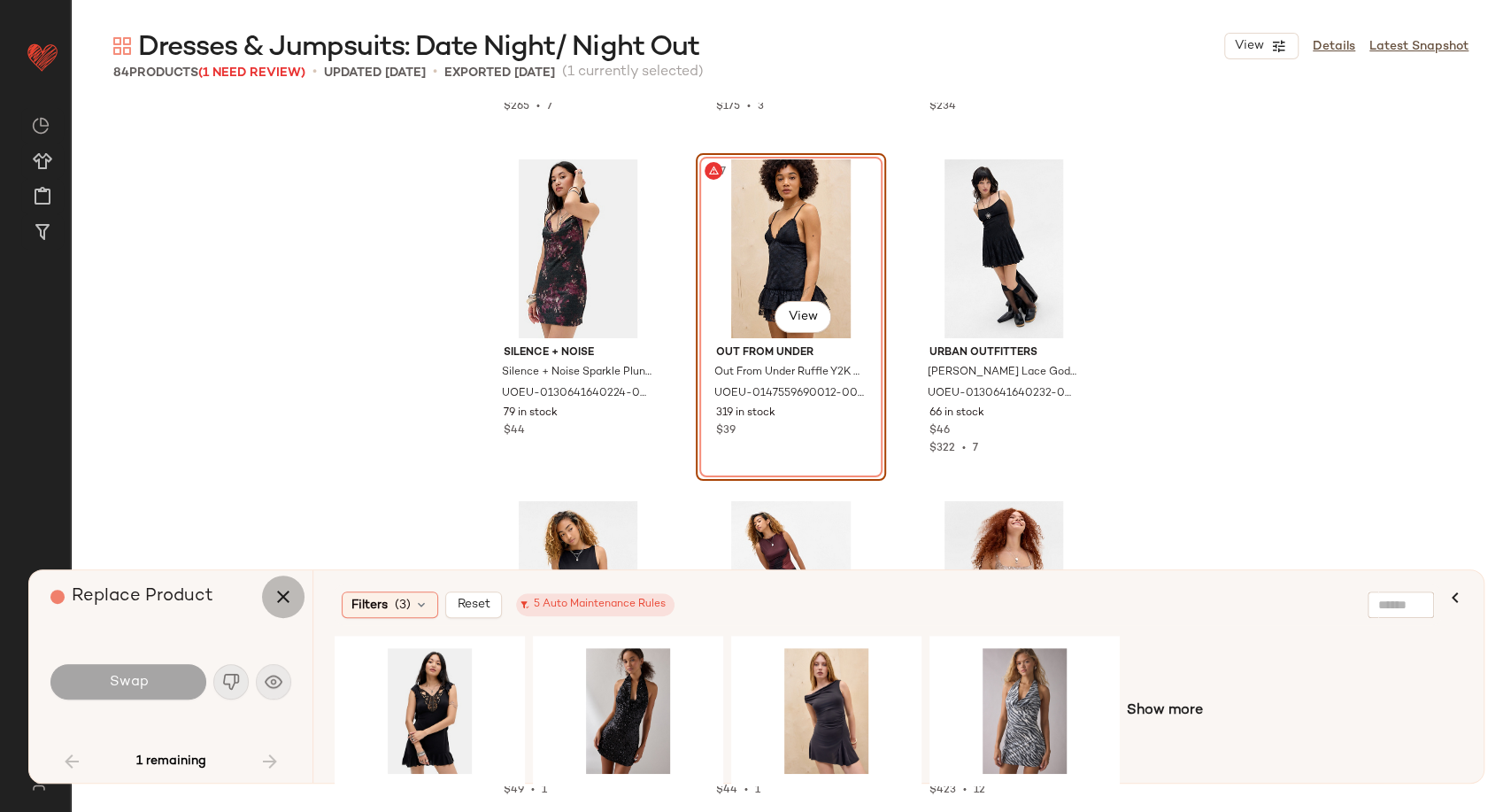
click at [279, 603] on icon "button" at bounding box center [283, 597] width 21 height 21
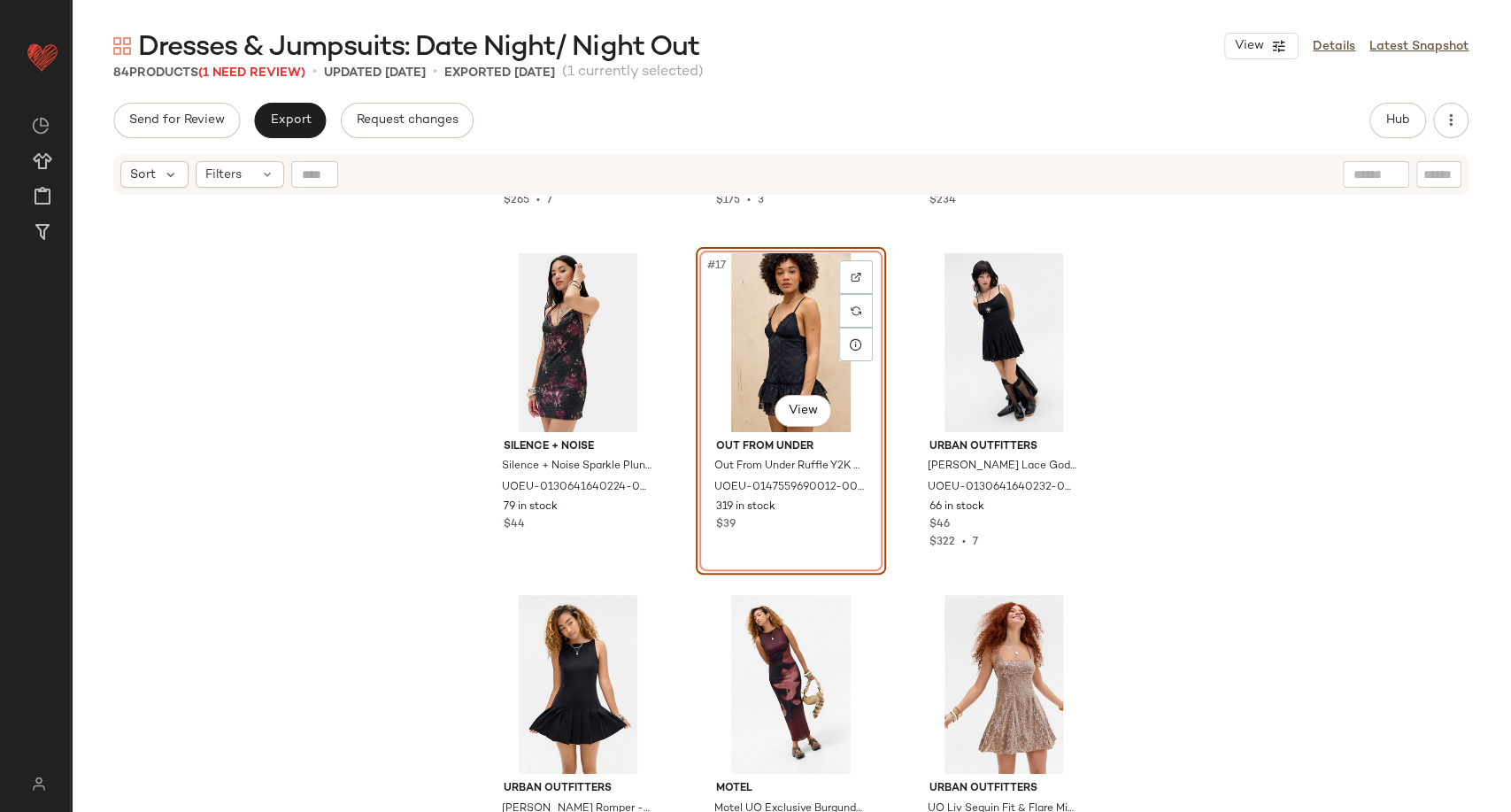
click at [330, 464] on div "Silence + Noise Silence + Noise Plunge Velvet Mini Dress - Black XL at Urban Ou…" at bounding box center [791, 526] width 1440 height 659
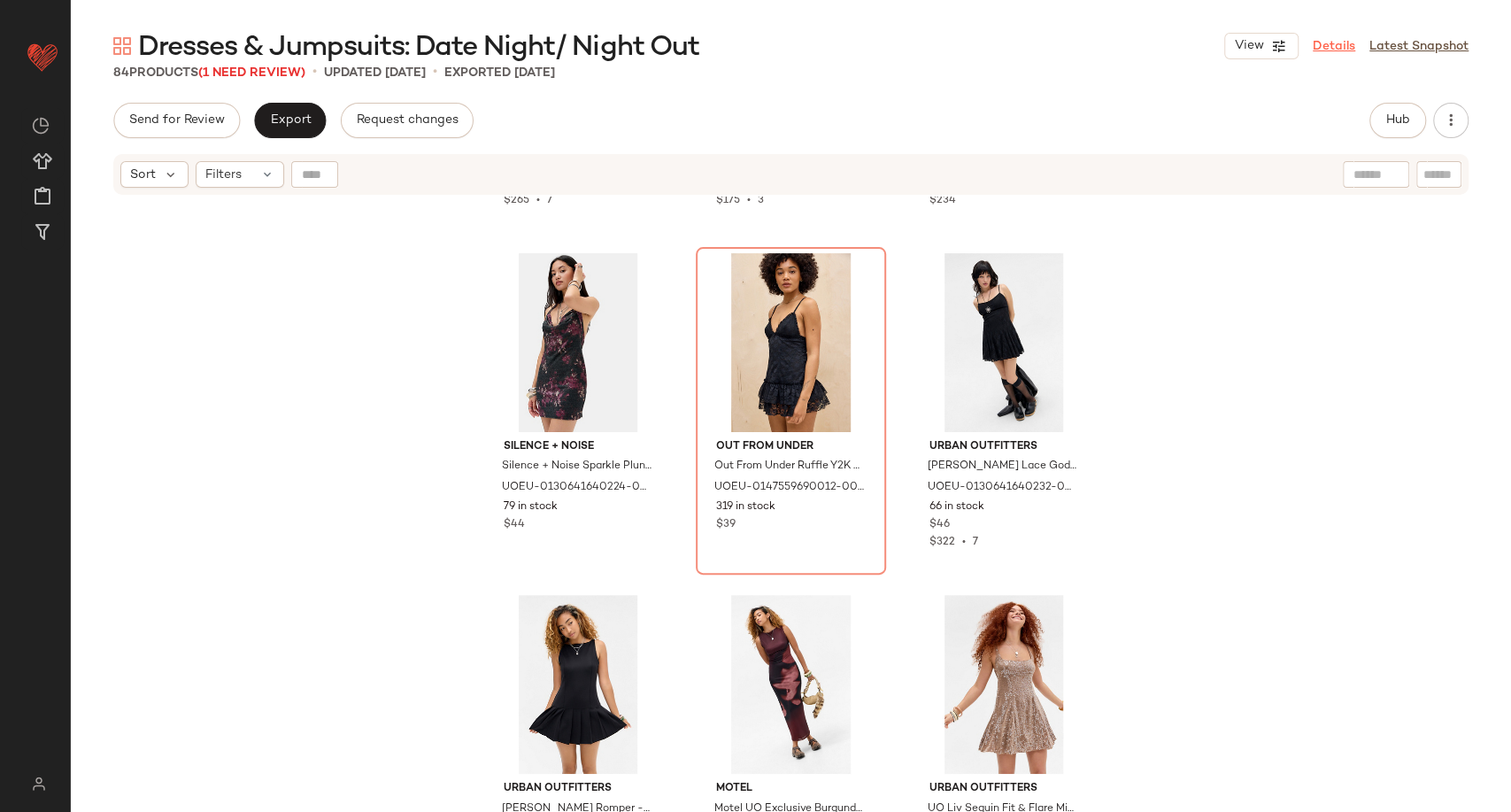
click at [1331, 48] on link "Details" at bounding box center [1334, 46] width 43 height 18
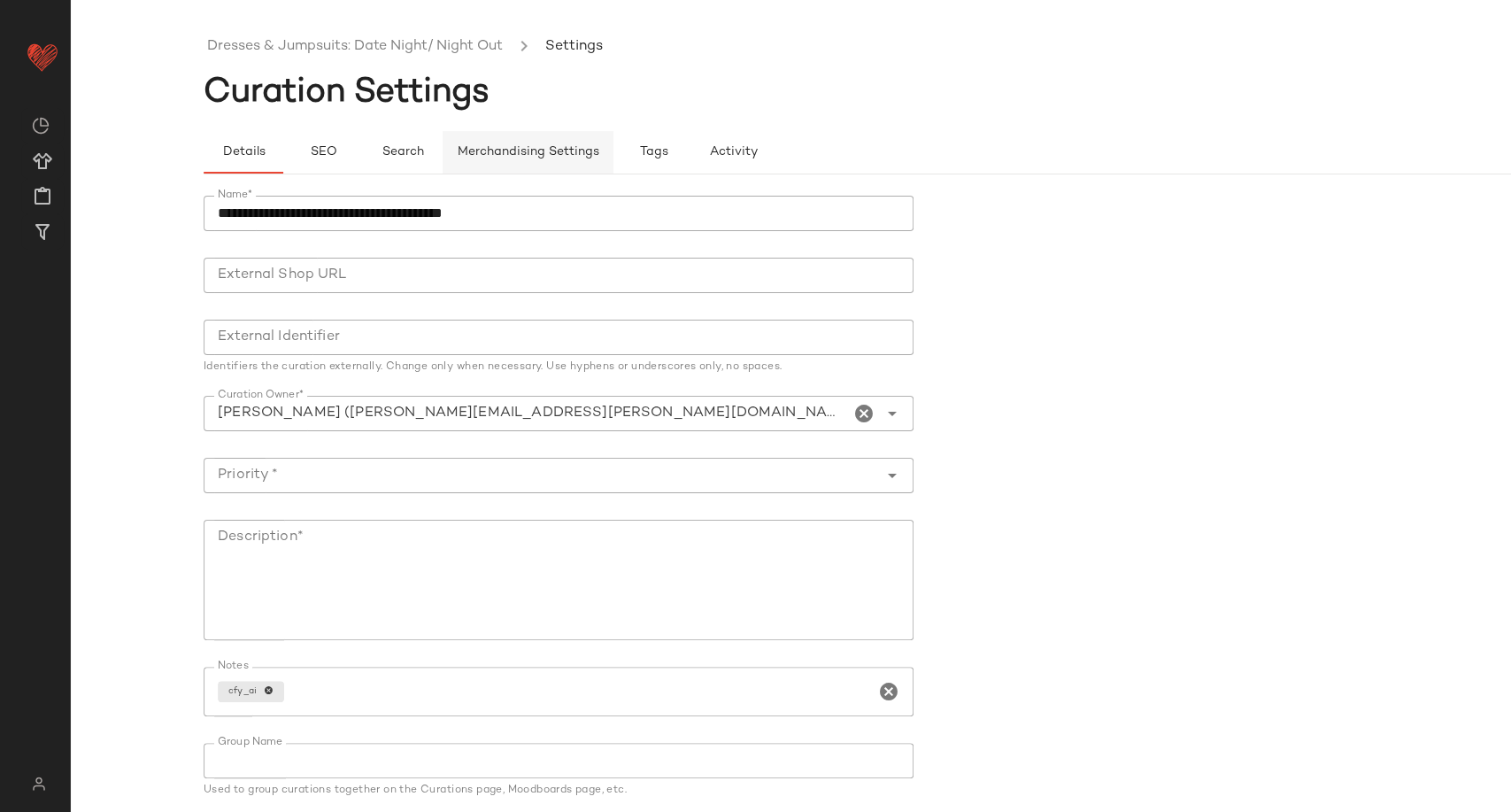
click at [571, 143] on button "Merchandising Settings" at bounding box center [528, 153] width 170 height 43
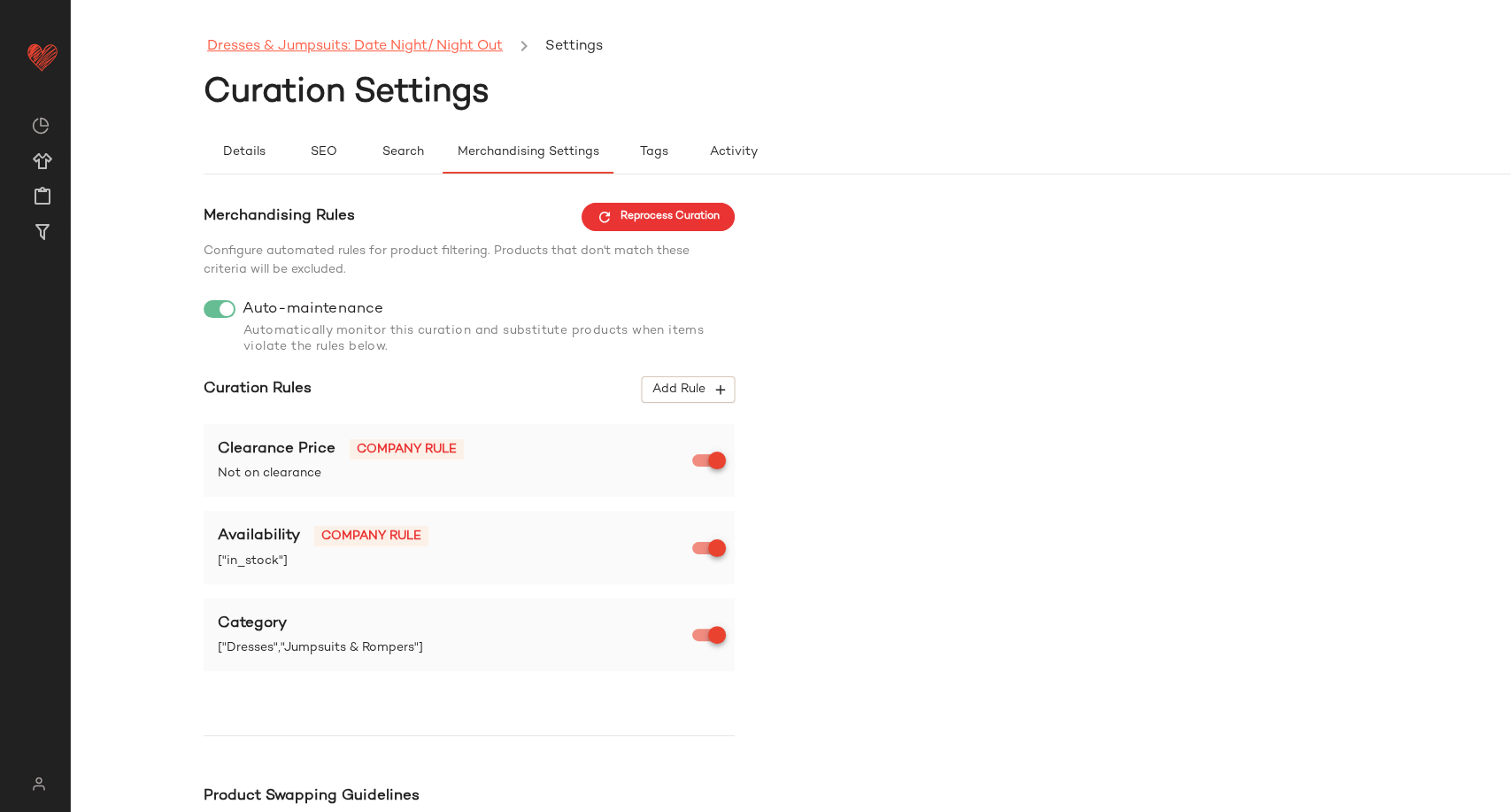
click at [304, 44] on link "Dresses & Jumpsuits: Date Night/ Night Out" at bounding box center [355, 47] width 296 height 23
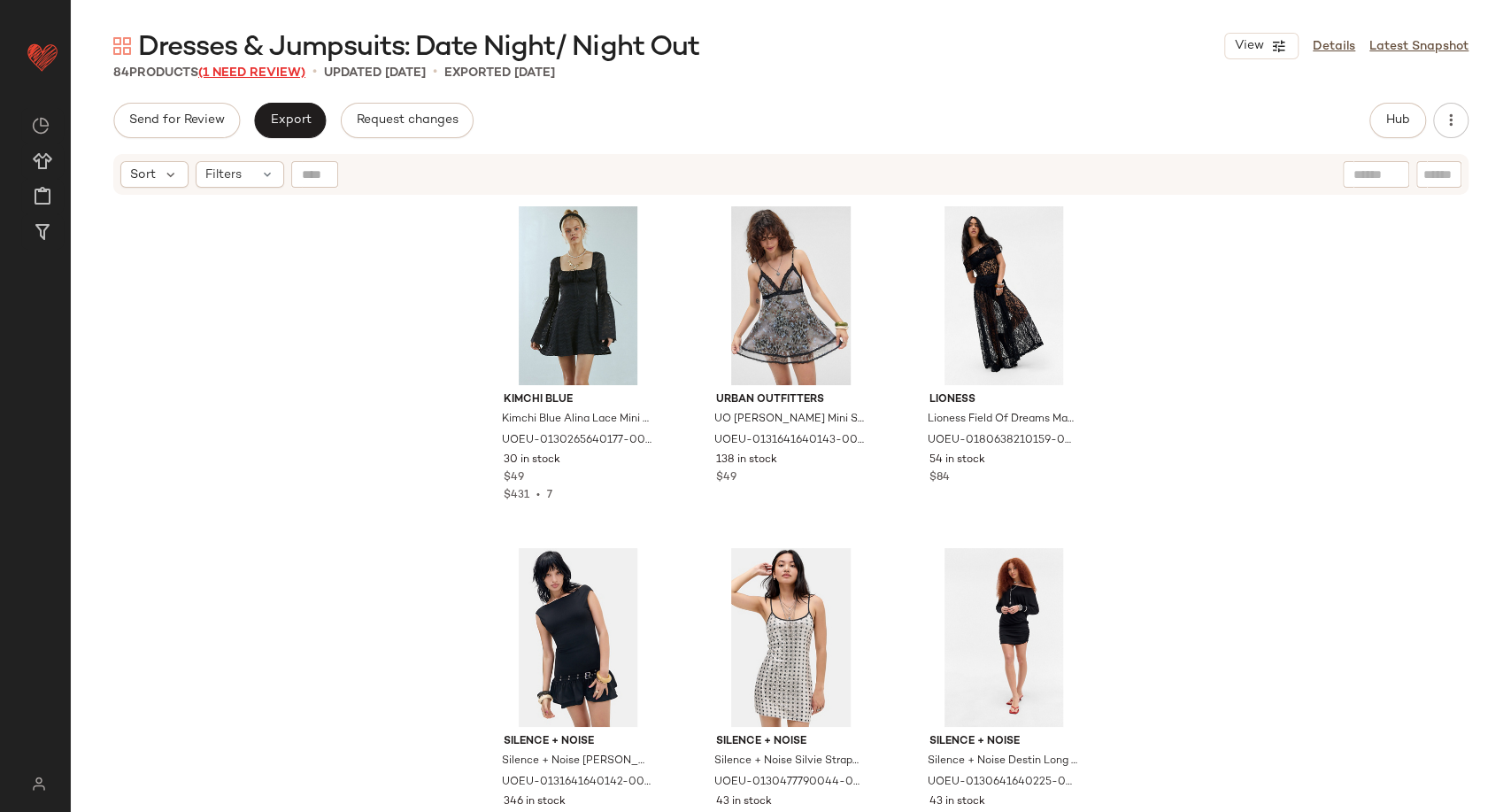
click at [259, 69] on span "(1 Need Review)" at bounding box center [252, 73] width 107 height 14
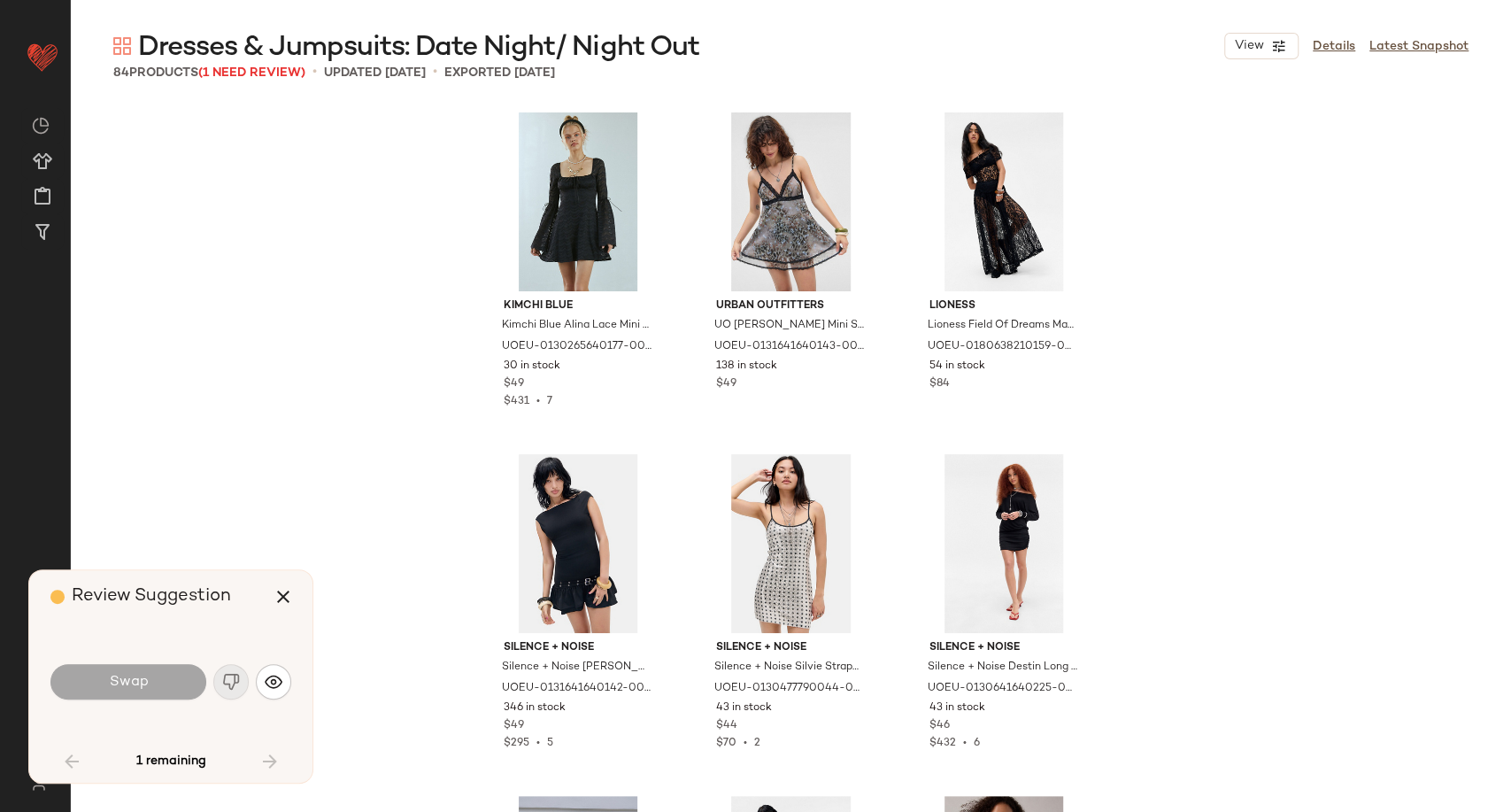
scroll to position [1381, 0]
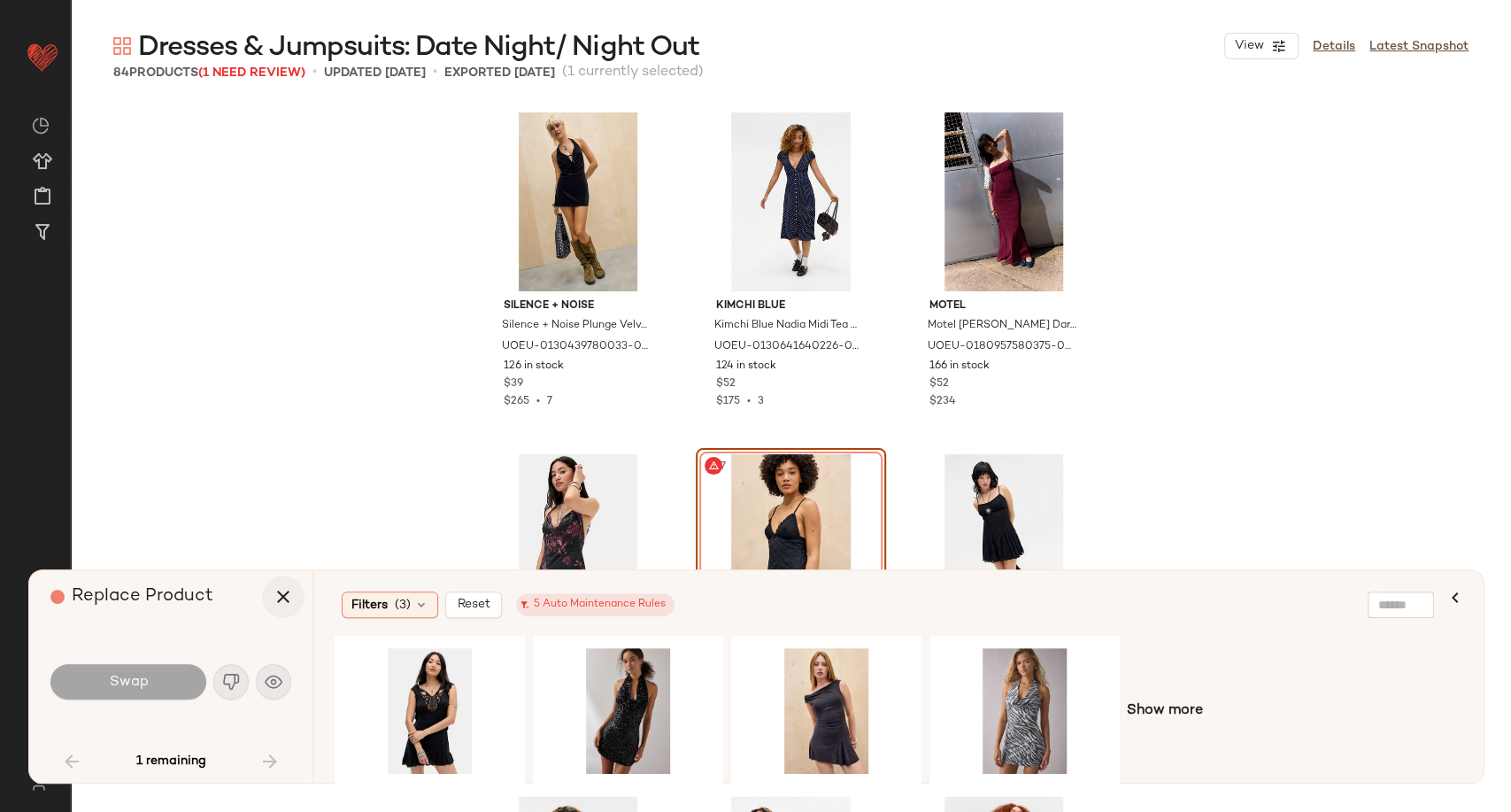
click at [280, 592] on icon "button" at bounding box center [283, 597] width 21 height 21
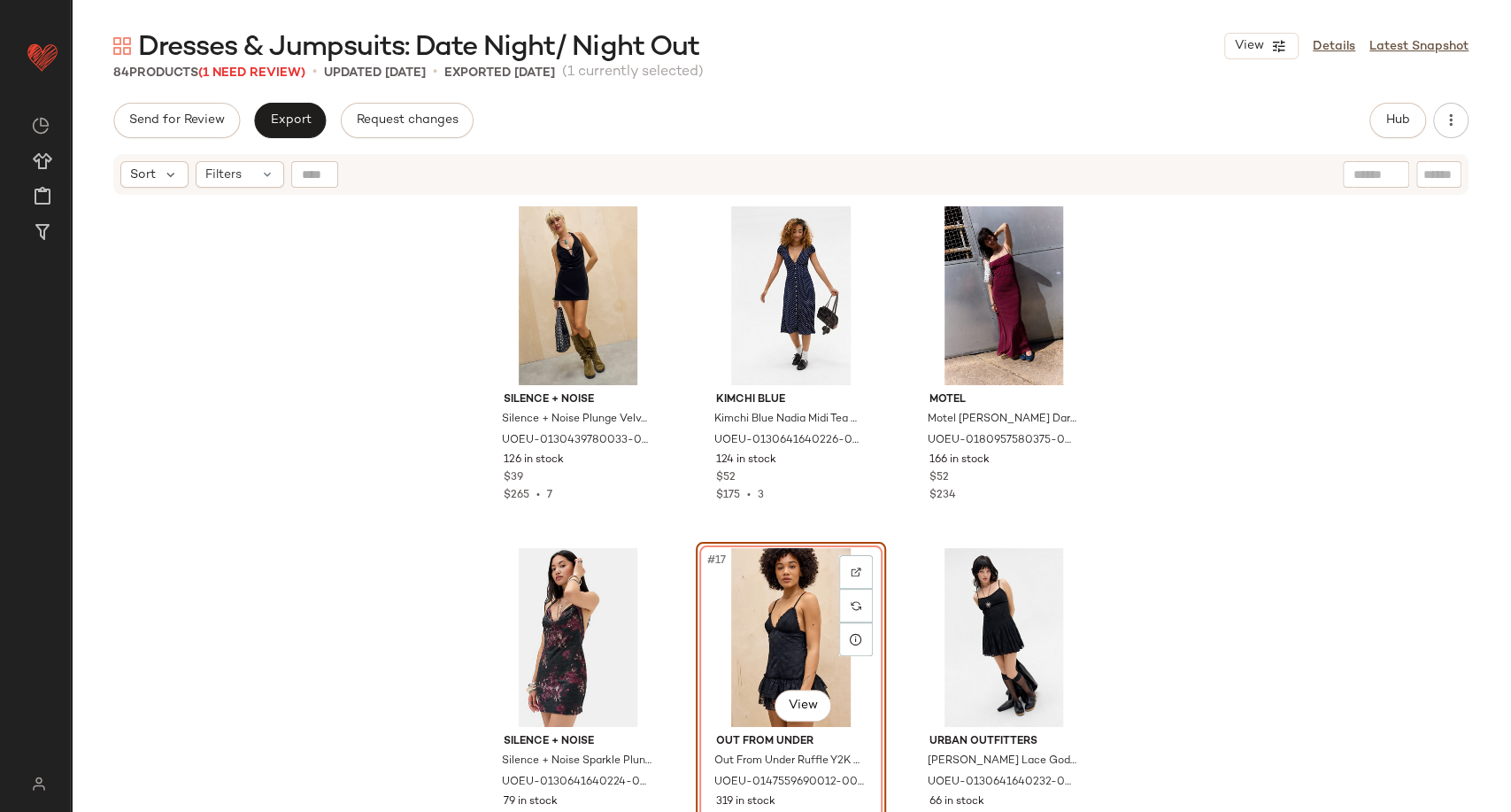
click at [765, 640] on div "#17 View" at bounding box center [791, 638] width 178 height 179
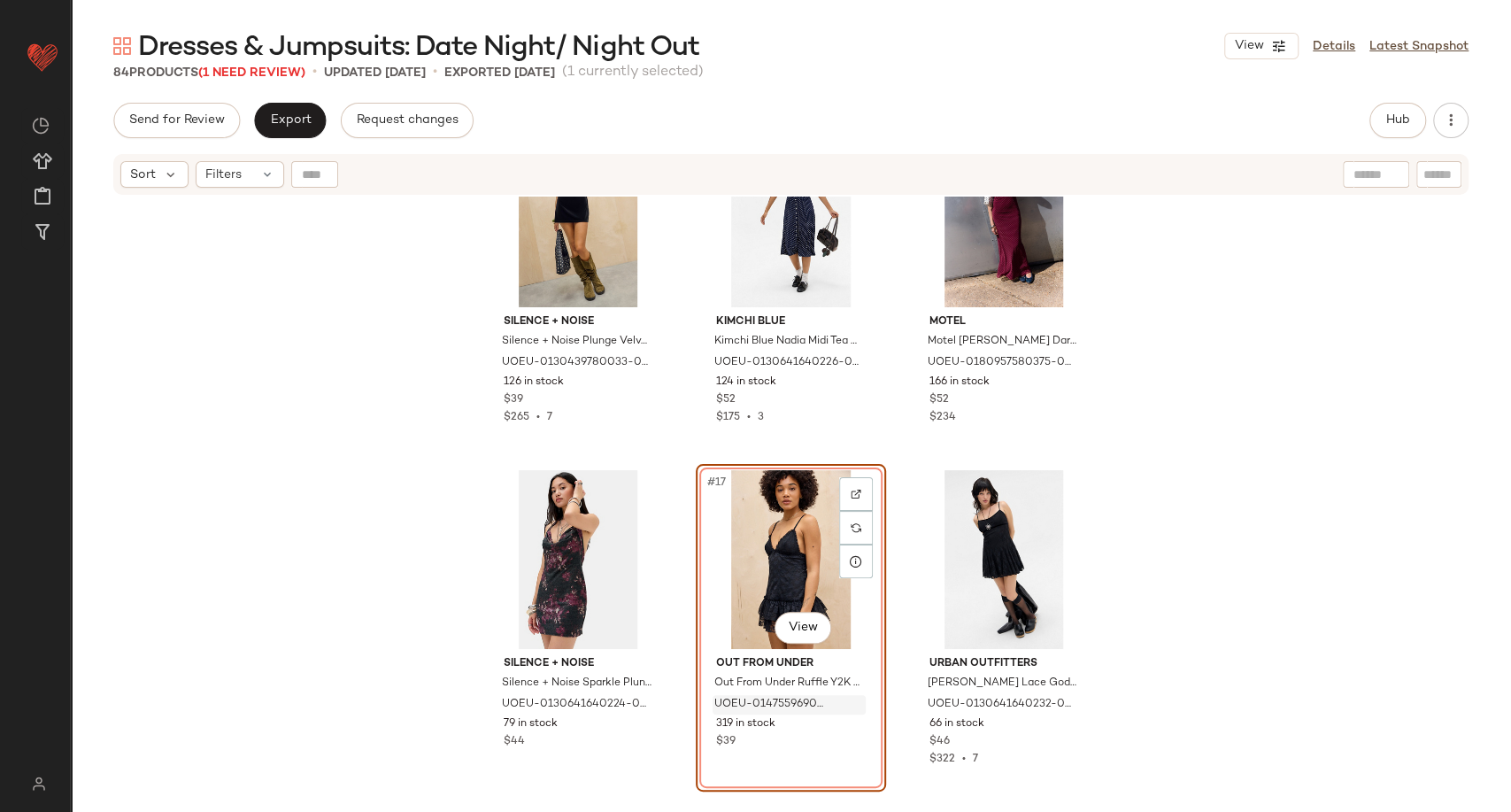
scroll to position [1577, 0]
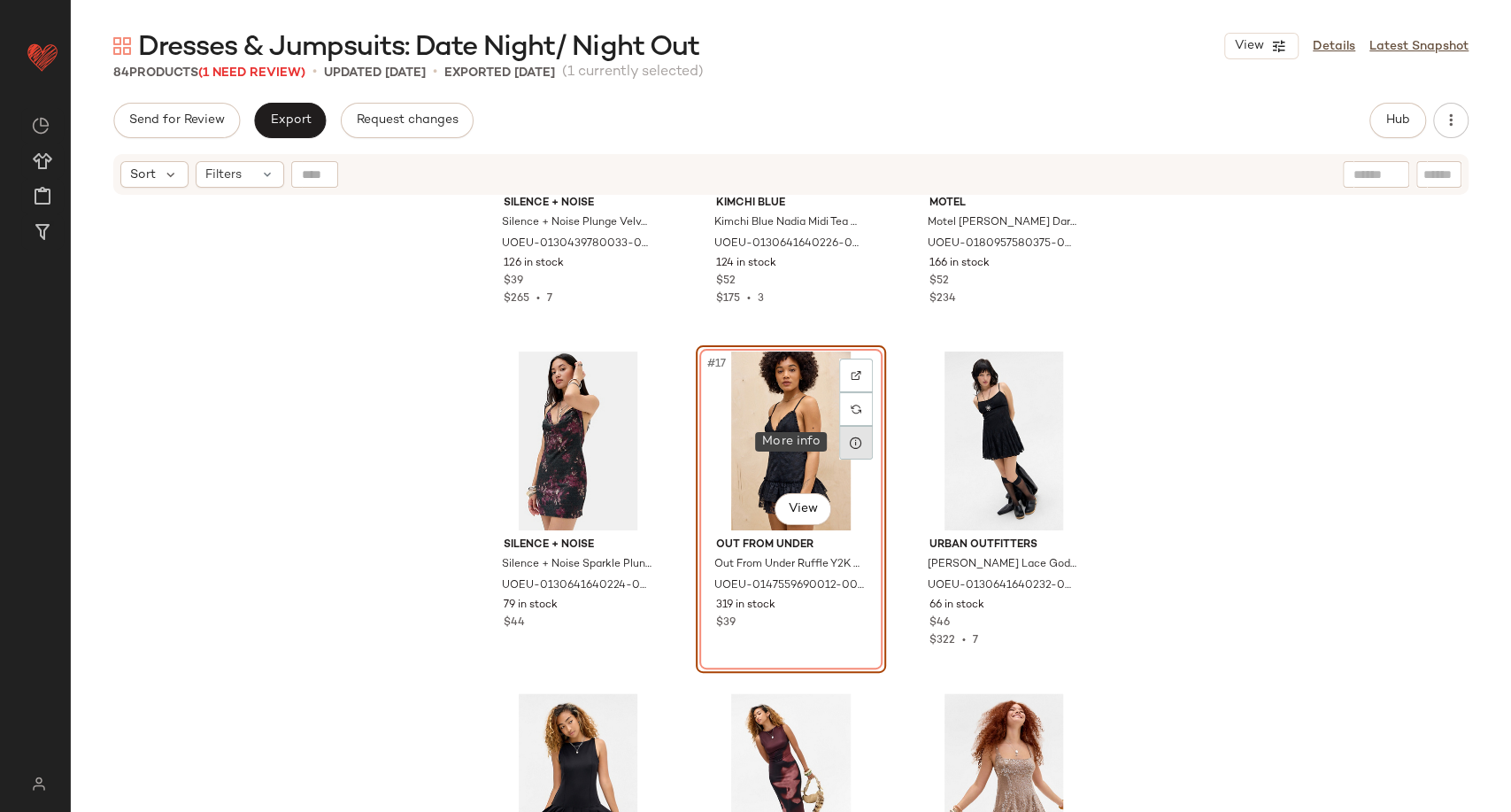
click at [855, 453] on div at bounding box center [856, 442] width 34 height 34
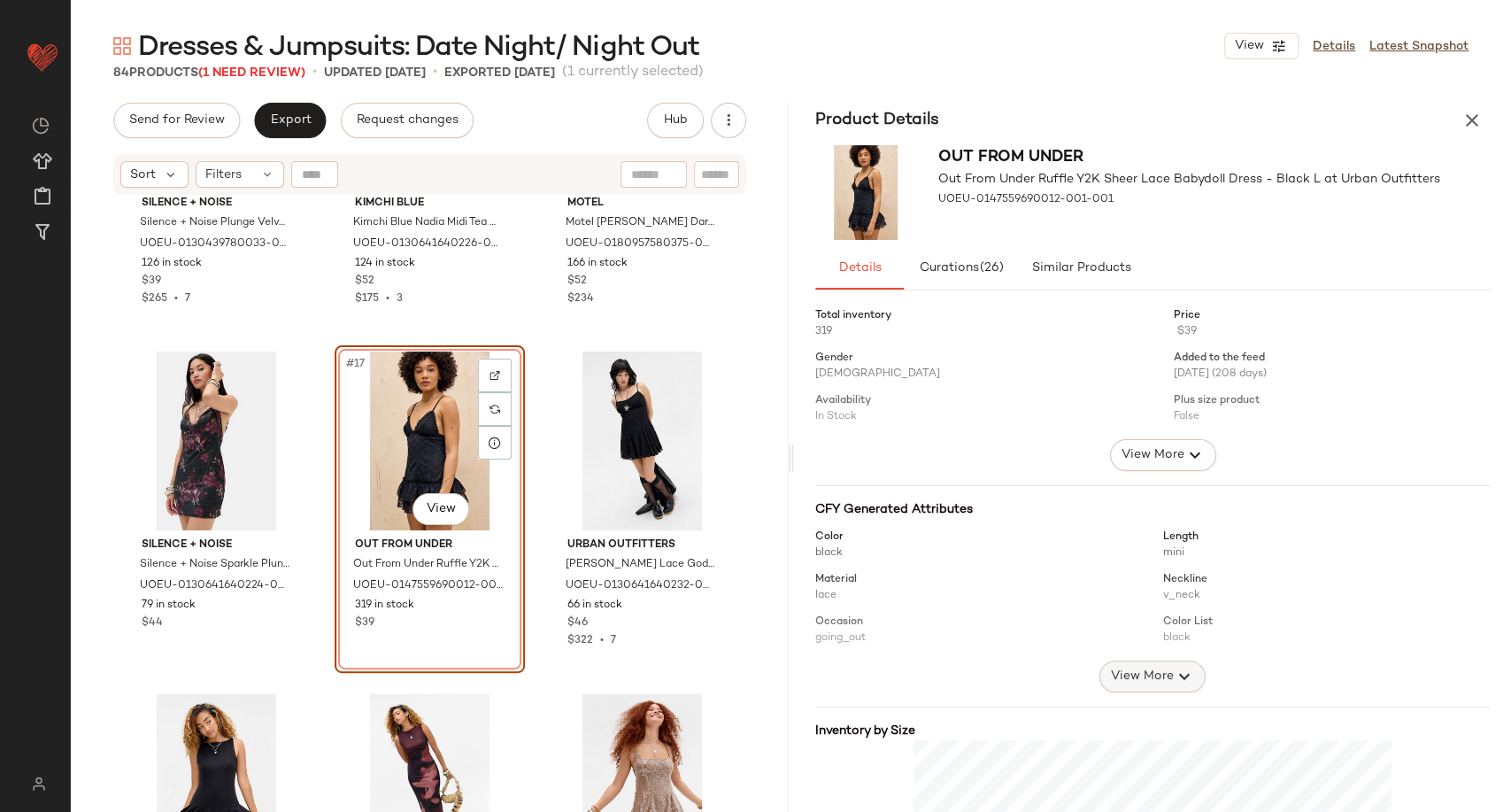
click at [1150, 678] on span "View More" at bounding box center [1141, 677] width 63 height 21
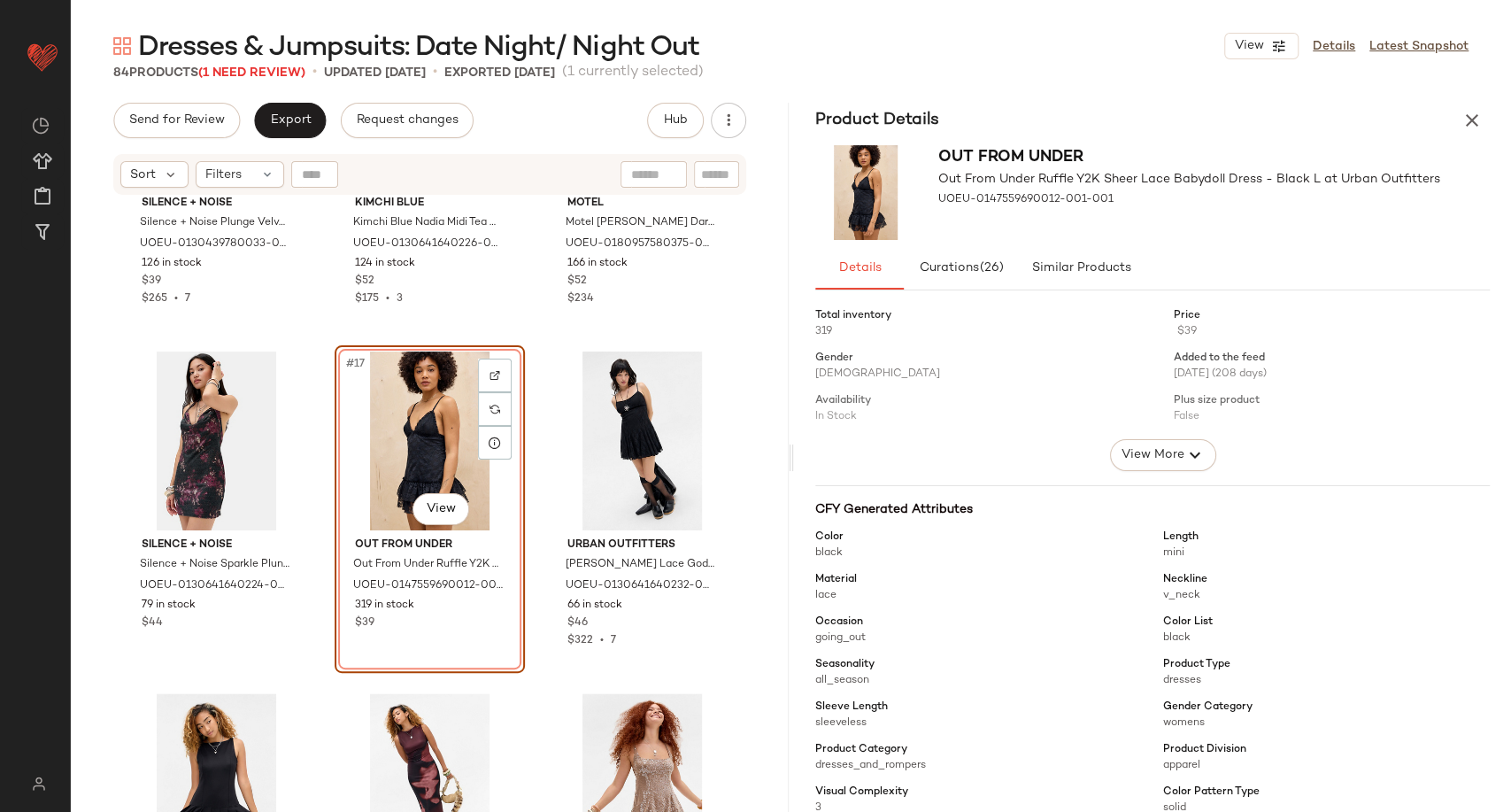
scroll to position [98, 0]
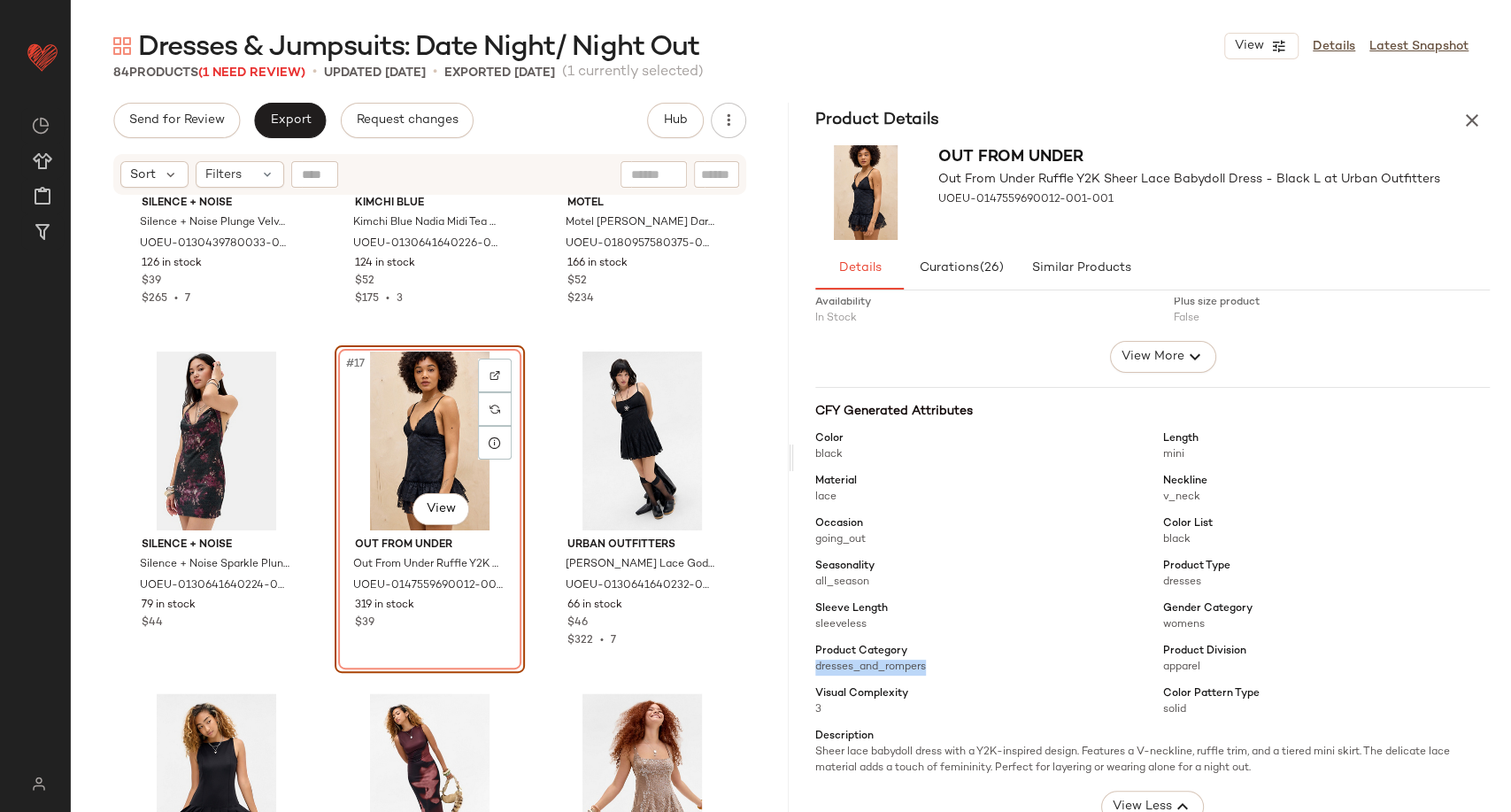
drag, startPoint x: 816, startPoint y: 670, endPoint x: 950, endPoint y: 672, distance: 134.0
click at [950, 672] on span "dresses_and_rompers" at bounding box center [977, 667] width 326 height 16
click at [983, 662] on span "dresses_and_rompers" at bounding box center [977, 667] width 326 height 16
click at [1483, 115] on button "button" at bounding box center [1472, 120] width 35 height 35
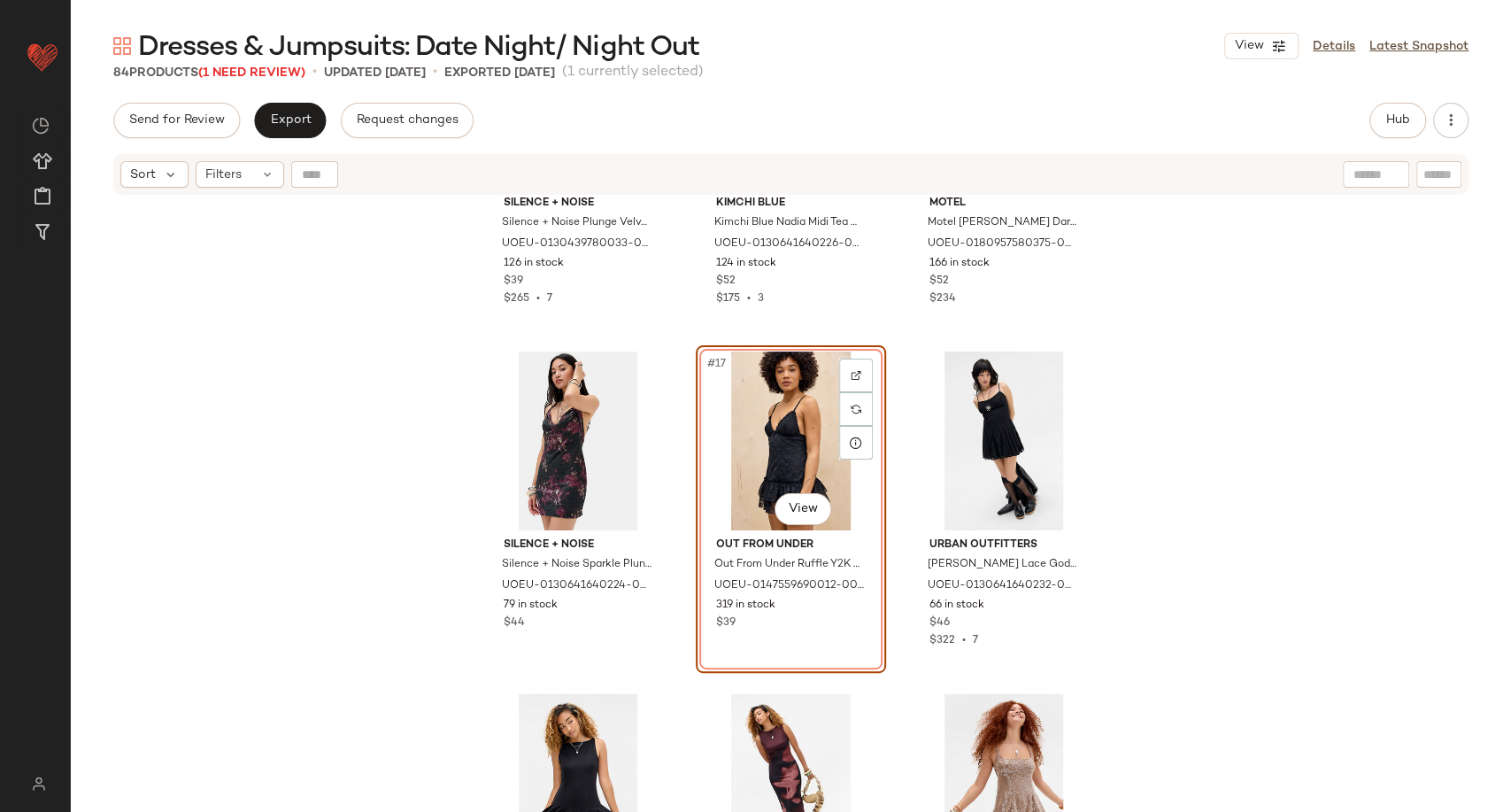
click at [326, 386] on div "Silence + Noise Silence + Noise Plunge Velvet Mini Dress - Black XL at Urban Ou…" at bounding box center [791, 526] width 1440 height 659
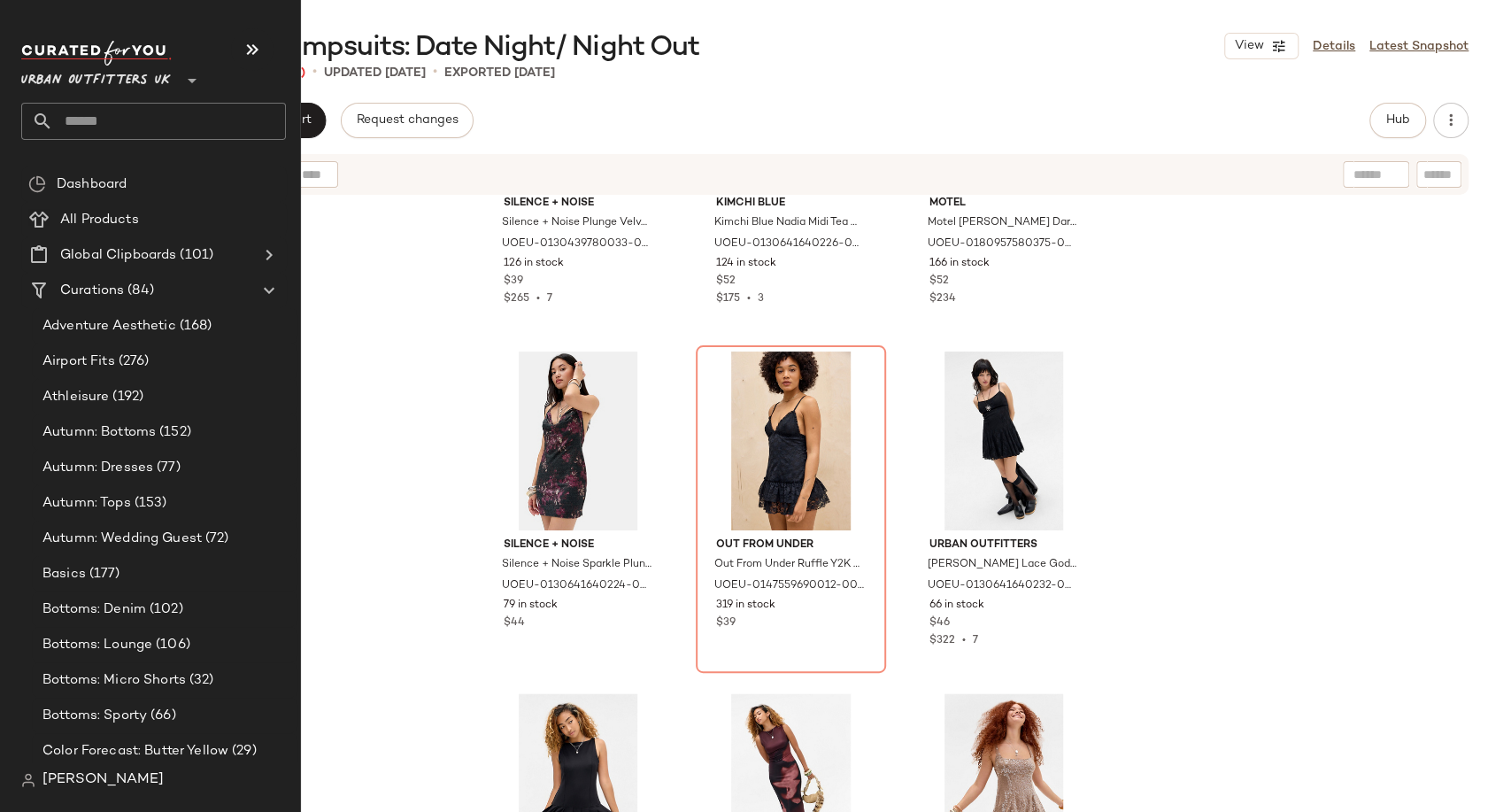
click at [81, 125] on input "text" at bounding box center [169, 121] width 233 height 37
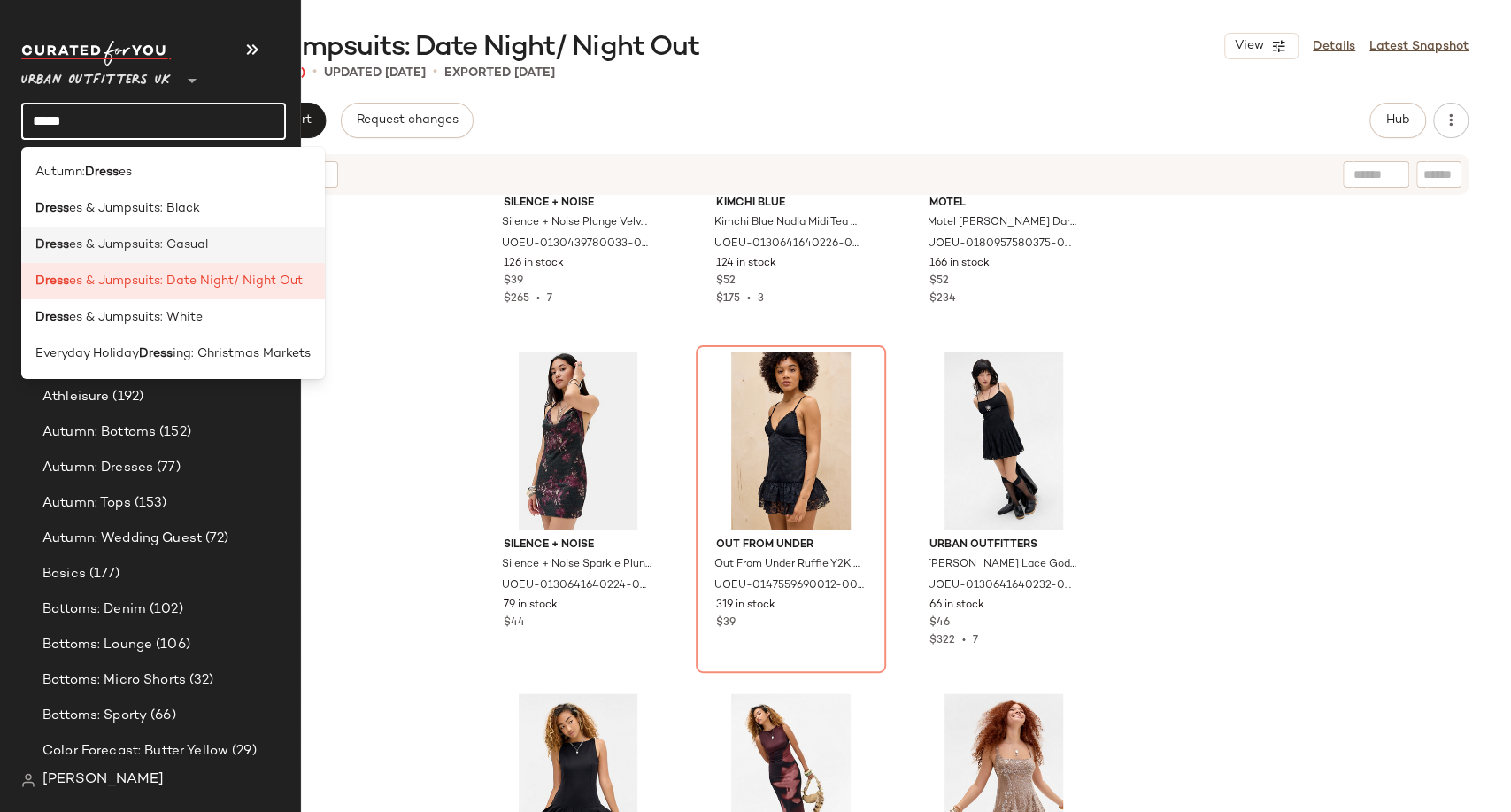
type input "*****"
click at [178, 239] on span "es & Jumpsuits: Casual" at bounding box center [138, 244] width 139 height 18
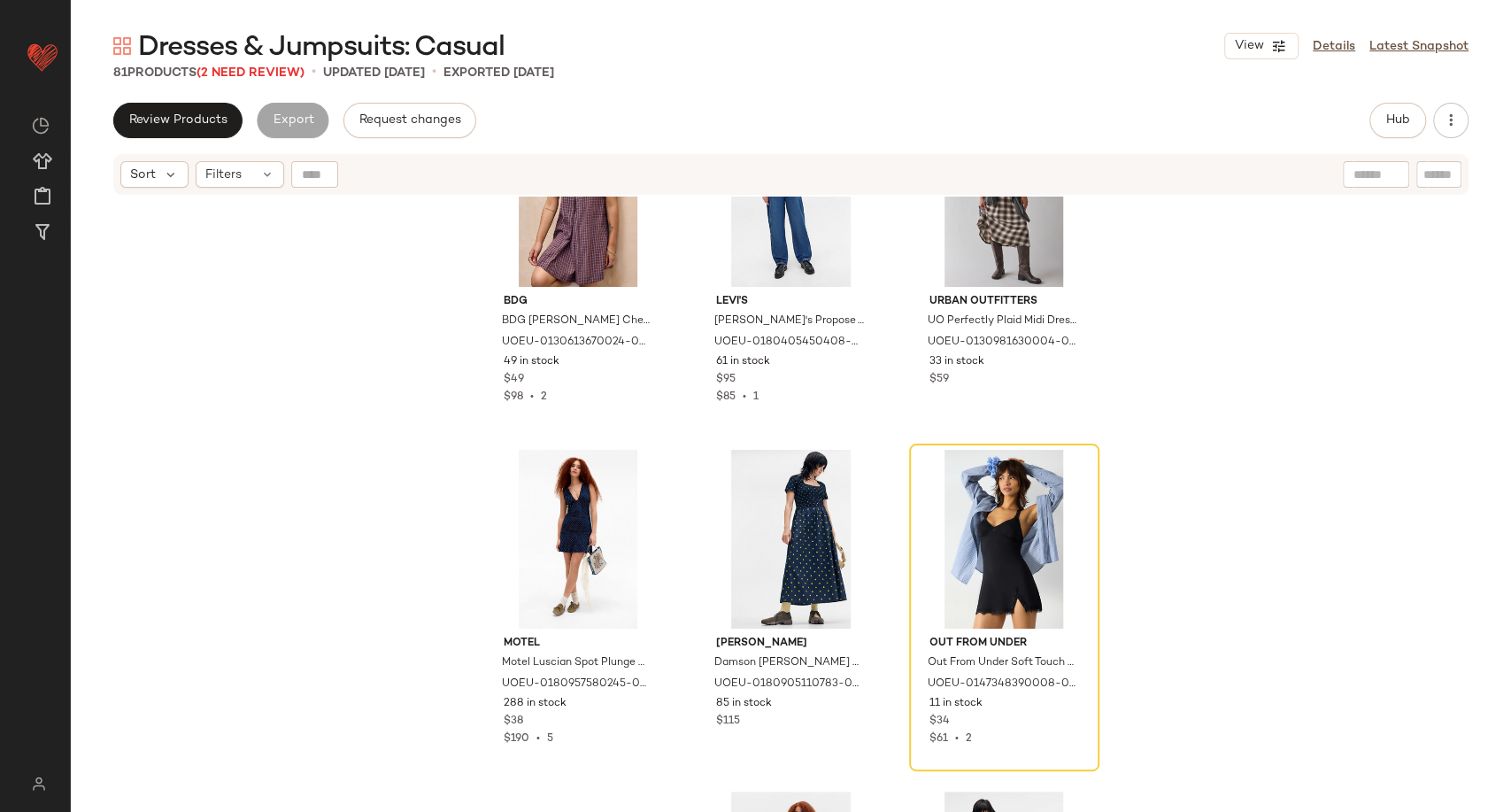
scroll to position [197, 0]
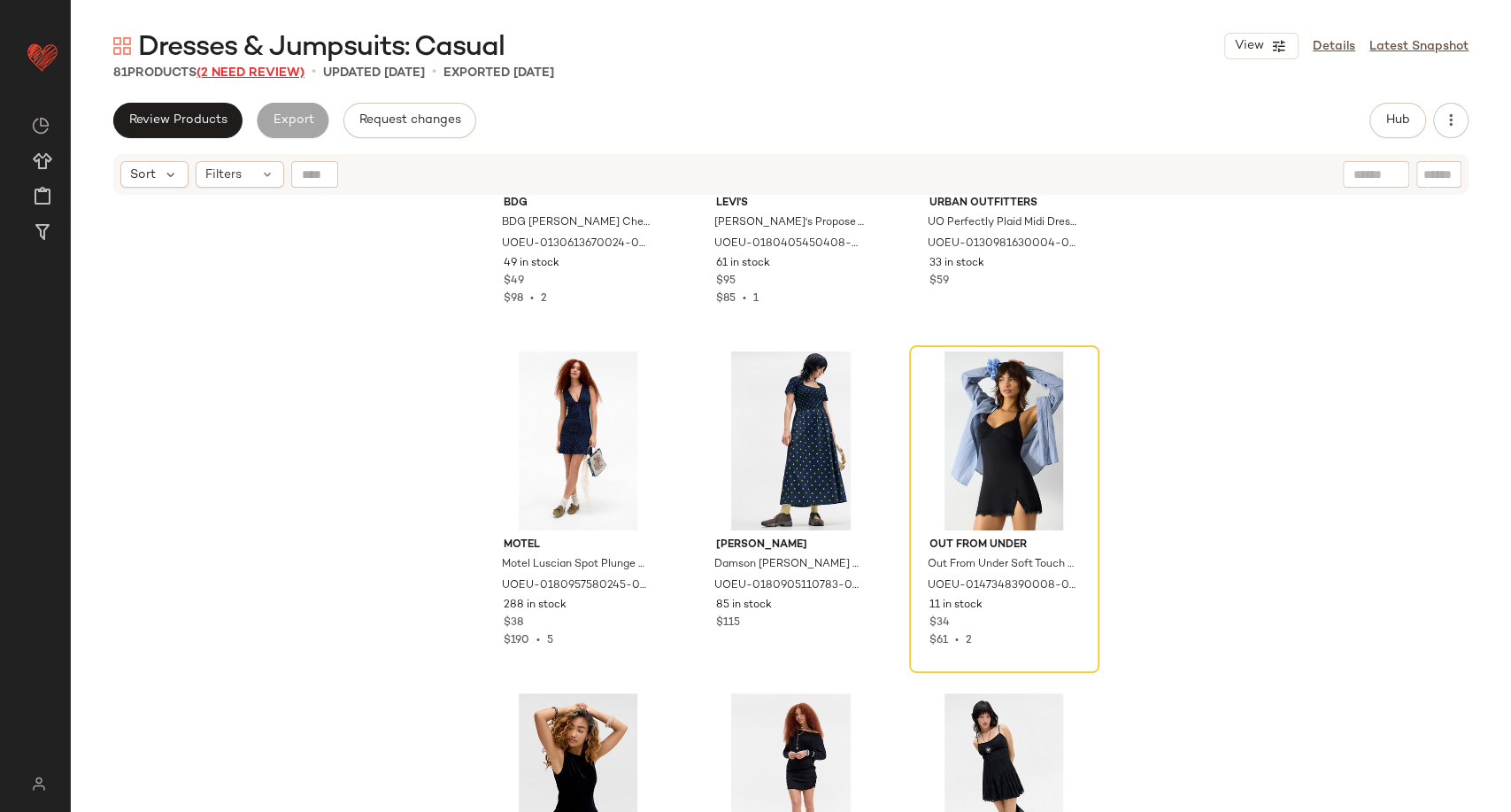
click at [270, 70] on span "(2 Need Review)" at bounding box center [250, 73] width 108 height 14
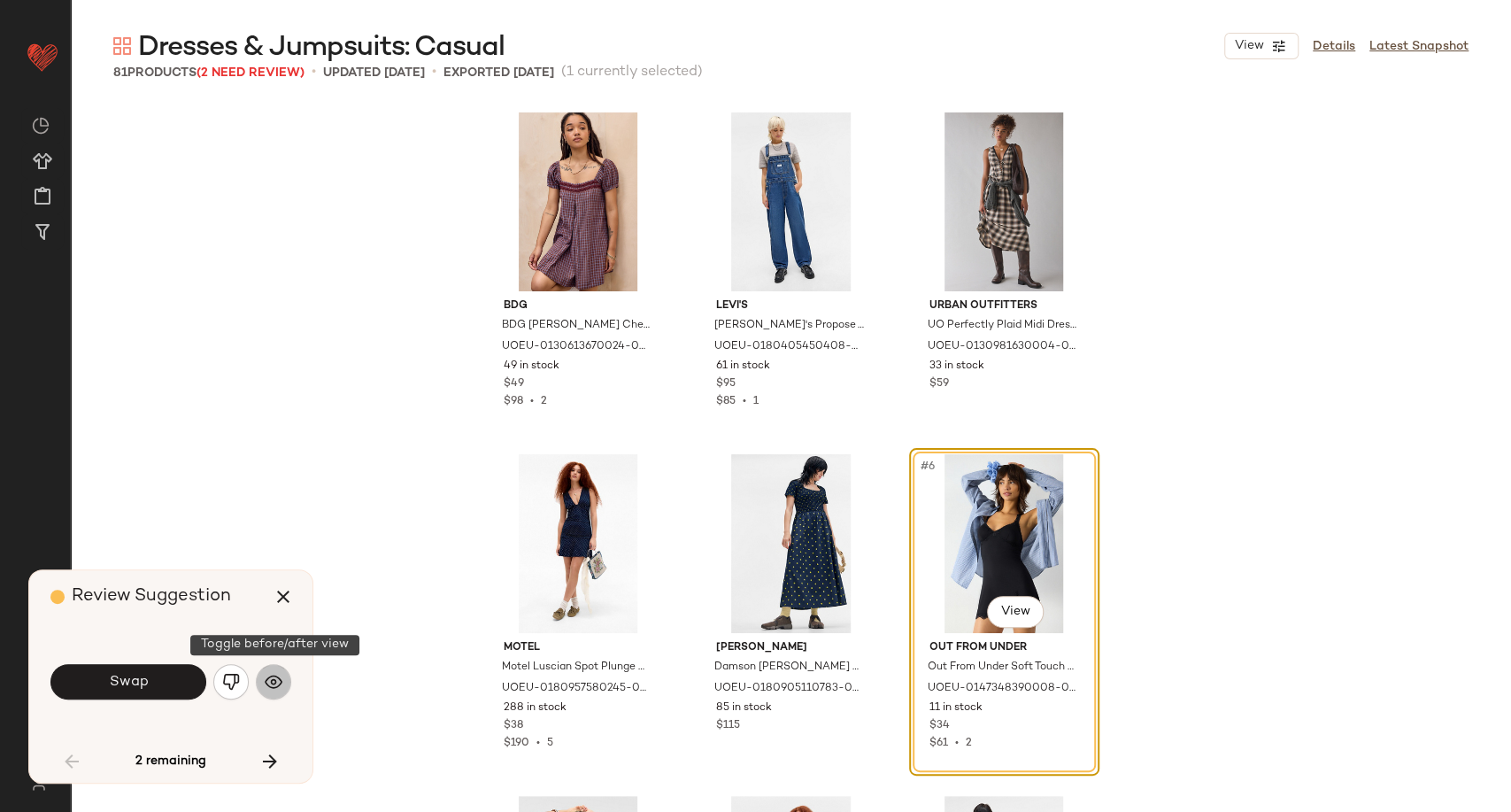
click at [277, 686] on img "button" at bounding box center [274, 682] width 18 height 18
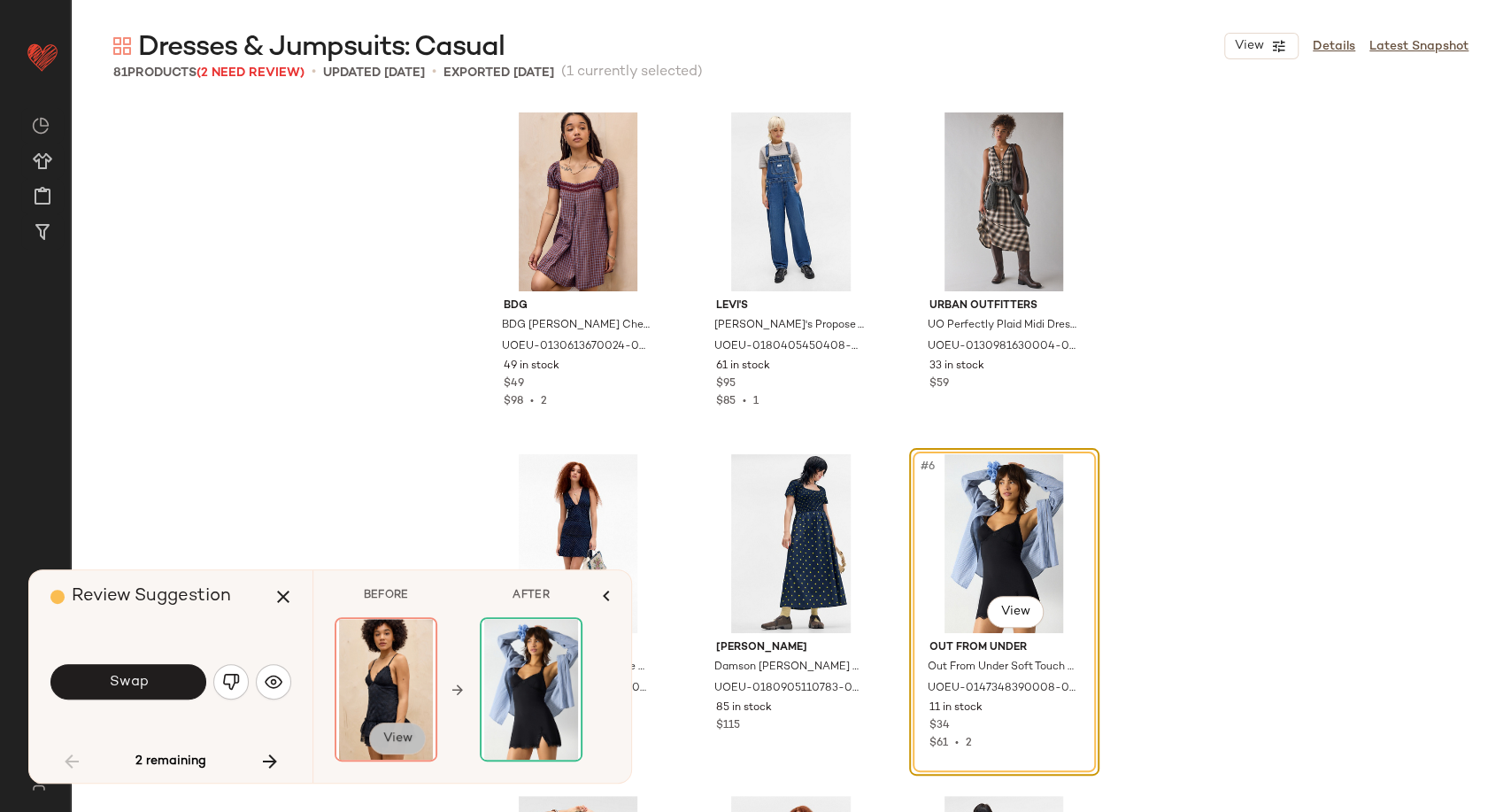
click at [392, 746] on span "View" at bounding box center [397, 738] width 30 height 15
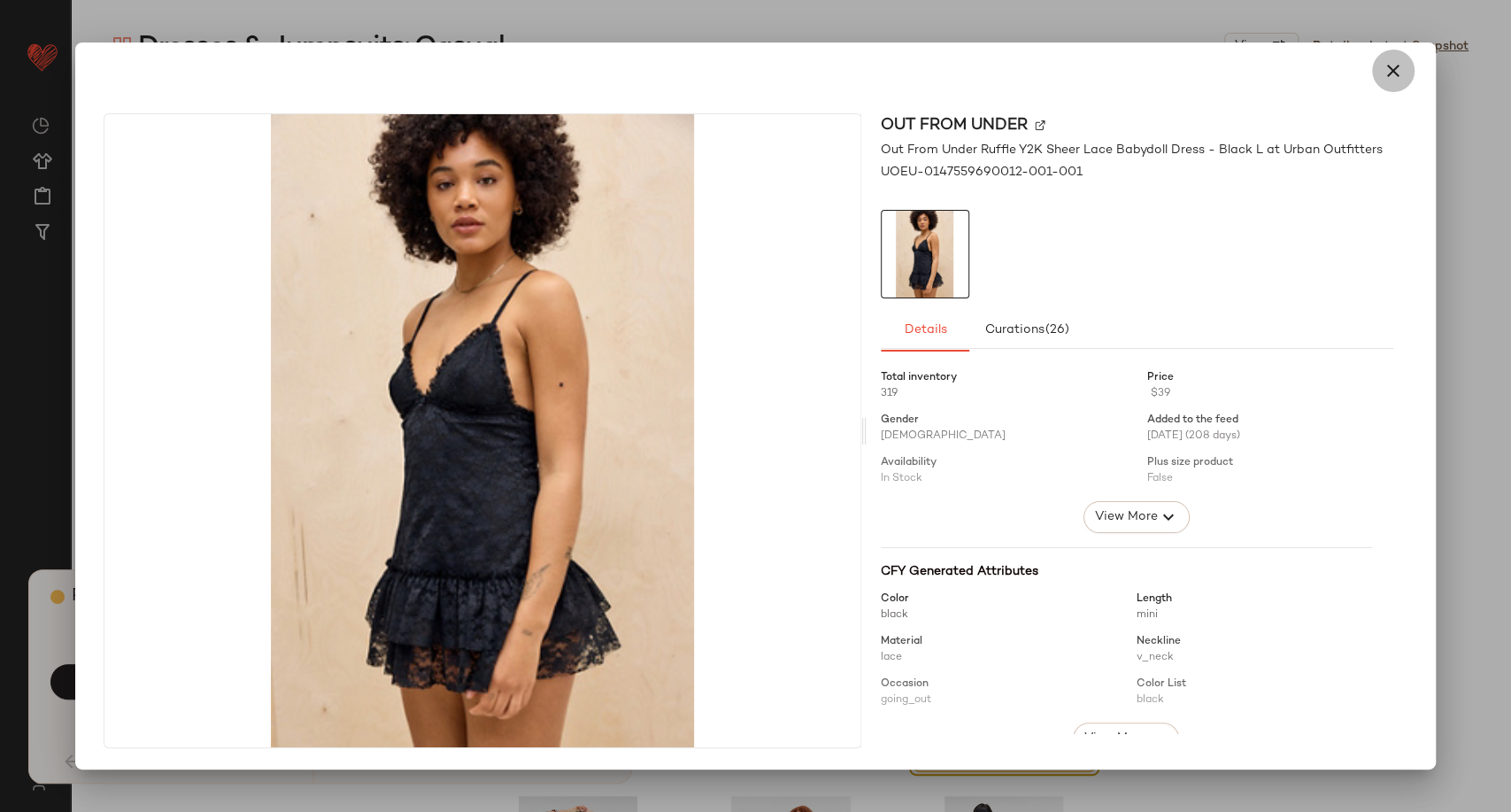
click at [1396, 72] on icon "button" at bounding box center [1393, 71] width 21 height 21
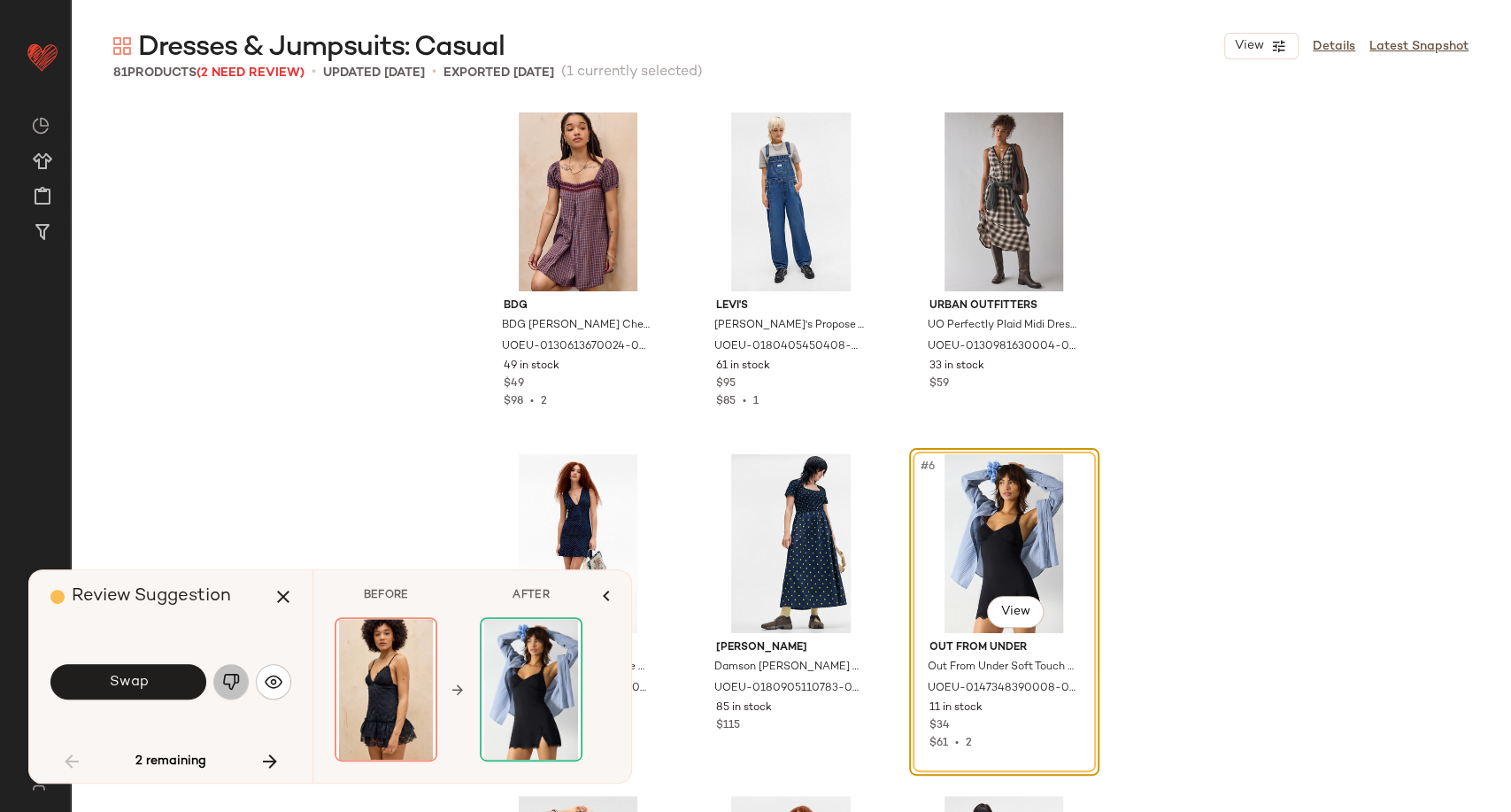
click at [229, 687] on img "button" at bounding box center [231, 682] width 18 height 18
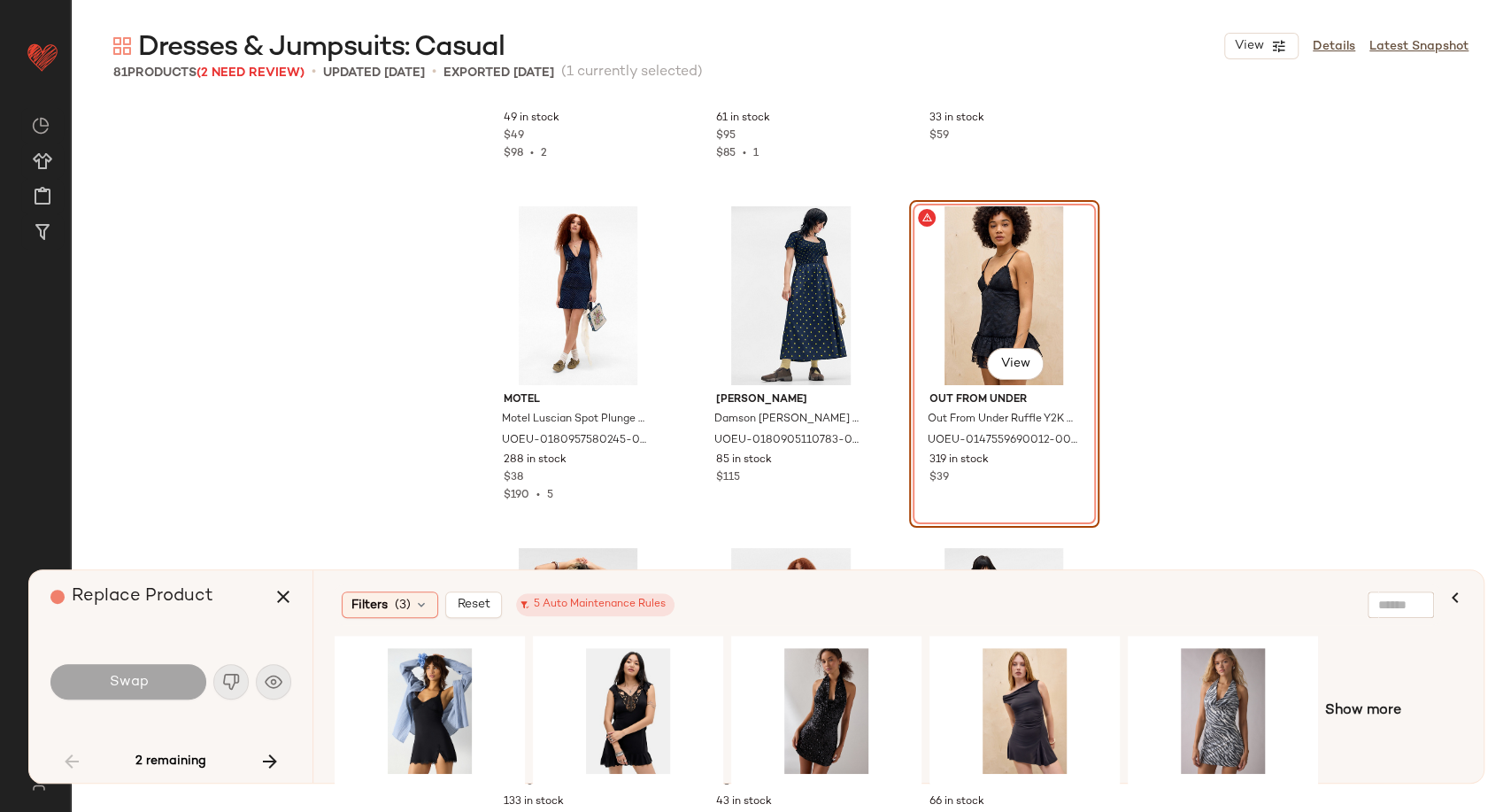
scroll to position [295, 0]
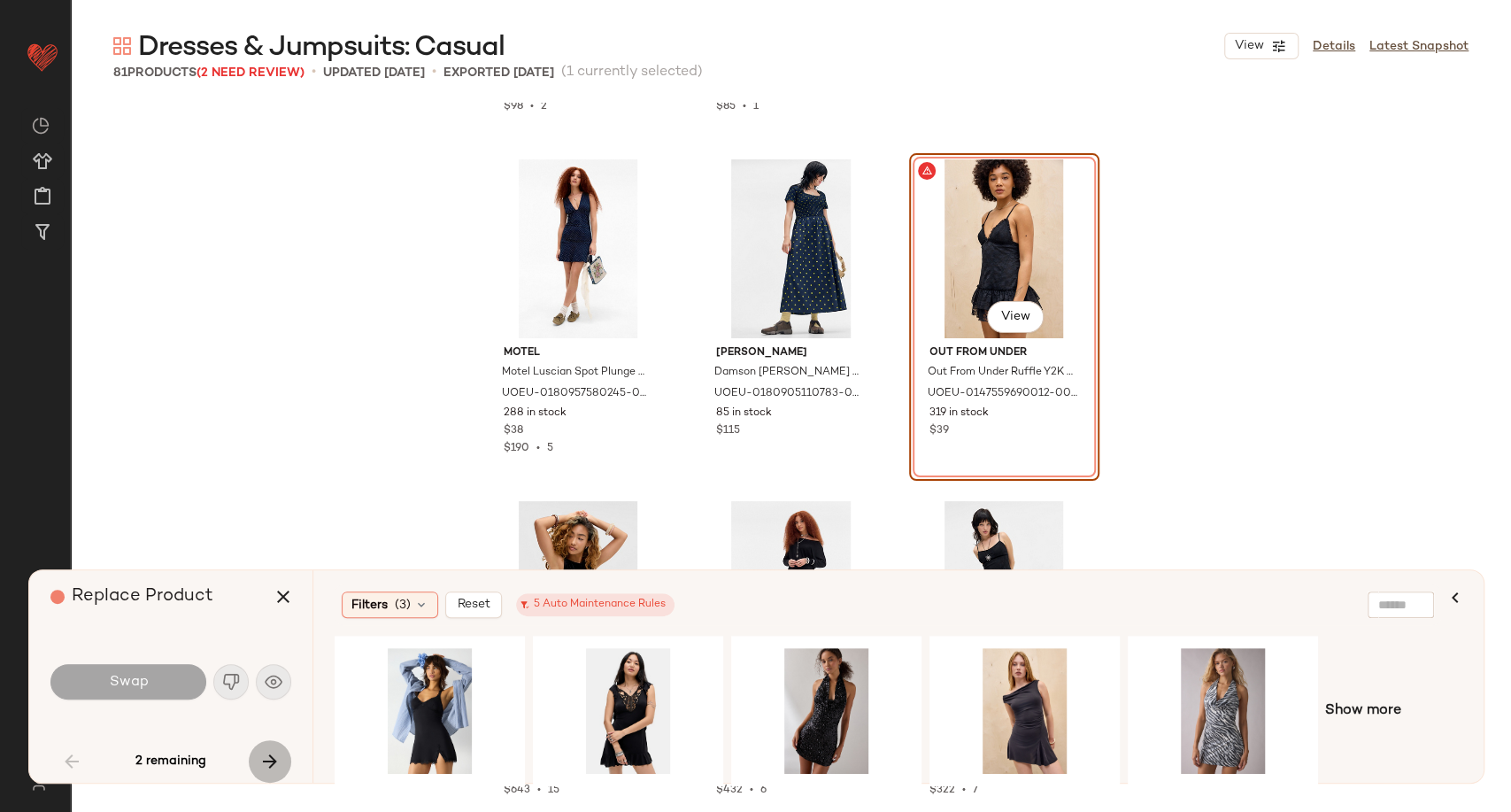
click at [279, 757] on icon "button" at bounding box center [270, 761] width 21 height 21
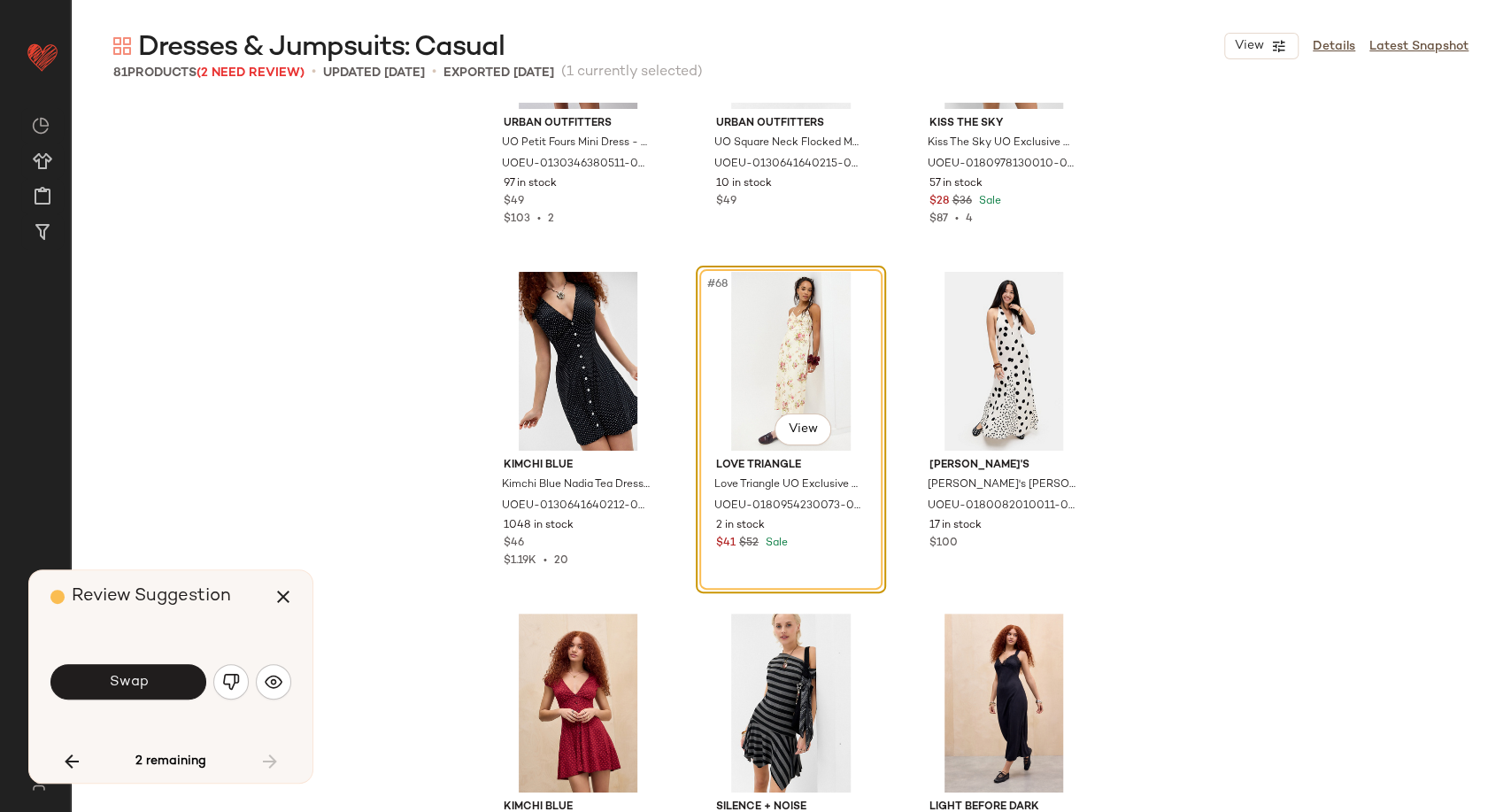
scroll to position [7471, 0]
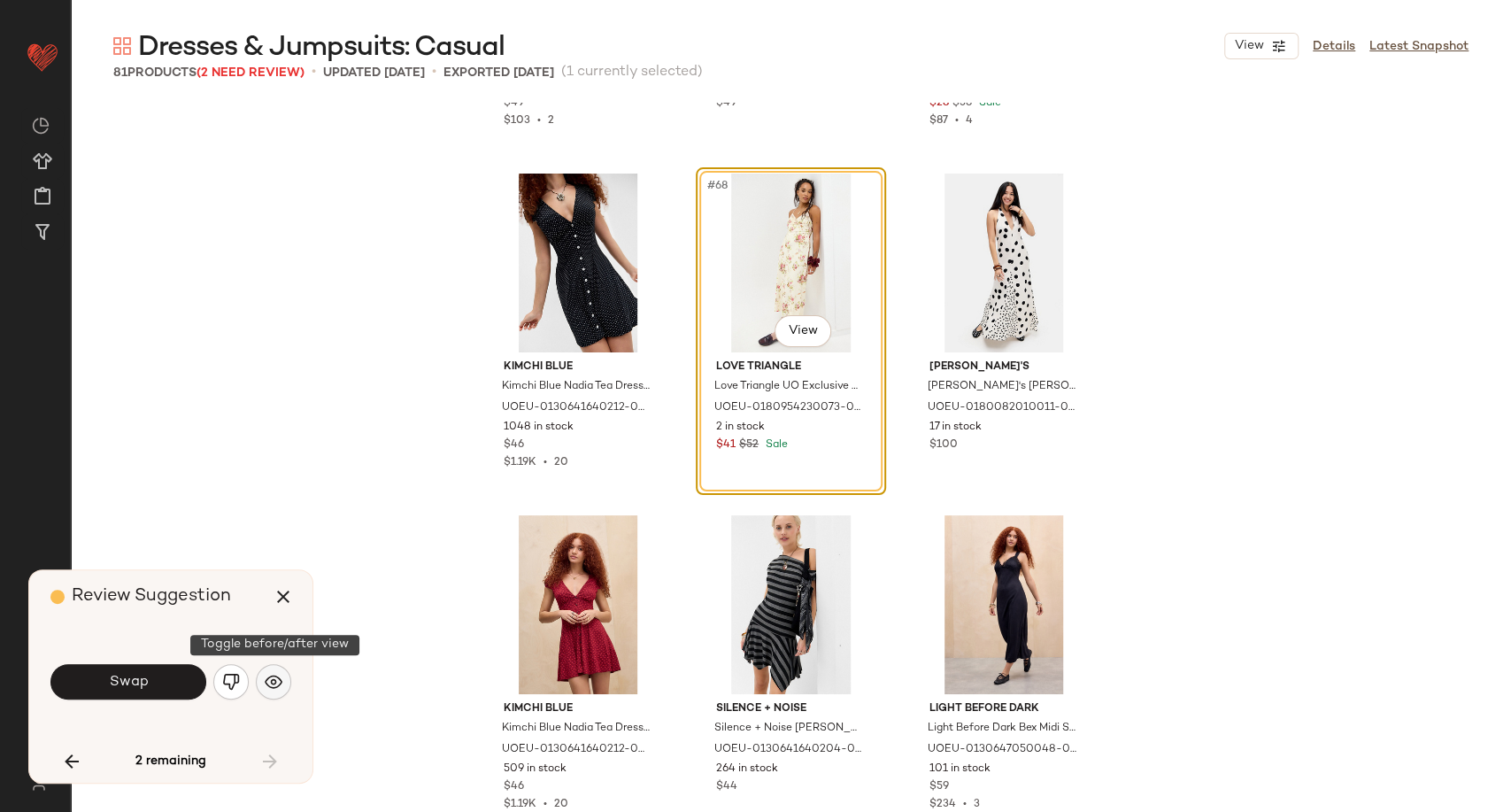
click at [283, 678] on button "button" at bounding box center [274, 682] width 35 height 35
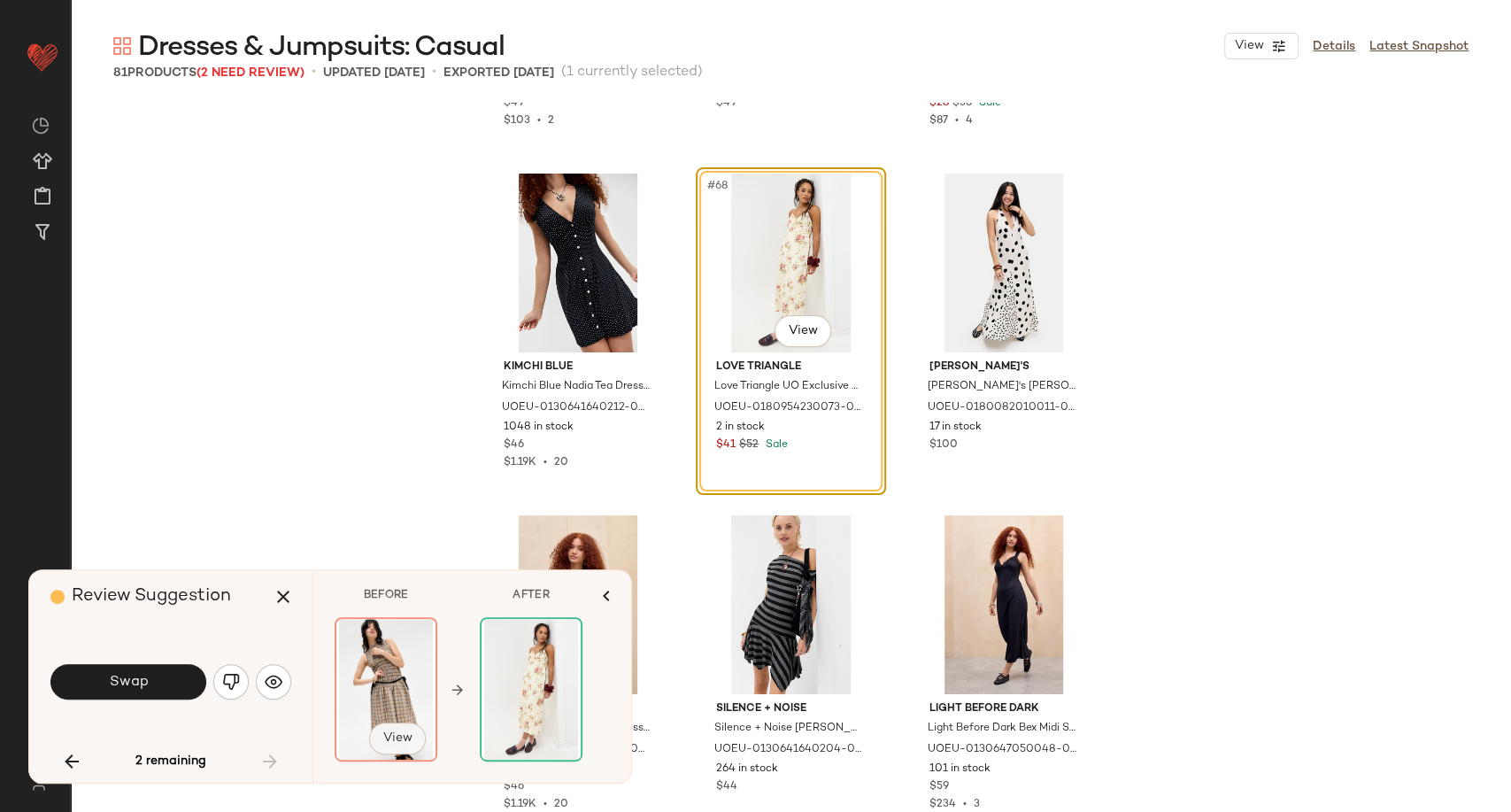
click at [396, 734] on span "View" at bounding box center [397, 738] width 30 height 15
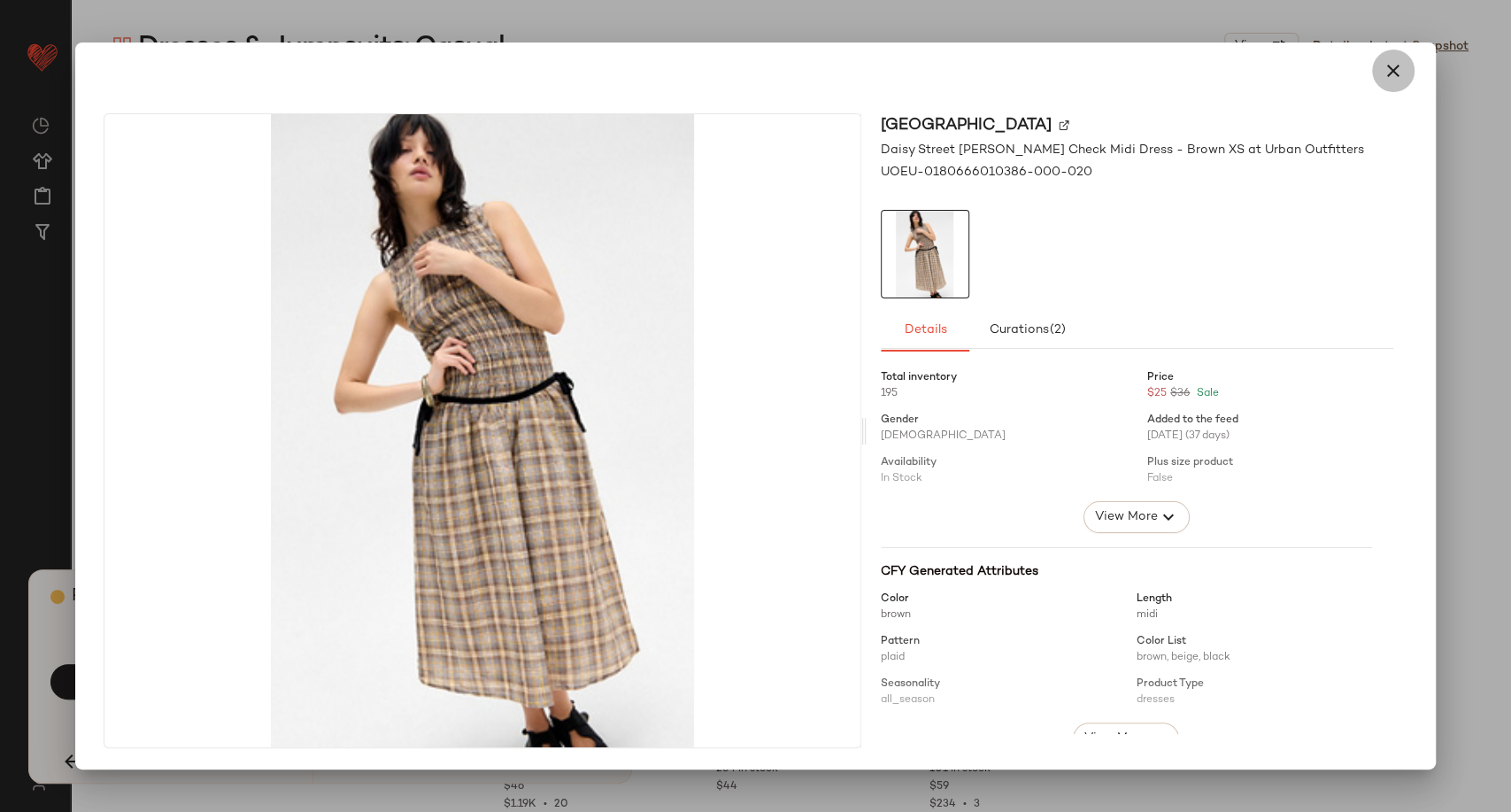
click at [1400, 72] on icon "button" at bounding box center [1393, 71] width 21 height 21
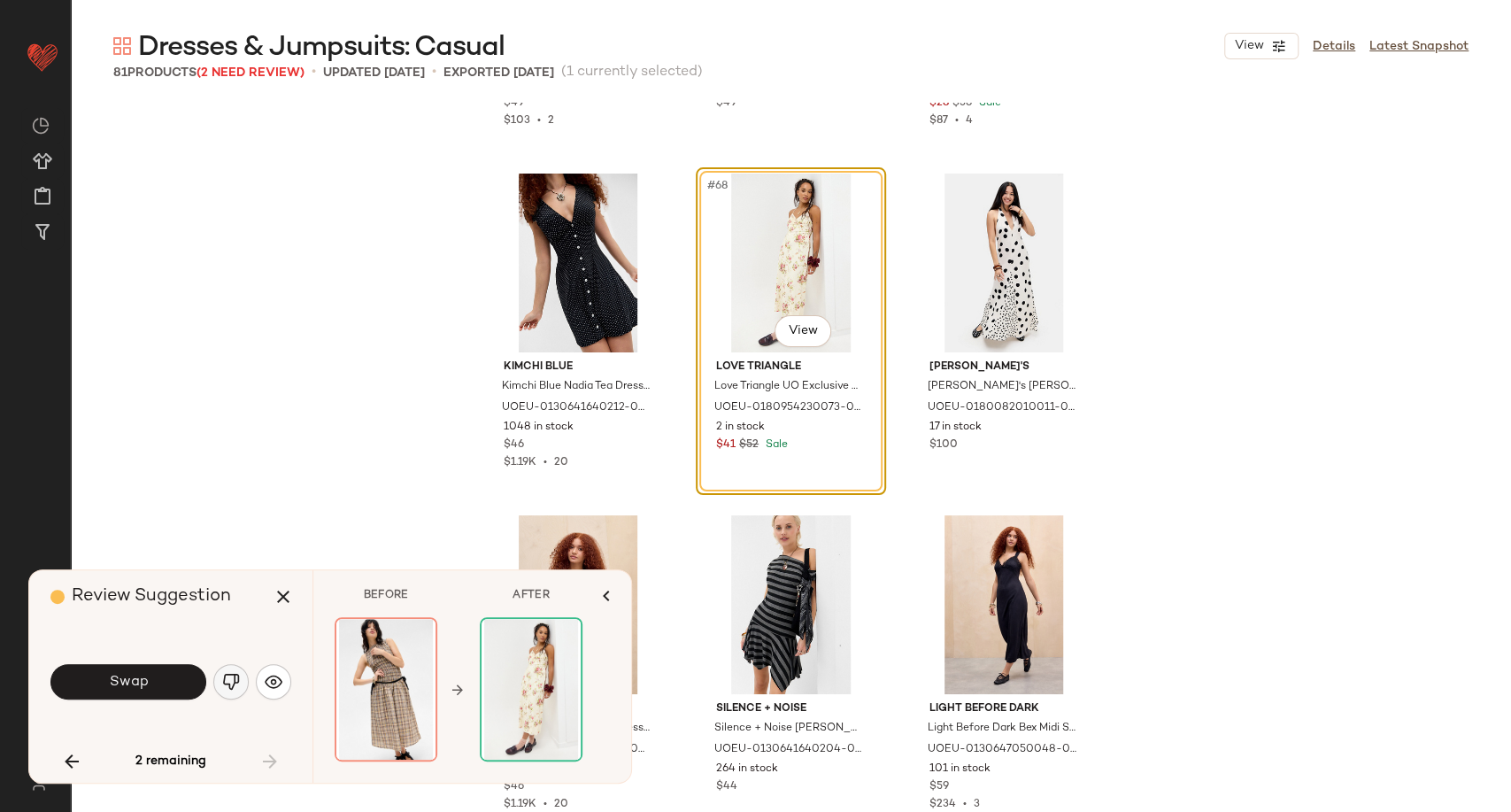
click at [235, 687] on img "button" at bounding box center [231, 682] width 18 height 18
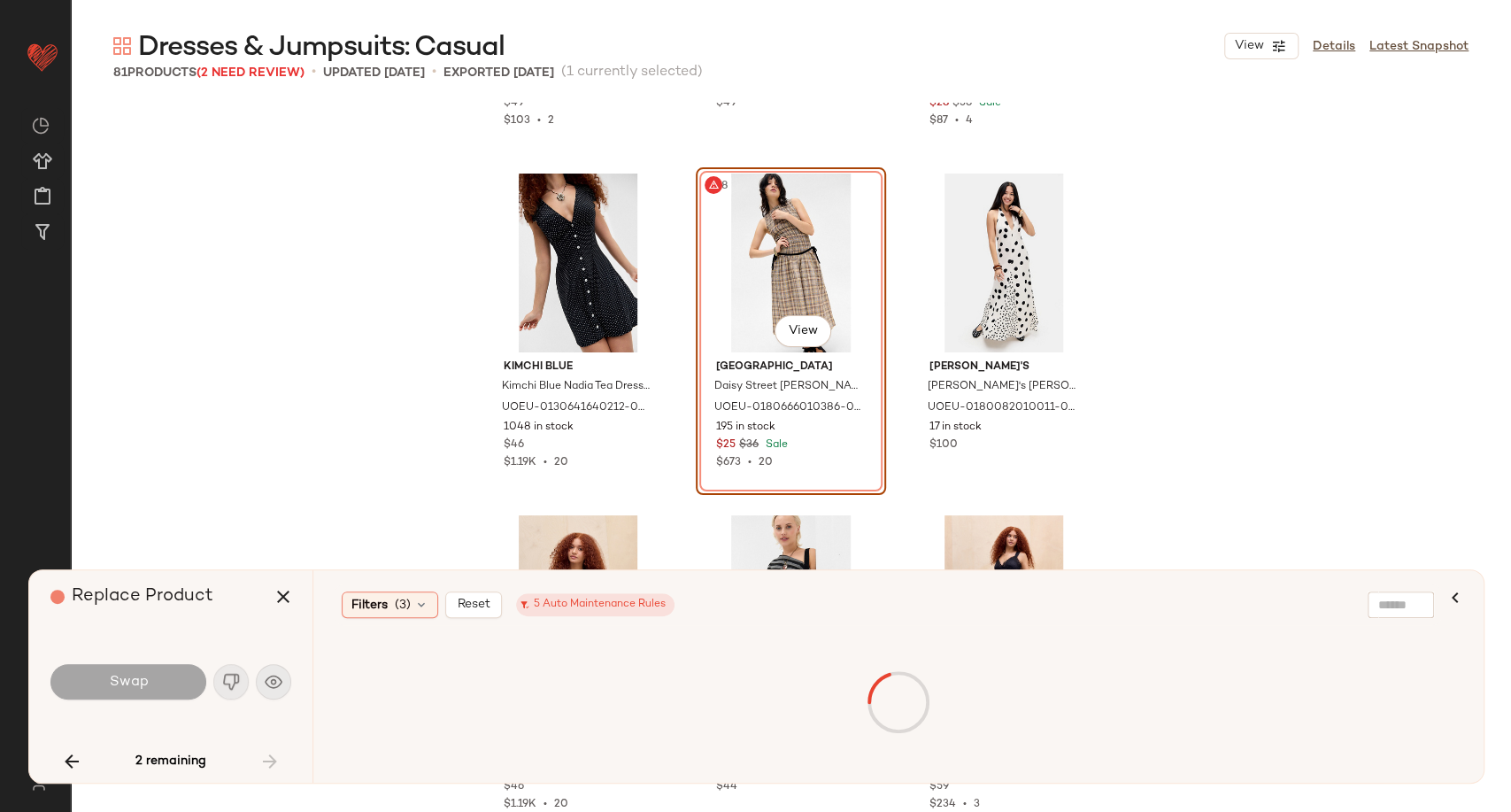
click at [278, 504] on div "Urban Outfitters UO Petit Fours Mini Dress - Pink combo 2XS at Urban Outfitters…" at bounding box center [791, 457] width 1440 height 709
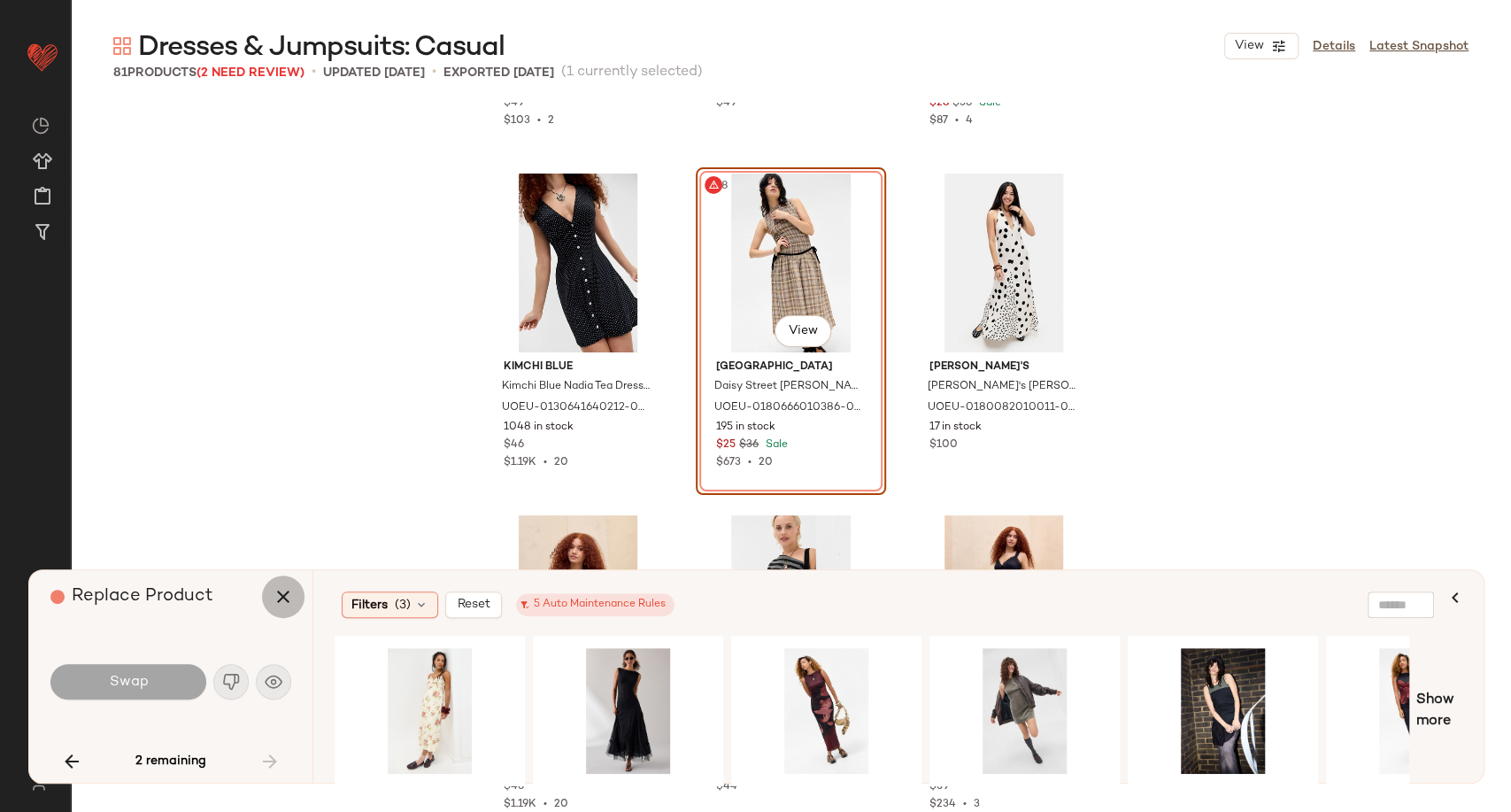
click at [273, 594] on icon "button" at bounding box center [283, 597] width 21 height 21
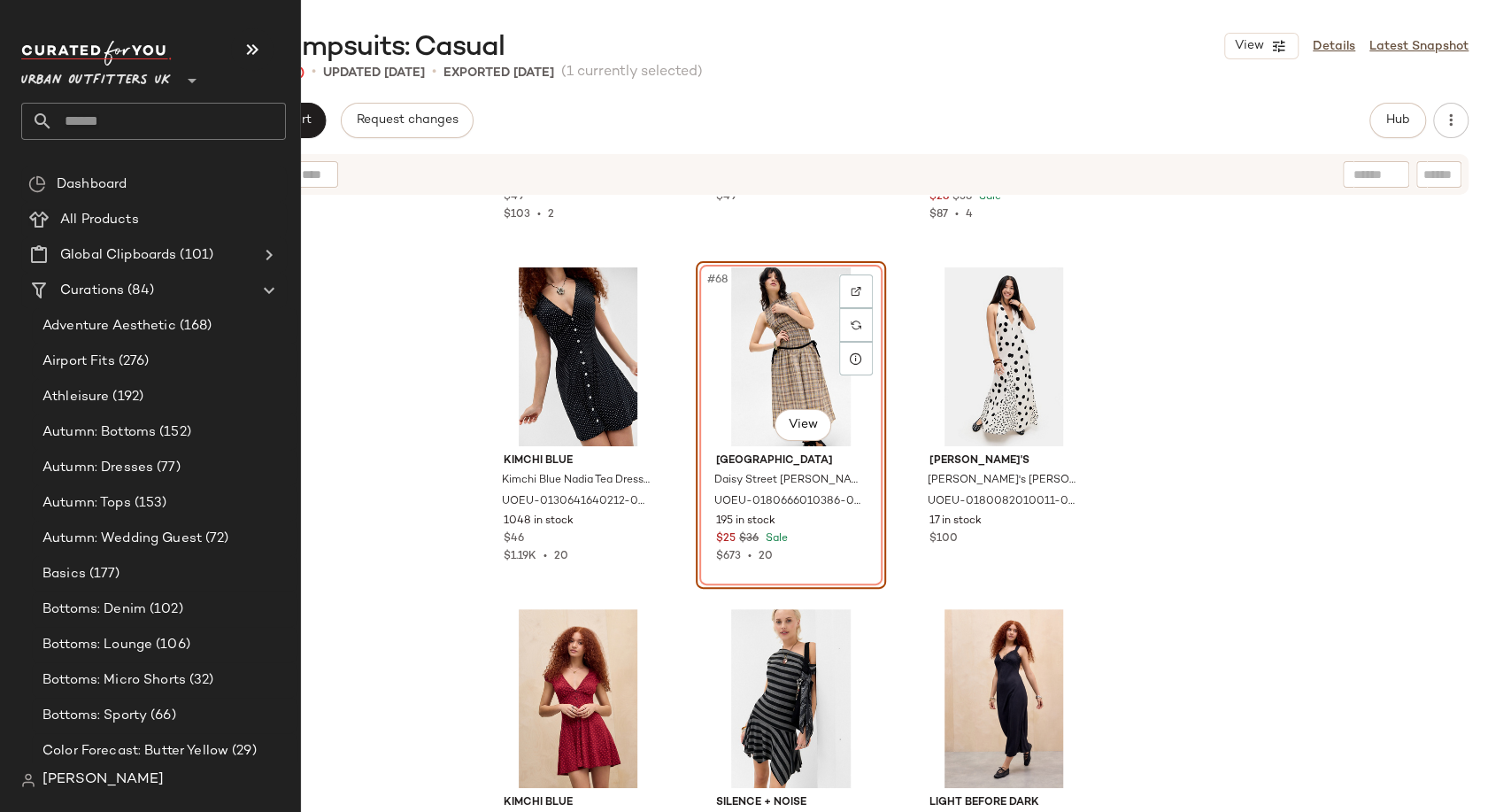
click at [92, 114] on input "text" at bounding box center [169, 121] width 233 height 37
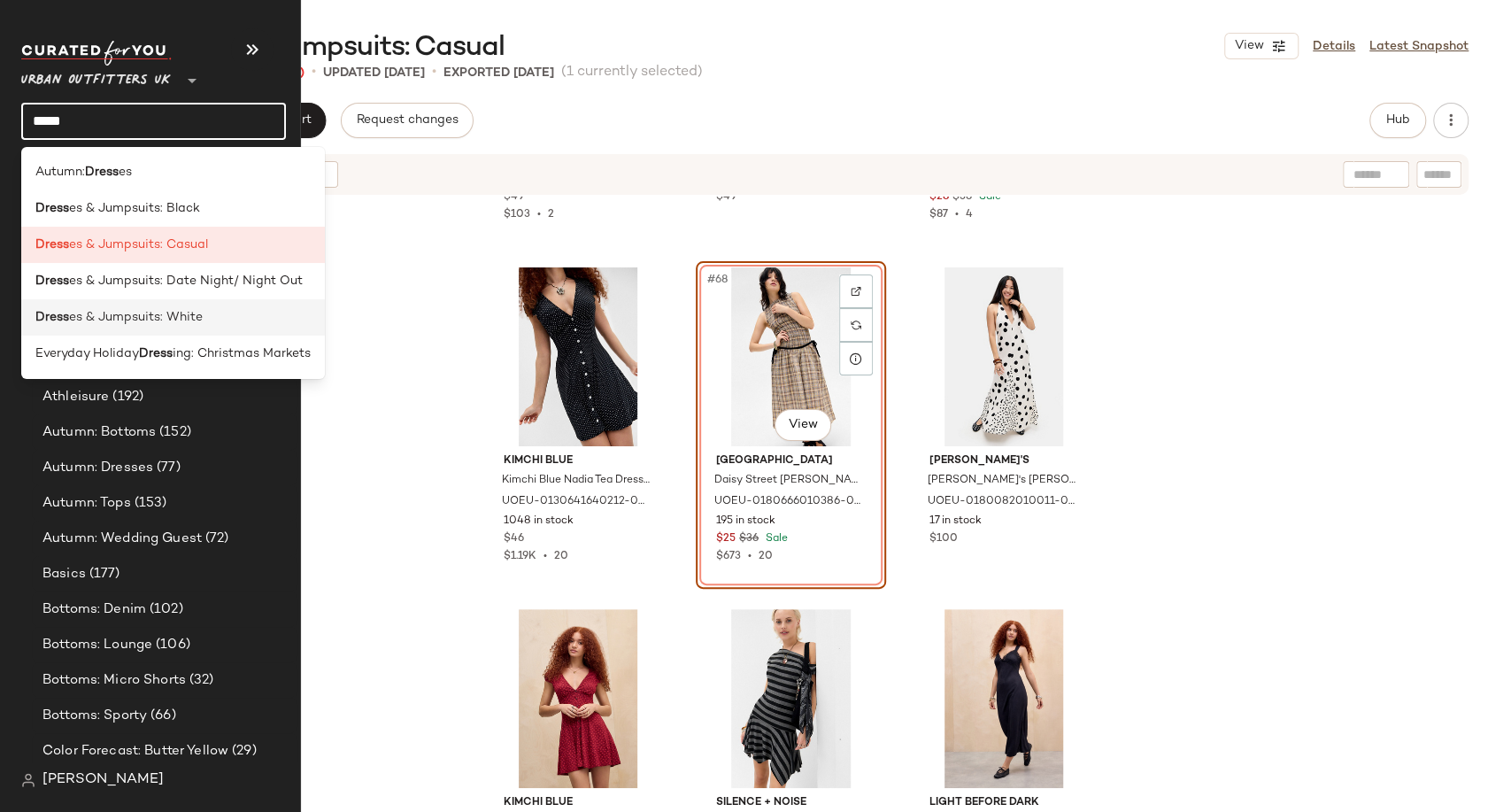
type input "*****"
click at [157, 314] on span "es & Jumpsuits: White" at bounding box center [135, 316] width 133 height 18
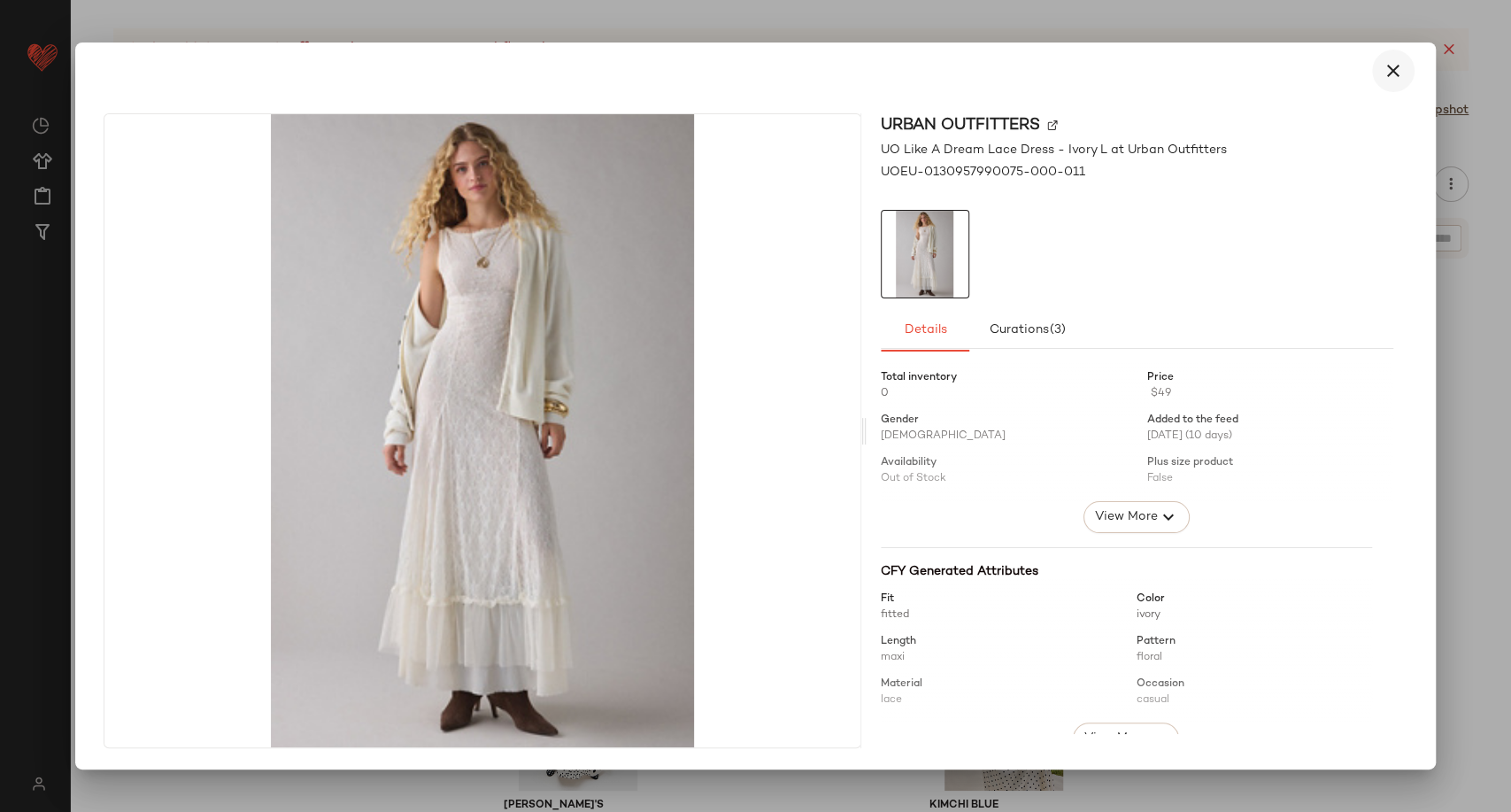
click at [1400, 80] on icon "button" at bounding box center [1393, 71] width 21 height 21
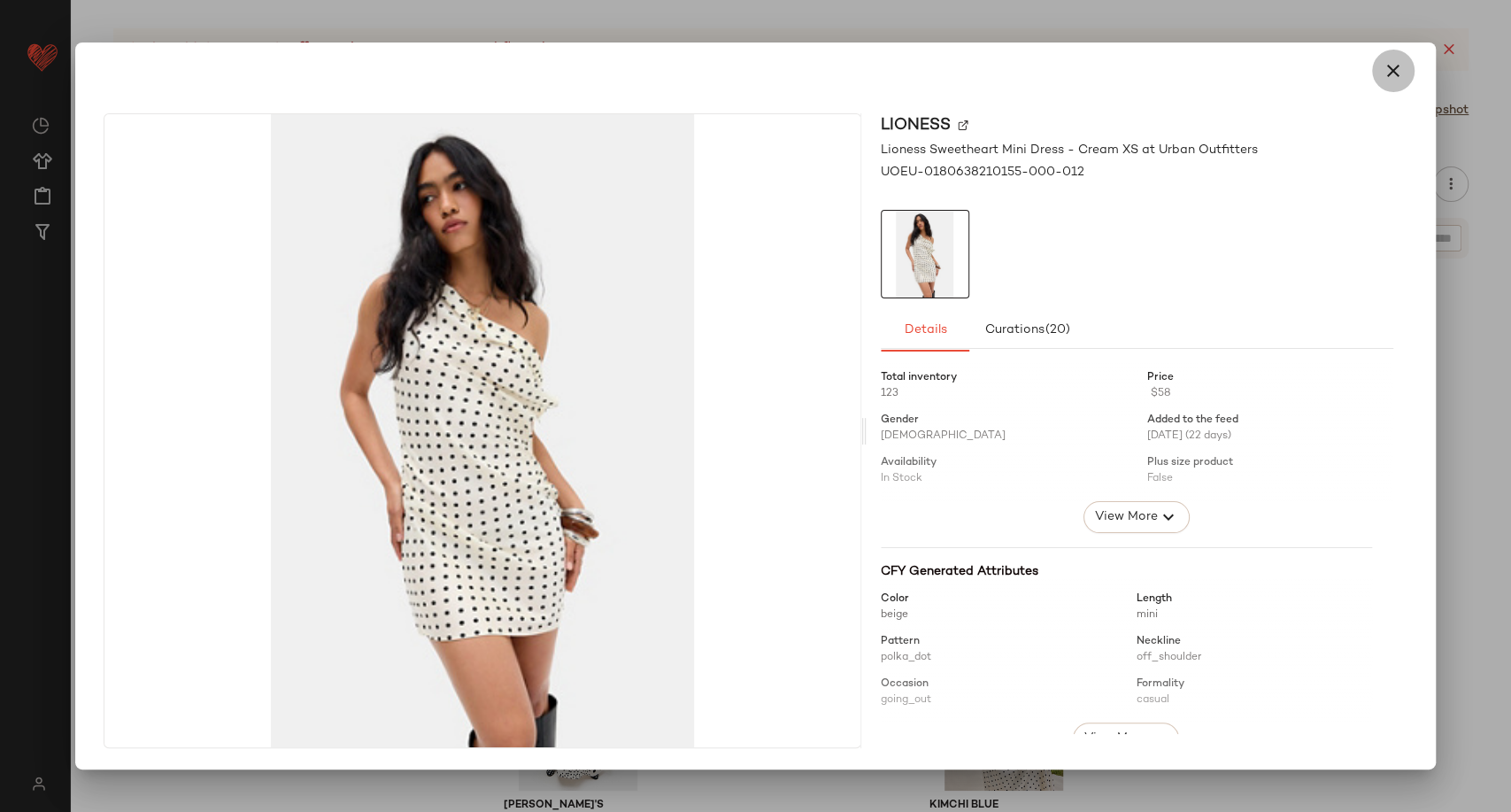
click at [1389, 73] on icon "button" at bounding box center [1393, 71] width 21 height 21
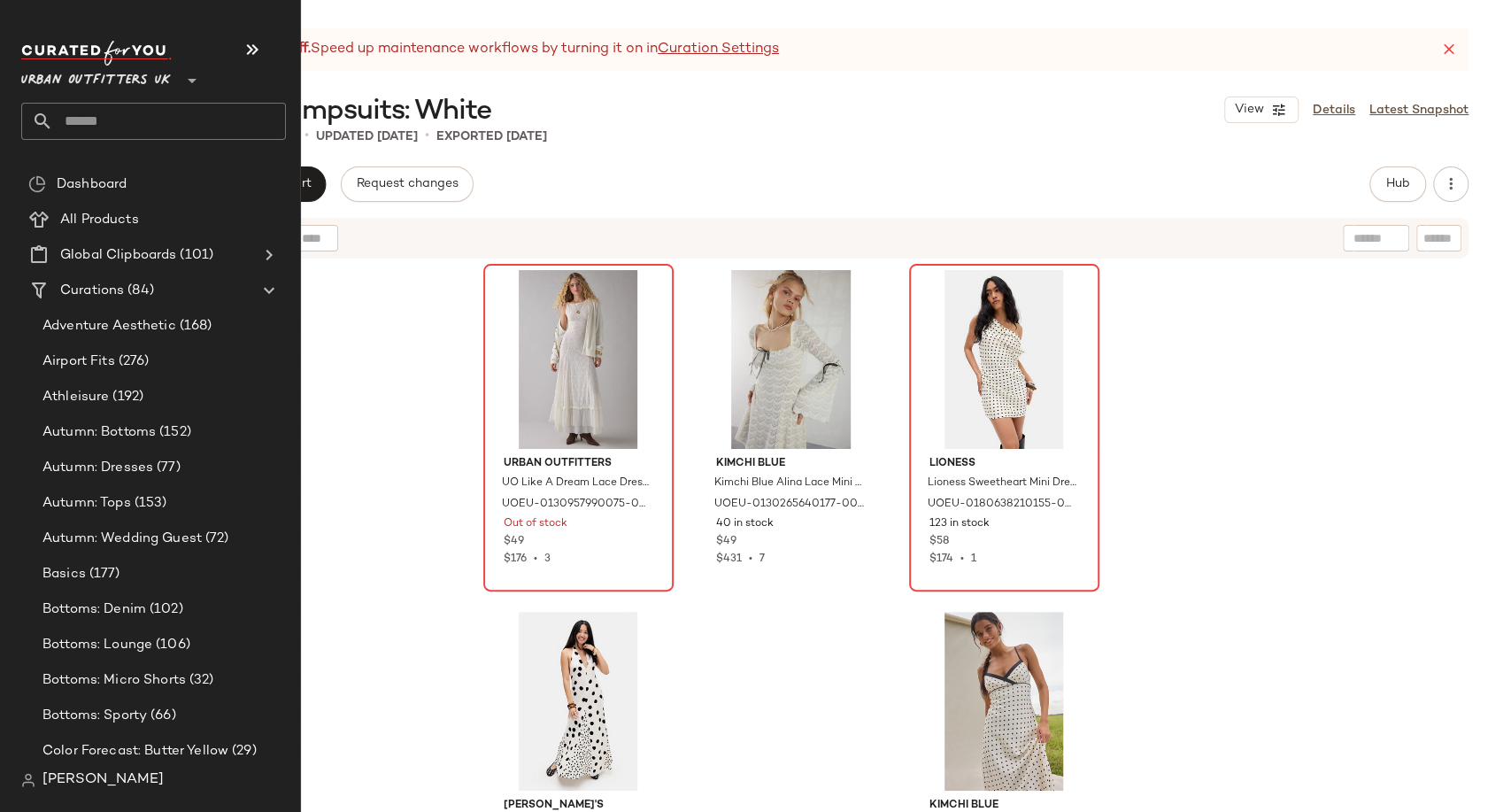
click at [131, 131] on input "text" at bounding box center [169, 121] width 233 height 37
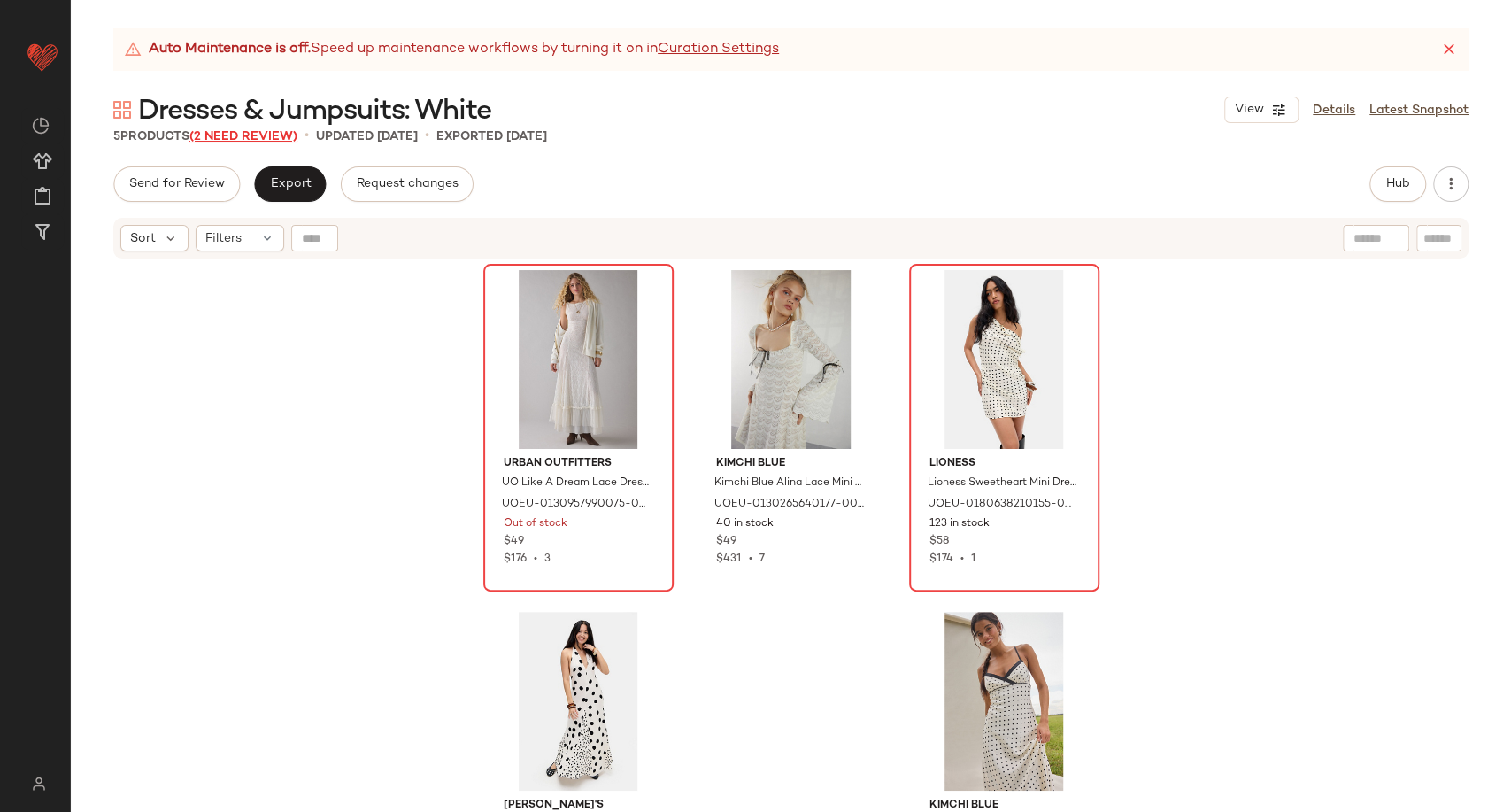
click at [259, 136] on span "(2 Need Review)" at bounding box center [243, 137] width 108 height 14
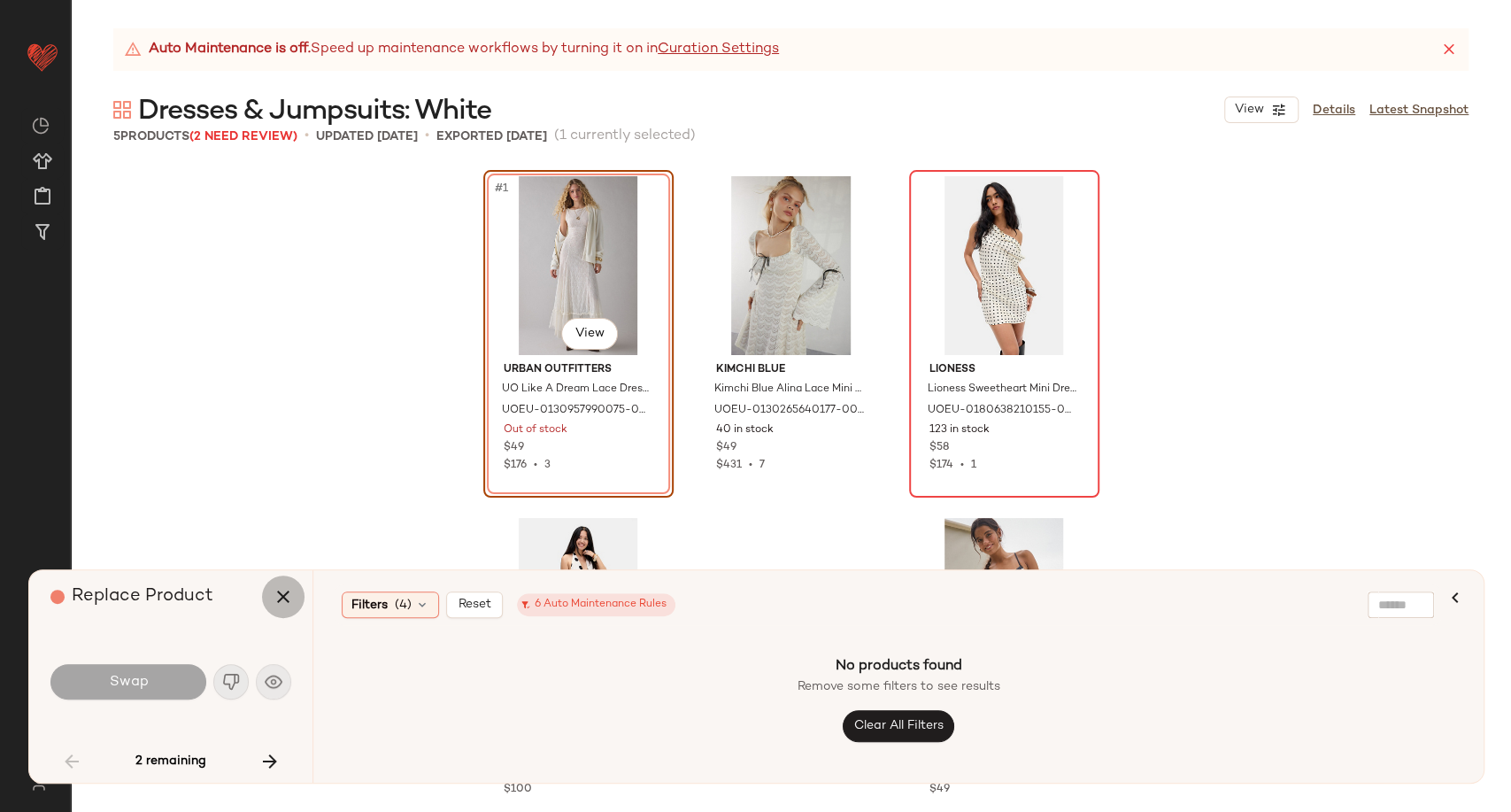
click at [289, 604] on icon "button" at bounding box center [283, 597] width 21 height 21
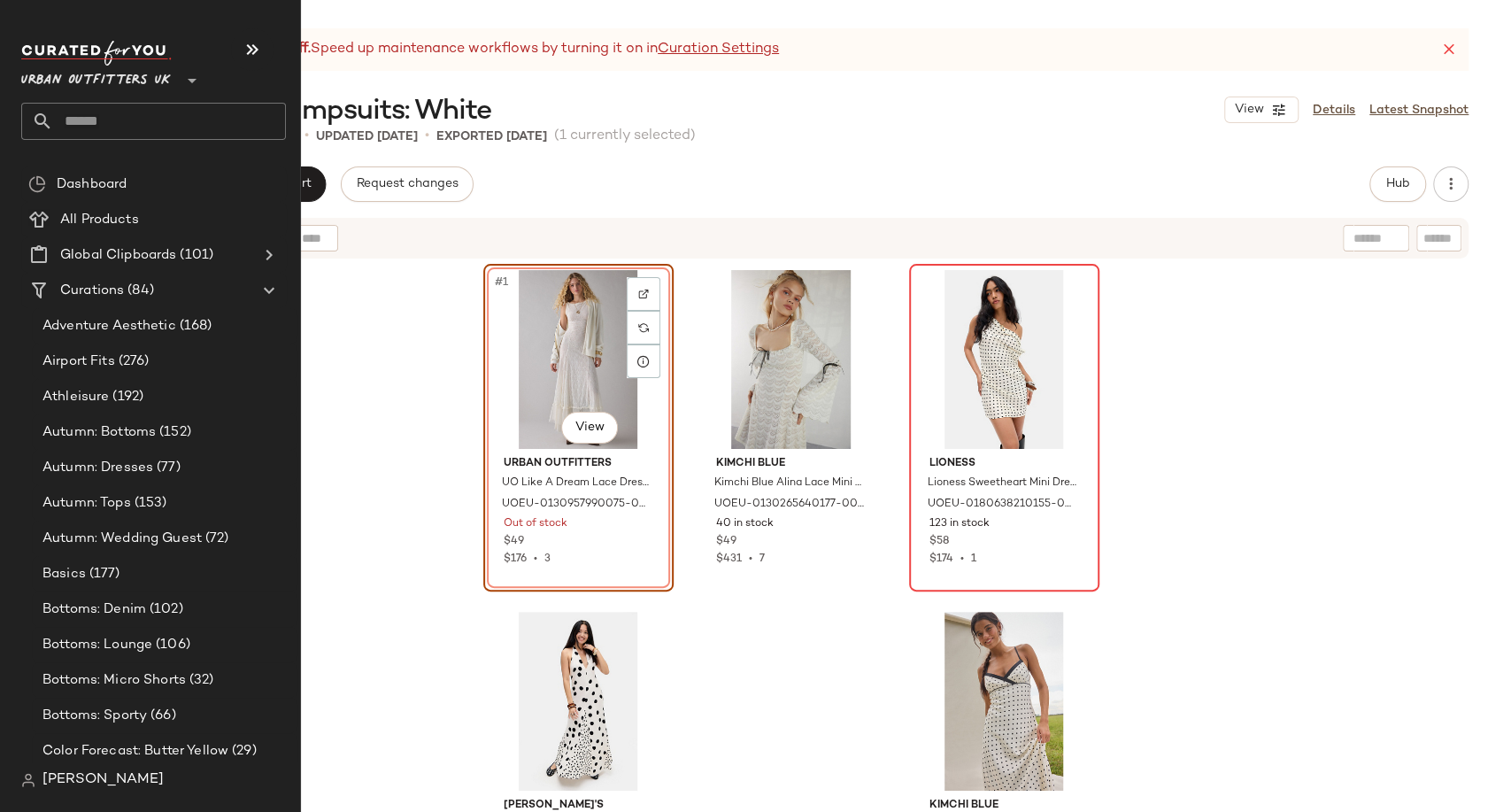
click at [121, 137] on input "text" at bounding box center [169, 121] width 233 height 37
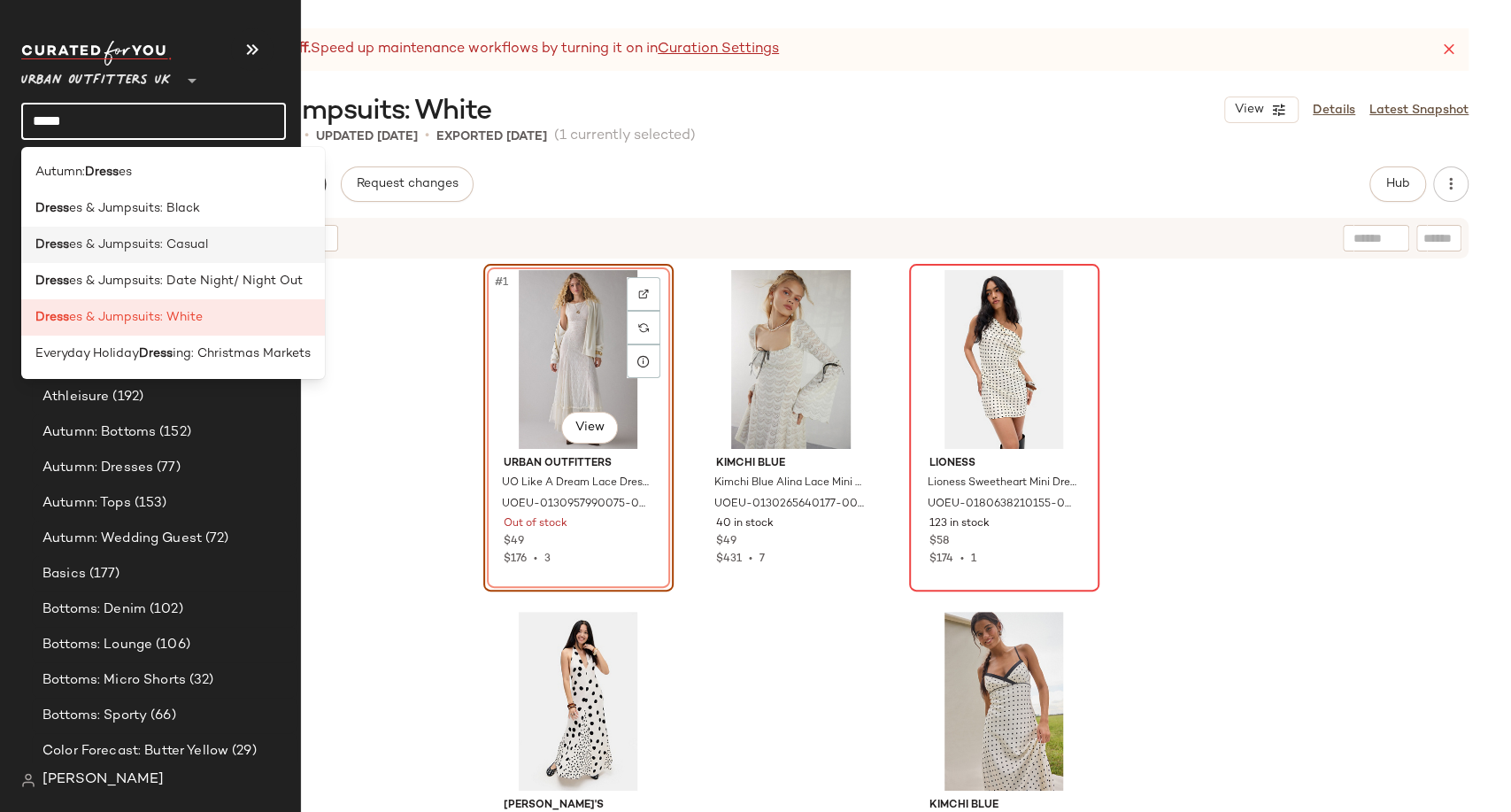
type input "*****"
click at [157, 251] on span "es & Jumpsuits: Casual" at bounding box center [138, 244] width 139 height 18
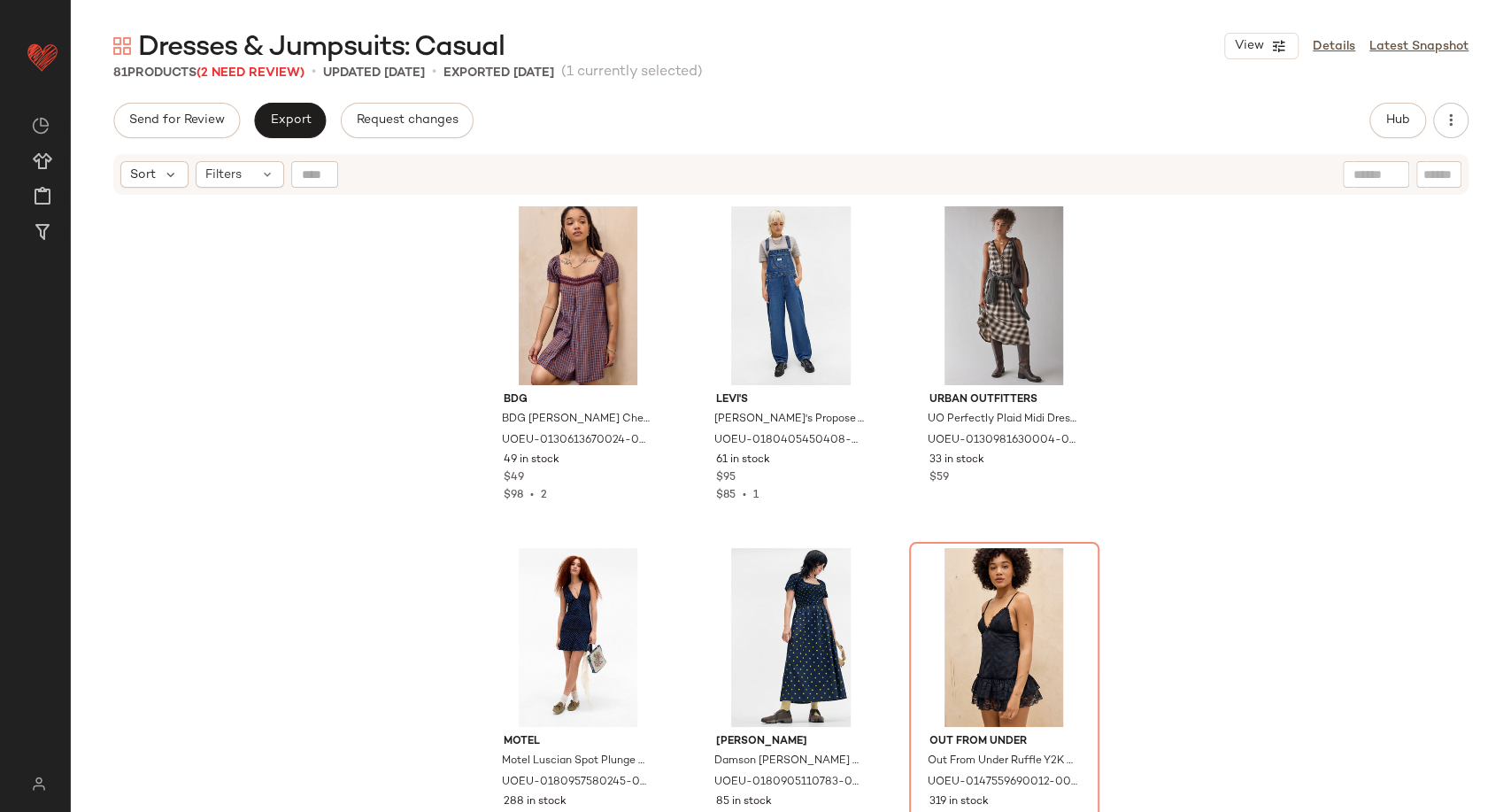
click at [255, 65] on span "Dresses & Jumpsuits: Casual" at bounding box center [321, 48] width 366 height 35
click at [257, 76] on span "(2 Need Review)" at bounding box center [250, 73] width 108 height 14
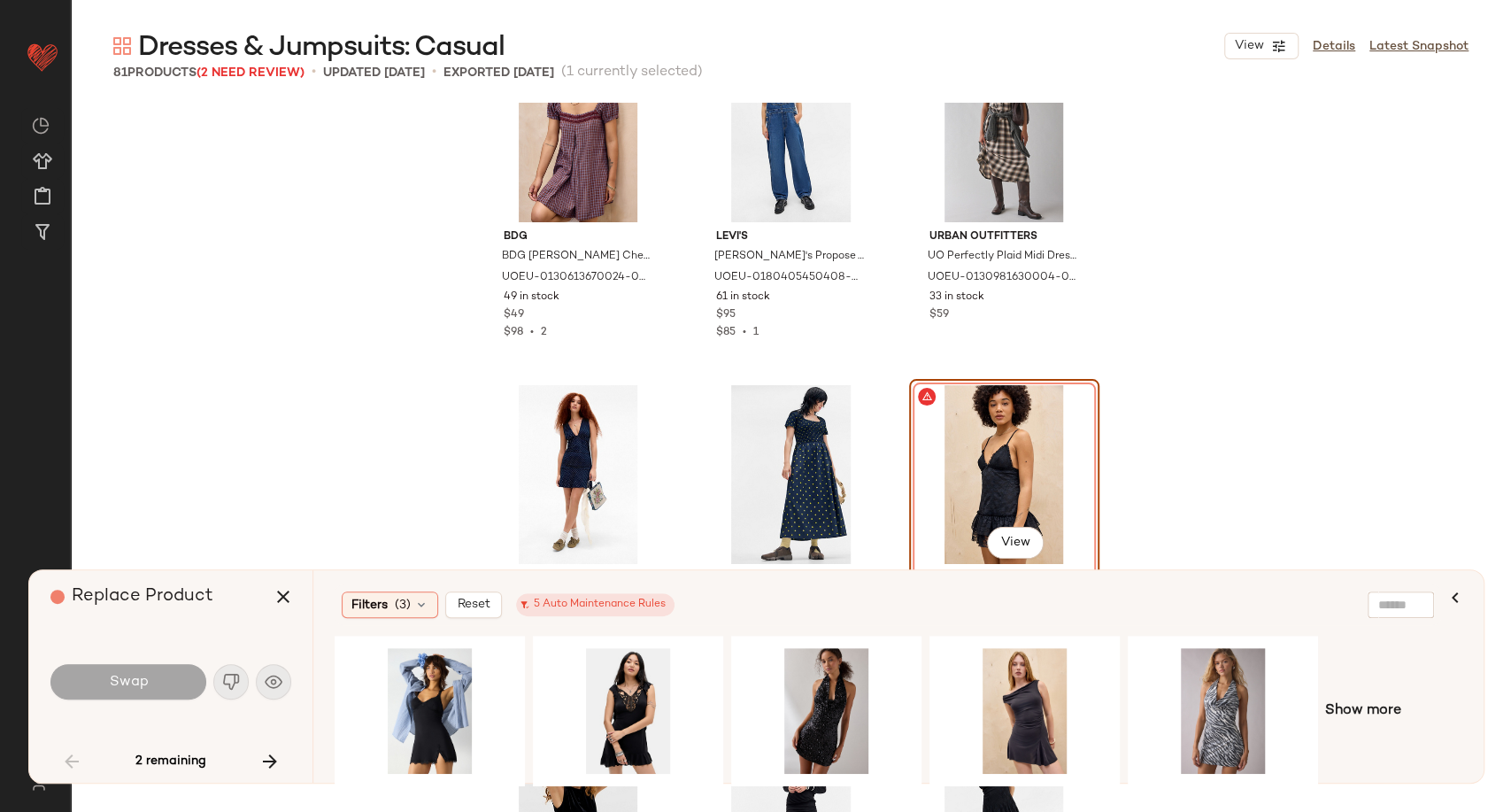
scroll to position [98, 0]
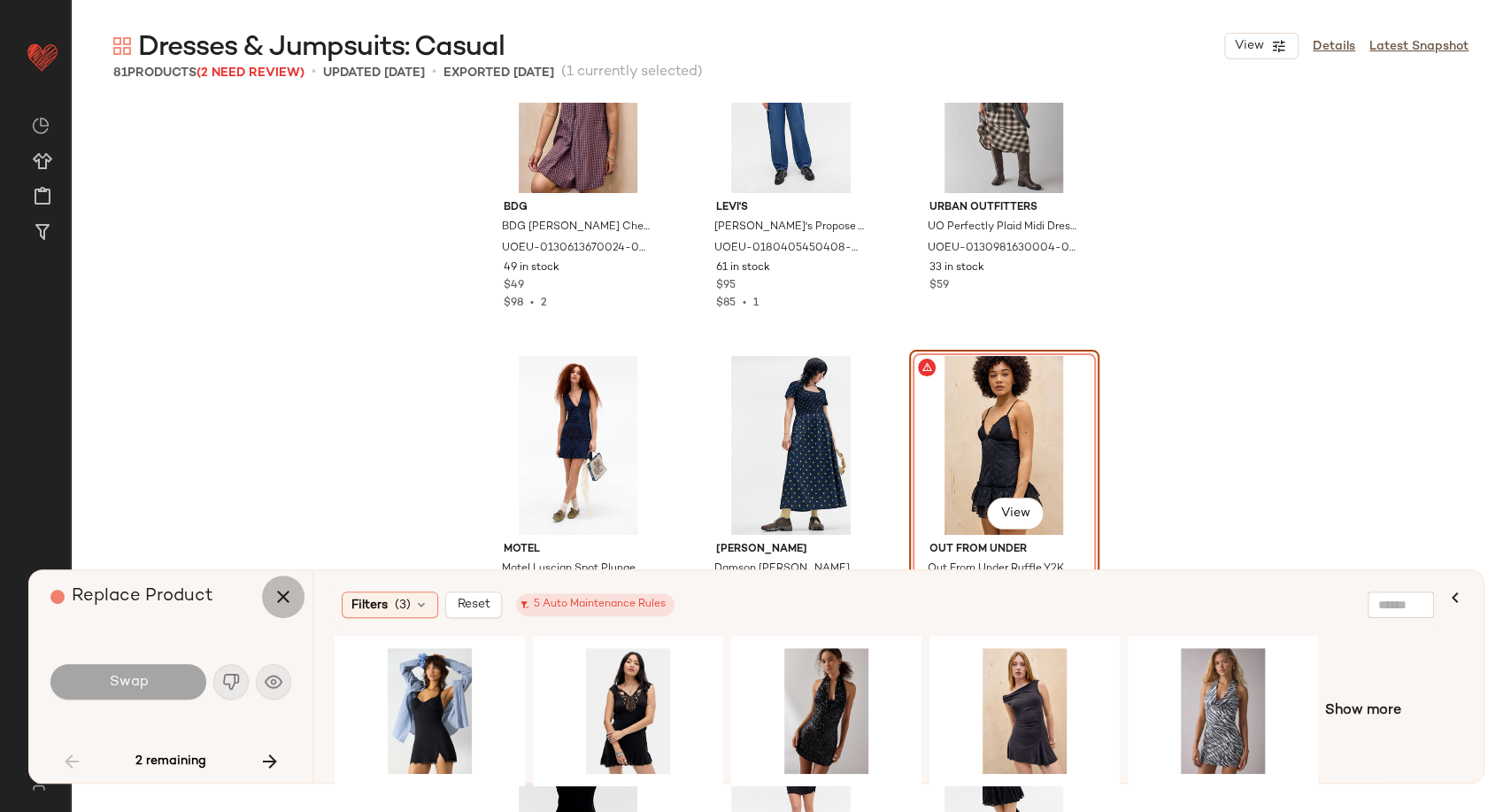
drag, startPoint x: 286, startPoint y: 600, endPoint x: 551, endPoint y: 542, distance: 271.3
click at [286, 598] on icon "button" at bounding box center [283, 597] width 21 height 21
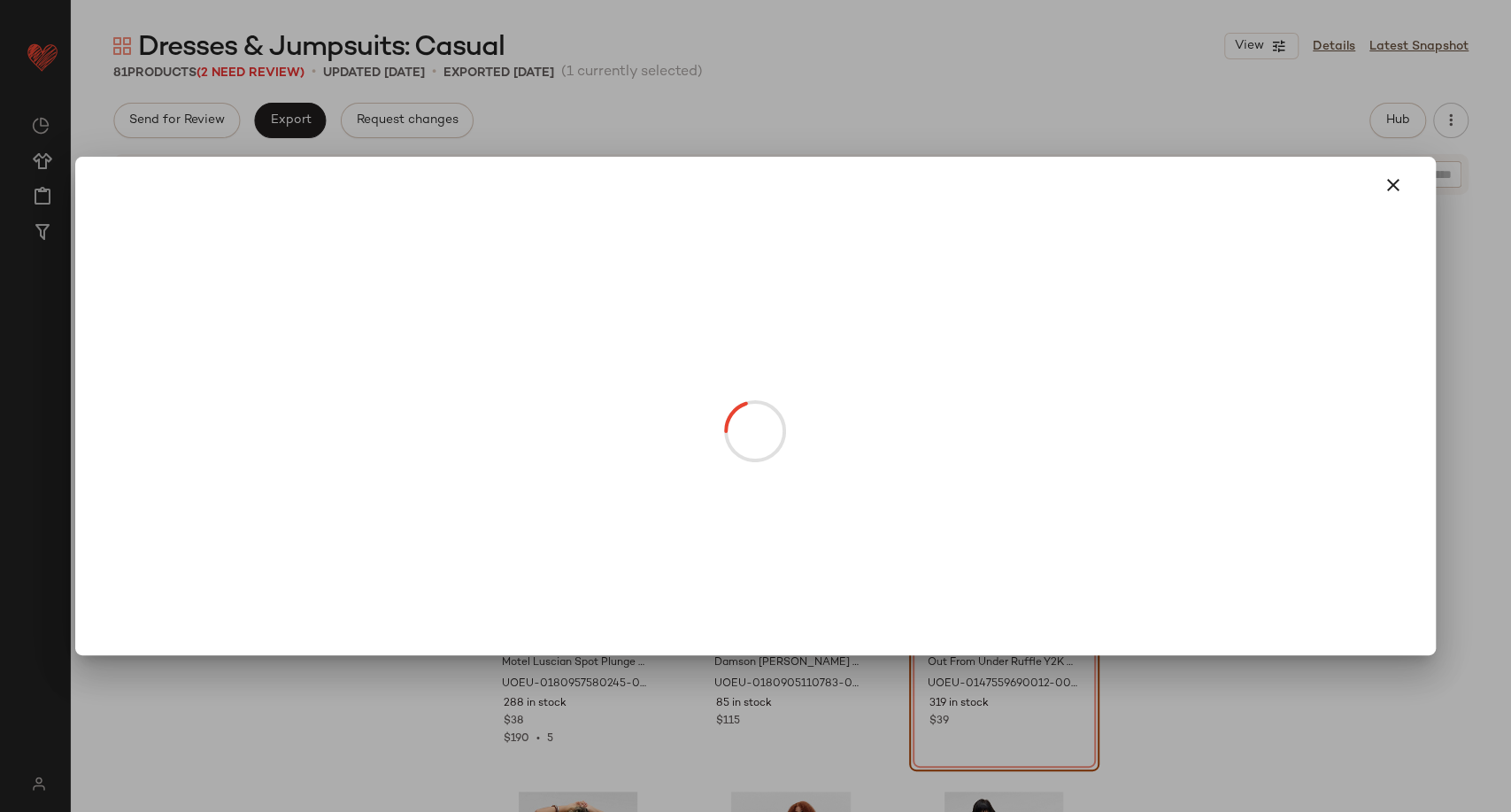
click at [995, 600] on body "Urban Outfitters UK ** Dashboard All Products Global Clipboards (101) Curations…" at bounding box center [756, 406] width 1511 height 812
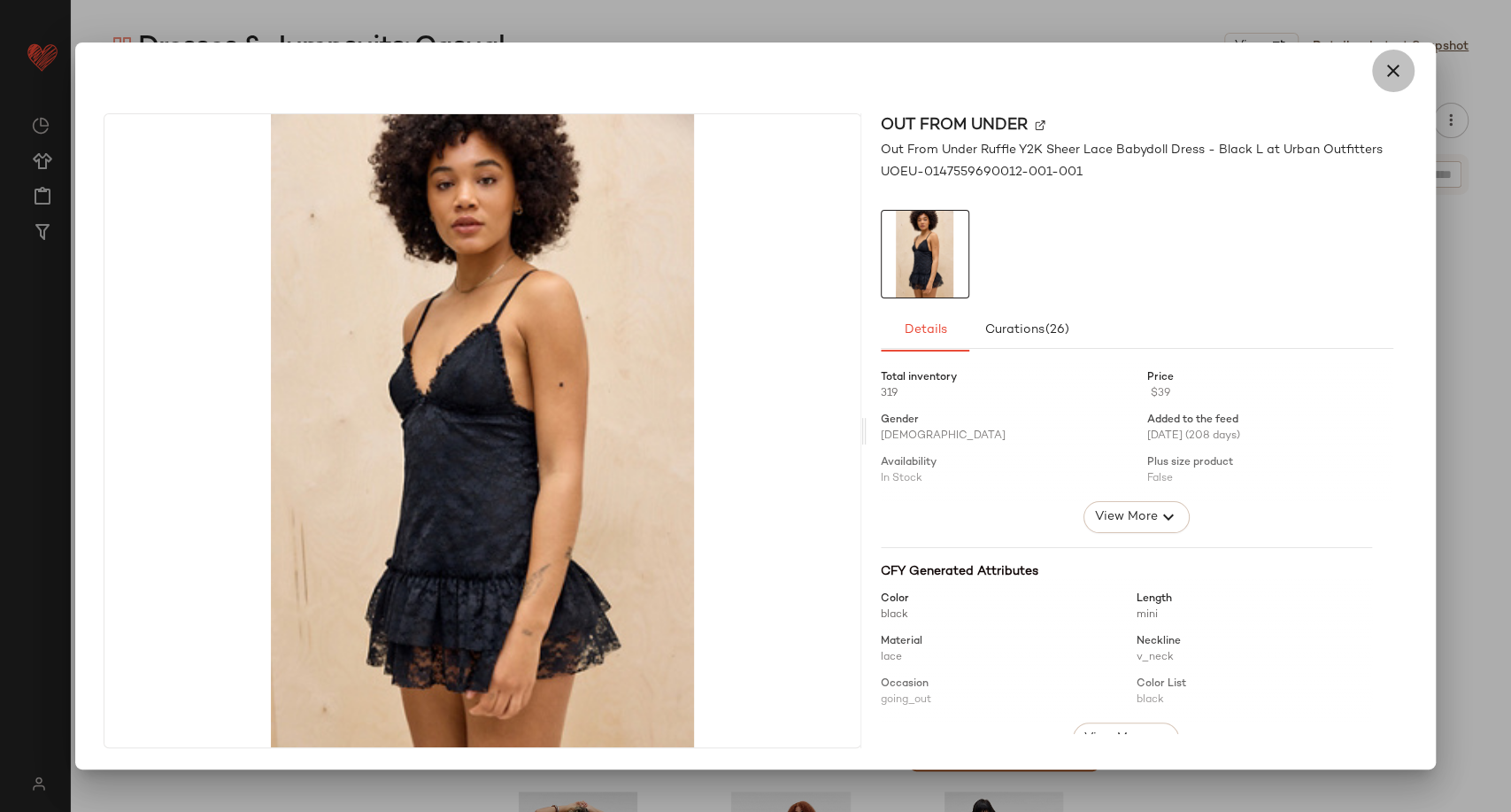
click at [1393, 80] on icon "button" at bounding box center [1393, 71] width 21 height 21
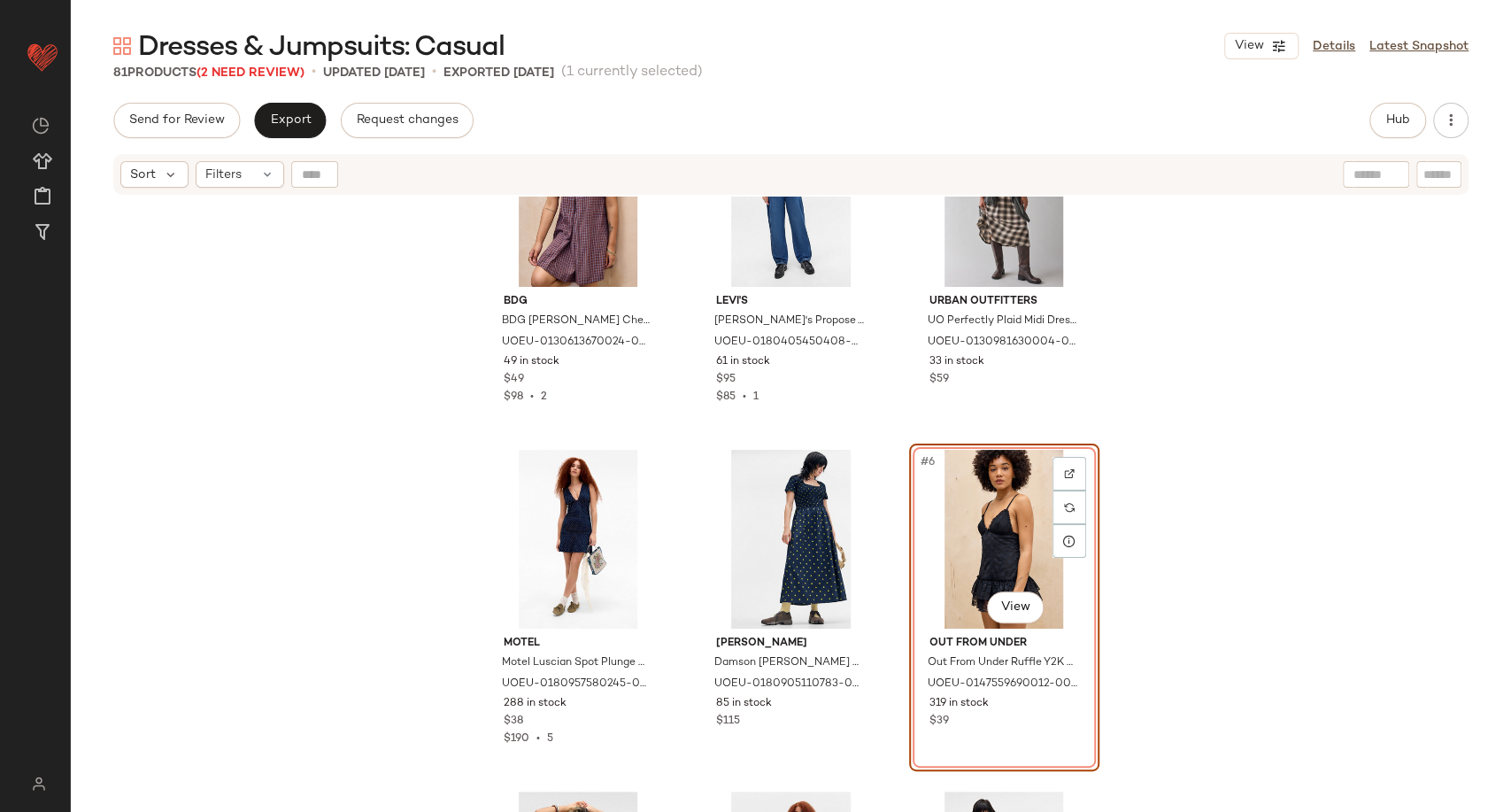
drag, startPoint x: 1289, startPoint y: 422, endPoint x: 1177, endPoint y: 403, distance: 113.6
click at [1288, 422] on div "BDG BDG Cordelia Check Mini Dress - Brown XL at Urban Outfitters UOEU-013061367…" at bounding box center [791, 526] width 1440 height 659
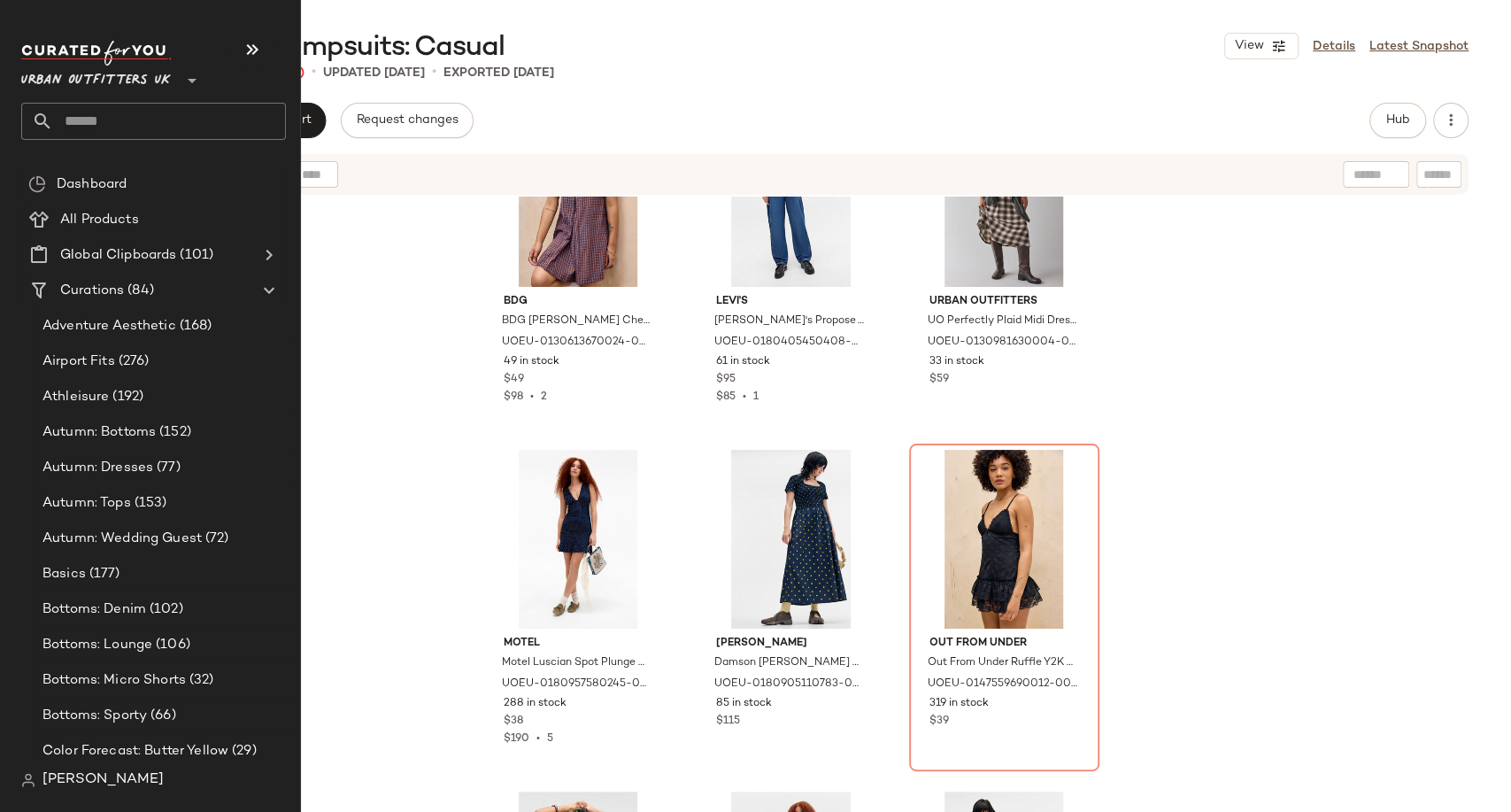
click at [79, 122] on input "text" at bounding box center [169, 121] width 233 height 37
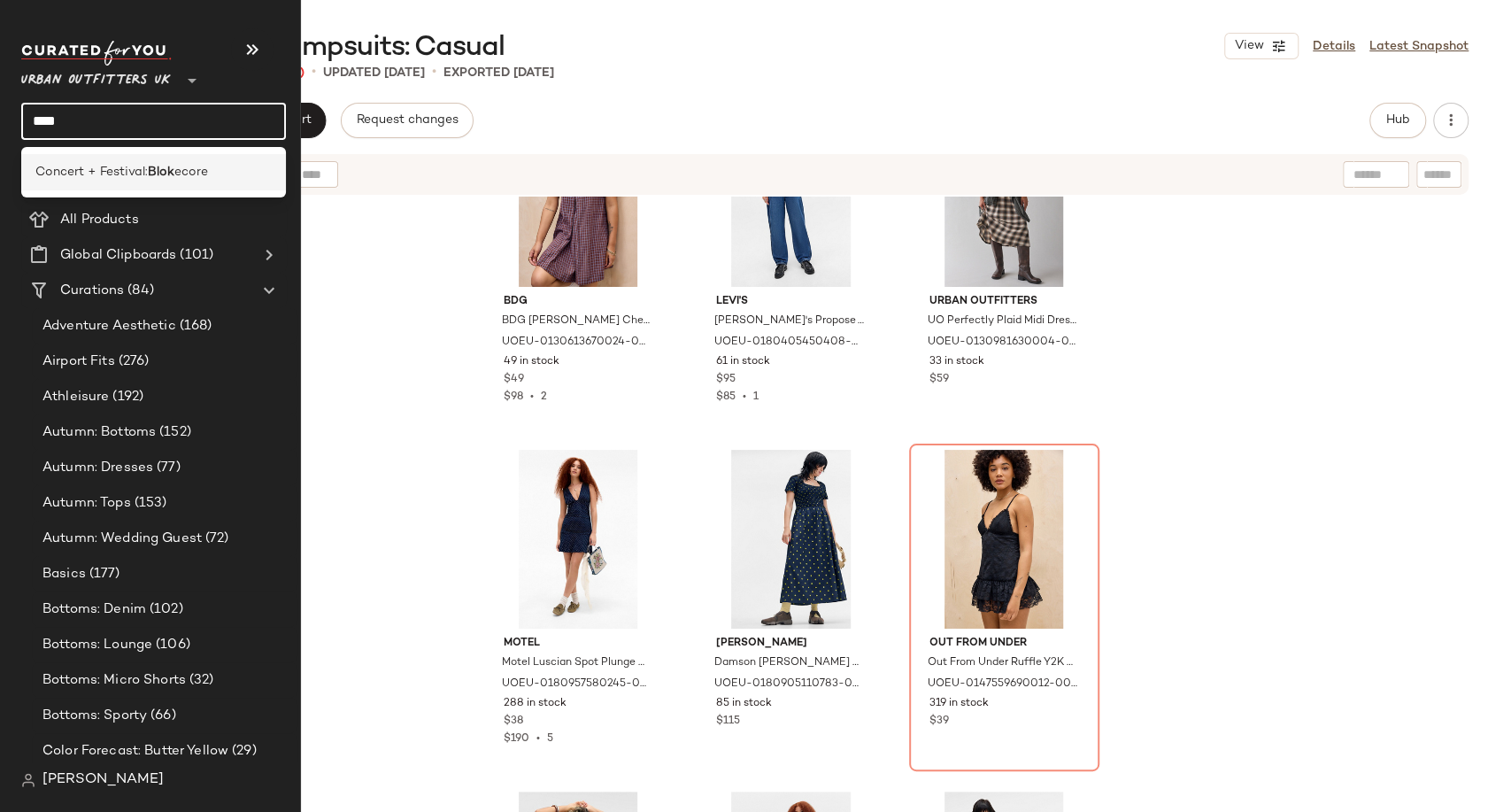
type input "****"
click at [132, 171] on span "Concert + Festival:" at bounding box center [91, 171] width 112 height 18
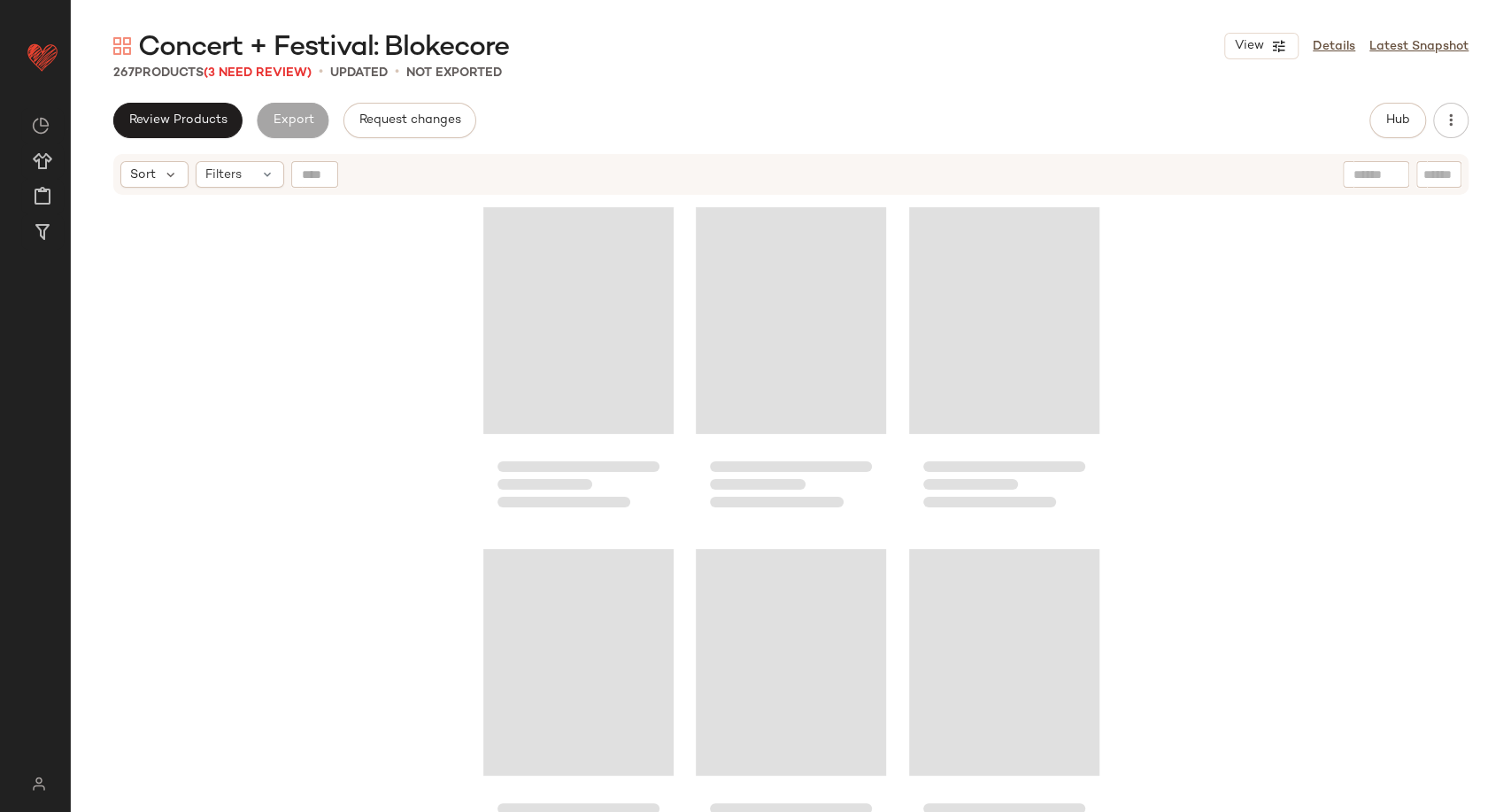
click at [638, 115] on div "Review Products Export Request changes Hub Send for Review External Review Inte…" at bounding box center [791, 120] width 1355 height 35
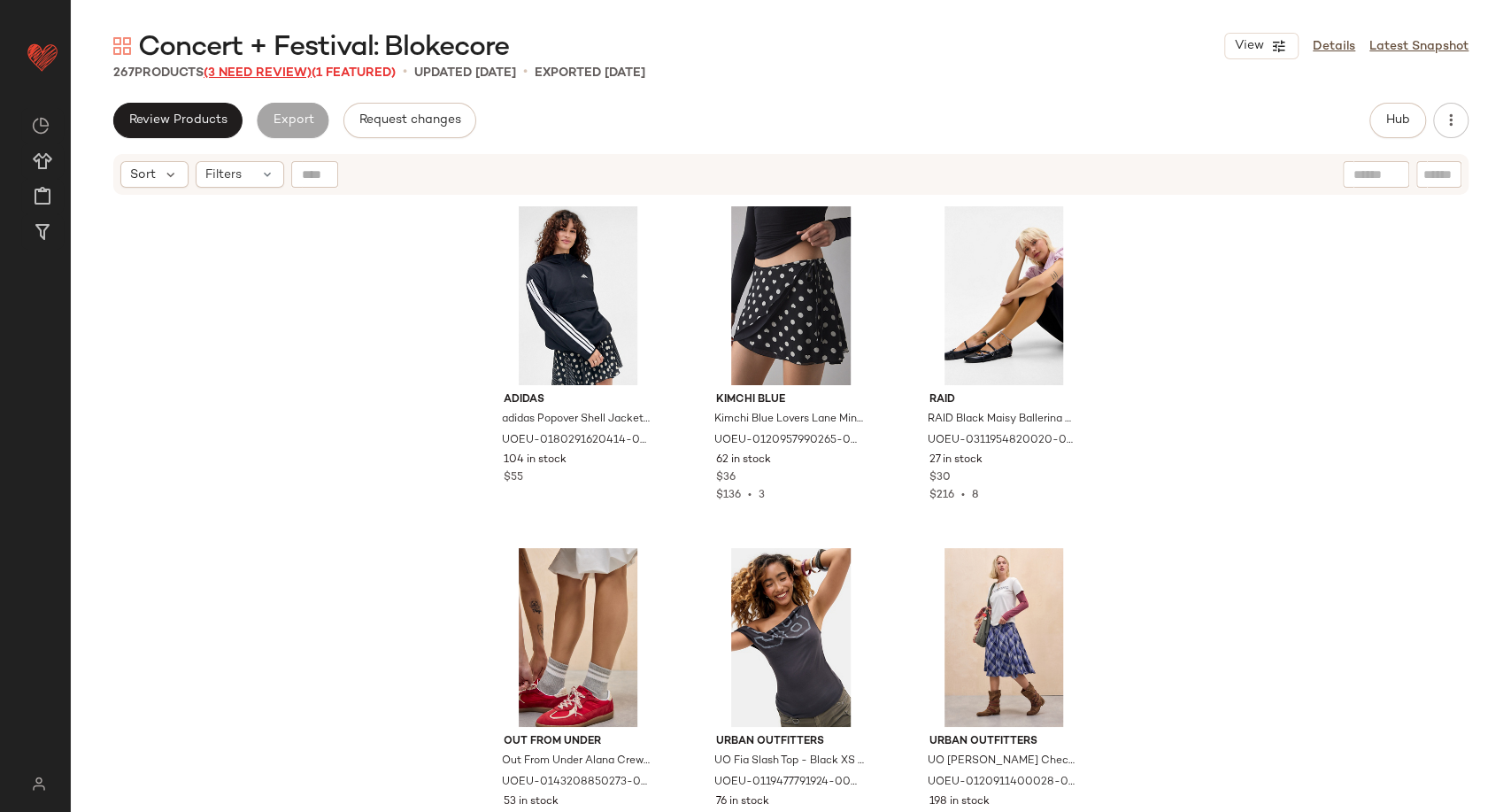
click at [273, 72] on span "(3 Need Review)" at bounding box center [257, 73] width 108 height 14
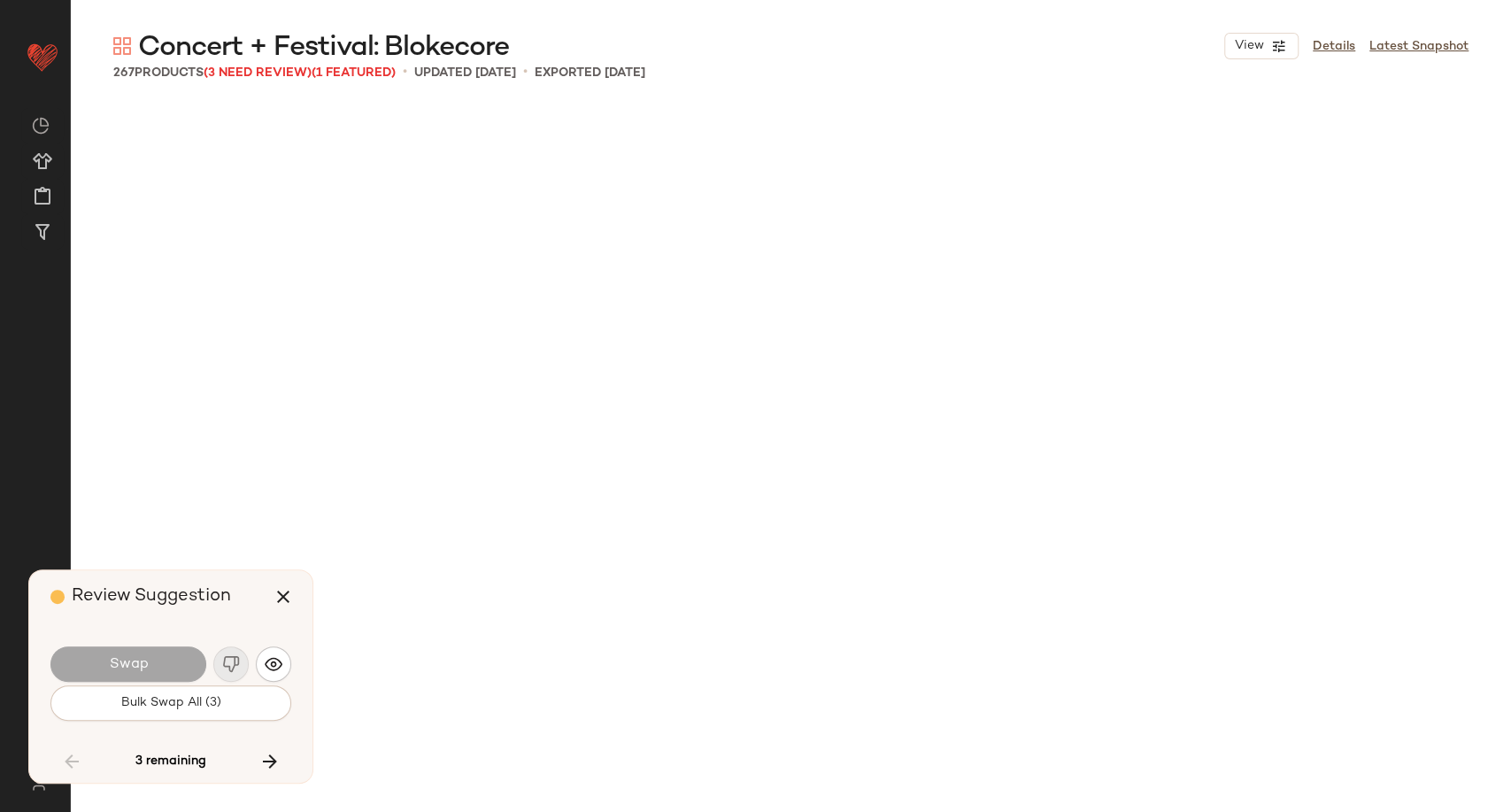
scroll to position [10593, 0]
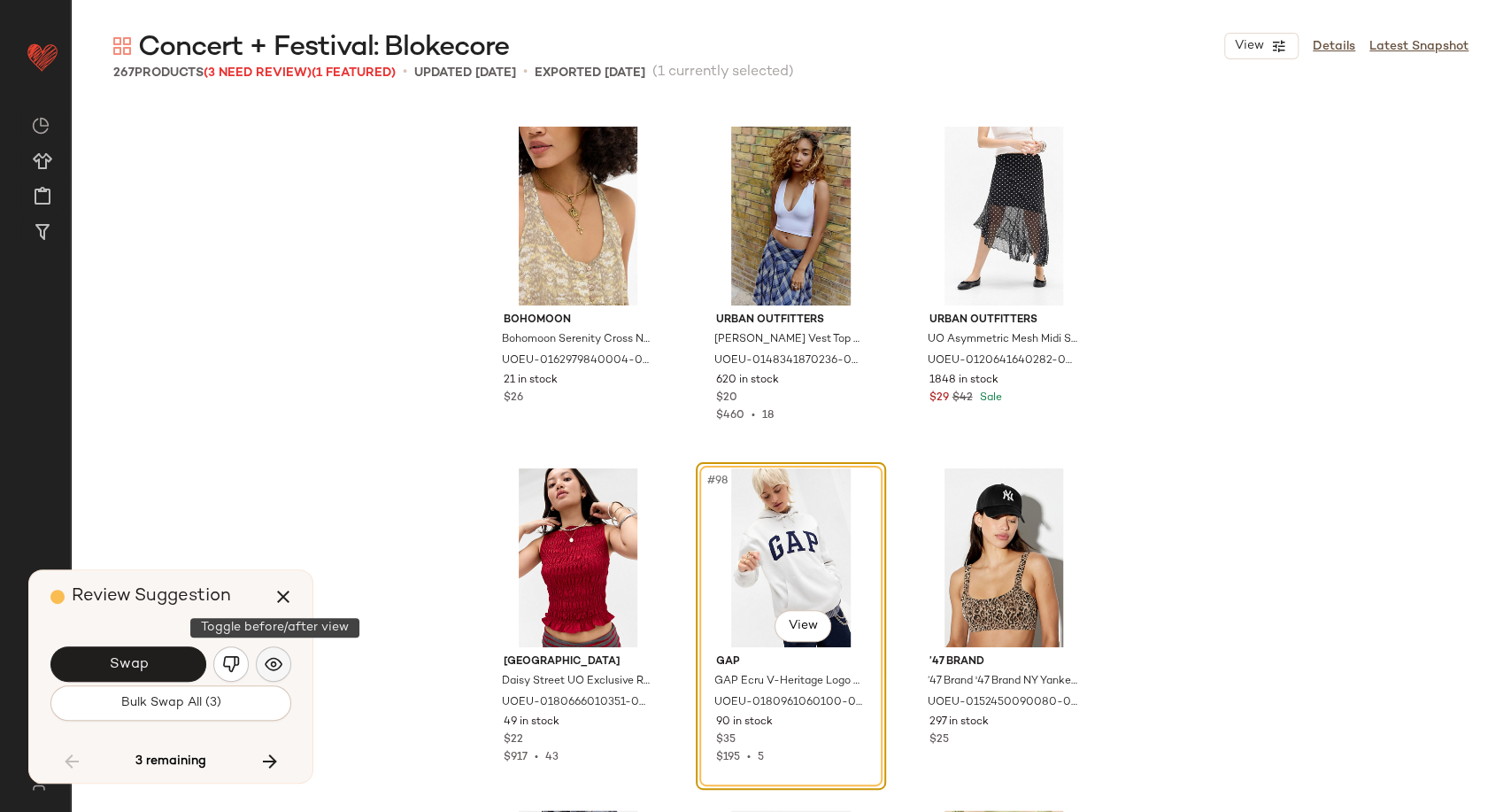
click at [283, 669] on button "button" at bounding box center [274, 664] width 35 height 35
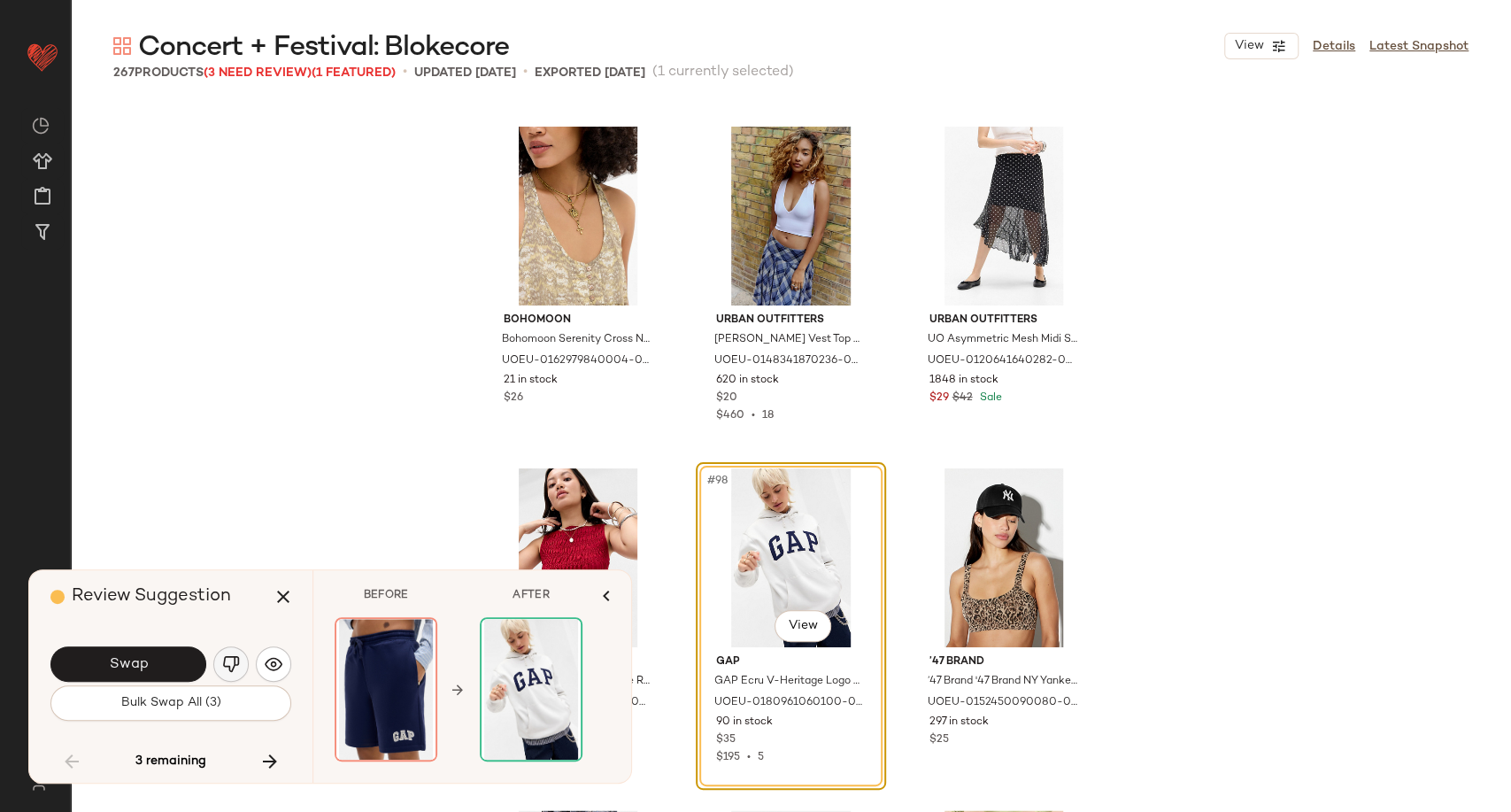
click at [226, 664] on img "button" at bounding box center [231, 664] width 18 height 18
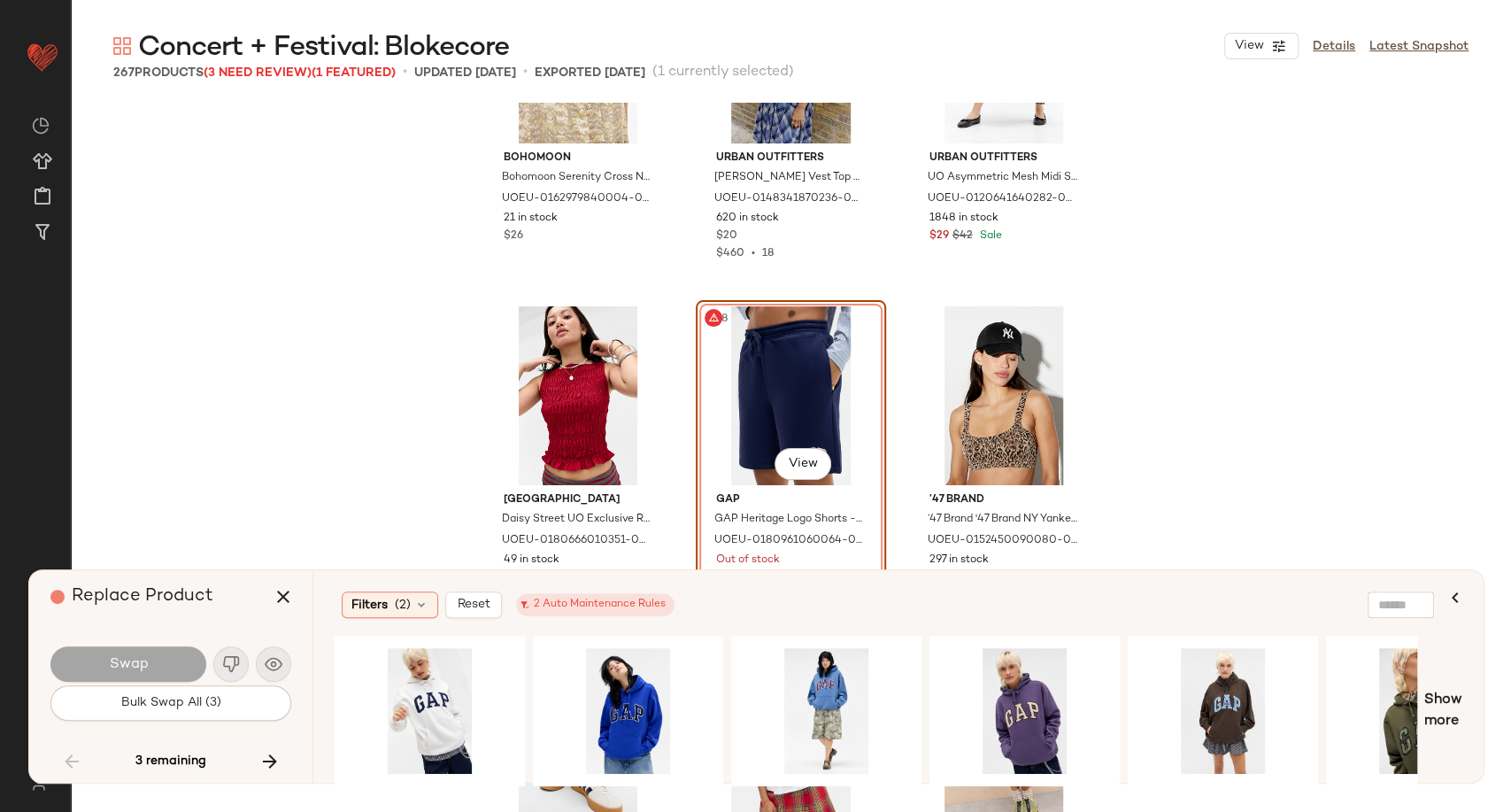
scroll to position [10789, 0]
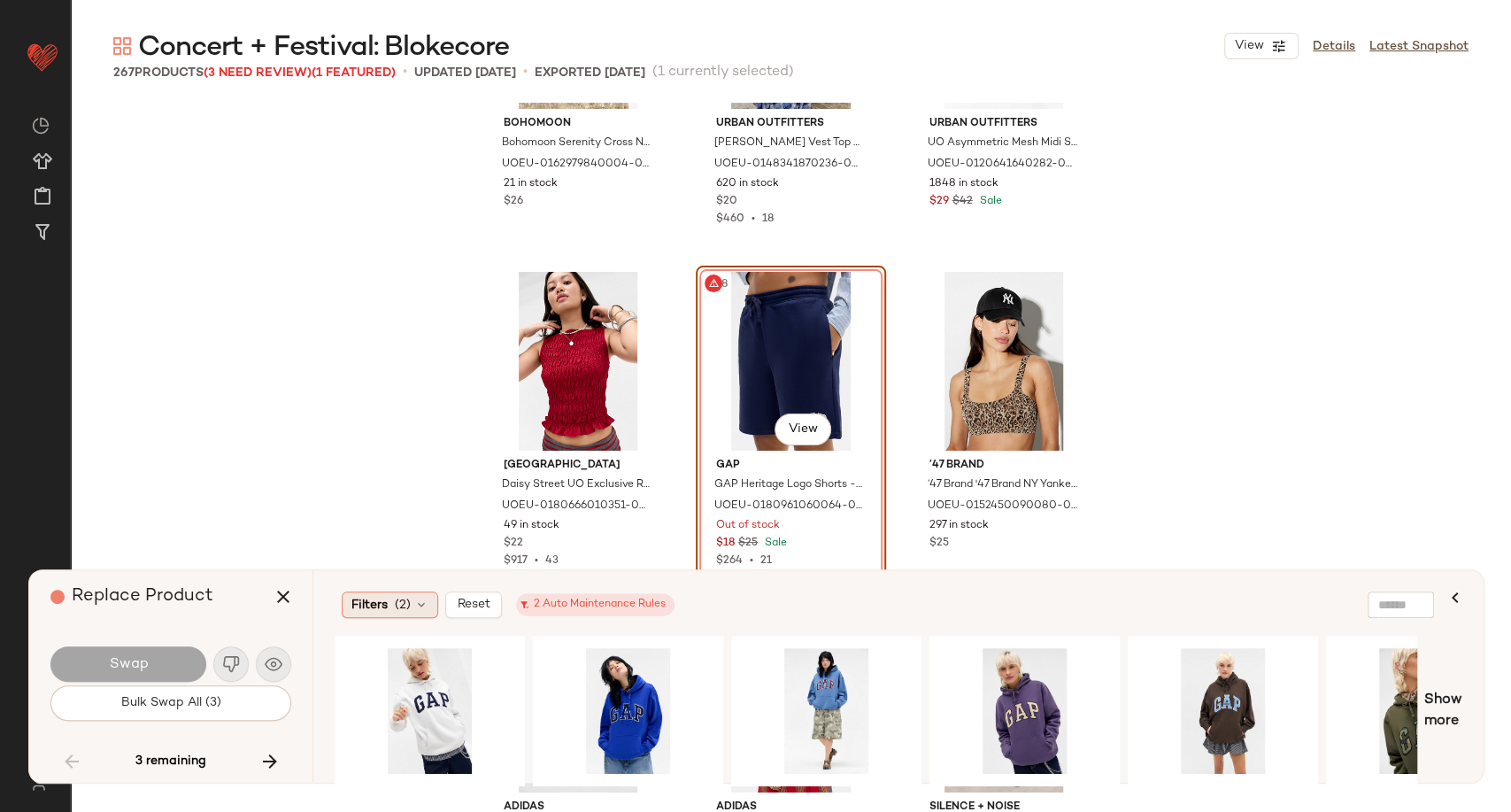
click at [424, 609] on icon at bounding box center [422, 605] width 15 height 15
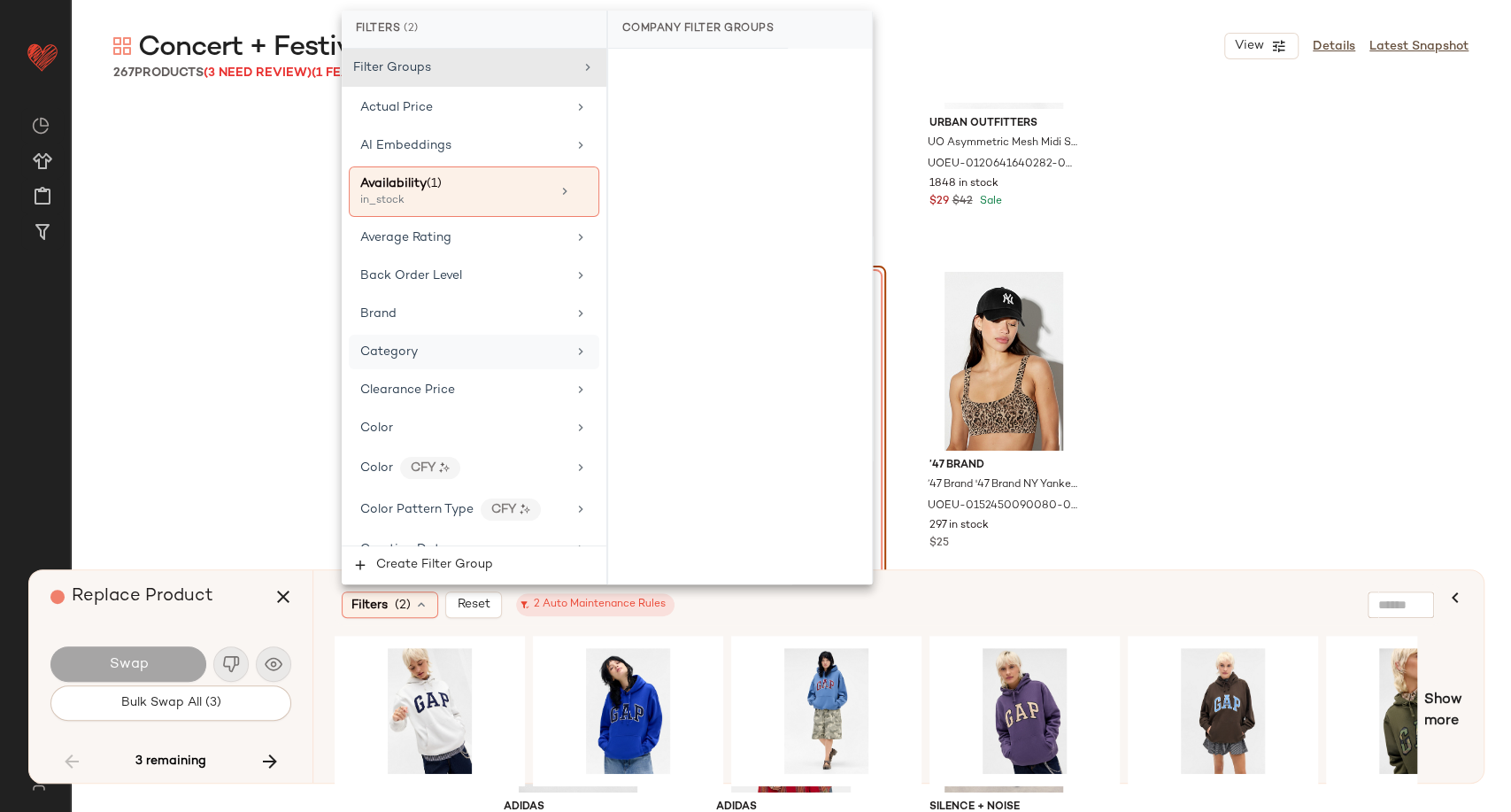
click at [453, 343] on div "Category" at bounding box center [463, 351] width 206 height 18
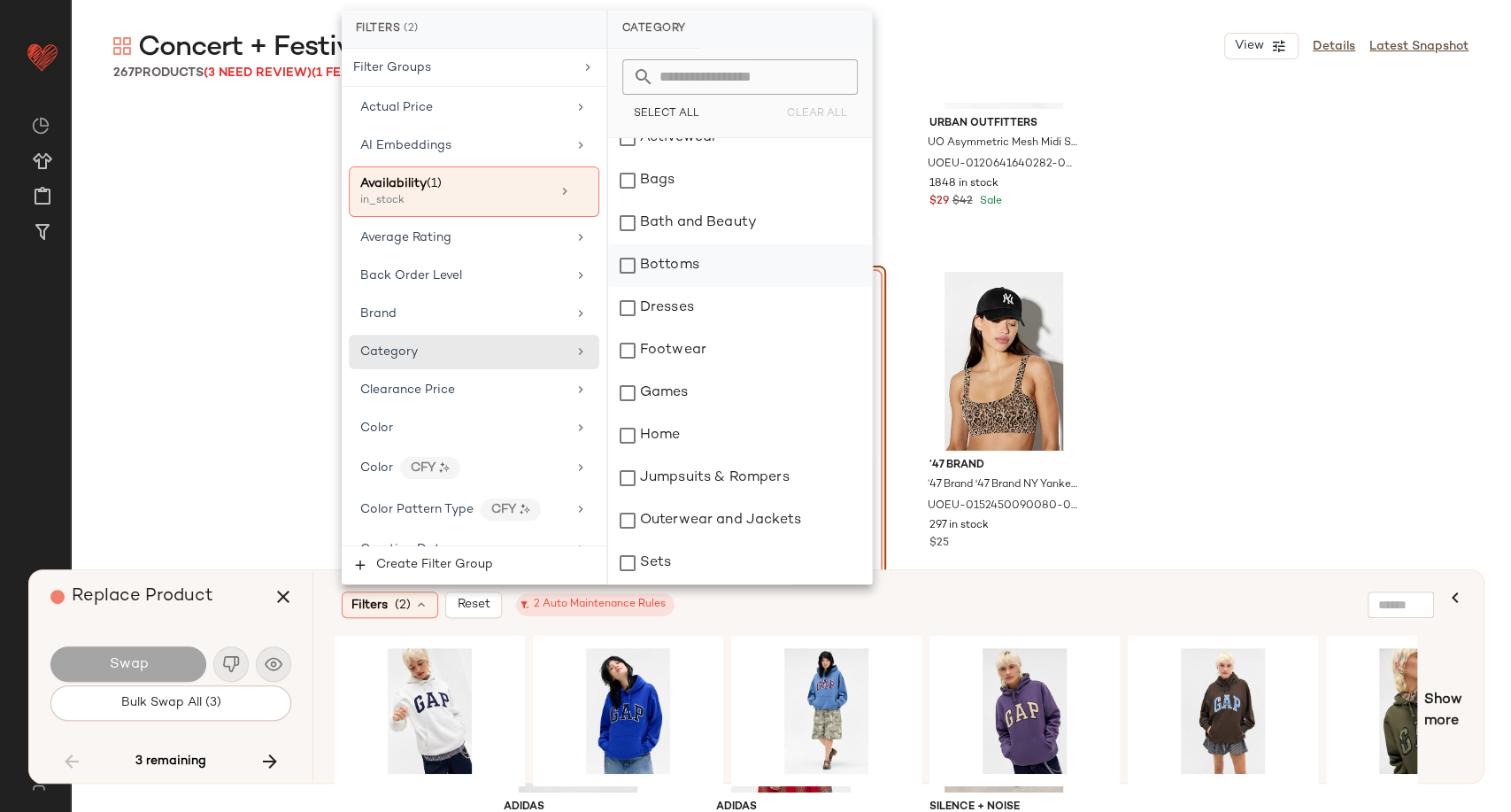
scroll to position [98, 0]
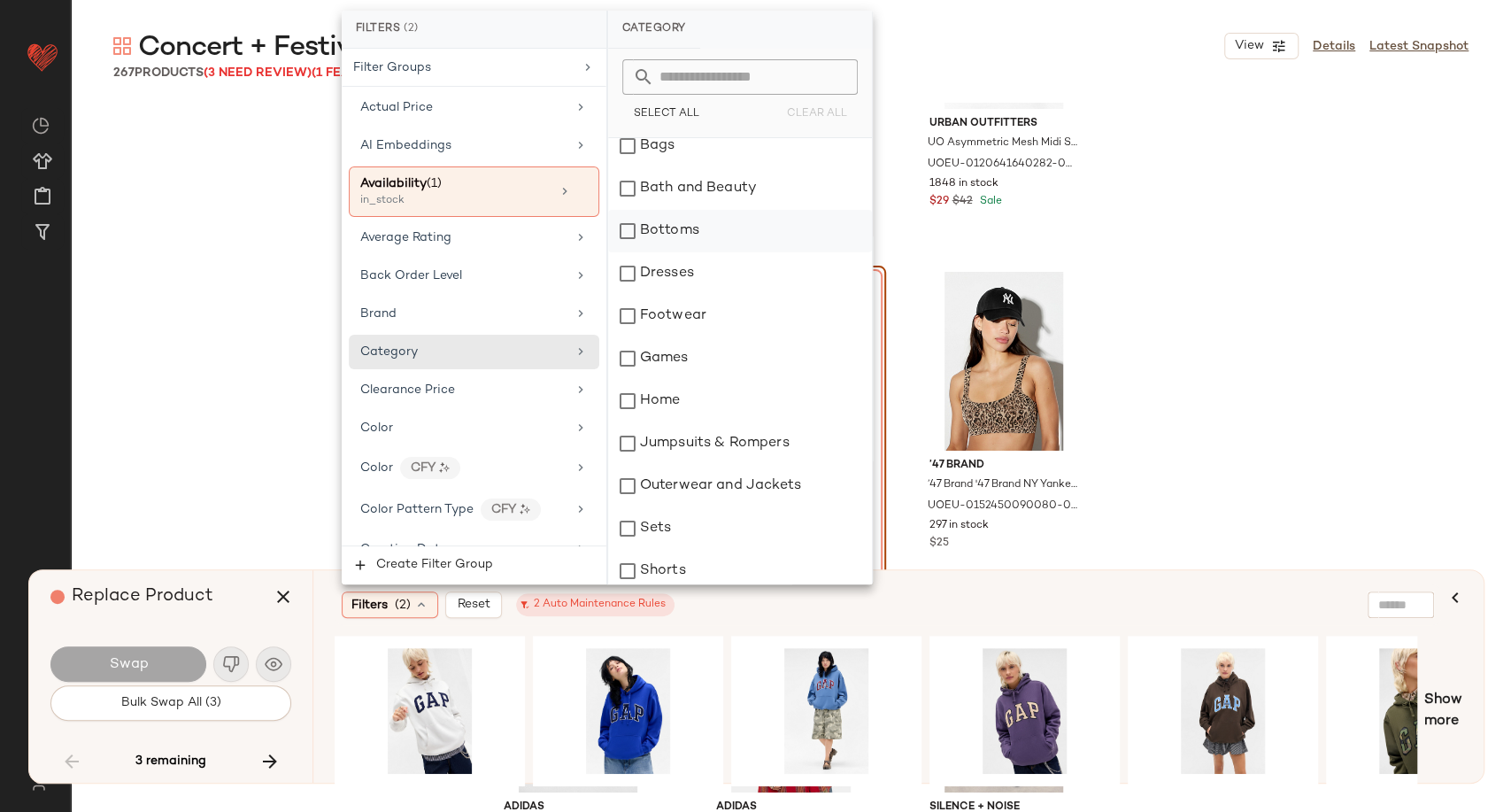
click at [671, 237] on div "Bottoms" at bounding box center [740, 231] width 264 height 43
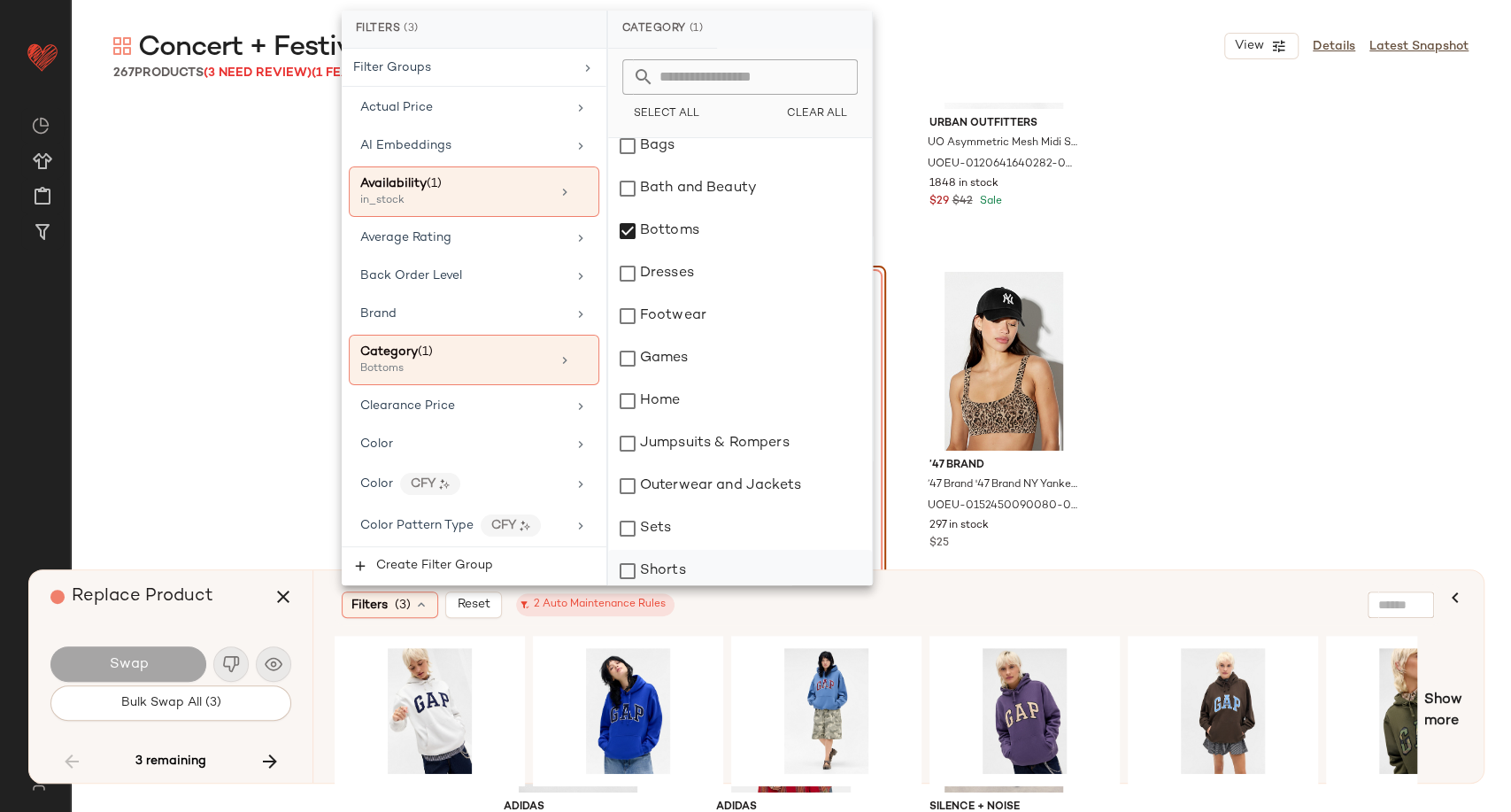
click at [666, 568] on div "Shorts" at bounding box center [740, 572] width 264 height 43
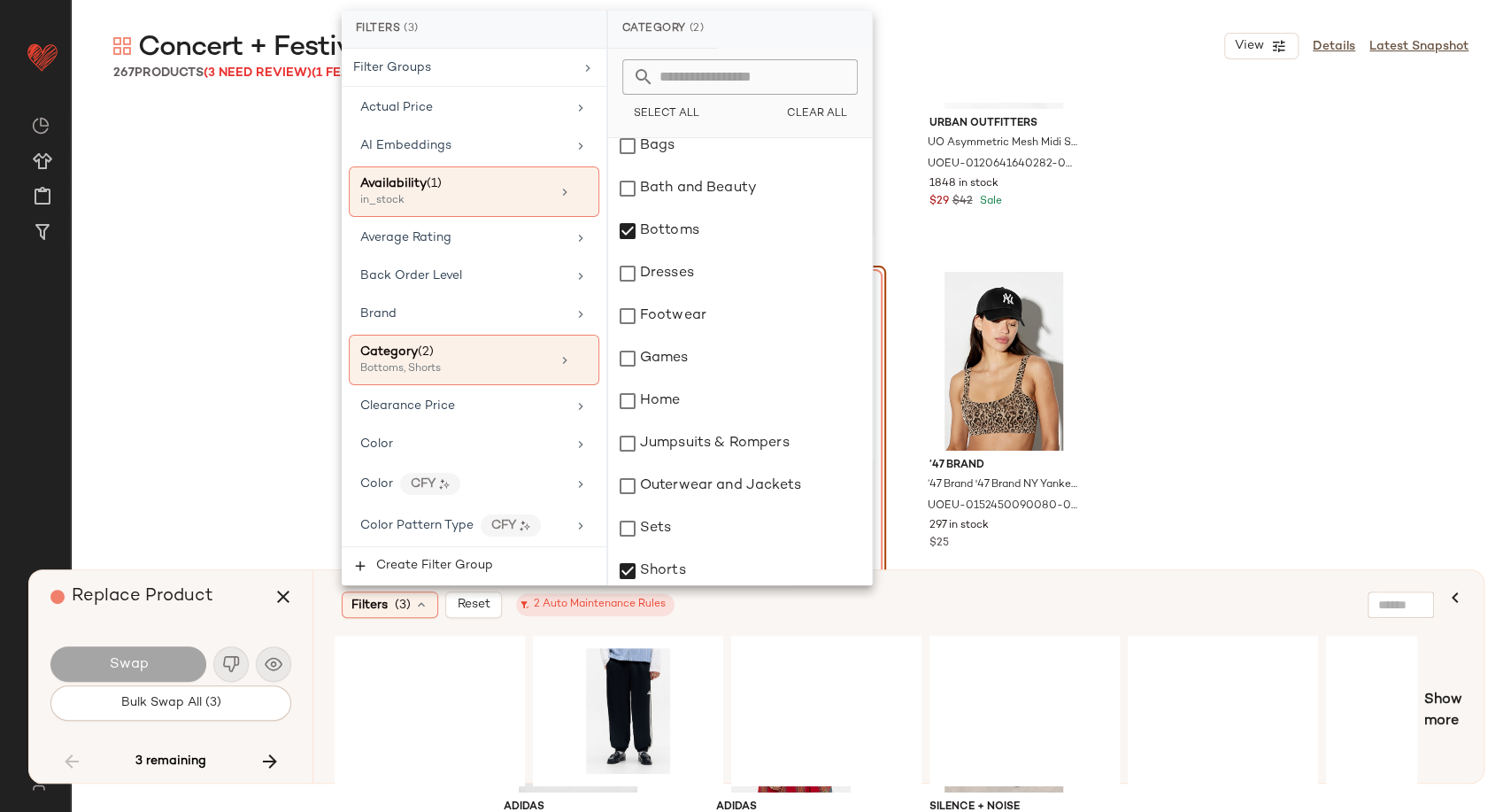
click at [758, 618] on div "Filters (3) Reset 2 Auto Maintenance Rules" at bounding box center [888, 605] width 1107 height 41
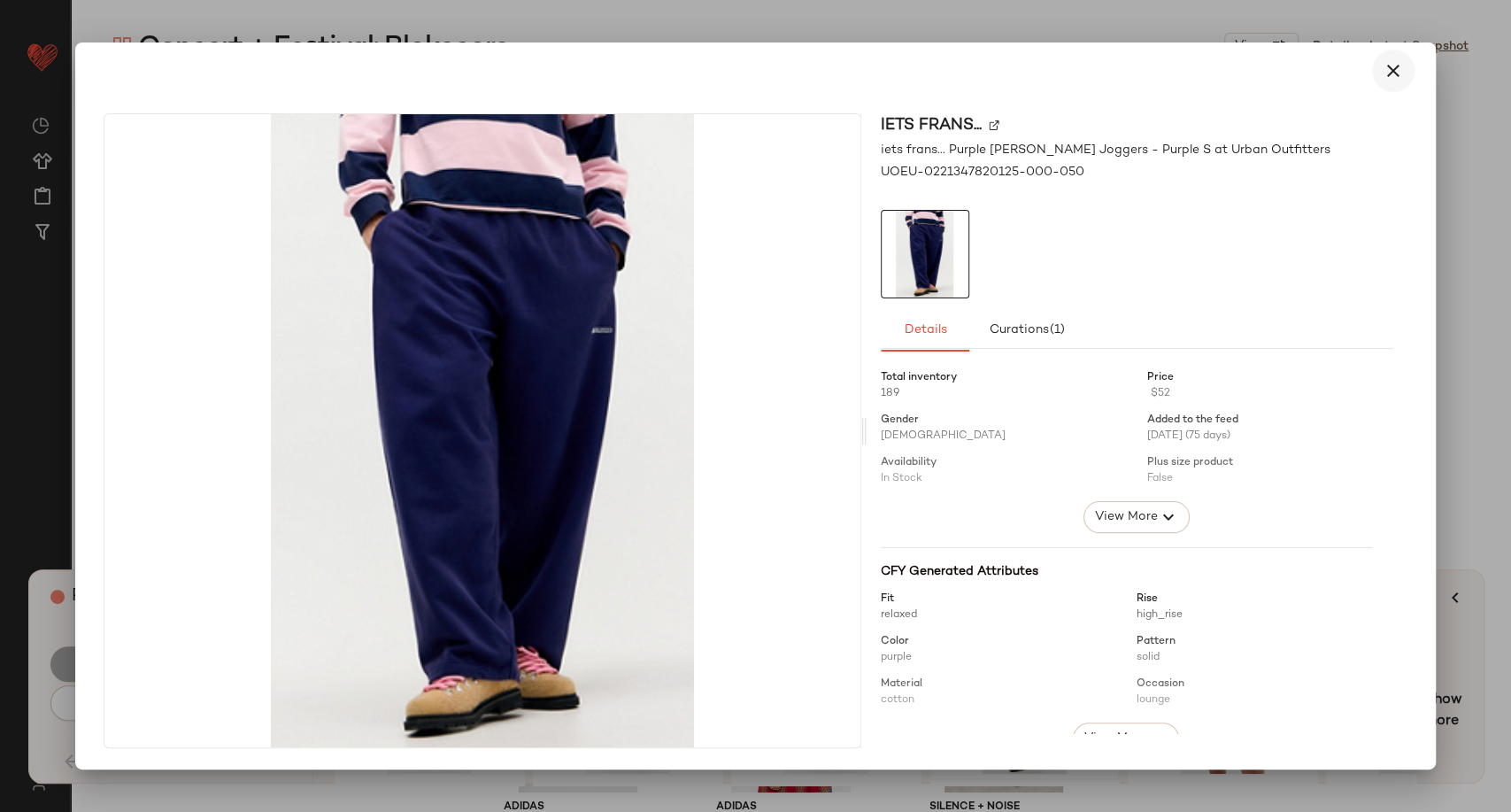
click at [1384, 81] on icon "button" at bounding box center [1393, 71] width 21 height 21
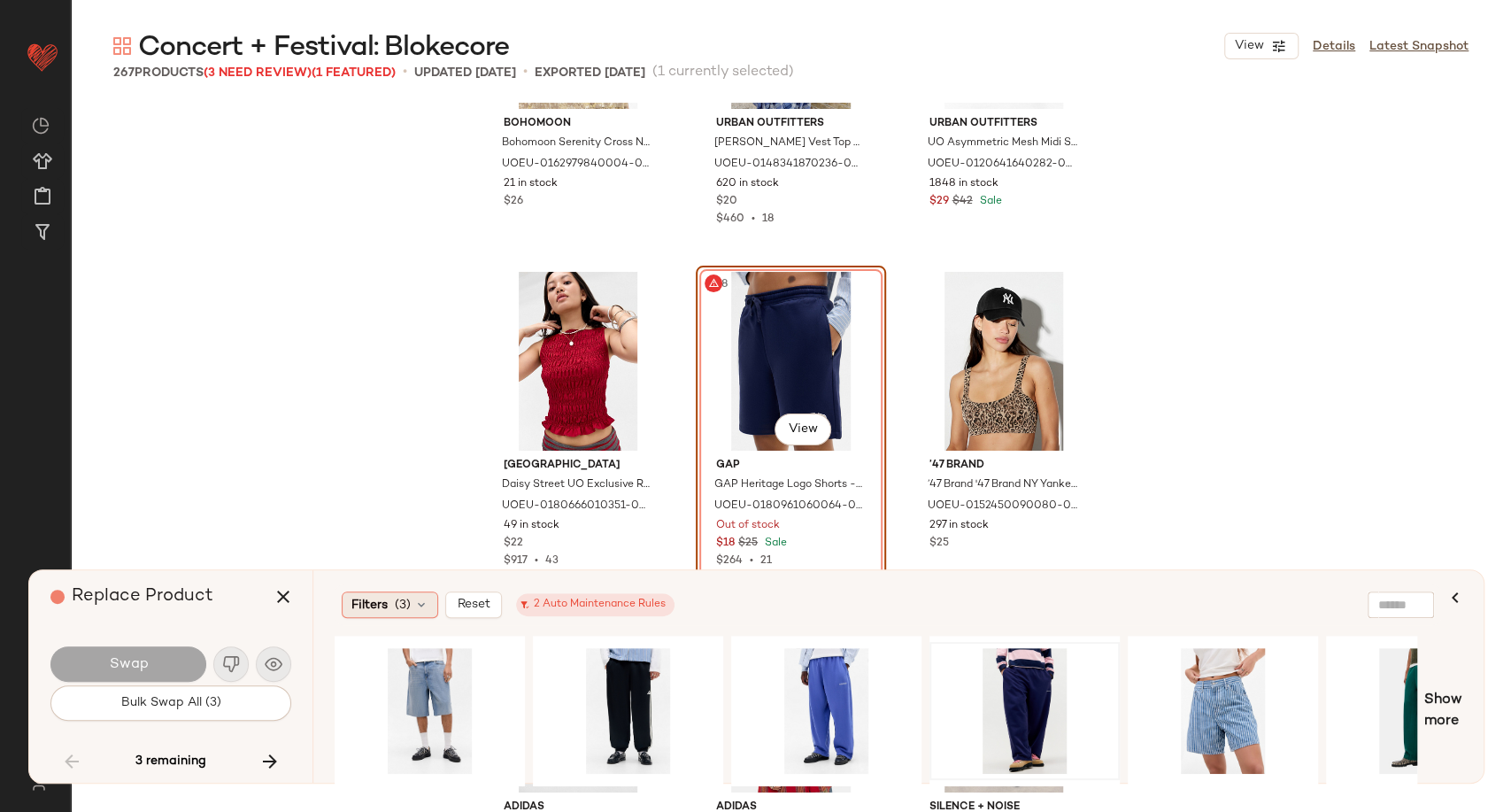
click at [415, 609] on icon at bounding box center [422, 605] width 15 height 15
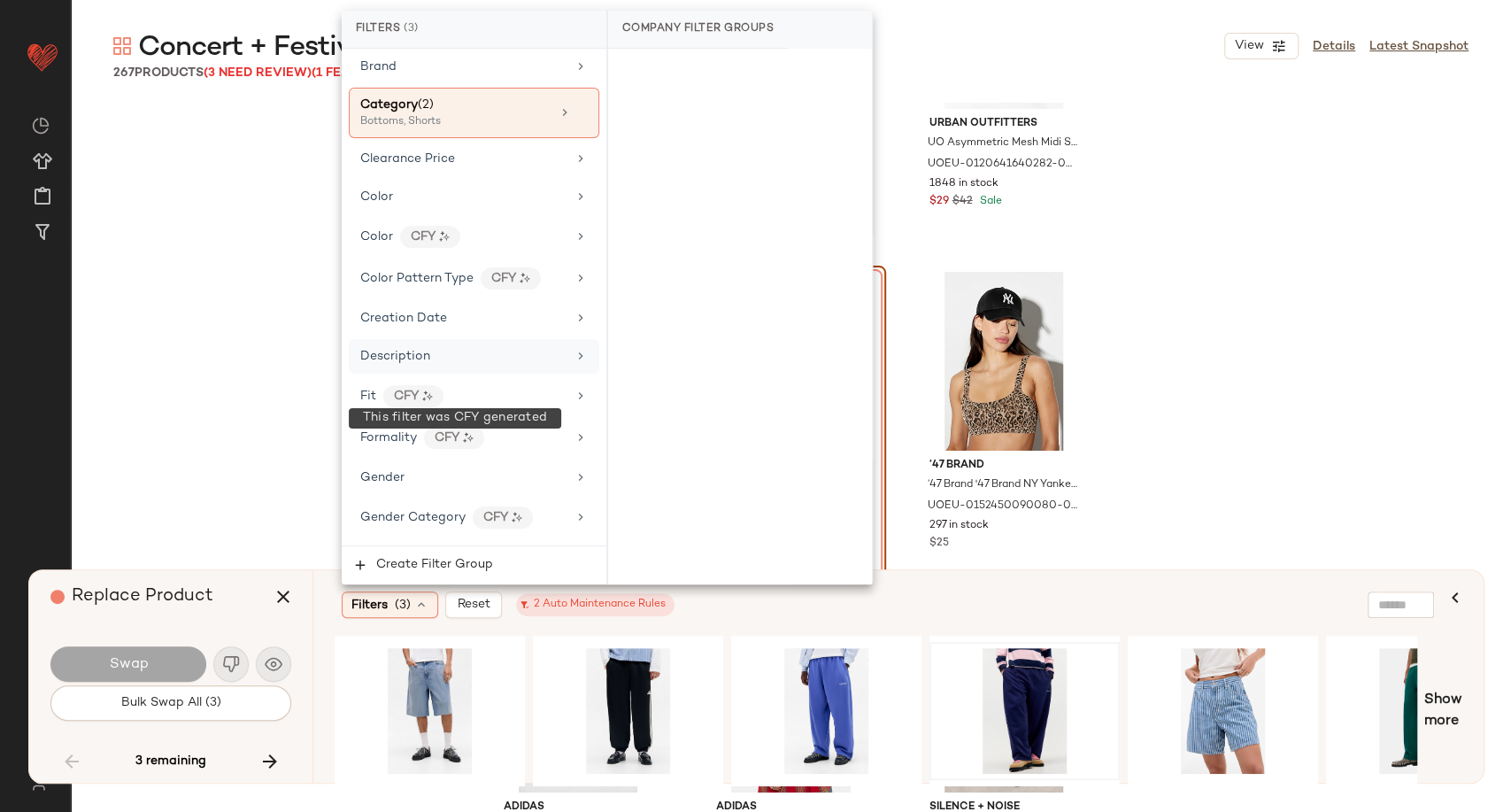
scroll to position [295, 0]
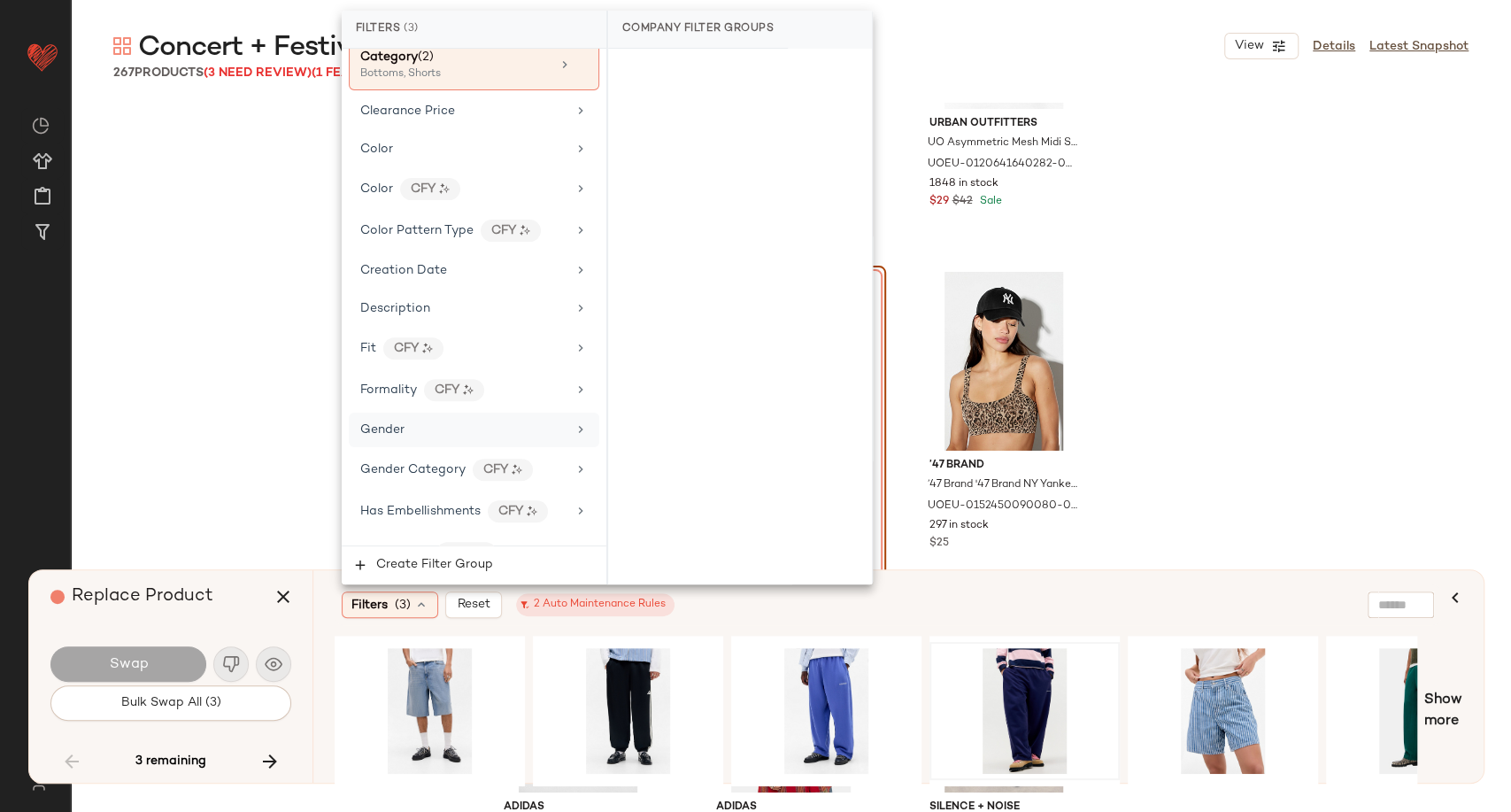
click at [429, 434] on div "Gender" at bounding box center [473, 429] width 250 height 34
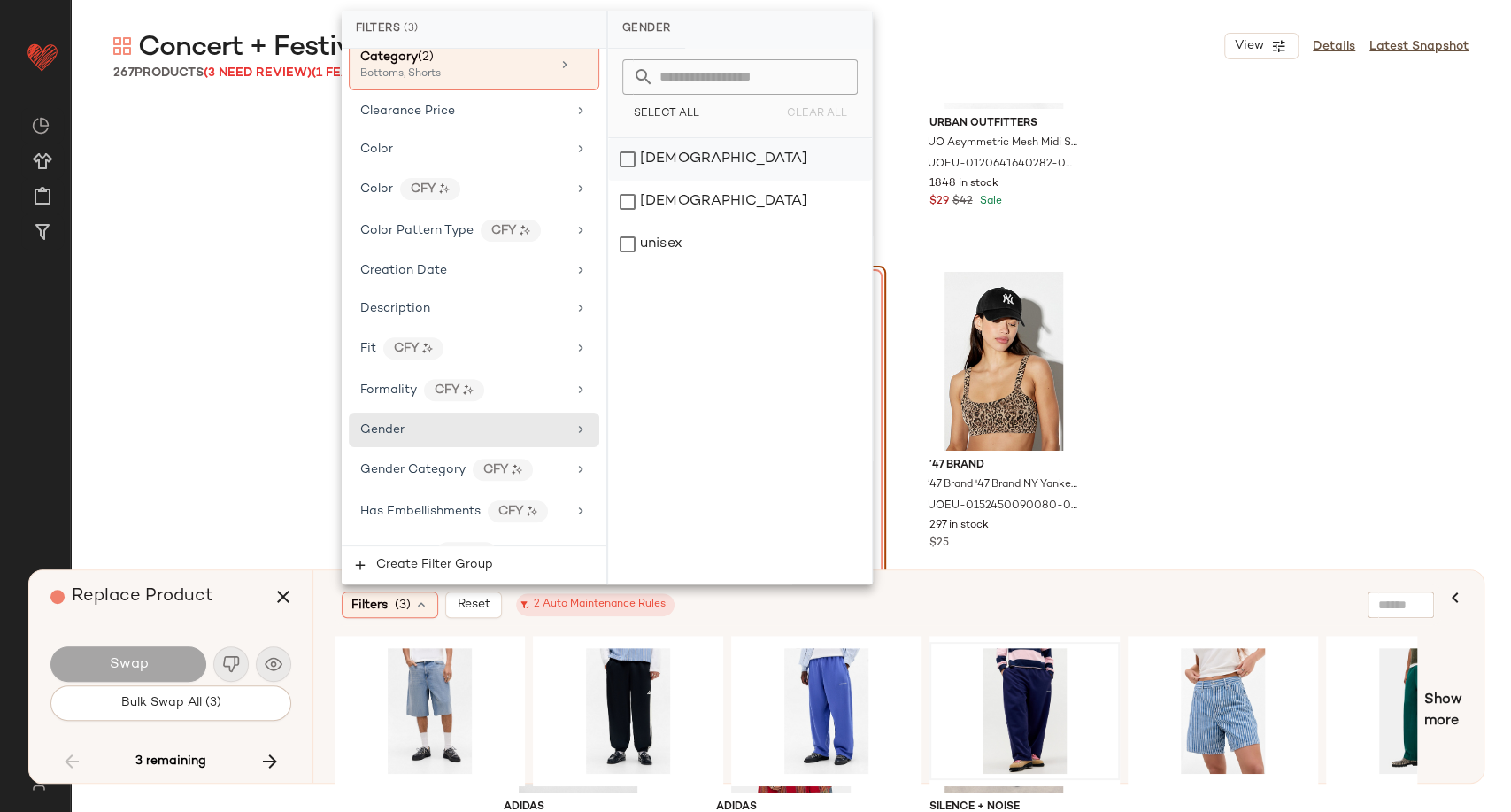
click at [658, 171] on div "female" at bounding box center [740, 160] width 264 height 43
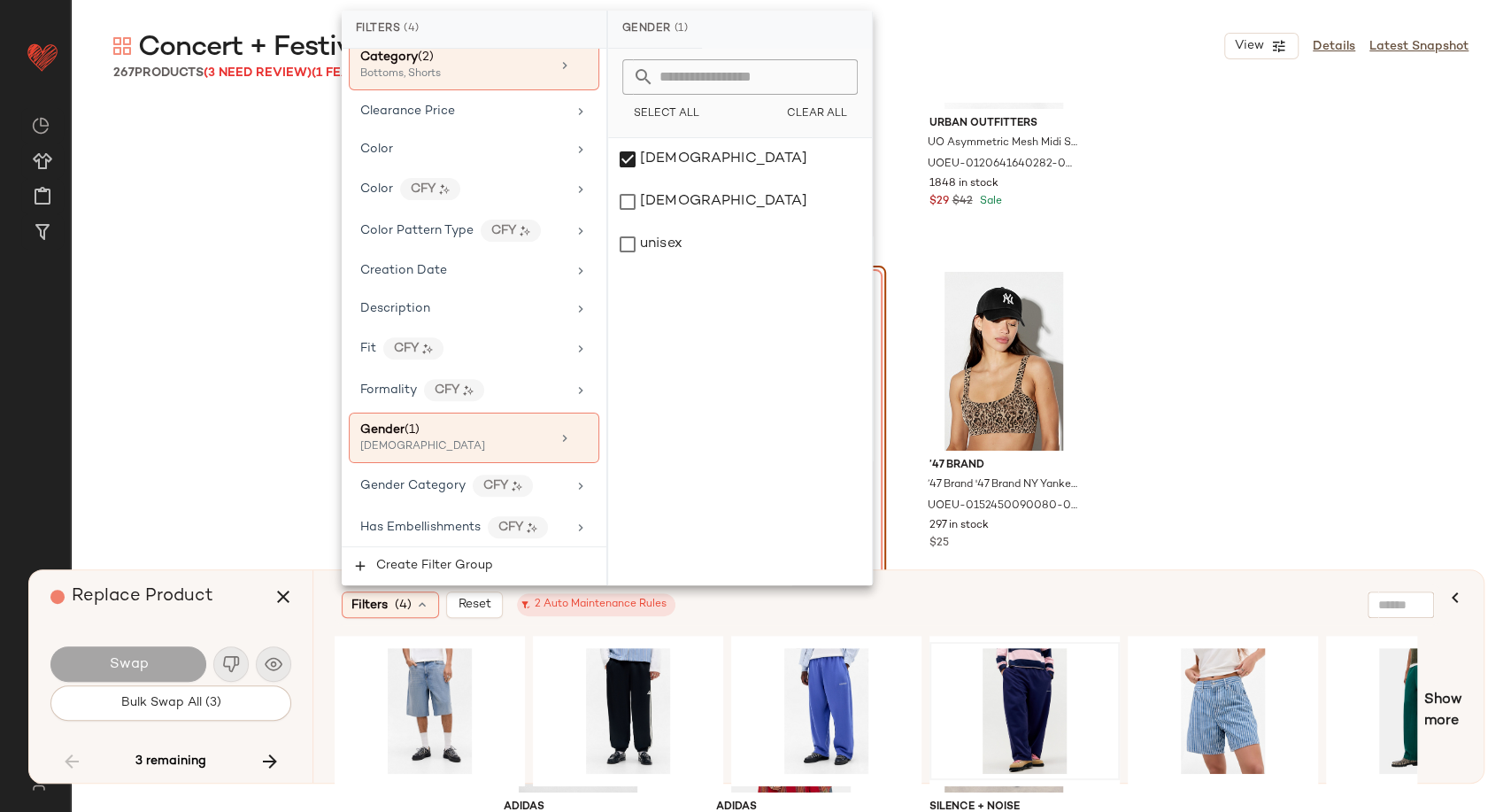
click at [945, 591] on div "Filters (4) Reset 2 Auto Maintenance Rules" at bounding box center [812, 604] width 941 height 26
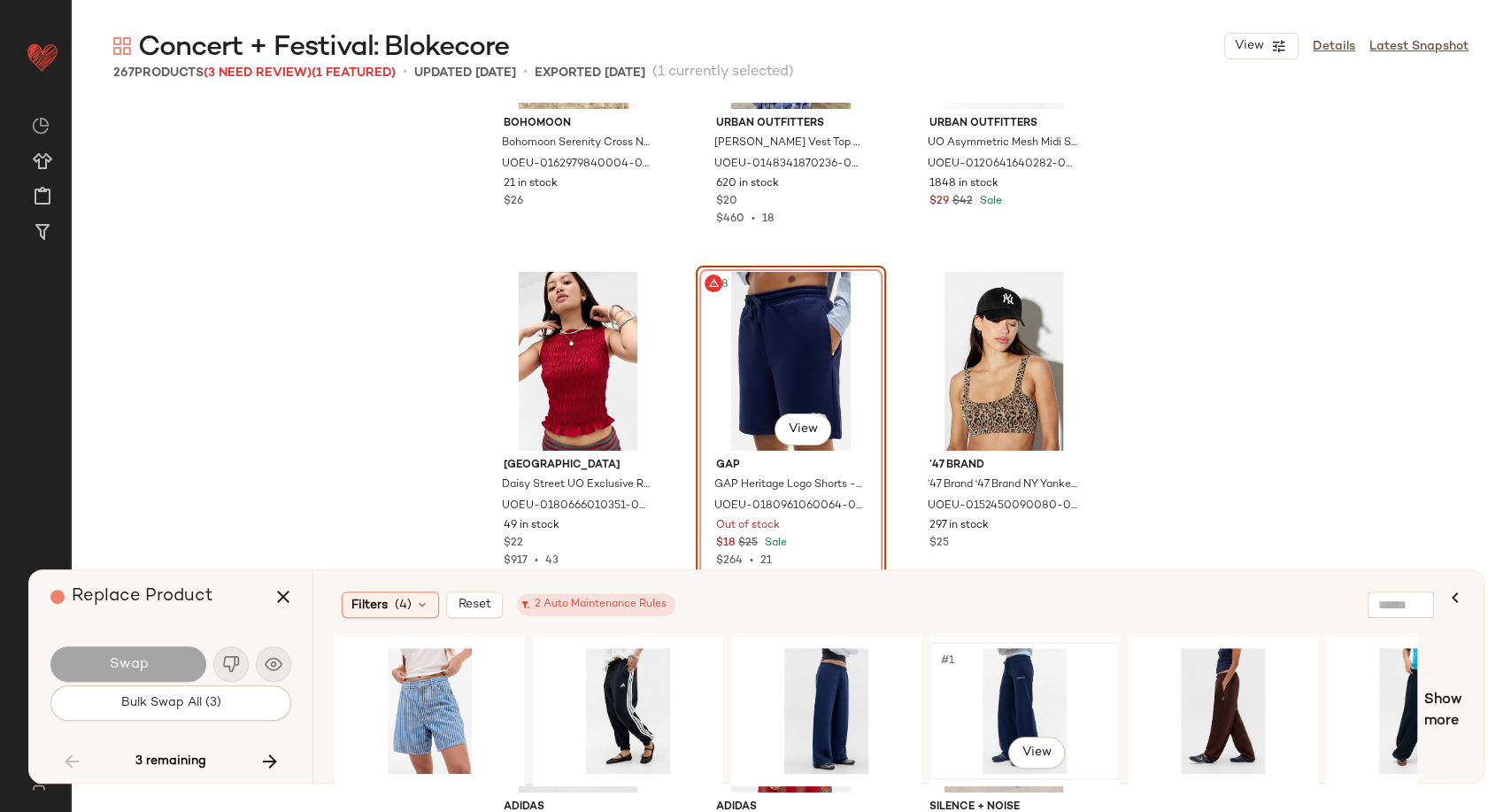
click at [985, 688] on div "#1 View" at bounding box center [1024, 711] width 178 height 126
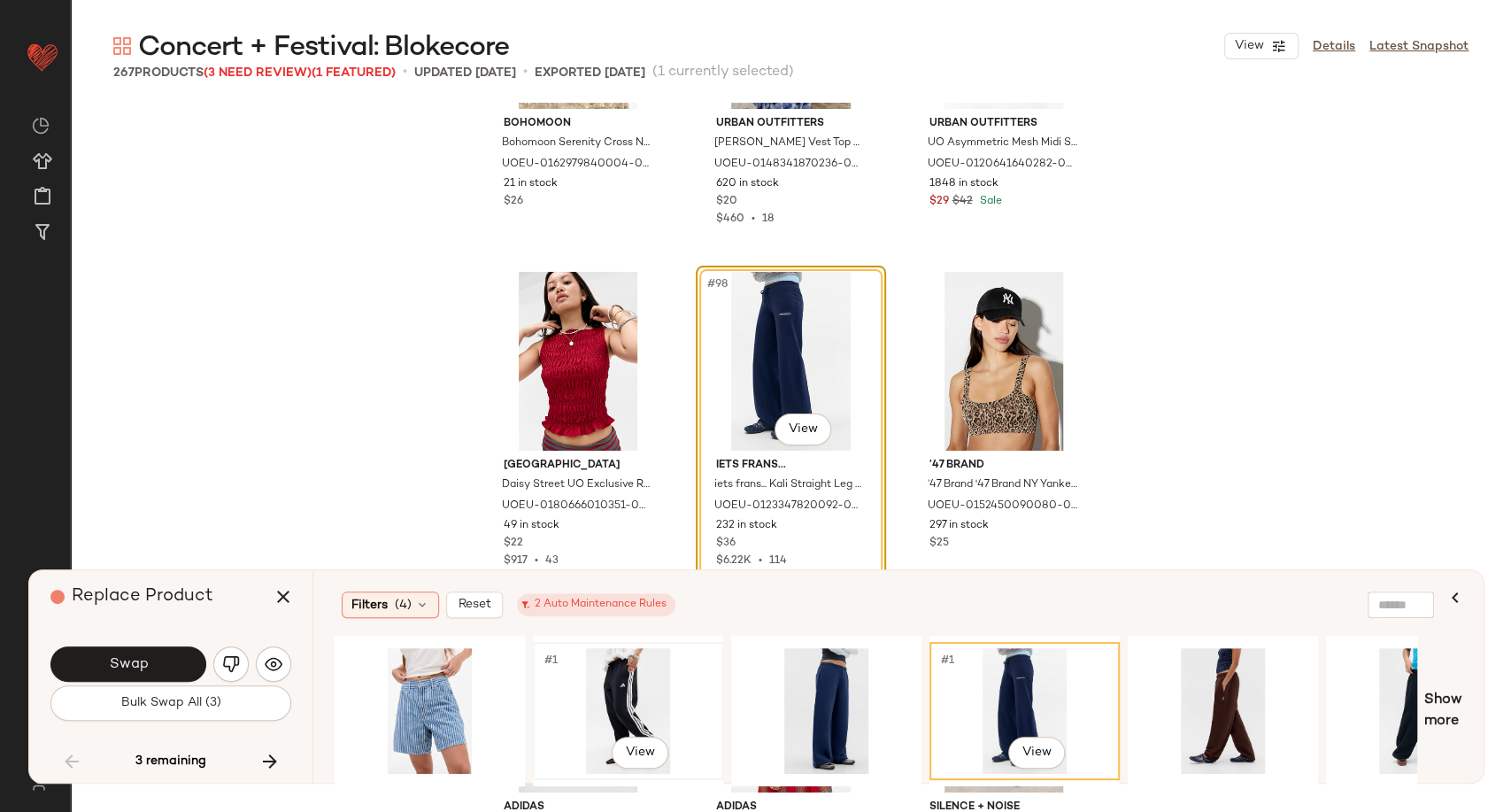
click at [604, 695] on div "#1 View" at bounding box center [628, 711] width 178 height 126
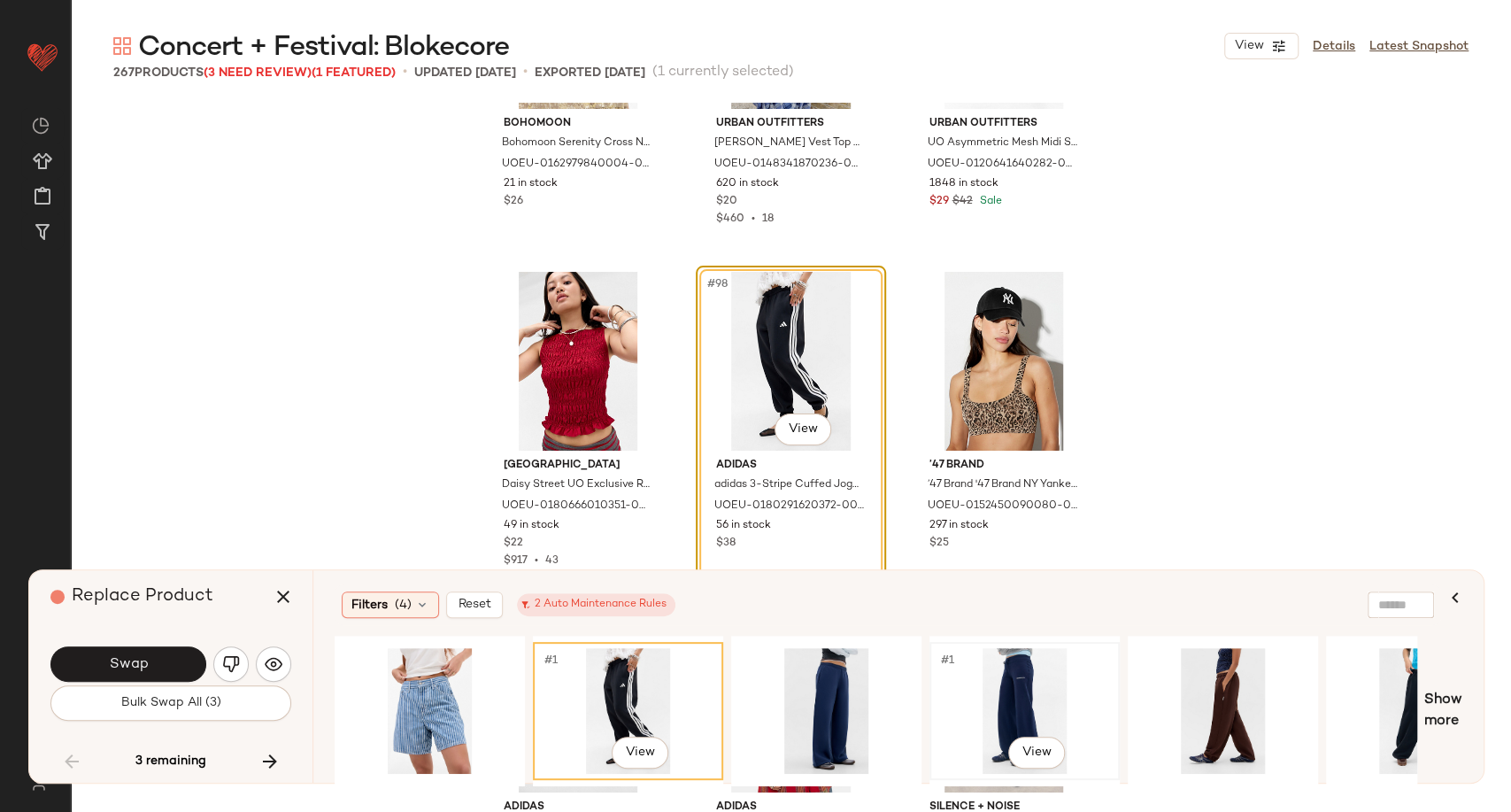
click at [1039, 676] on div "#1 View" at bounding box center [1024, 711] width 178 height 126
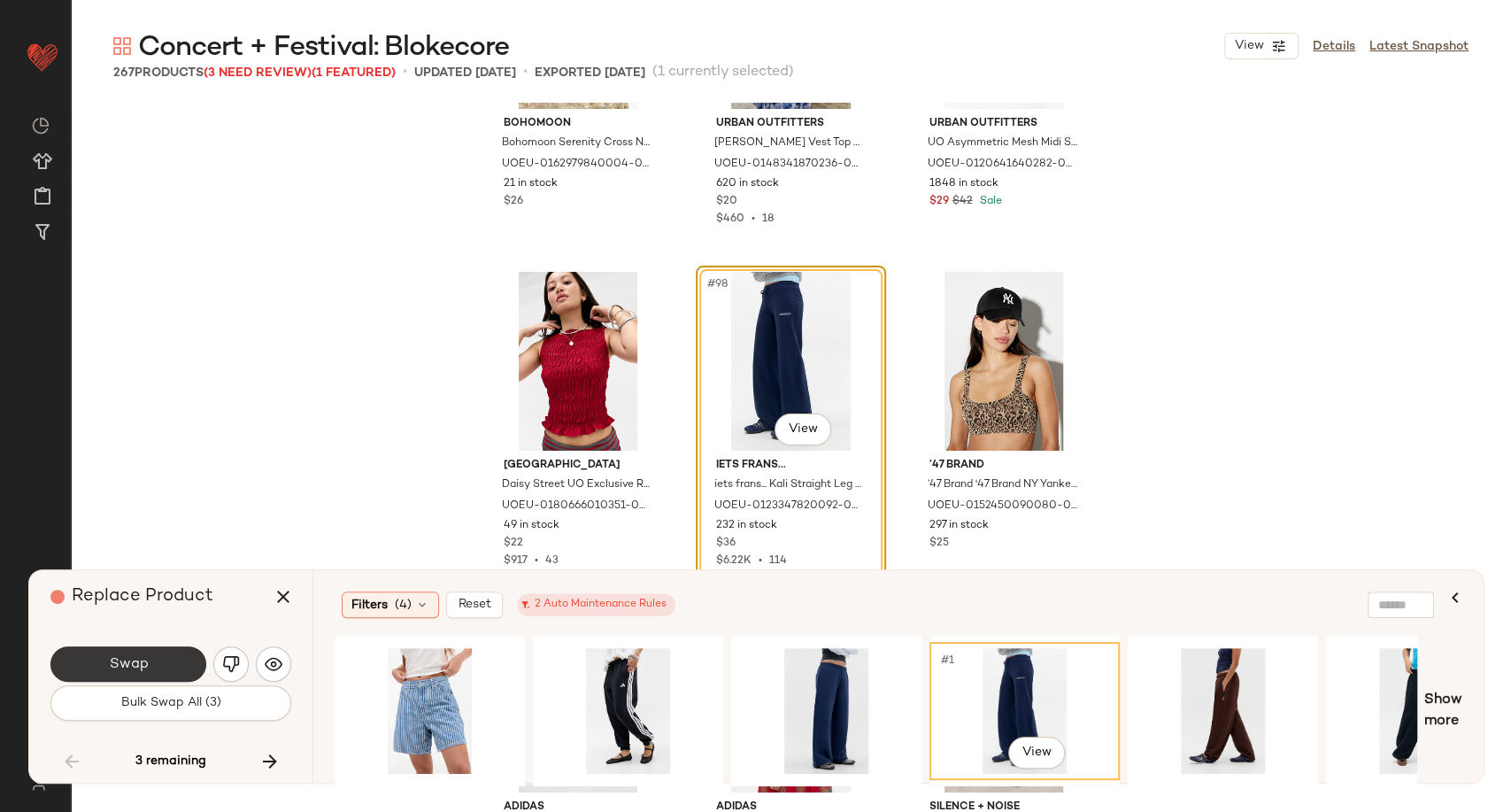
click at [123, 667] on span "Swap" at bounding box center [128, 664] width 40 height 17
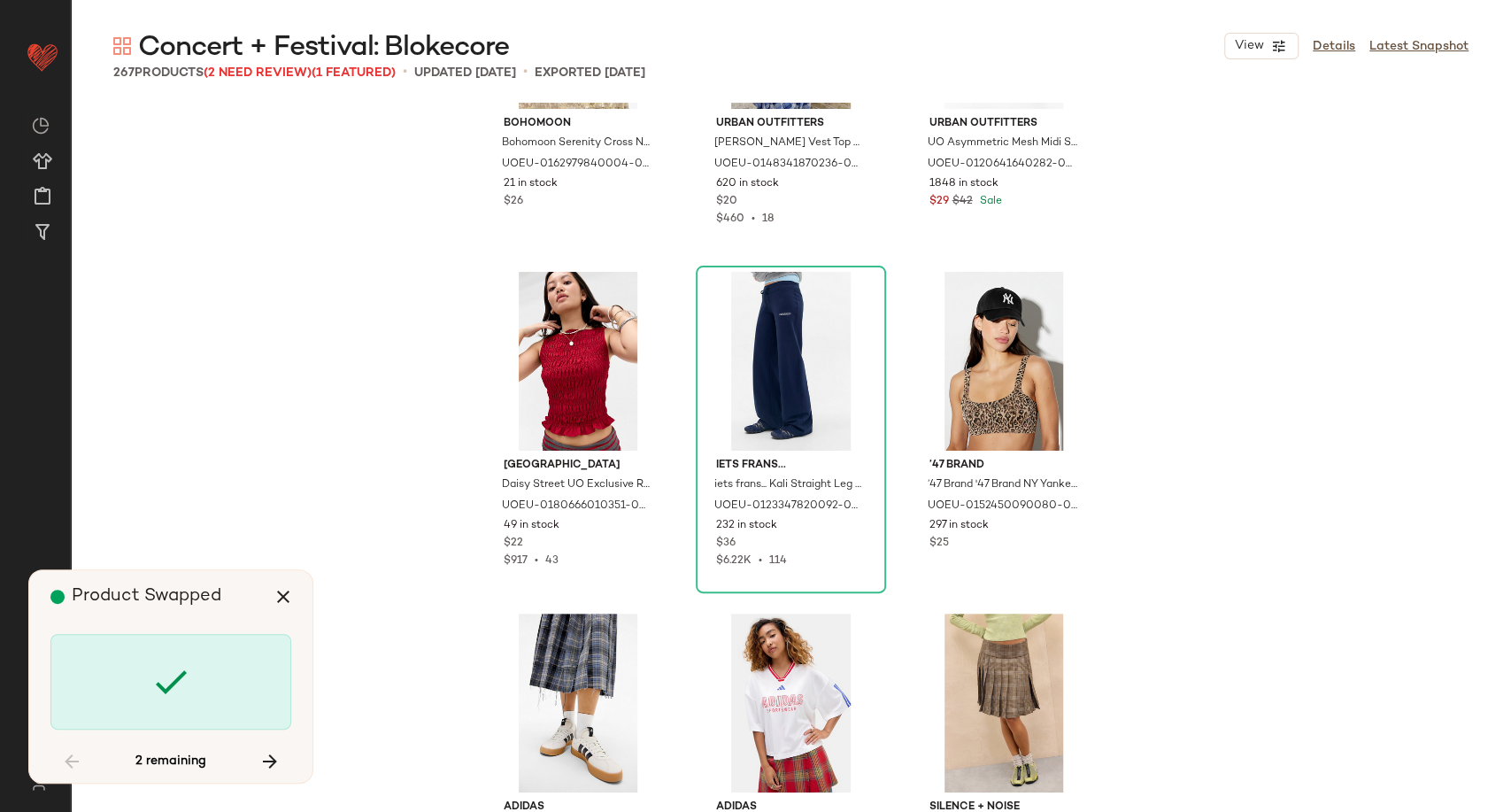
scroll to position [20160, 0]
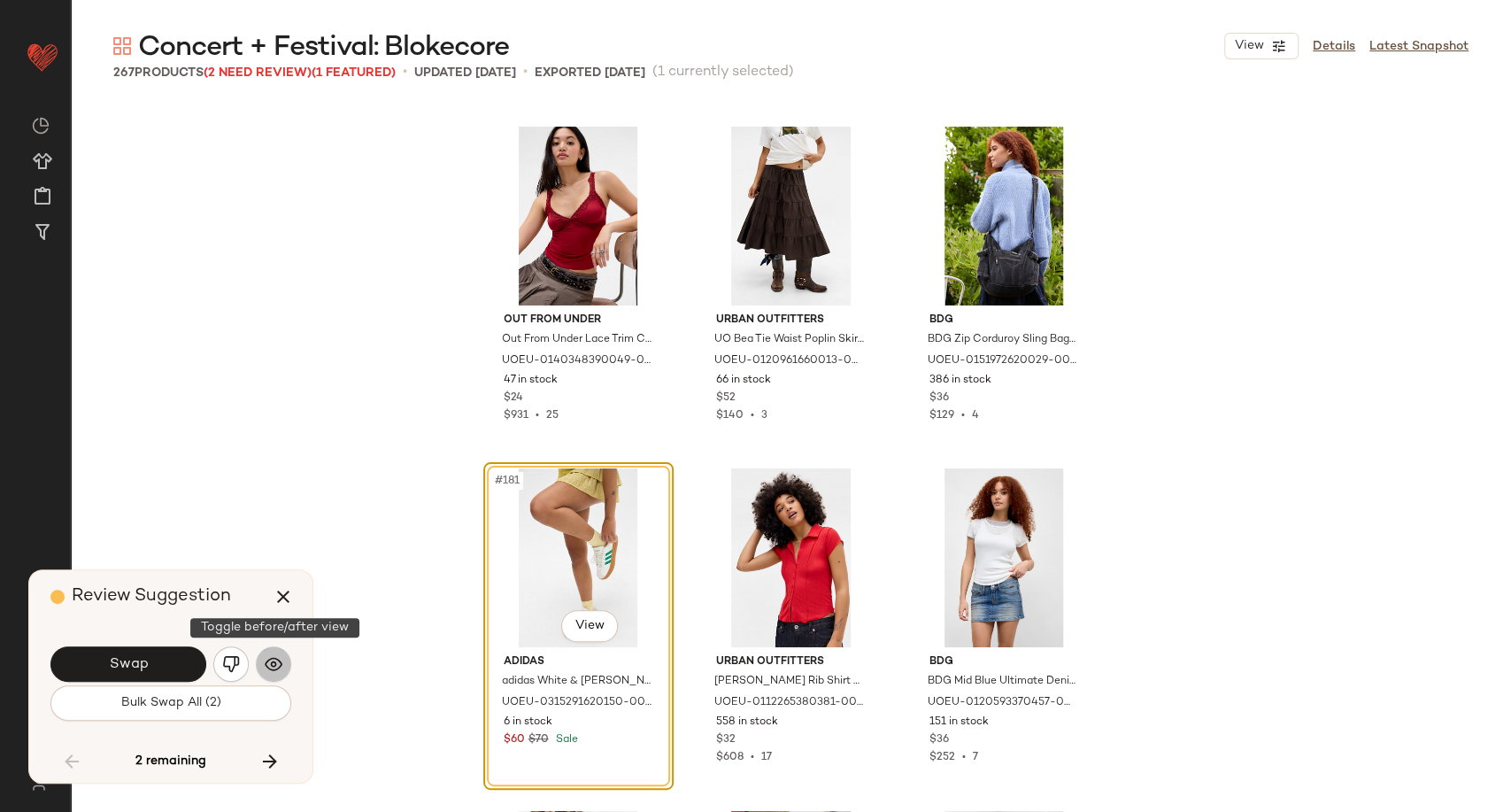
click at [276, 668] on img "button" at bounding box center [274, 664] width 18 height 18
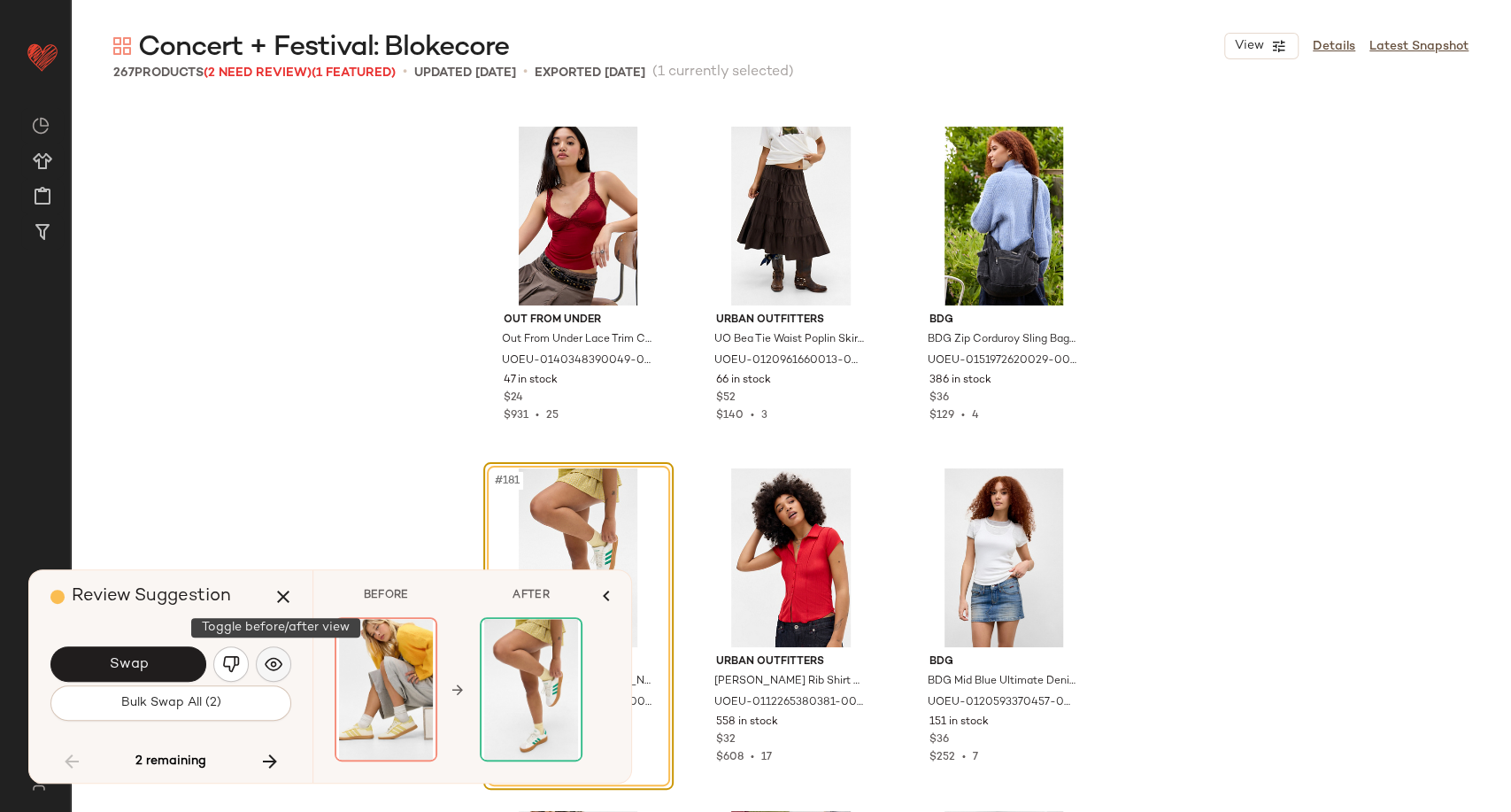
click at [282, 664] on button "button" at bounding box center [274, 664] width 35 height 35
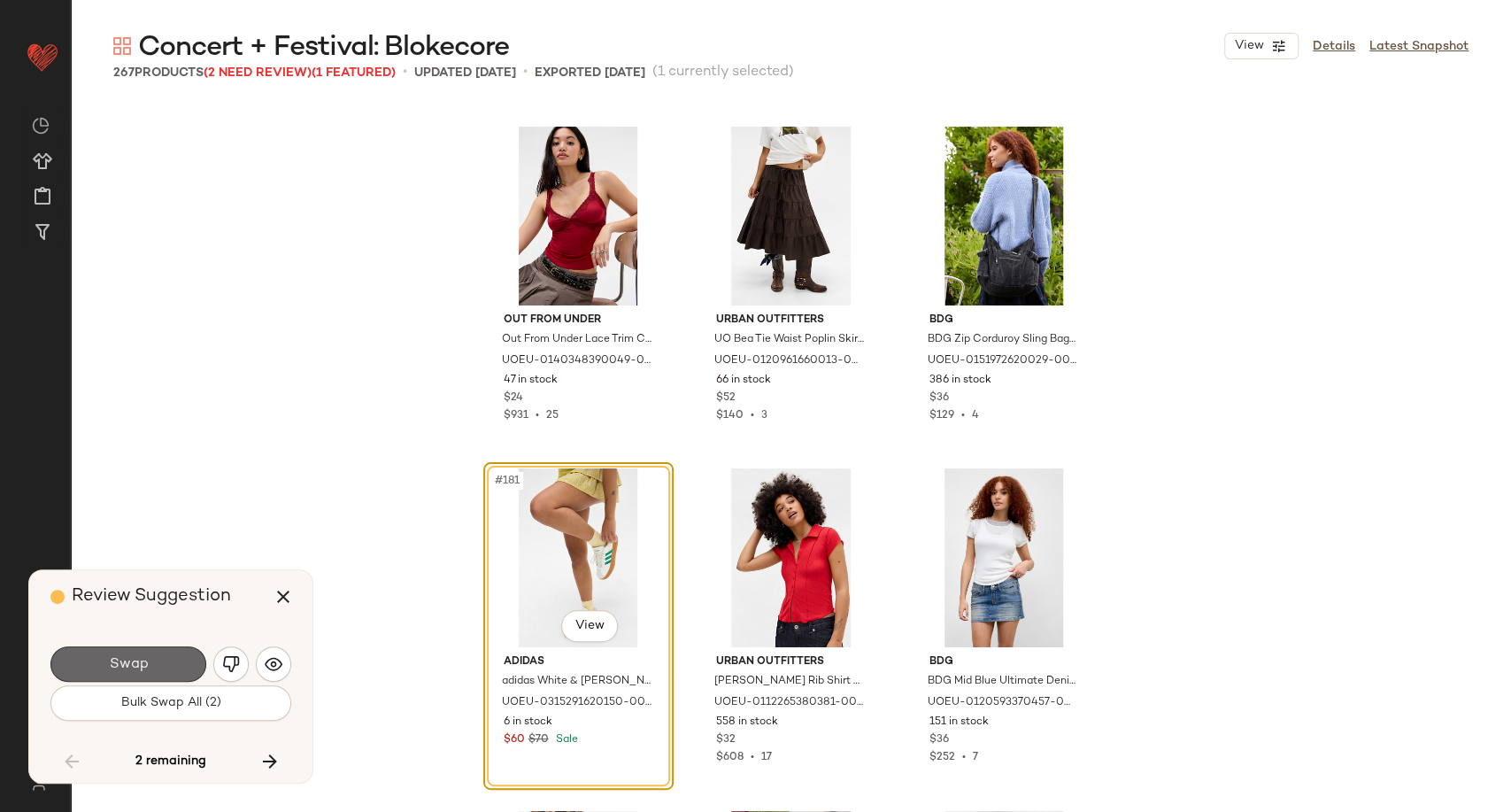
click at [133, 668] on span "Swap" at bounding box center [128, 664] width 40 height 17
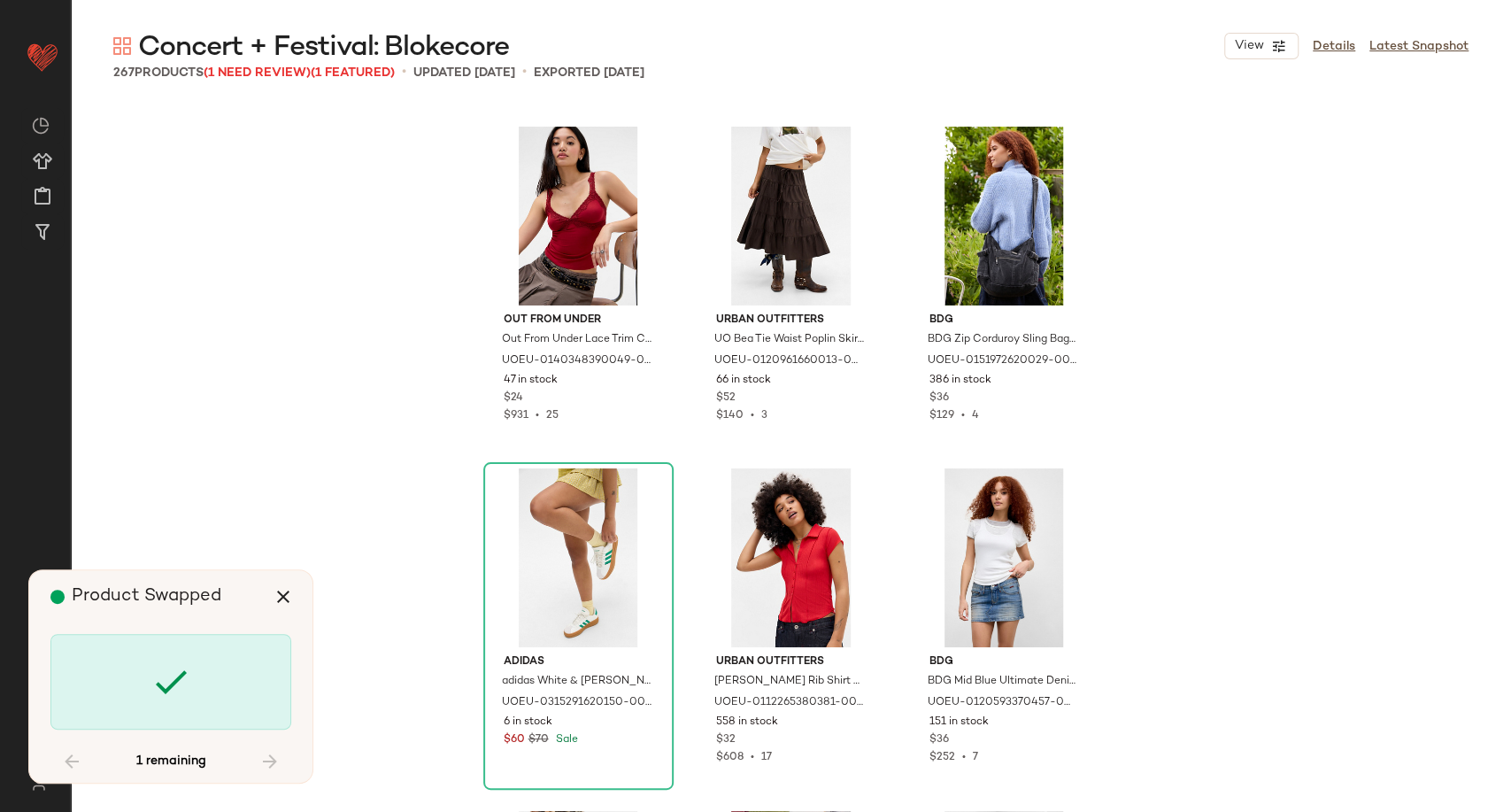
scroll to position [22894, 0]
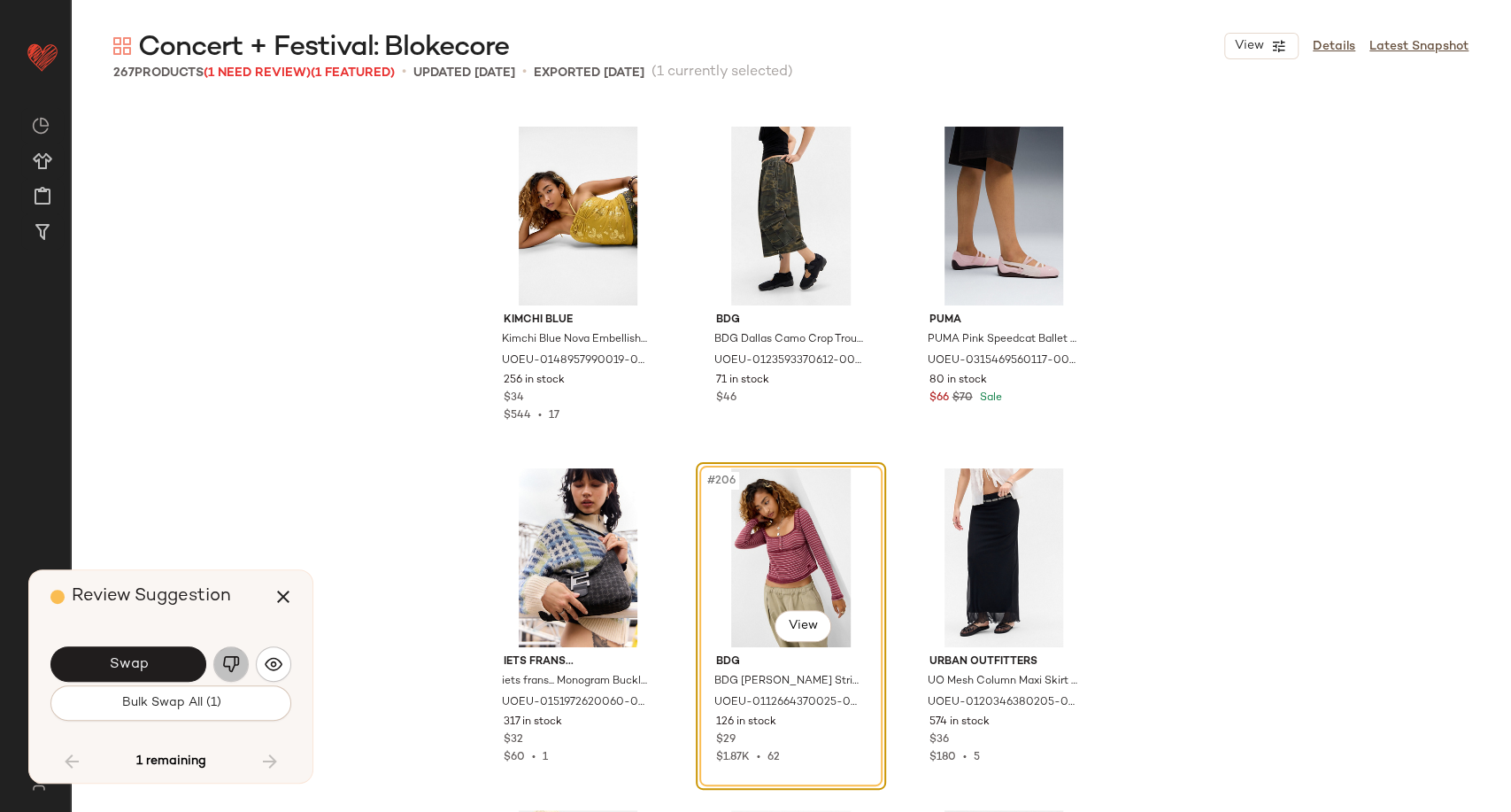
click at [238, 670] on img "button" at bounding box center [231, 664] width 18 height 18
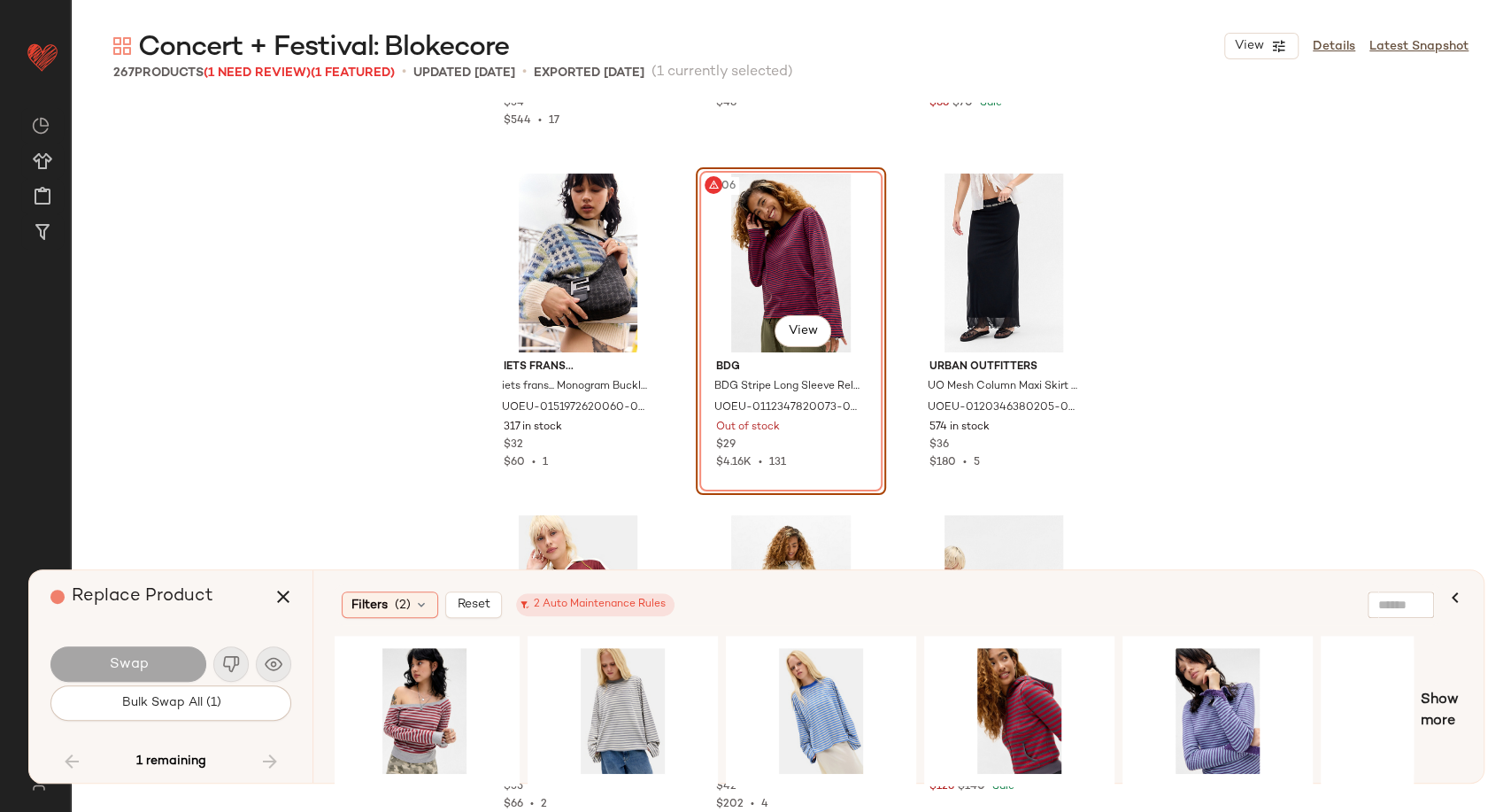
scroll to position [0, 609]
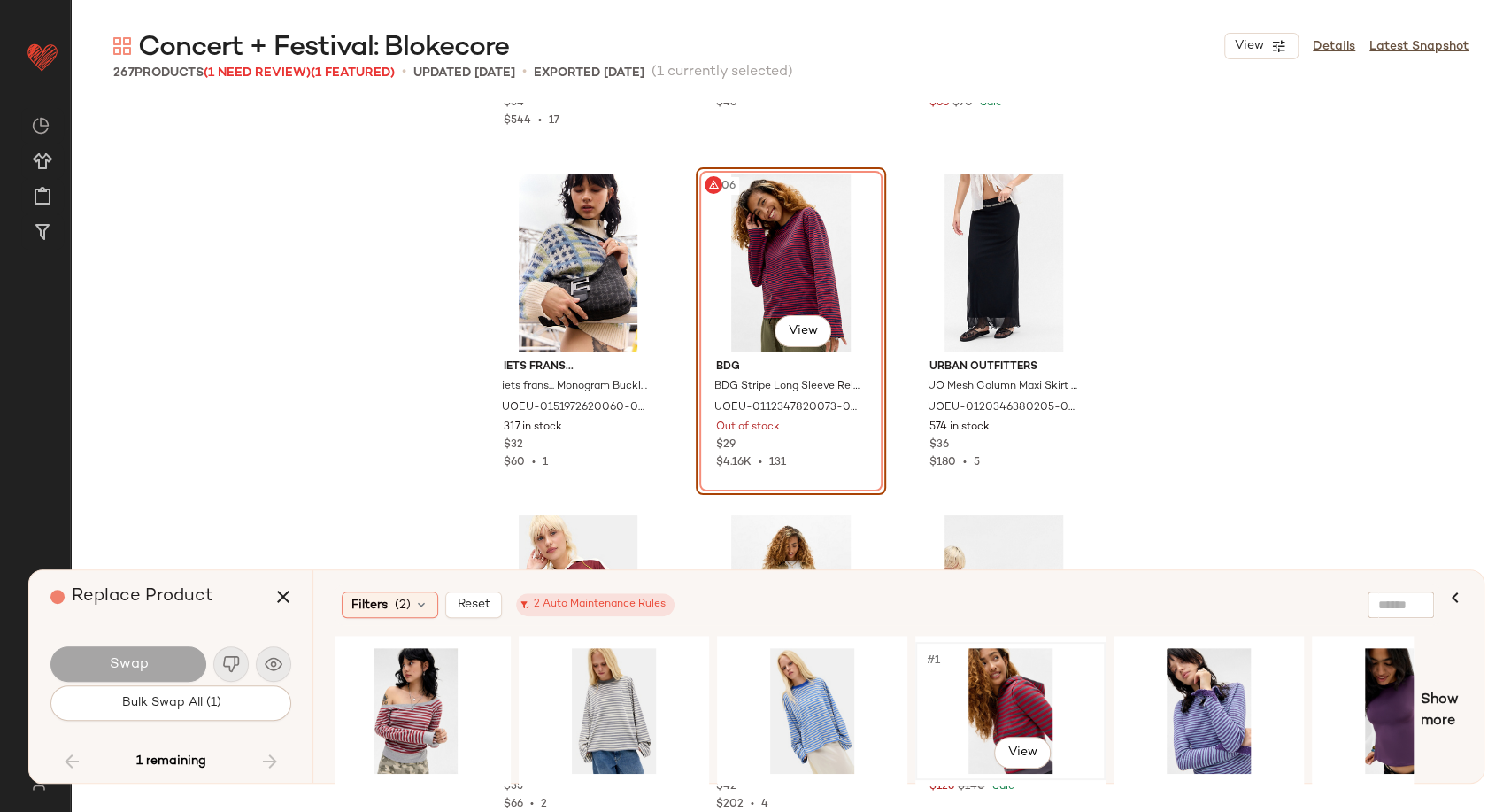
click at [1010, 684] on div "#1 View" at bounding box center [1010, 711] width 178 height 126
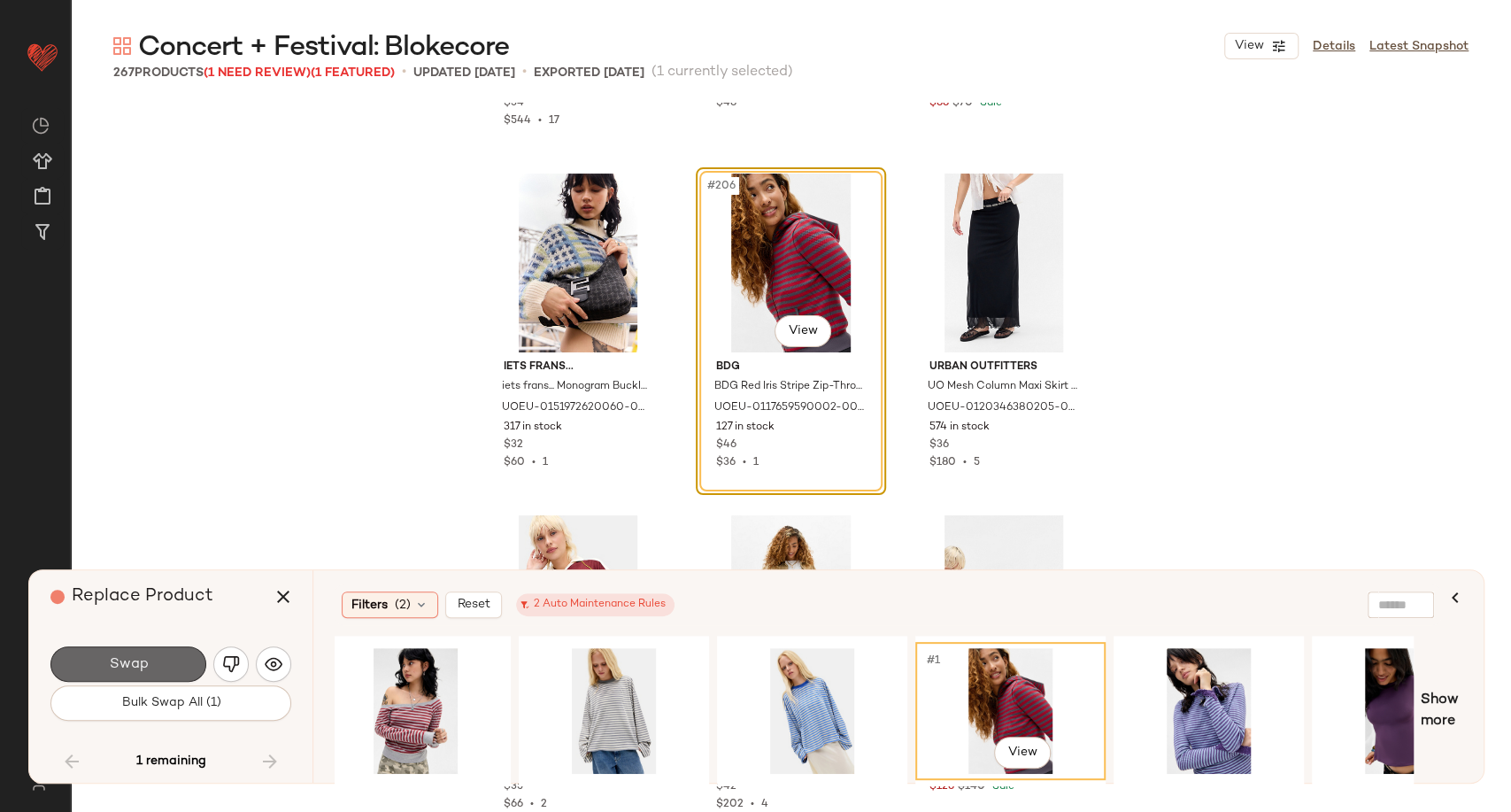
click at [167, 673] on button "Swap" at bounding box center [129, 664] width 156 height 35
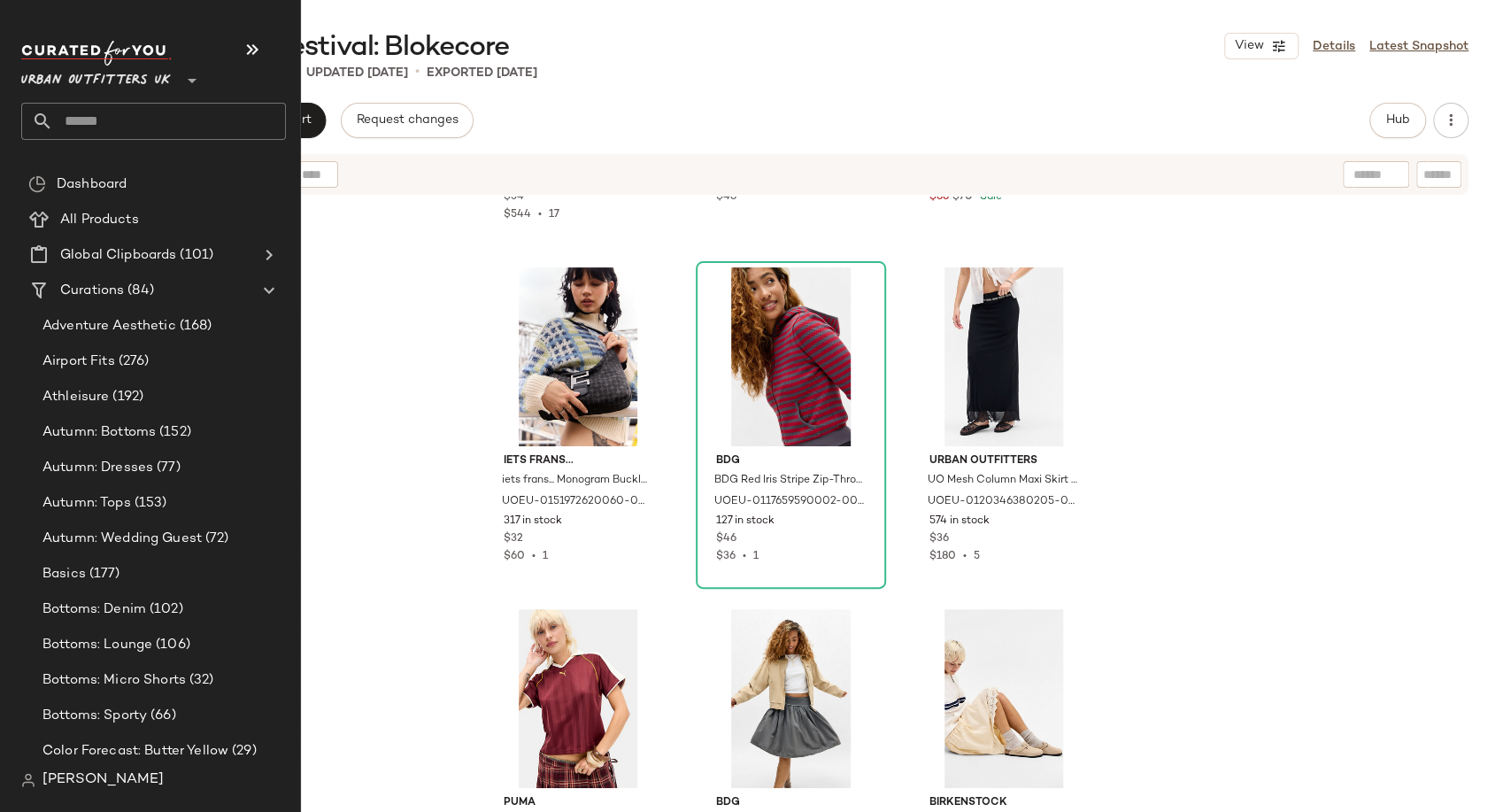
click at [98, 131] on input "text" at bounding box center [169, 121] width 233 height 37
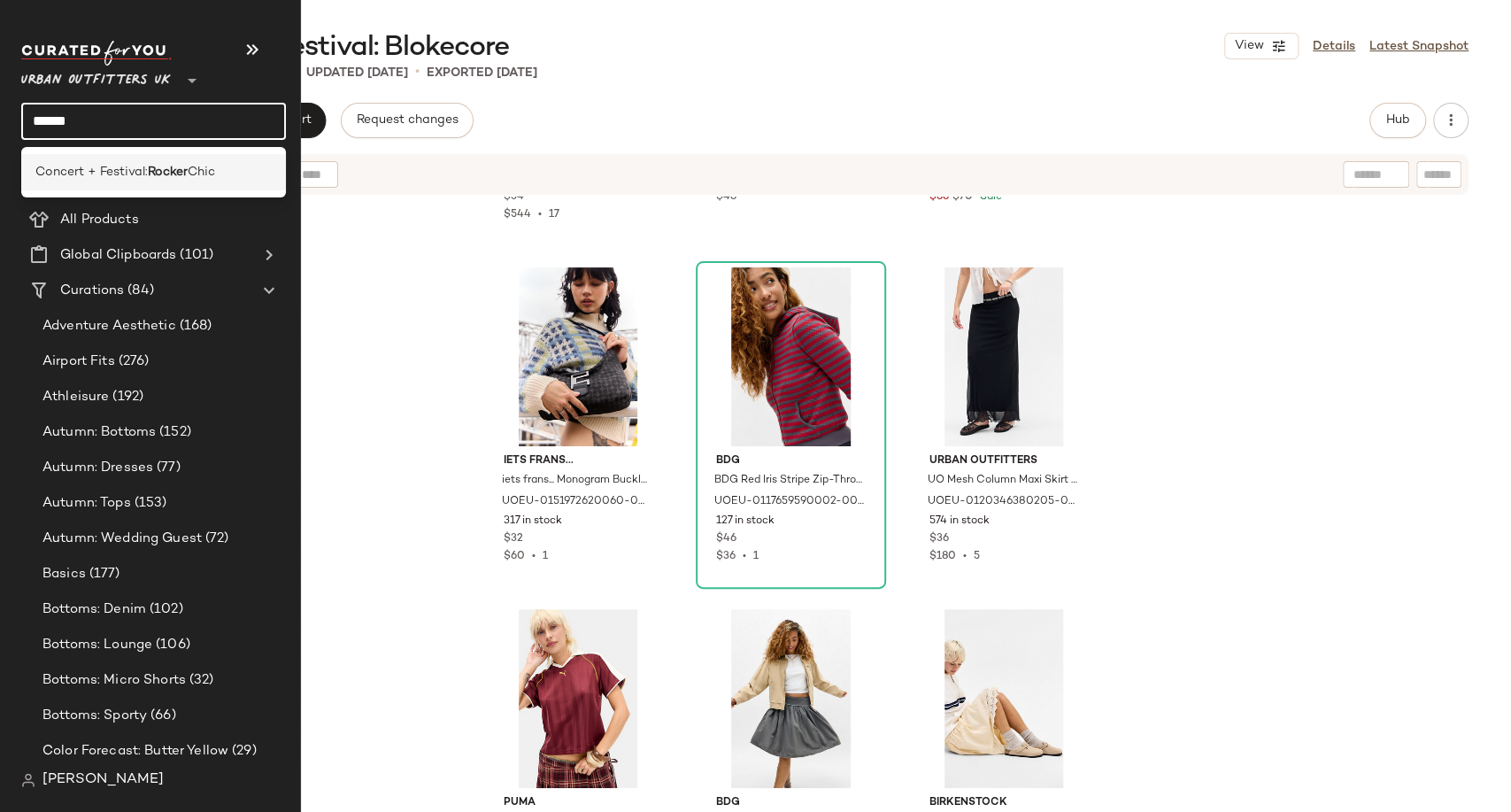
type input "******"
click at [109, 169] on span "Concert + Festival:" at bounding box center [91, 171] width 112 height 18
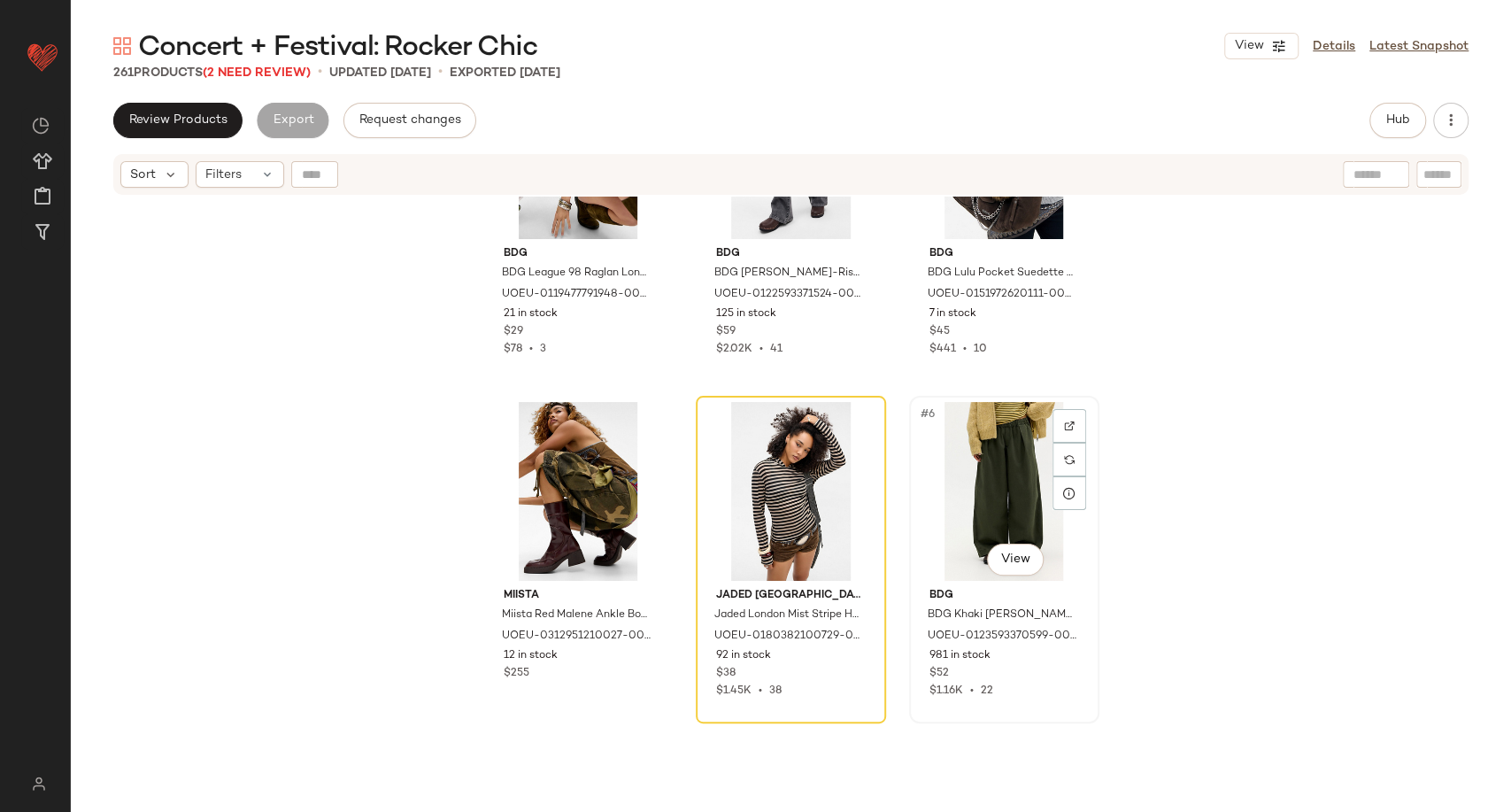
scroll to position [197, 0]
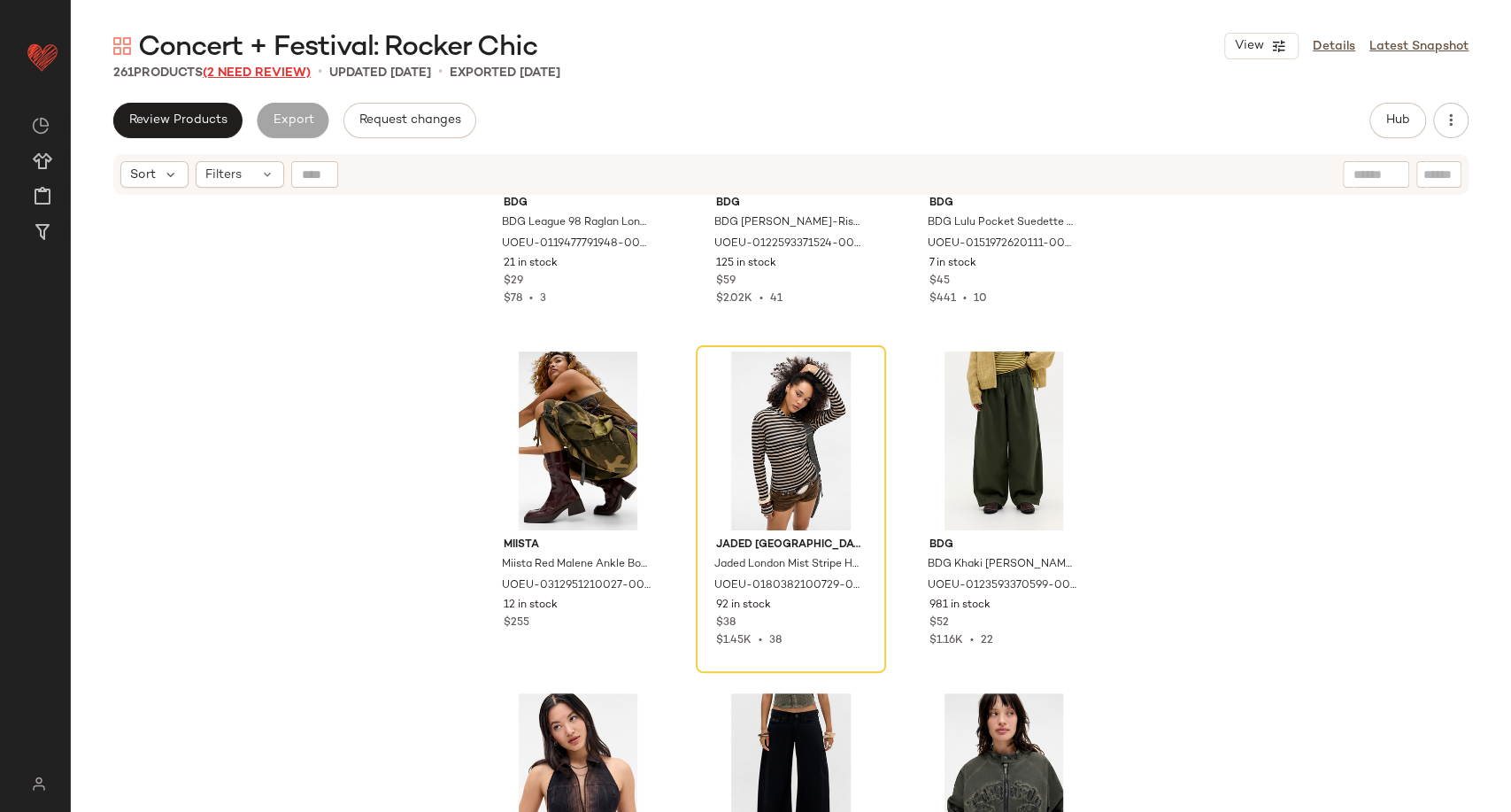
click at [240, 68] on span "(2 Need Review)" at bounding box center [256, 73] width 108 height 14
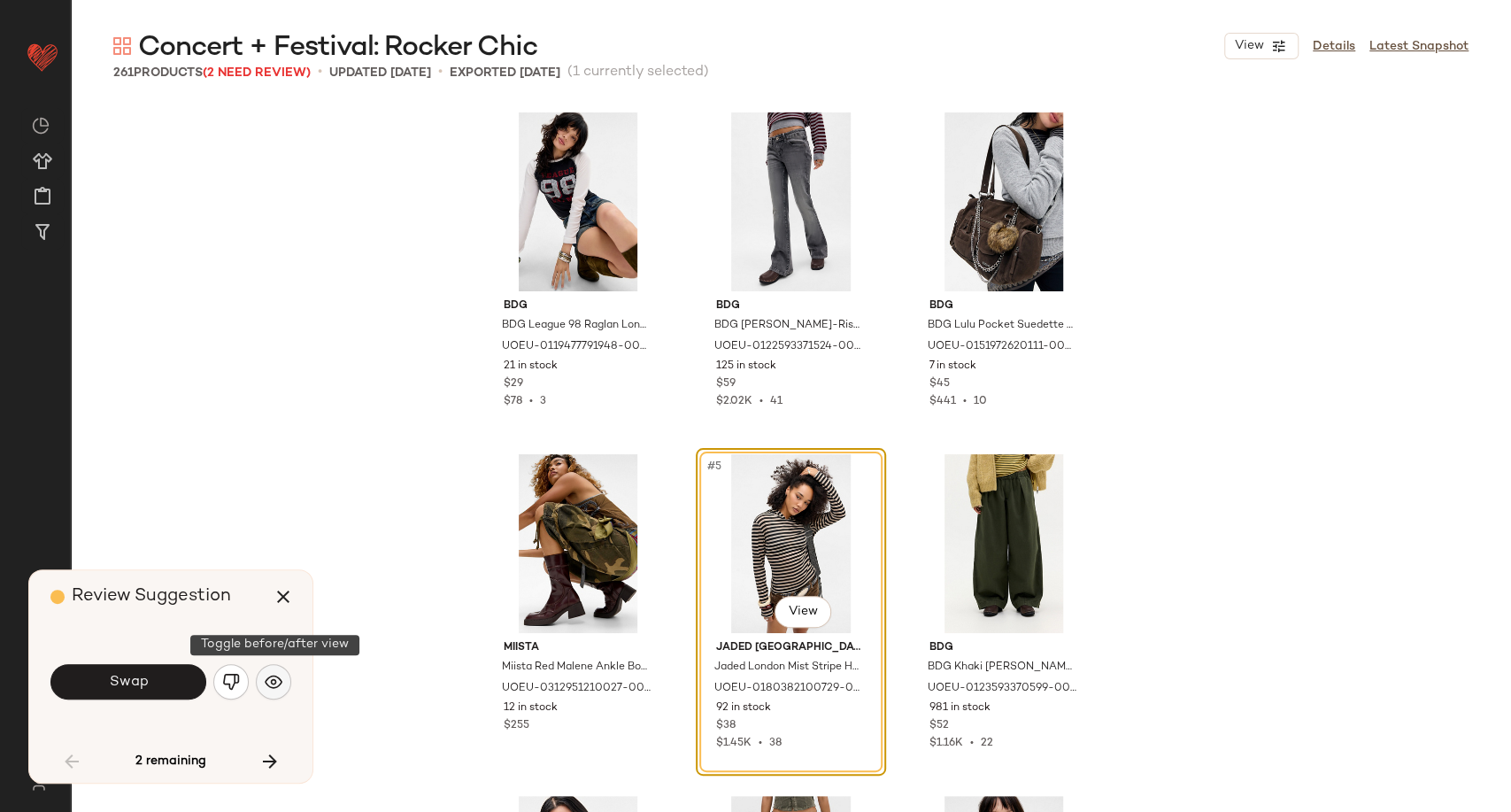
click at [276, 680] on img "button" at bounding box center [274, 682] width 18 height 18
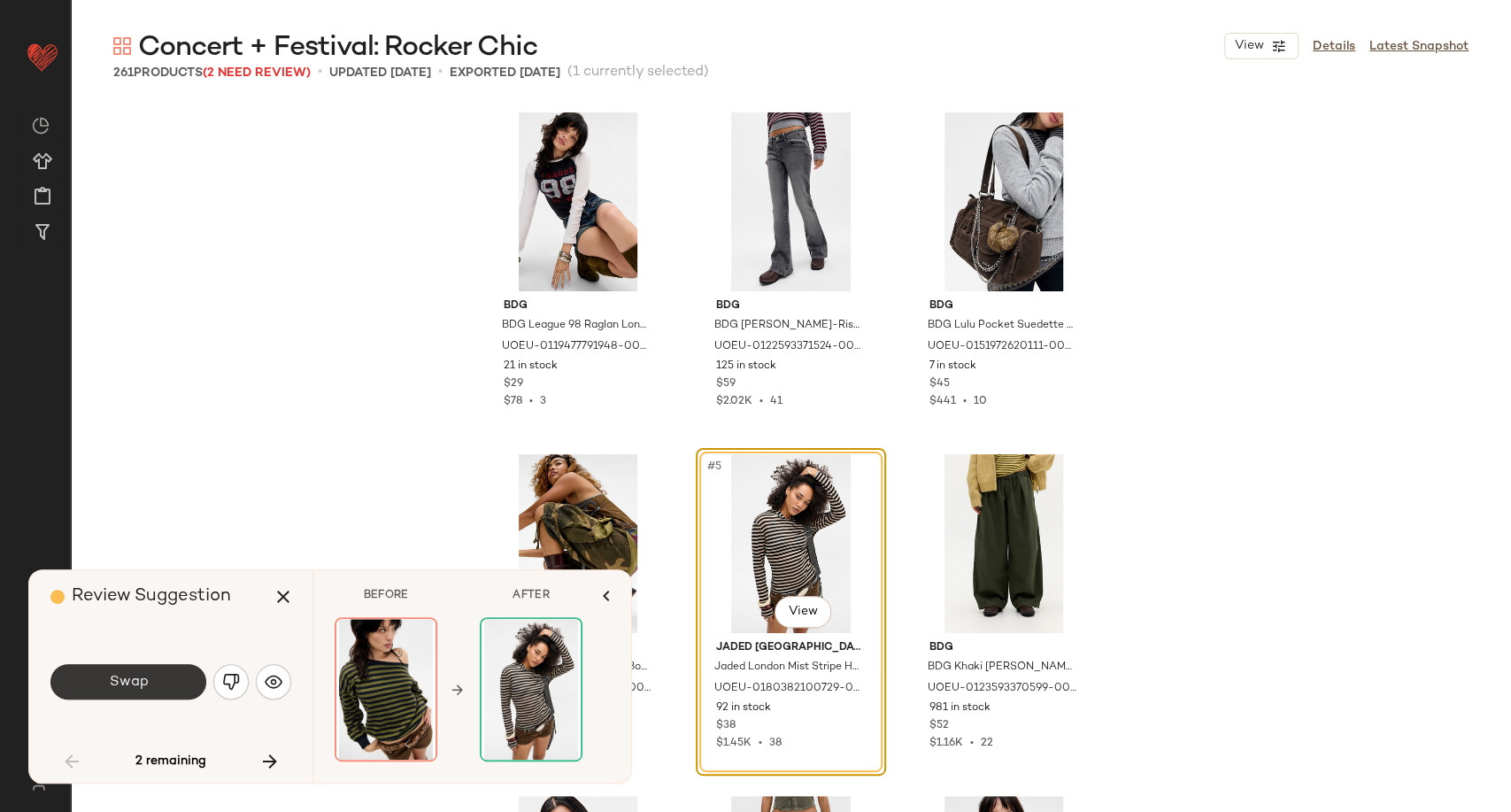
click at [173, 674] on button "Swap" at bounding box center [129, 682] width 156 height 35
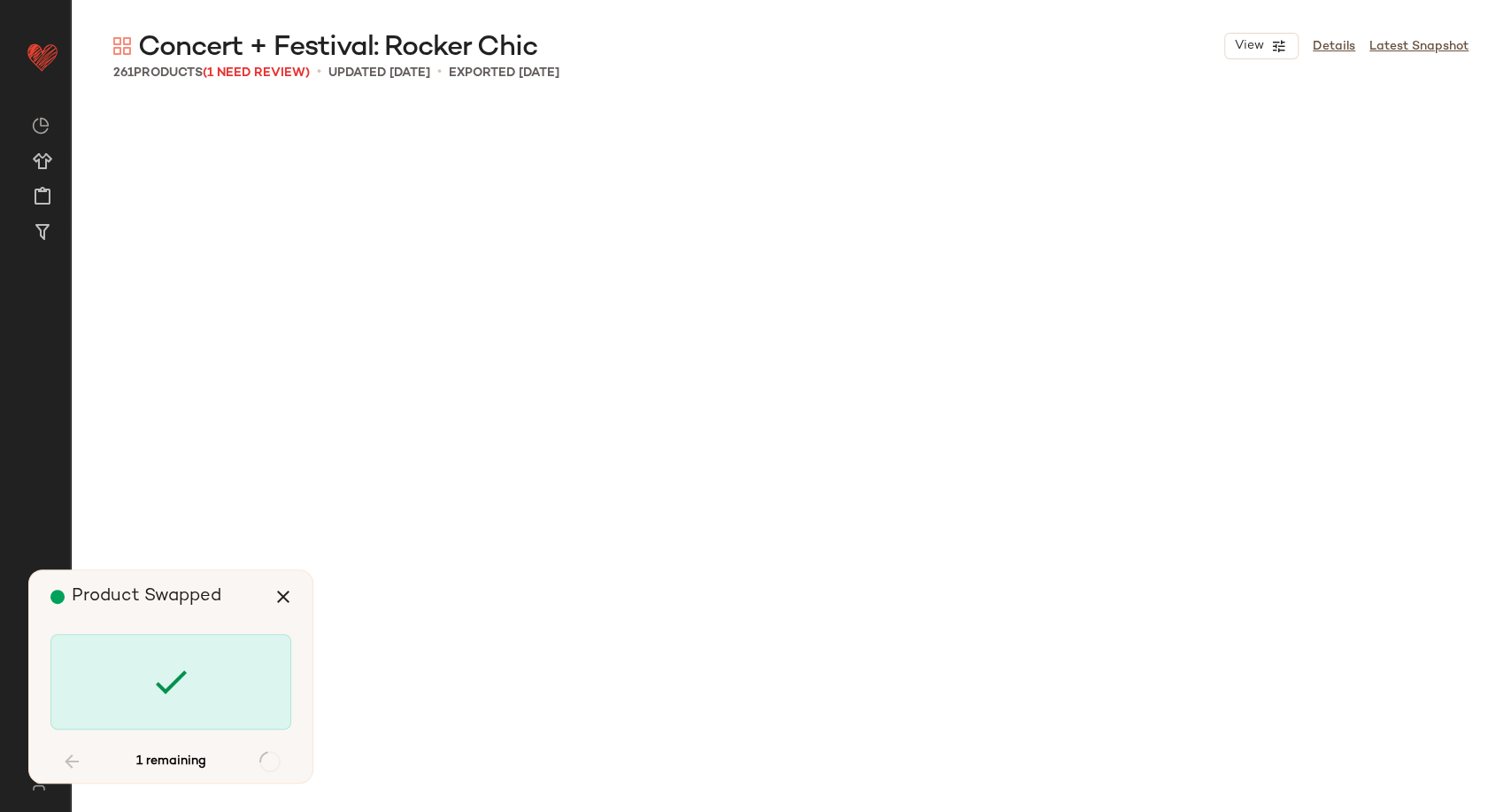
scroll to position [3075, 0]
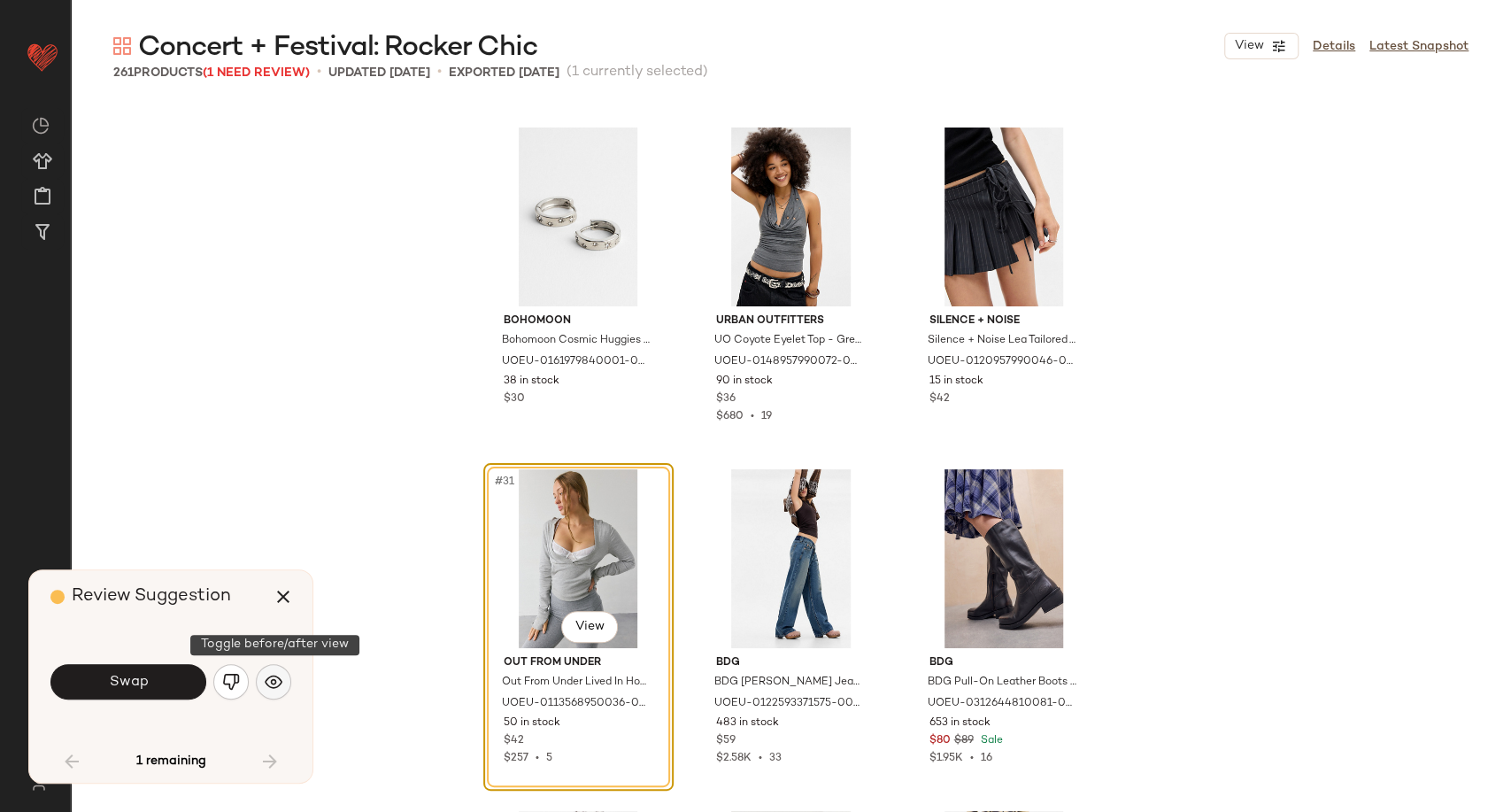
click at [266, 688] on img "button" at bounding box center [274, 682] width 18 height 18
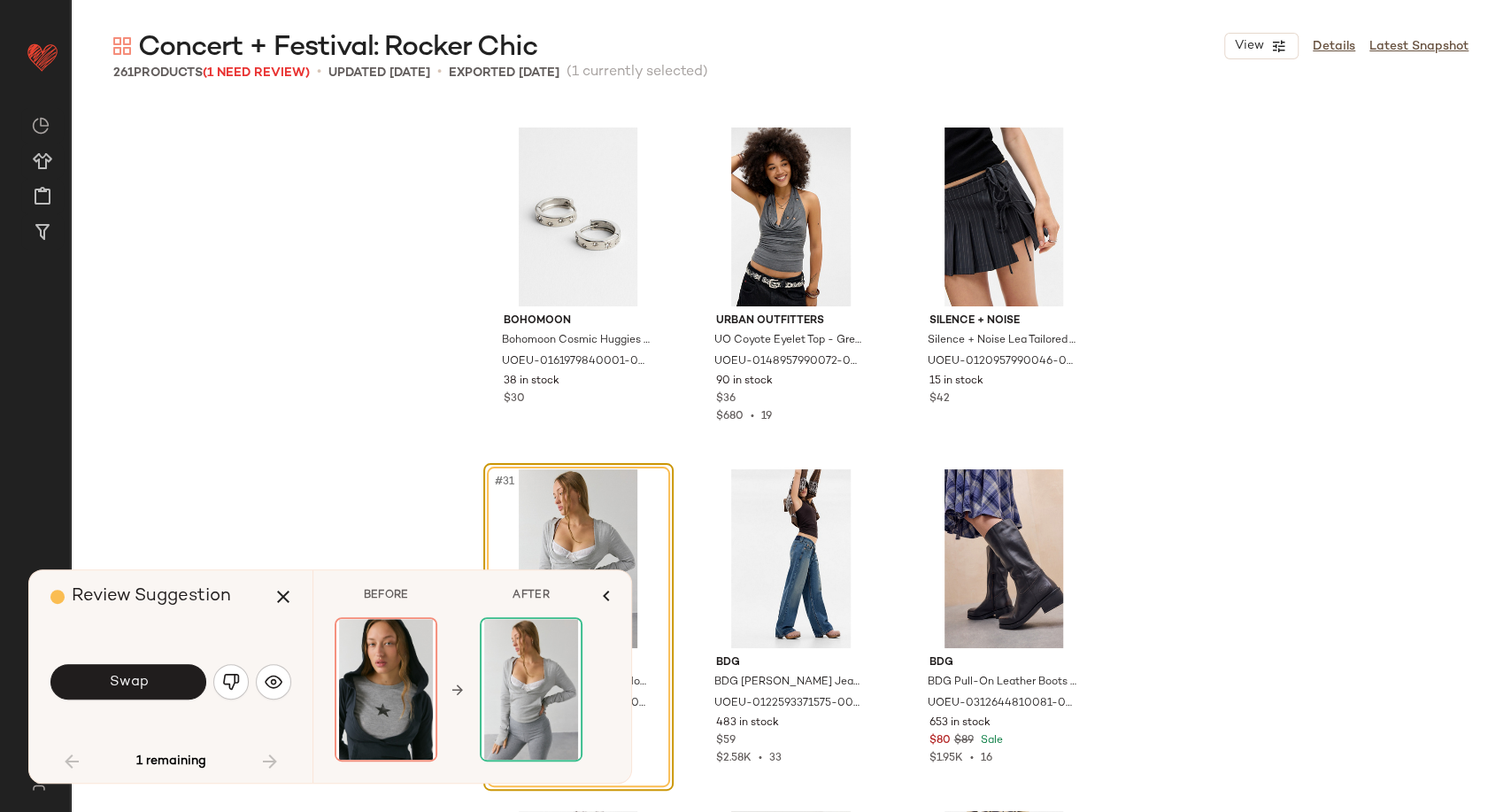
click at [168, 675] on button "Swap" at bounding box center [129, 682] width 156 height 35
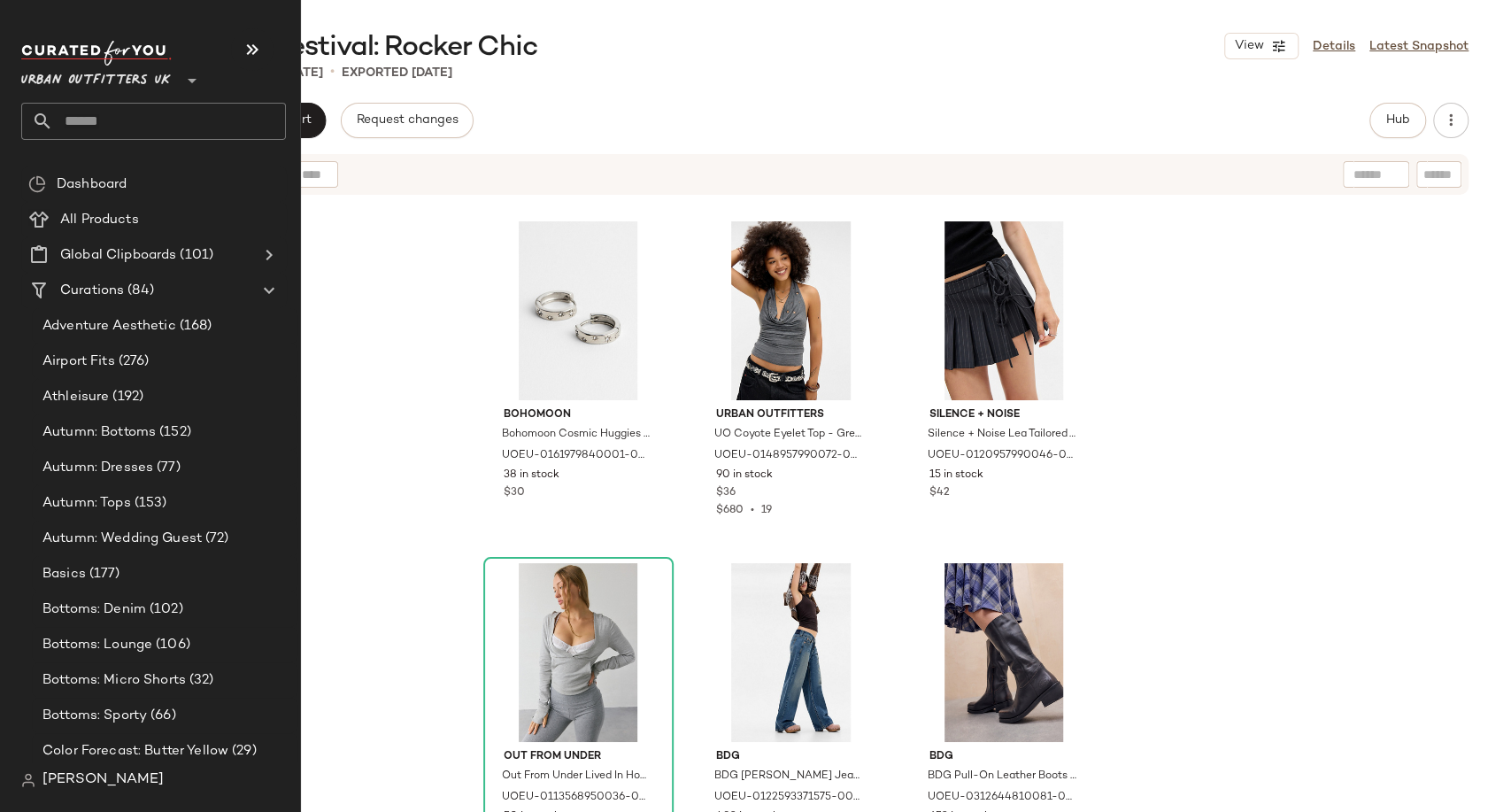
click at [121, 131] on input "text" at bounding box center [169, 121] width 233 height 37
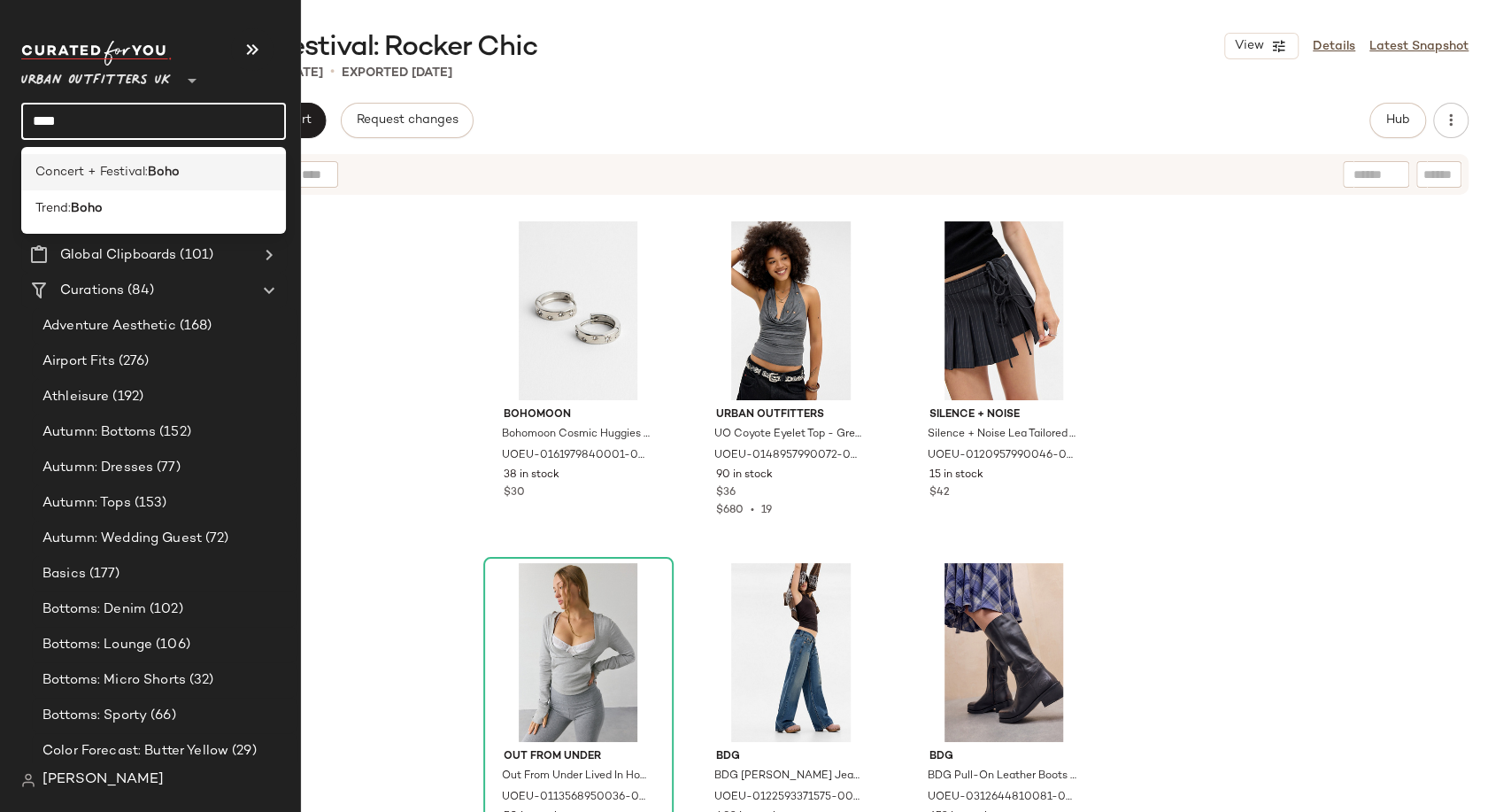
type input "****"
click at [127, 179] on span "Concert + Festival:" at bounding box center [91, 171] width 112 height 18
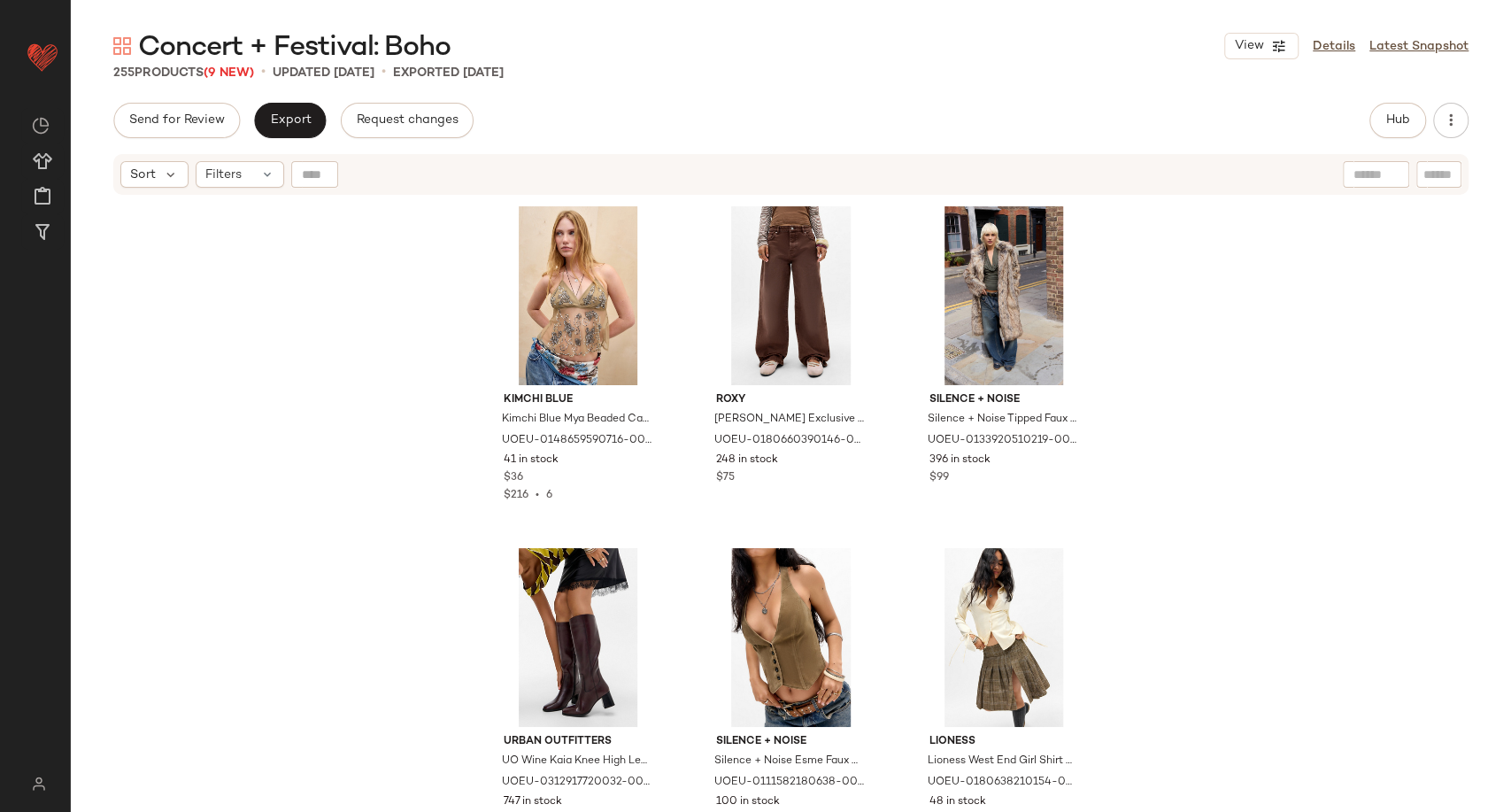
click at [248, 73] on span "(9 New)" at bounding box center [229, 73] width 51 height 14
drag, startPoint x: 255, startPoint y: 73, endPoint x: 220, endPoint y: 73, distance: 35.0
click at [220, 73] on span "(9 New)" at bounding box center [229, 73] width 51 height 14
click at [235, 73] on span "(9 New)" at bounding box center [229, 73] width 51 height 14
click at [312, 242] on div "Kimchi Blue Kimchi Blue Mya Beaded Cami - Gold S at Urban Outfitters UOEU-01486…" at bounding box center [791, 526] width 1440 height 659
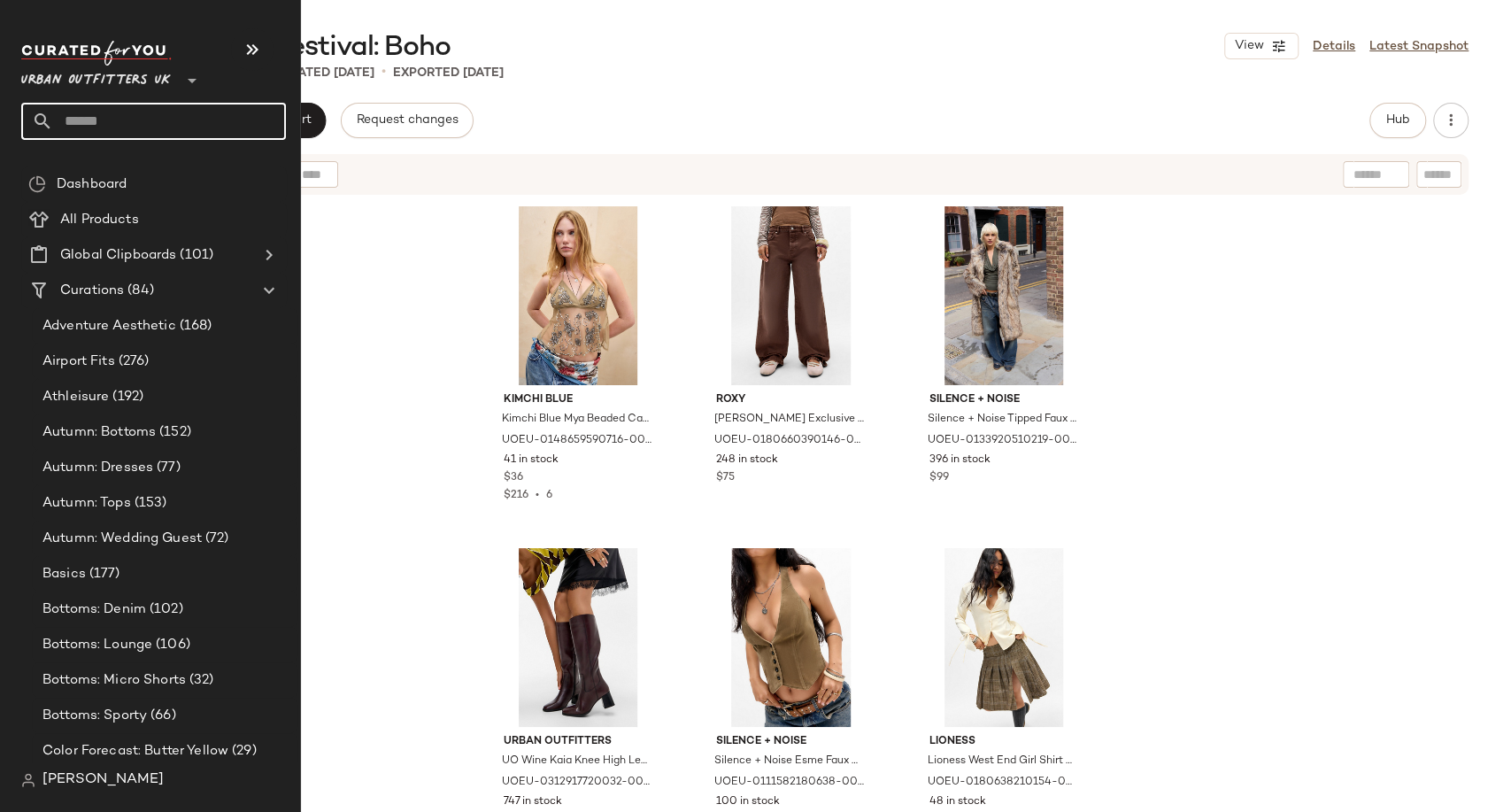
click at [70, 122] on input "text" at bounding box center [169, 121] width 233 height 37
type input "*"
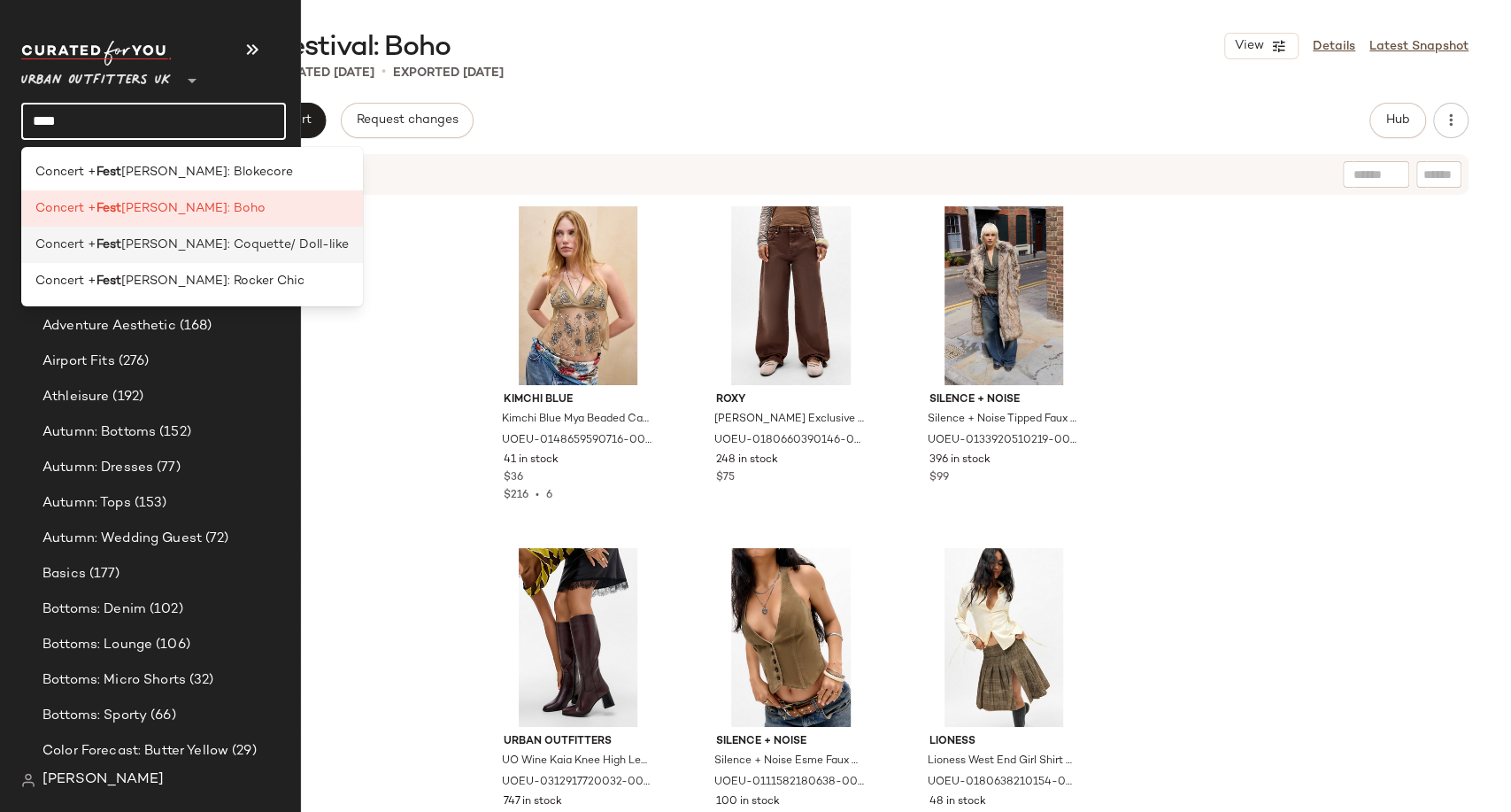
type input "****"
click at [170, 244] on span "ival: Coquette/ Doll-like" at bounding box center [236, 244] width 228 height 18
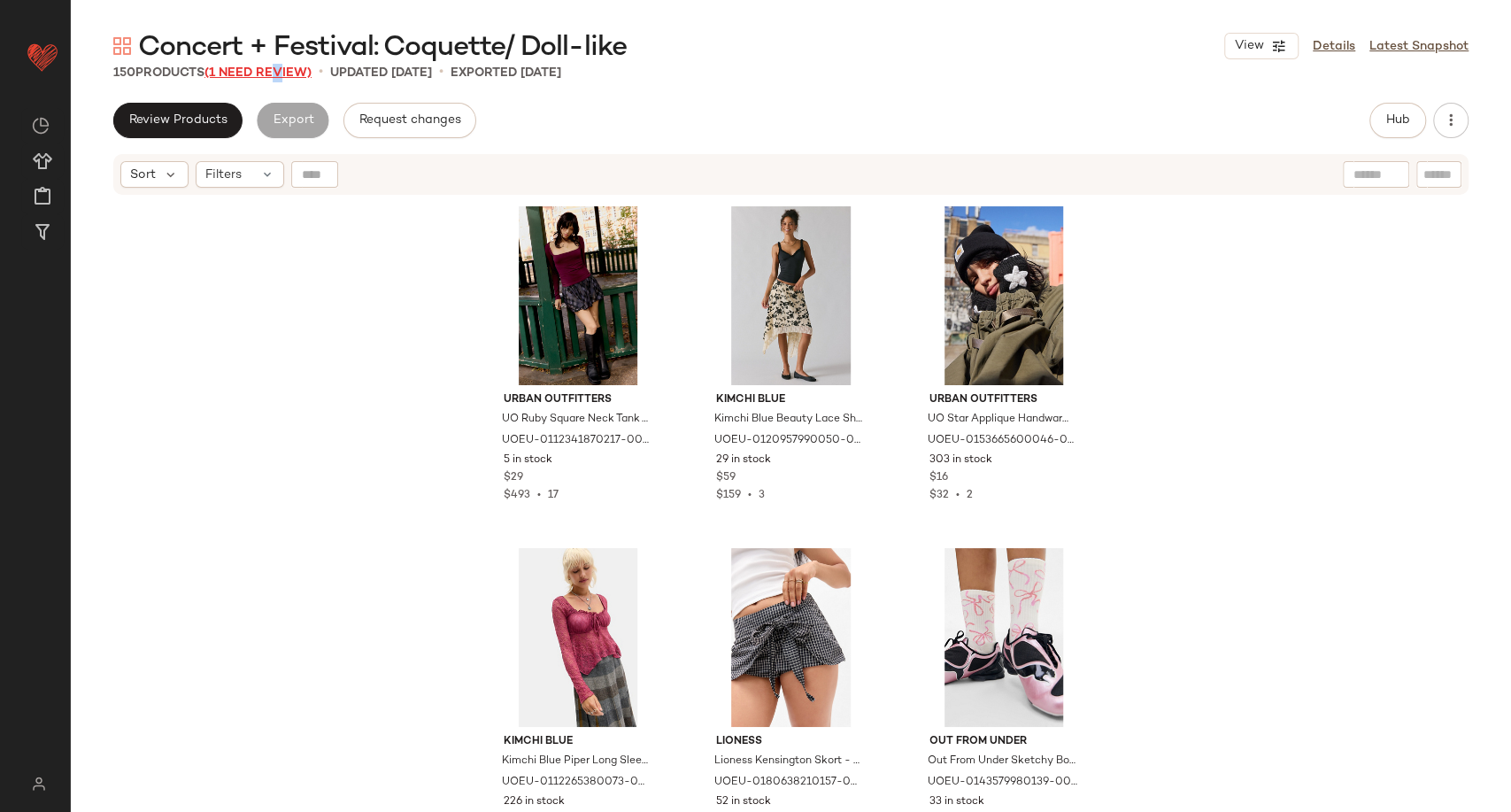
click at [277, 71] on span "(1 Need Review)" at bounding box center [258, 73] width 107 height 14
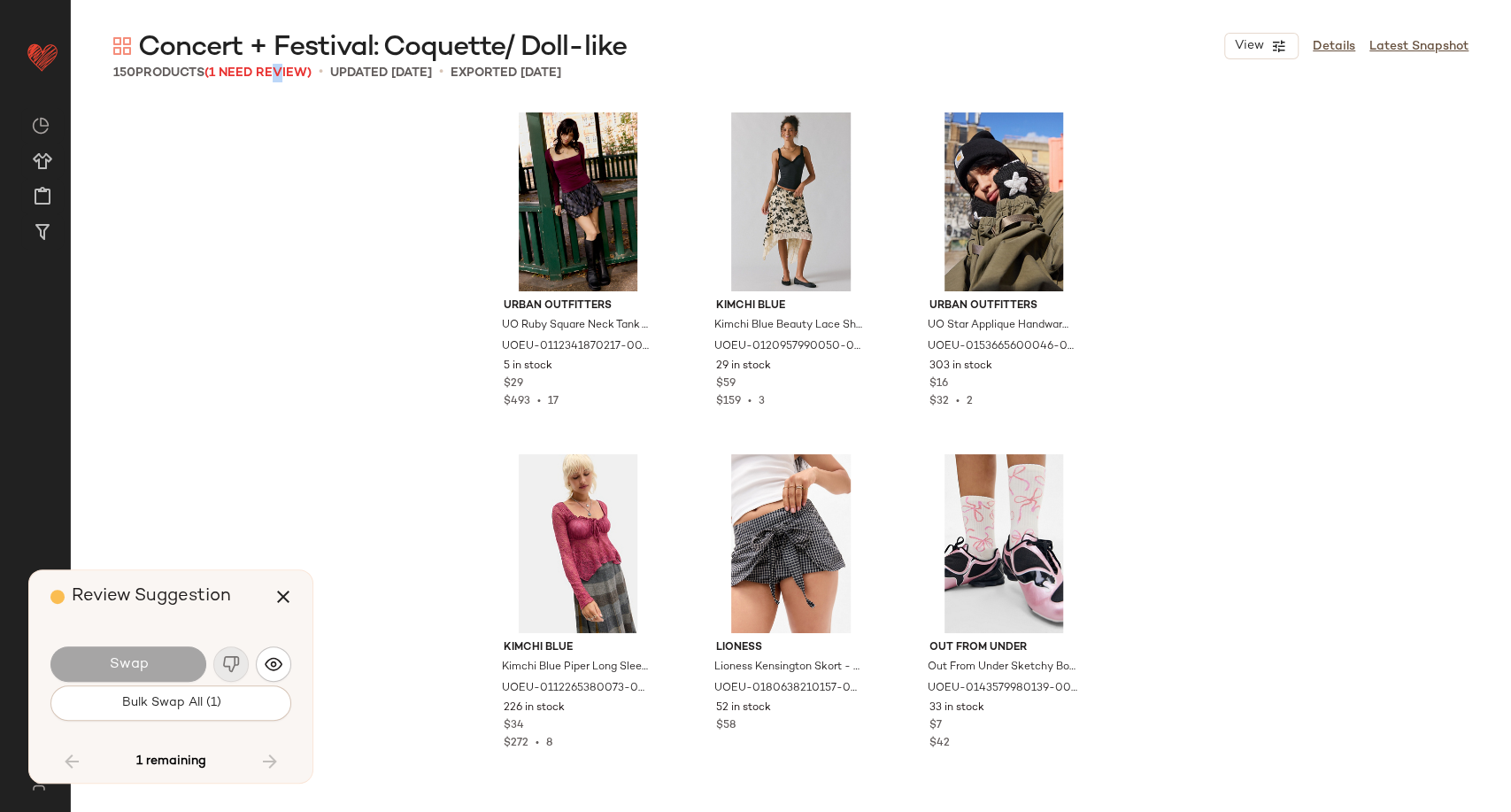
scroll to position [7859, 0]
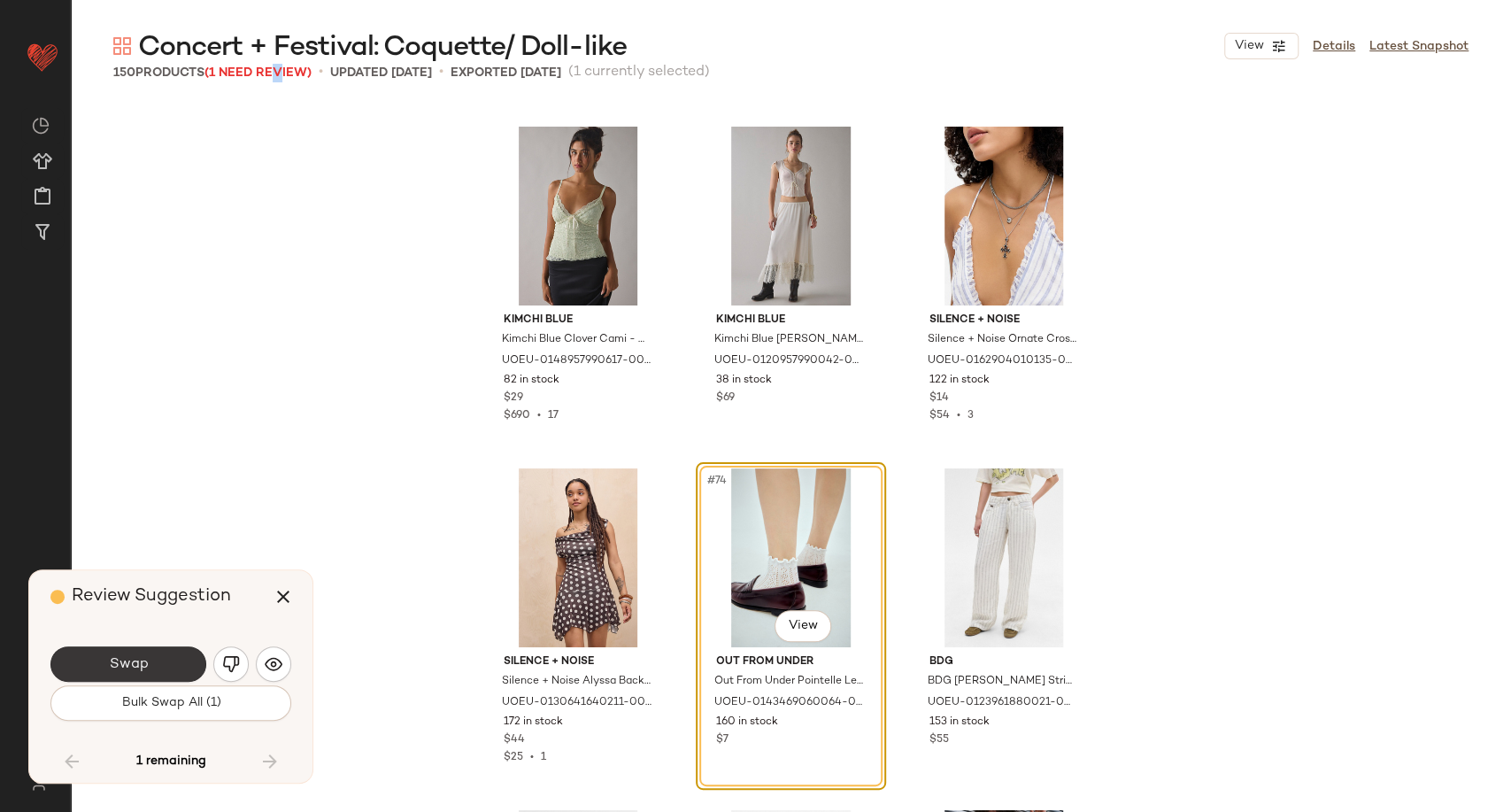
click at [166, 669] on button "Swap" at bounding box center [129, 664] width 156 height 35
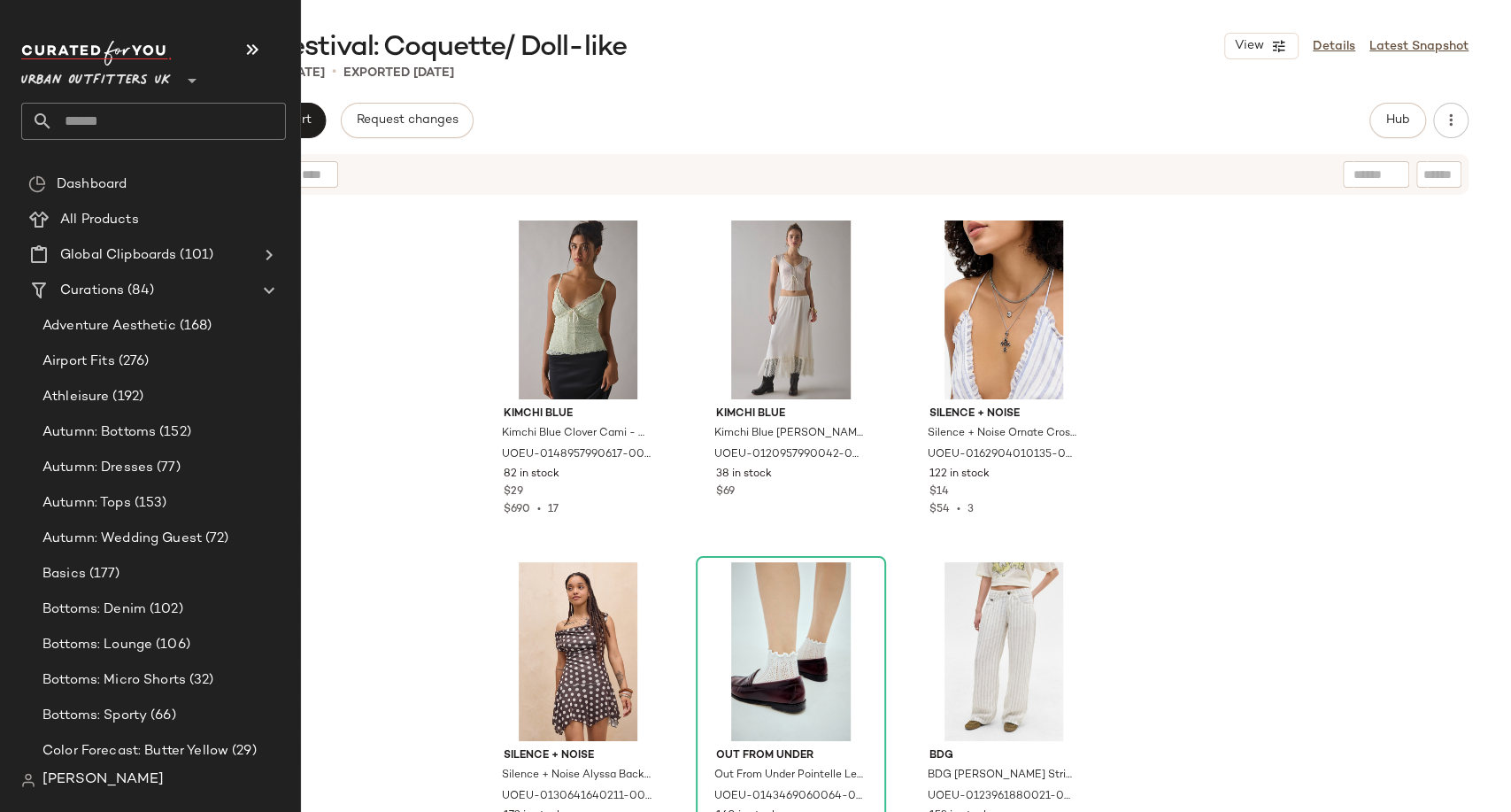
click at [78, 134] on input "text" at bounding box center [169, 121] width 233 height 37
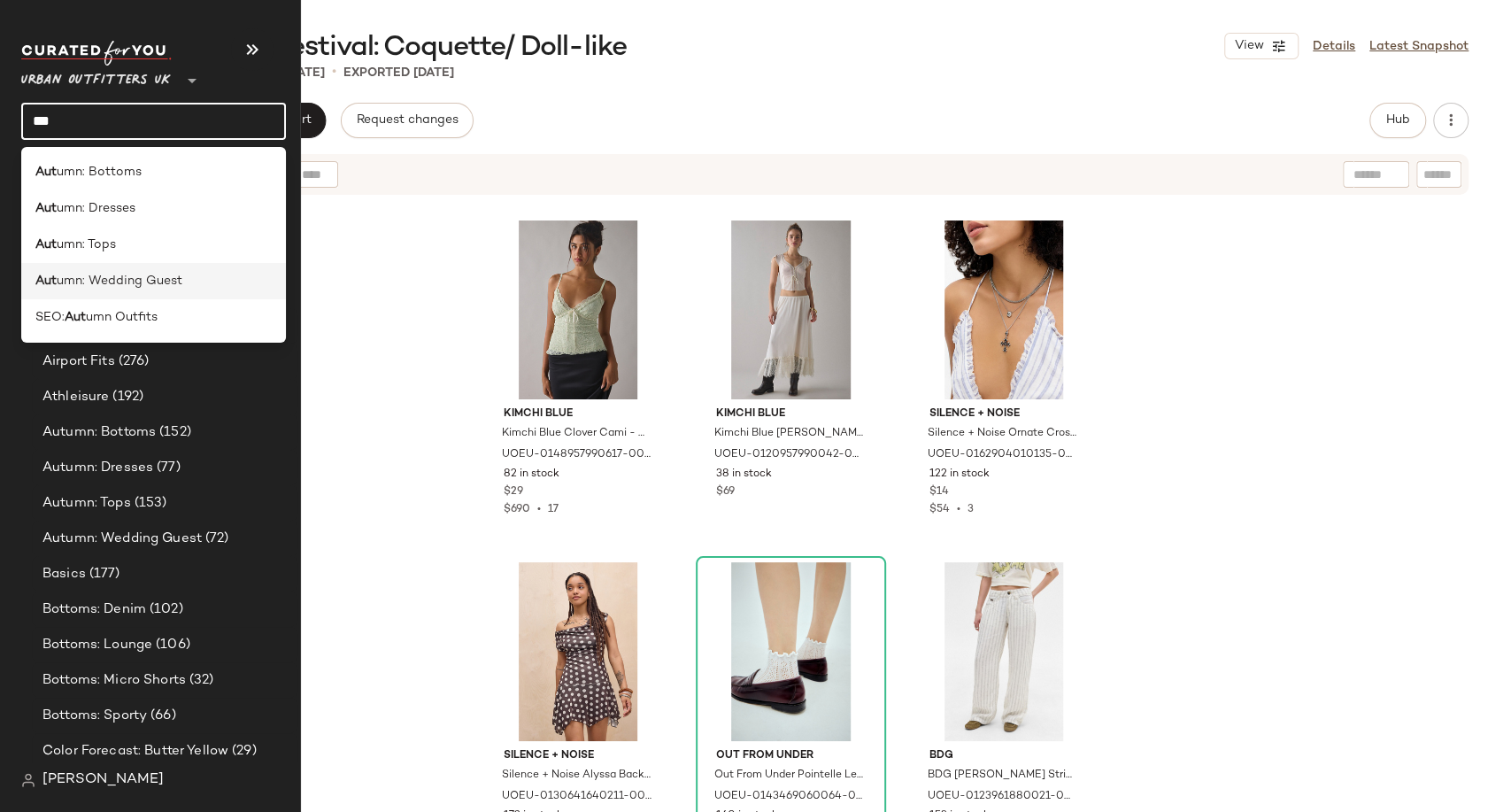
type input "***"
click at [133, 279] on span "umn: Wedding Guest" at bounding box center [119, 280] width 126 height 18
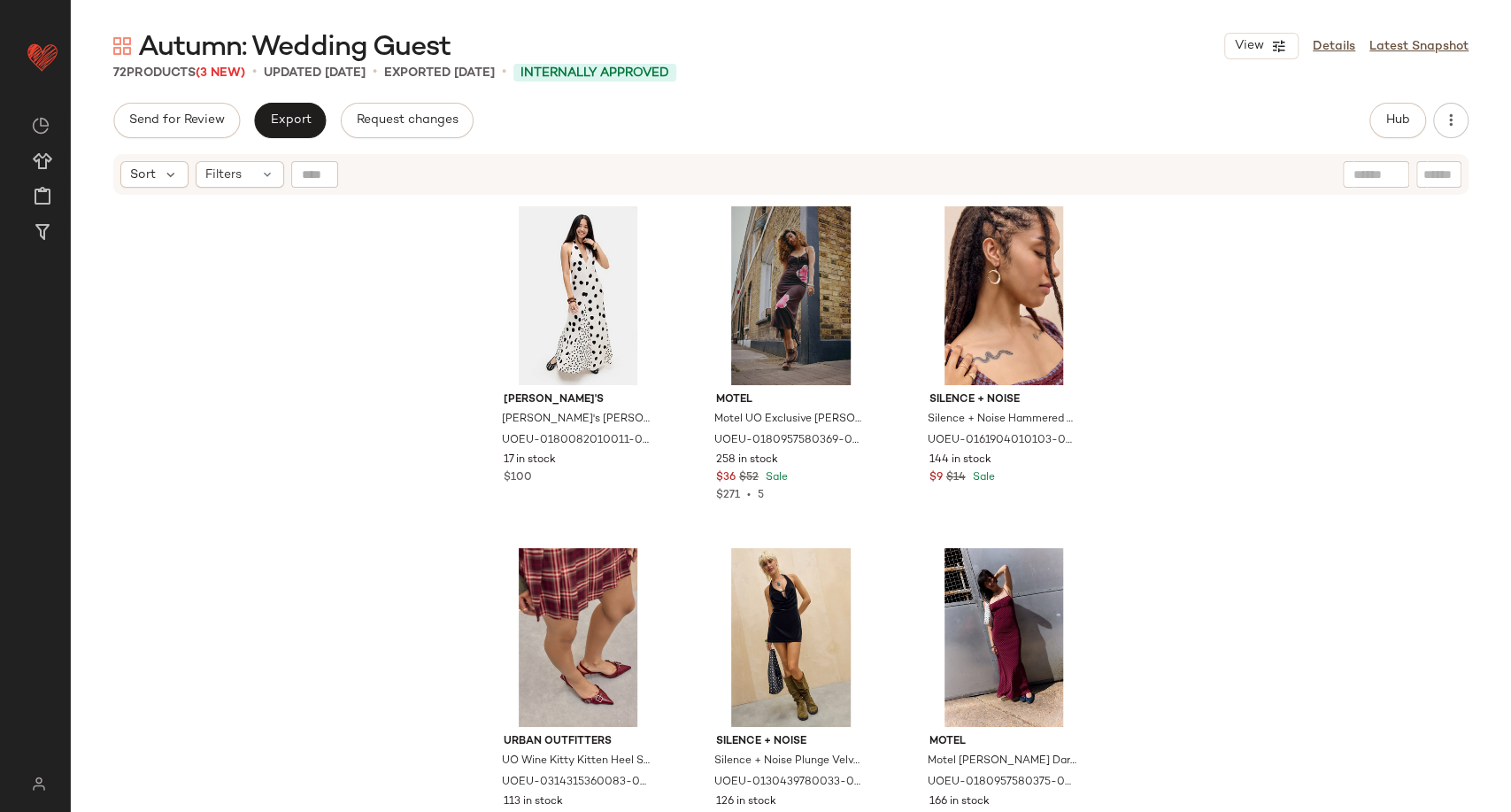
click at [295, 257] on div "Susmie's Susmie's Maria Dress - Black S at Urban Outfitters UOEU-0180082010011-…" at bounding box center [791, 526] width 1440 height 659
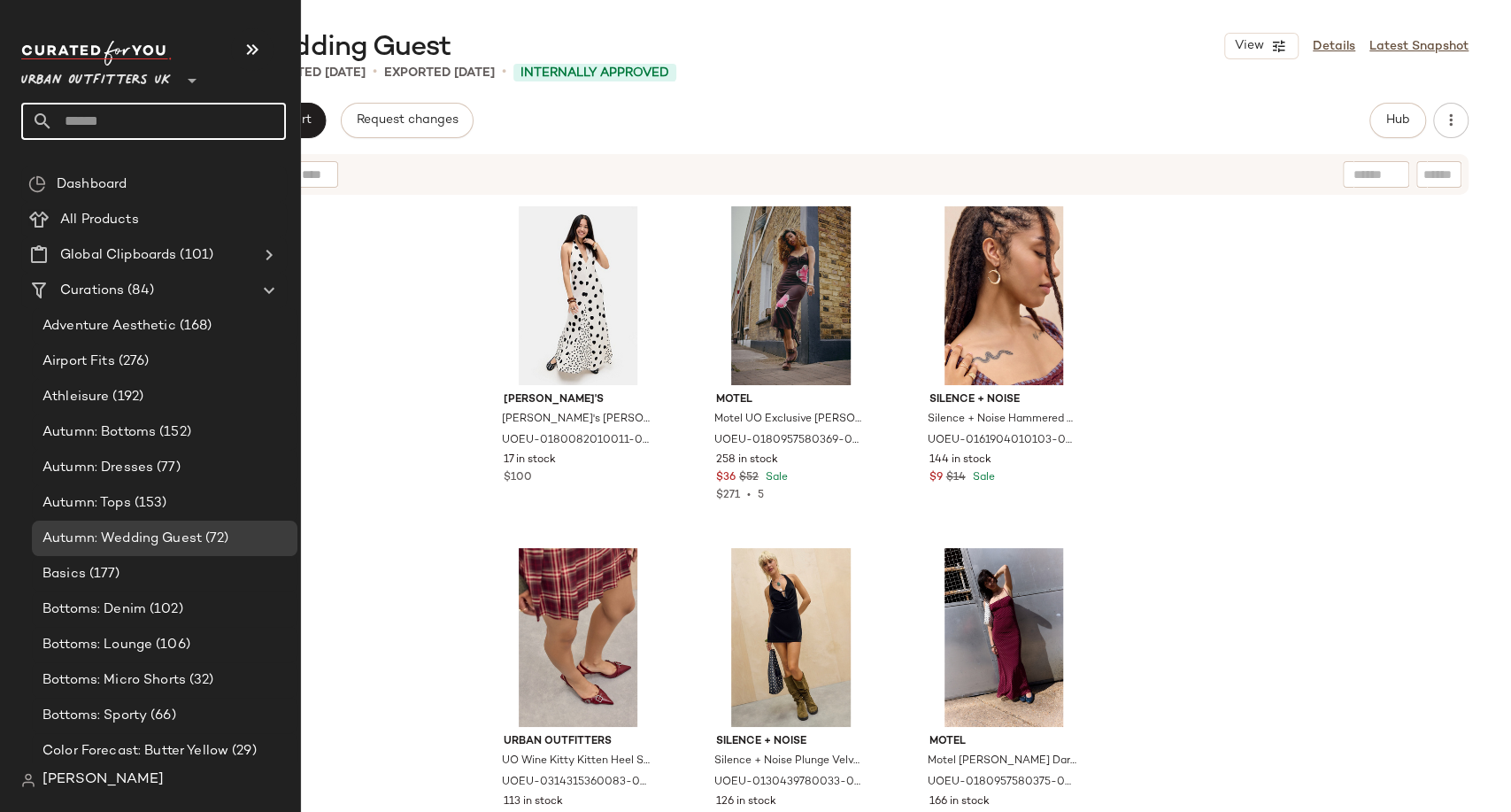
click at [100, 123] on input "text" at bounding box center [169, 121] width 233 height 37
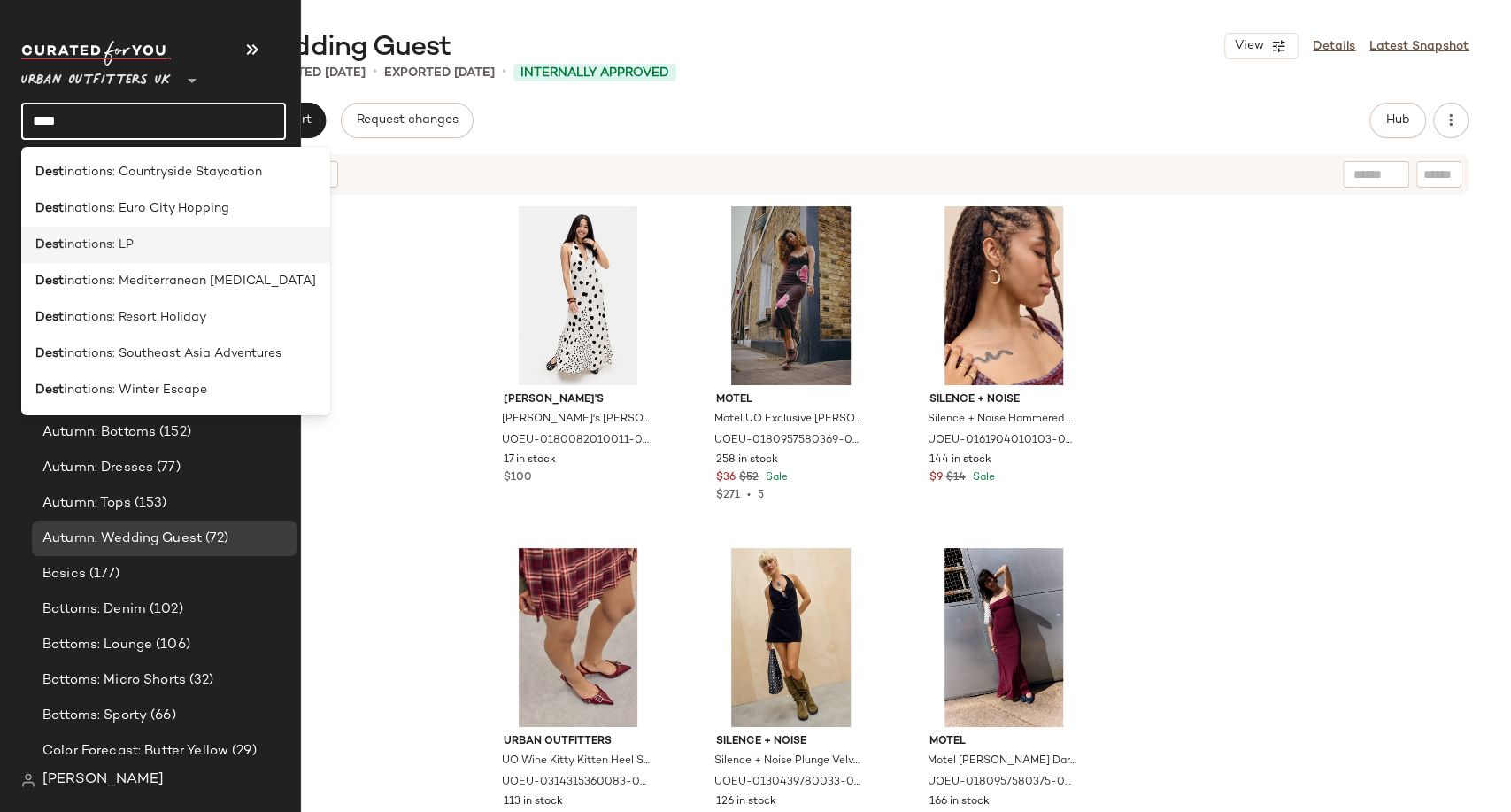
type input "****"
click at [152, 250] on div "Dest inations: LP" at bounding box center [175, 244] width 280 height 18
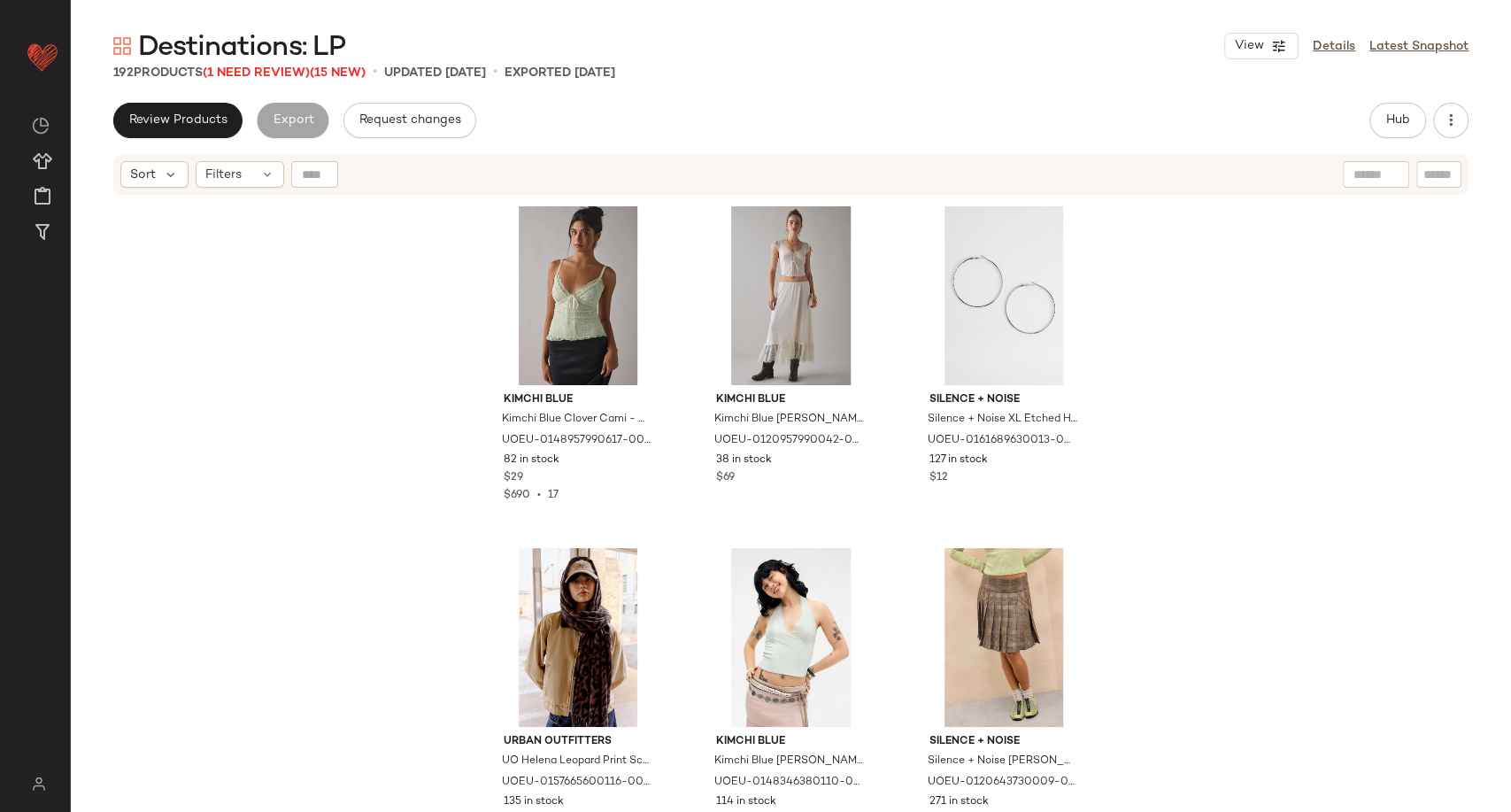
click at [277, 64] on span "Destinations: LP" at bounding box center [241, 48] width 207 height 35
click at [277, 78] on span "(1 Need Review)" at bounding box center [256, 73] width 107 height 14
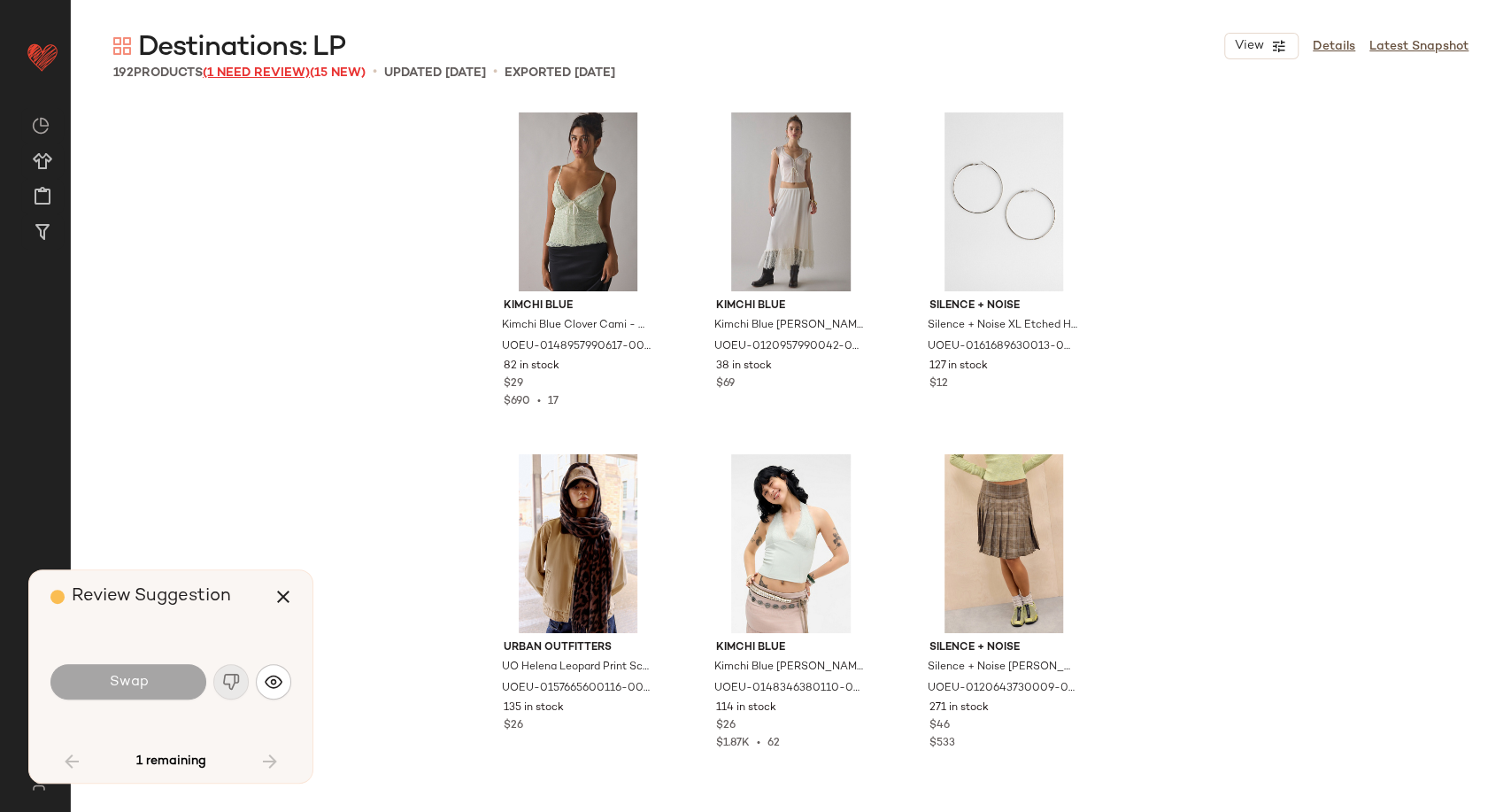
scroll to position [1039, 0]
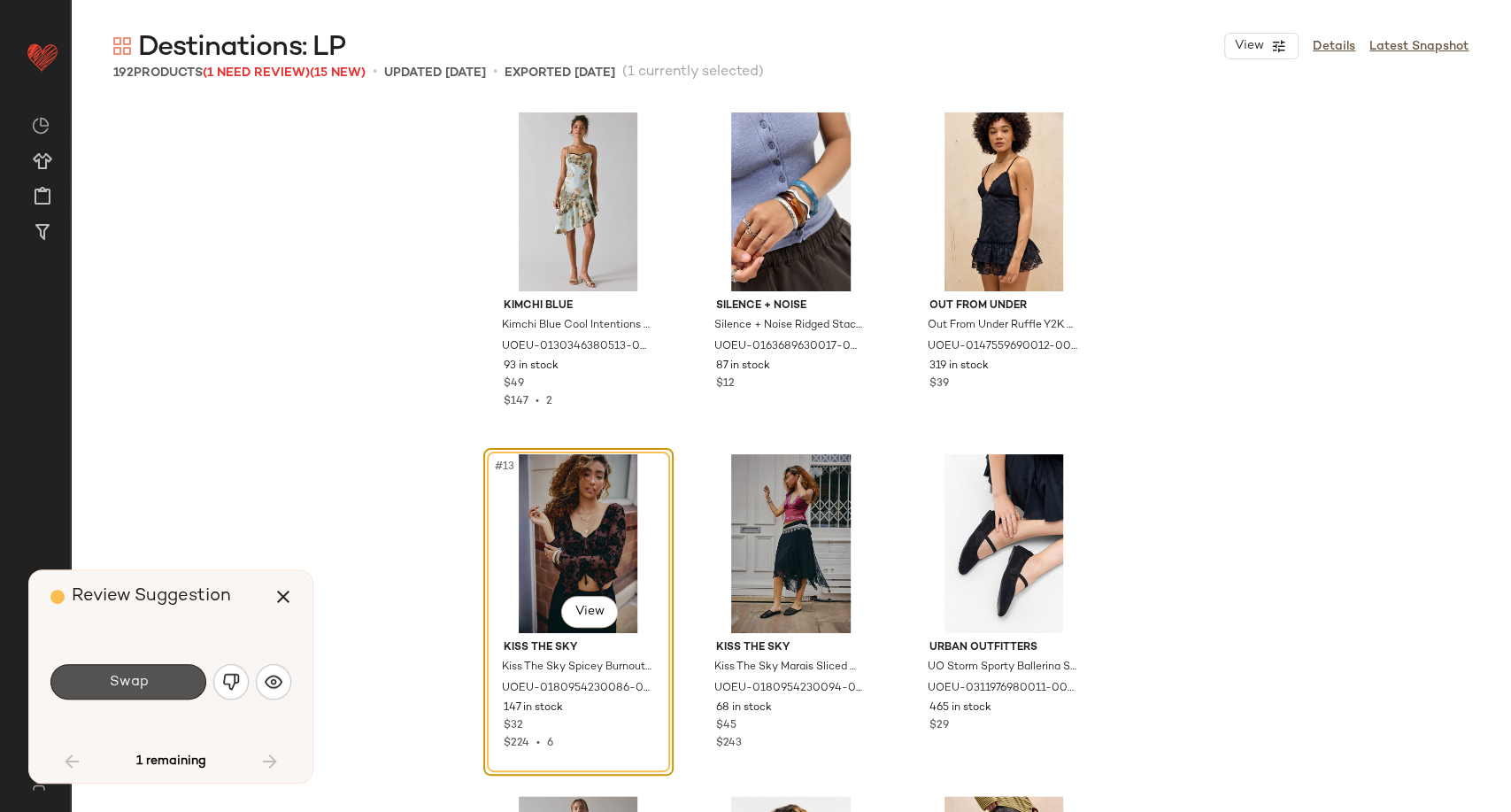
click at [131, 687] on span "Swap" at bounding box center [128, 682] width 40 height 17
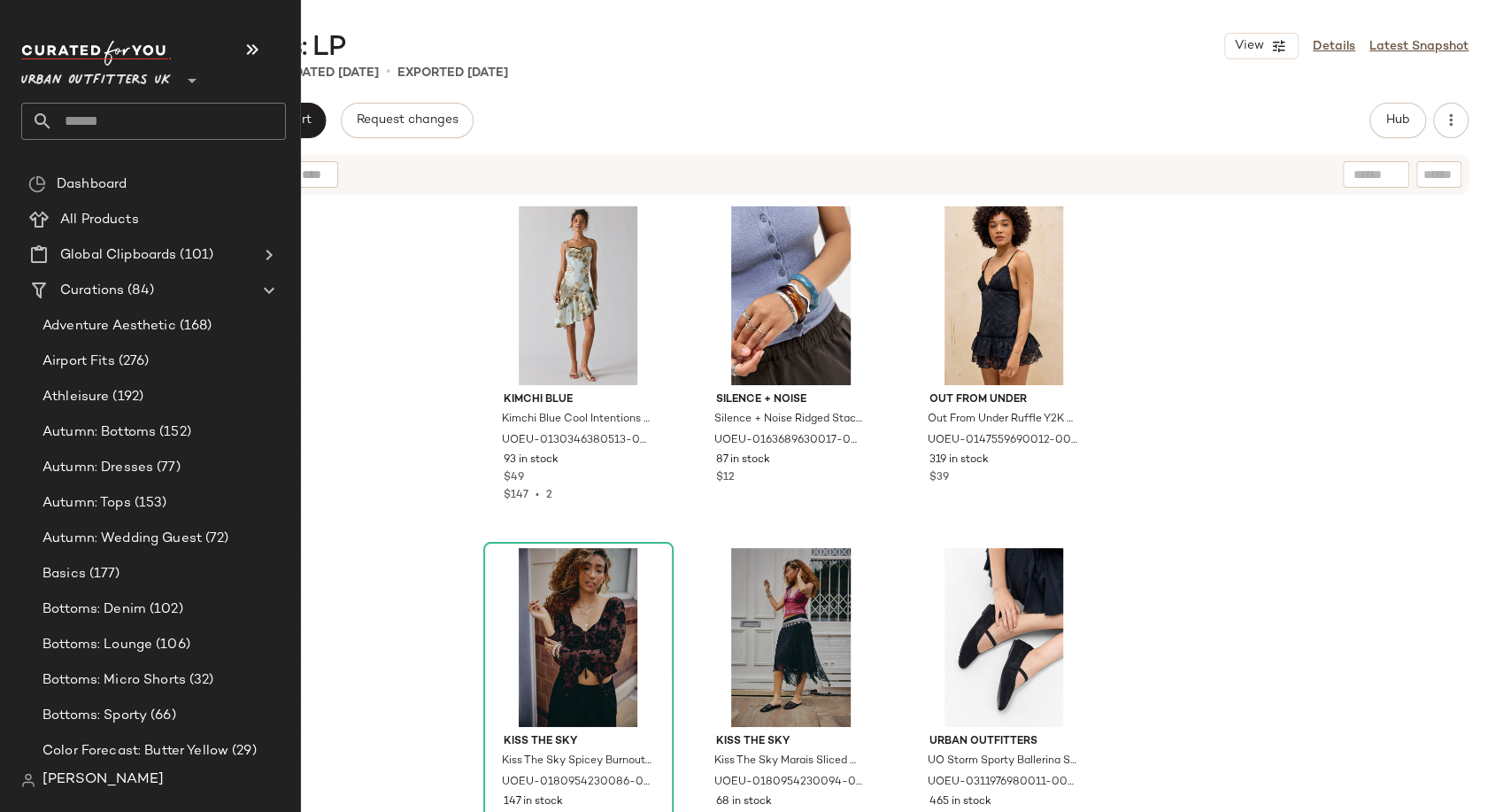
click at [99, 129] on input "text" at bounding box center [169, 121] width 233 height 37
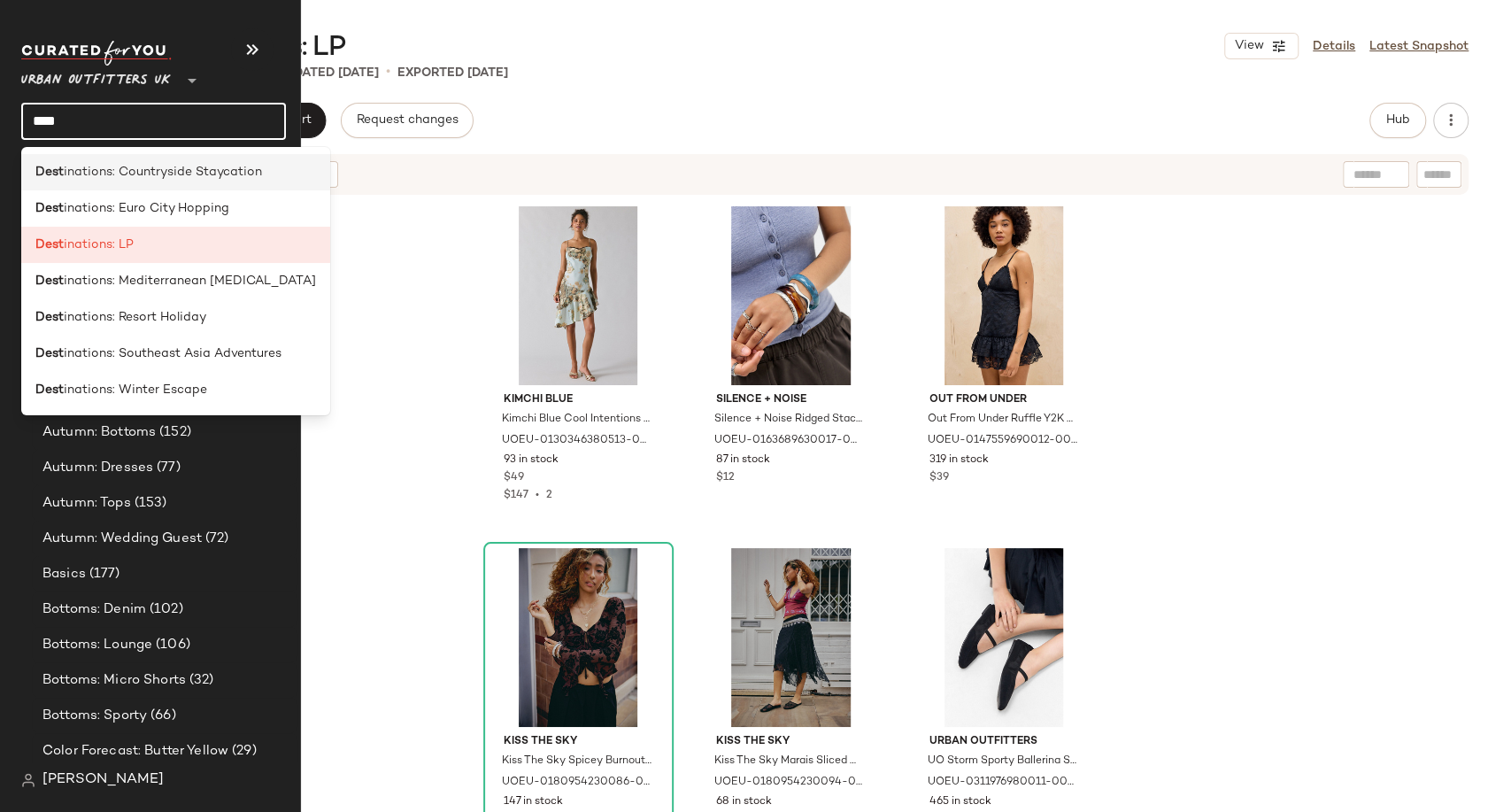
type input "****"
click at [157, 180] on span "inations: Countryside Staycation" at bounding box center [163, 171] width 199 height 18
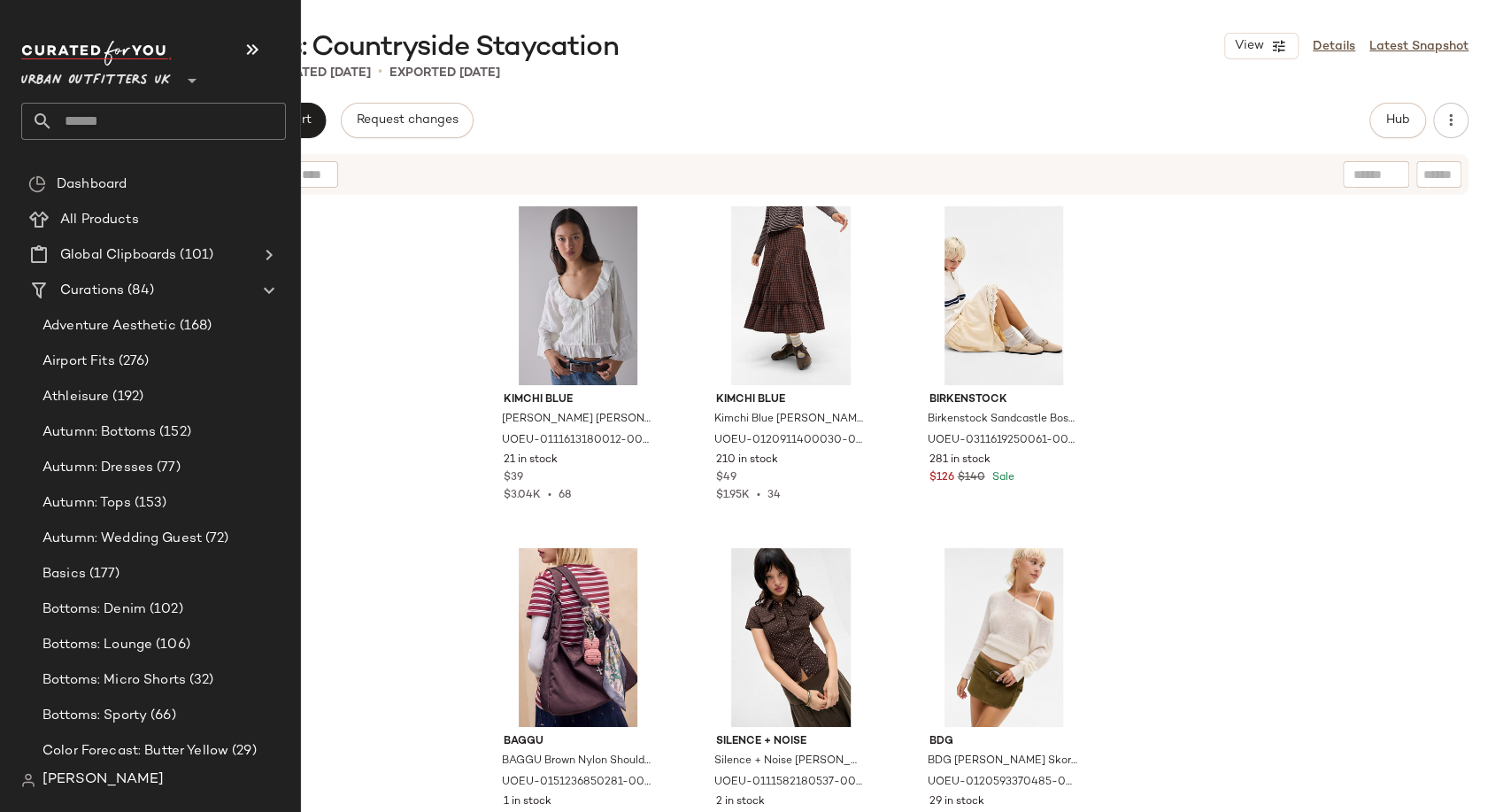
click at [86, 121] on input "text" at bounding box center [169, 121] width 233 height 37
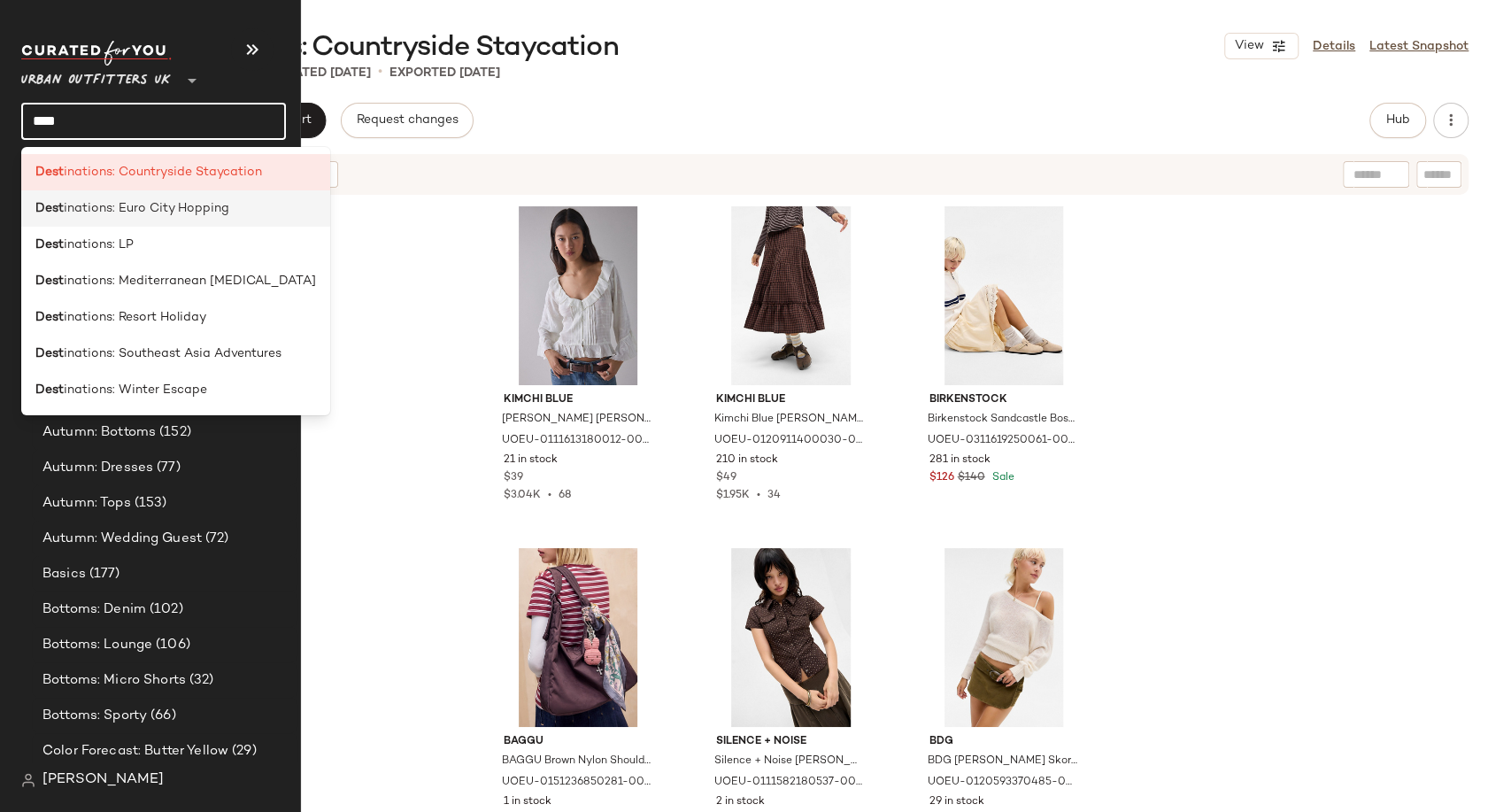
type input "****"
click at [170, 207] on span "inations: Euro City Hopping" at bounding box center [146, 208] width 166 height 18
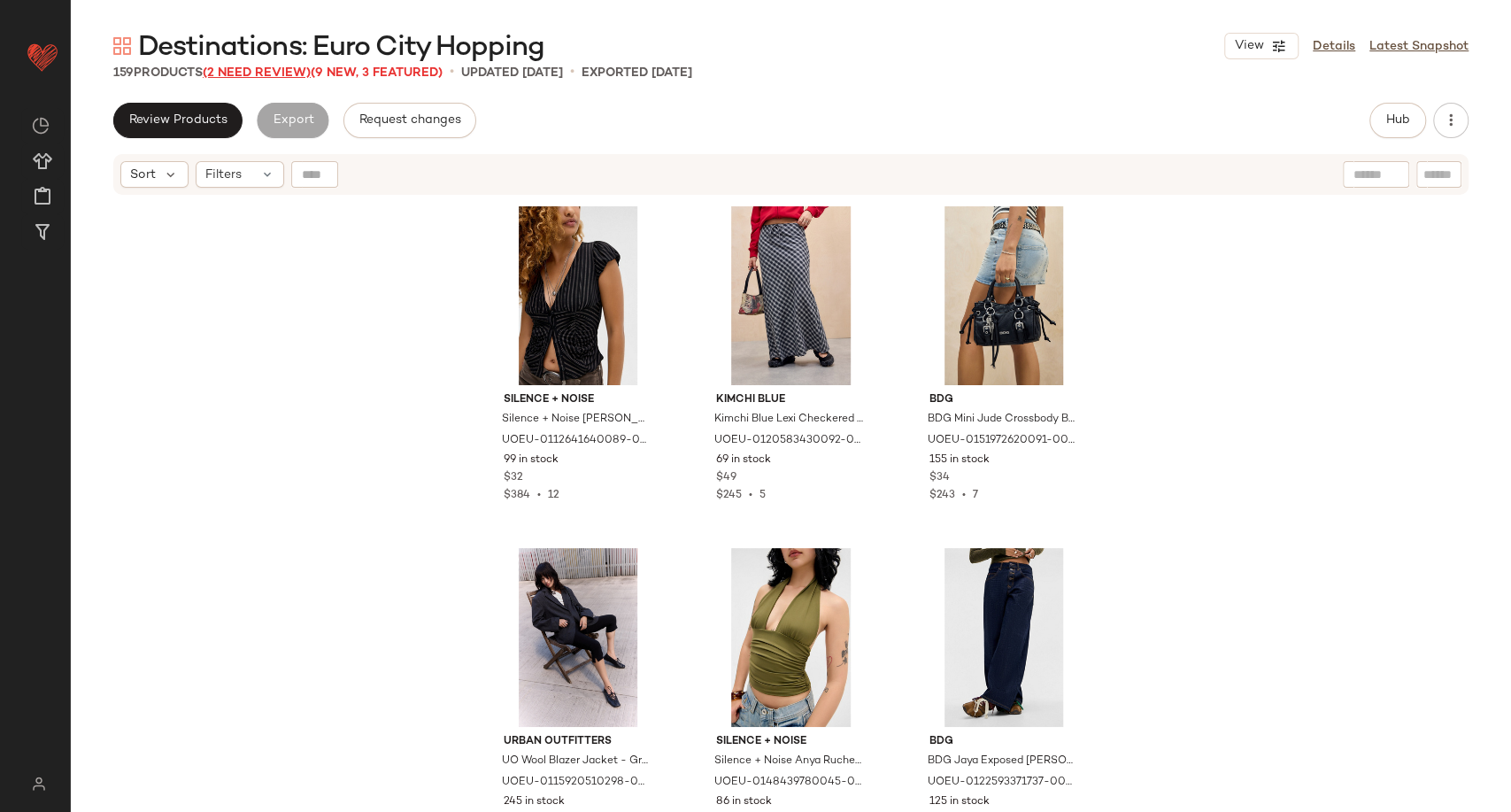
click at [274, 69] on span "(2 Need Review)" at bounding box center [256, 73] width 108 height 14
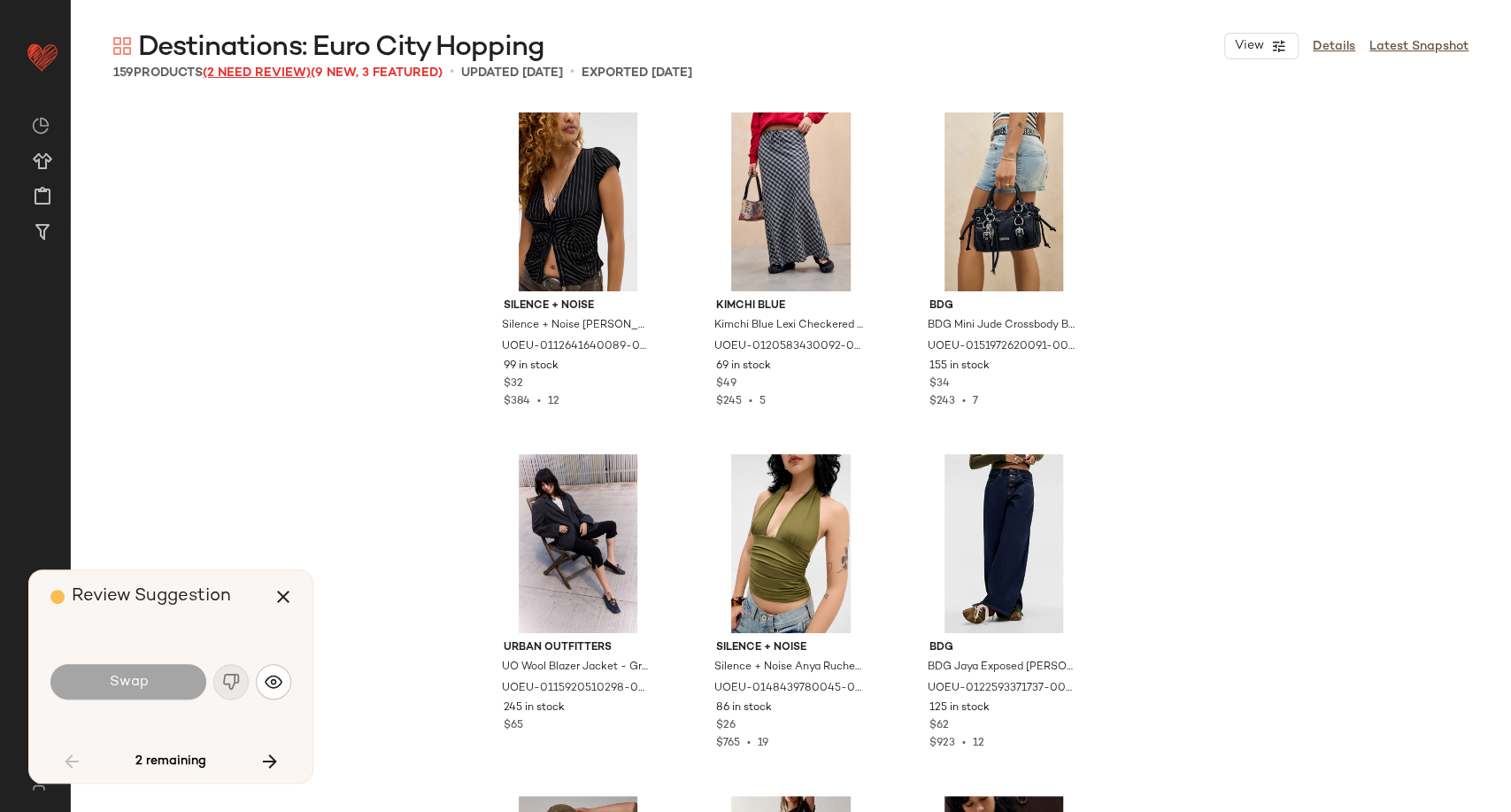
scroll to position [1381, 0]
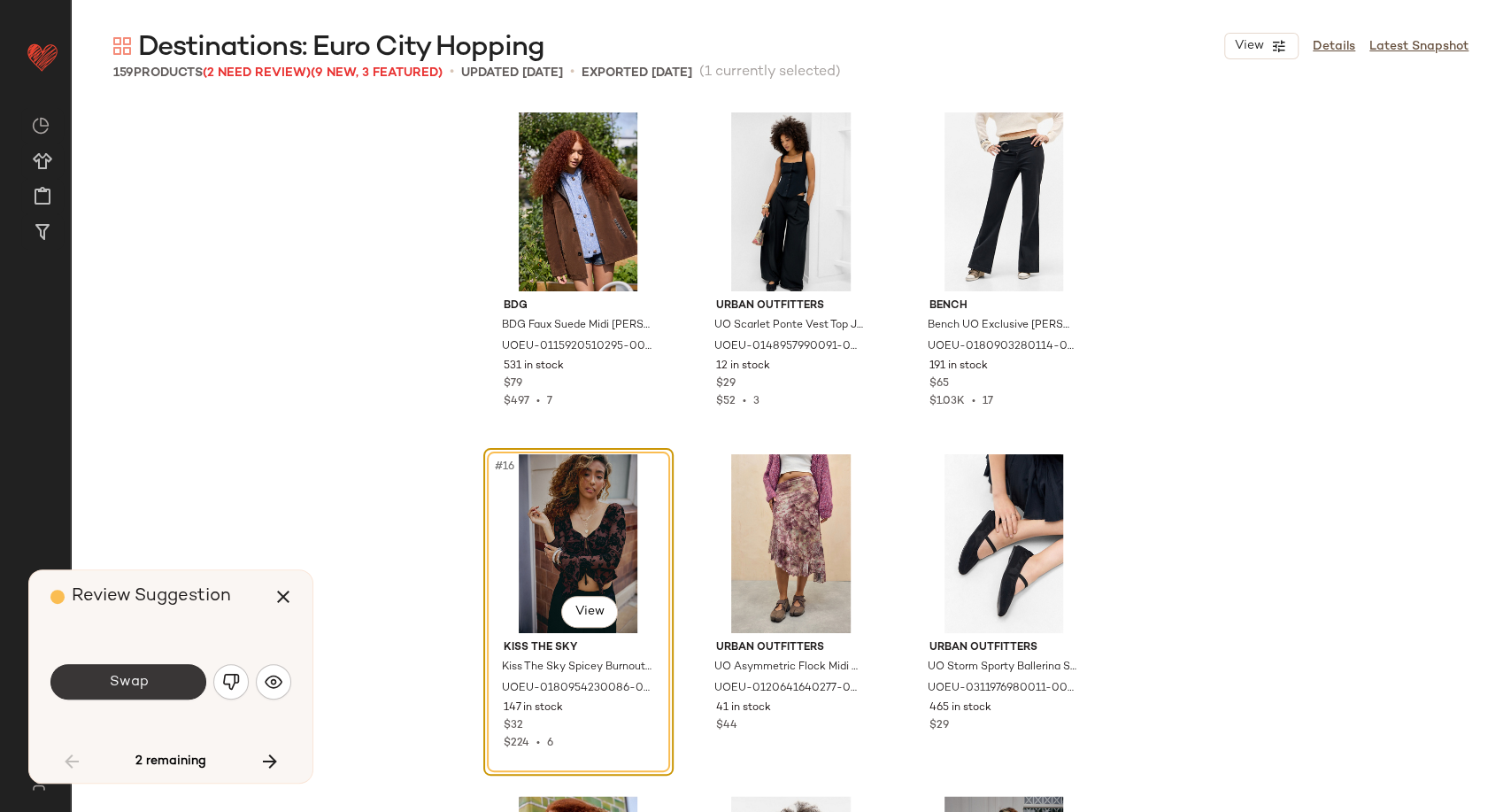
click at [158, 688] on button "Swap" at bounding box center [129, 682] width 156 height 35
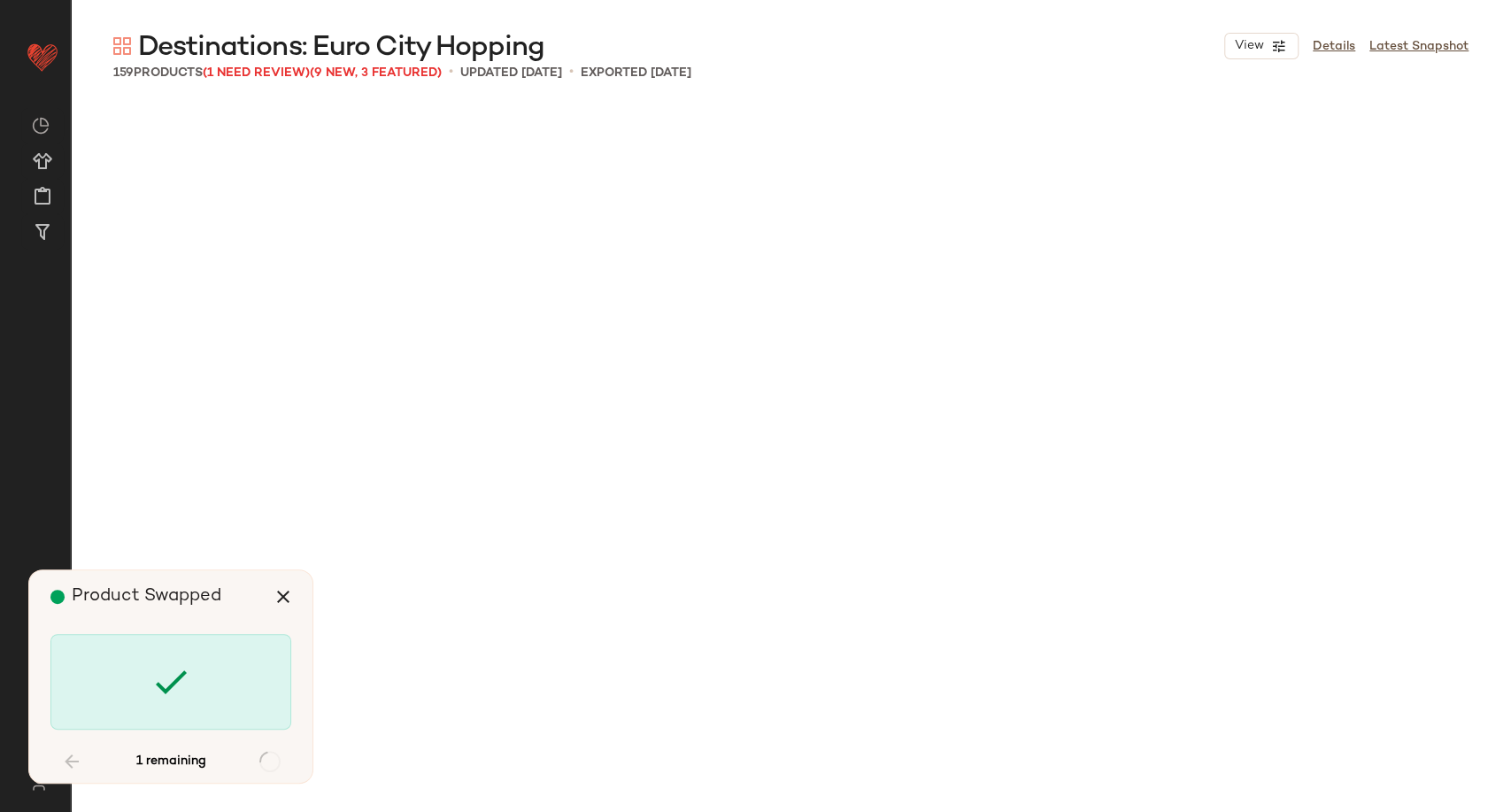
scroll to position [12984, 0]
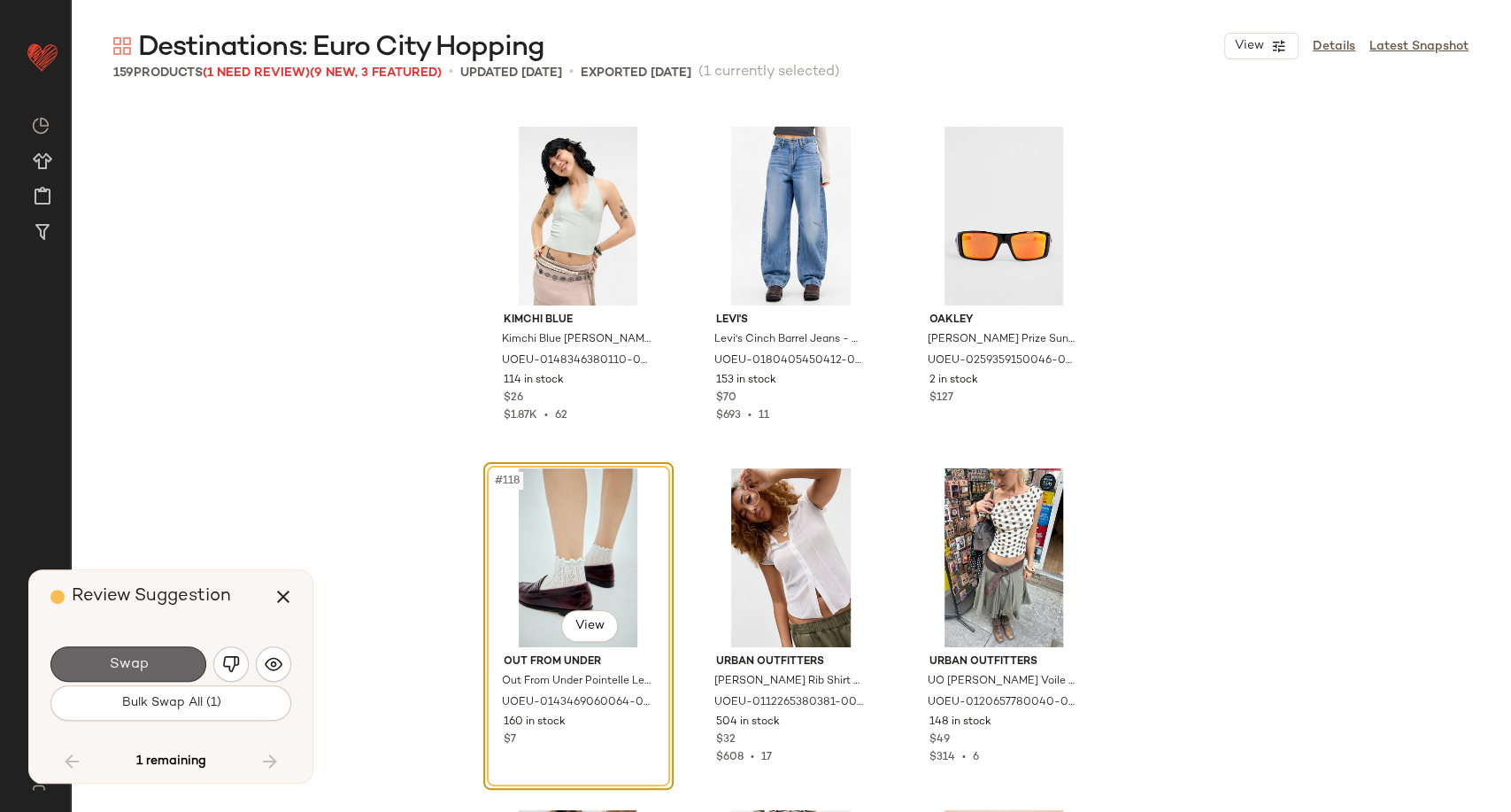
click at [139, 653] on button "Swap" at bounding box center [129, 664] width 156 height 35
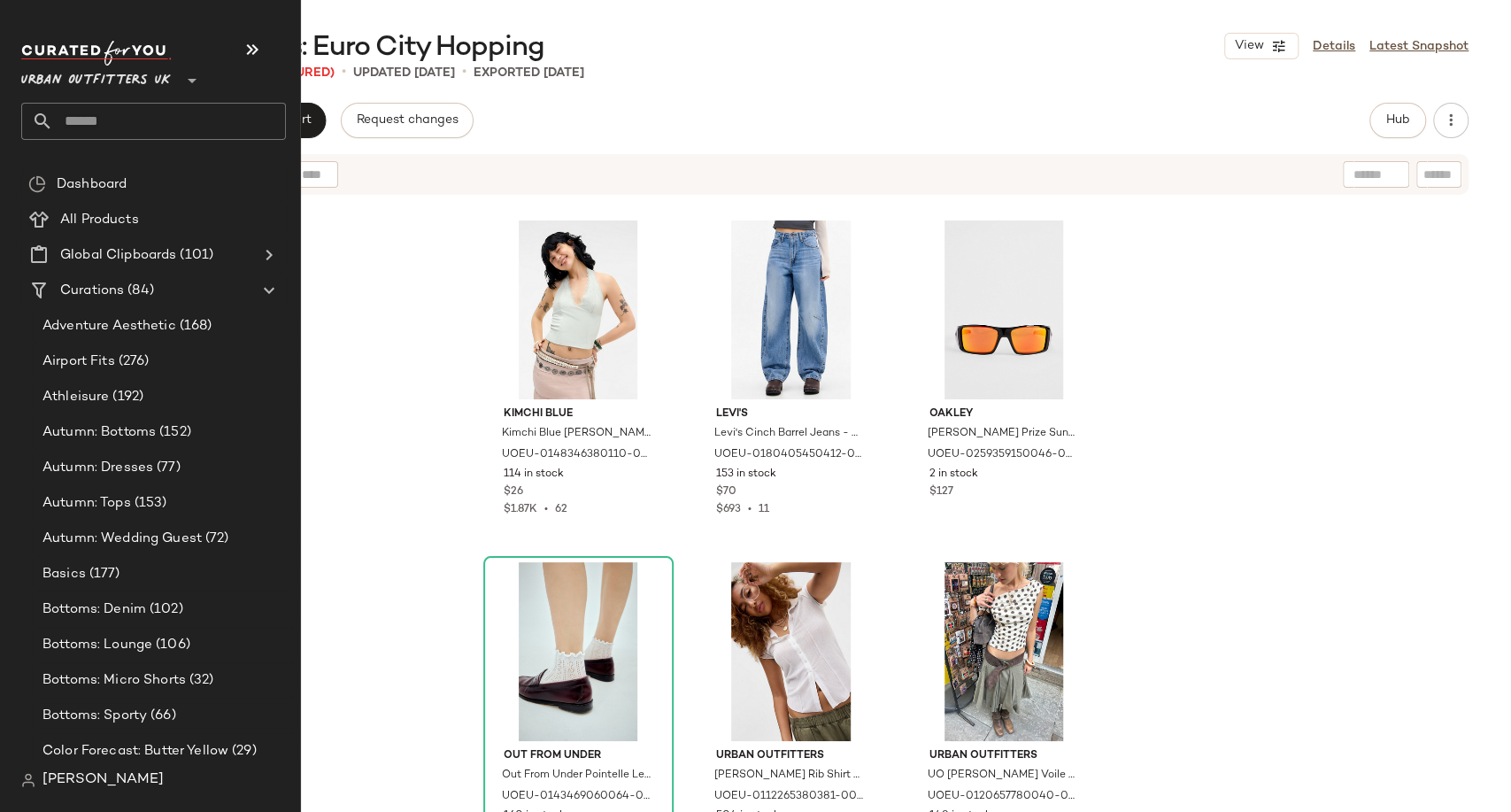
click at [114, 126] on input "text" at bounding box center [169, 121] width 233 height 37
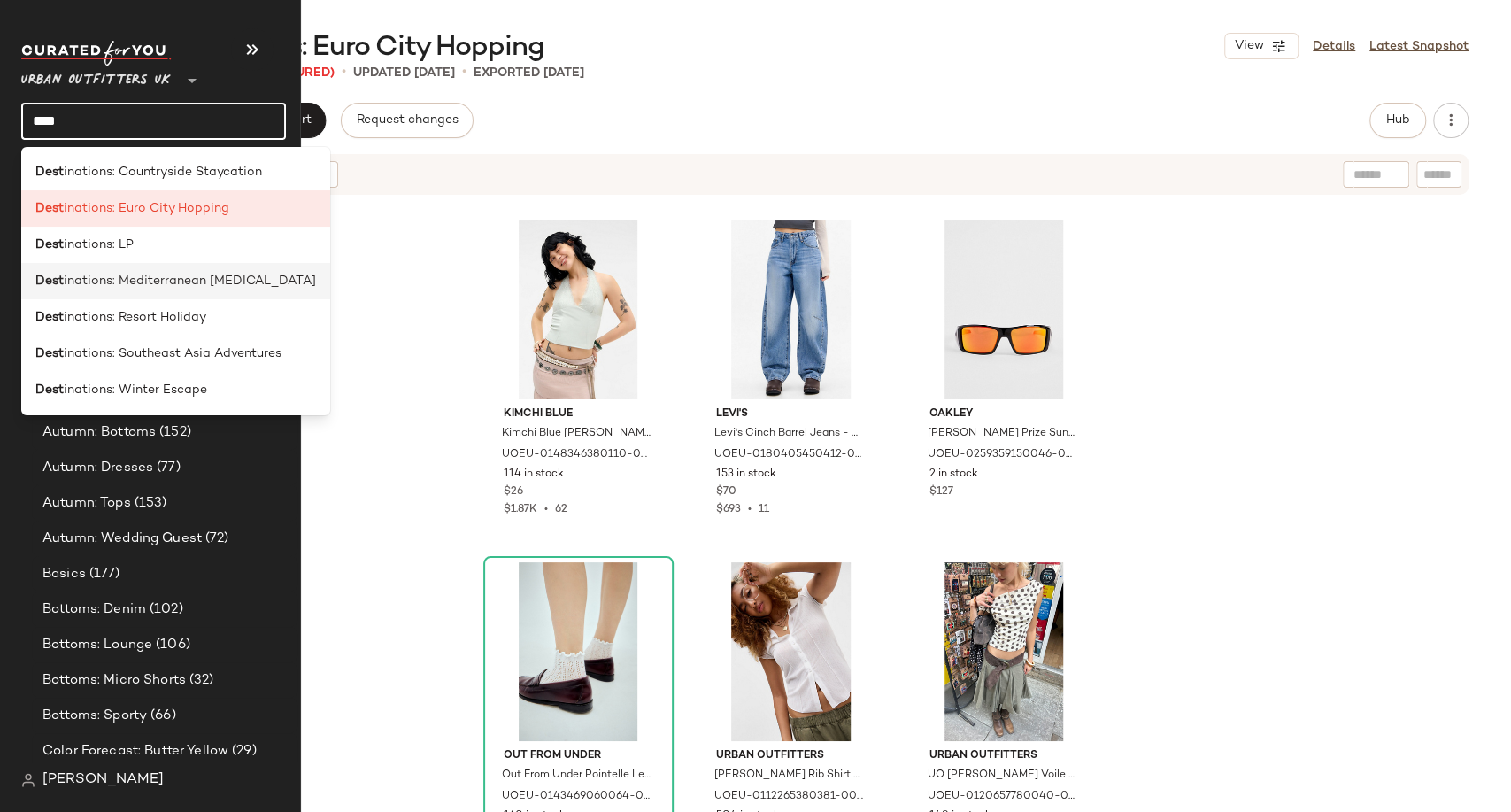
type input "****"
click at [178, 280] on span "inations: Mediterranean Muse" at bounding box center [189, 280] width 252 height 18
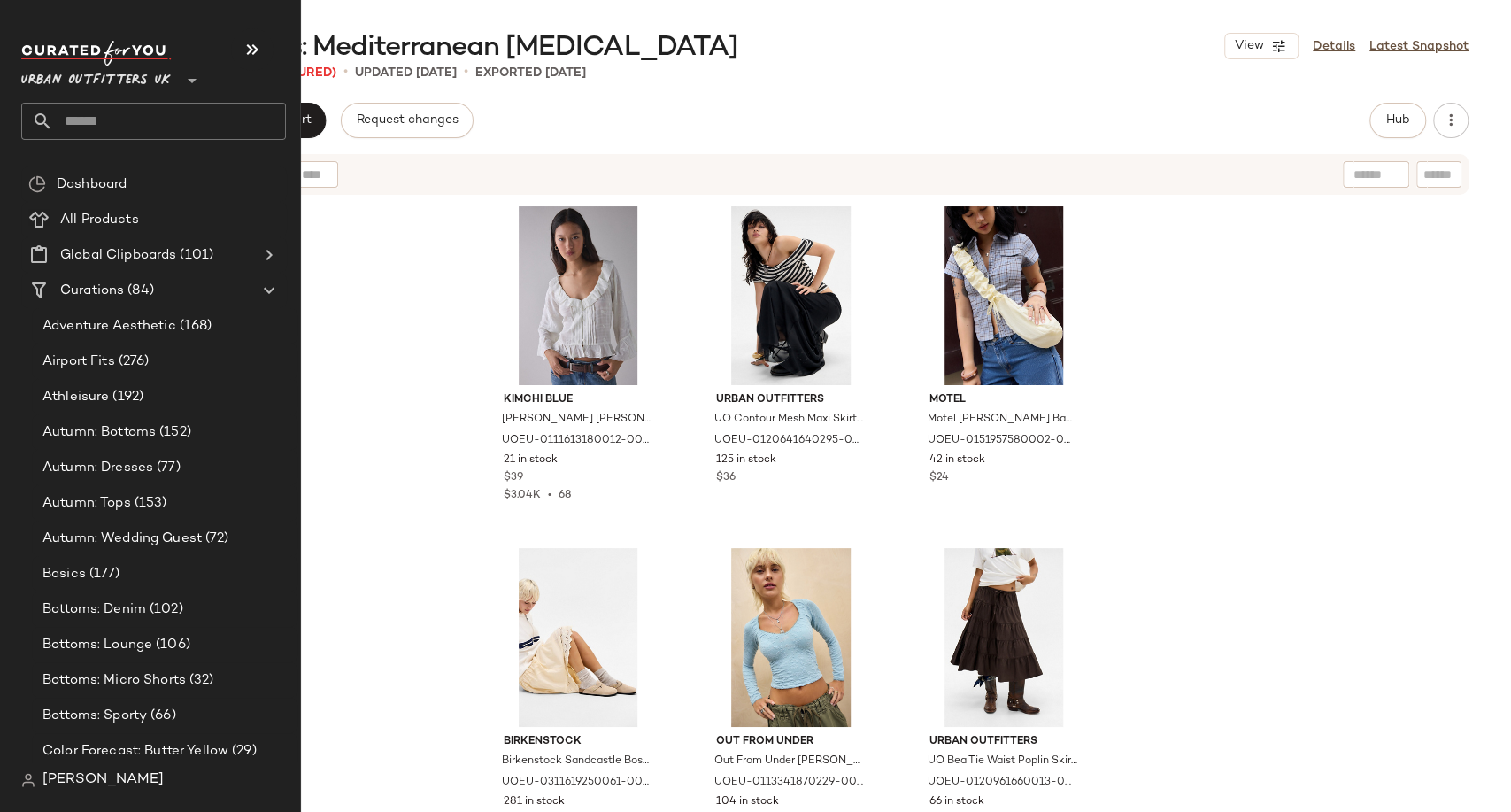
click at [87, 121] on input "text" at bounding box center [169, 121] width 233 height 37
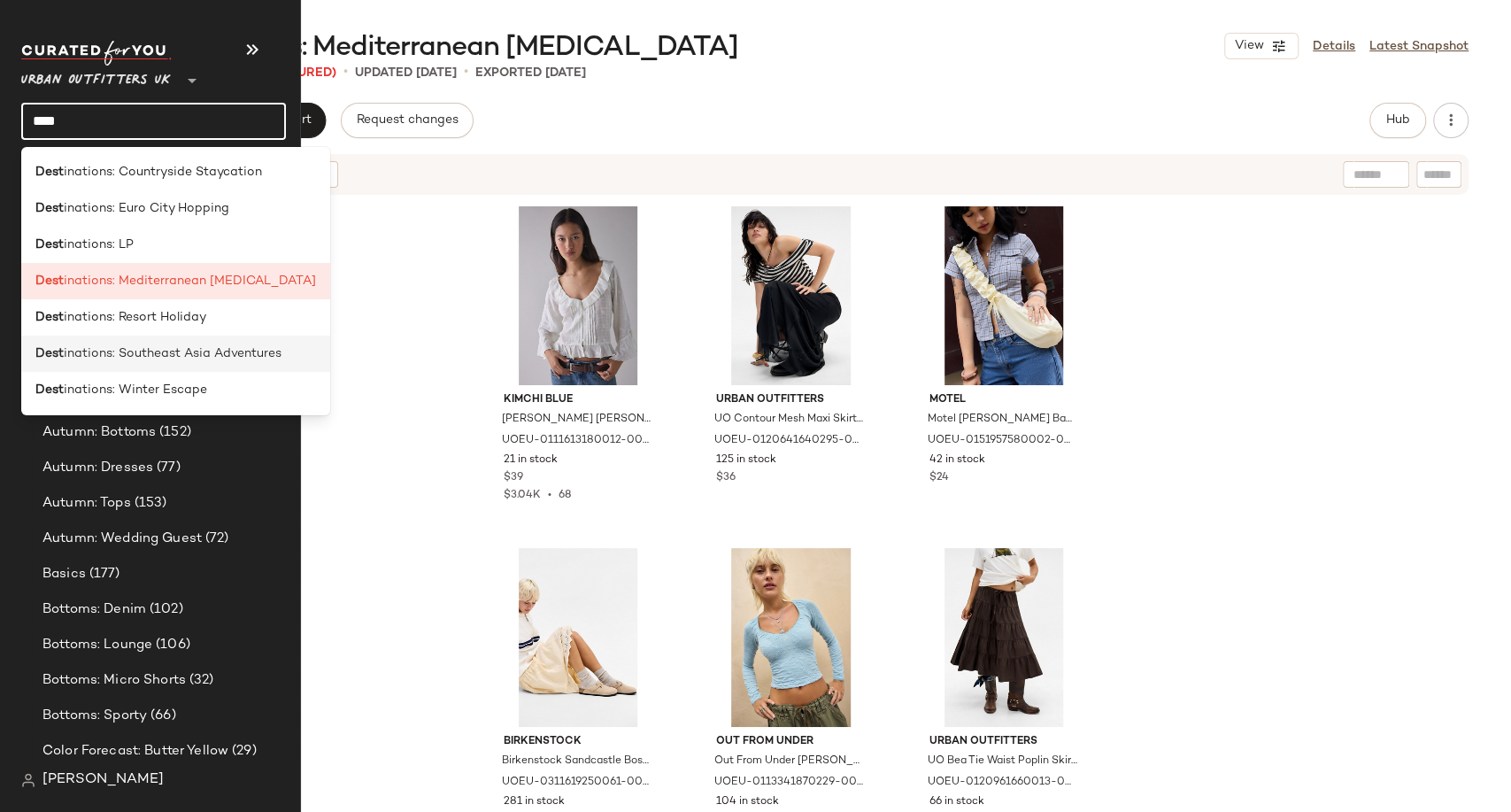
type input "****"
click at [199, 354] on span "inations: Southeast Asia Adventures" at bounding box center [172, 353] width 218 height 18
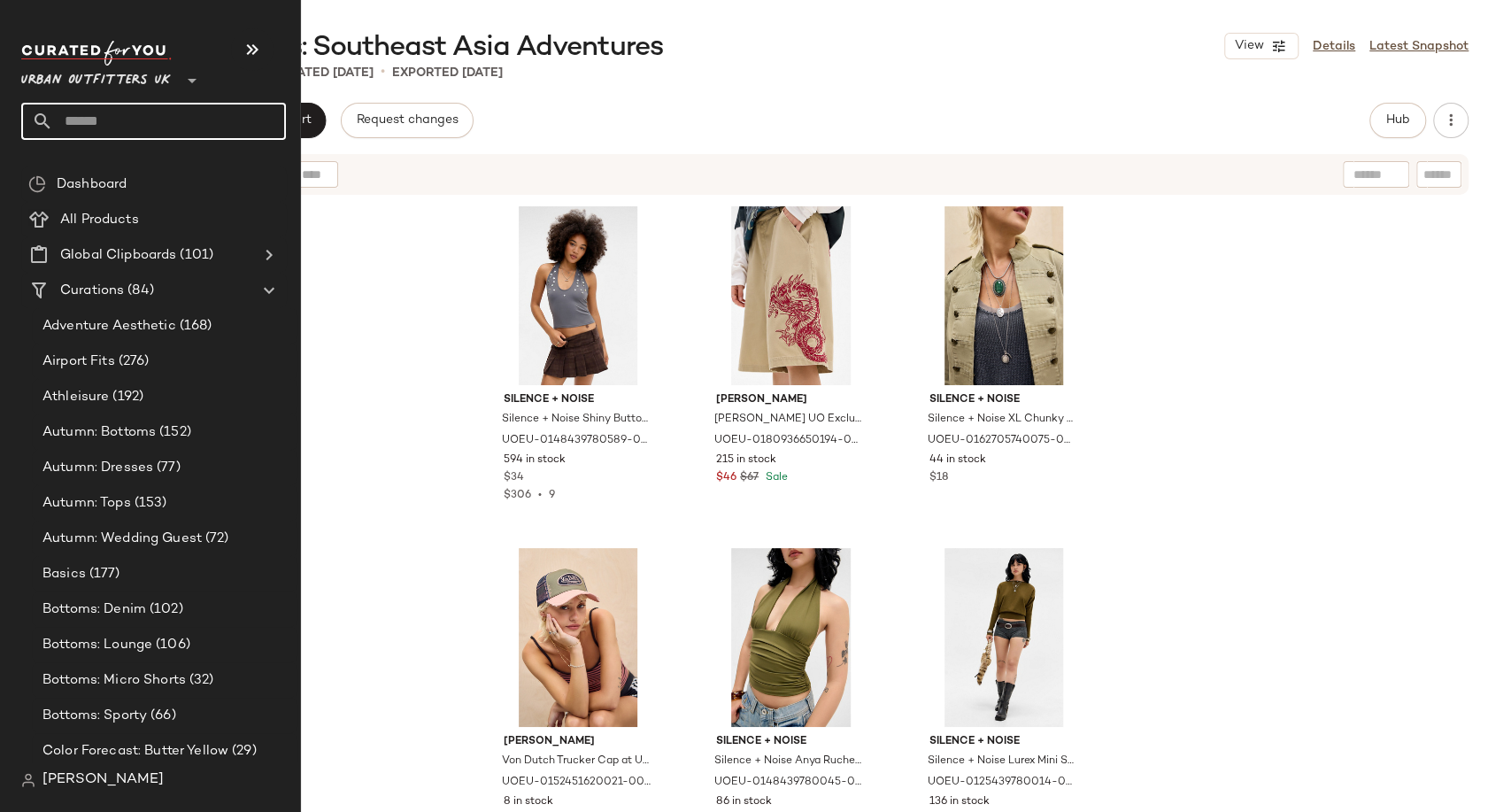
click at [101, 122] on input "text" at bounding box center [169, 121] width 233 height 37
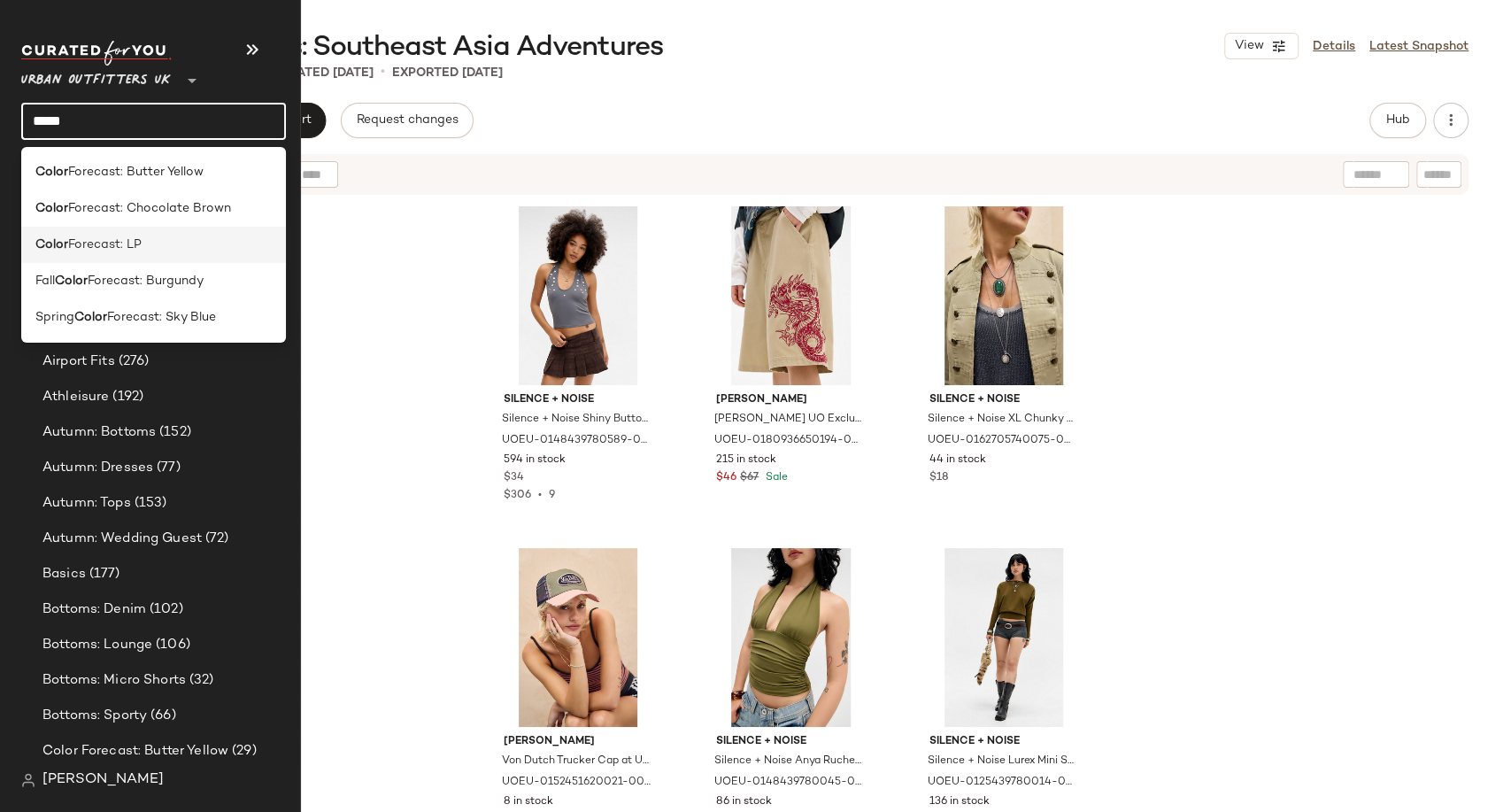
type input "*****"
click at [126, 242] on span "Forecast: LP" at bounding box center [104, 244] width 73 height 18
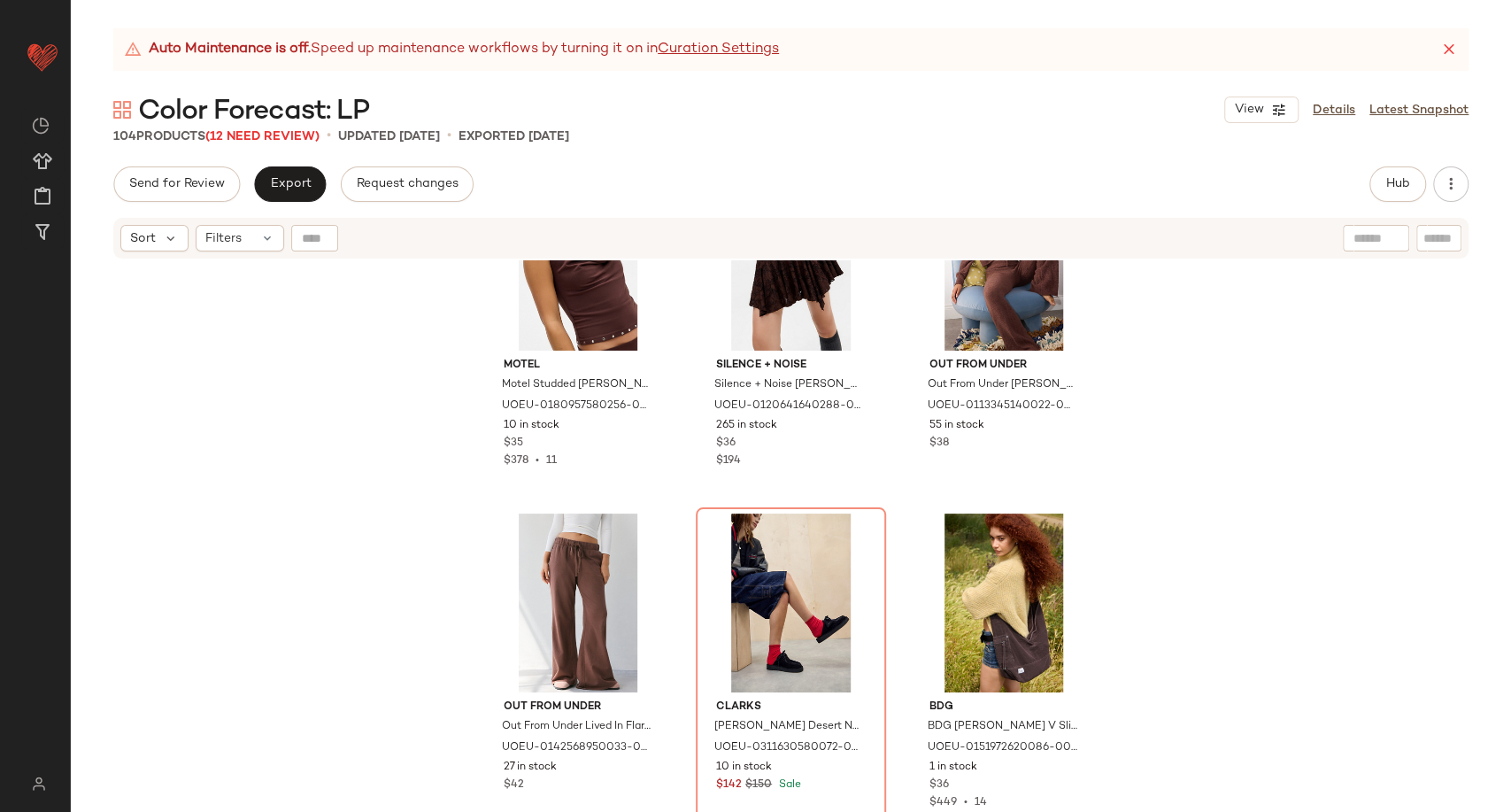
scroll to position [10481, 0]
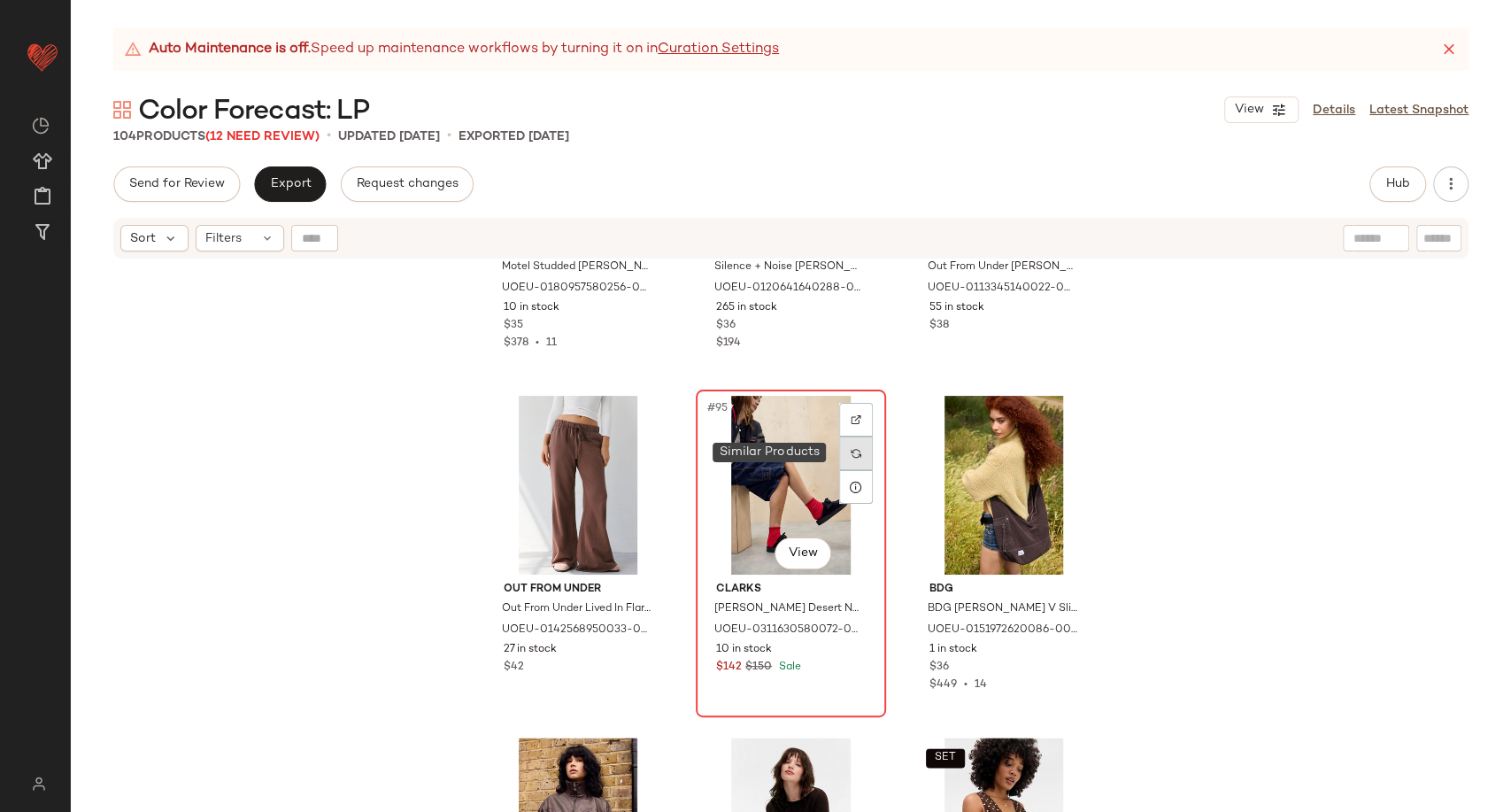
click at [856, 454] on img at bounding box center [856, 453] width 11 height 11
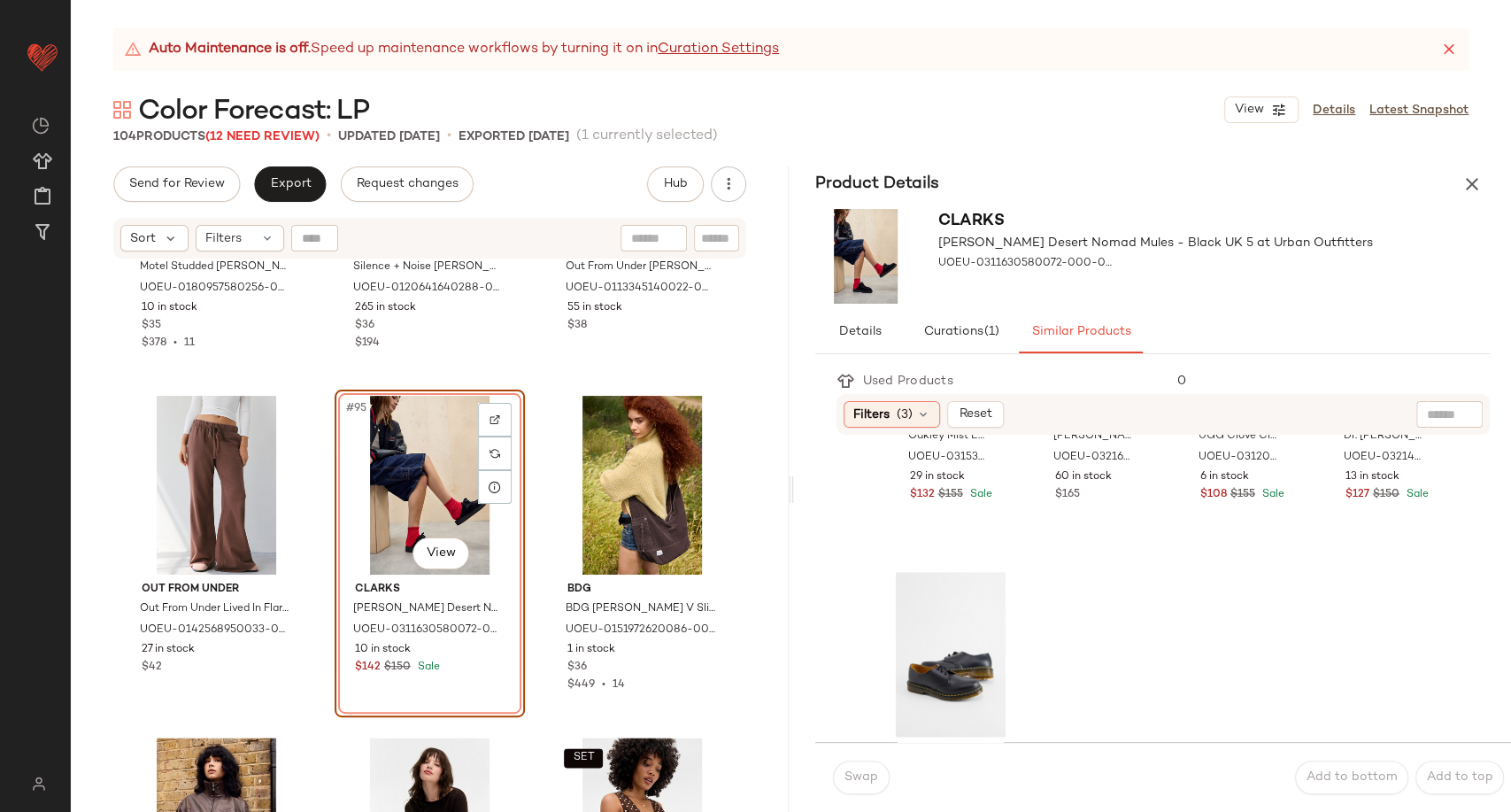
scroll to position [2084, 0]
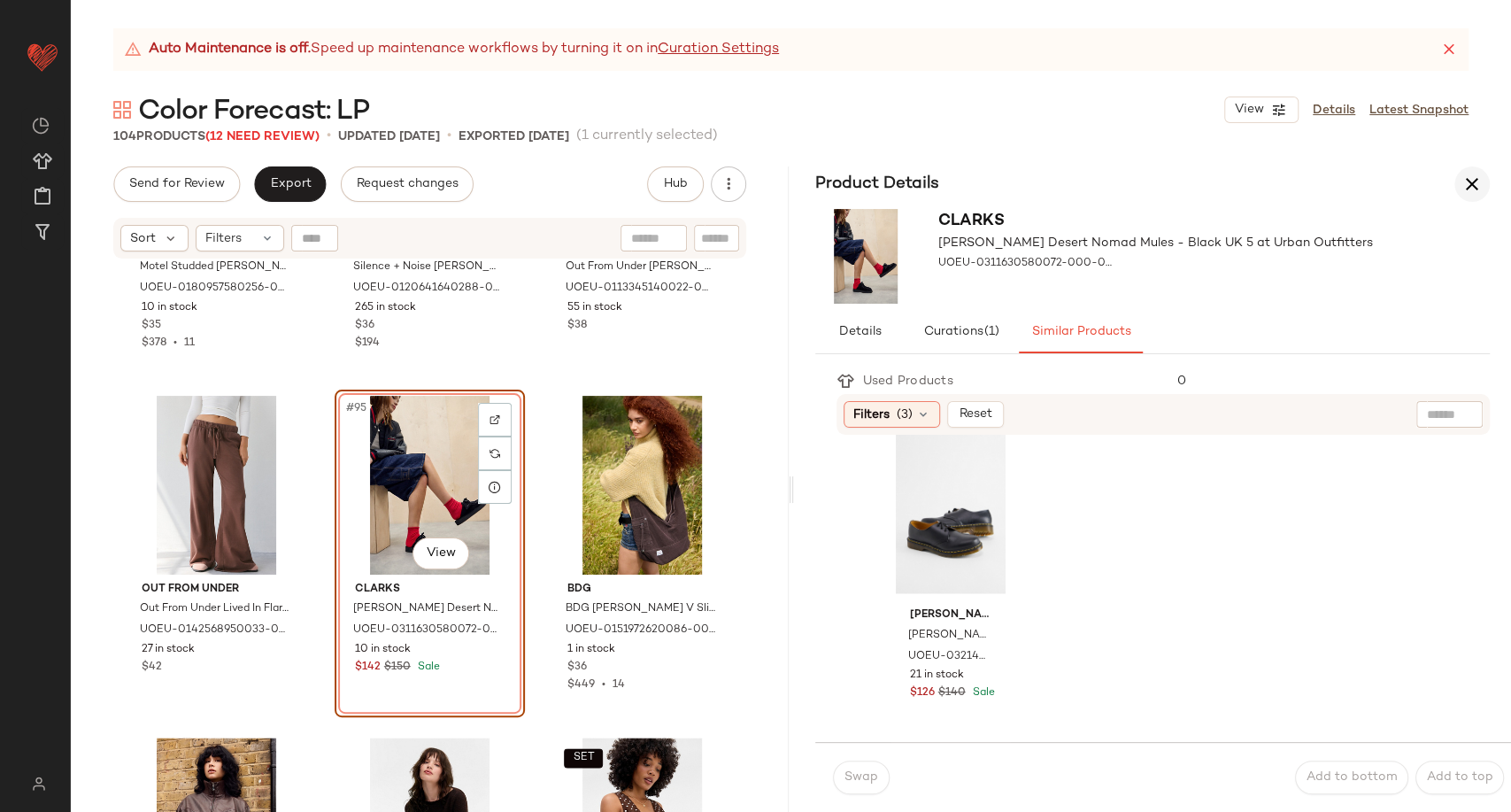
click at [1464, 177] on icon "button" at bounding box center [1472, 184] width 21 height 21
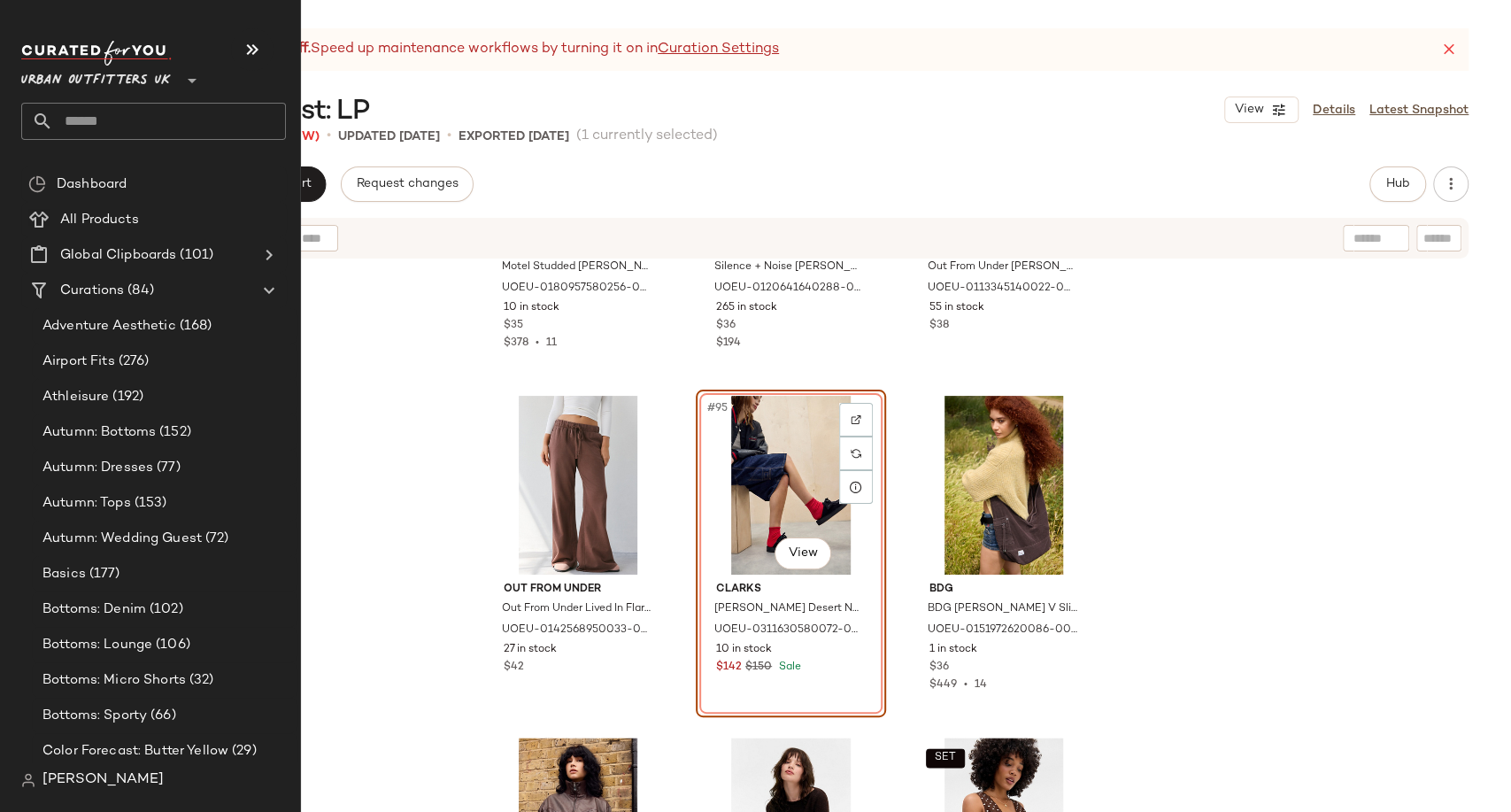
click at [85, 126] on input "text" at bounding box center [169, 121] width 233 height 37
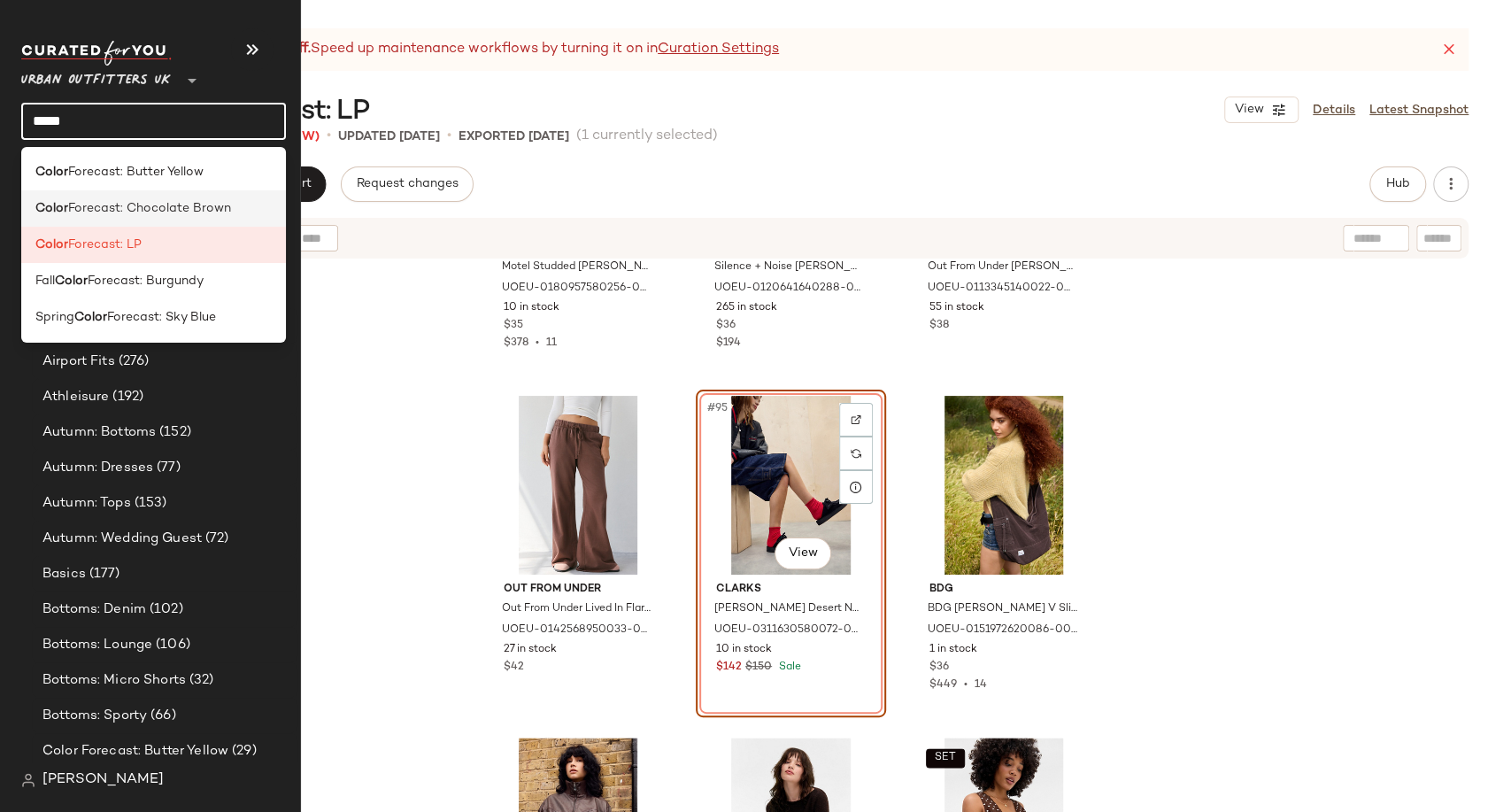
type input "*****"
click at [165, 200] on span "Forecast: Chocolate Brown" at bounding box center [149, 208] width 163 height 18
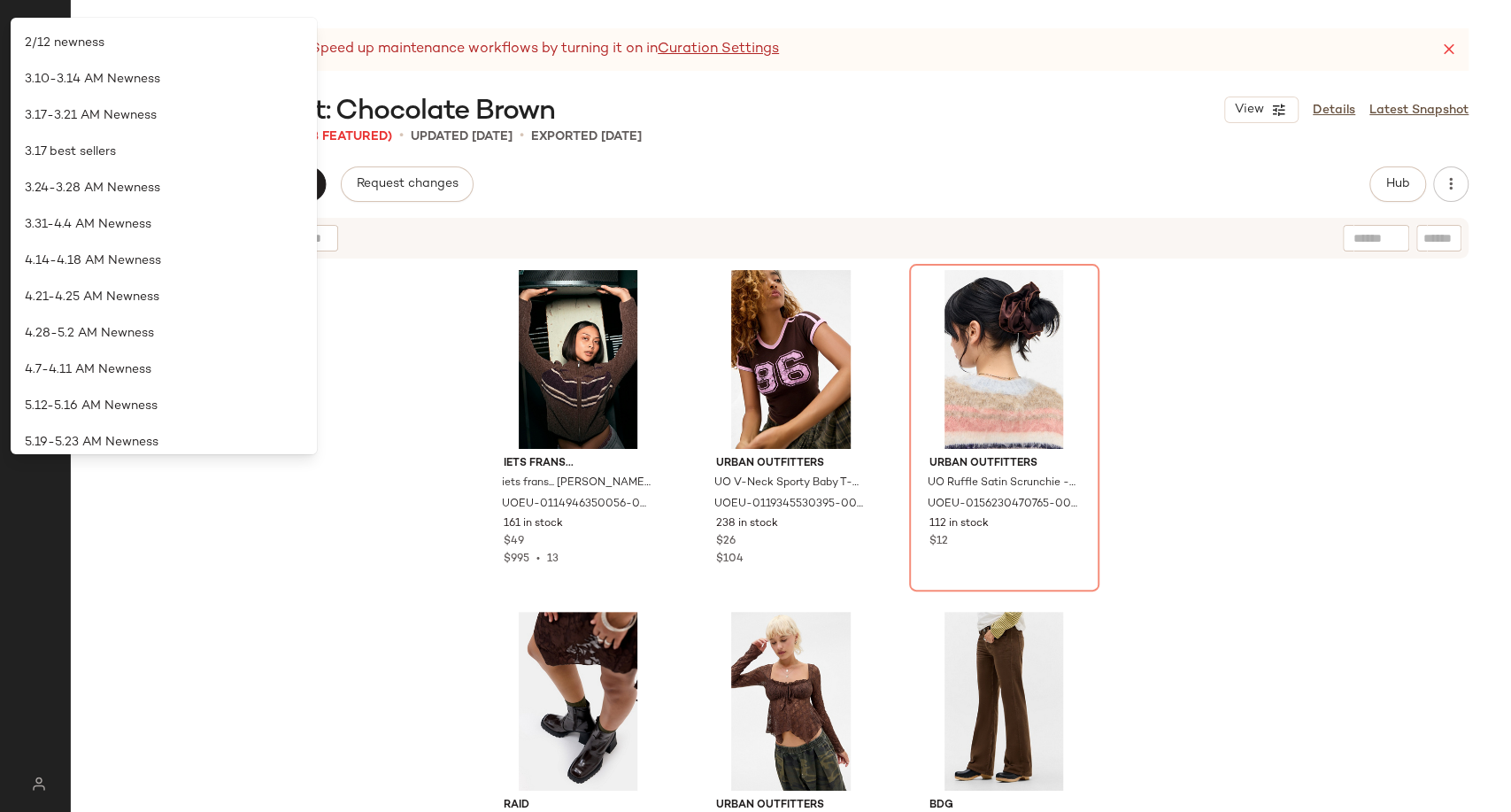
click at [415, 319] on div "iets frans... iets frans... Chenille Zip-Through Track Top - Brown M at Urban O…" at bounding box center [791, 558] width 1440 height 596
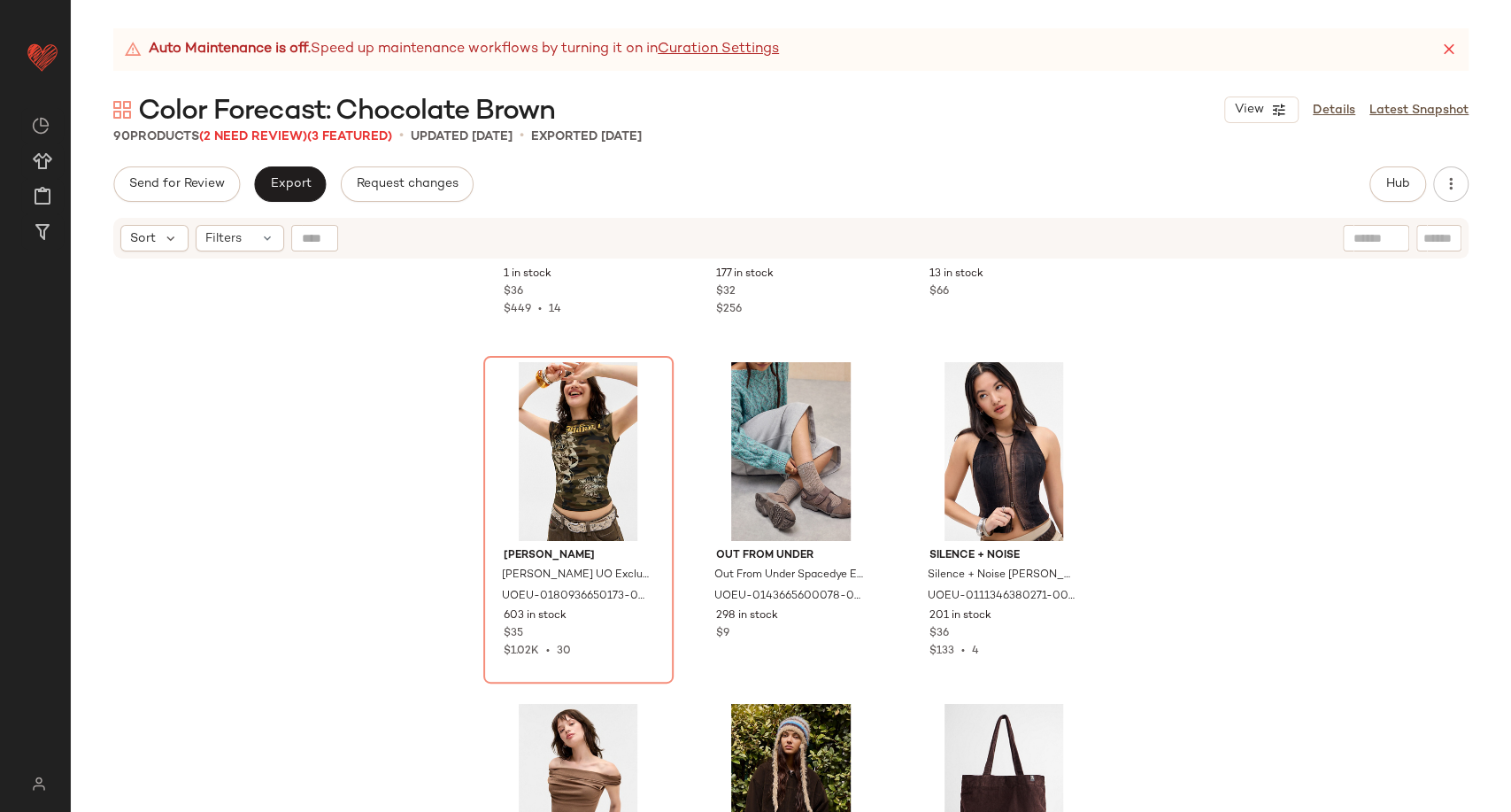
scroll to position [8079, 0]
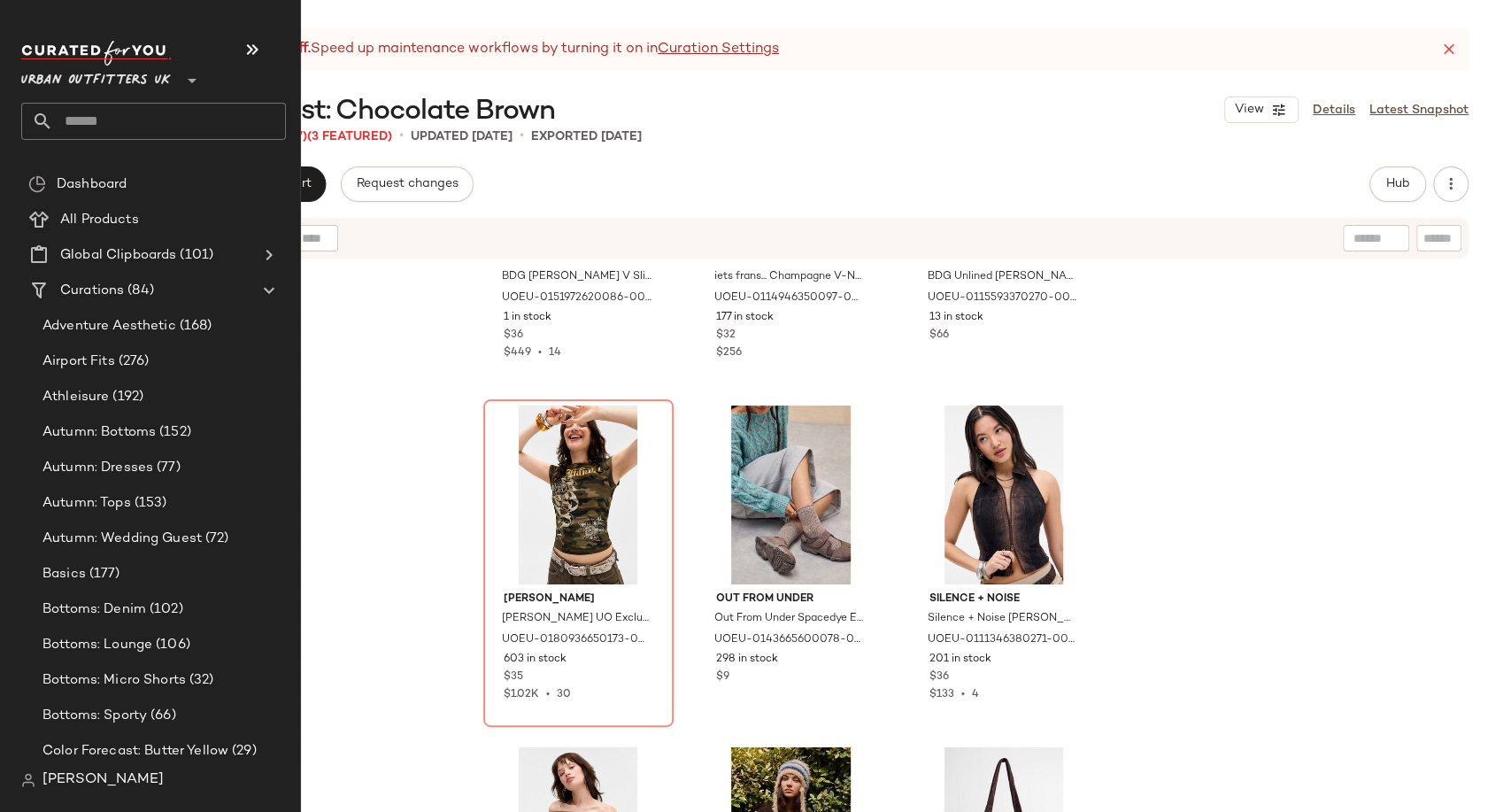
click at [74, 110] on input "text" at bounding box center [169, 121] width 233 height 37
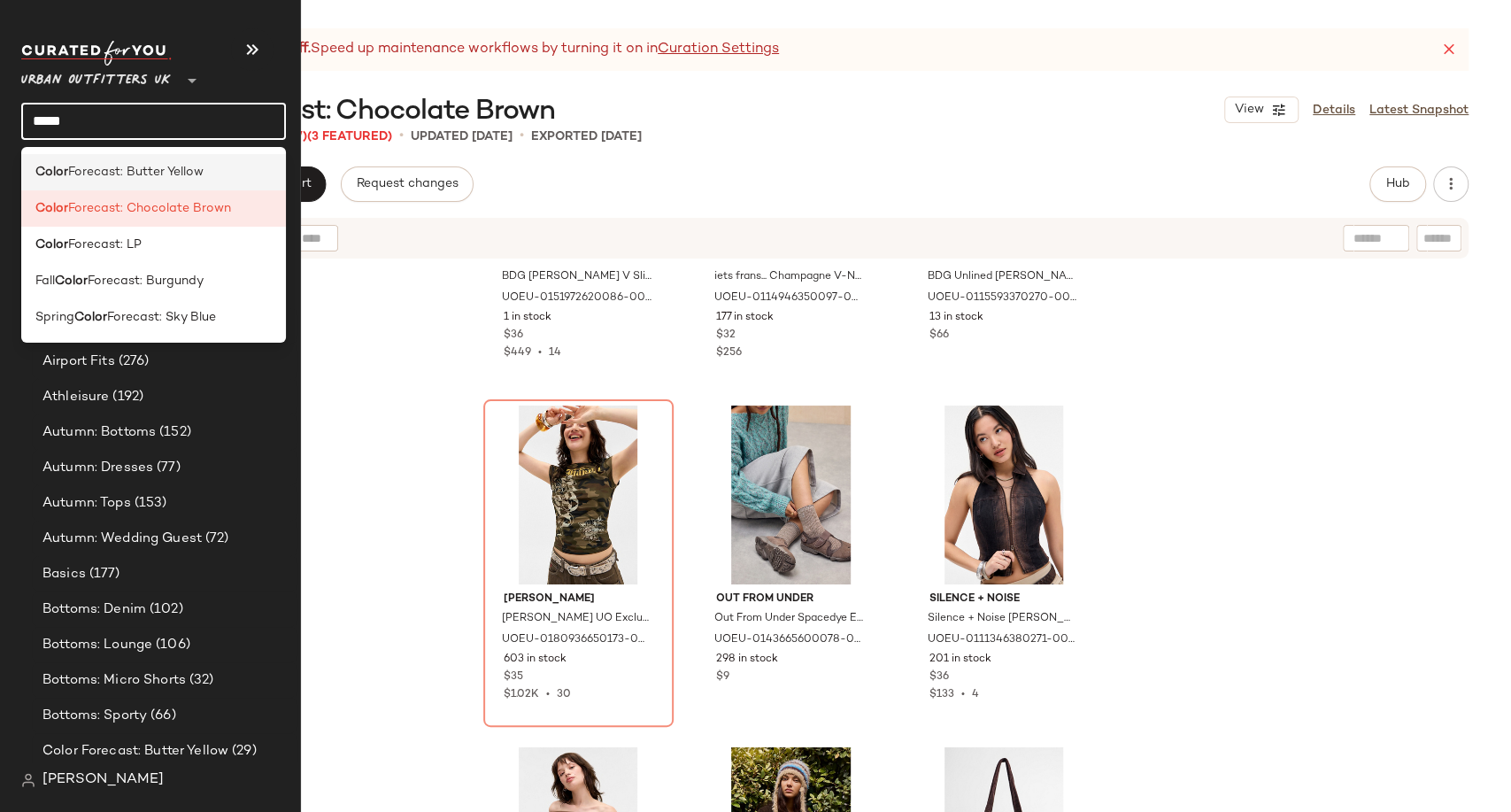
type input "*****"
click at [180, 174] on span "Forecast: Butter Yellow" at bounding box center [135, 171] width 135 height 18
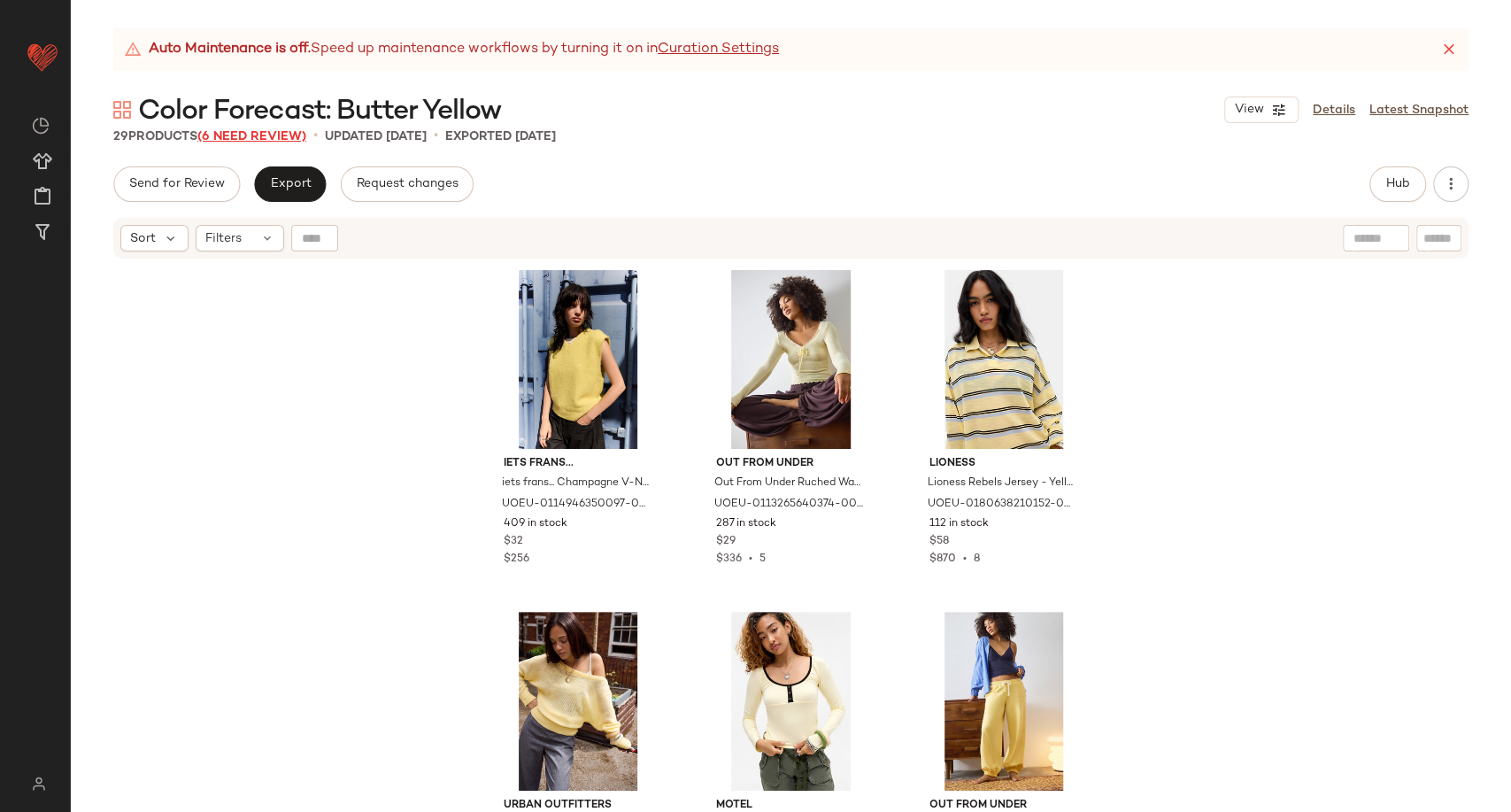
click at [260, 134] on span "(6 Need Review)" at bounding box center [252, 137] width 109 height 14
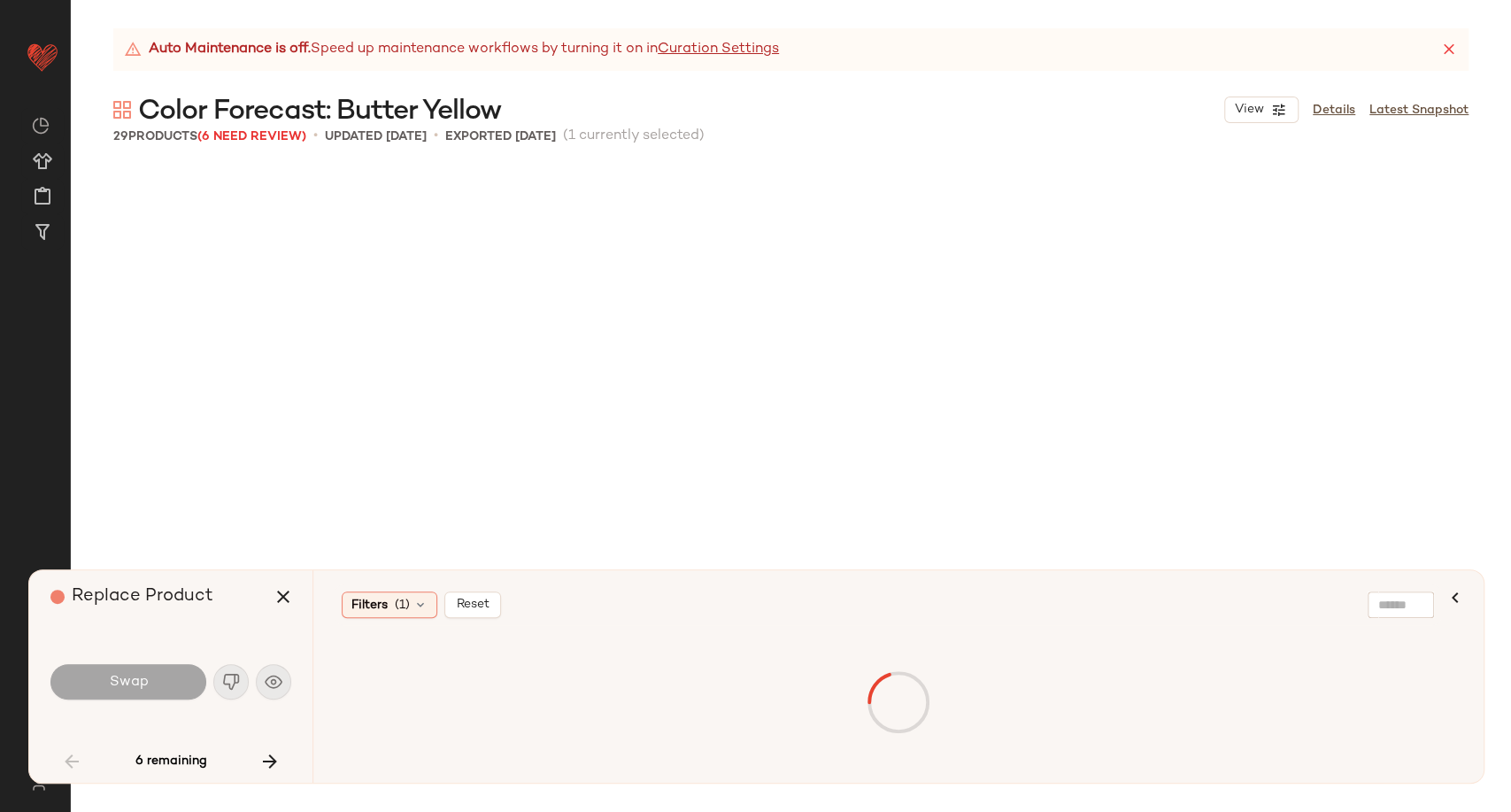
scroll to position [697, 0]
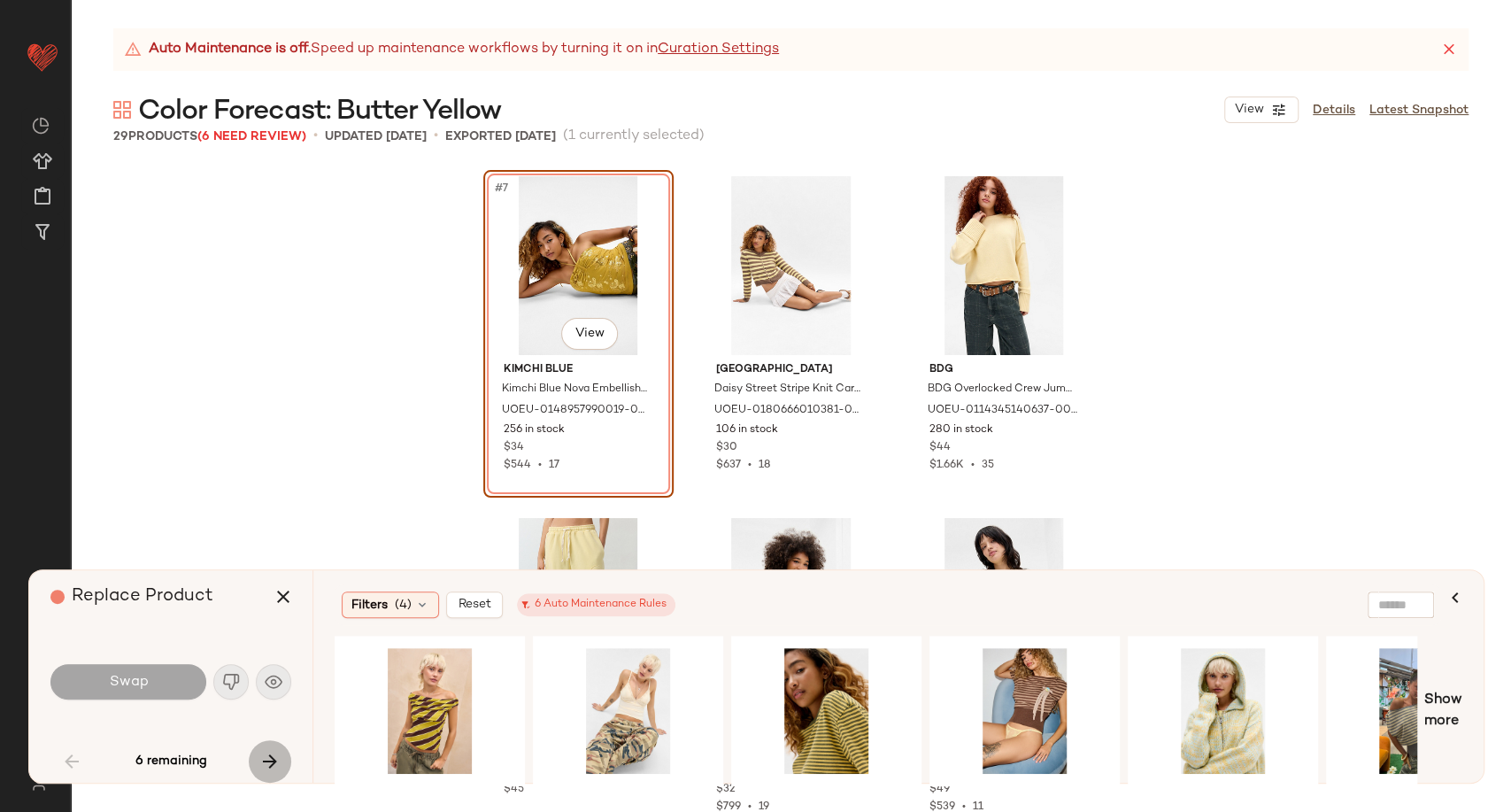
click at [274, 765] on icon "button" at bounding box center [270, 761] width 21 height 21
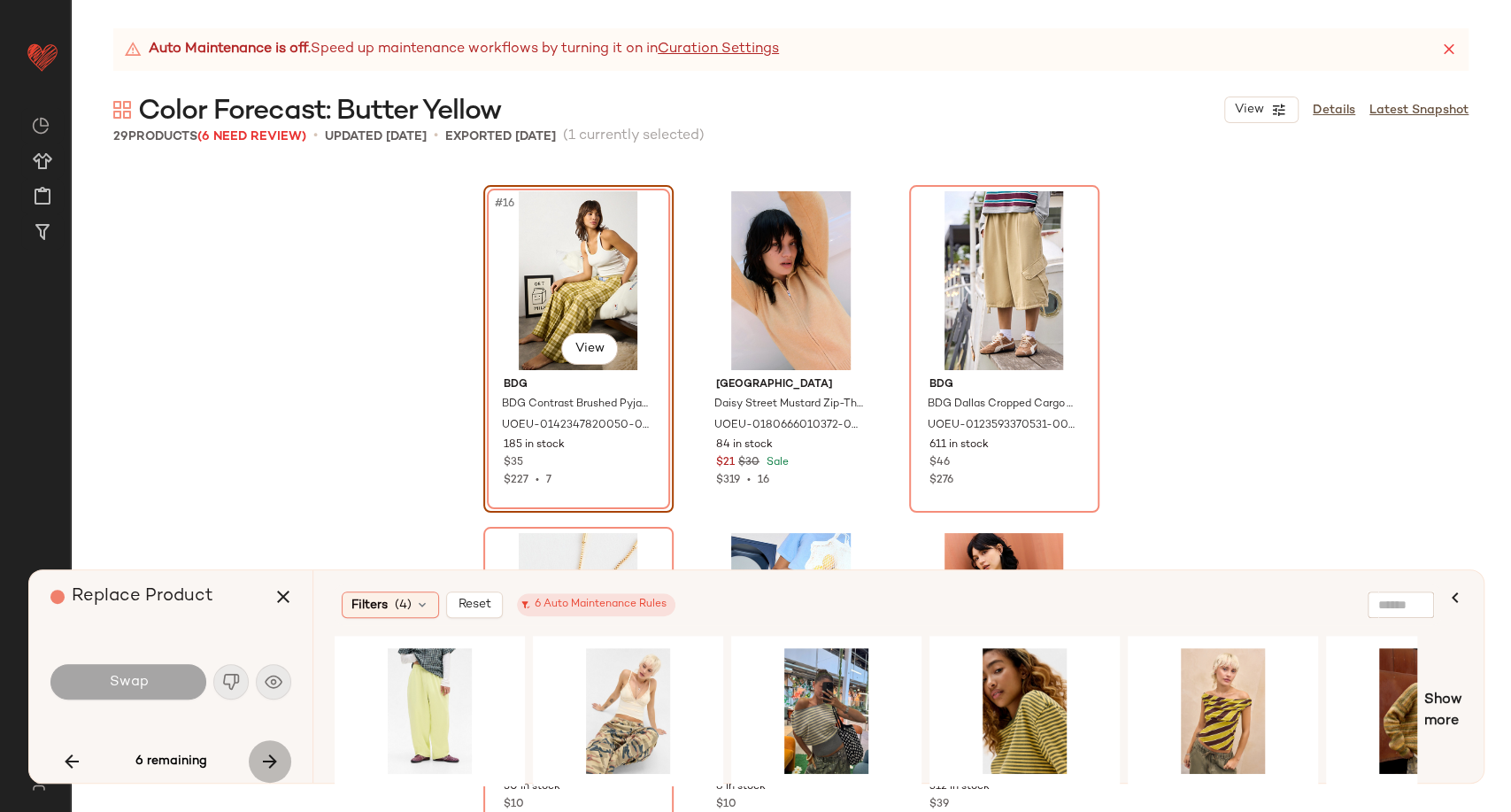
click at [274, 765] on icon "button" at bounding box center [270, 761] width 21 height 21
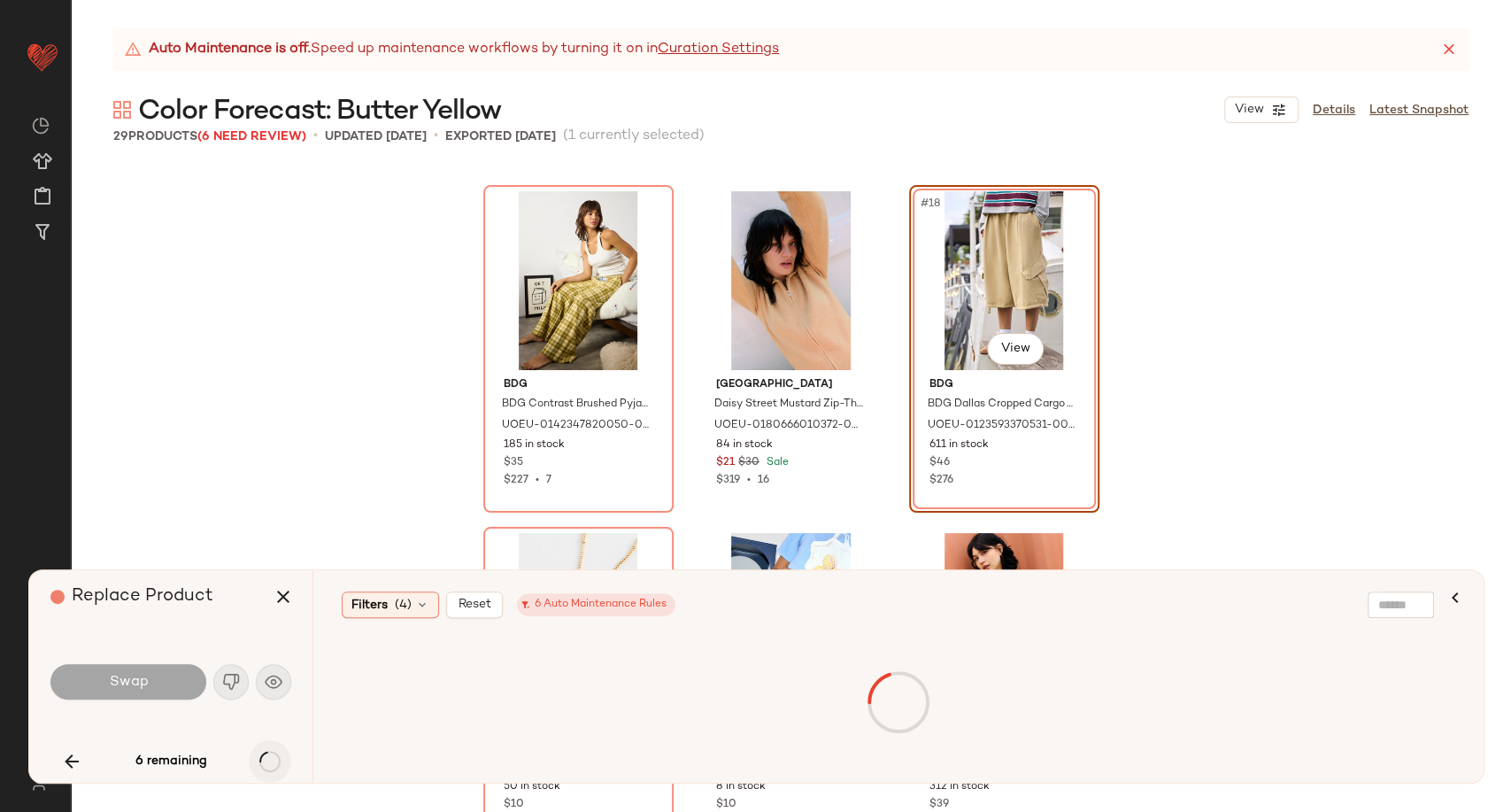
click at [274, 765] on div "6 remaining" at bounding box center [170, 761] width 240 height 43
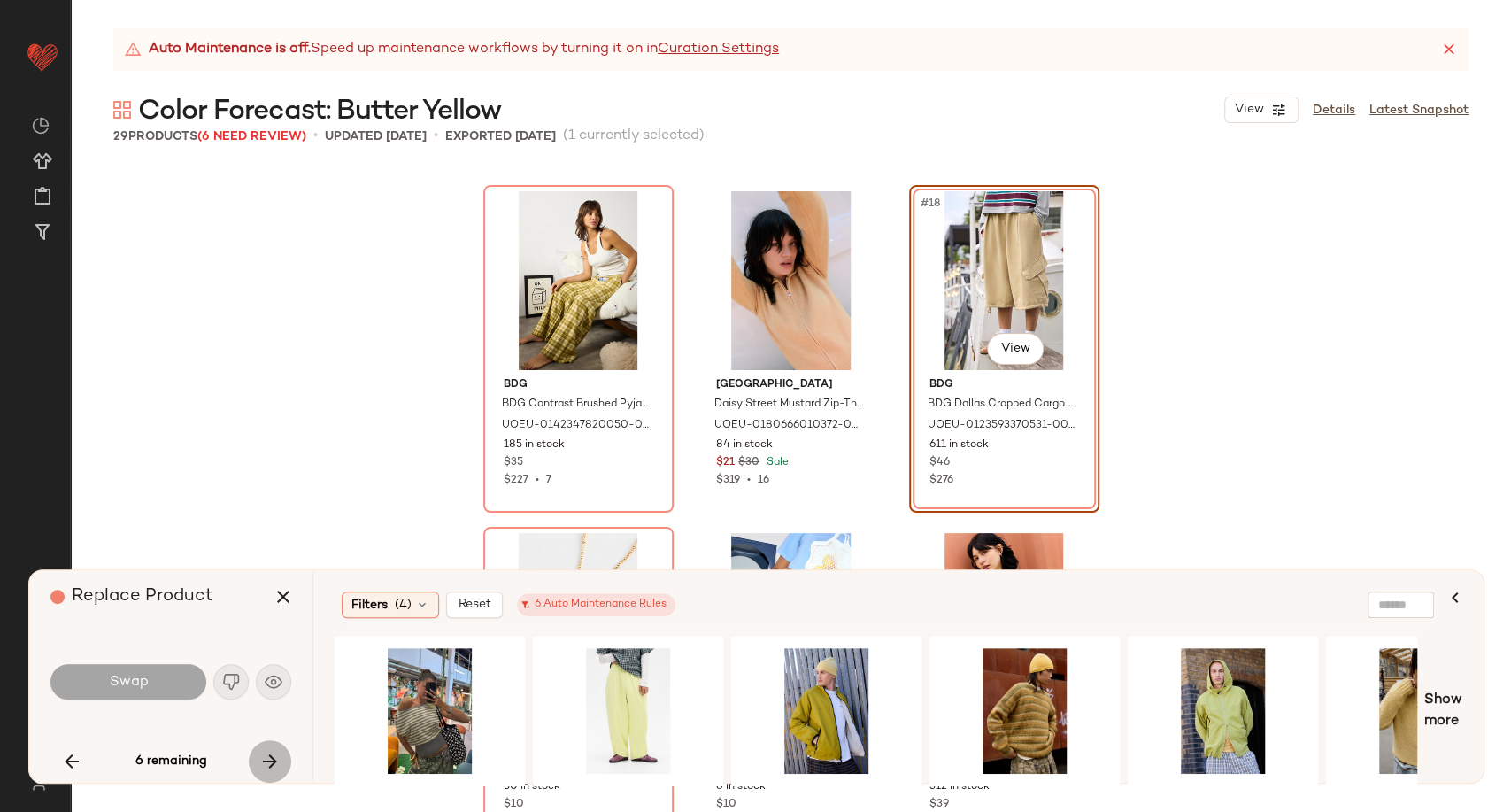
click at [274, 765] on icon "button" at bounding box center [270, 761] width 21 height 21
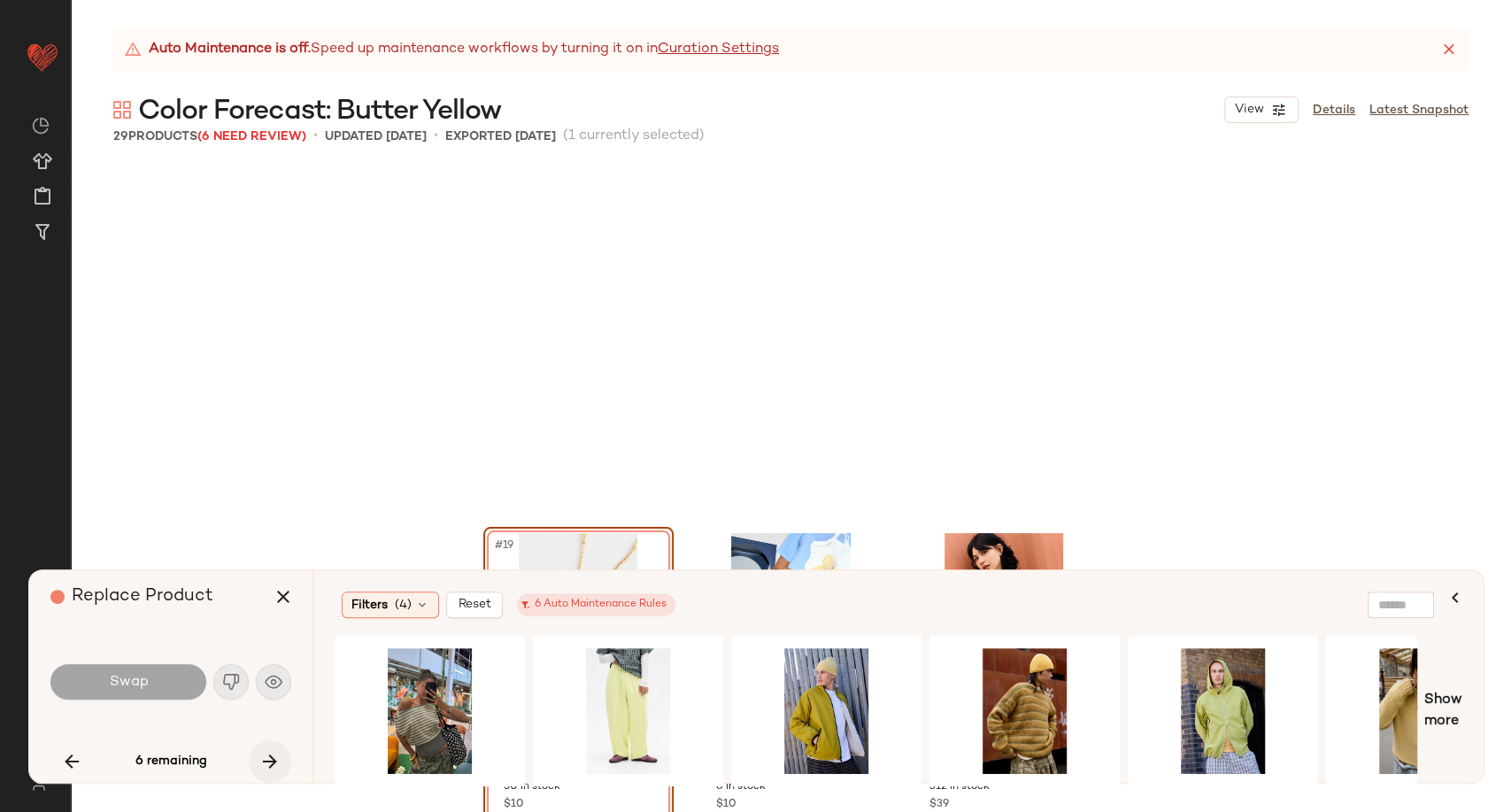
scroll to position [2050, 0]
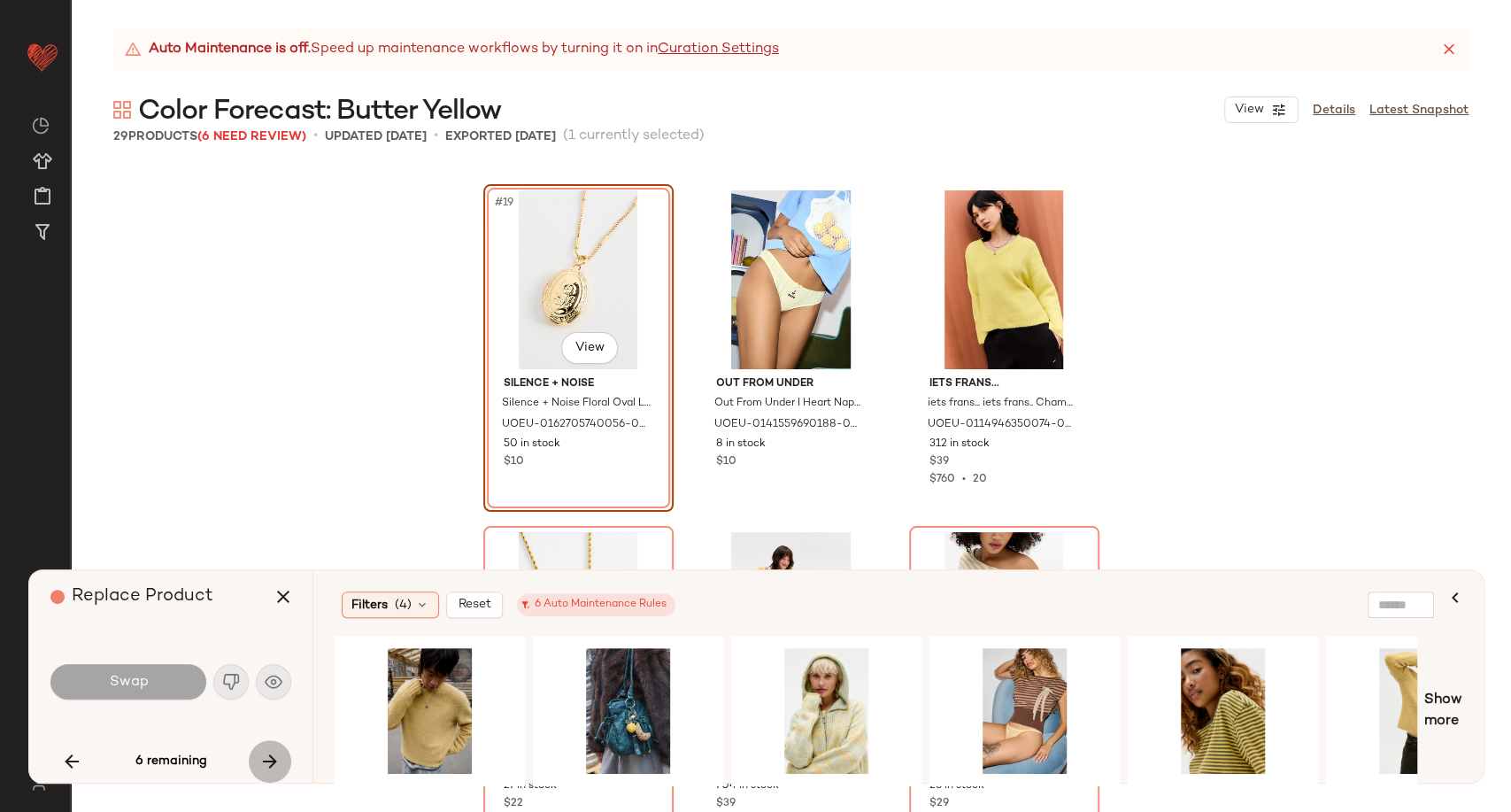
click at [274, 765] on icon "button" at bounding box center [270, 761] width 21 height 21
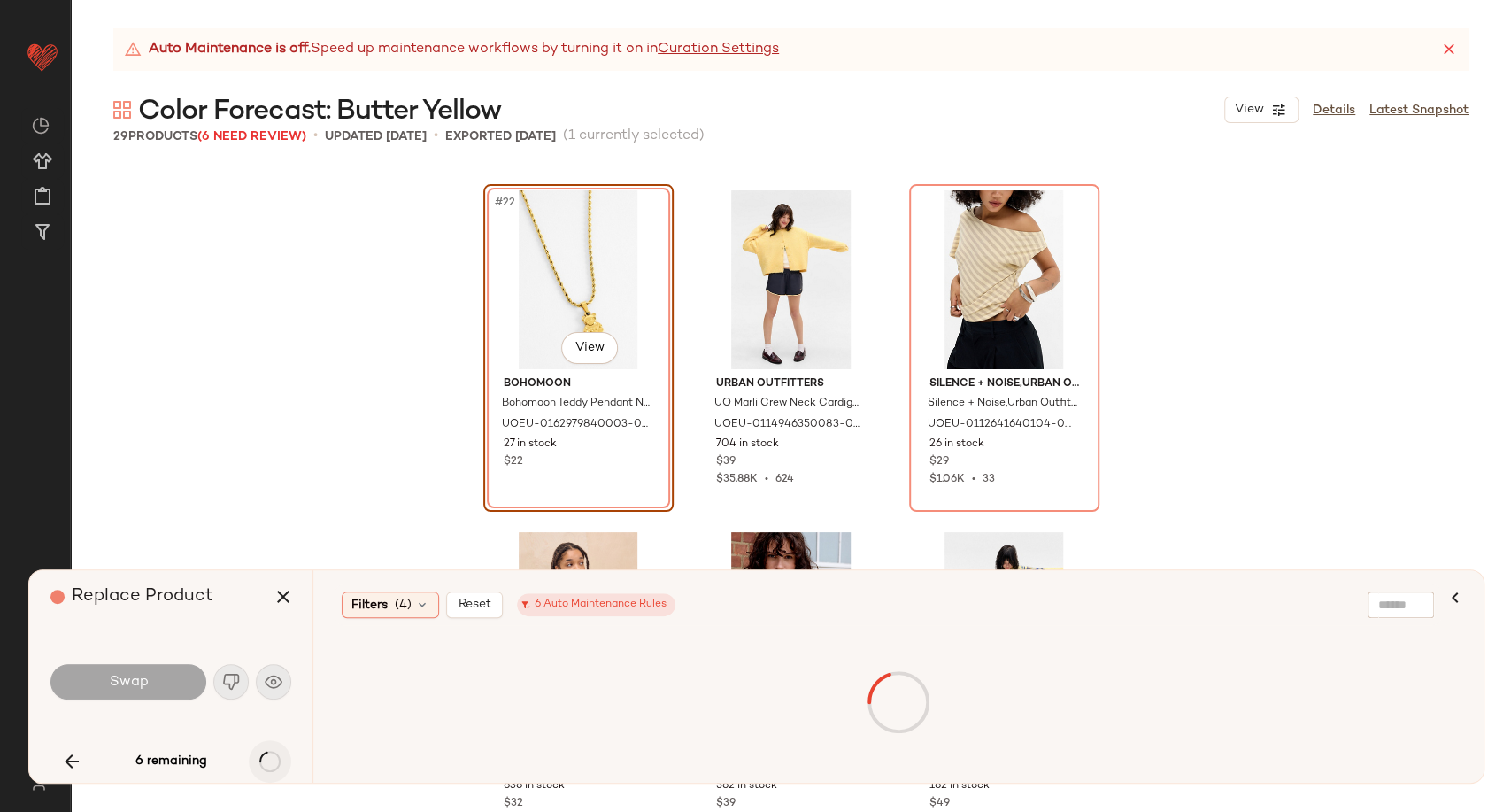
click at [274, 765] on div "6 remaining" at bounding box center [170, 761] width 240 height 43
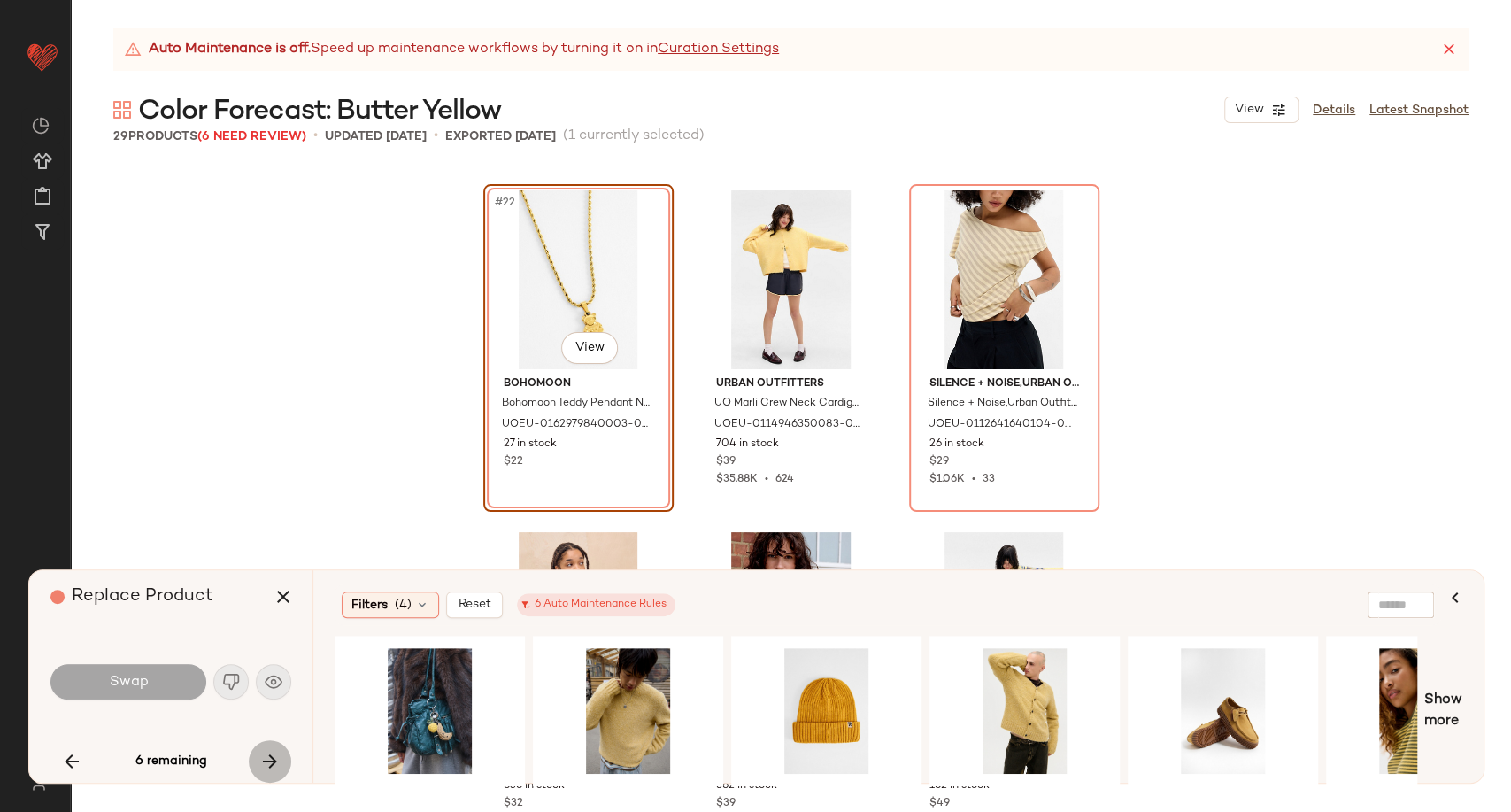
click at [274, 765] on icon "button" at bounding box center [270, 761] width 21 height 21
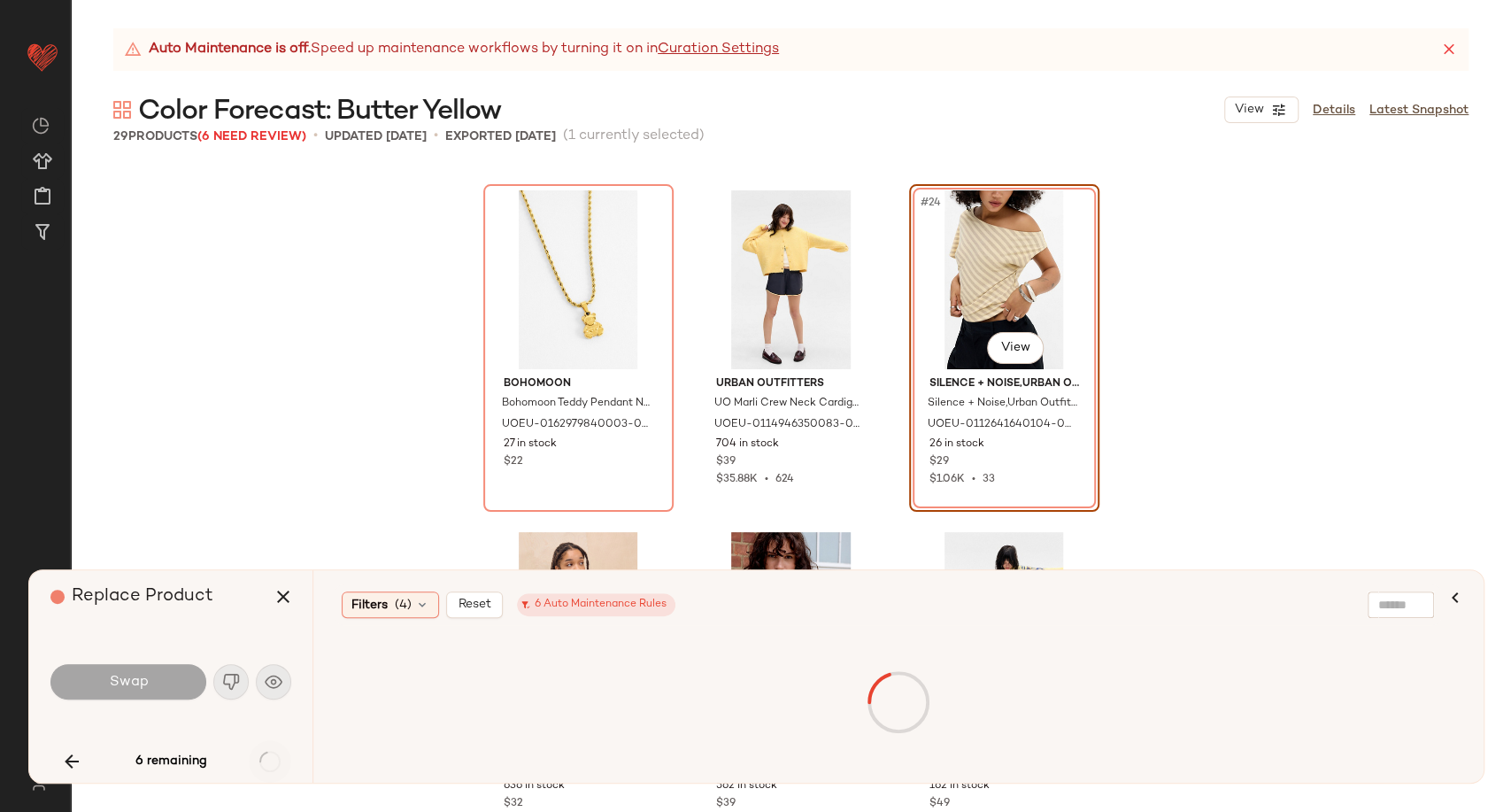
click at [274, 765] on div "6 remaining" at bounding box center [170, 761] width 240 height 43
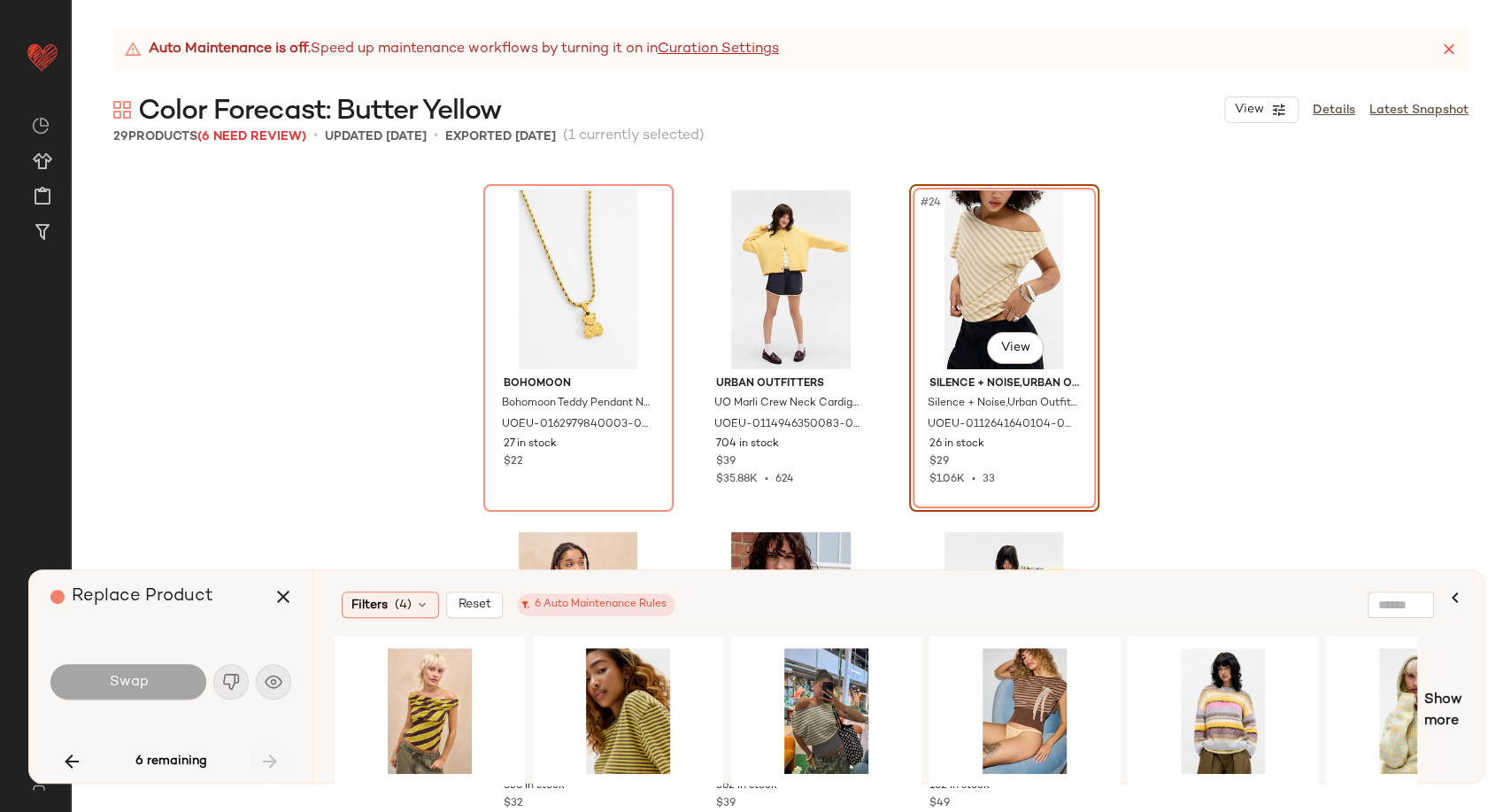
click at [274, 765] on div "6 remaining" at bounding box center [170, 761] width 240 height 43
click at [276, 590] on icon "button" at bounding box center [283, 597] width 21 height 21
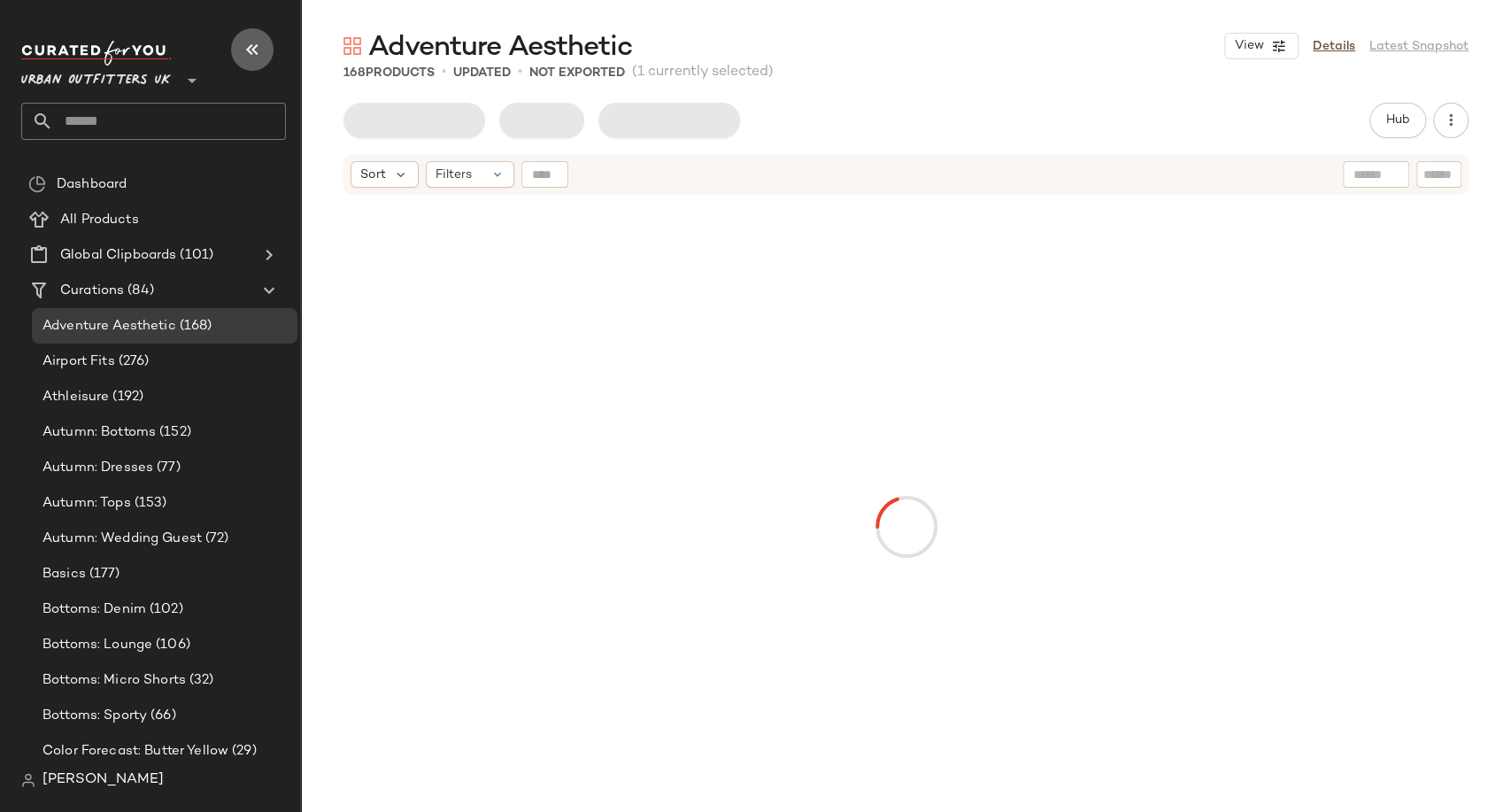
click at [262, 61] on button "button" at bounding box center [252, 50] width 43 height 43
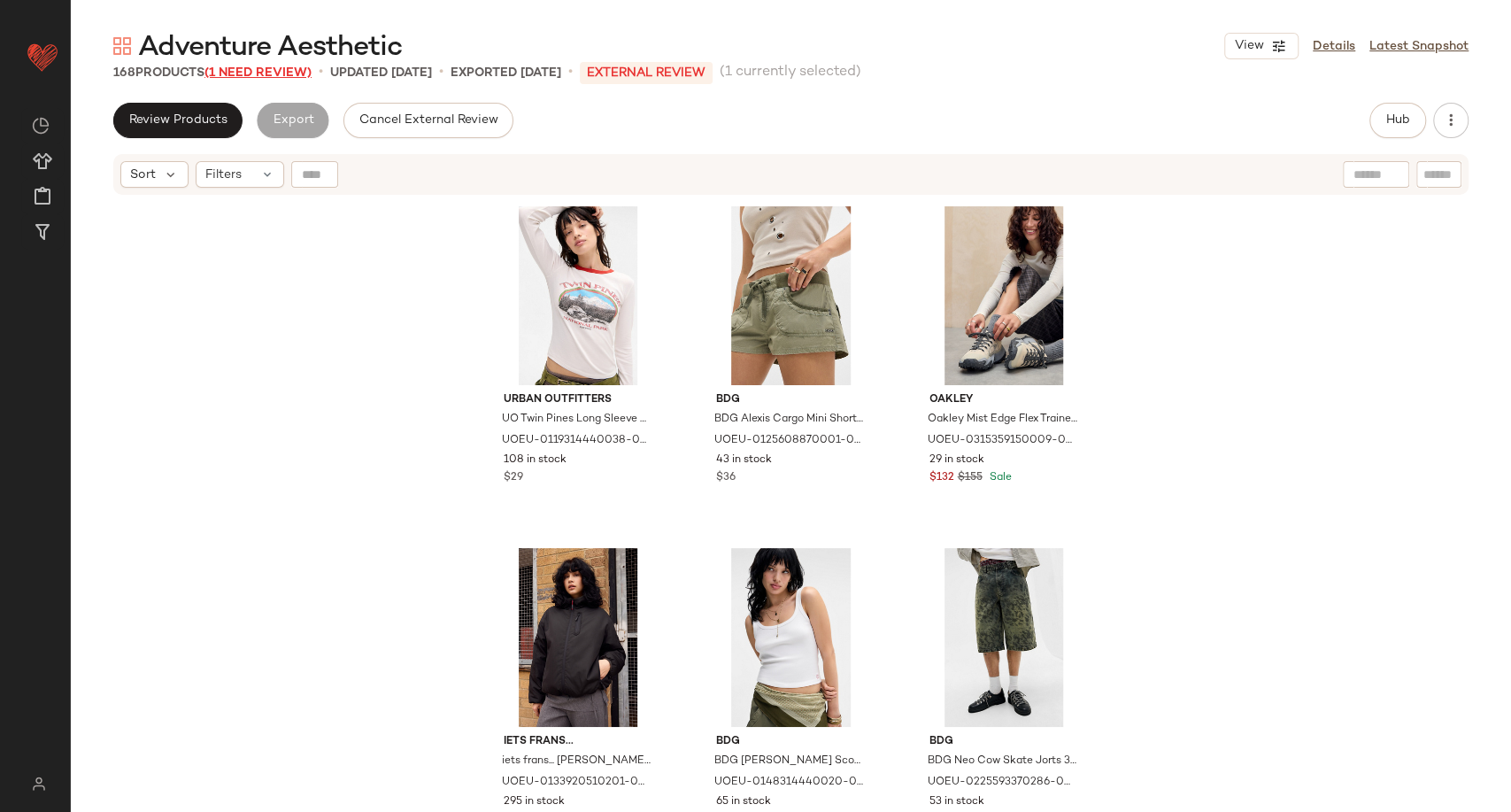
click at [268, 67] on span "(1 Need Review)" at bounding box center [258, 73] width 107 height 14
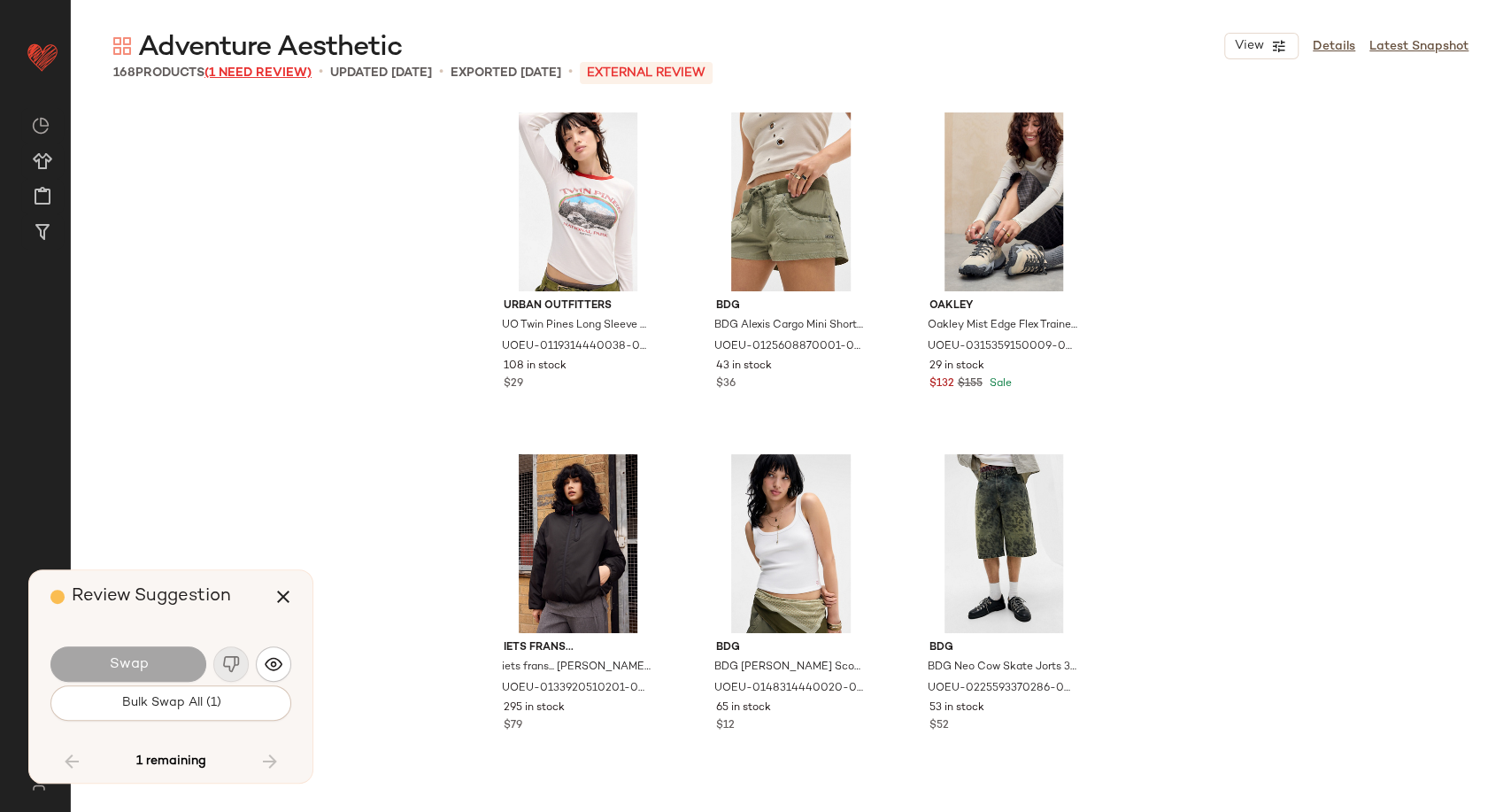
scroll to position [11959, 0]
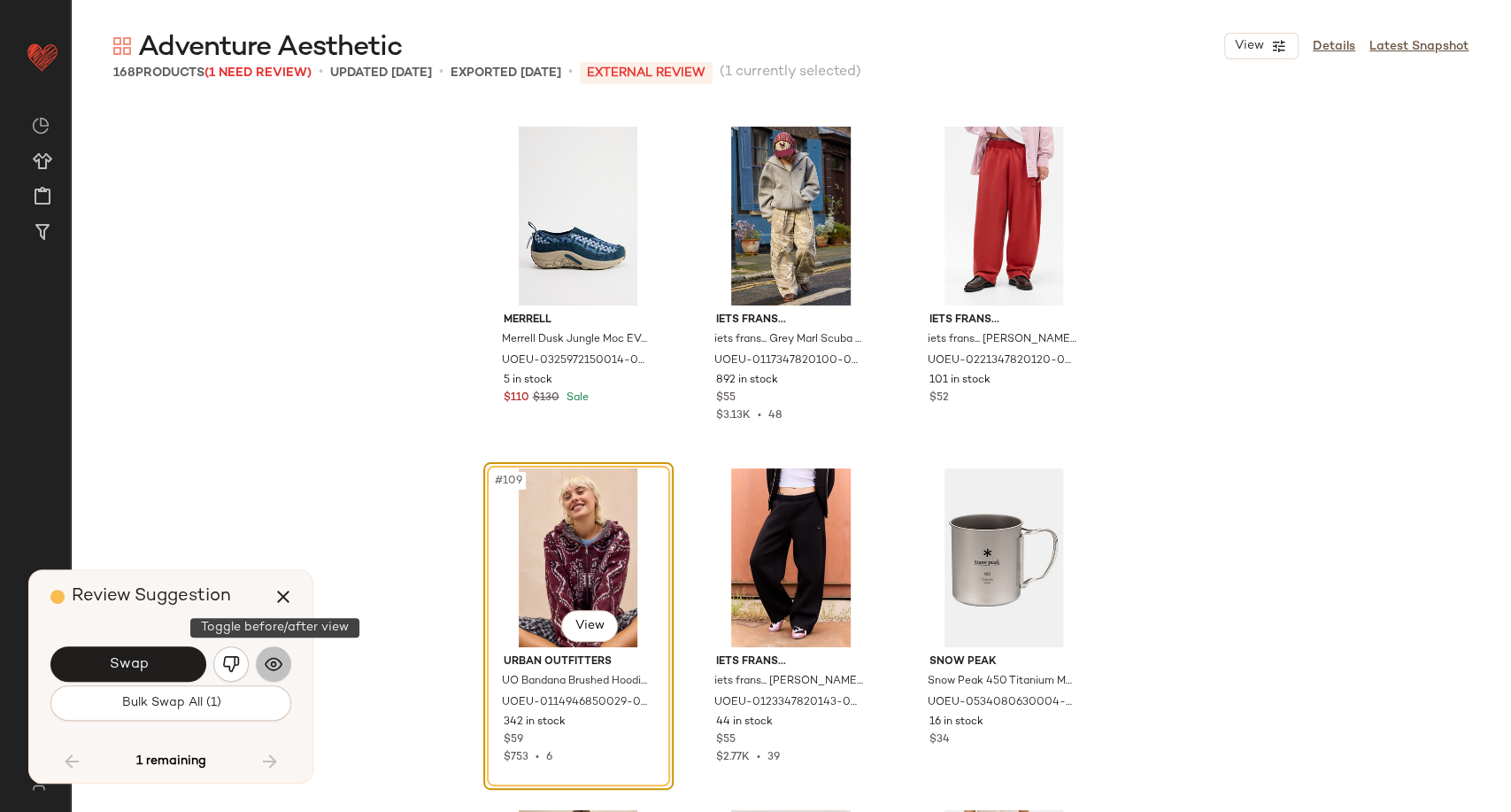
click at [268, 669] on img "button" at bounding box center [274, 664] width 18 height 18
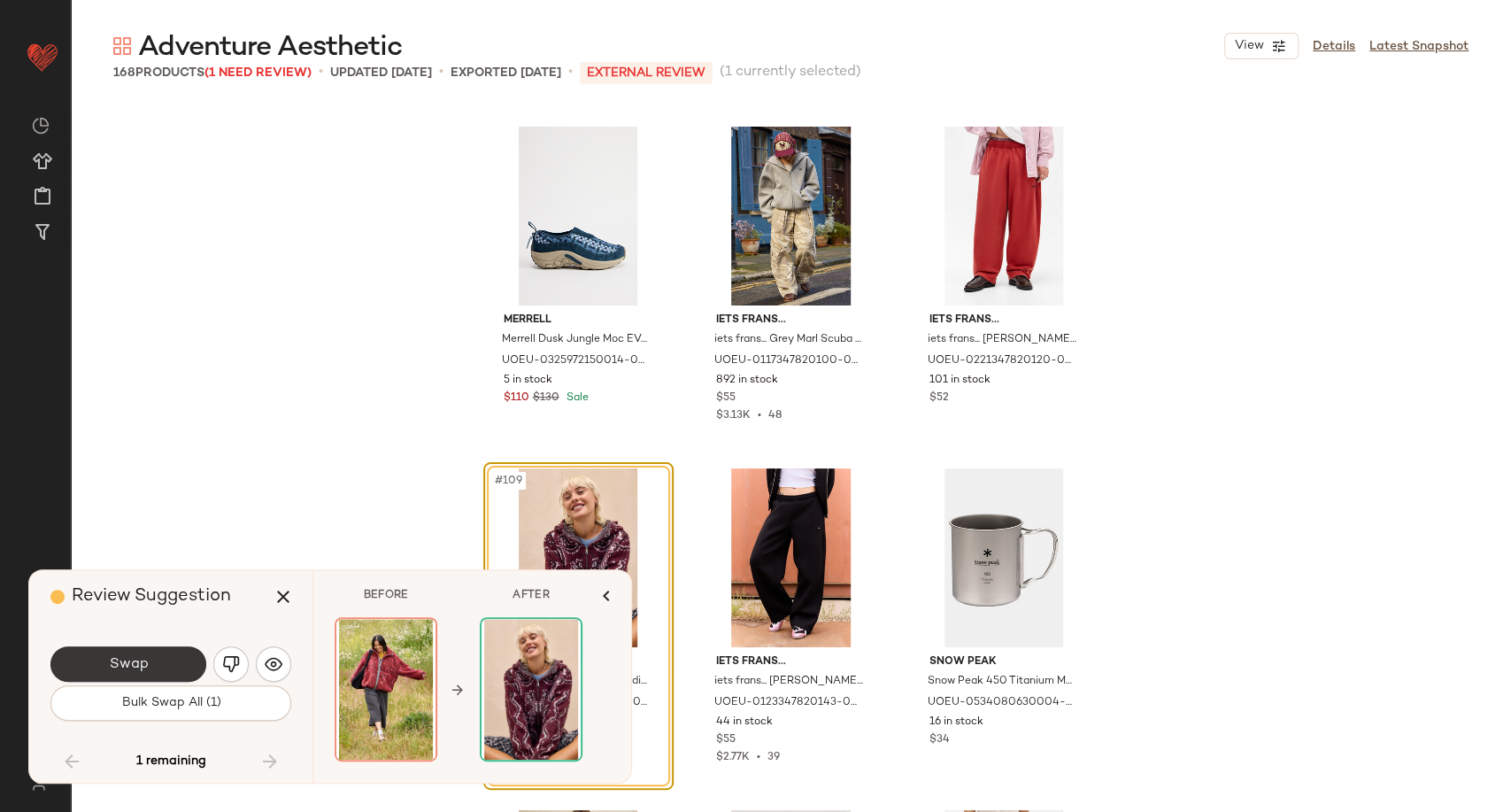
click at [190, 655] on button "Swap" at bounding box center [129, 664] width 156 height 35
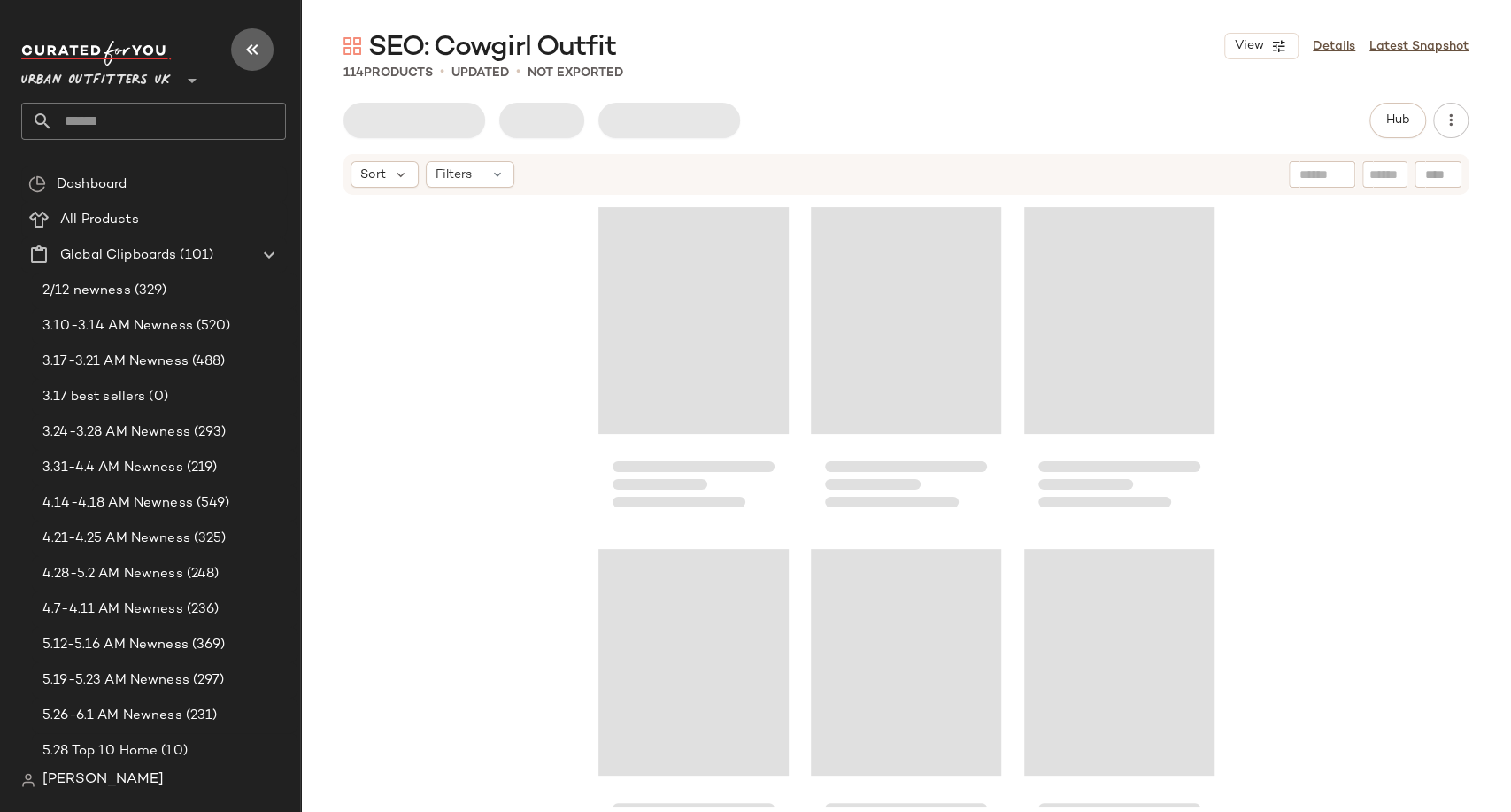
click at [240, 54] on button "button" at bounding box center [252, 50] width 43 height 43
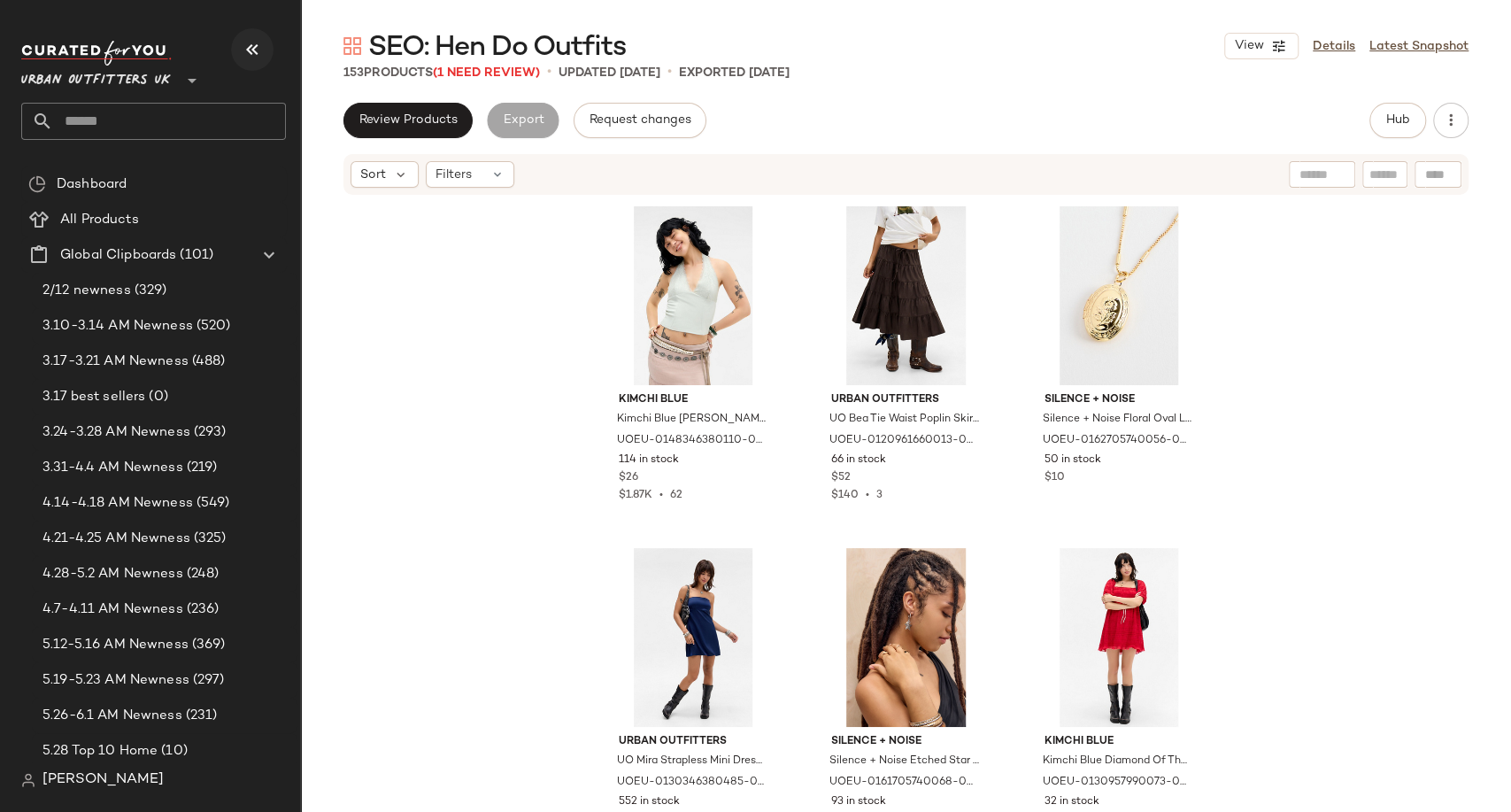
click at [258, 52] on icon "button" at bounding box center [252, 50] width 21 height 21
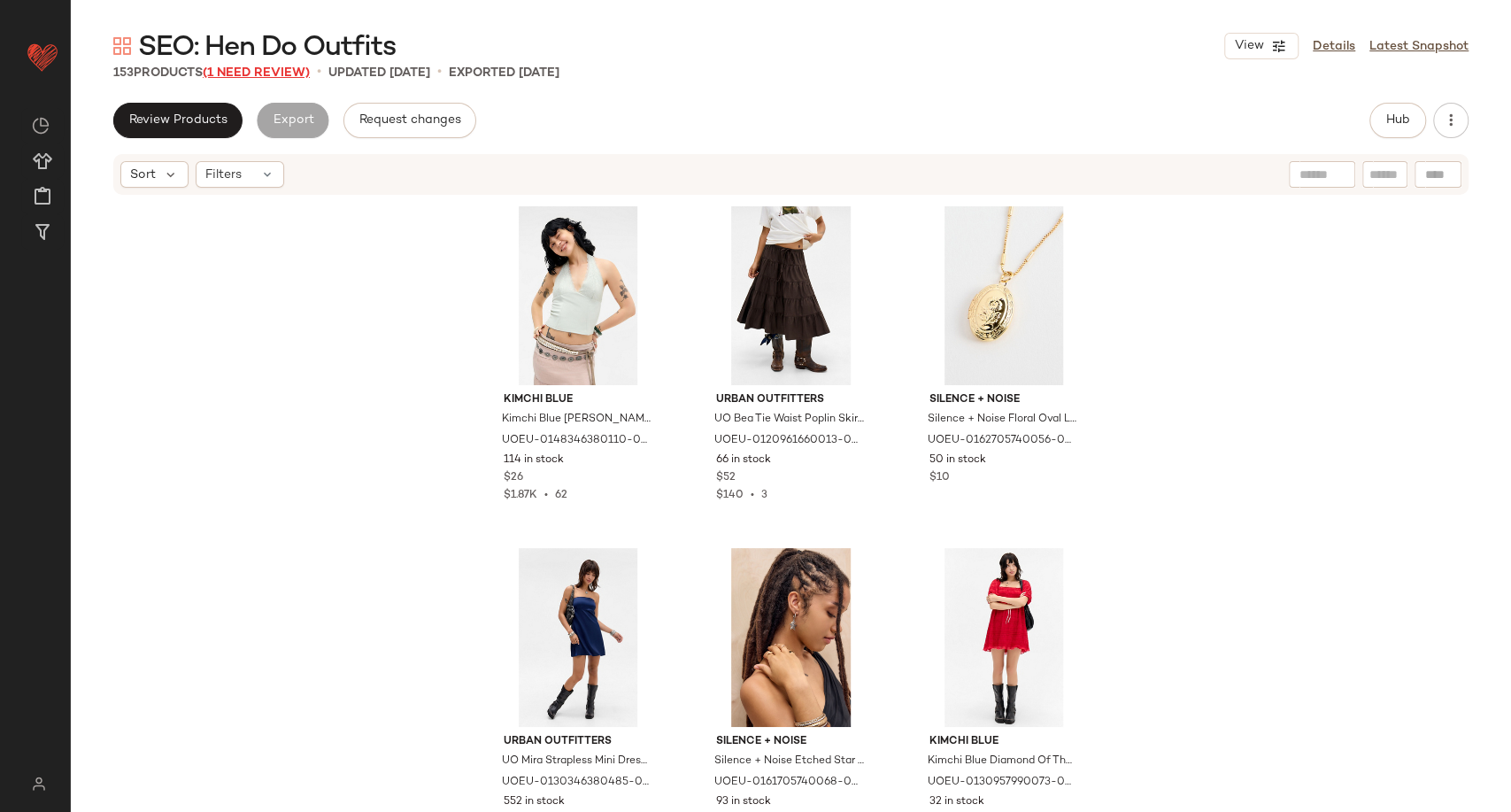
click at [245, 76] on span "(1 Need Review)" at bounding box center [256, 73] width 107 height 14
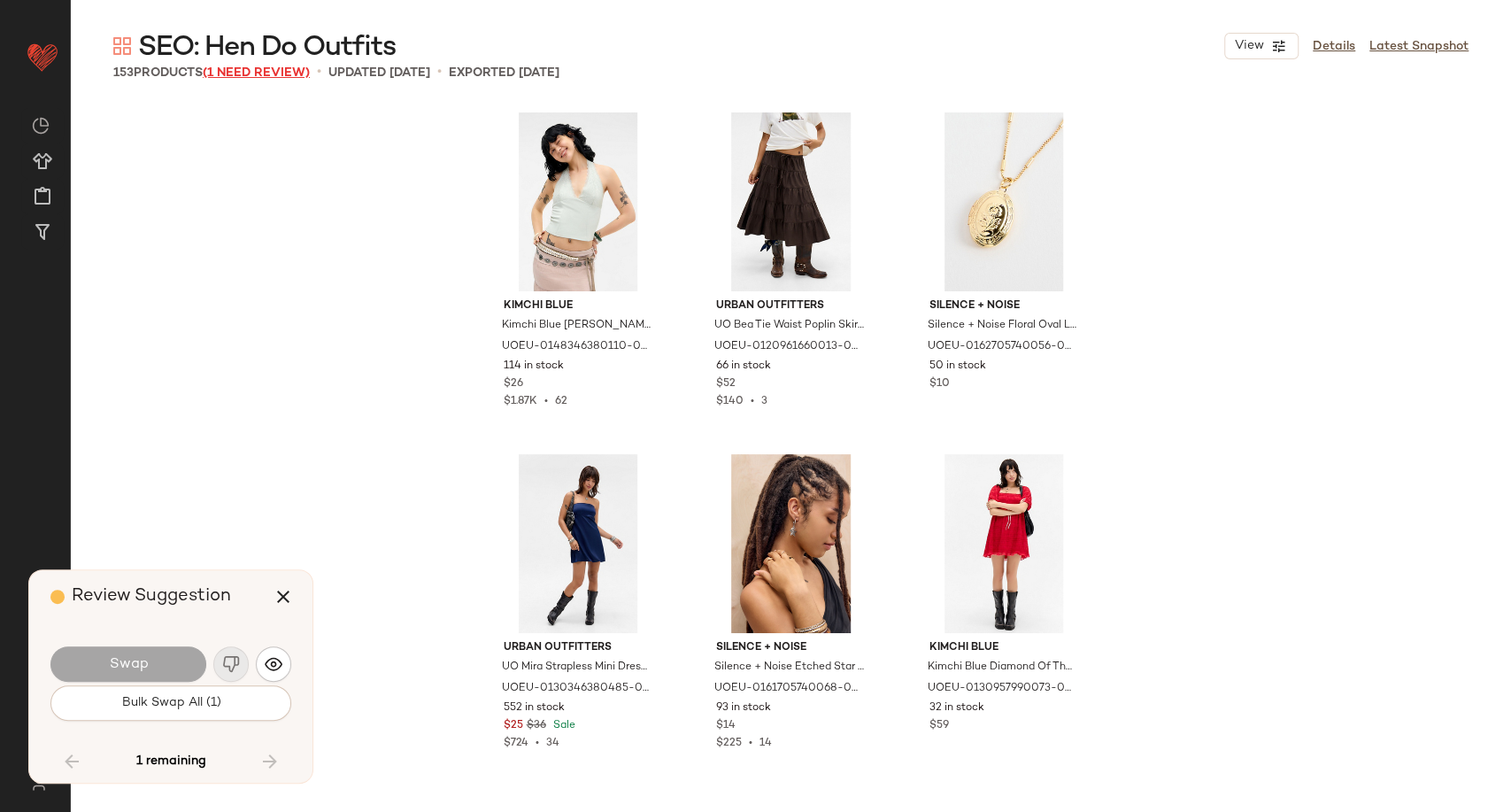
scroll to position [9226, 0]
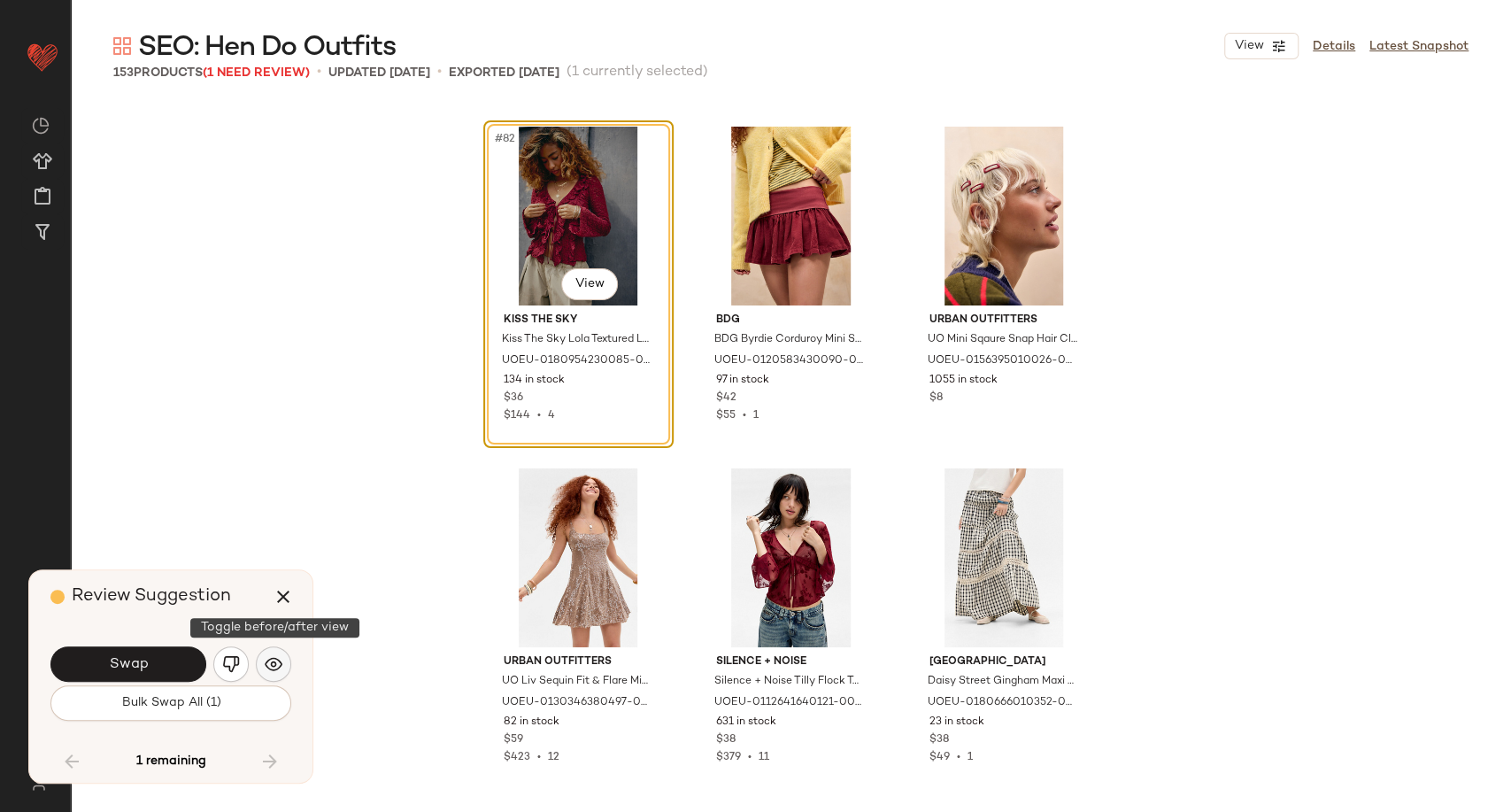
click at [263, 664] on button "button" at bounding box center [274, 664] width 35 height 35
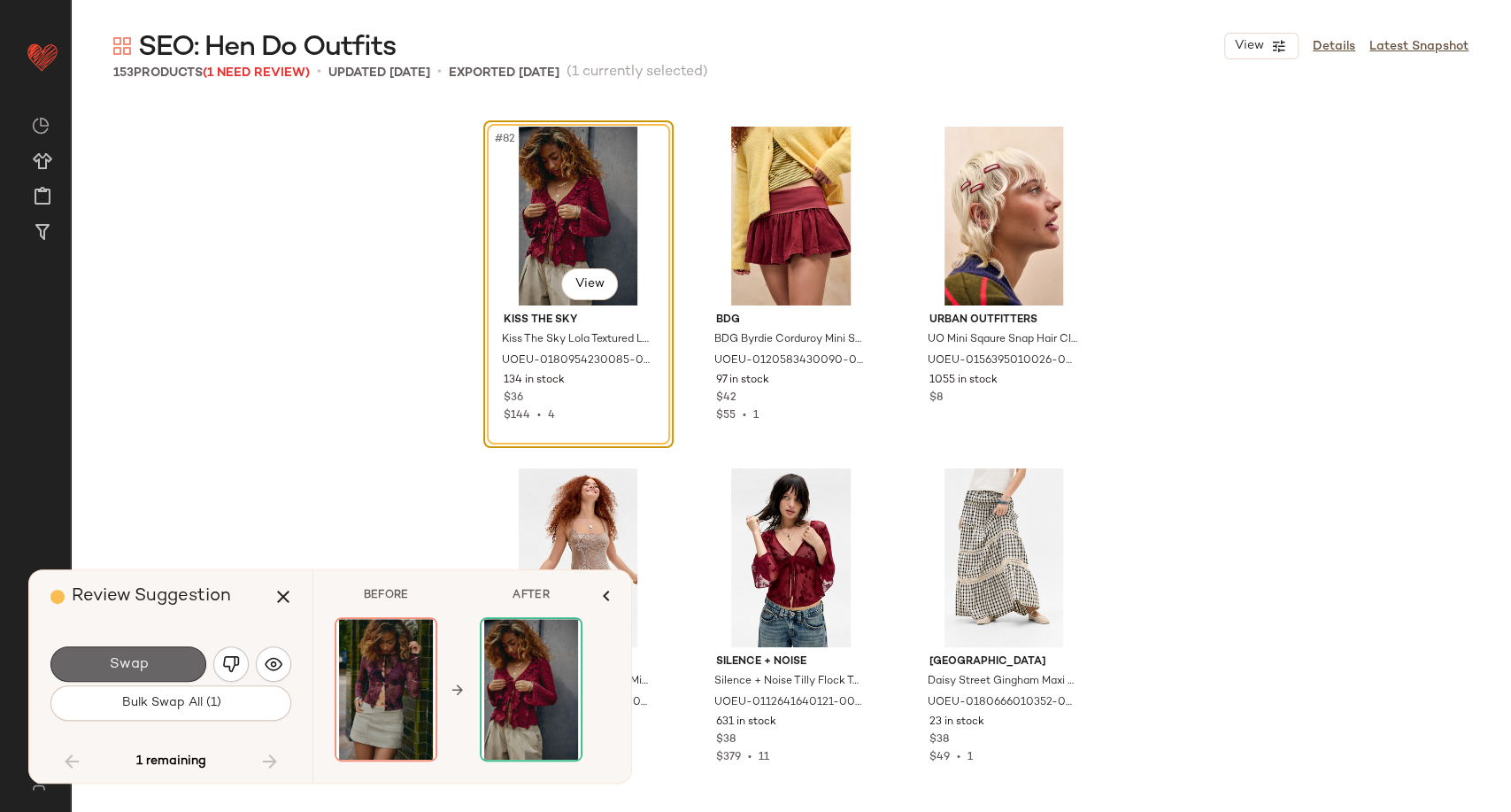
click at [151, 658] on button "Swap" at bounding box center [129, 664] width 156 height 35
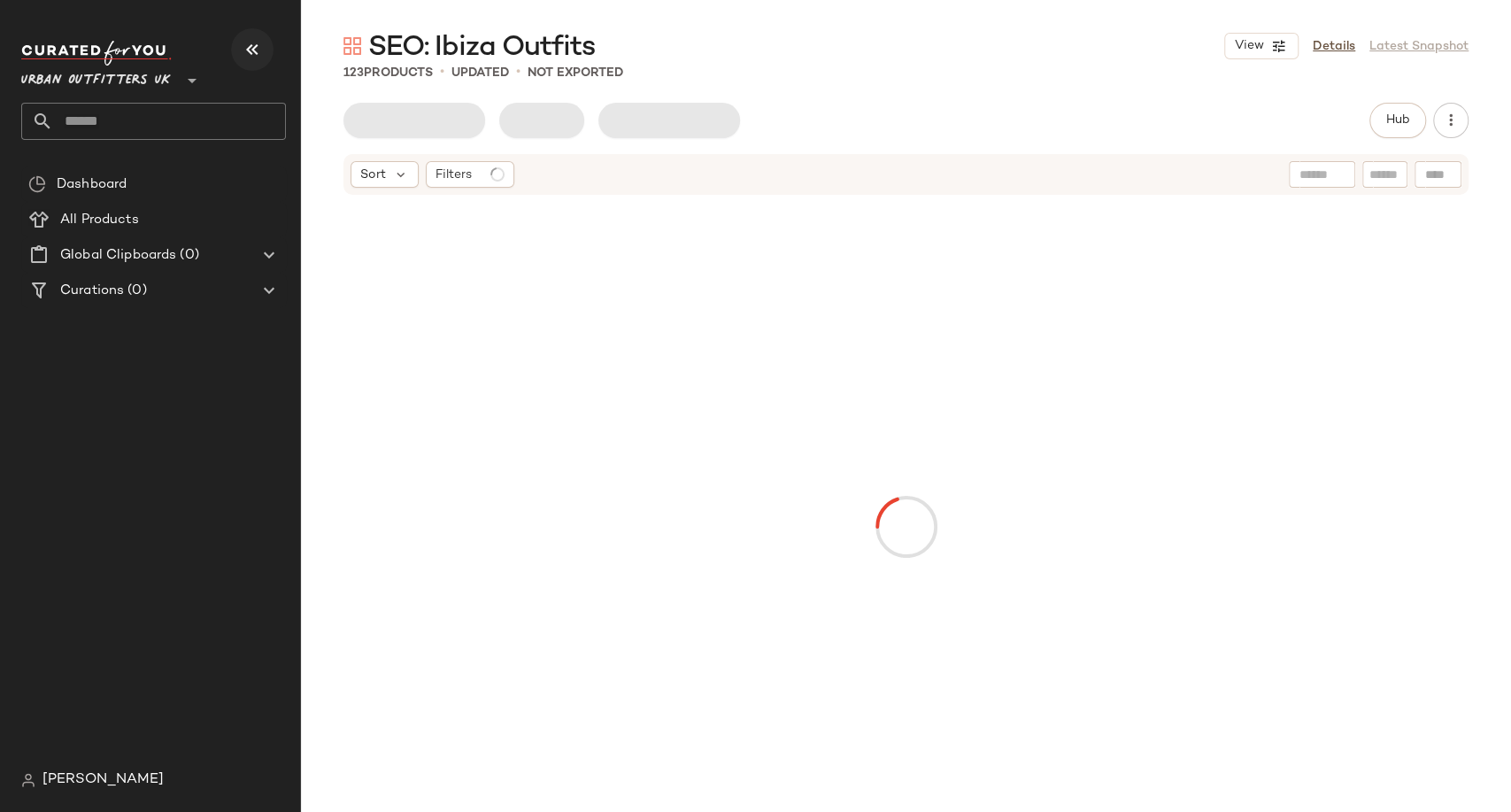
click at [252, 55] on icon "button" at bounding box center [252, 50] width 21 height 21
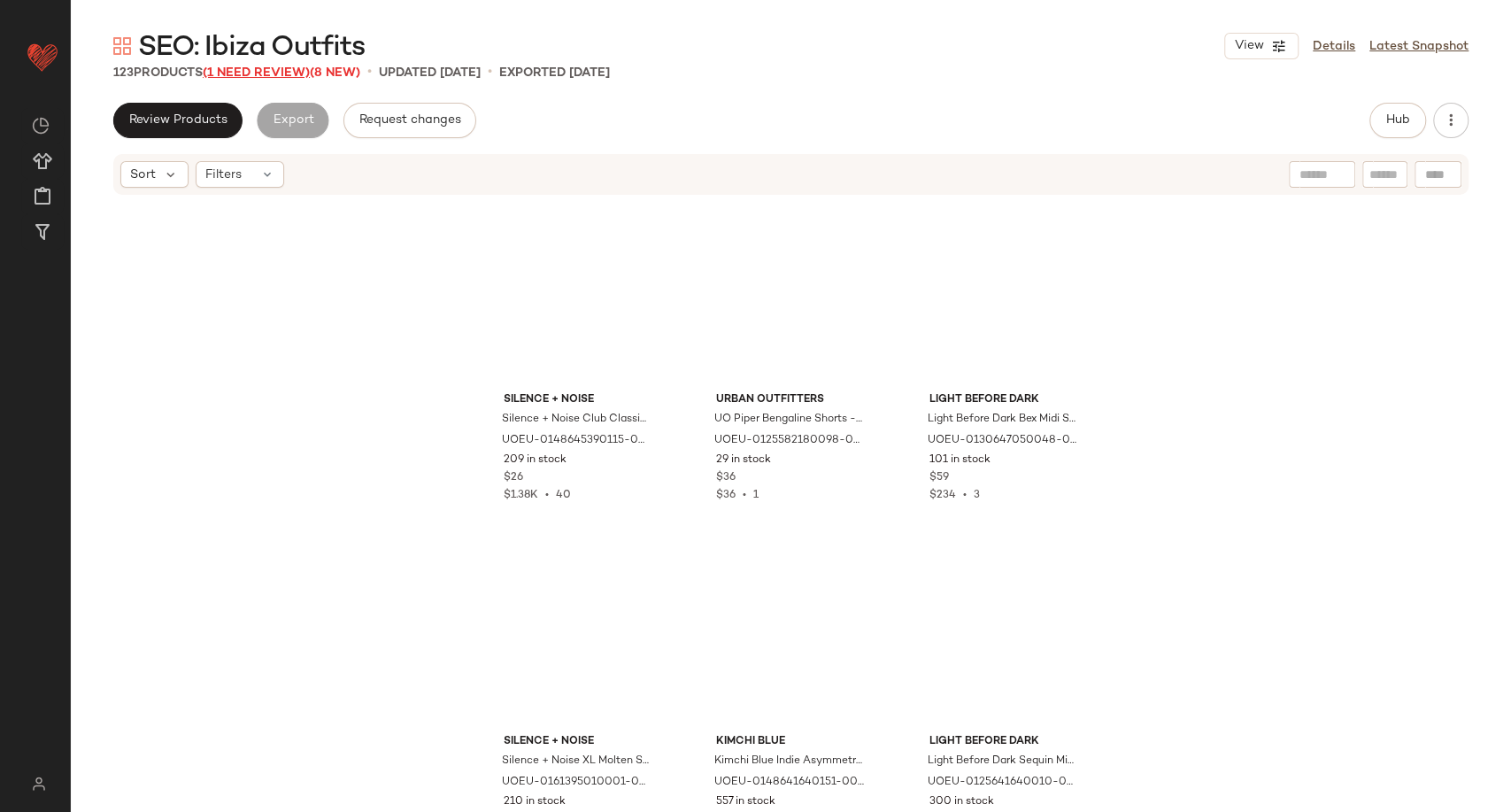
click at [252, 67] on span "(1 Need Review)" at bounding box center [256, 73] width 107 height 14
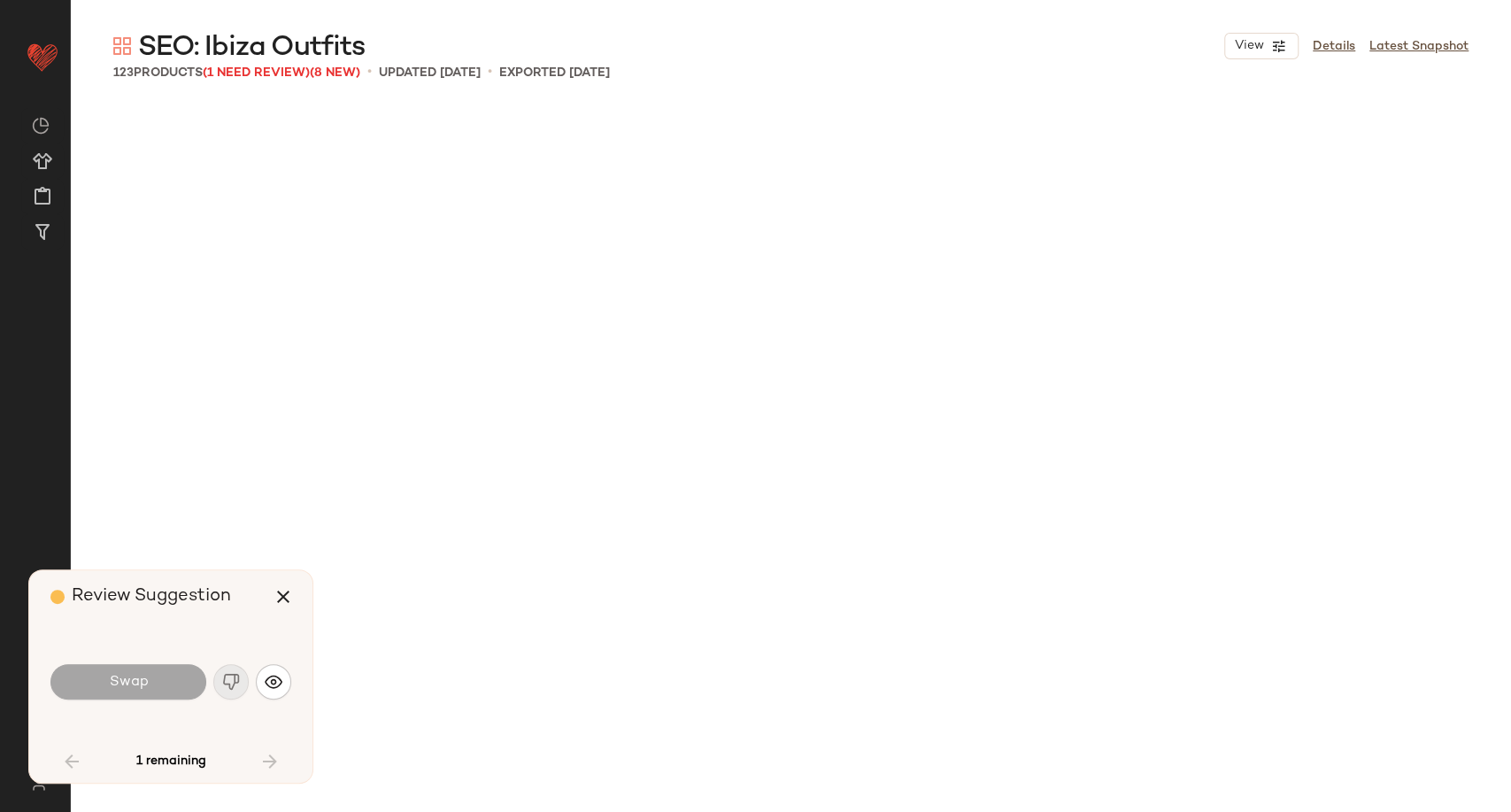
scroll to position [3759, 0]
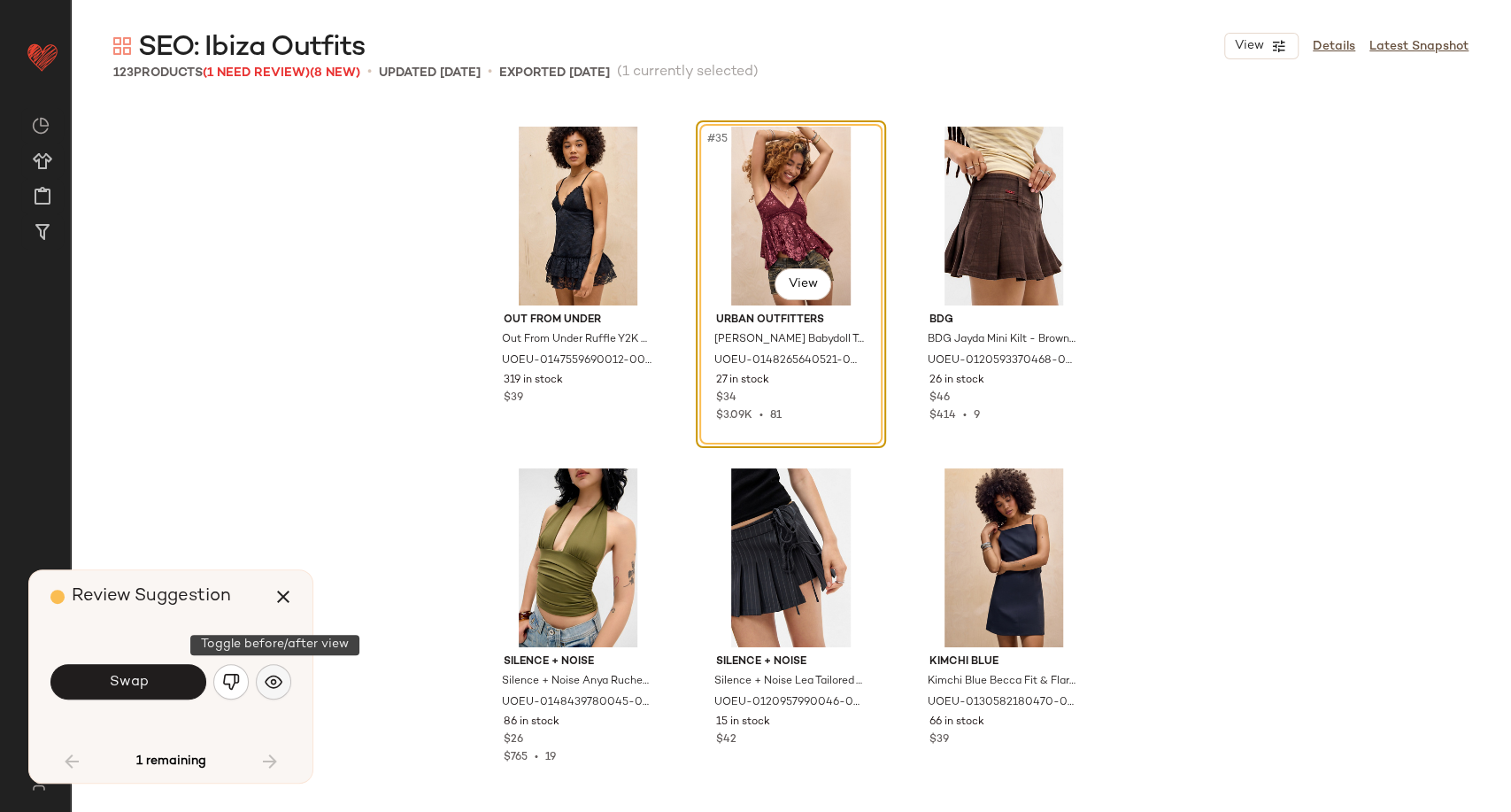
click at [277, 677] on img "button" at bounding box center [274, 682] width 18 height 18
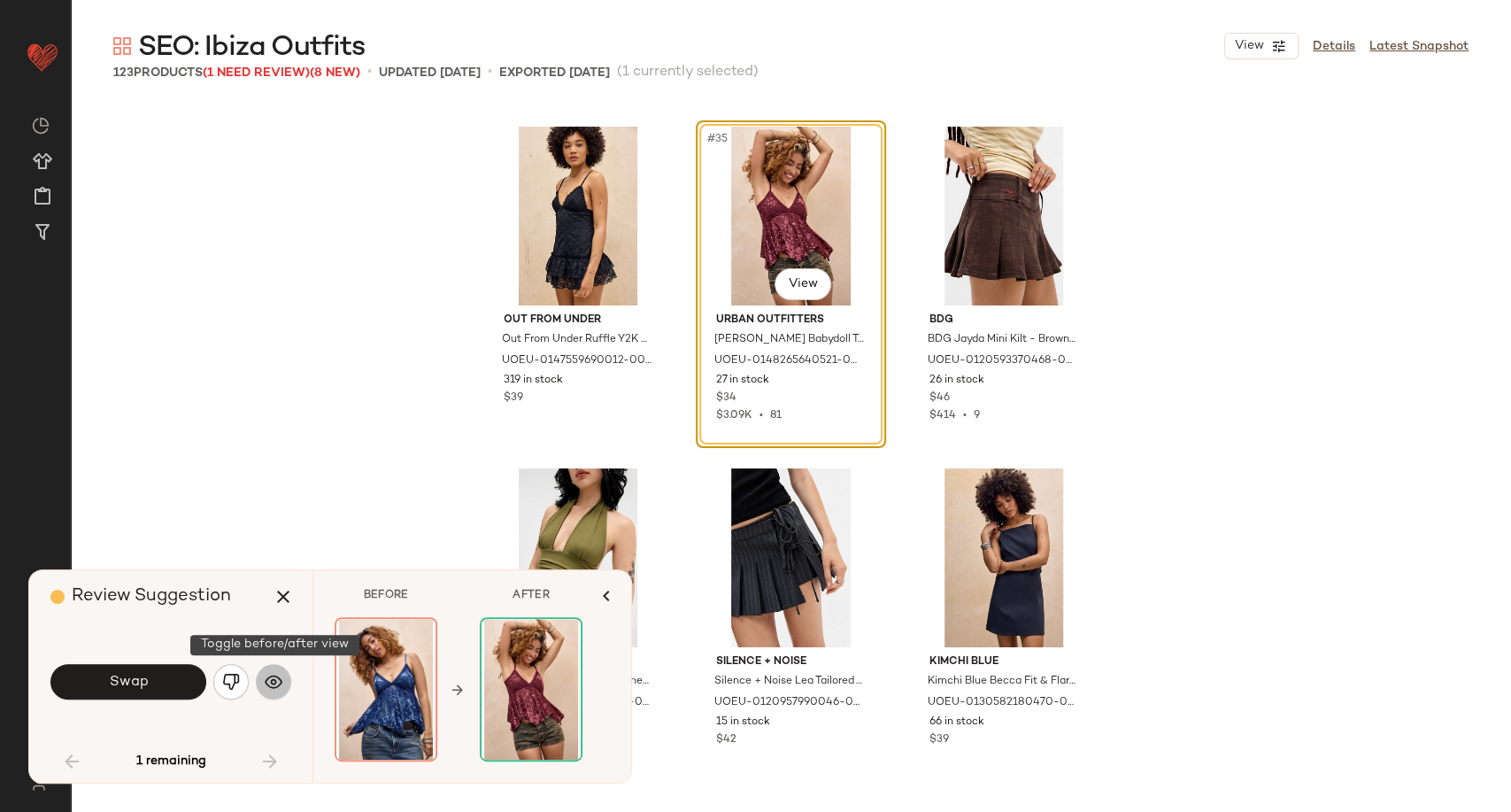
click at [275, 682] on img "button" at bounding box center [274, 682] width 18 height 18
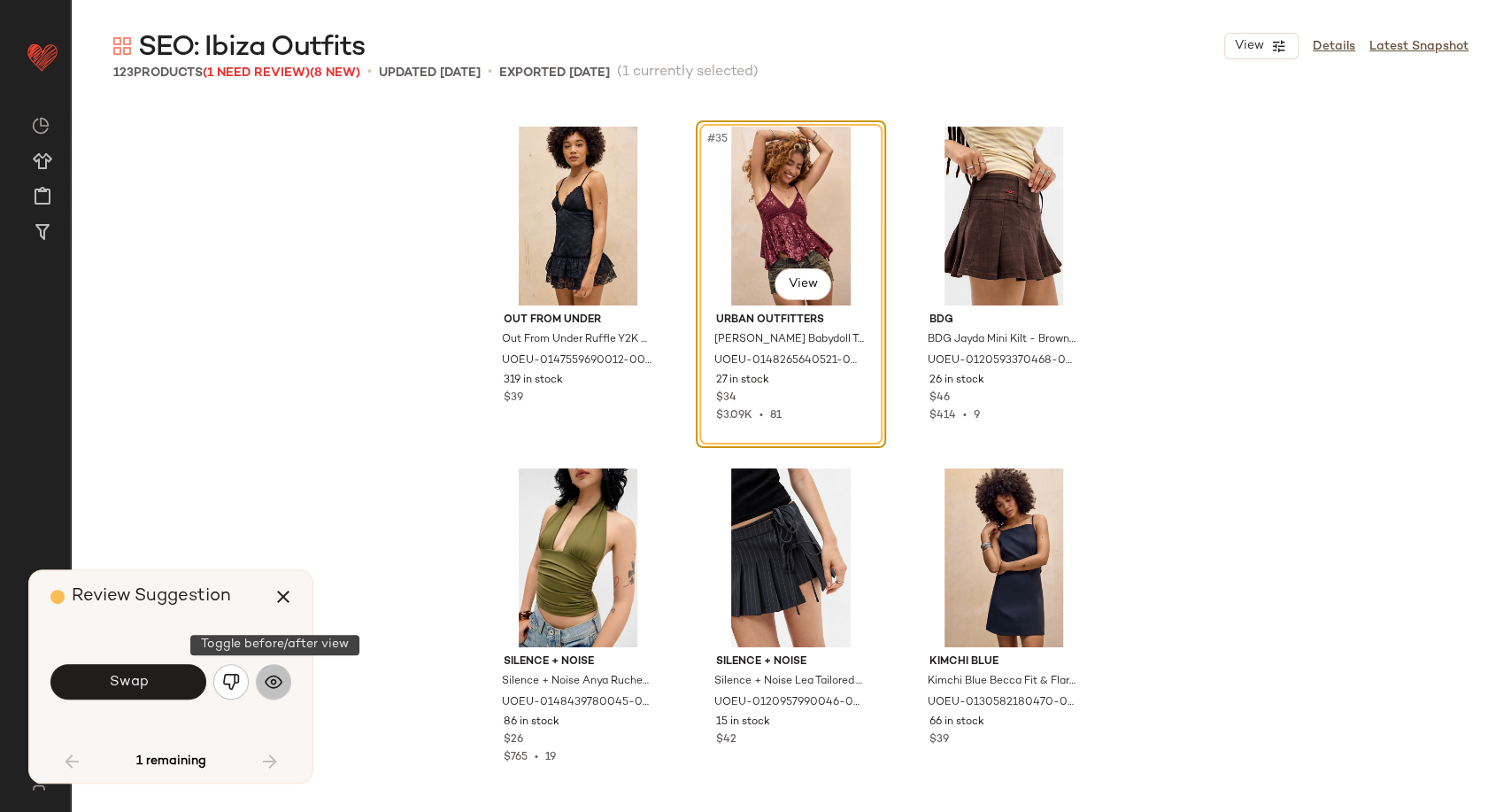
click at [275, 682] on img "button" at bounding box center [274, 682] width 18 height 18
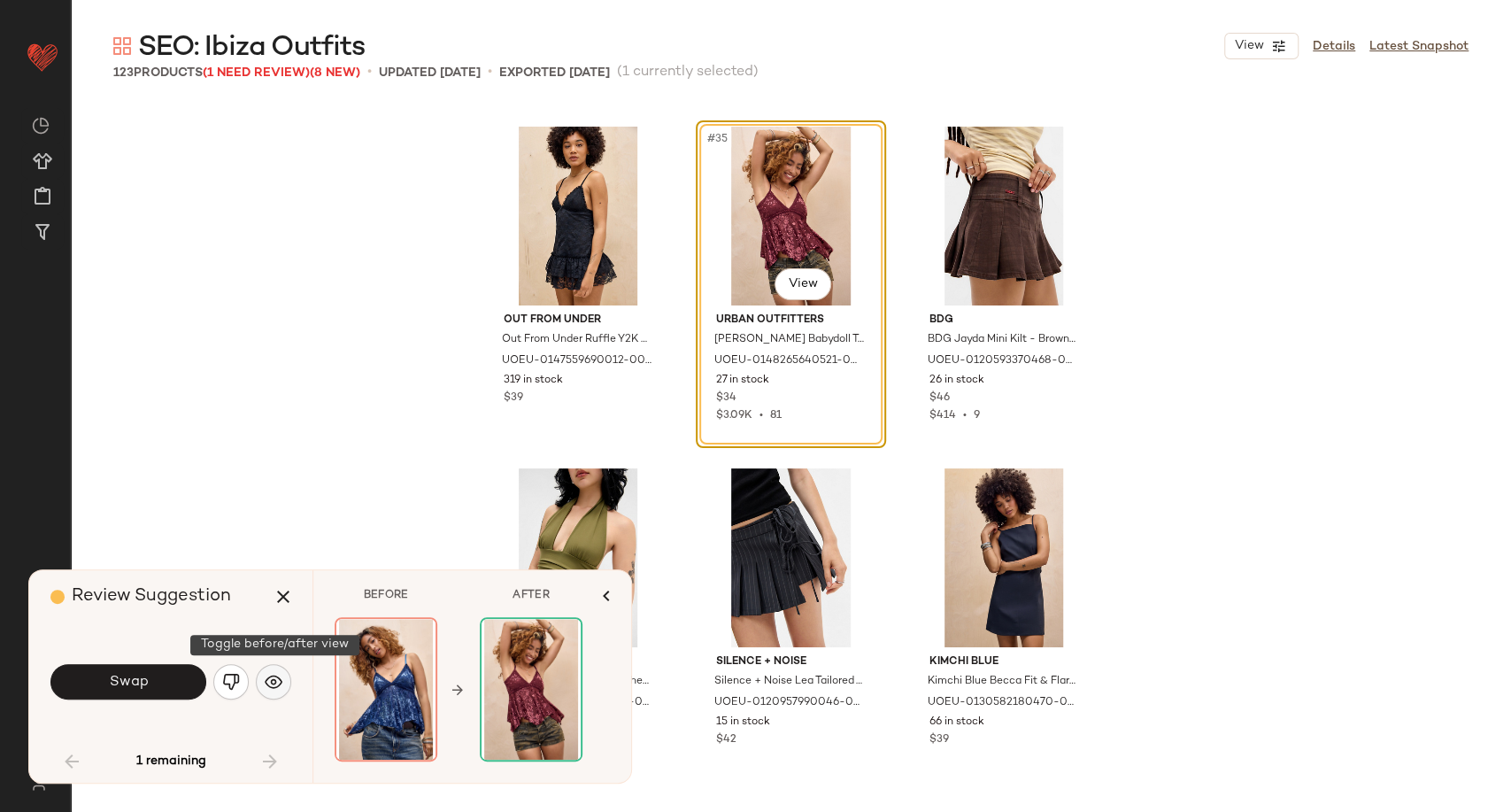
click at [273, 680] on img "button" at bounding box center [274, 682] width 18 height 18
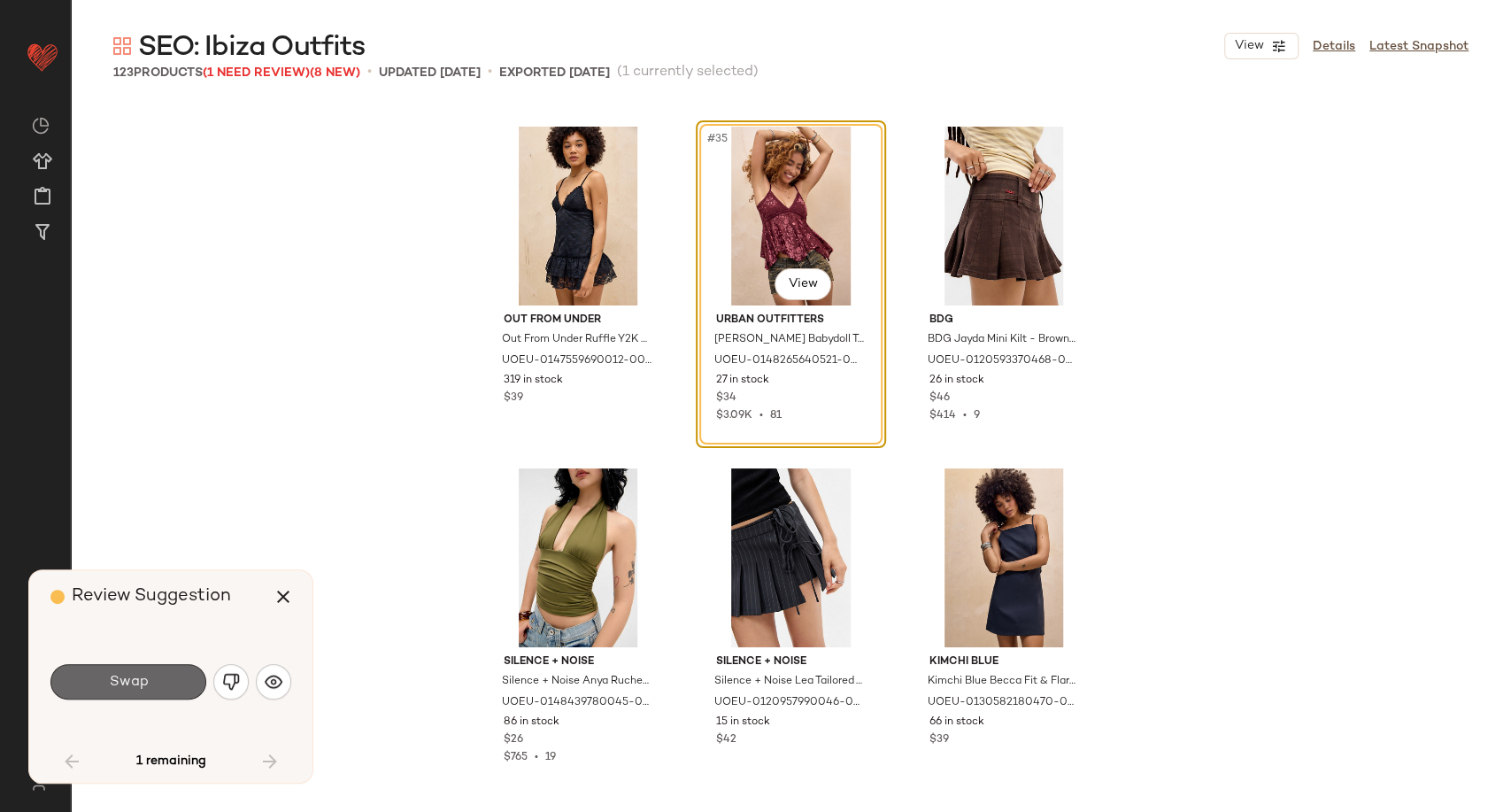
click at [146, 686] on span "Swap" at bounding box center [128, 682] width 40 height 17
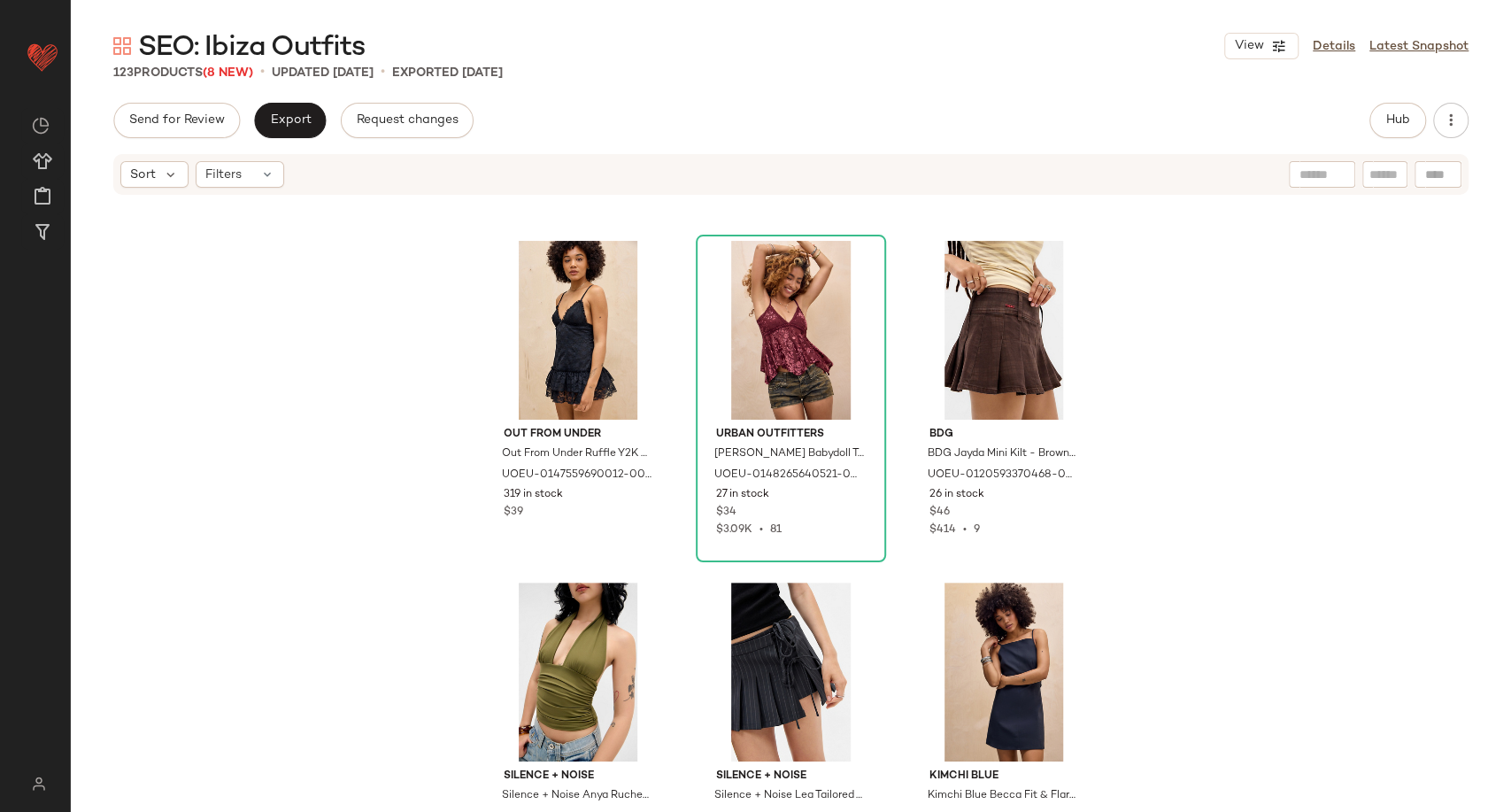
scroll to position [3759, 0]
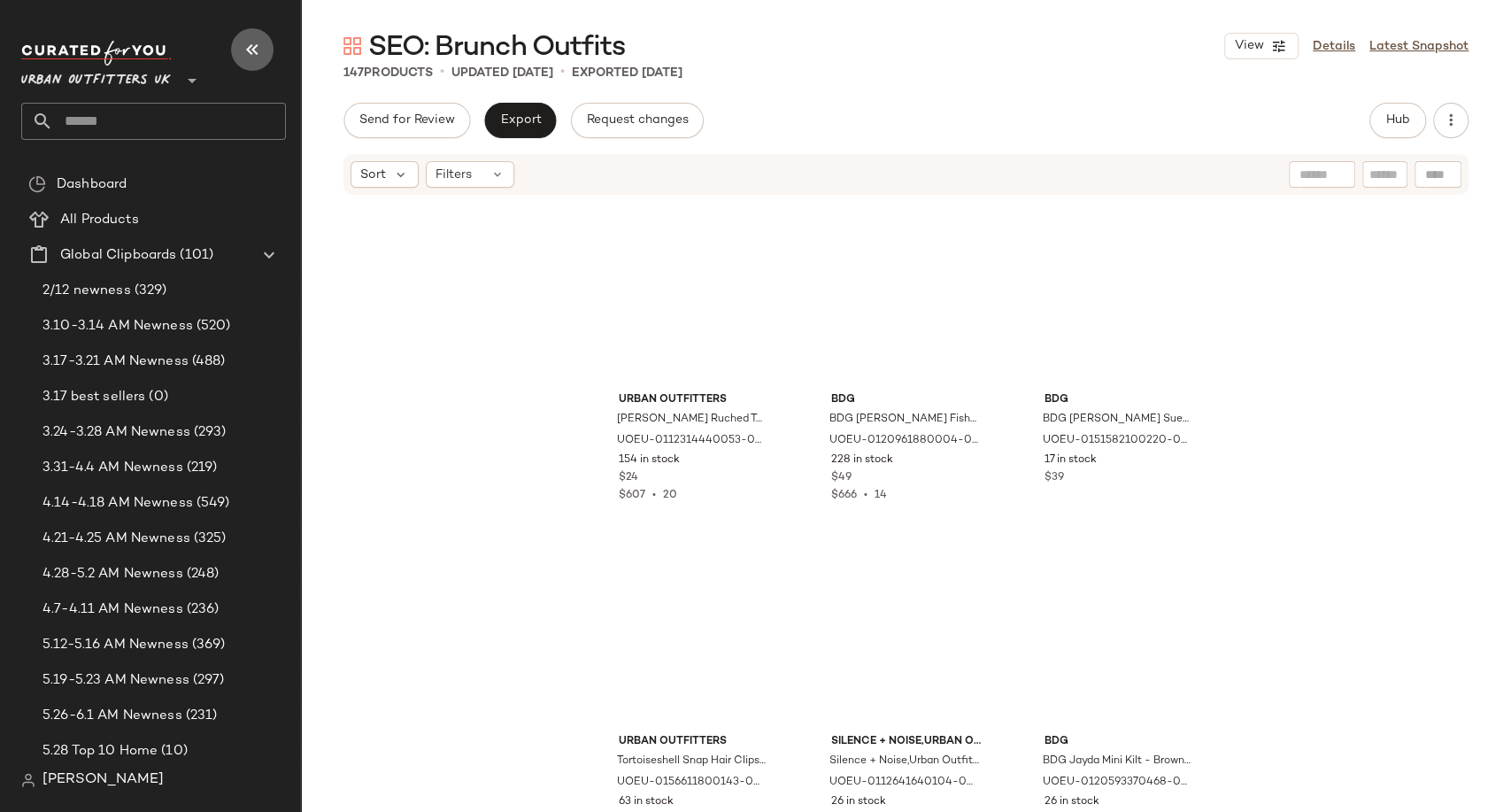
click at [240, 53] on button "button" at bounding box center [252, 50] width 43 height 43
